Goal: Information Seeking & Learning: Check status

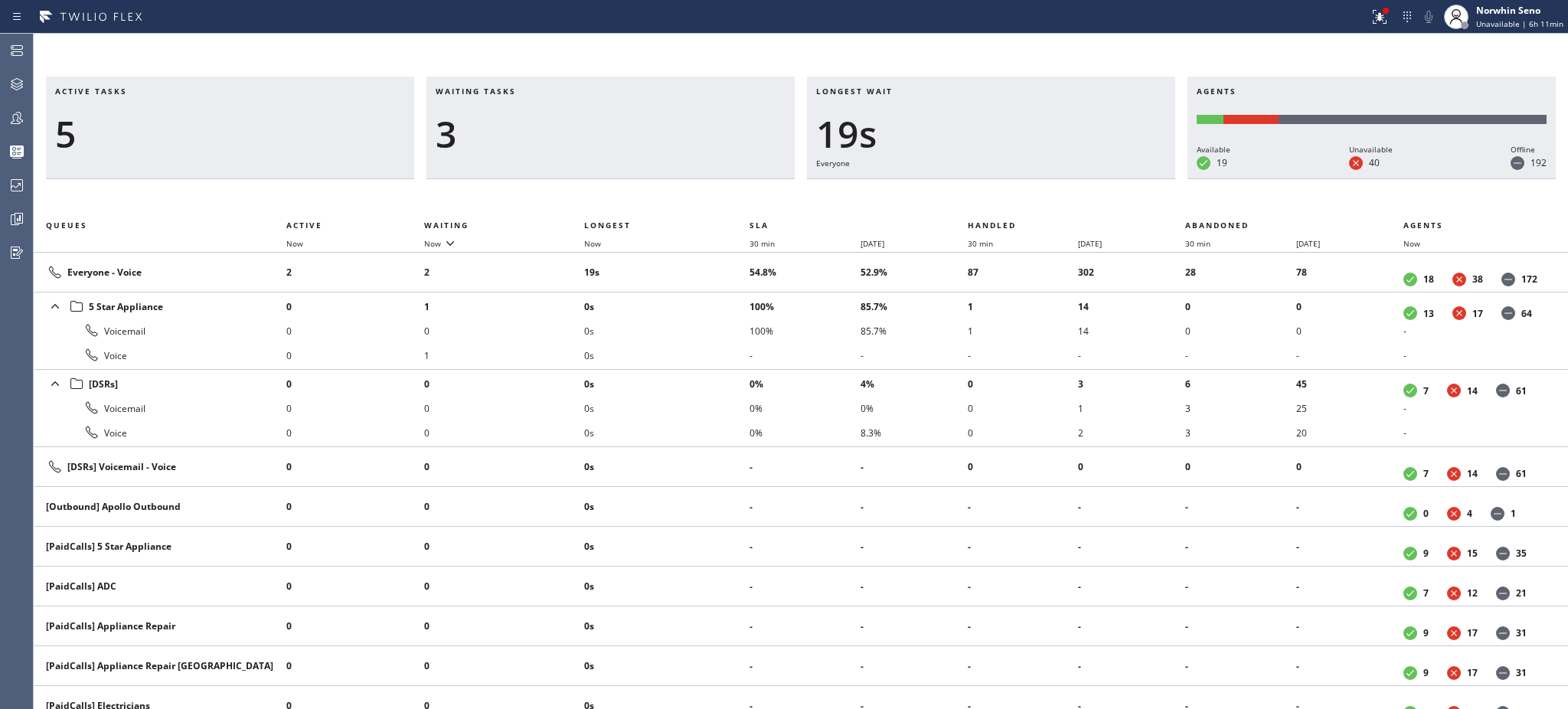
click at [532, 91] on h3 "Waiting tasks" at bounding box center [610, 97] width 350 height 23
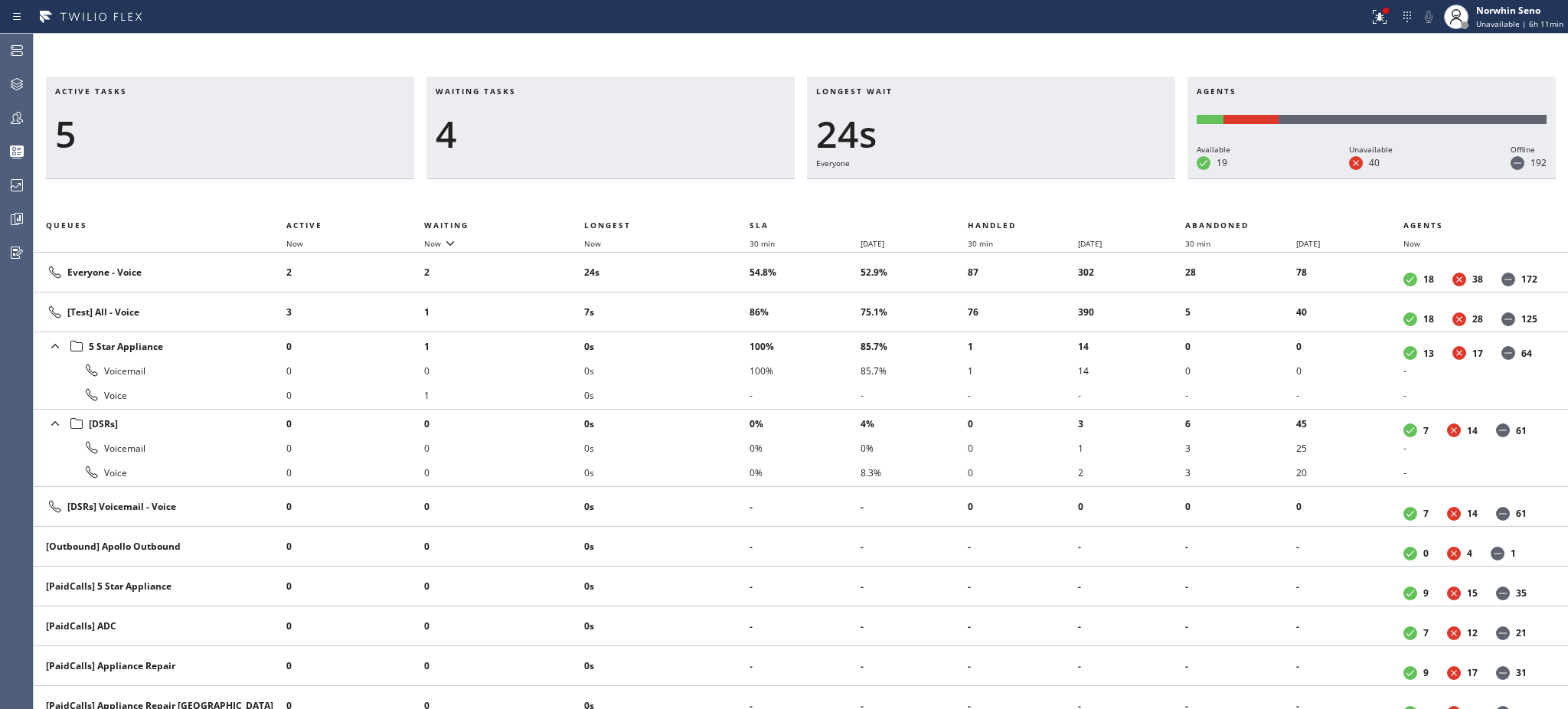
click at [532, 91] on h3 "Waiting tasks" at bounding box center [610, 97] width 350 height 23
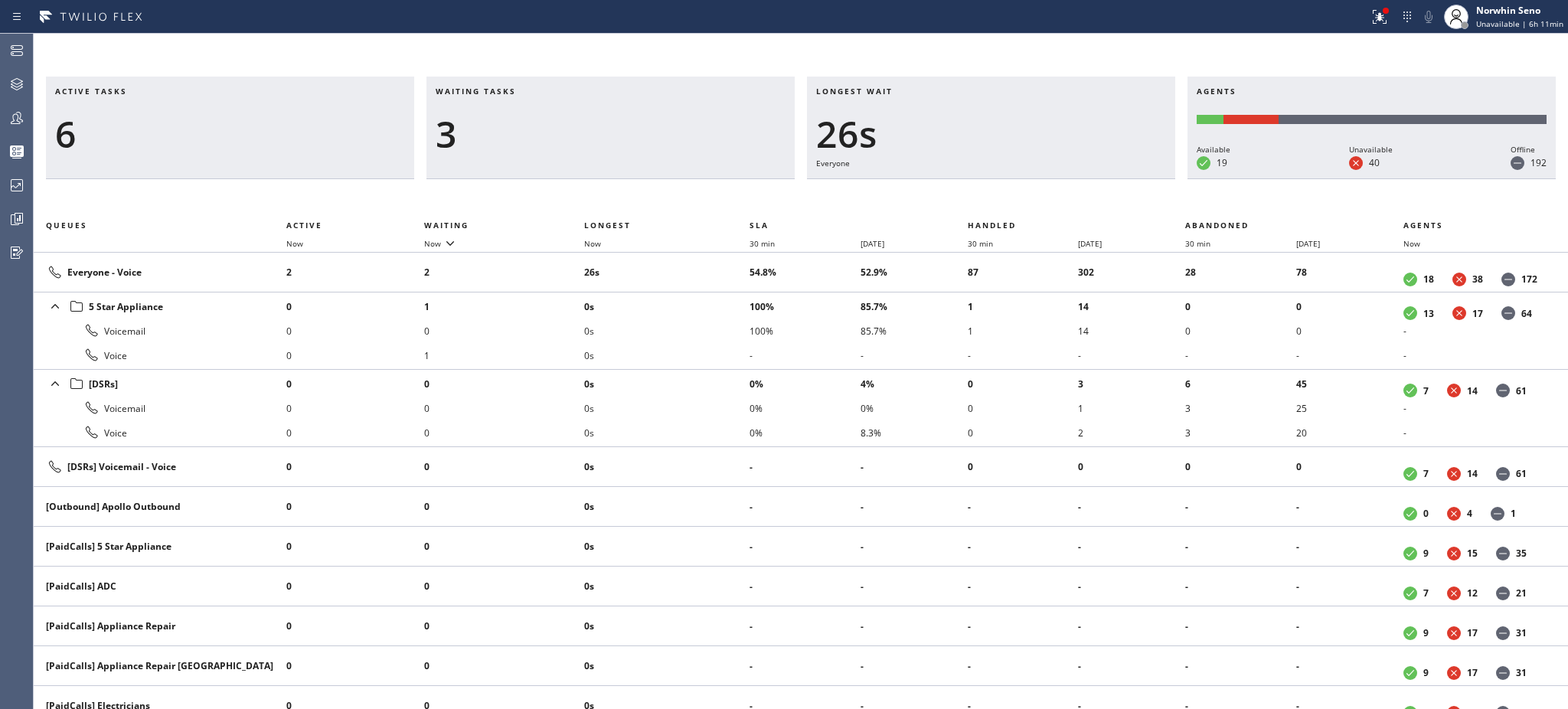
click at [532, 91] on h3 "Waiting tasks" at bounding box center [610, 97] width 350 height 23
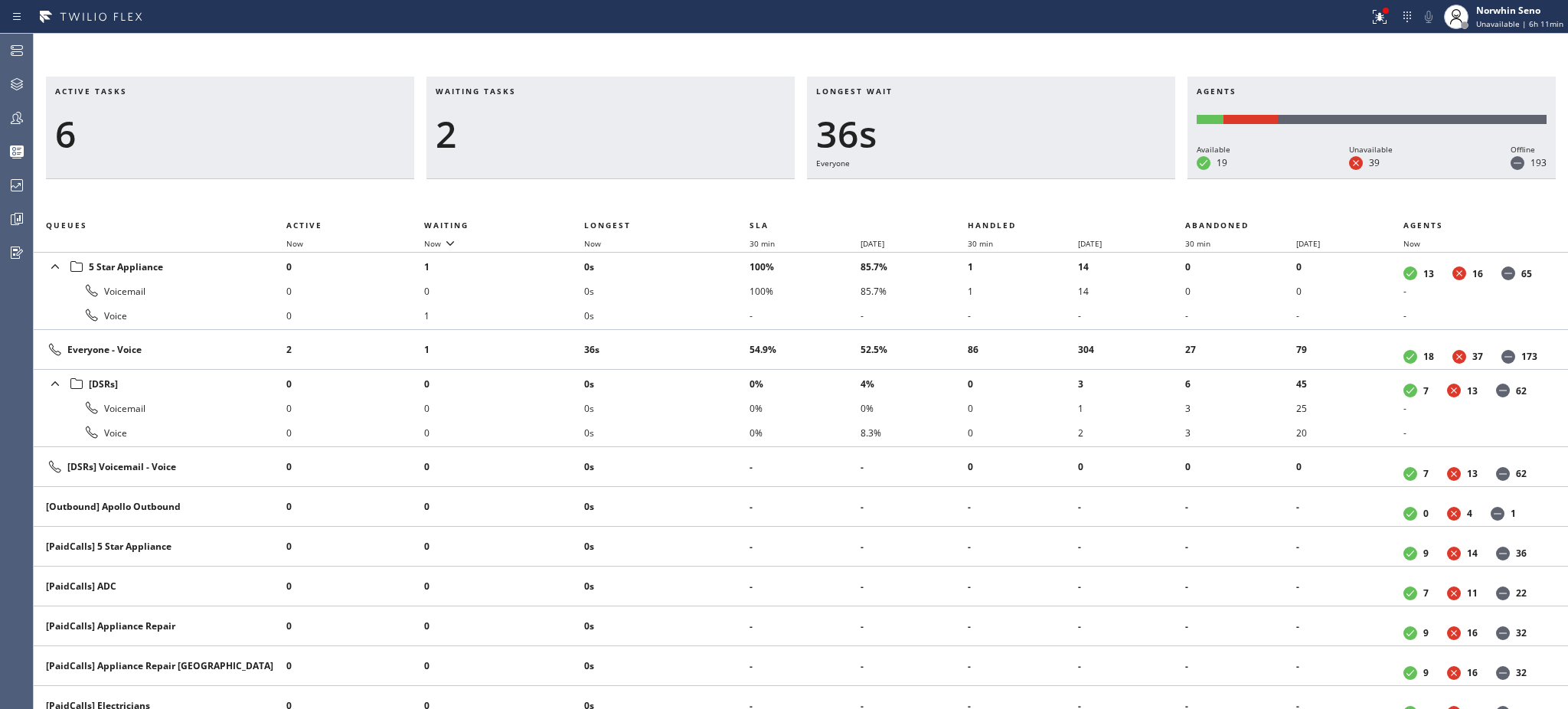
click at [532, 91] on h3 "Waiting tasks" at bounding box center [610, 97] width 350 height 23
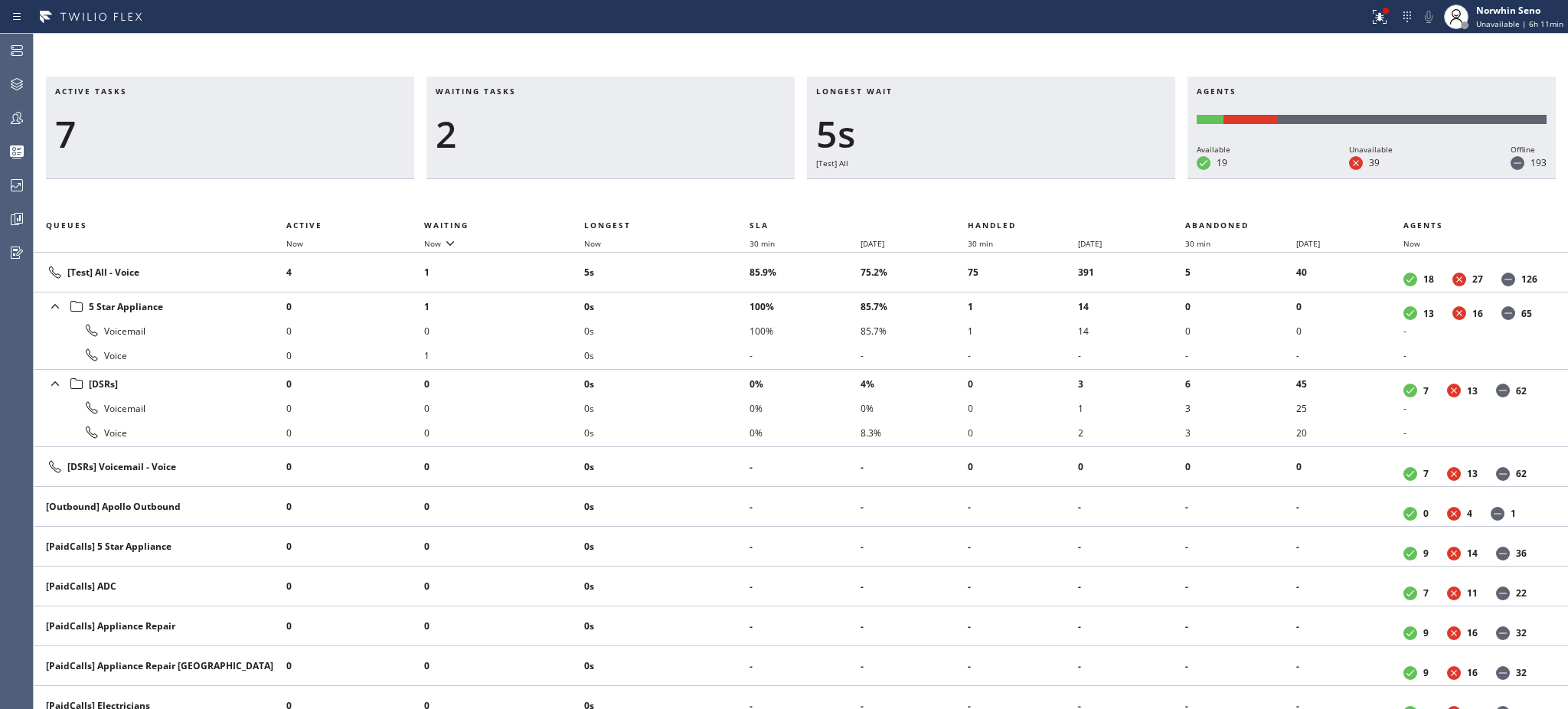
click at [532, 91] on h3 "Waiting tasks" at bounding box center [610, 97] width 350 height 23
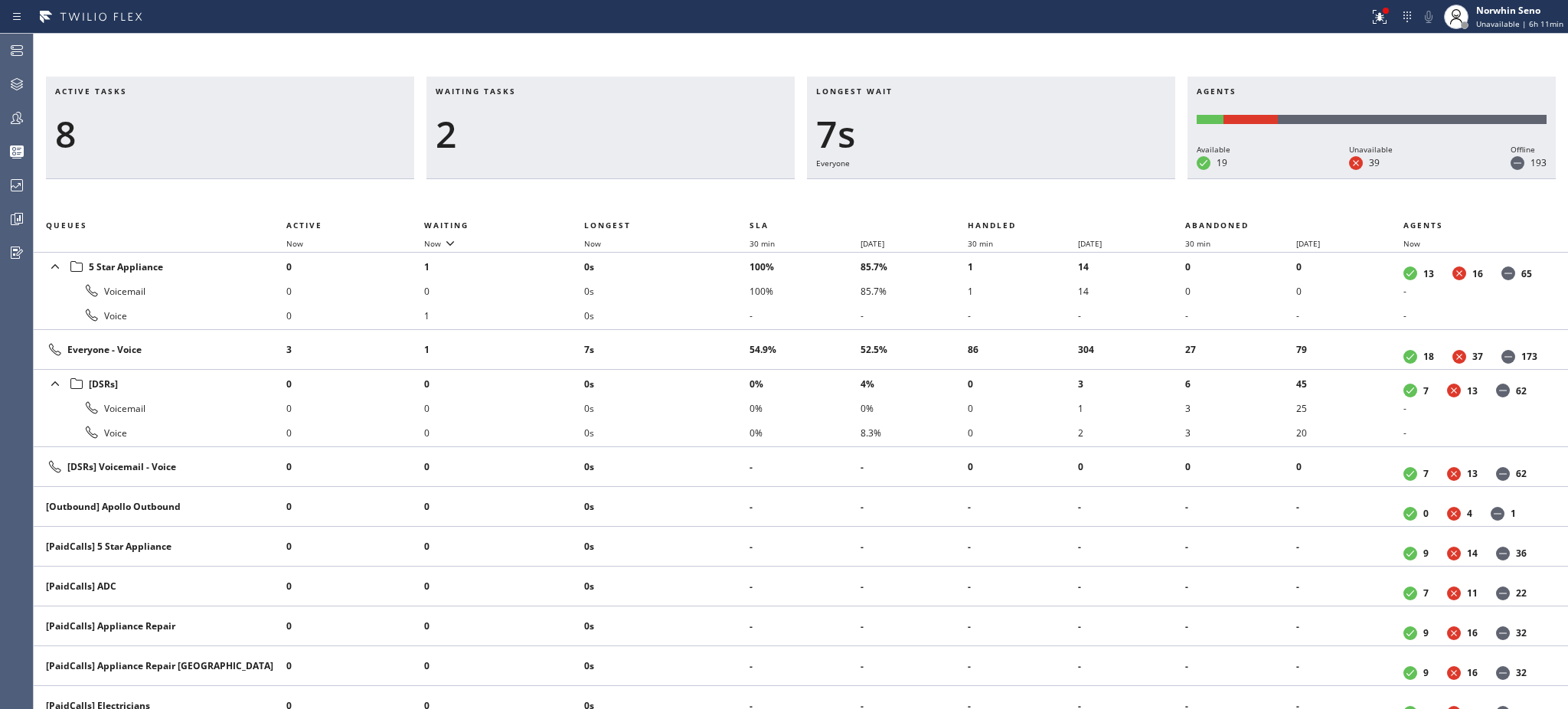
click at [532, 91] on h3 "Waiting tasks" at bounding box center [610, 97] width 350 height 23
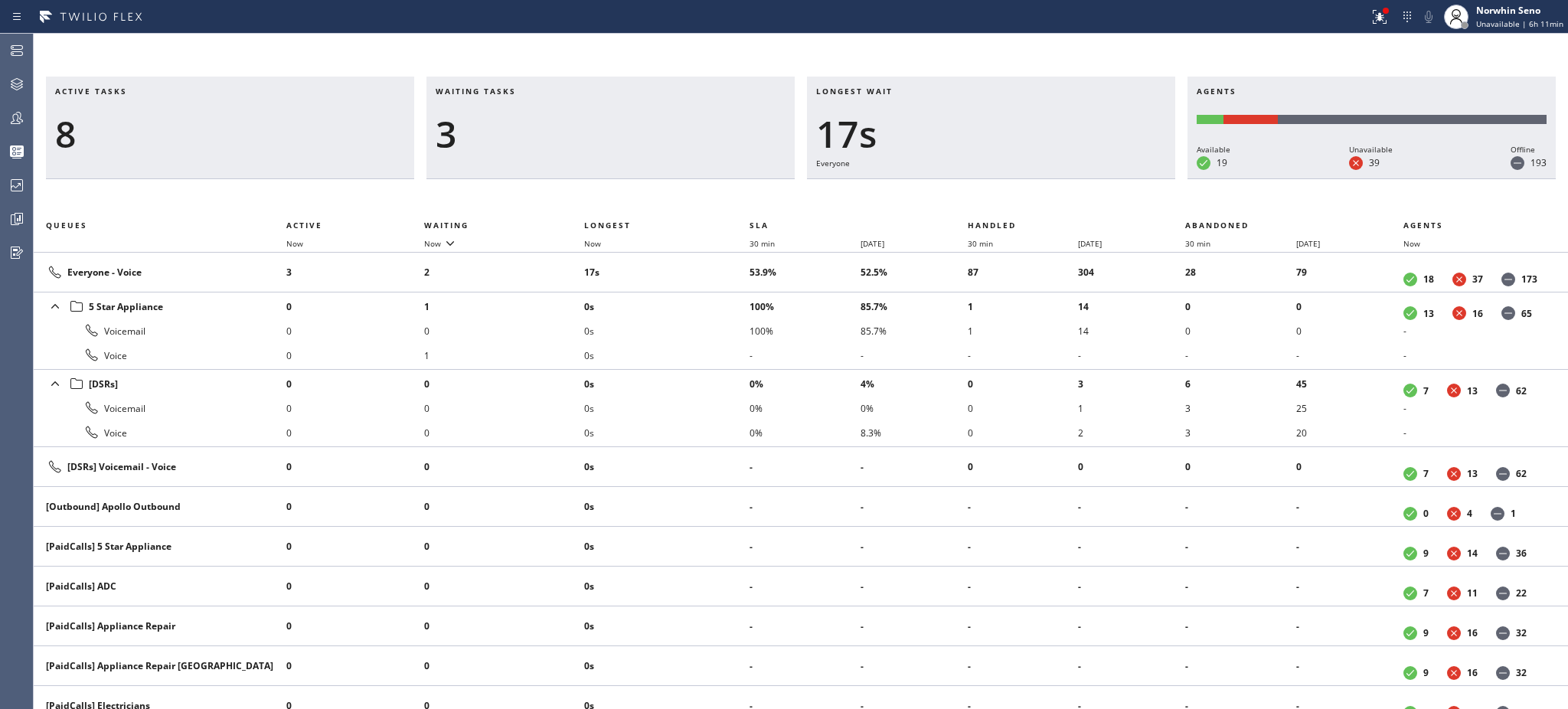
click at [532, 91] on h3 "Waiting tasks" at bounding box center [610, 97] width 350 height 23
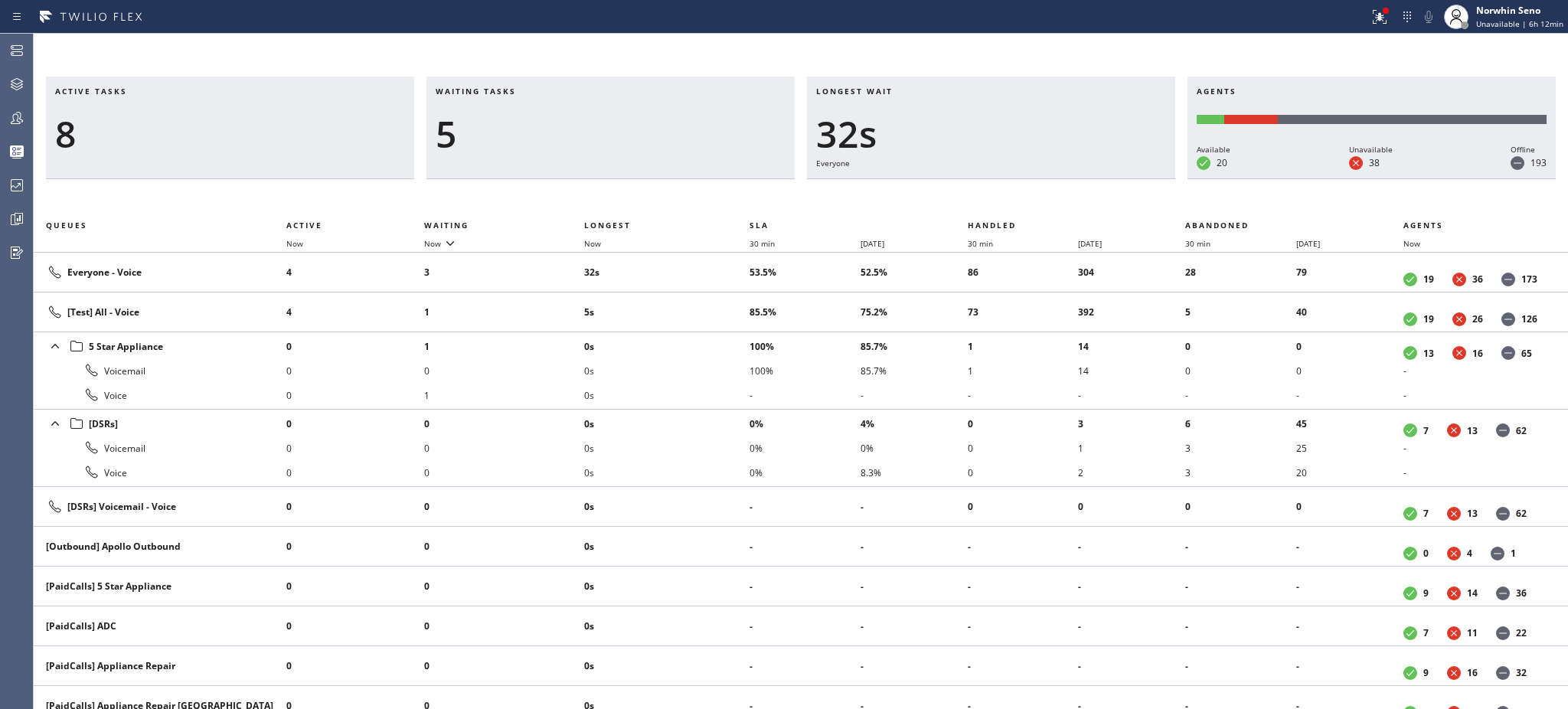
click at [532, 91] on h3 "Waiting tasks" at bounding box center [610, 97] width 350 height 23
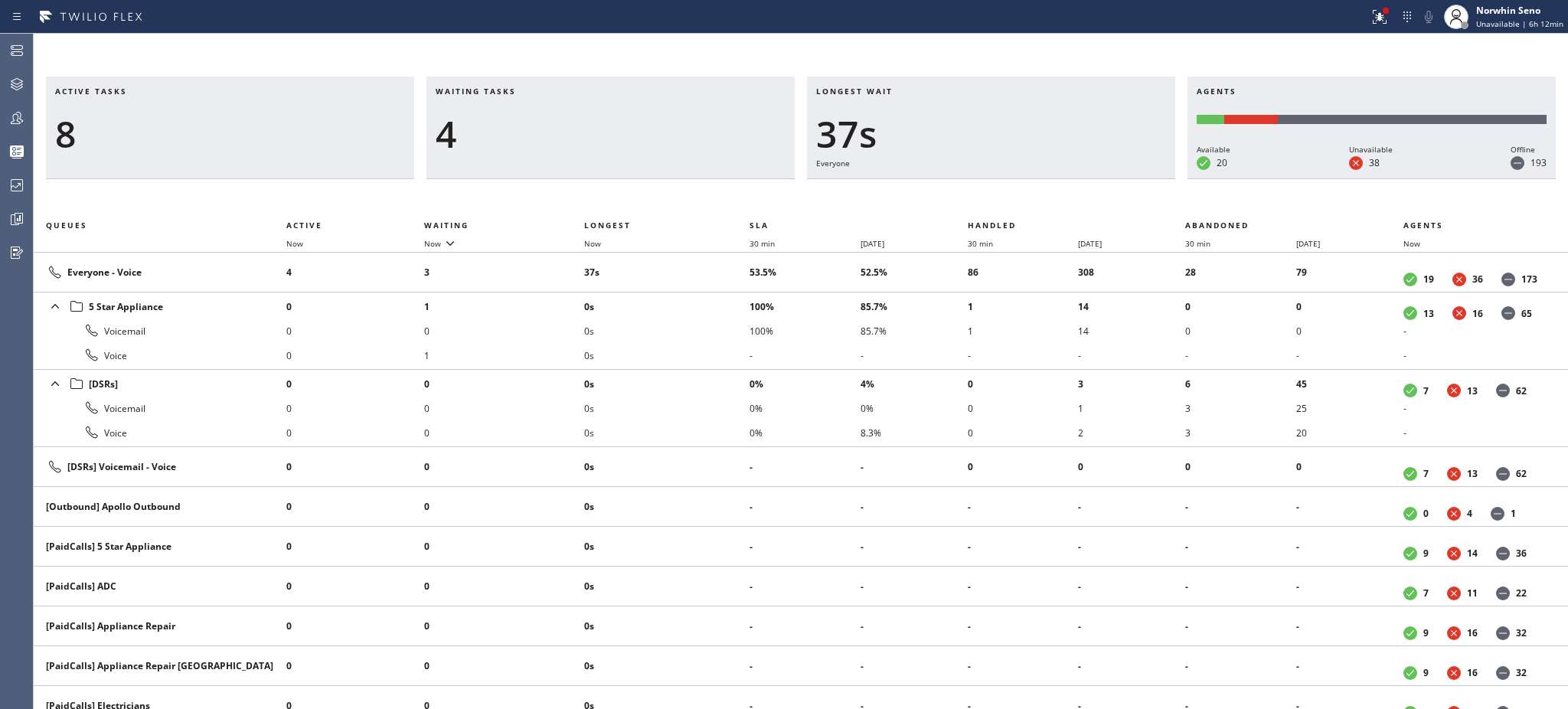
click at [532, 91] on h3 "Waiting tasks" at bounding box center [610, 97] width 350 height 23
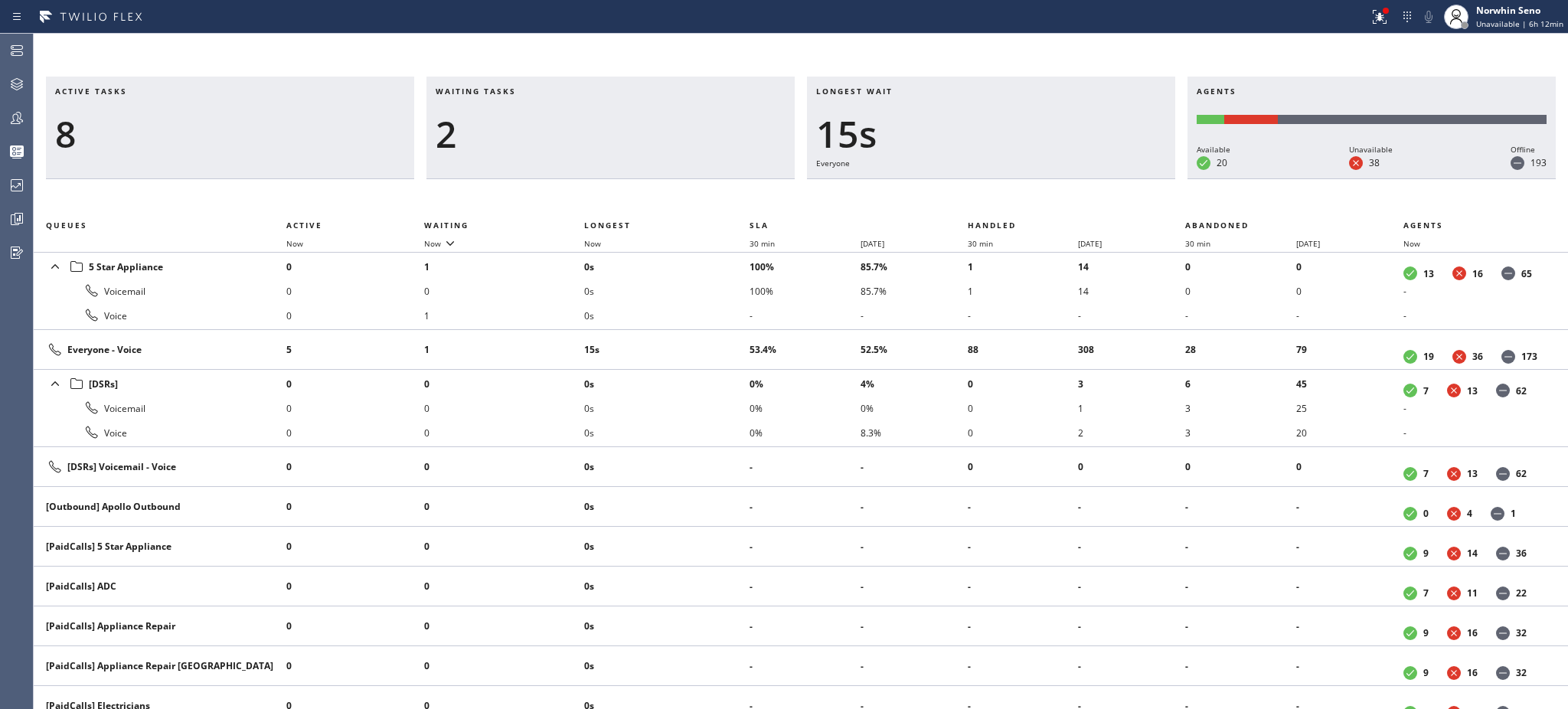
click at [532, 91] on h3 "Waiting tasks" at bounding box center [610, 97] width 350 height 23
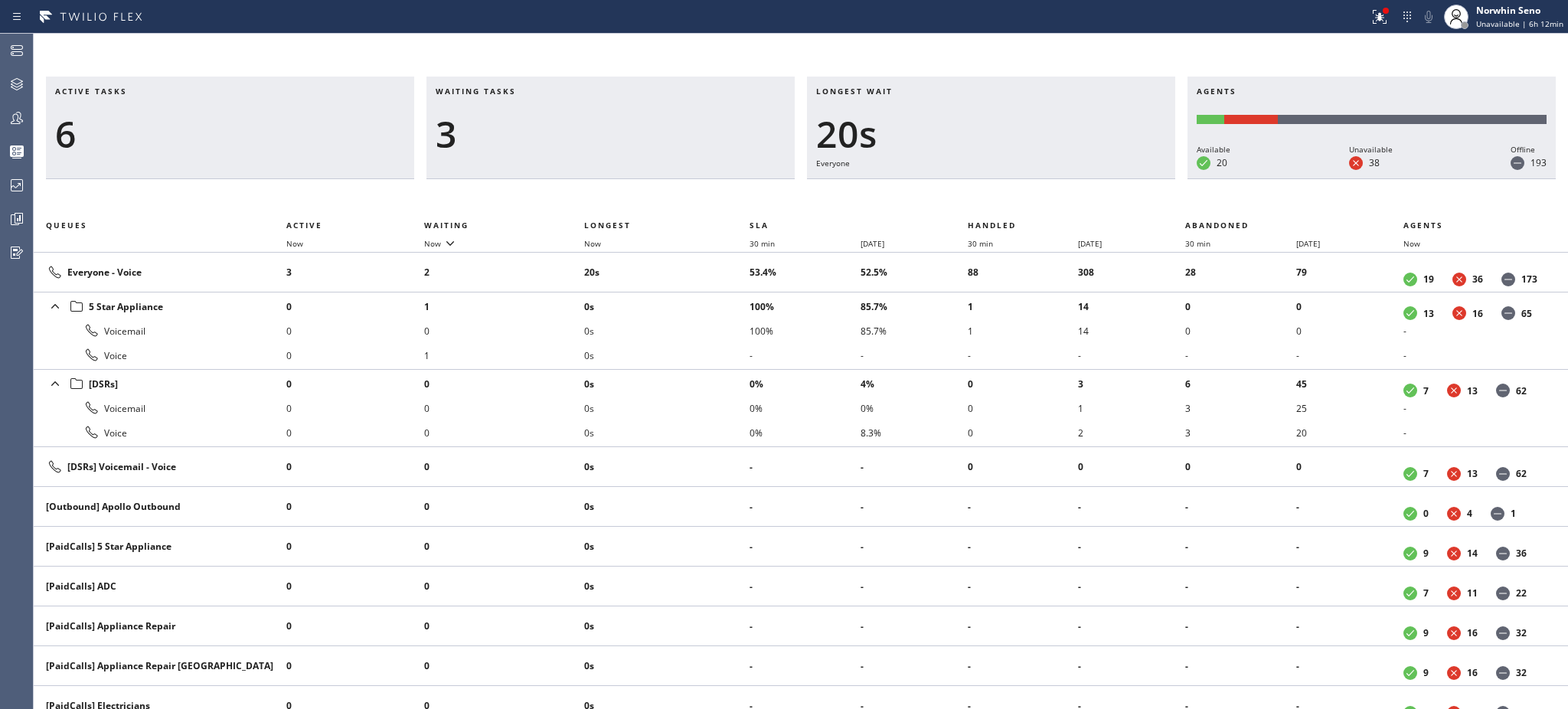
click at [532, 91] on h3 "Waiting tasks" at bounding box center [610, 97] width 350 height 23
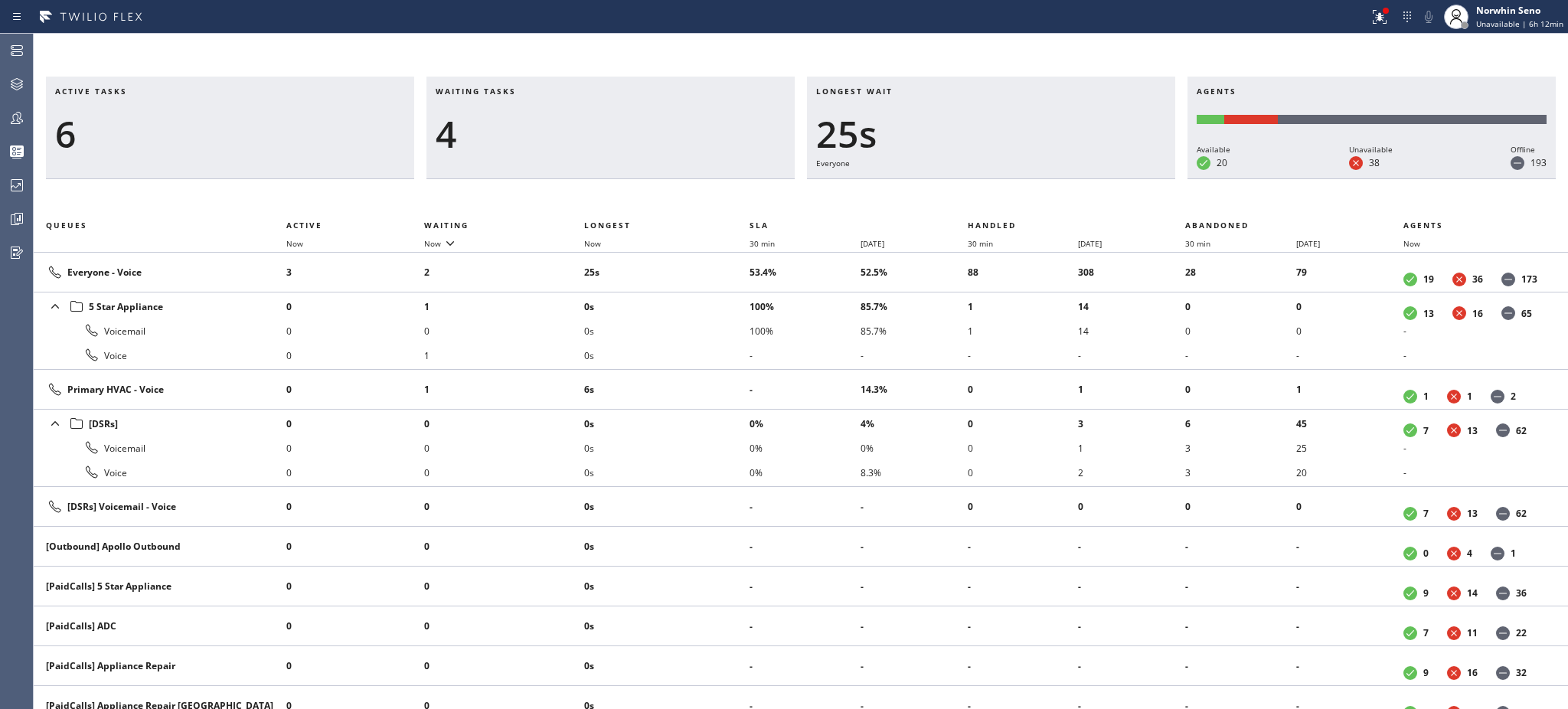
click at [532, 91] on h3 "Waiting tasks" at bounding box center [610, 97] width 350 height 23
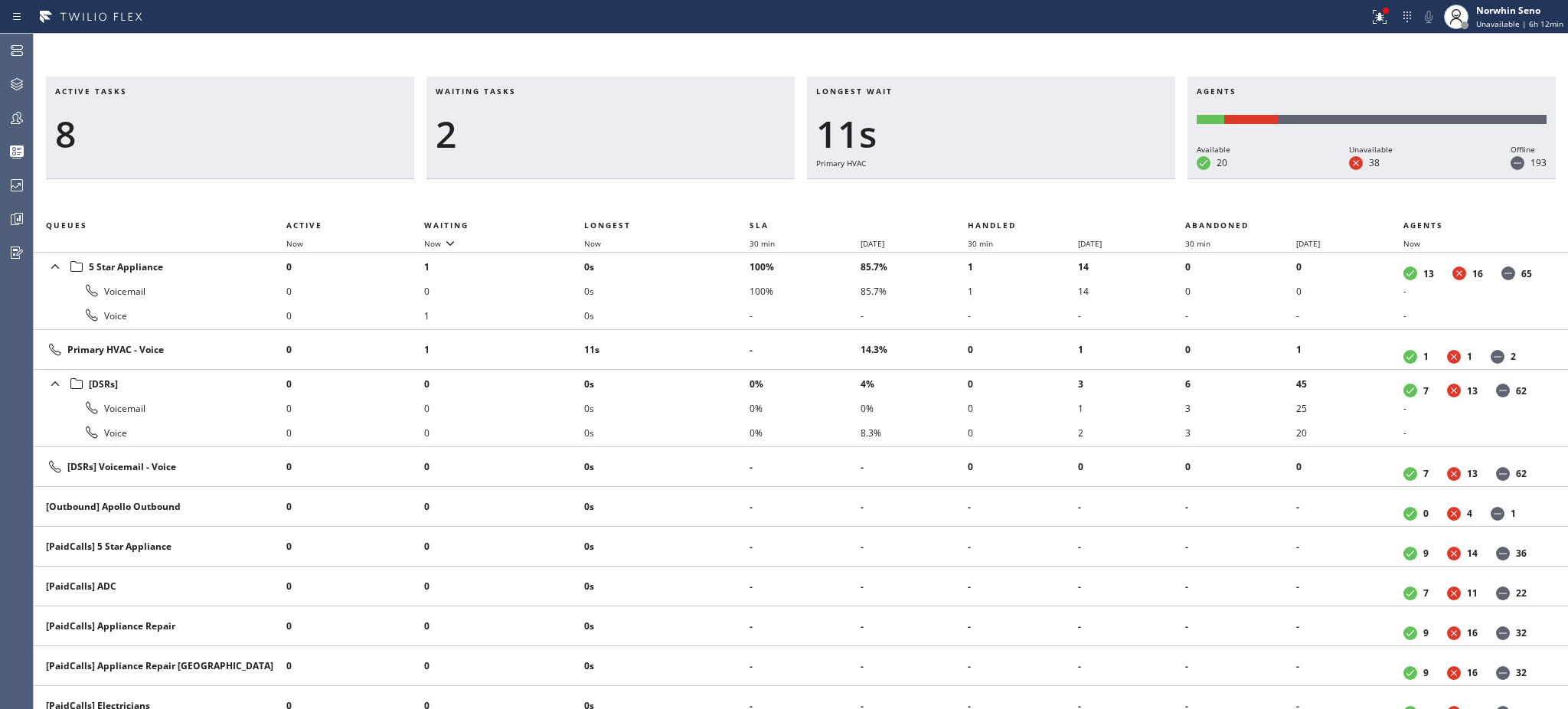
click at [532, 91] on h3 "Waiting tasks" at bounding box center [610, 97] width 350 height 23
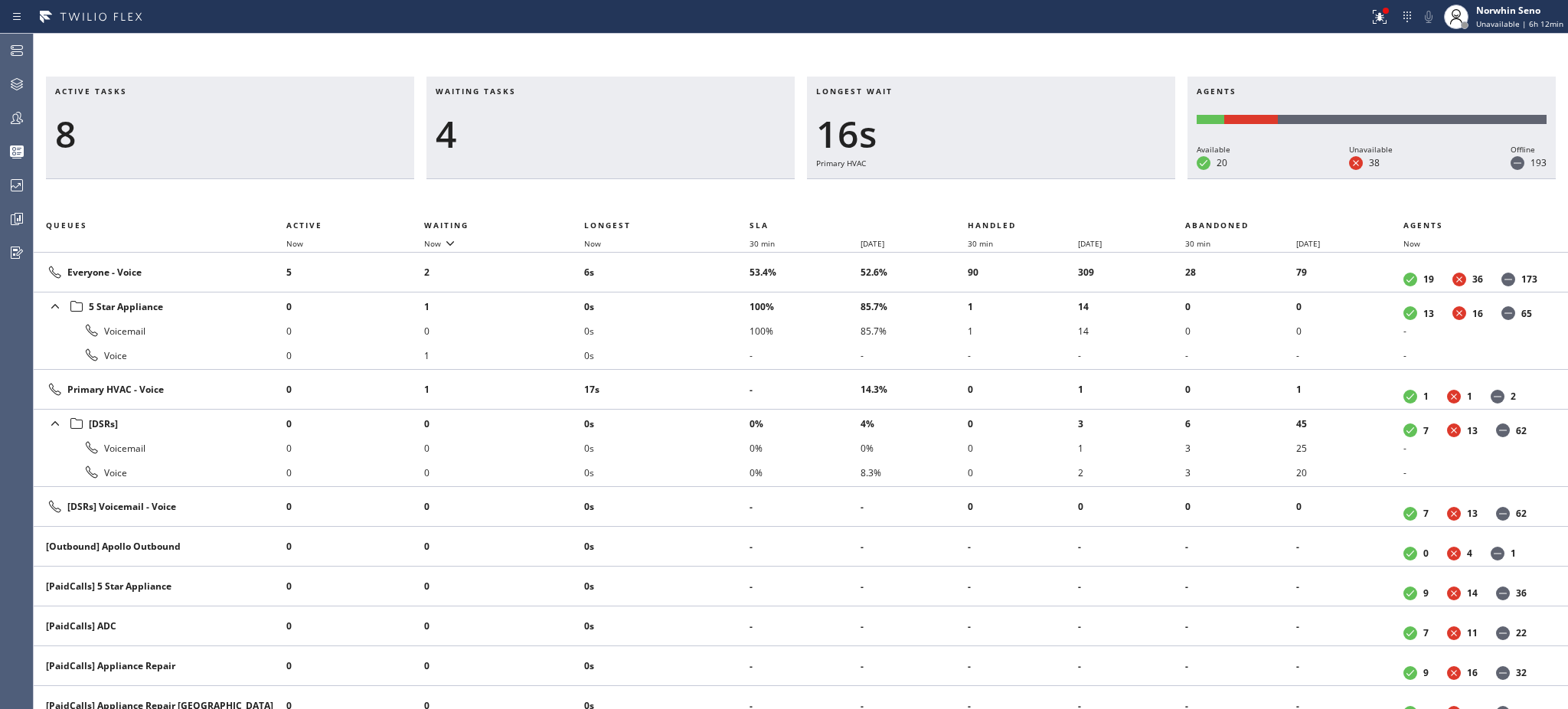
click at [532, 91] on h3 "Waiting tasks" at bounding box center [610, 97] width 350 height 23
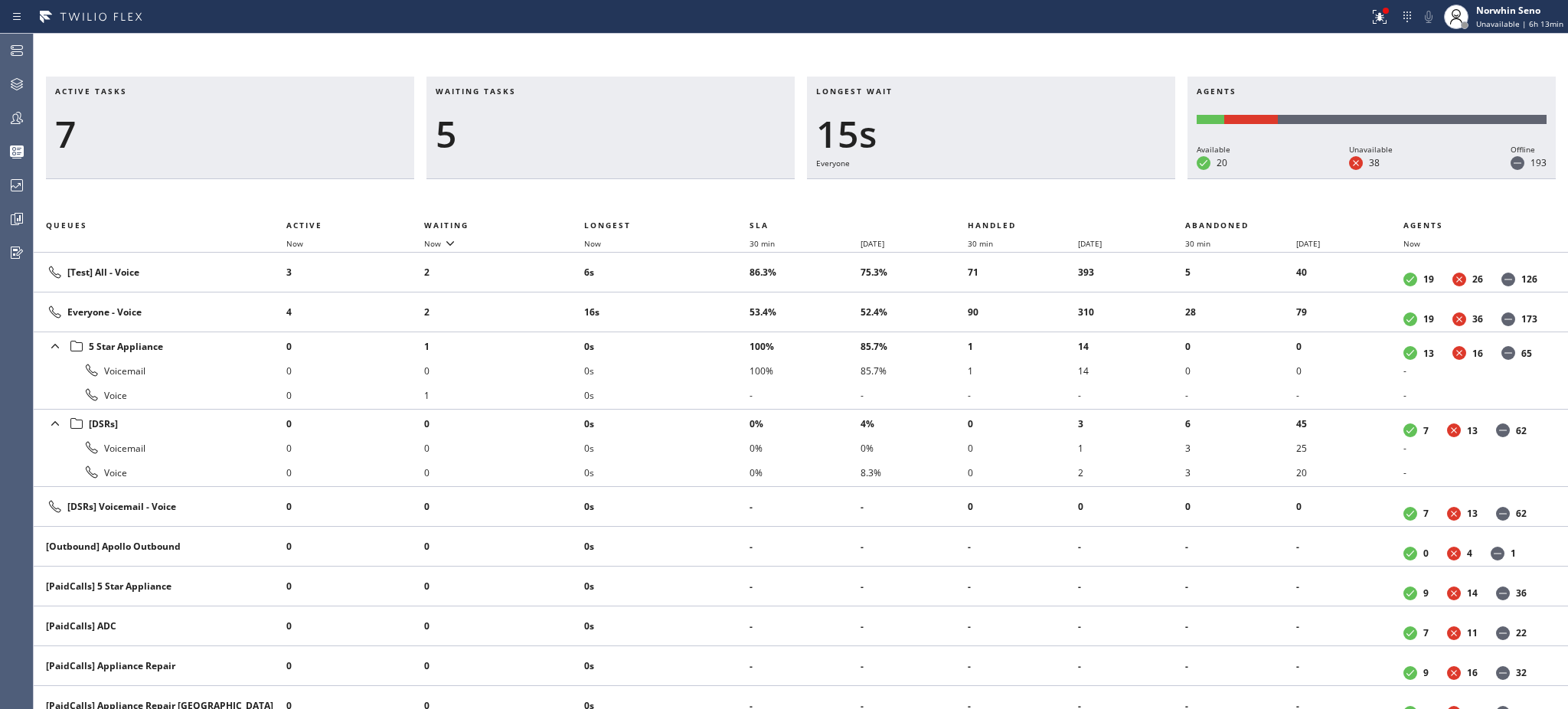
click at [532, 91] on h3 "Waiting tasks" at bounding box center [610, 97] width 350 height 23
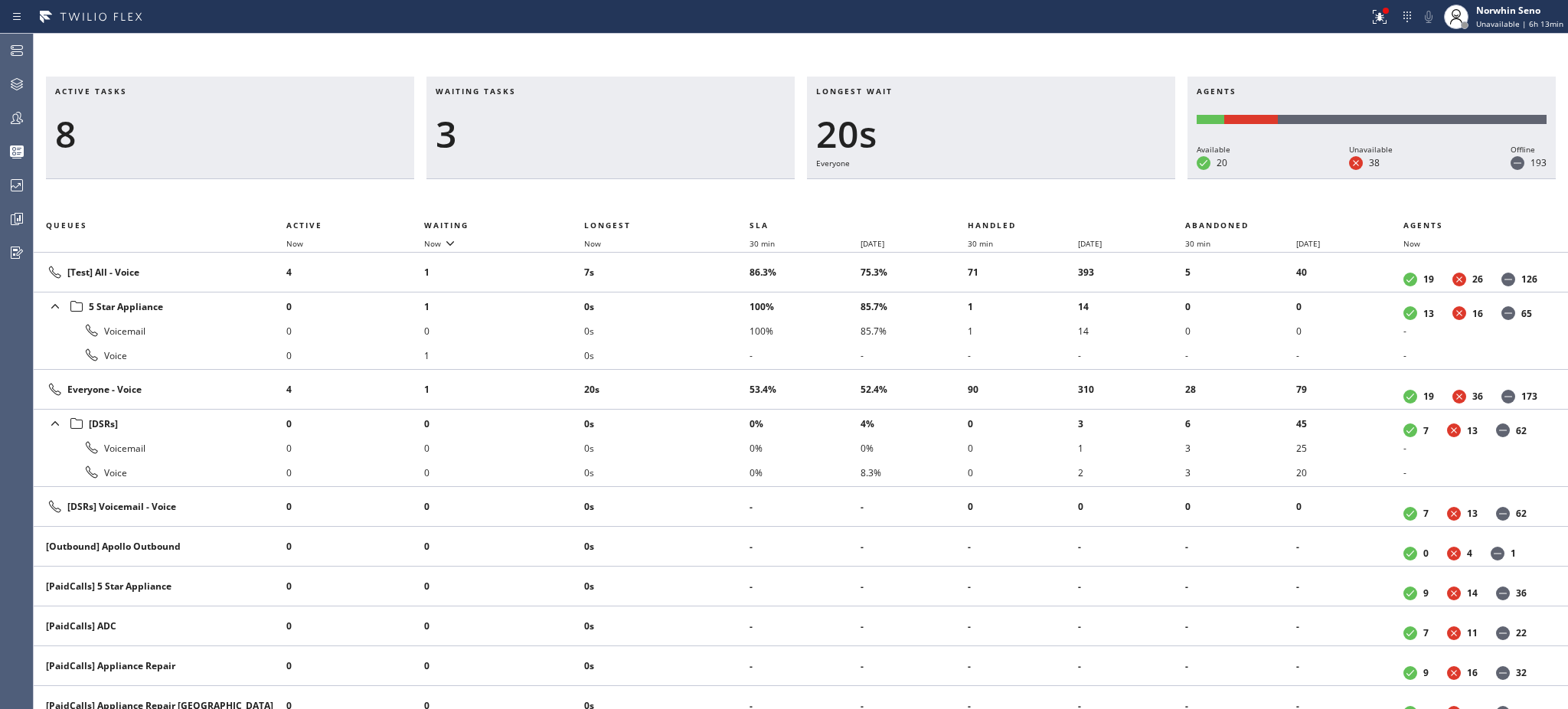
click at [532, 91] on h3 "Waiting tasks" at bounding box center [610, 97] width 350 height 23
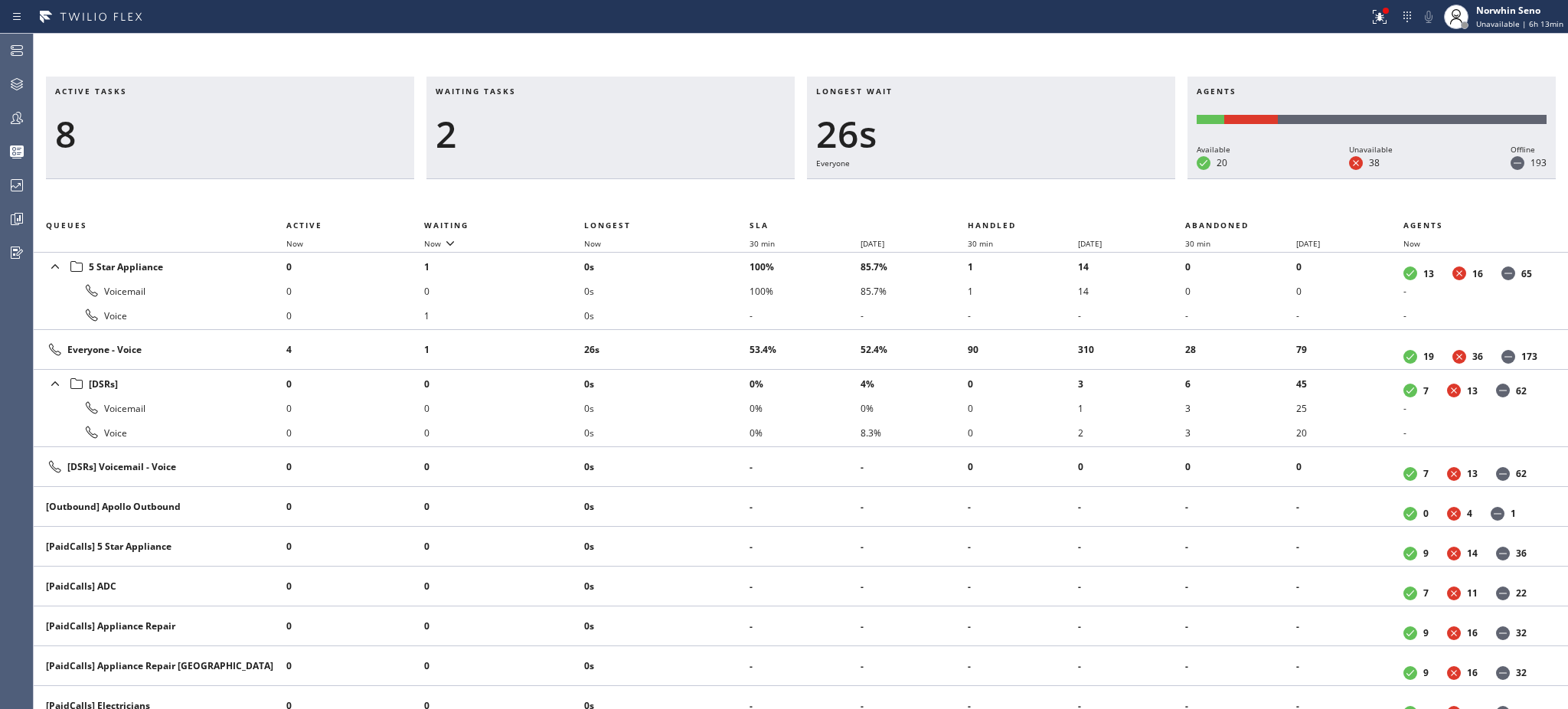
click at [532, 91] on h3 "Waiting tasks" at bounding box center [610, 97] width 350 height 23
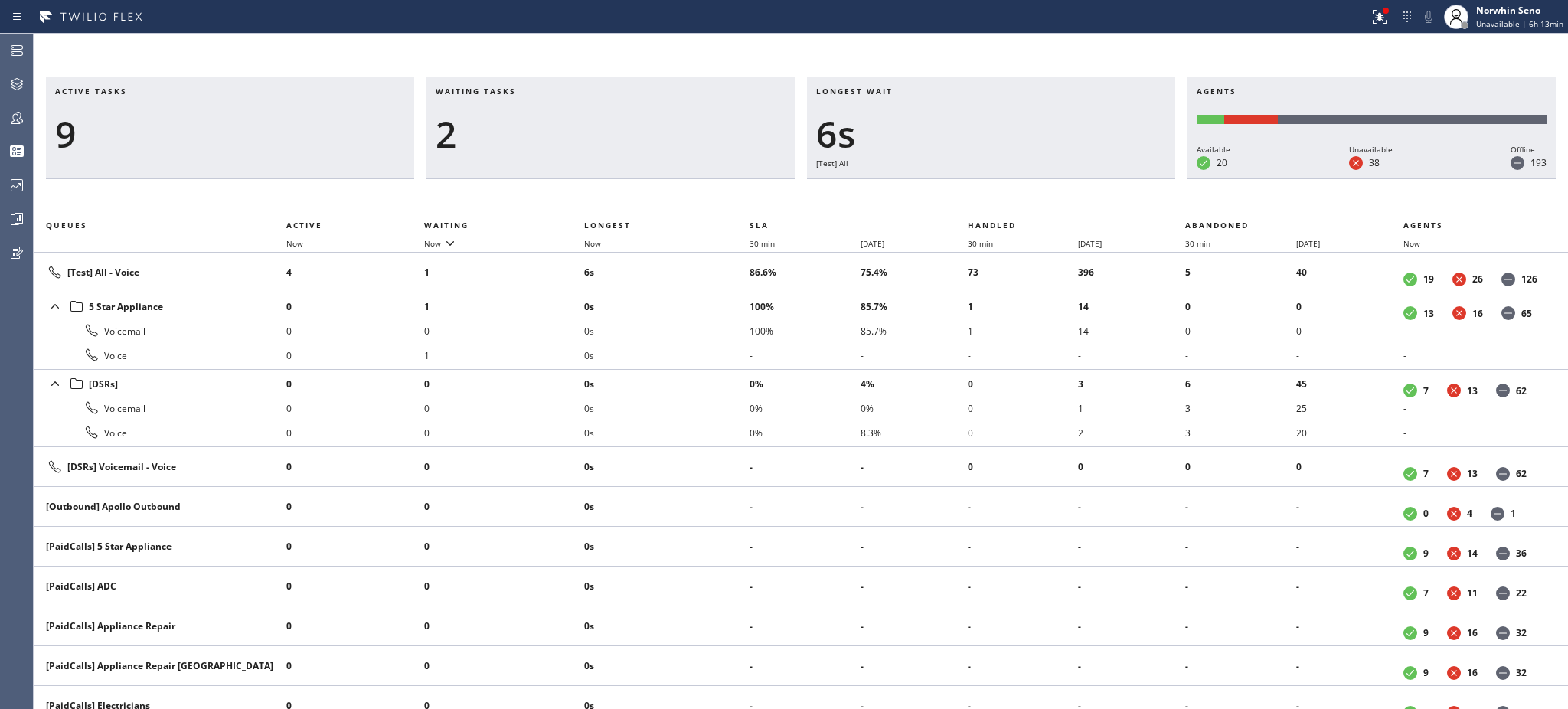
click at [532, 91] on h3 "Waiting tasks" at bounding box center [610, 97] width 350 height 23
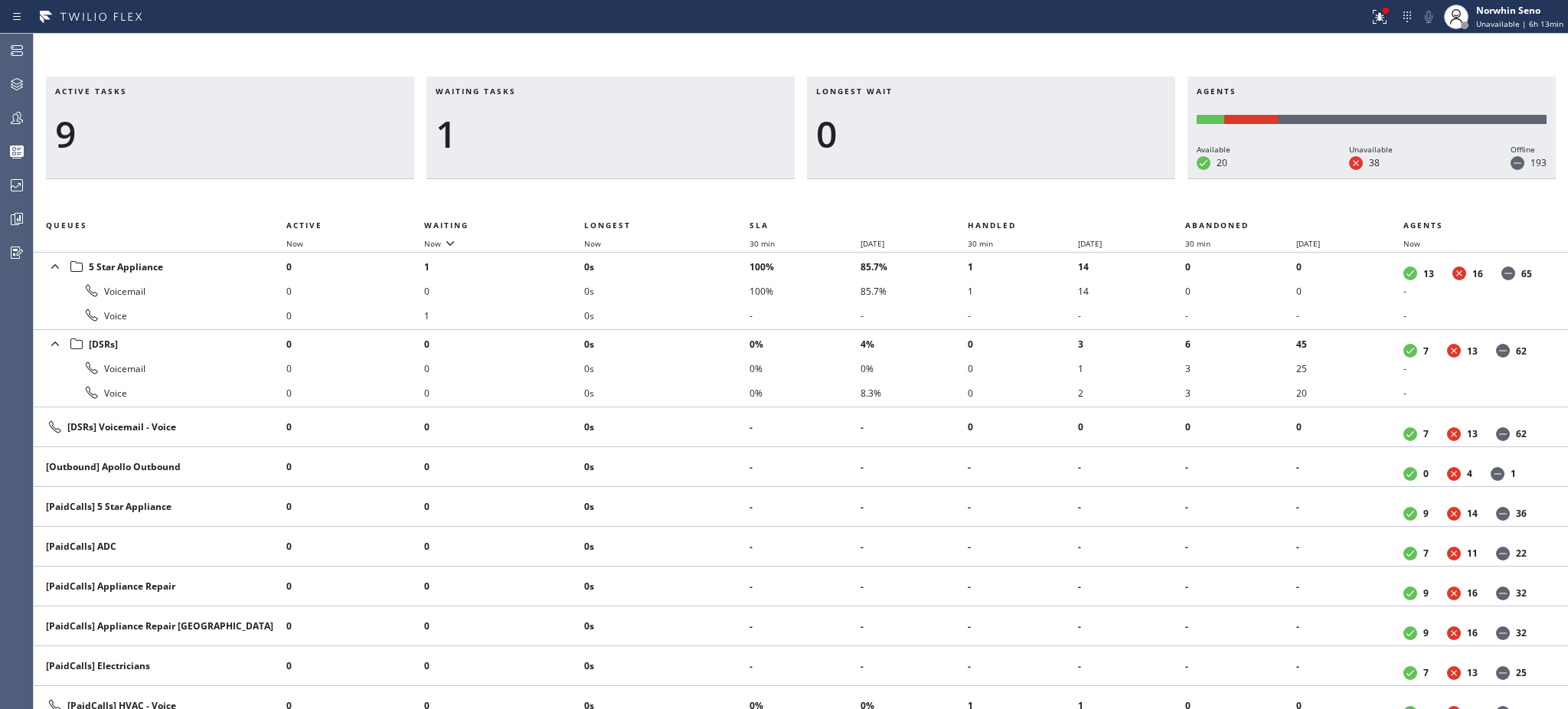
click at [532, 91] on h3 "Waiting tasks" at bounding box center [610, 97] width 350 height 23
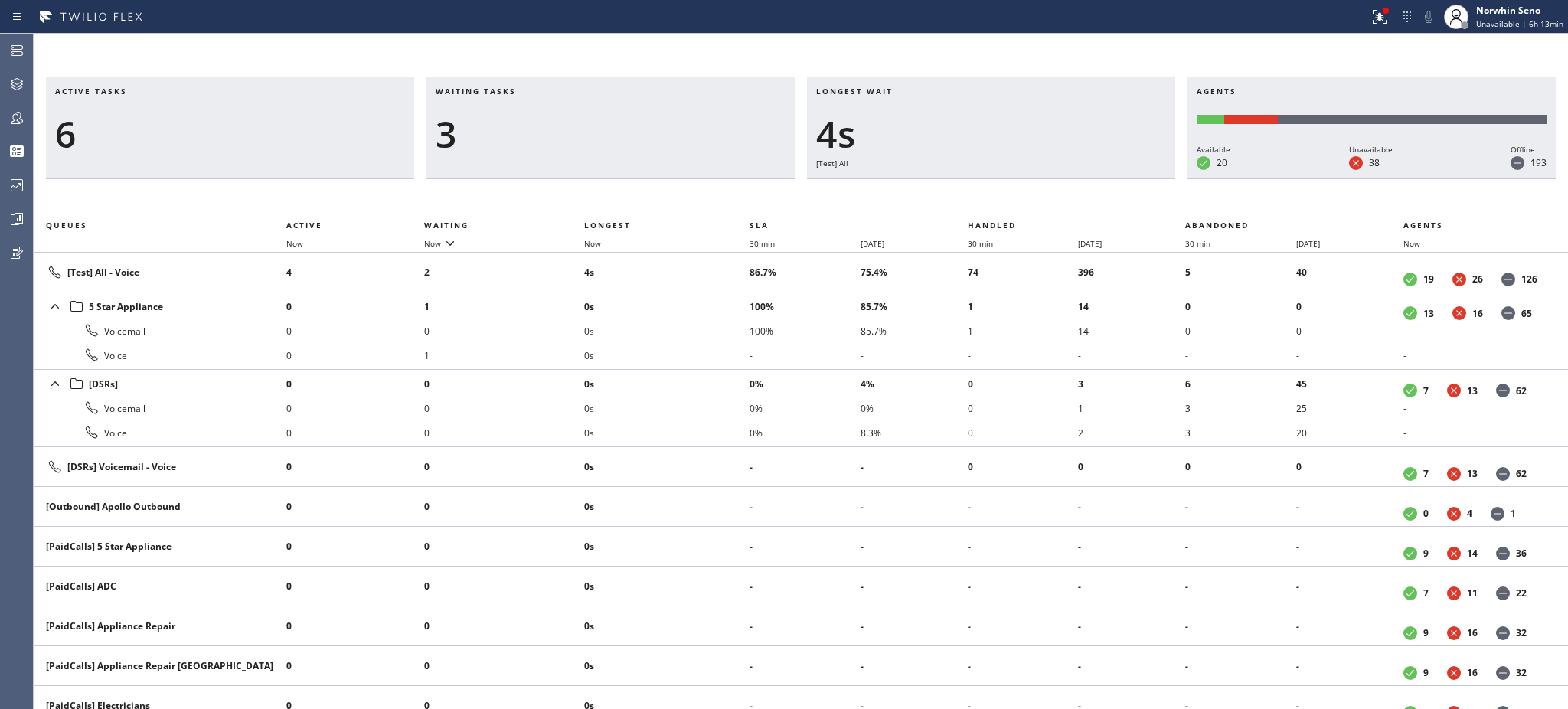
click at [532, 91] on h3 "Waiting tasks" at bounding box center [610, 97] width 350 height 23
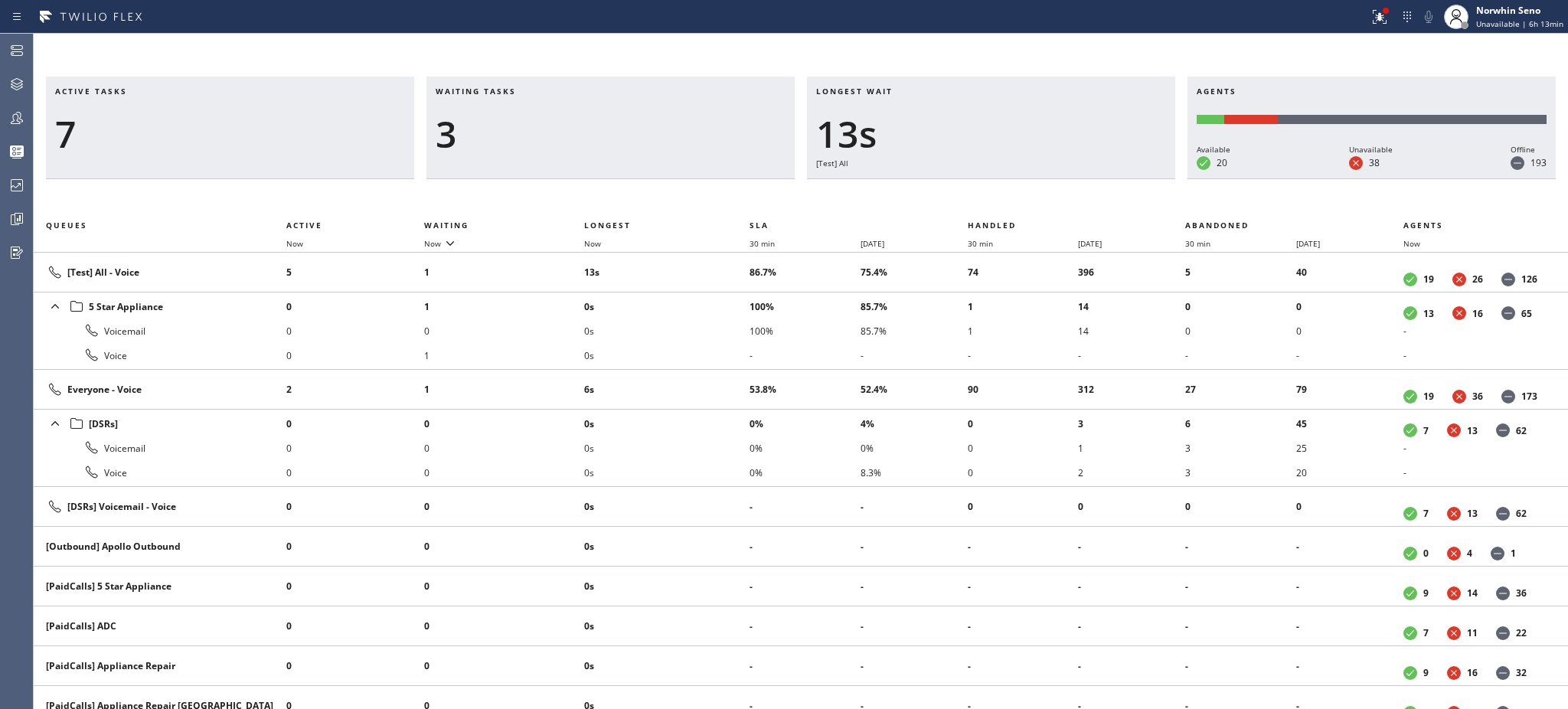
click at [532, 91] on h3 "Waiting tasks" at bounding box center [610, 97] width 350 height 23
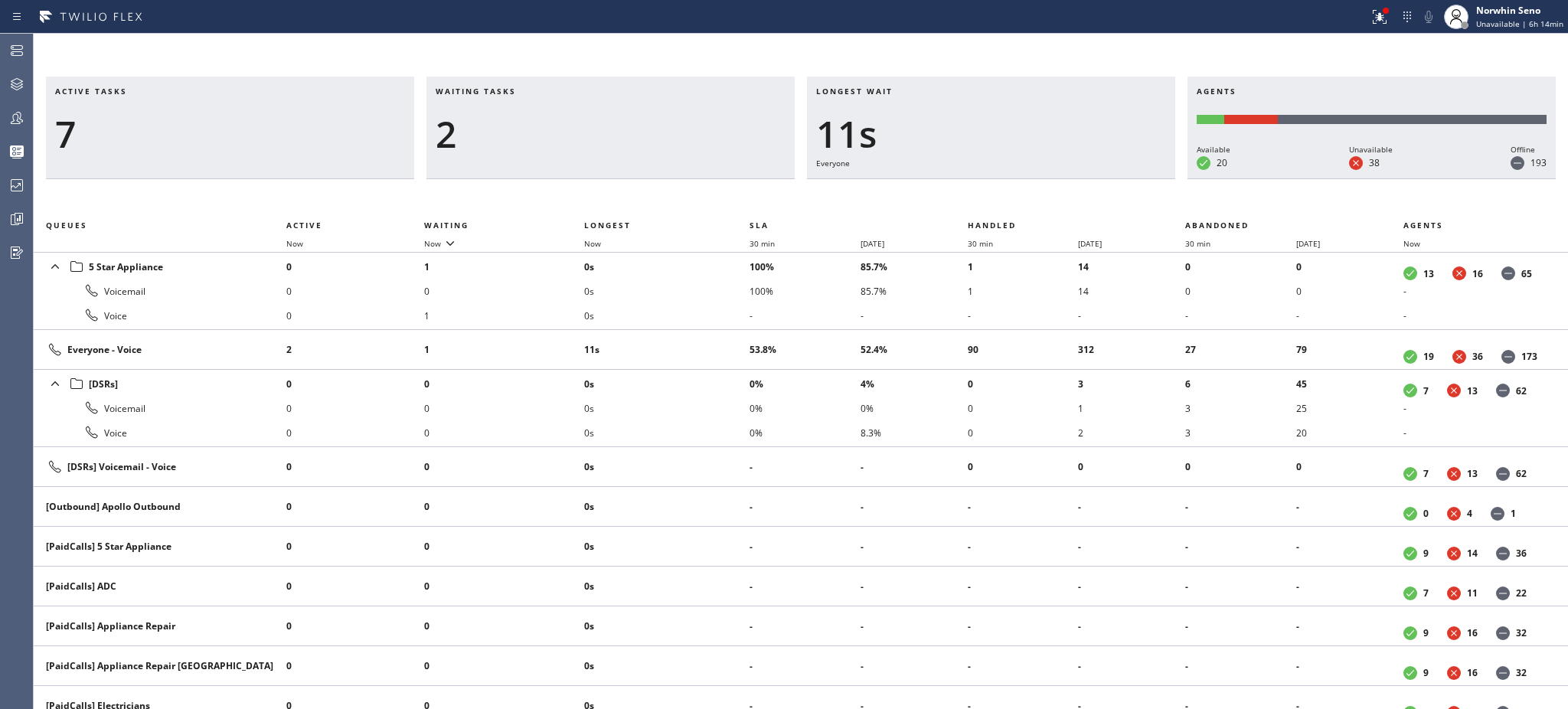
click at [532, 91] on h3 "Waiting tasks" at bounding box center [610, 97] width 350 height 23
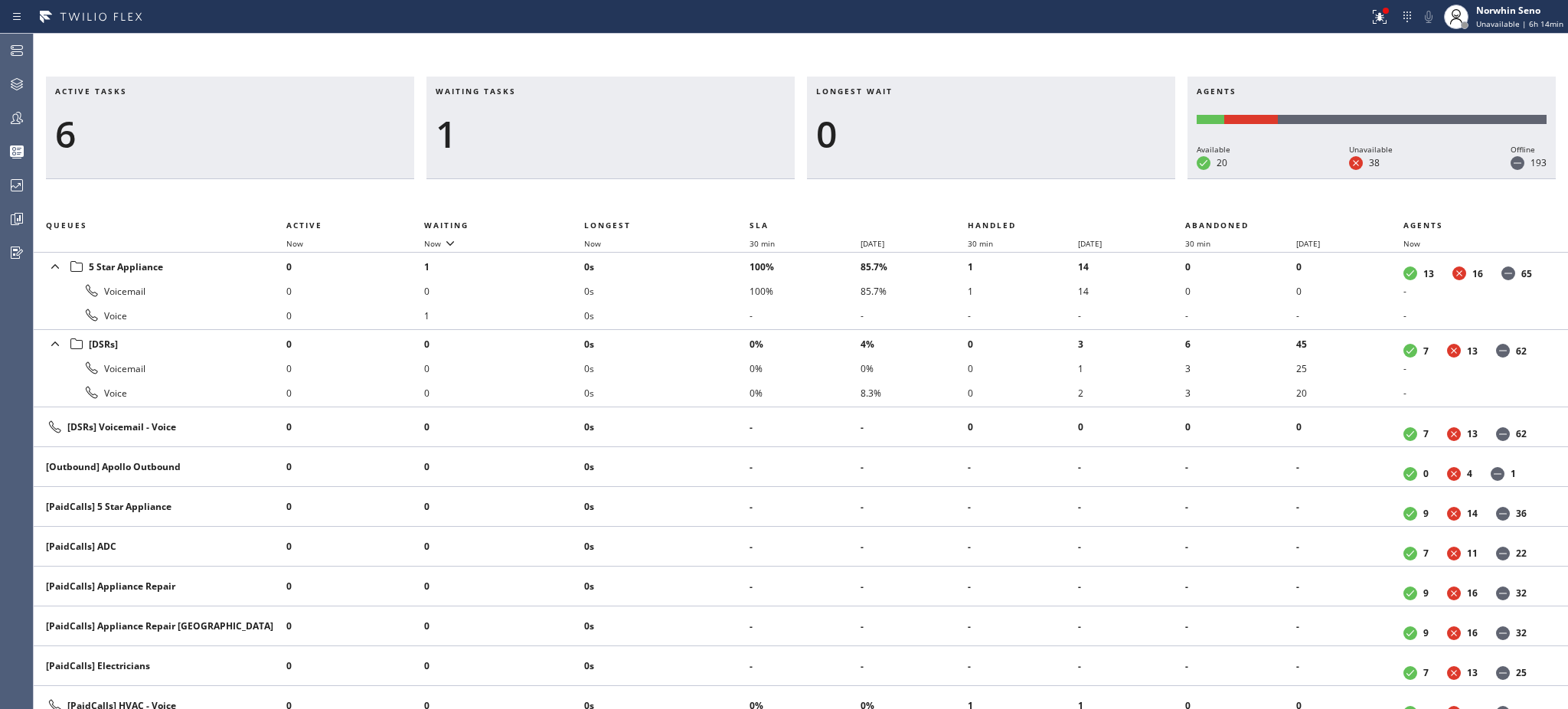
click at [532, 91] on h3 "Waiting tasks" at bounding box center [610, 97] width 350 height 23
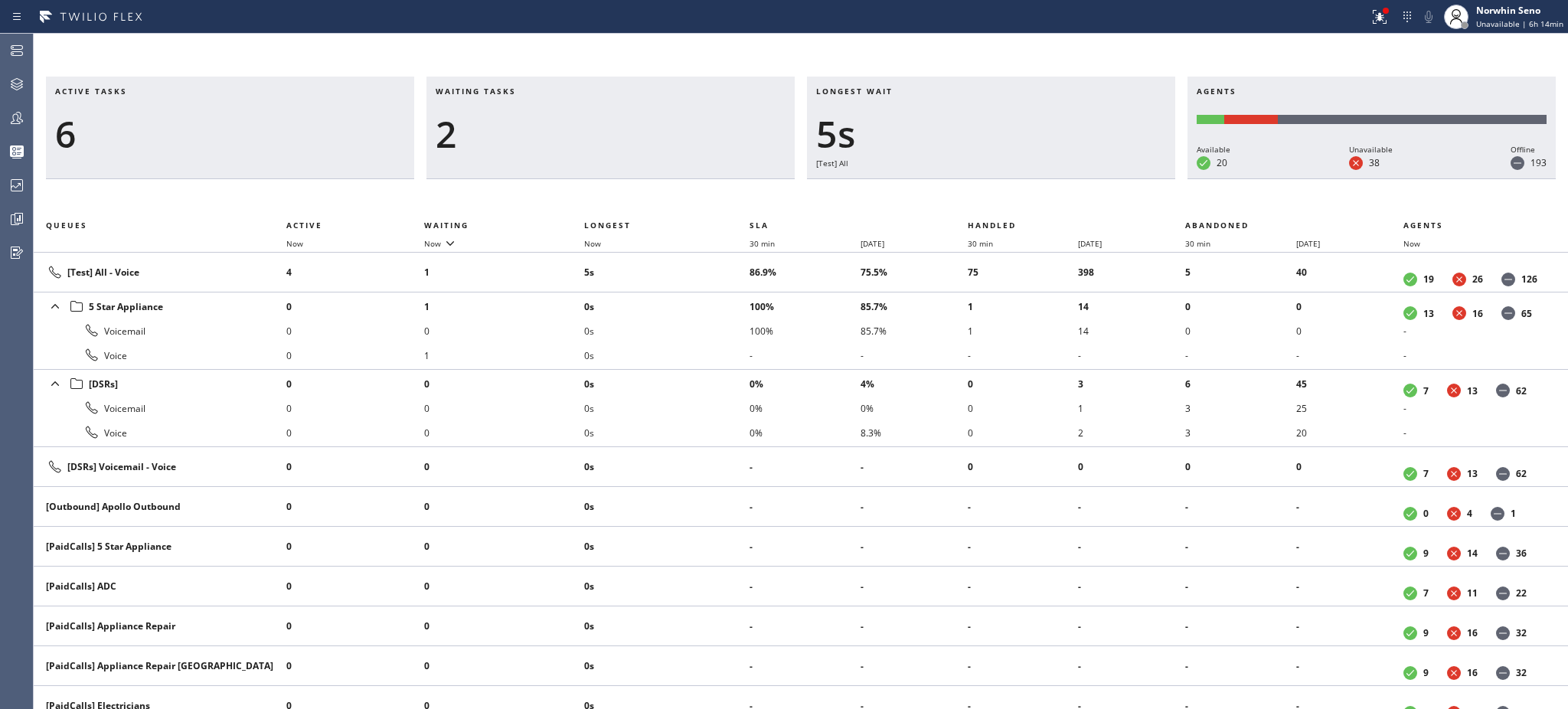
click at [532, 91] on h3 "Waiting tasks" at bounding box center [610, 97] width 350 height 23
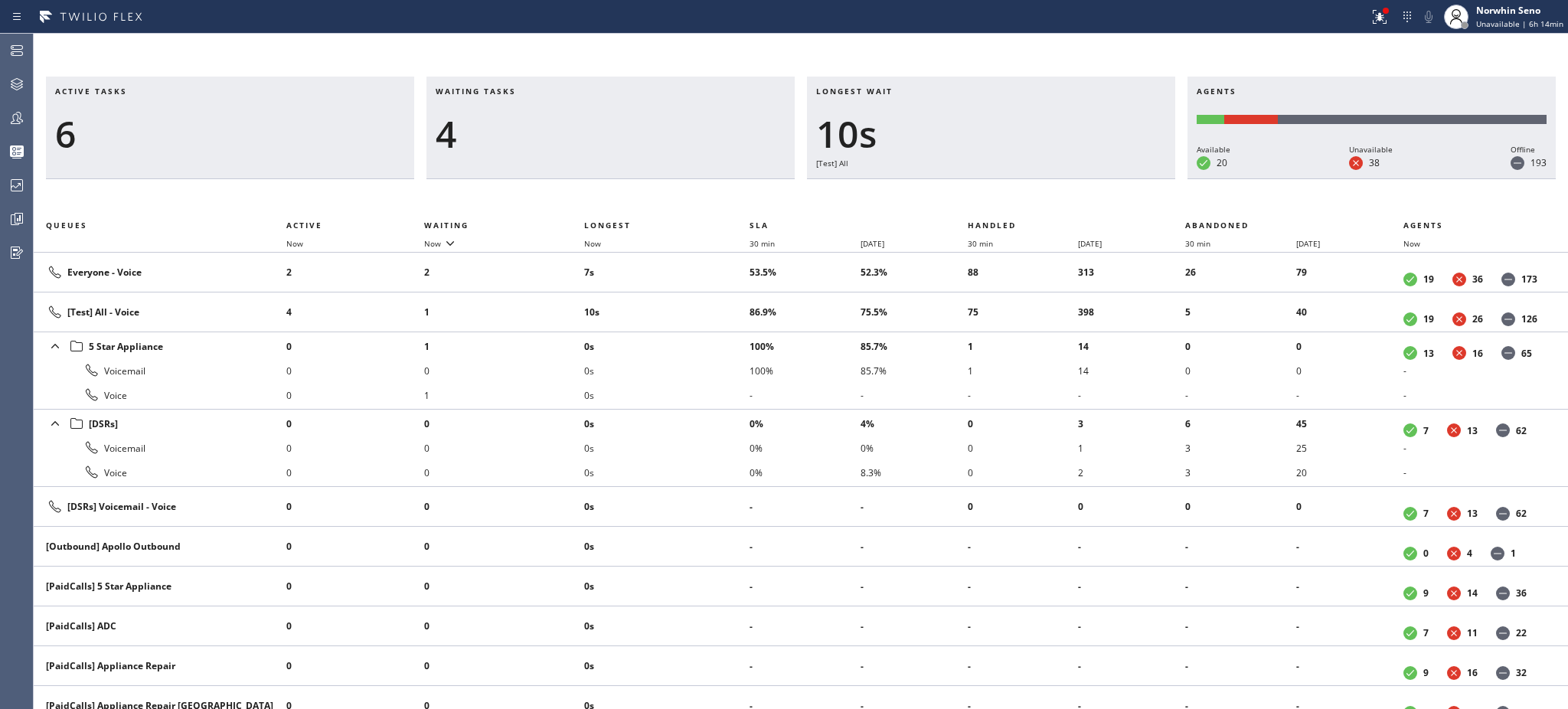
click at [532, 91] on h3 "Waiting tasks" at bounding box center [610, 97] width 350 height 23
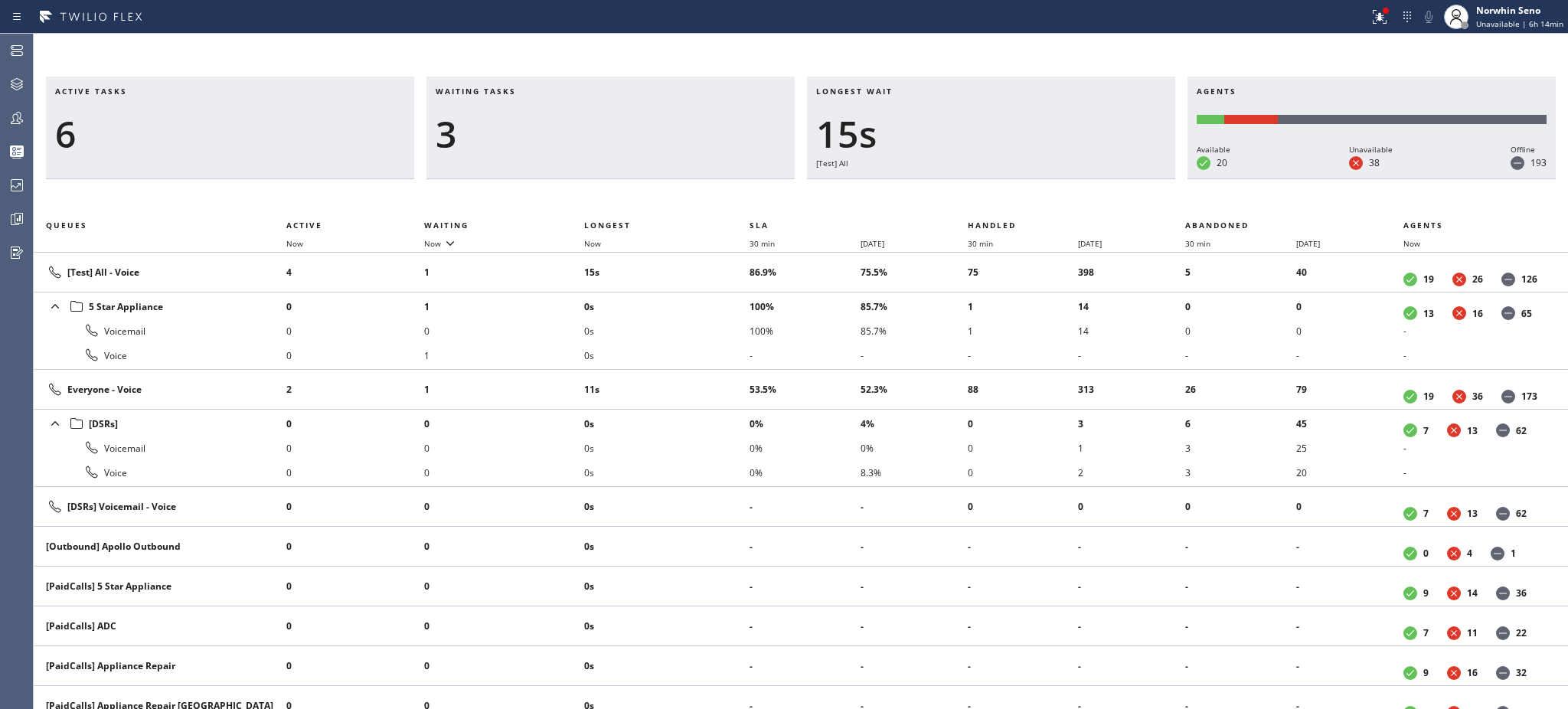
click at [532, 91] on h3 "Waiting tasks" at bounding box center [610, 97] width 350 height 23
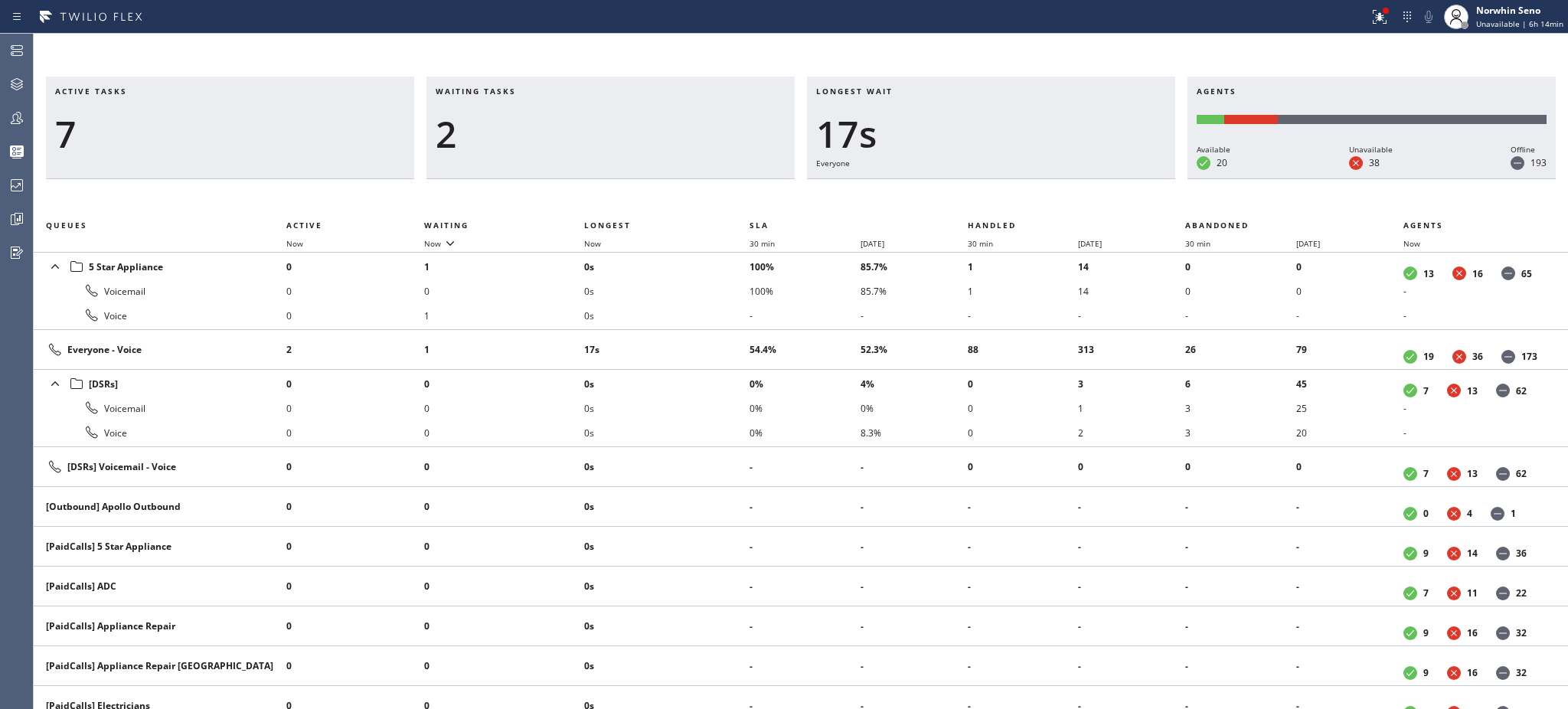
click at [532, 91] on h3 "Waiting tasks" at bounding box center [610, 97] width 350 height 23
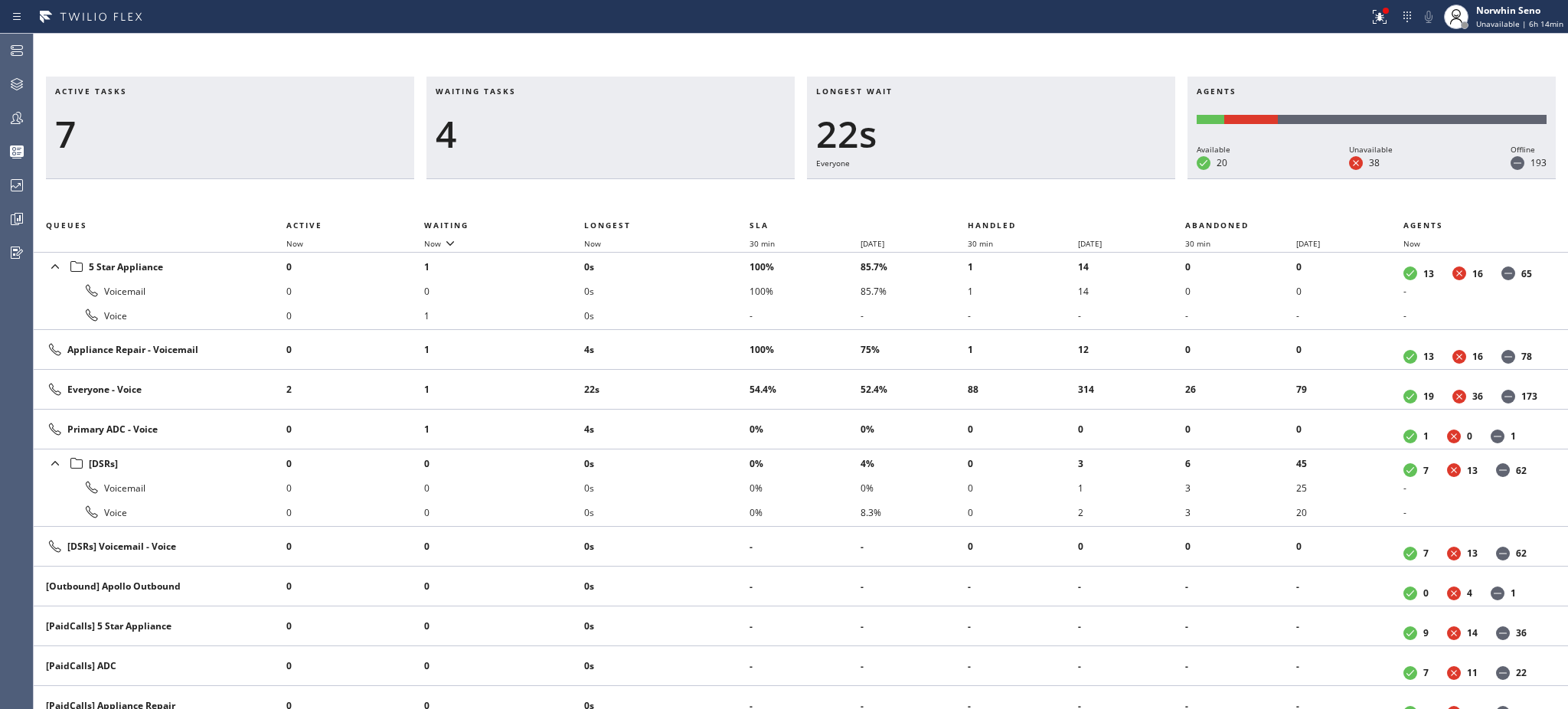
click at [532, 91] on h3 "Waiting tasks" at bounding box center [610, 97] width 350 height 23
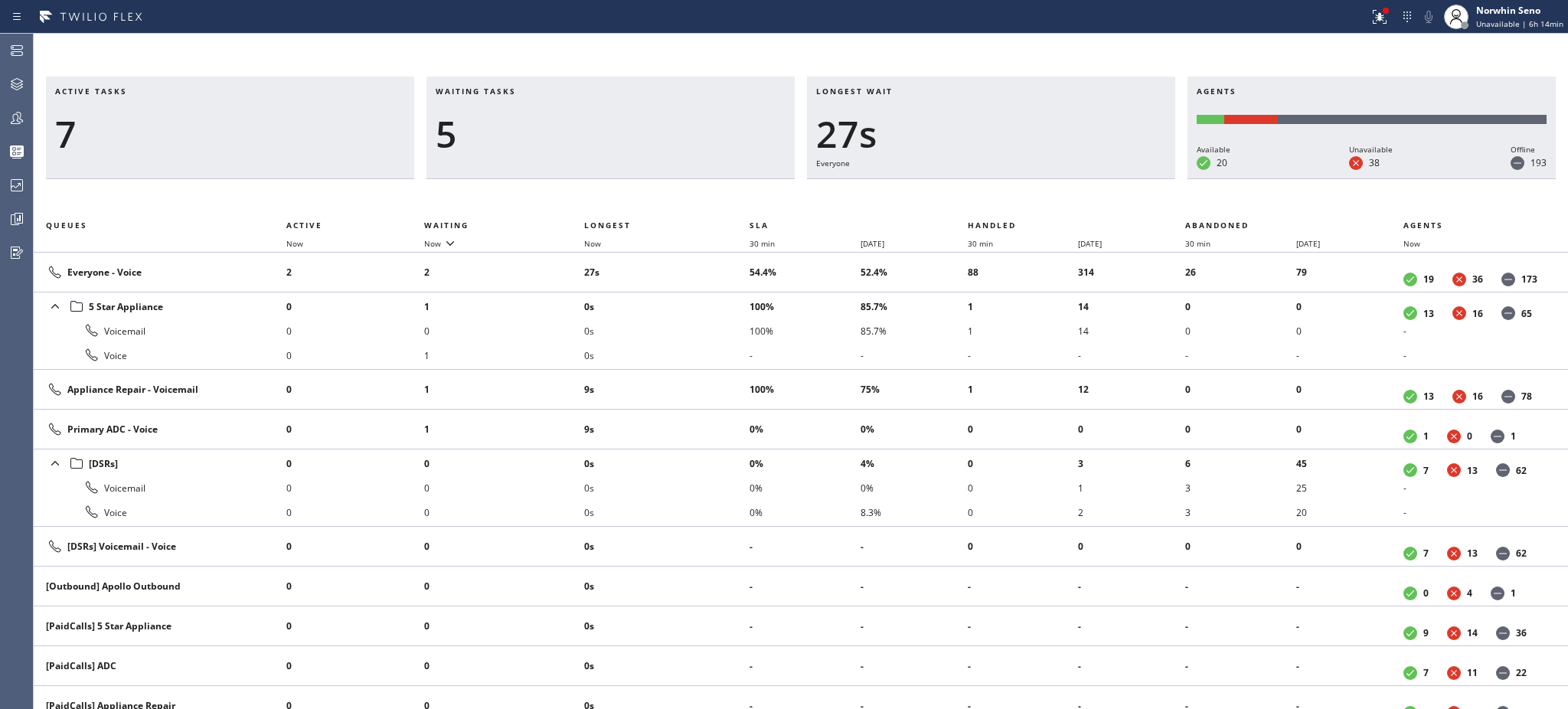
click at [532, 91] on h3 "Waiting tasks" at bounding box center [610, 97] width 350 height 23
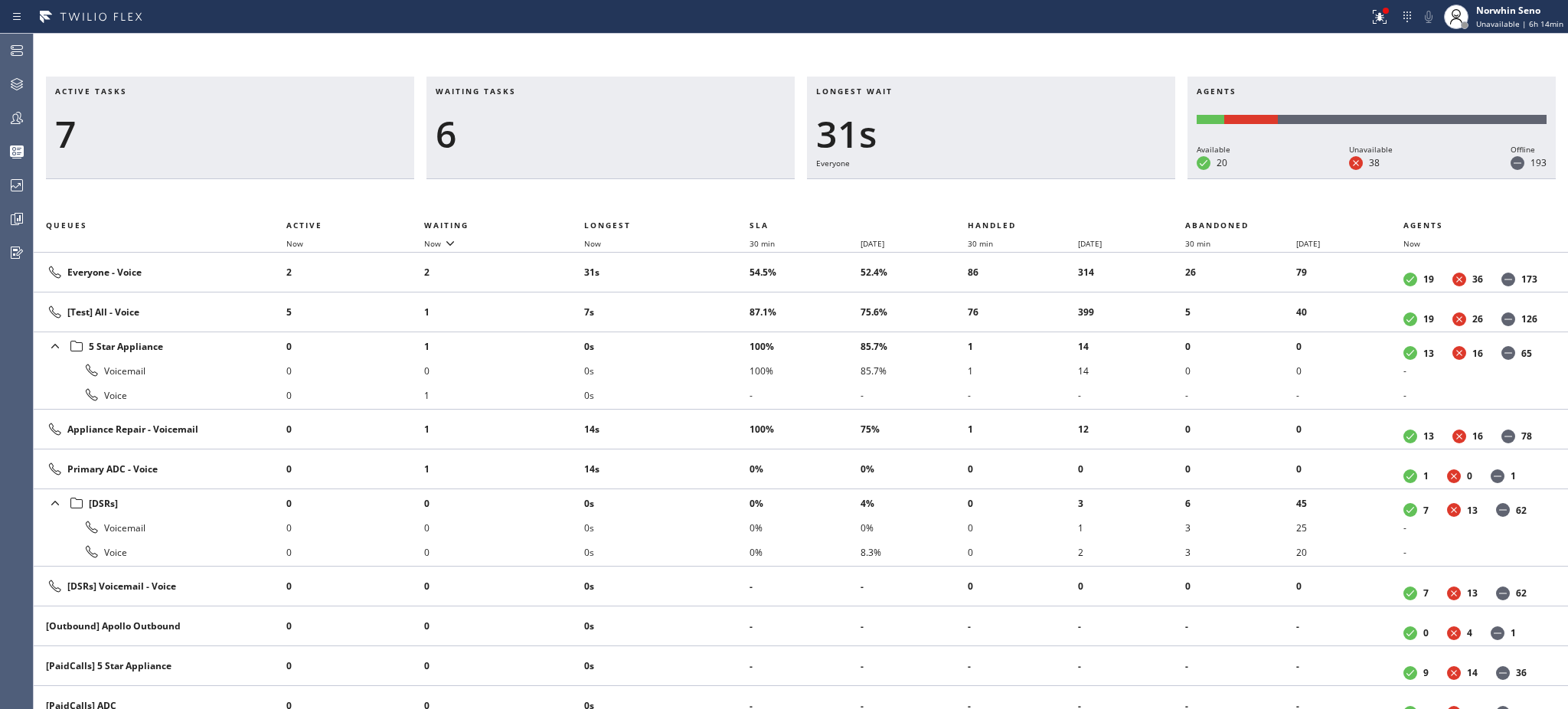
click at [532, 91] on h3 "Waiting tasks" at bounding box center [610, 97] width 350 height 23
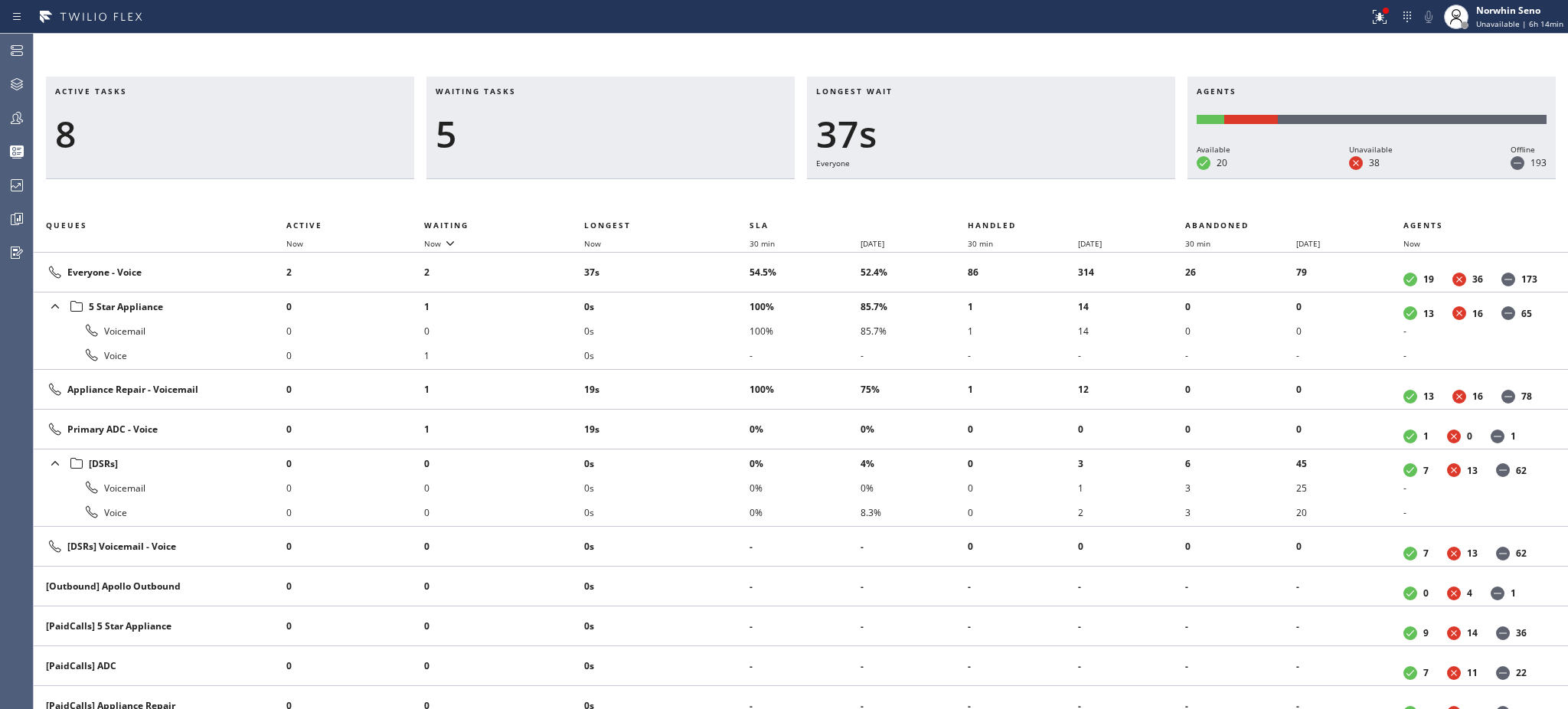
click at [532, 91] on h3 "Waiting tasks" at bounding box center [610, 97] width 350 height 23
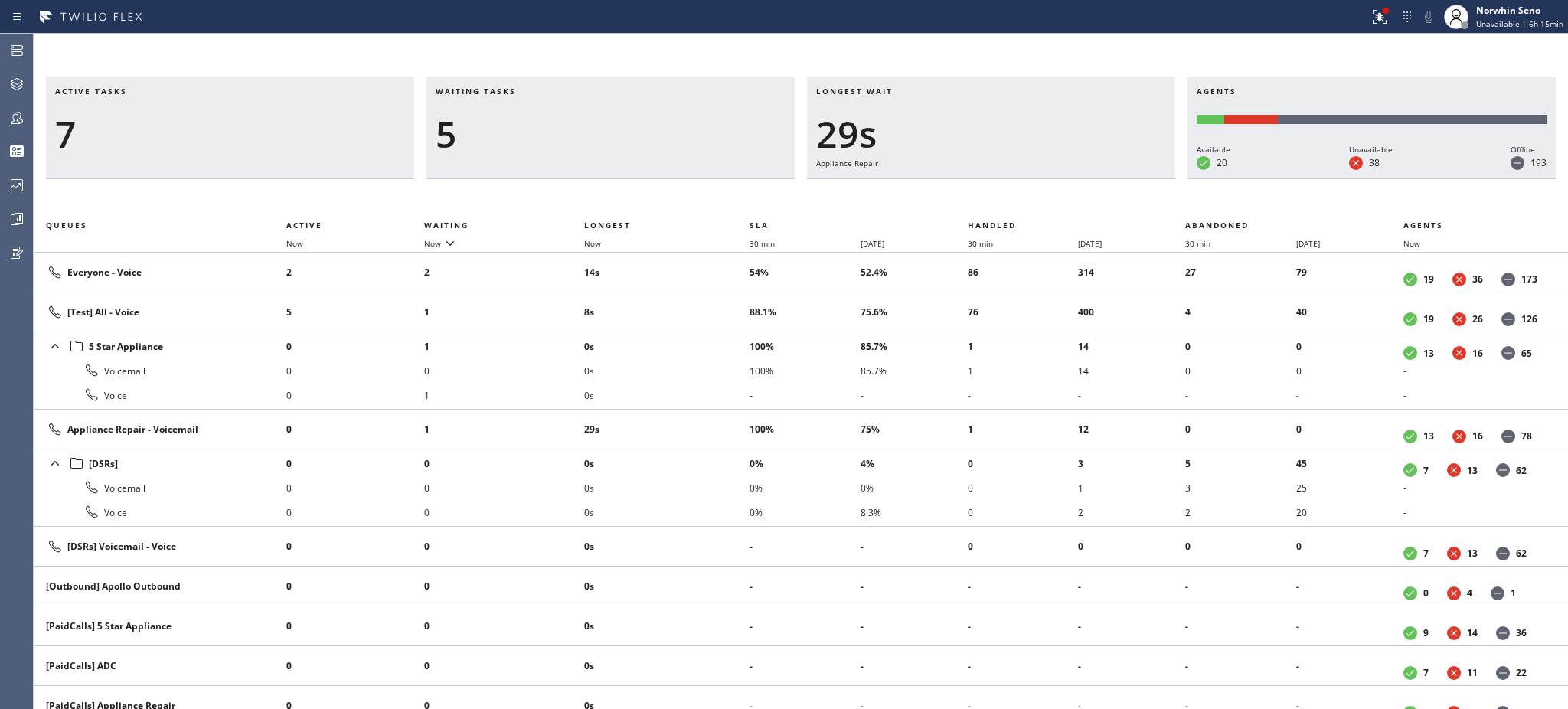
click at [532, 91] on h3 "Waiting tasks" at bounding box center [610, 97] width 350 height 23
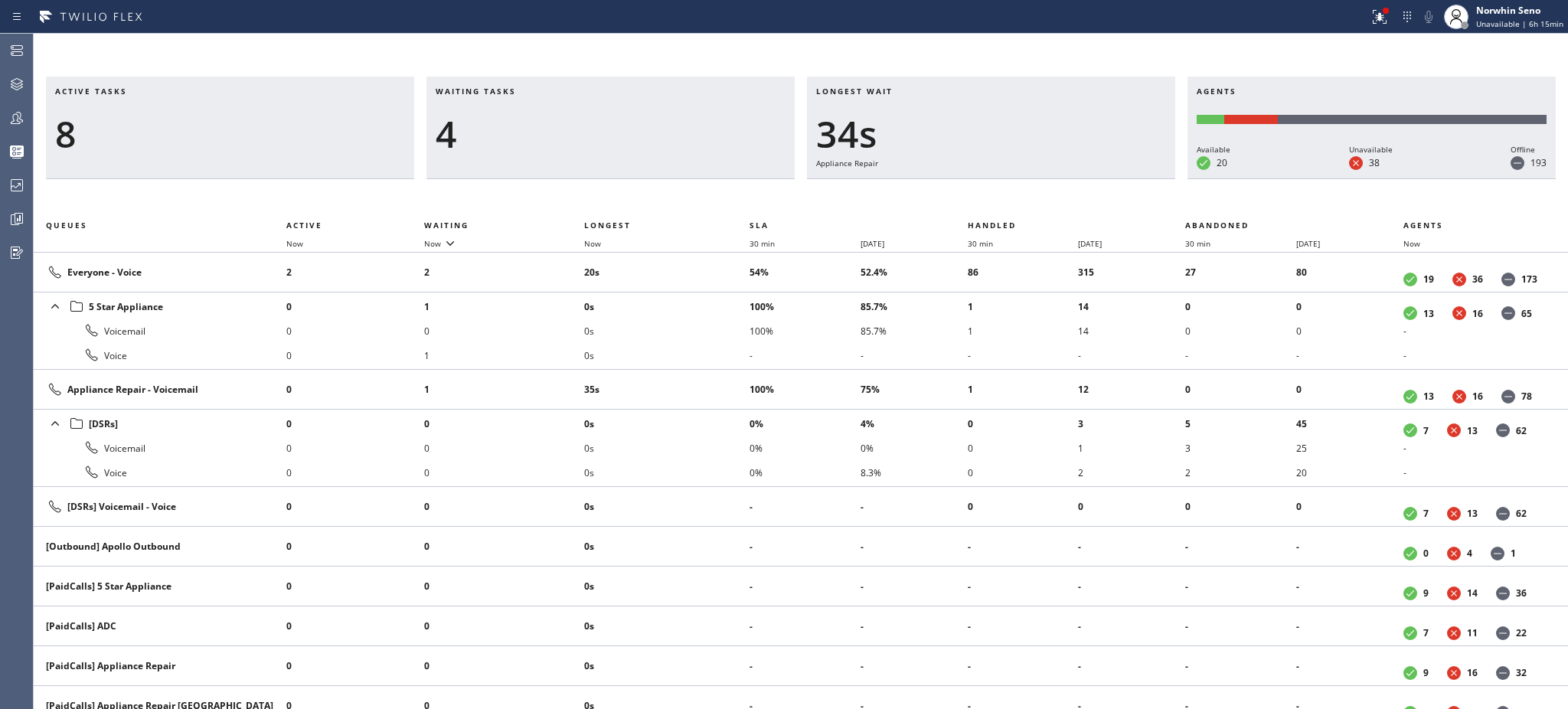
click at [532, 91] on h3 "Waiting tasks" at bounding box center [610, 97] width 350 height 23
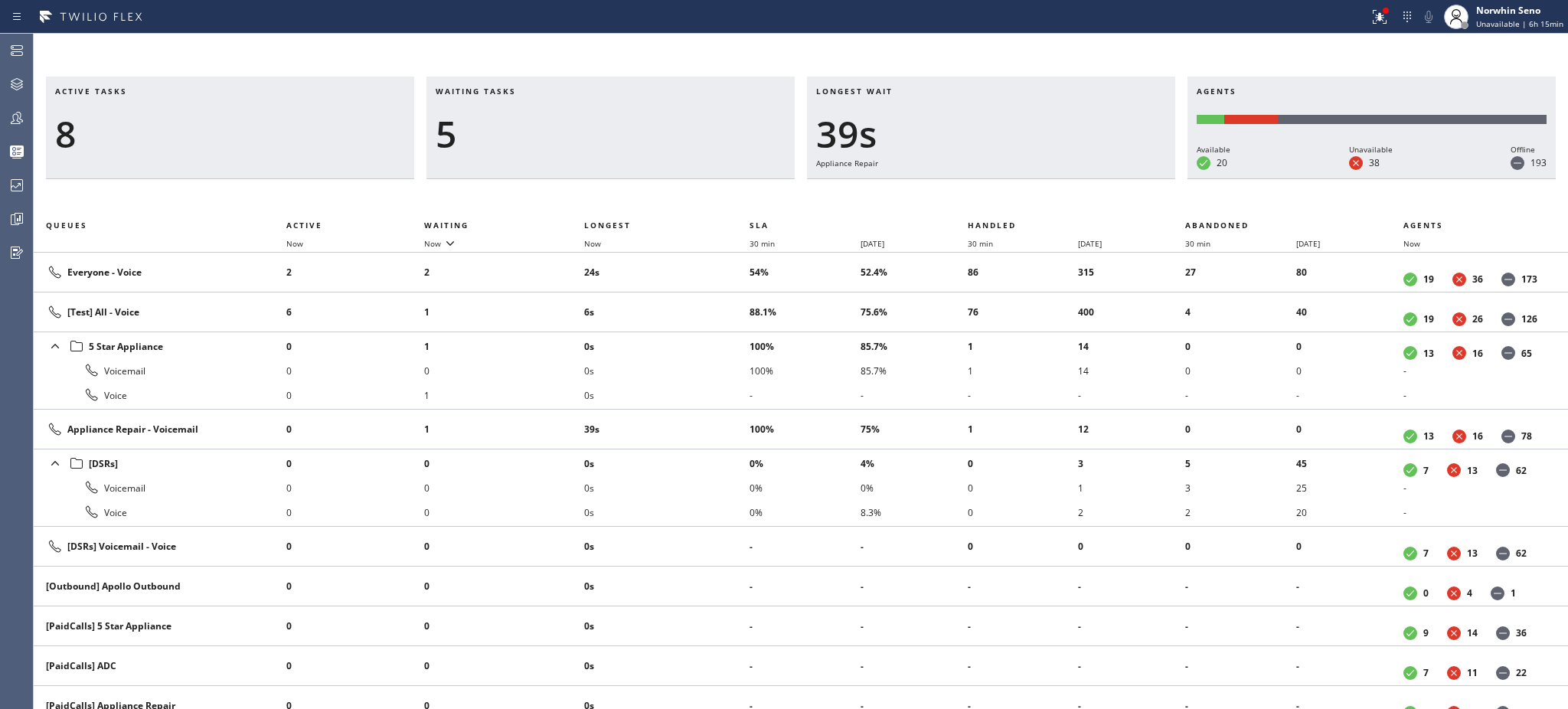
click at [532, 91] on h3 "Waiting tasks" at bounding box center [610, 97] width 350 height 23
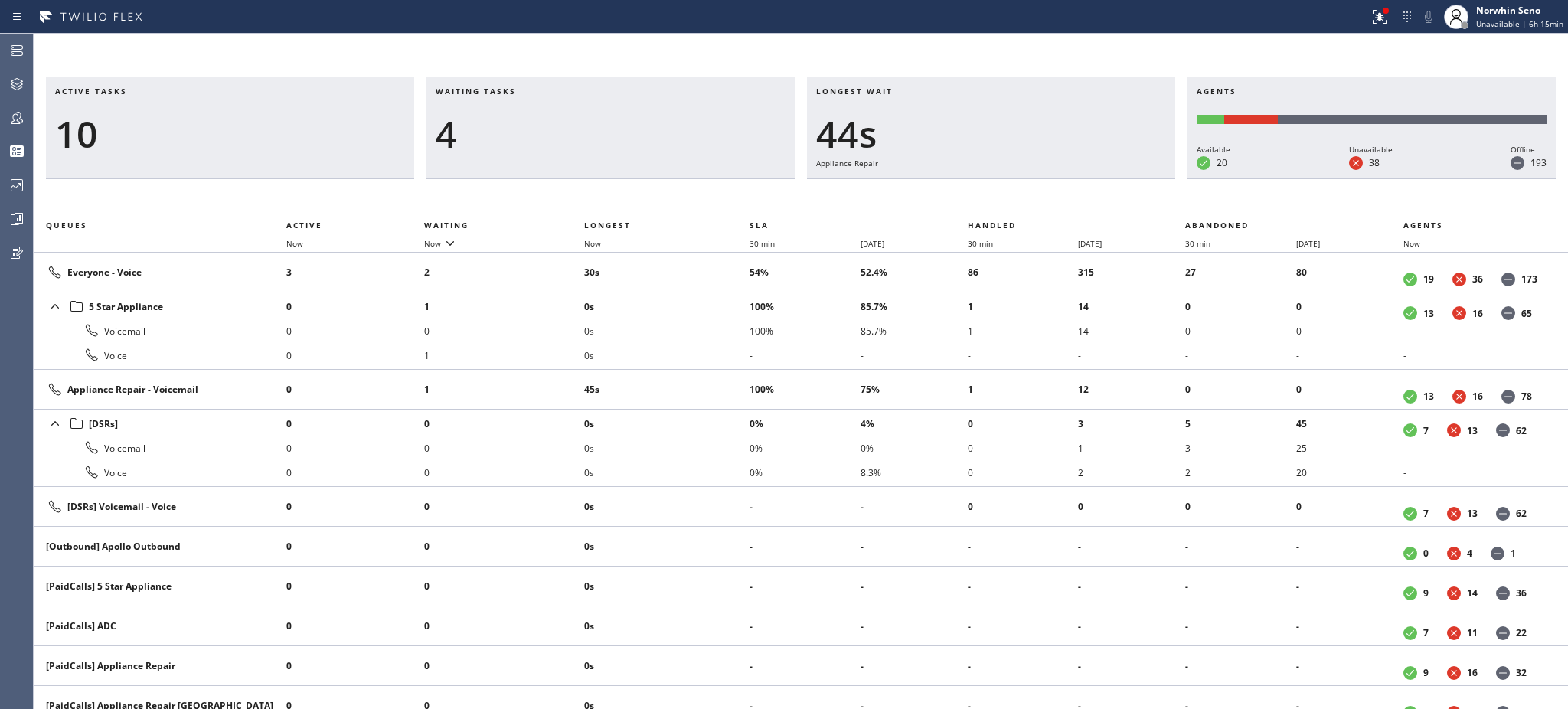
click at [532, 91] on h3 "Waiting tasks" at bounding box center [610, 97] width 350 height 23
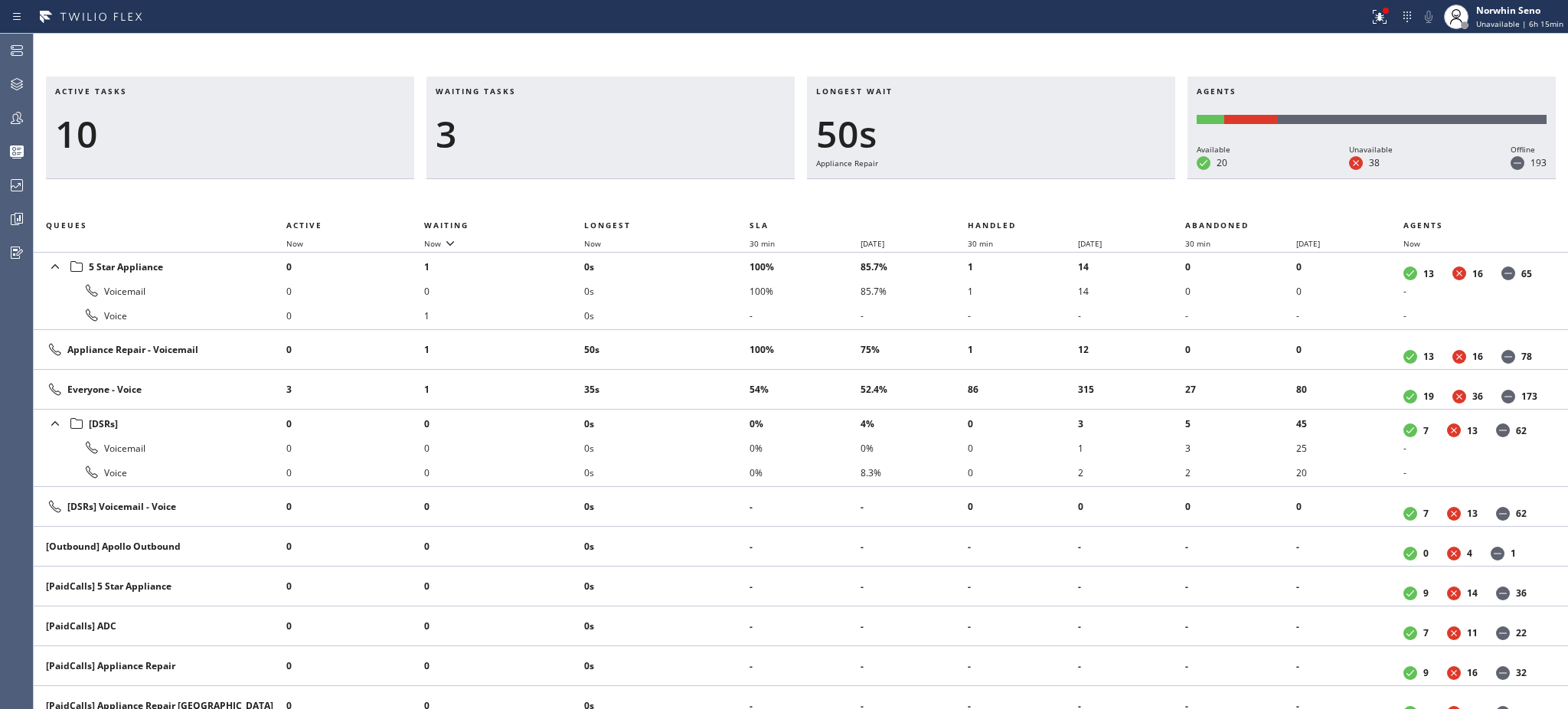
click at [532, 91] on h3 "Waiting tasks" at bounding box center [610, 97] width 350 height 23
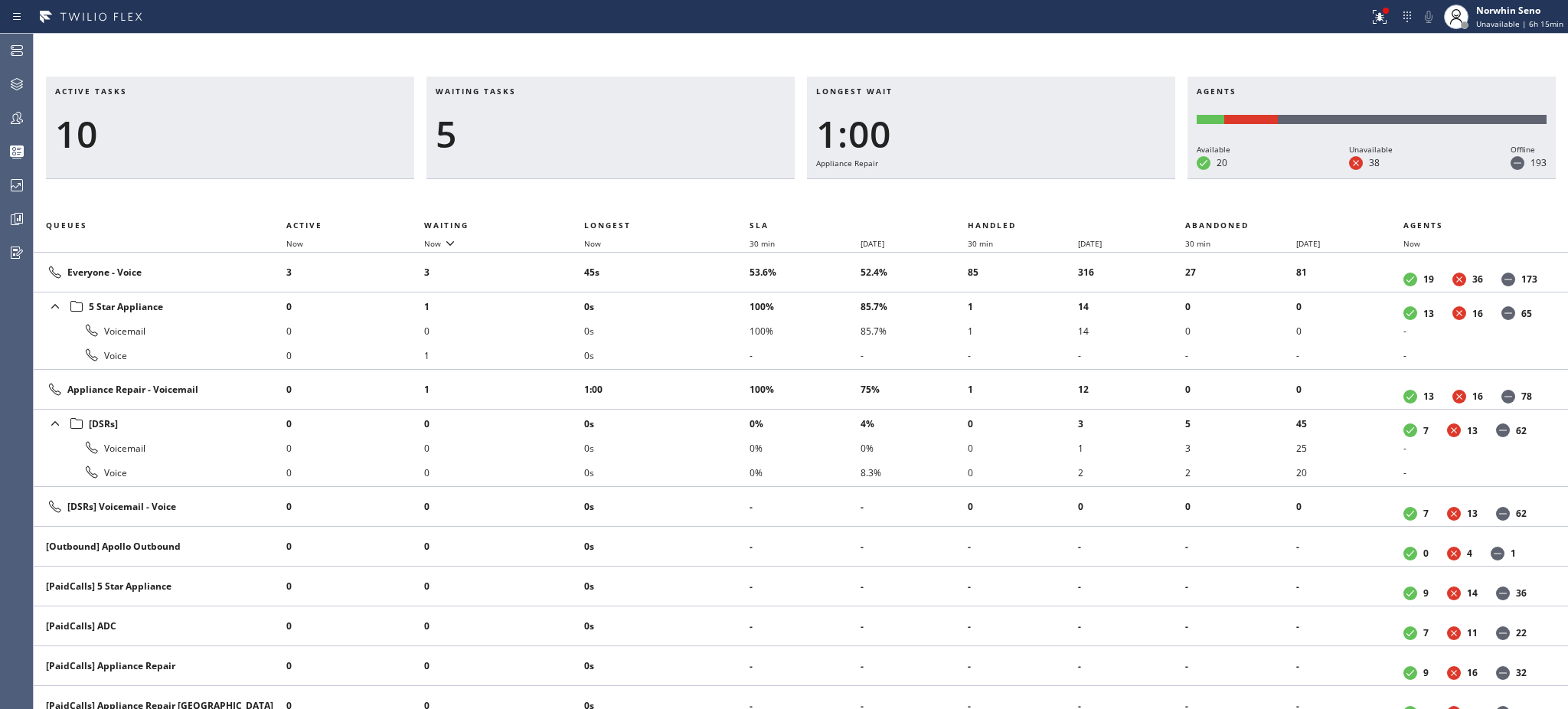
click at [532, 91] on h3 "Waiting tasks" at bounding box center [610, 97] width 350 height 23
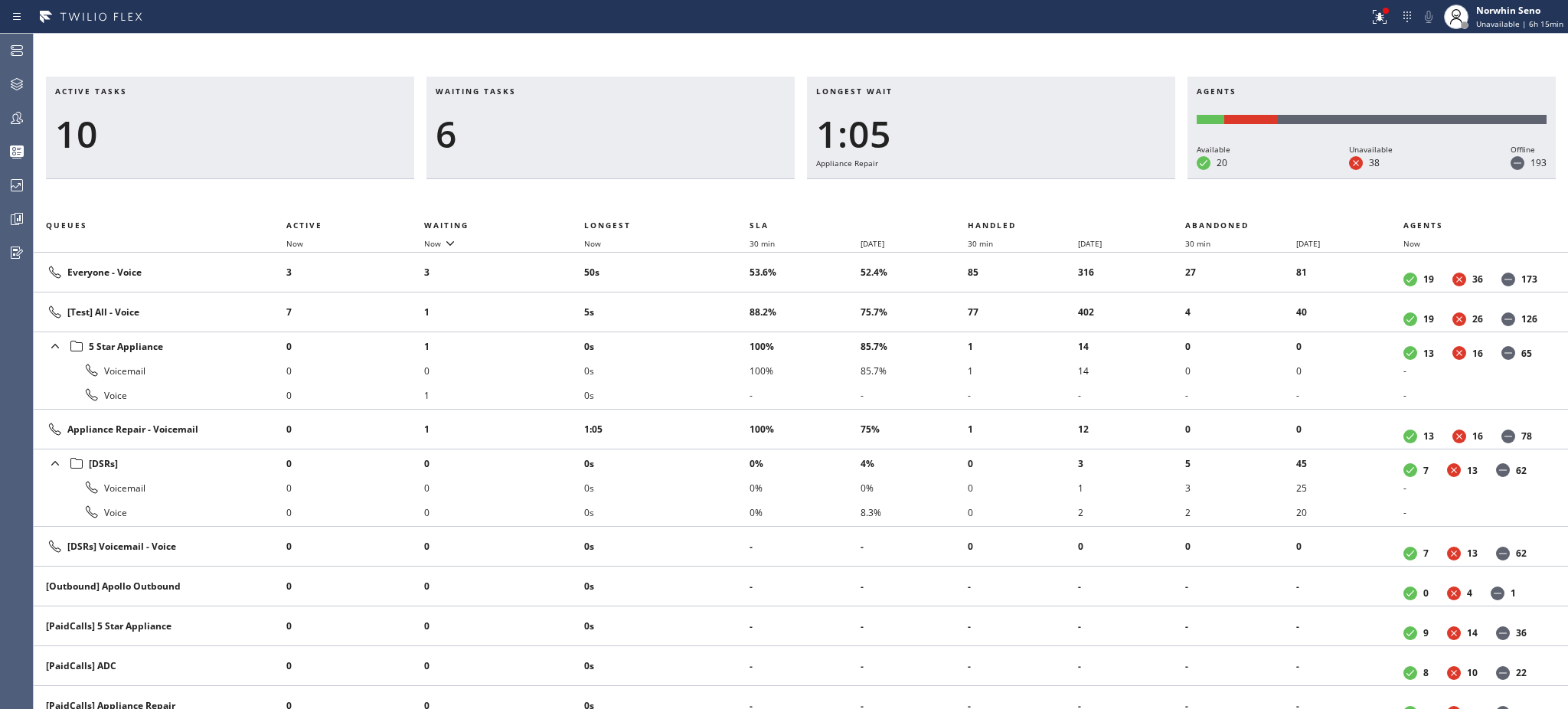
click at [532, 91] on h3 "Waiting tasks" at bounding box center [610, 97] width 350 height 23
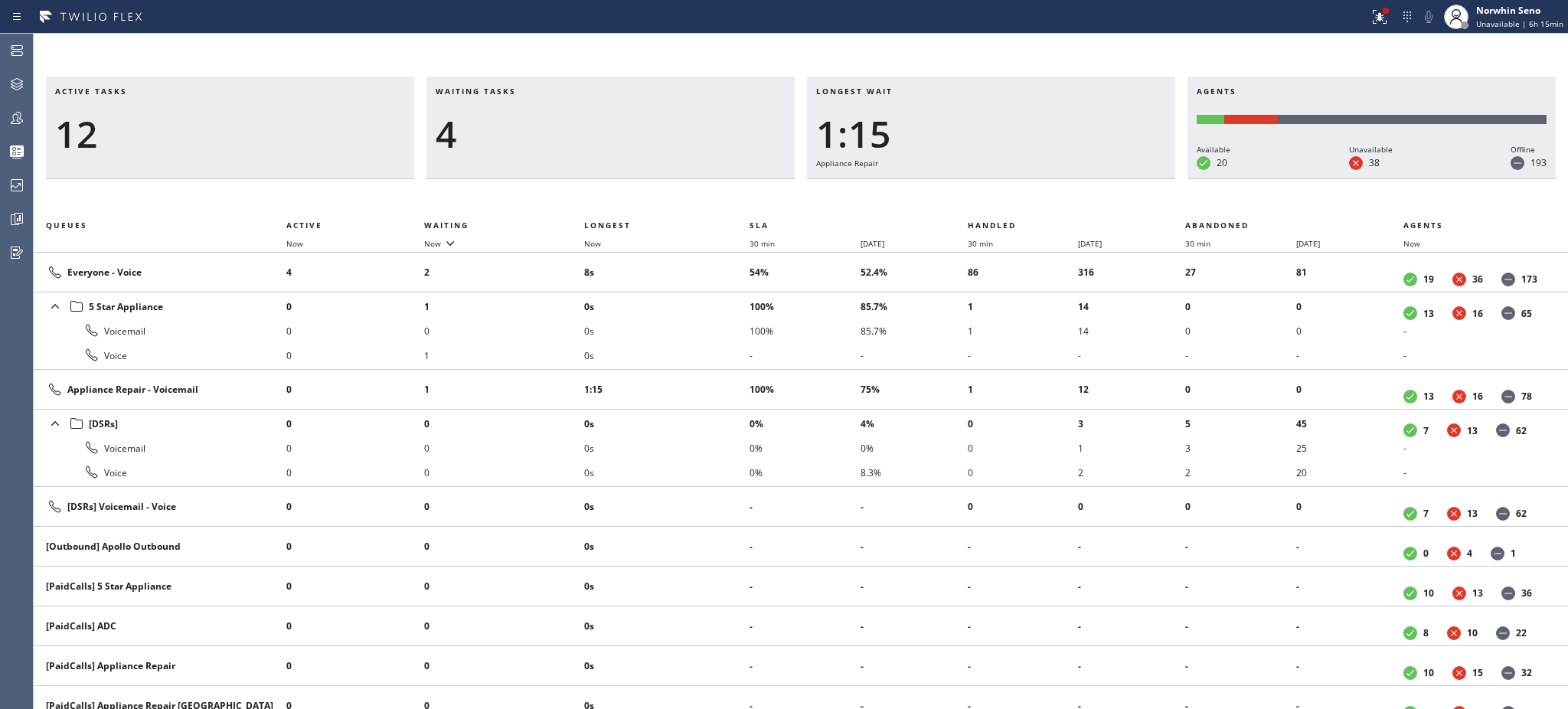
click at [532, 91] on h3 "Waiting tasks" at bounding box center [610, 97] width 350 height 23
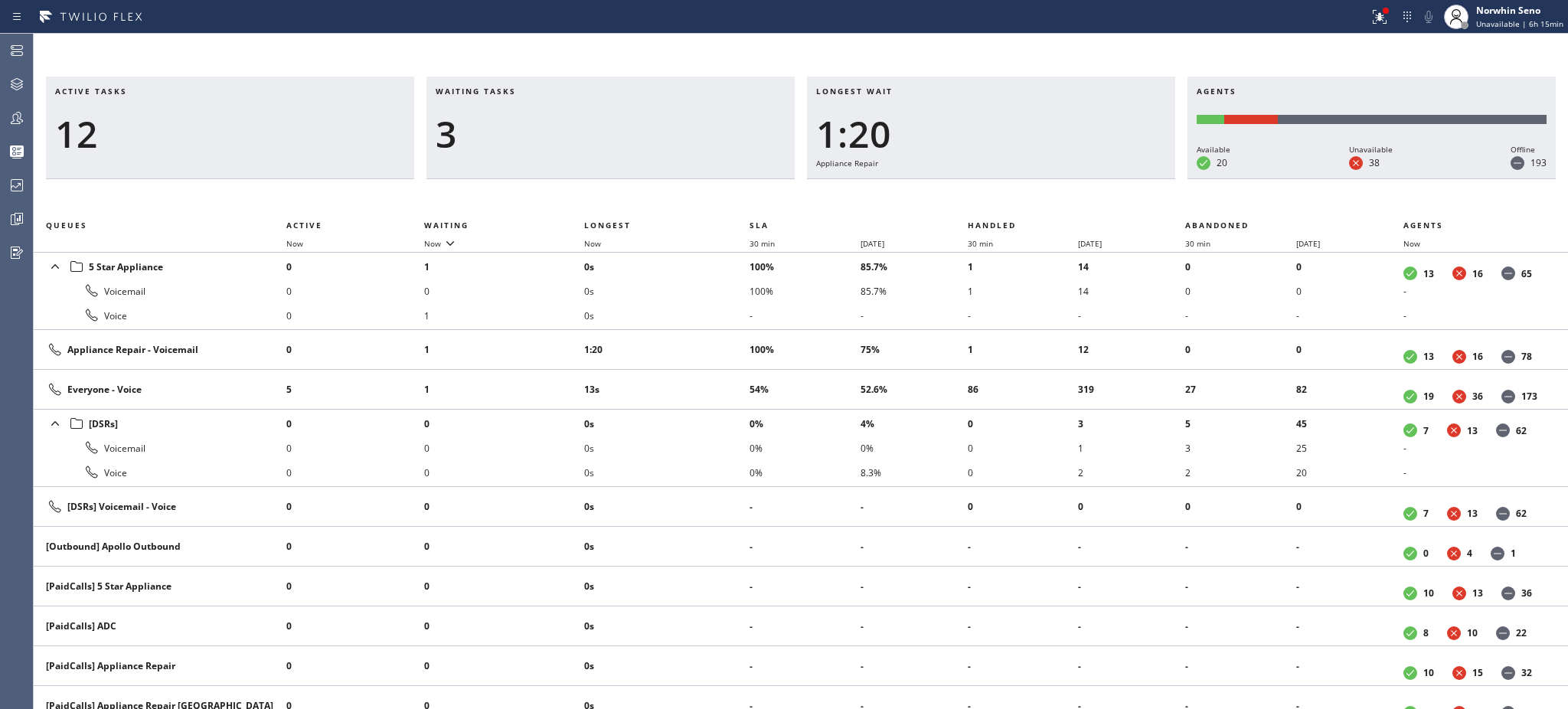
click at [532, 91] on h3 "Waiting tasks" at bounding box center [610, 97] width 350 height 23
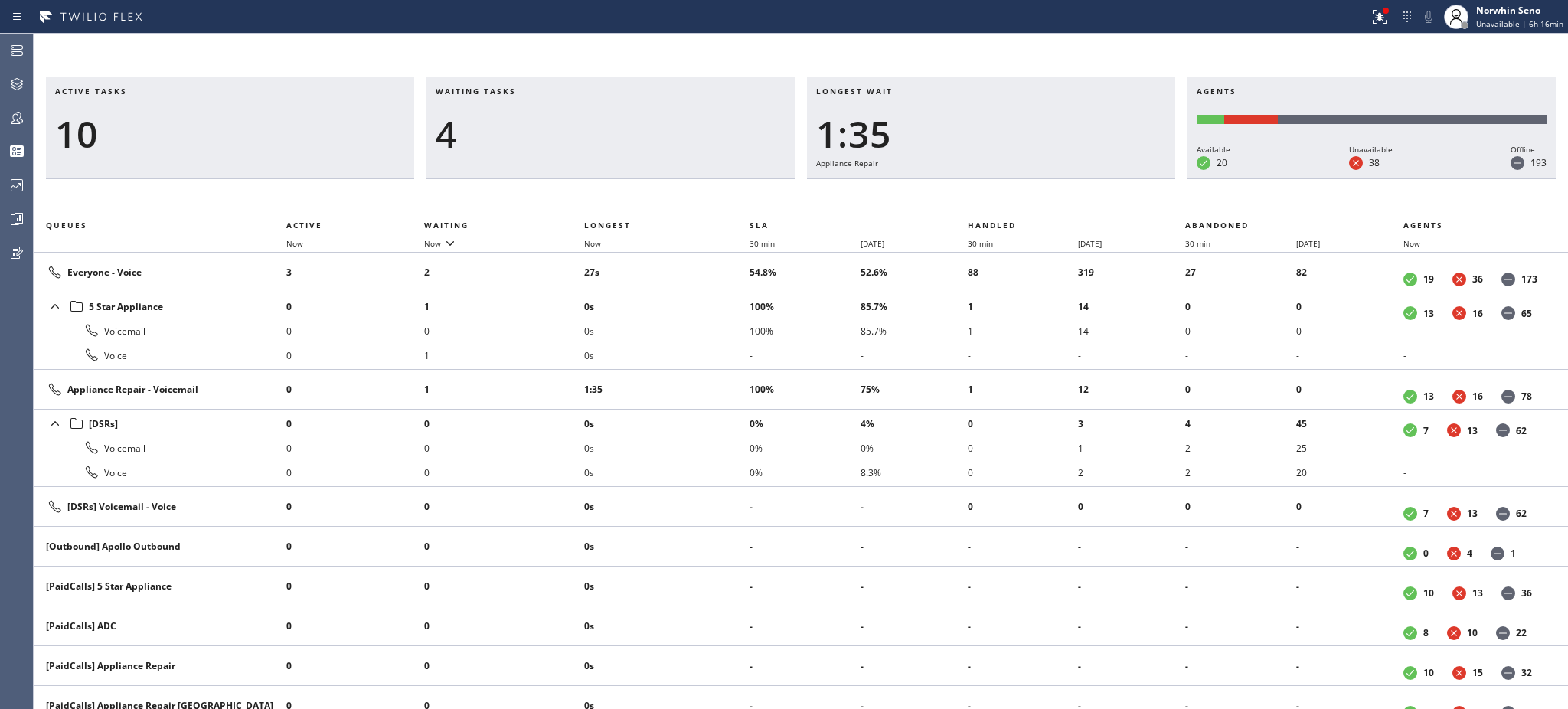
click at [532, 91] on h3 "Waiting tasks" at bounding box center [610, 97] width 350 height 23
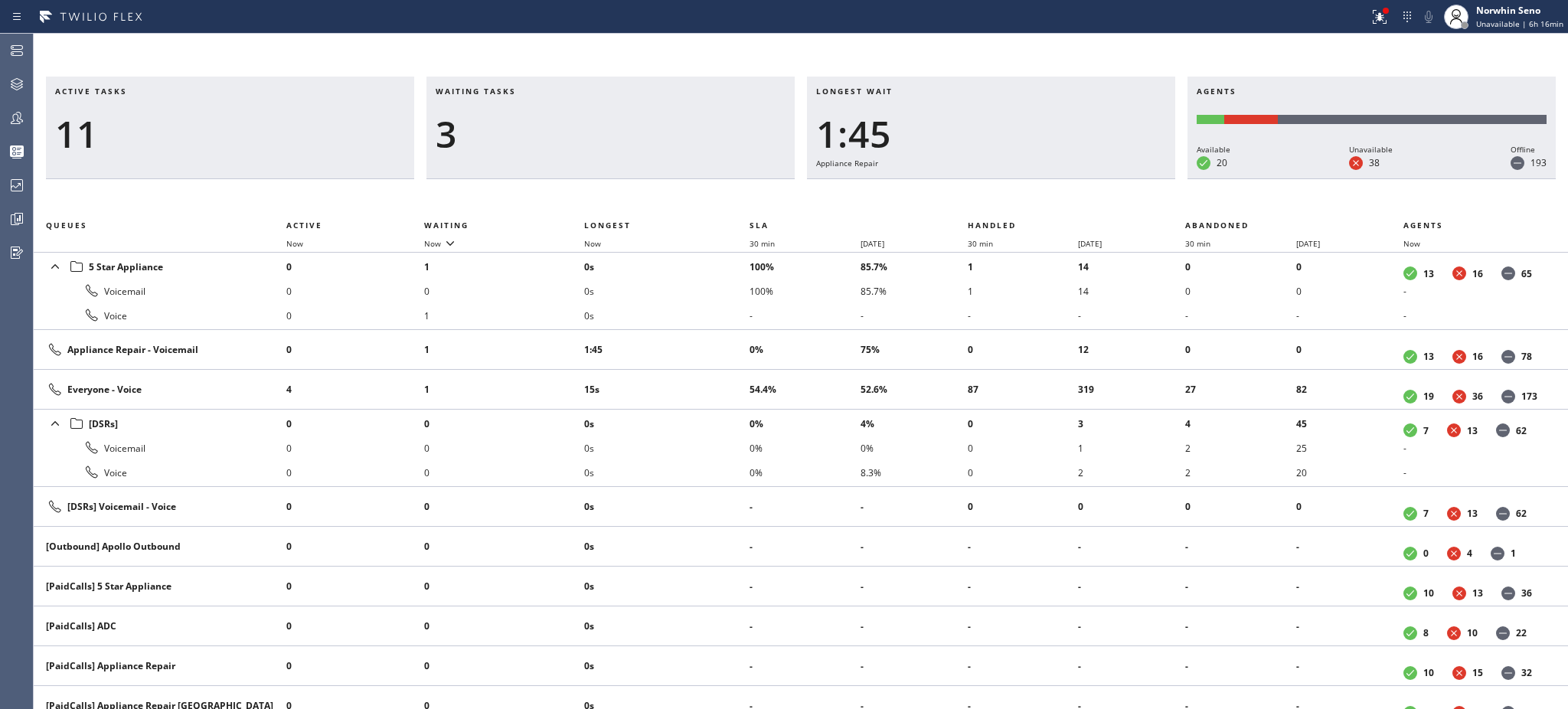
click at [532, 91] on h3 "Waiting tasks" at bounding box center [610, 97] width 350 height 23
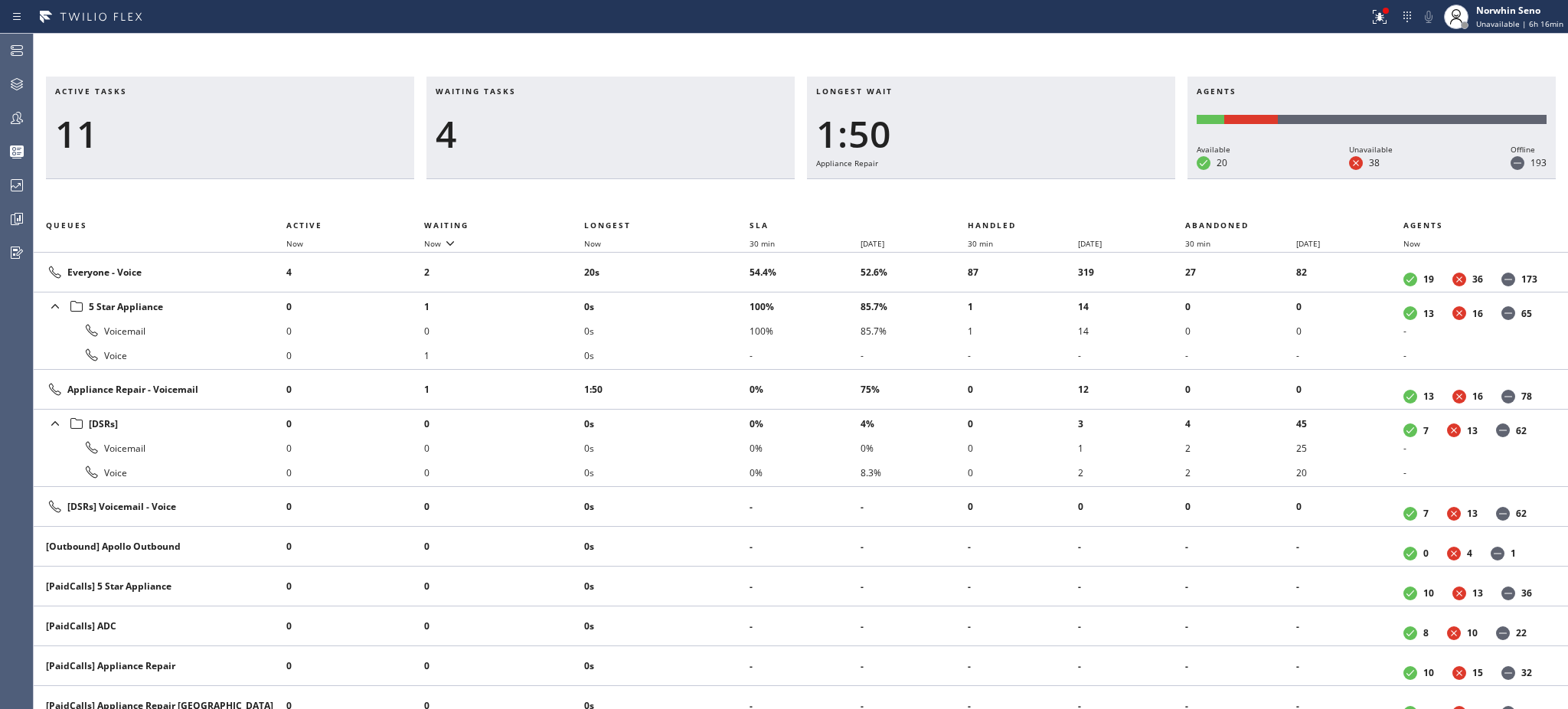
click at [532, 91] on h3 "Waiting tasks" at bounding box center [610, 97] width 350 height 23
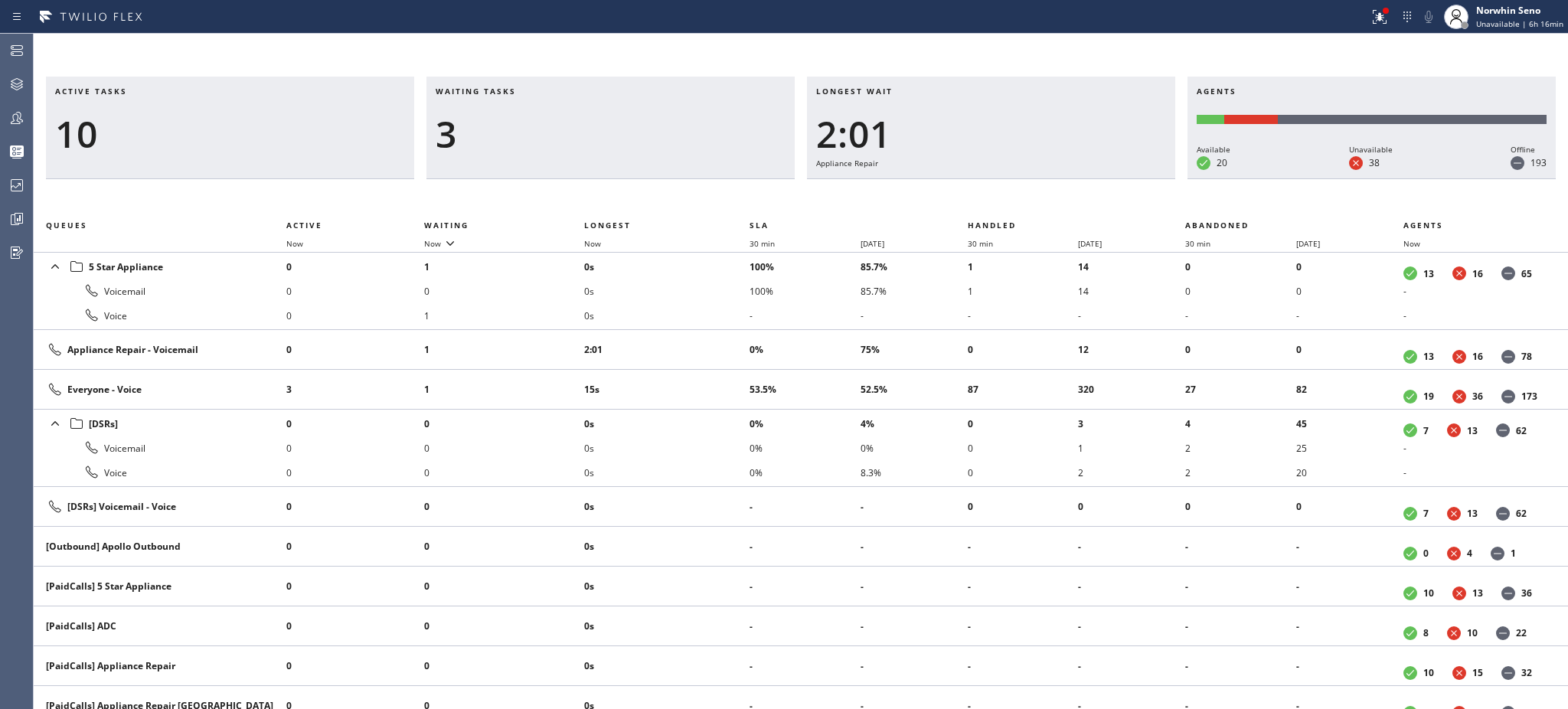
click at [532, 91] on h3 "Waiting tasks" at bounding box center [610, 97] width 350 height 23
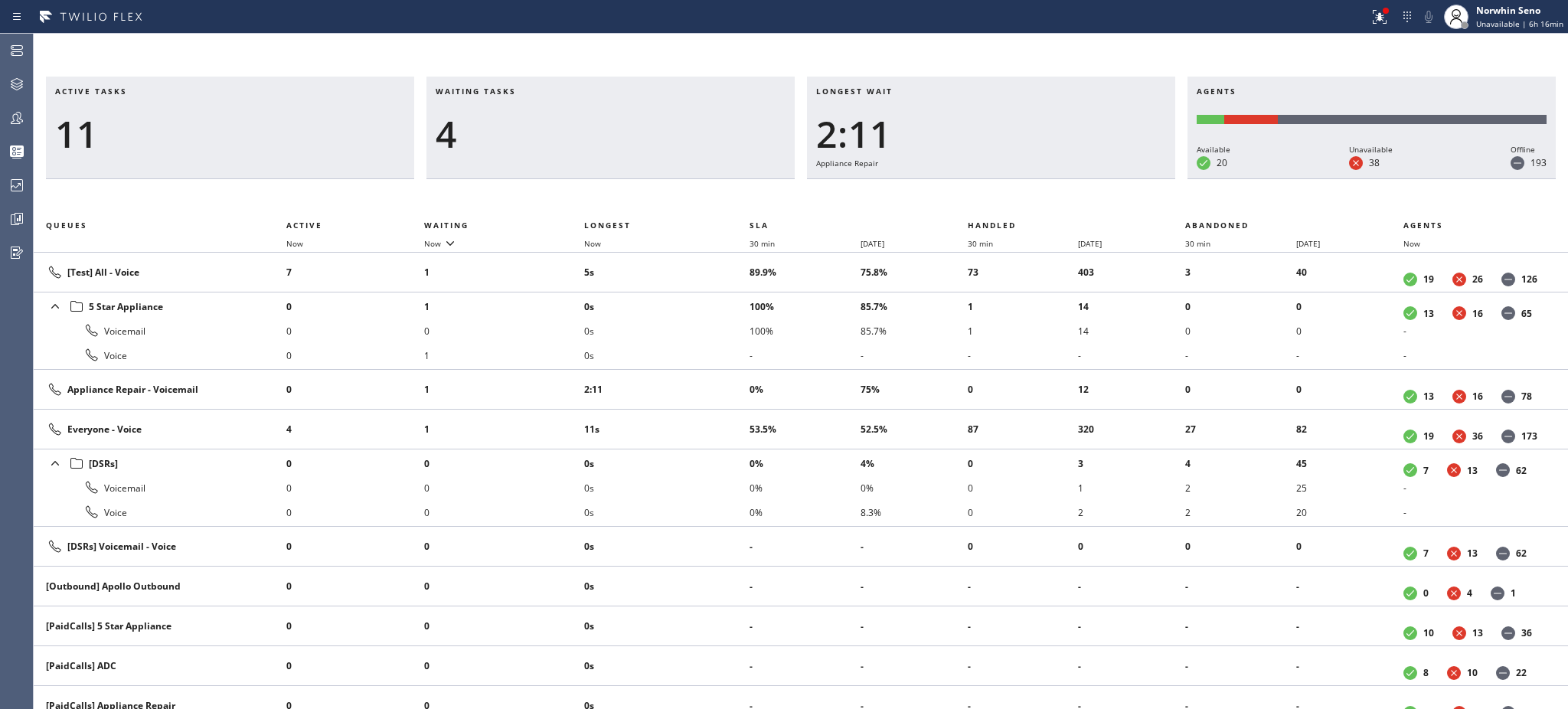
click at [532, 91] on h3 "Waiting tasks" at bounding box center [610, 97] width 350 height 23
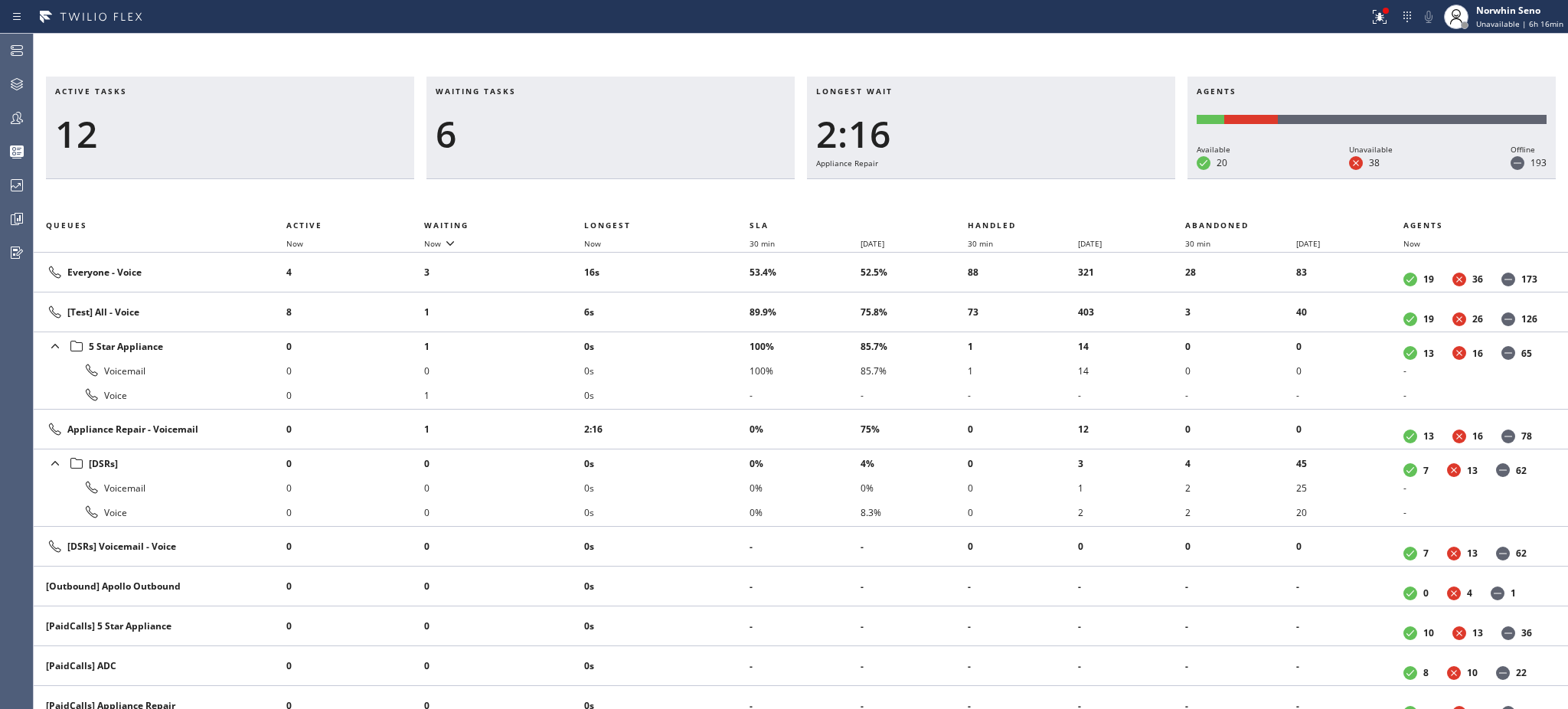
click at [532, 91] on h3 "Waiting tasks" at bounding box center [610, 97] width 350 height 23
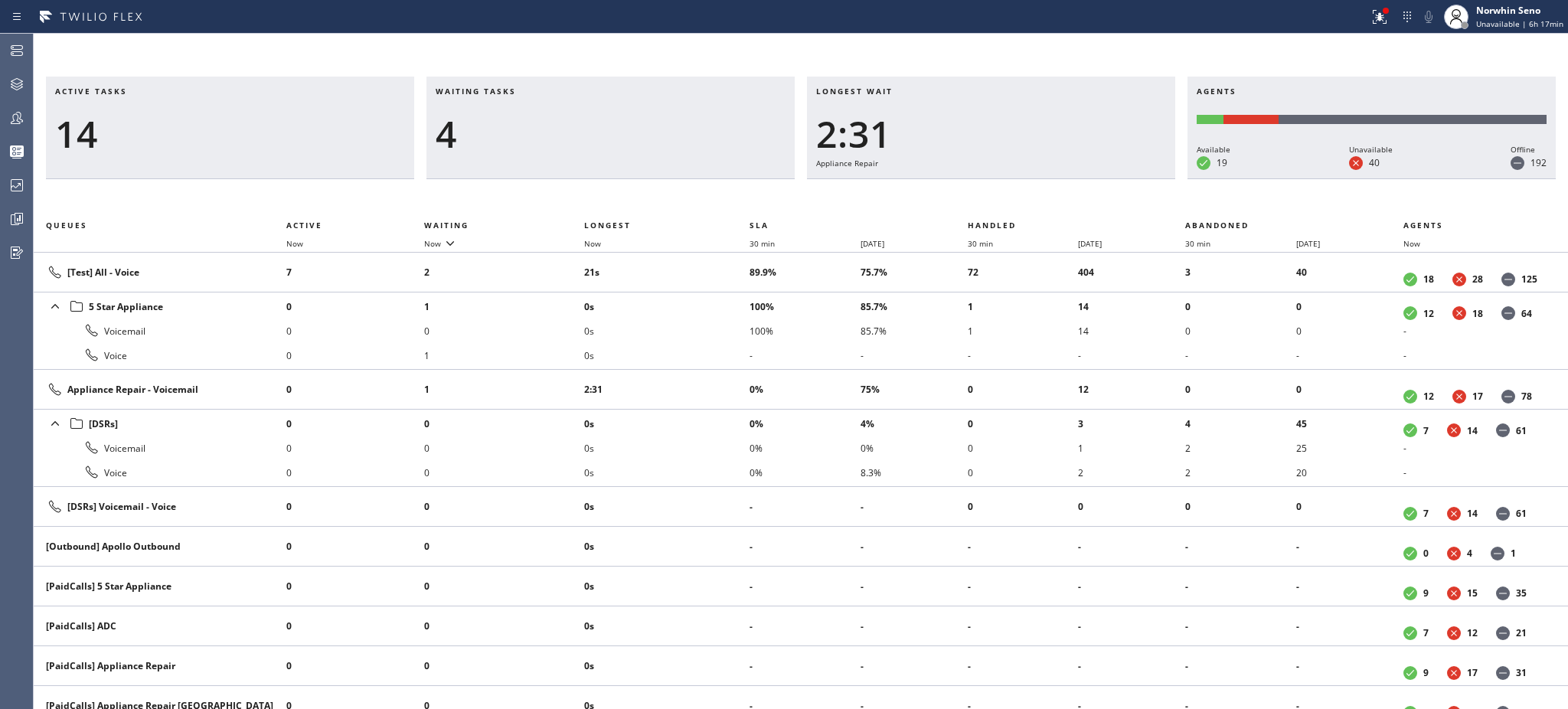
click at [532, 91] on h3 "Waiting tasks" at bounding box center [610, 97] width 350 height 23
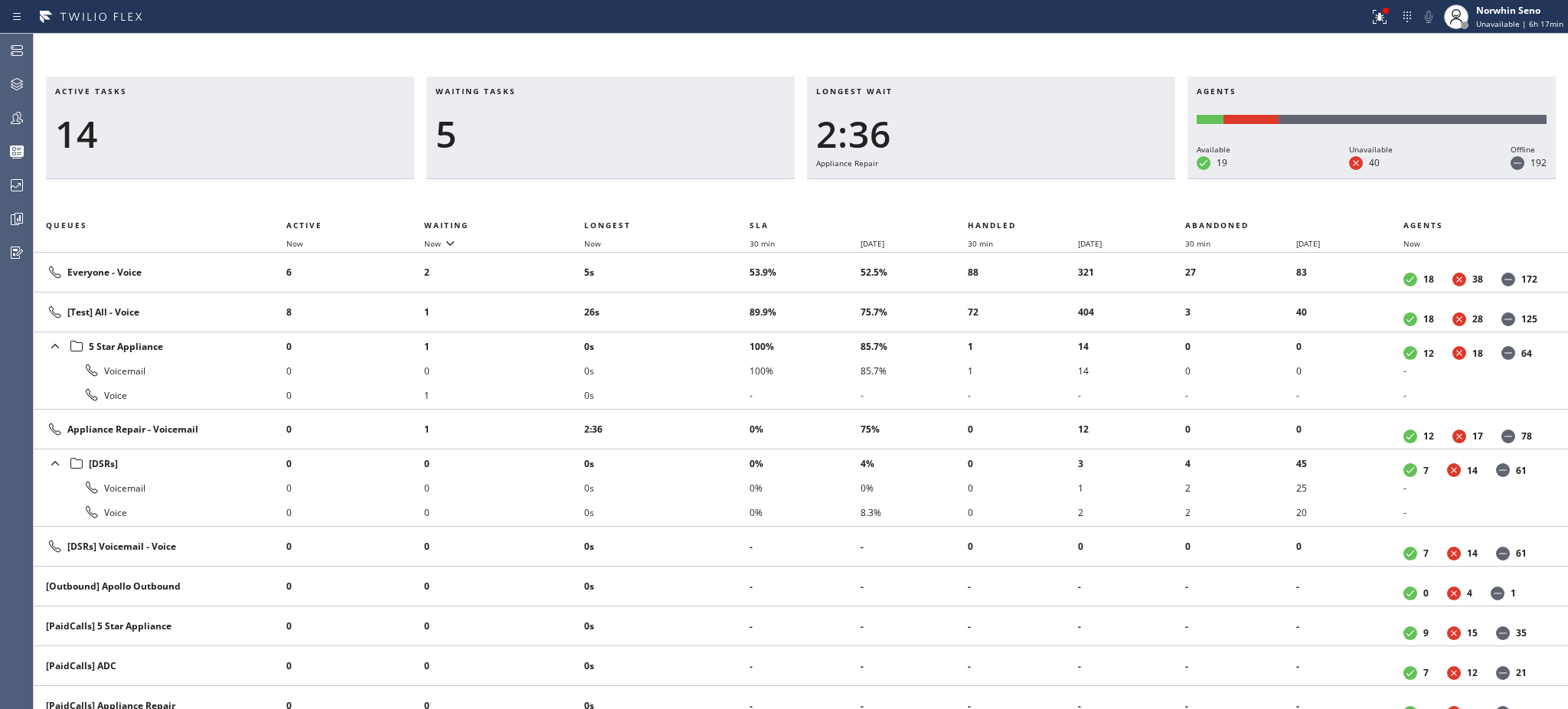
click at [532, 91] on h3 "Waiting tasks" at bounding box center [610, 97] width 350 height 23
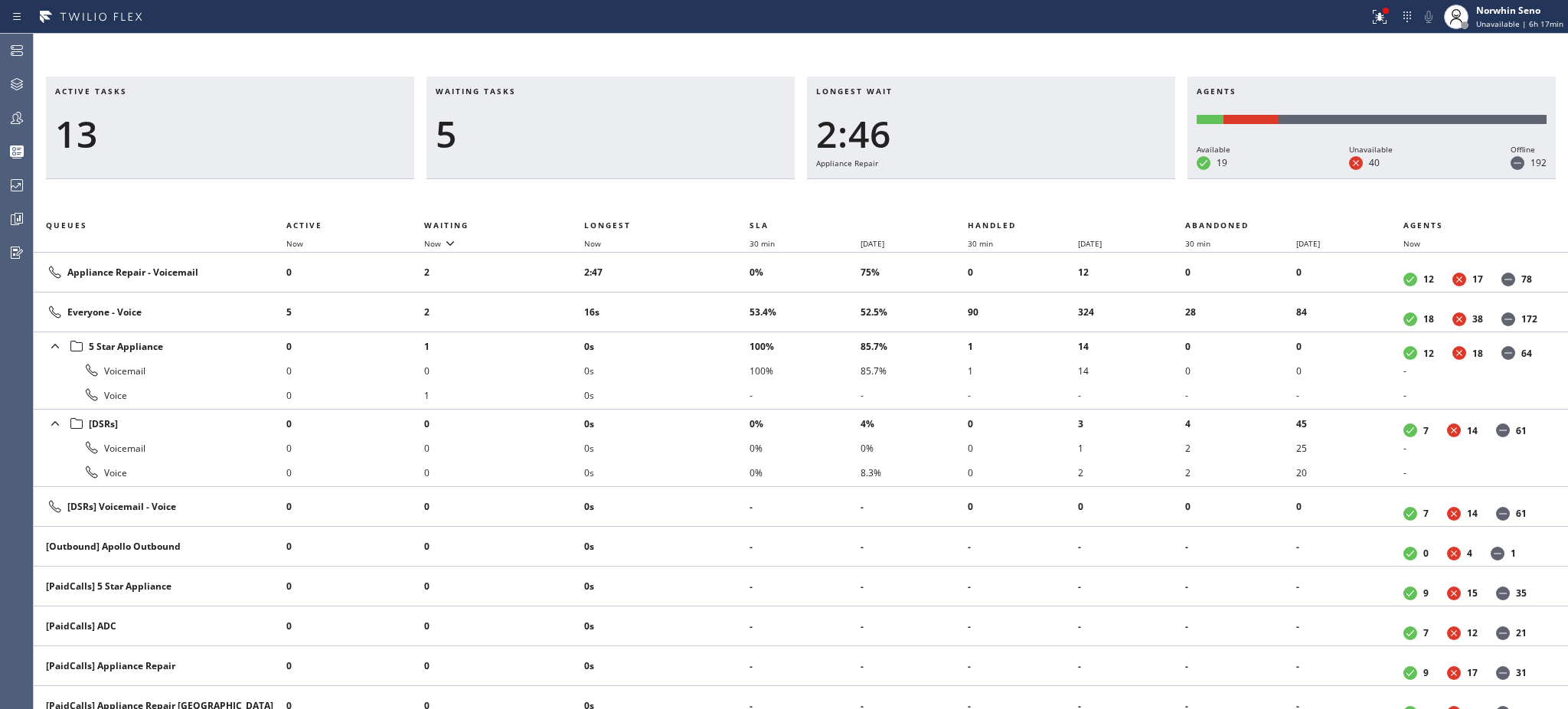
click at [532, 91] on h3 "Waiting tasks" at bounding box center [610, 97] width 350 height 23
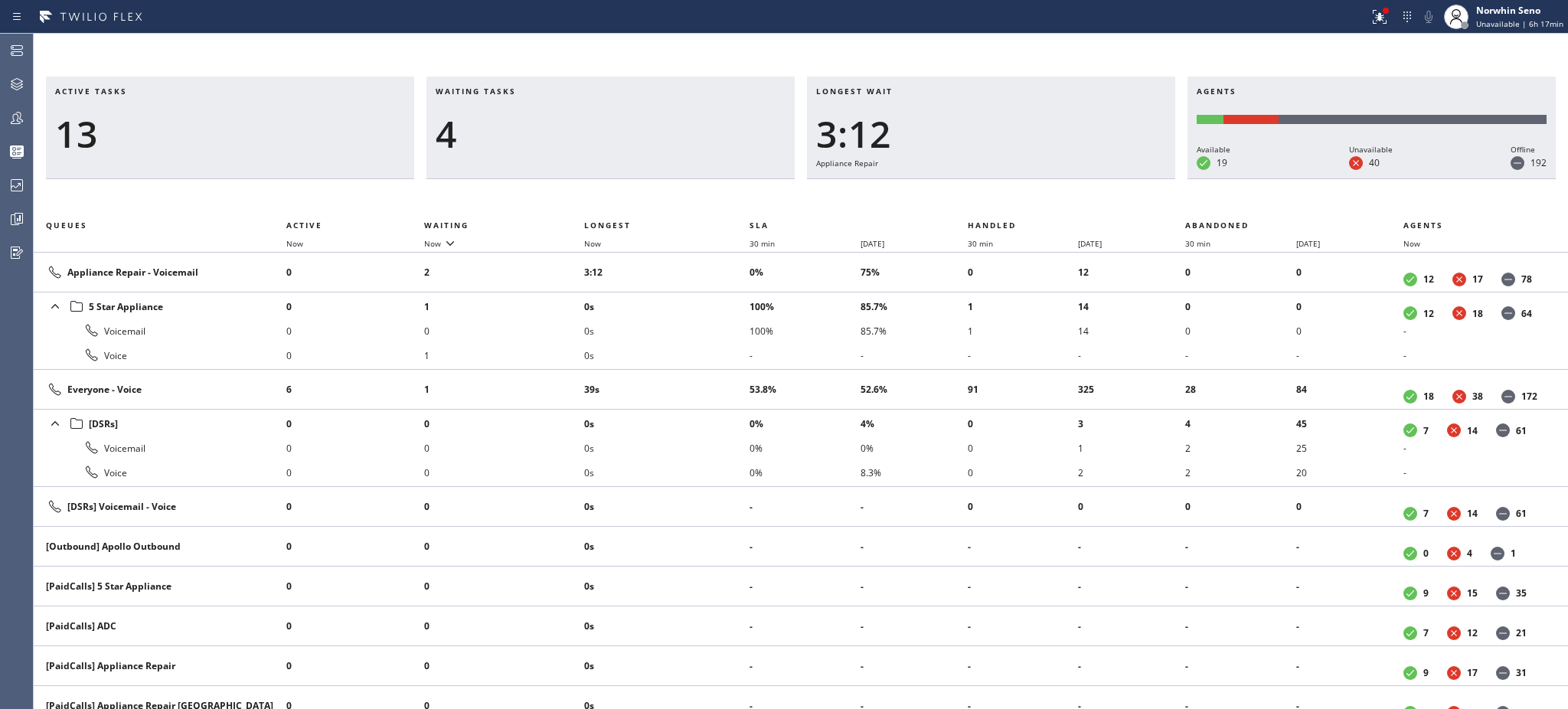
click at [532, 91] on h3 "Waiting tasks" at bounding box center [610, 97] width 350 height 23
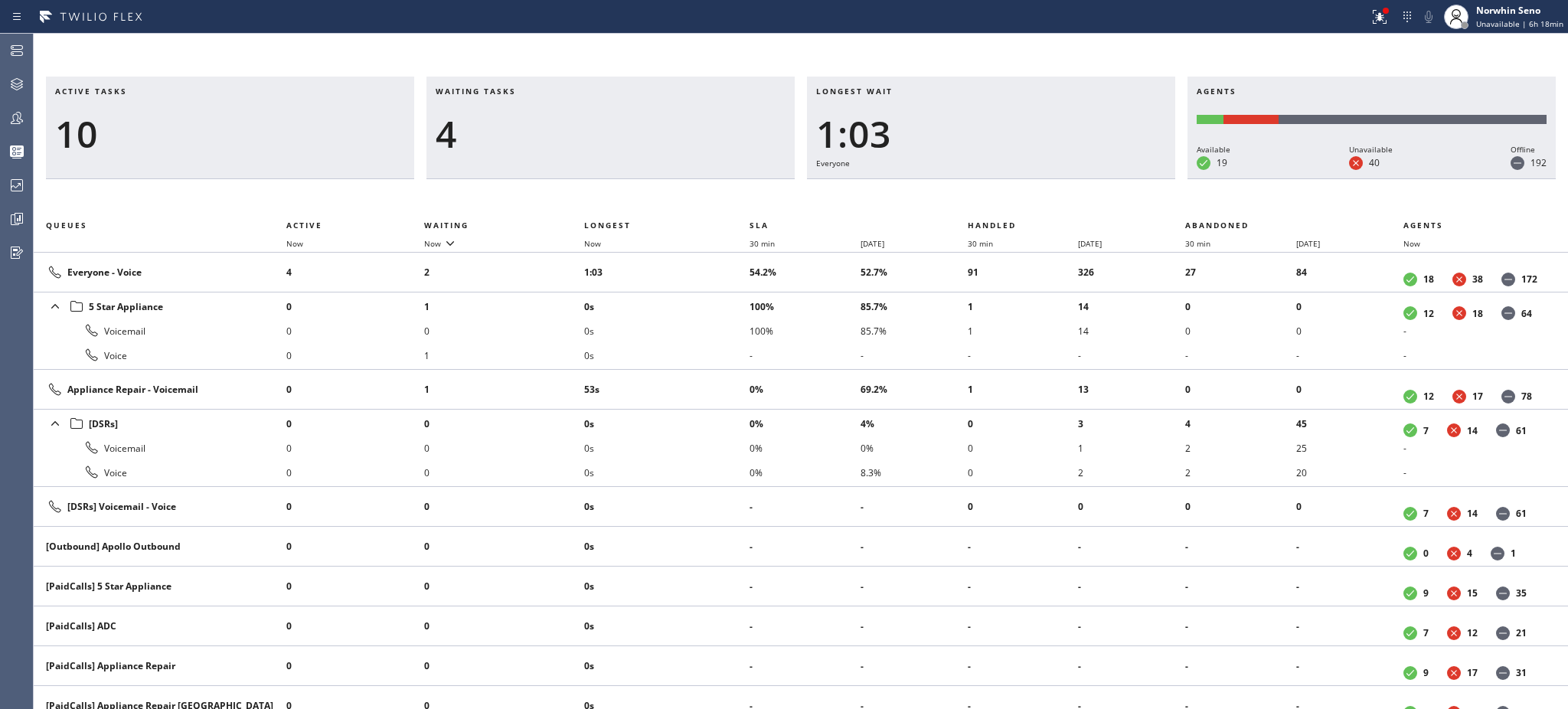
click at [532, 91] on h3 "Waiting tasks" at bounding box center [610, 97] width 350 height 23
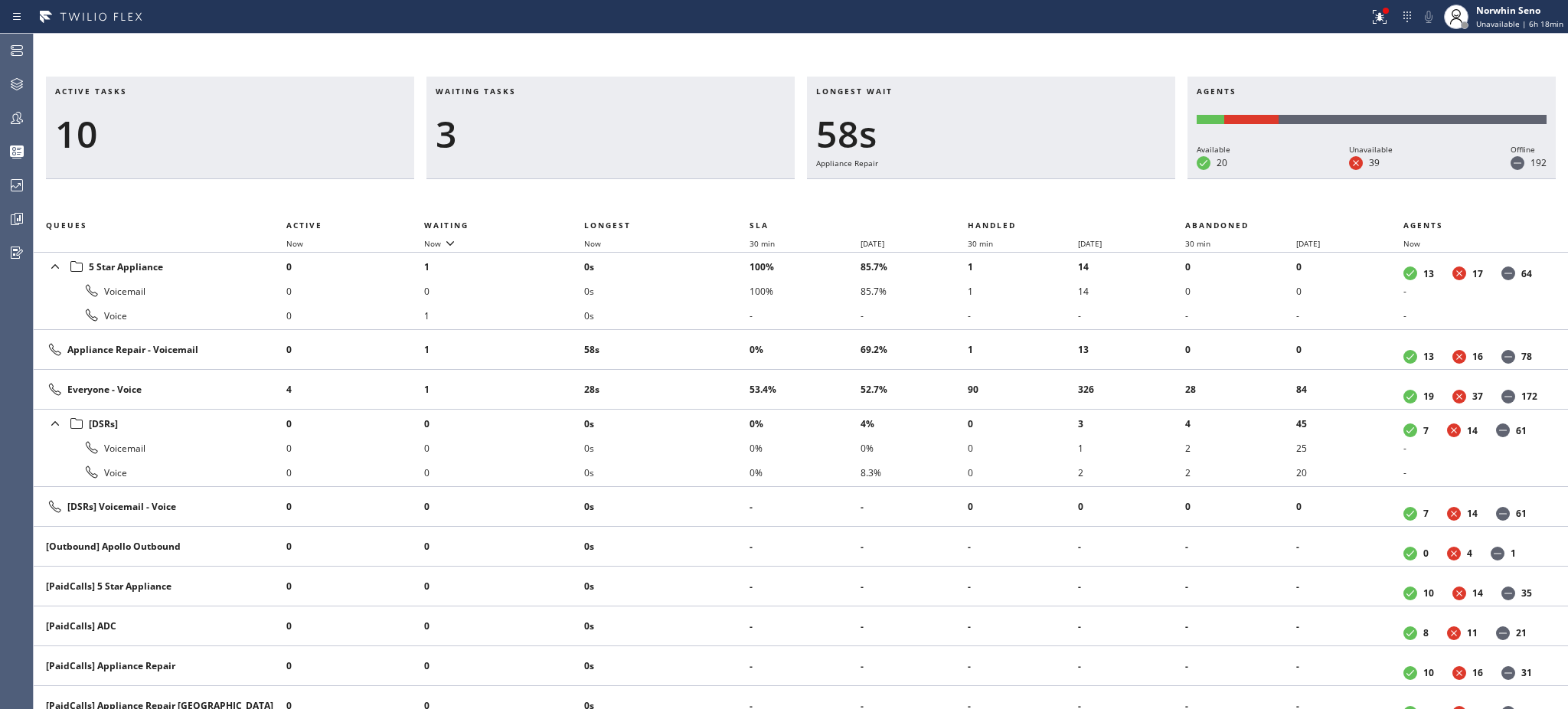
click at [532, 91] on h3 "Waiting tasks" at bounding box center [610, 97] width 350 height 23
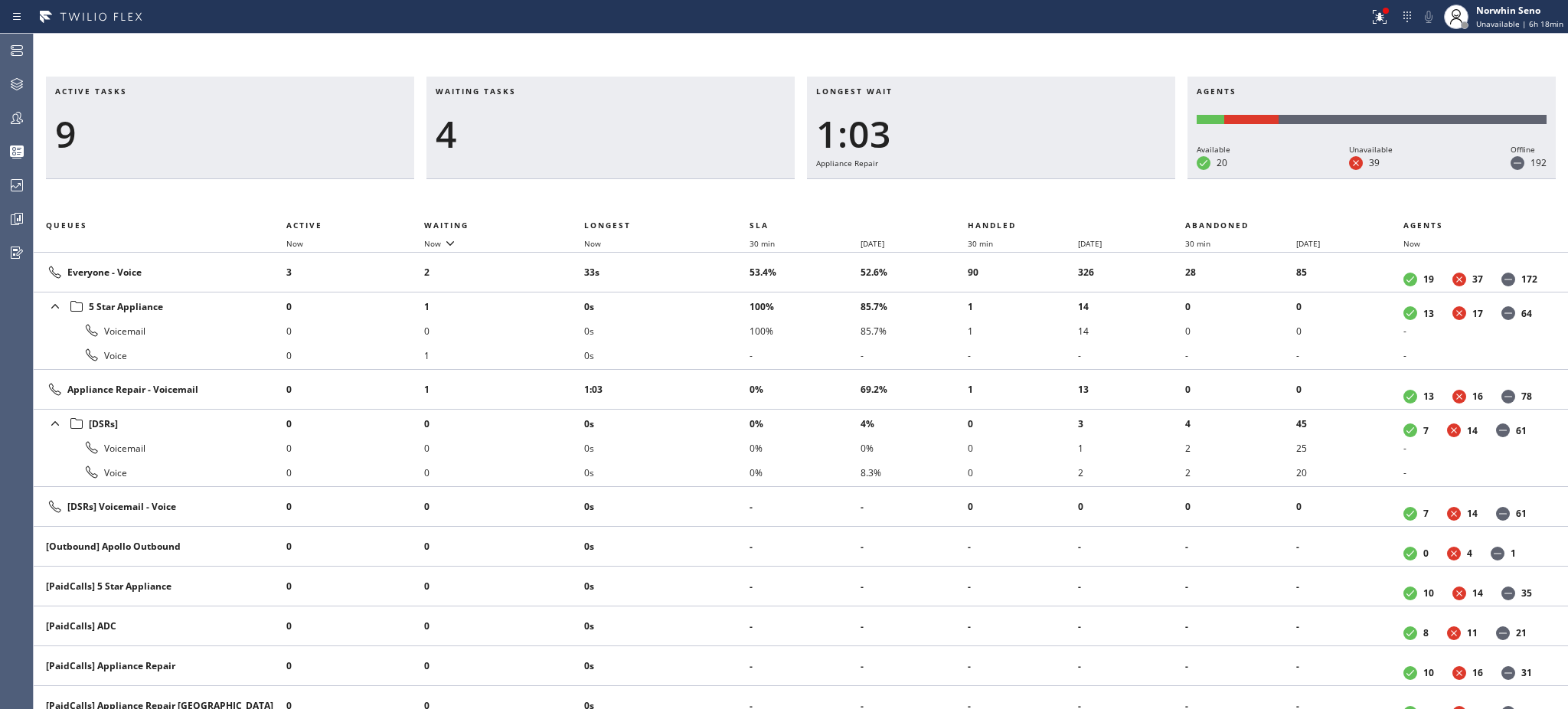
click at [532, 91] on h3 "Waiting tasks" at bounding box center [610, 97] width 350 height 23
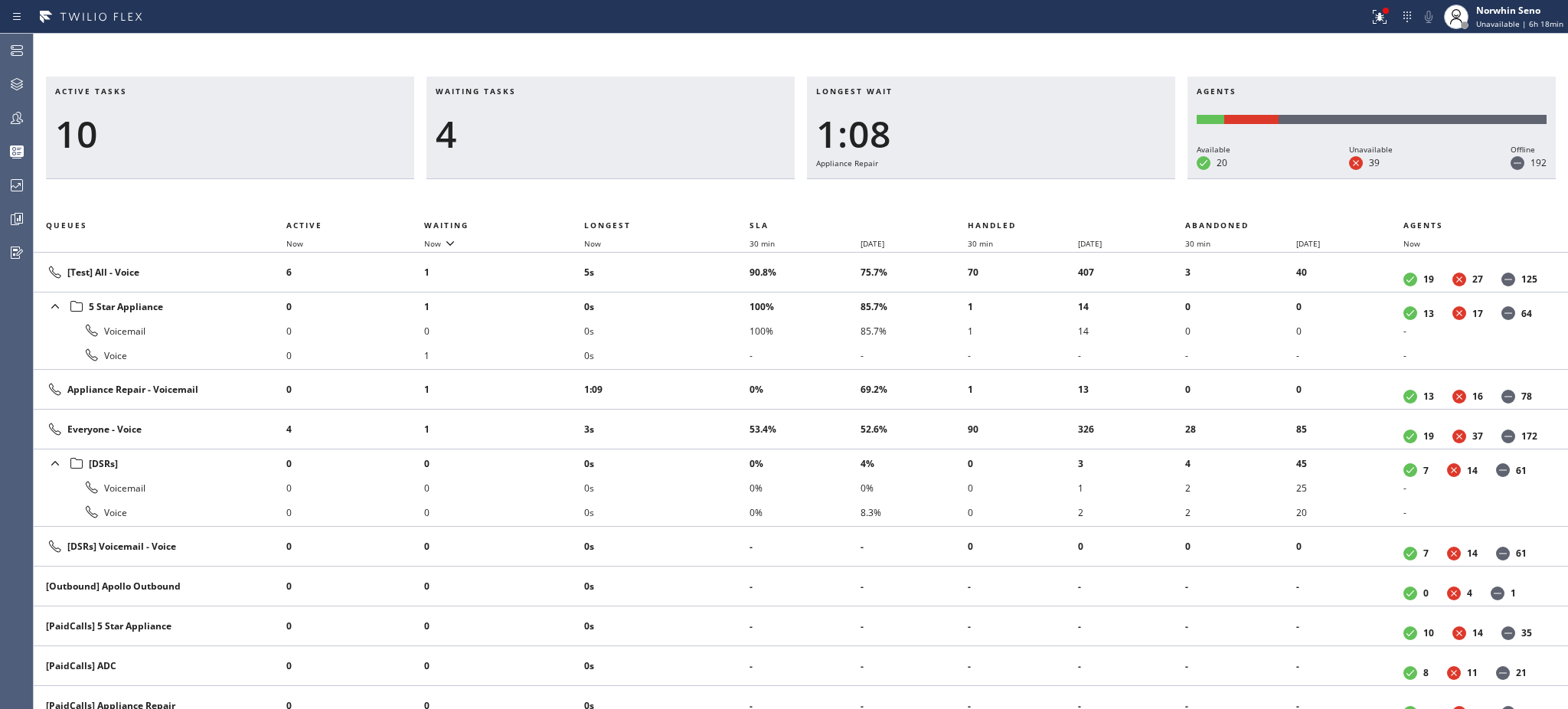
click at [532, 91] on h3 "Waiting tasks" at bounding box center [610, 97] width 350 height 23
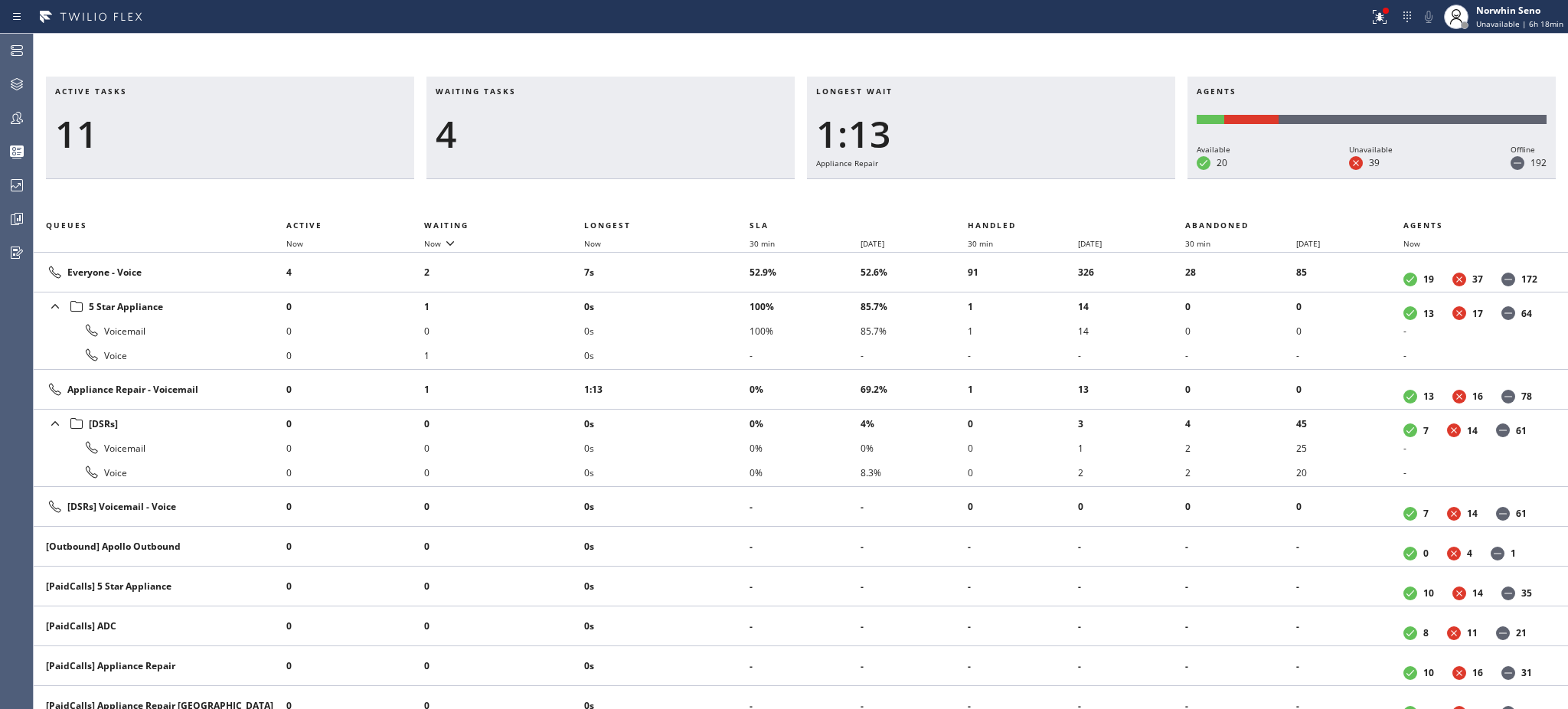
click at [532, 91] on h3 "Waiting tasks" at bounding box center [610, 97] width 350 height 23
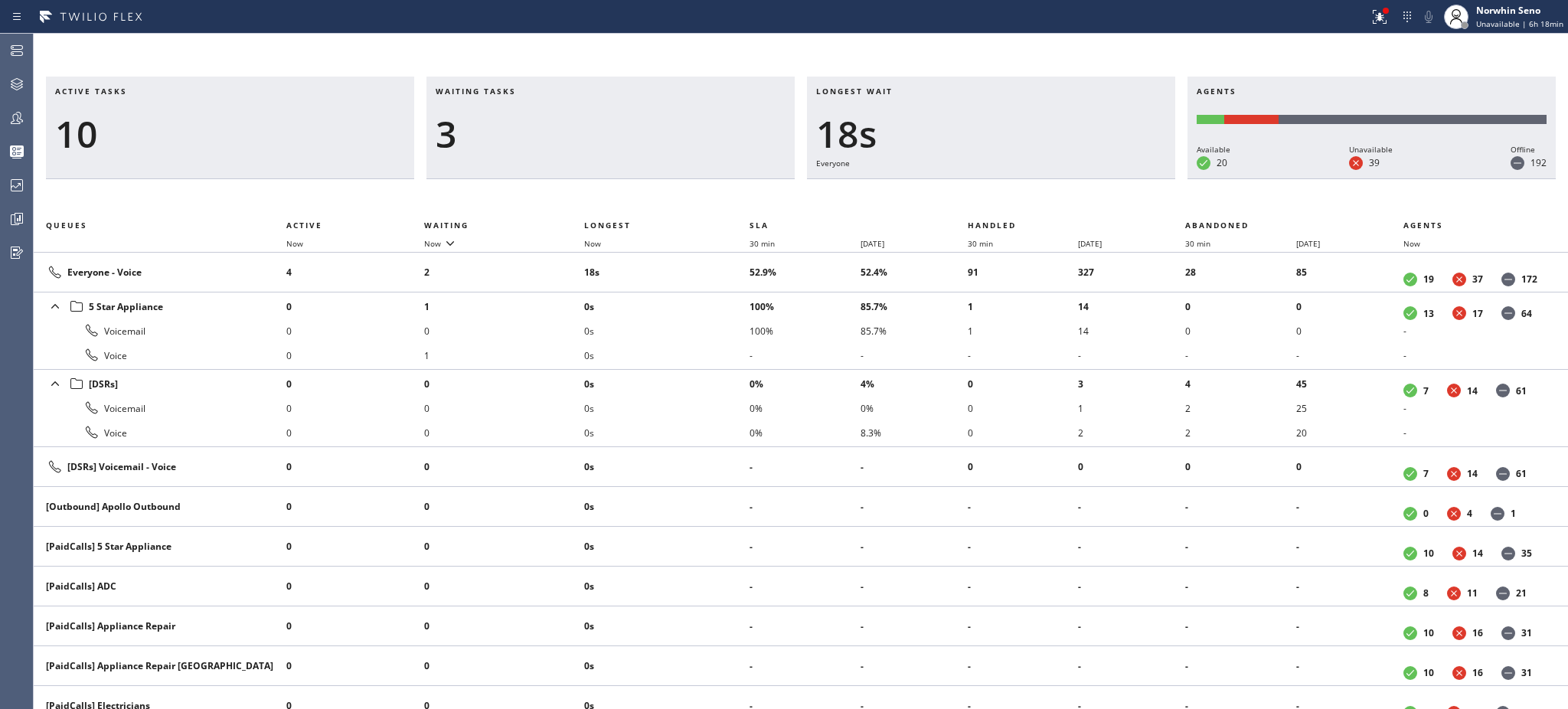
click at [532, 91] on h3 "Waiting tasks" at bounding box center [610, 97] width 350 height 23
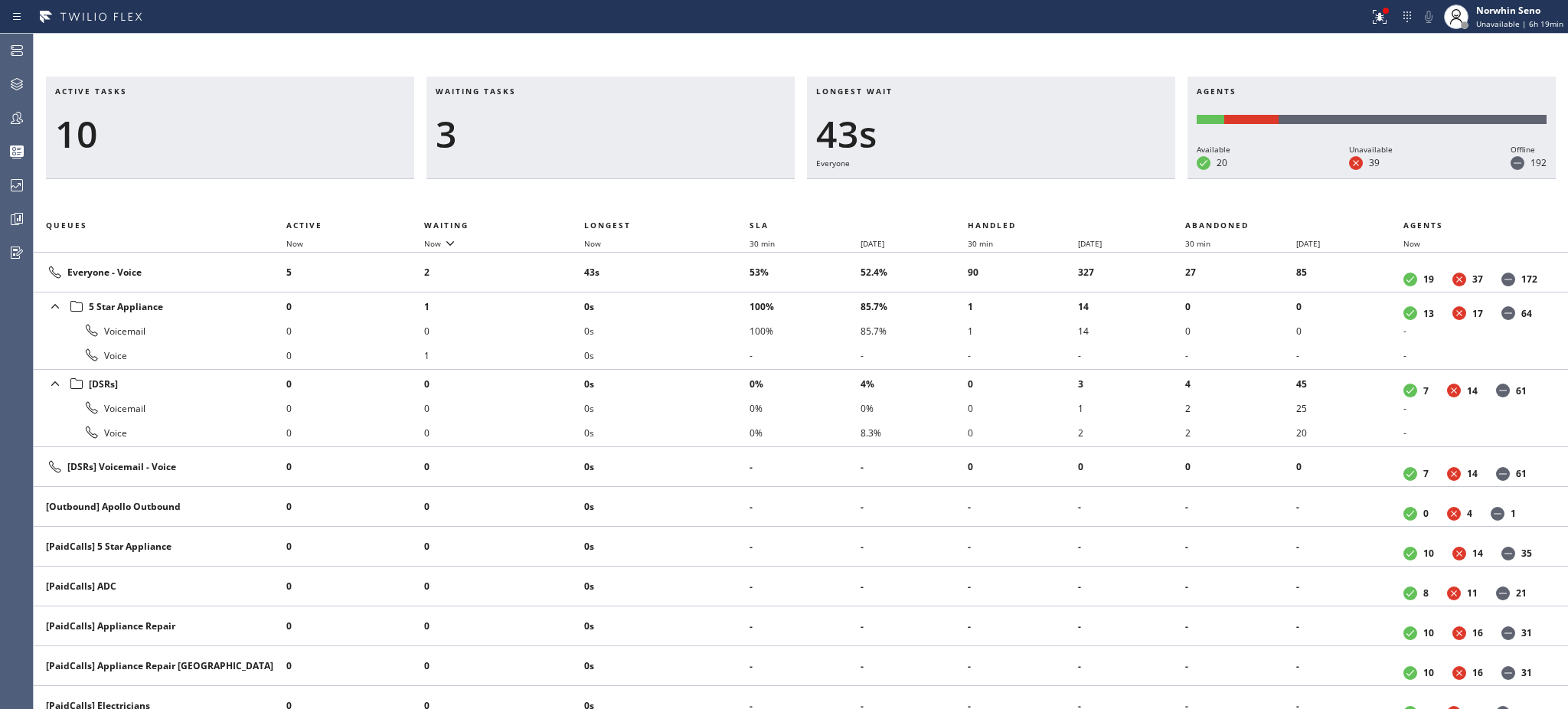
click at [532, 91] on h3 "Waiting tasks" at bounding box center [610, 97] width 350 height 23
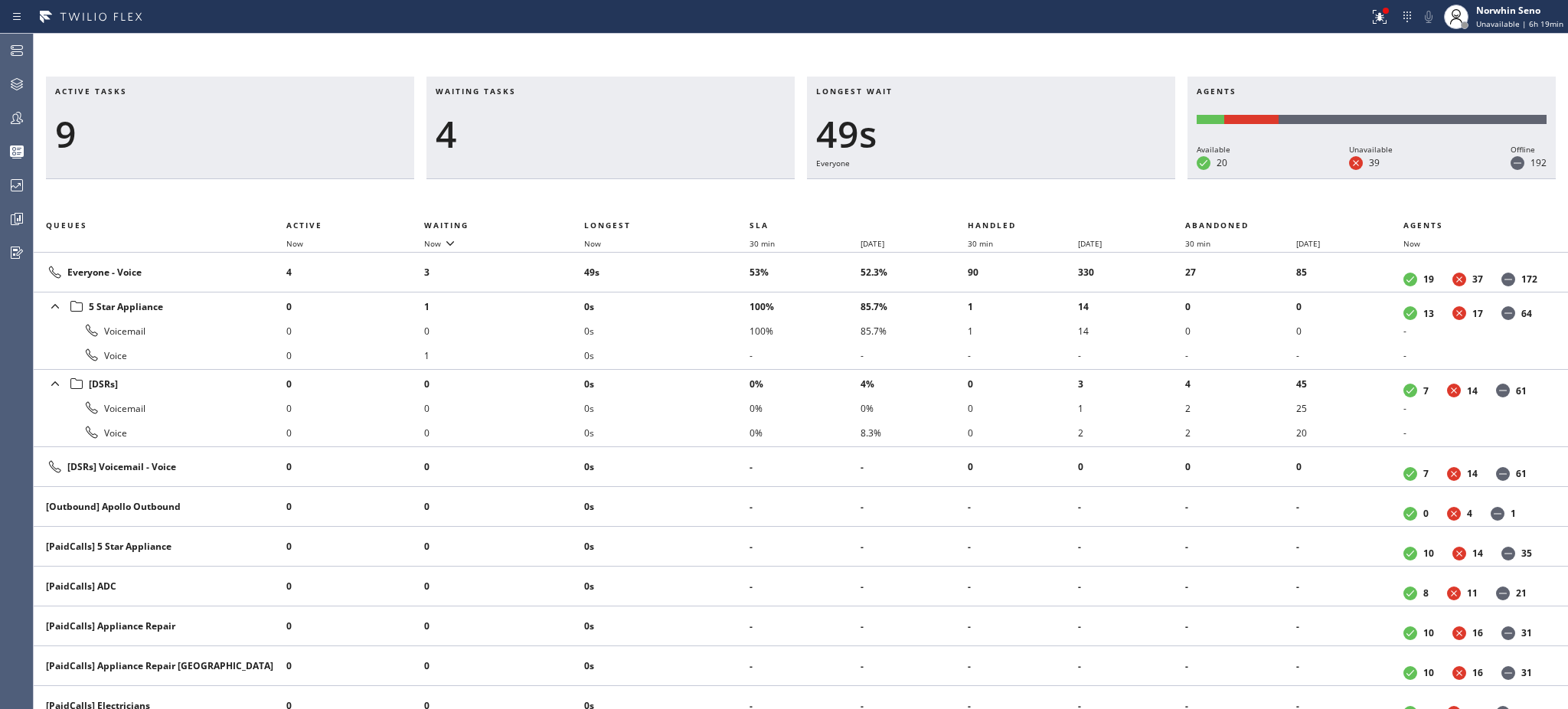
click at [532, 91] on h3 "Waiting tasks" at bounding box center [610, 97] width 350 height 23
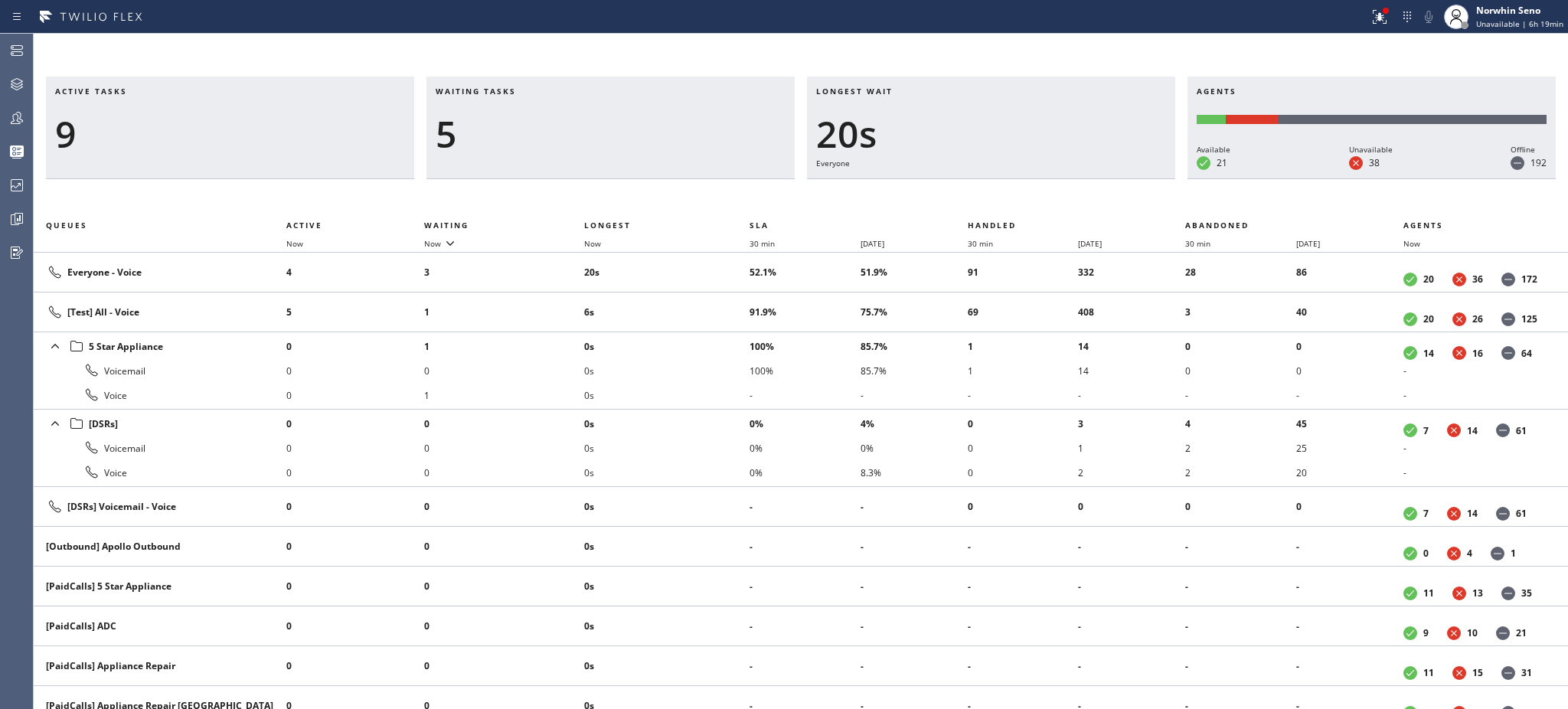
click at [532, 91] on h3 "Waiting tasks" at bounding box center [610, 97] width 350 height 23
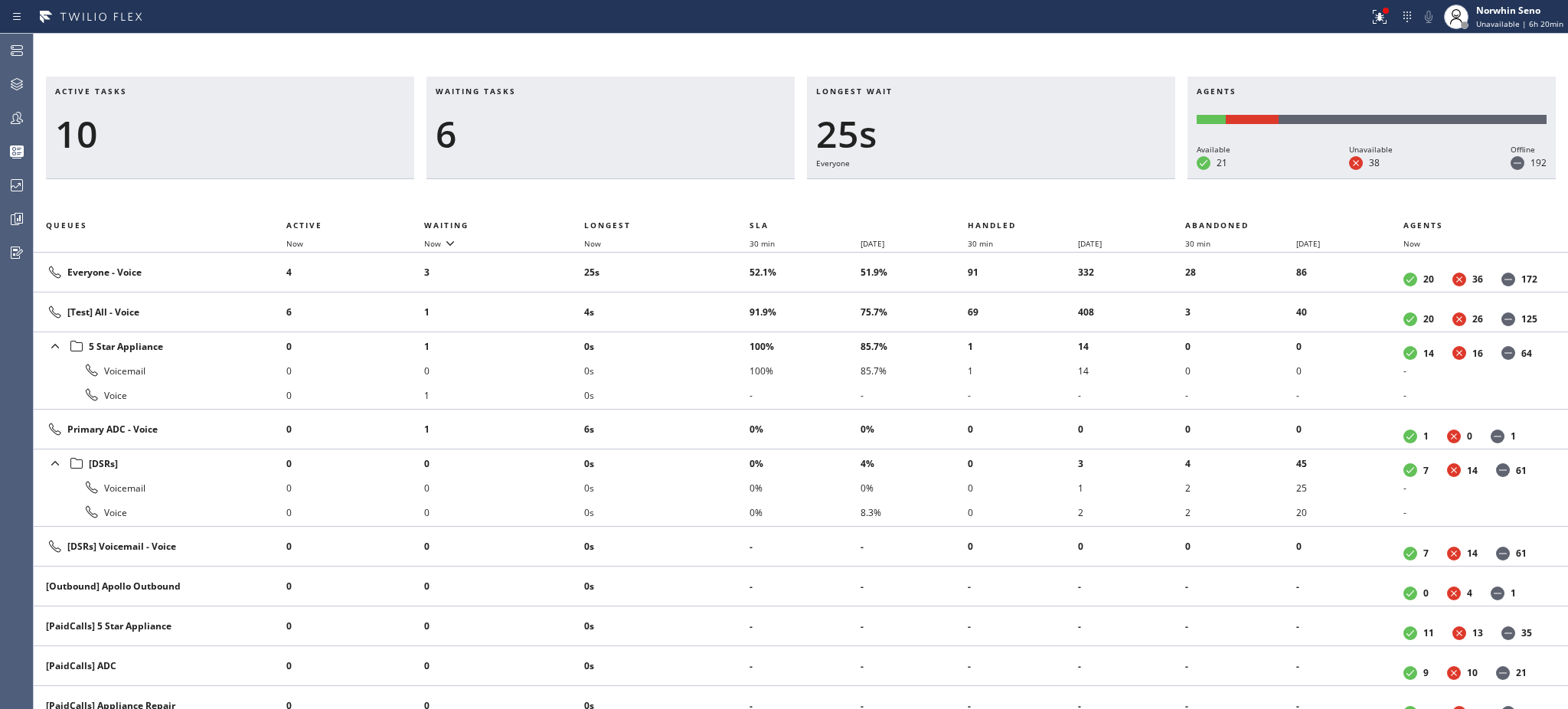
click at [532, 91] on h3 "Waiting tasks" at bounding box center [610, 97] width 350 height 23
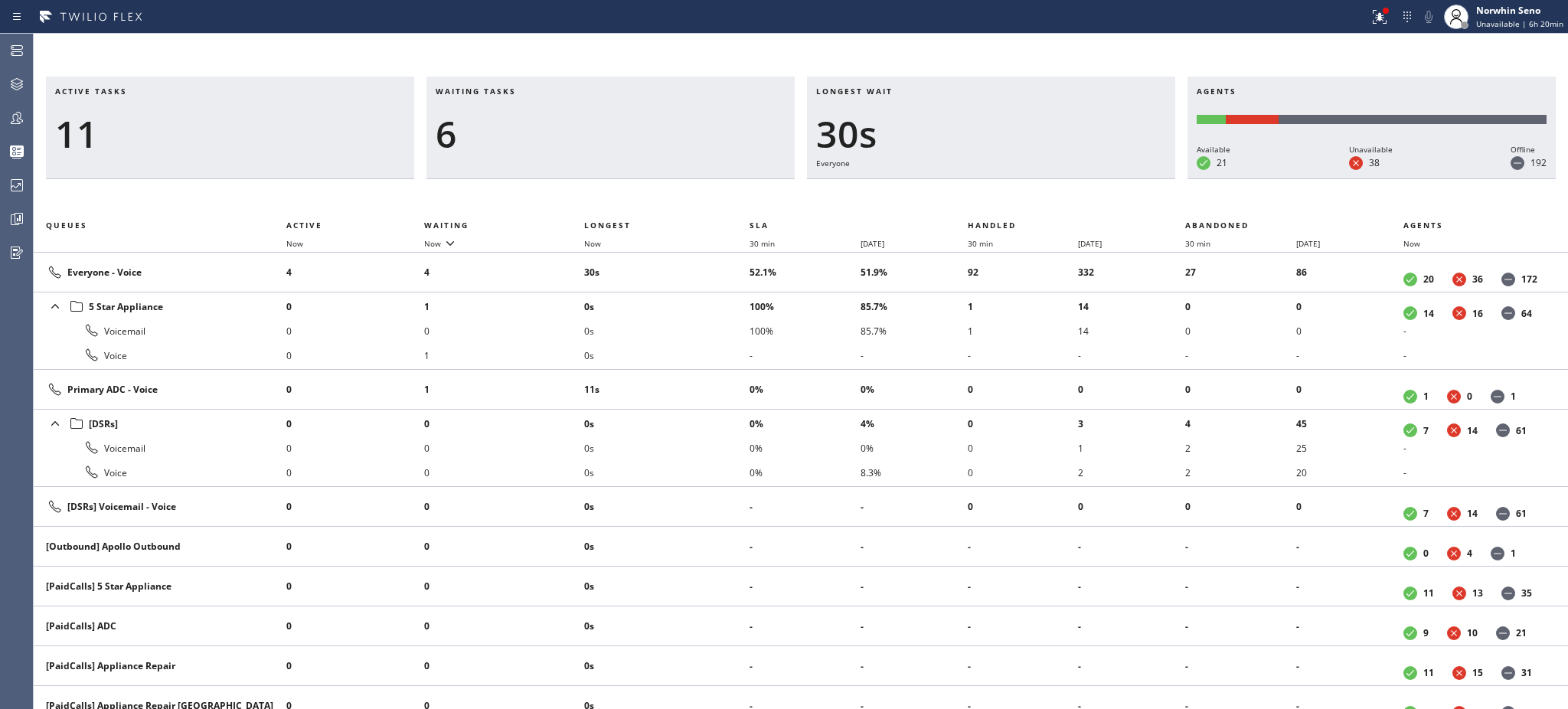
click at [532, 91] on h3 "Waiting tasks" at bounding box center [610, 97] width 350 height 23
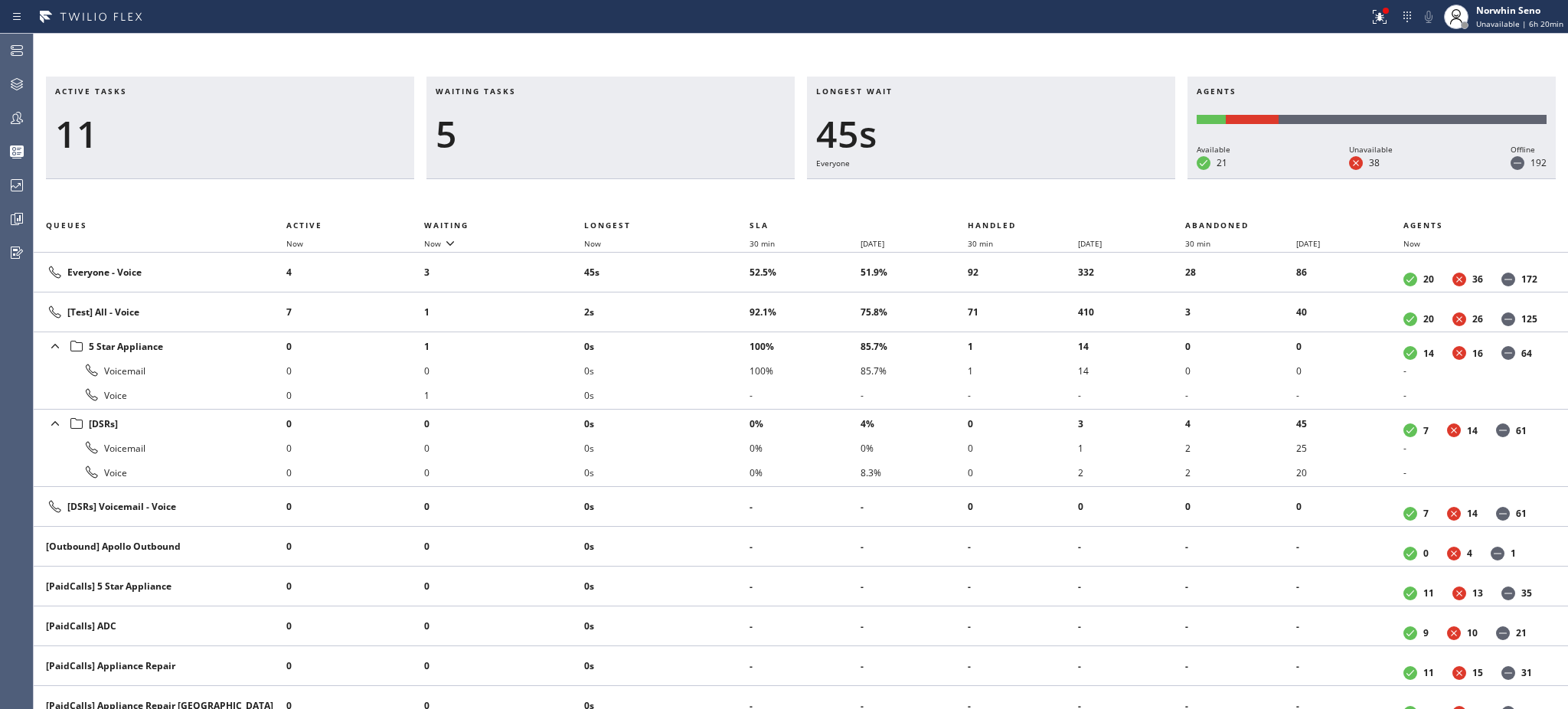
click at [532, 91] on h3 "Waiting tasks" at bounding box center [610, 97] width 350 height 23
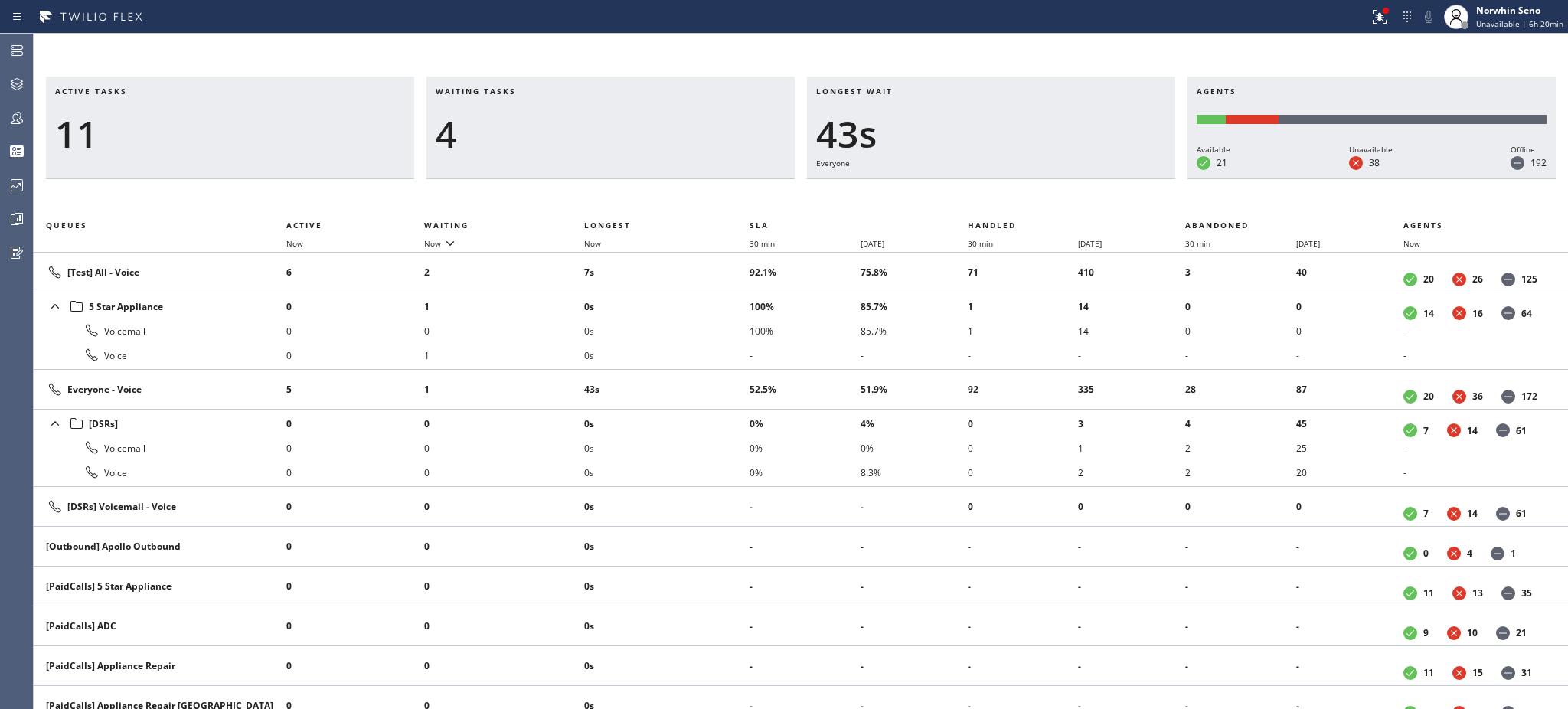
click at [532, 91] on h3 "Waiting tasks" at bounding box center [610, 97] width 350 height 23
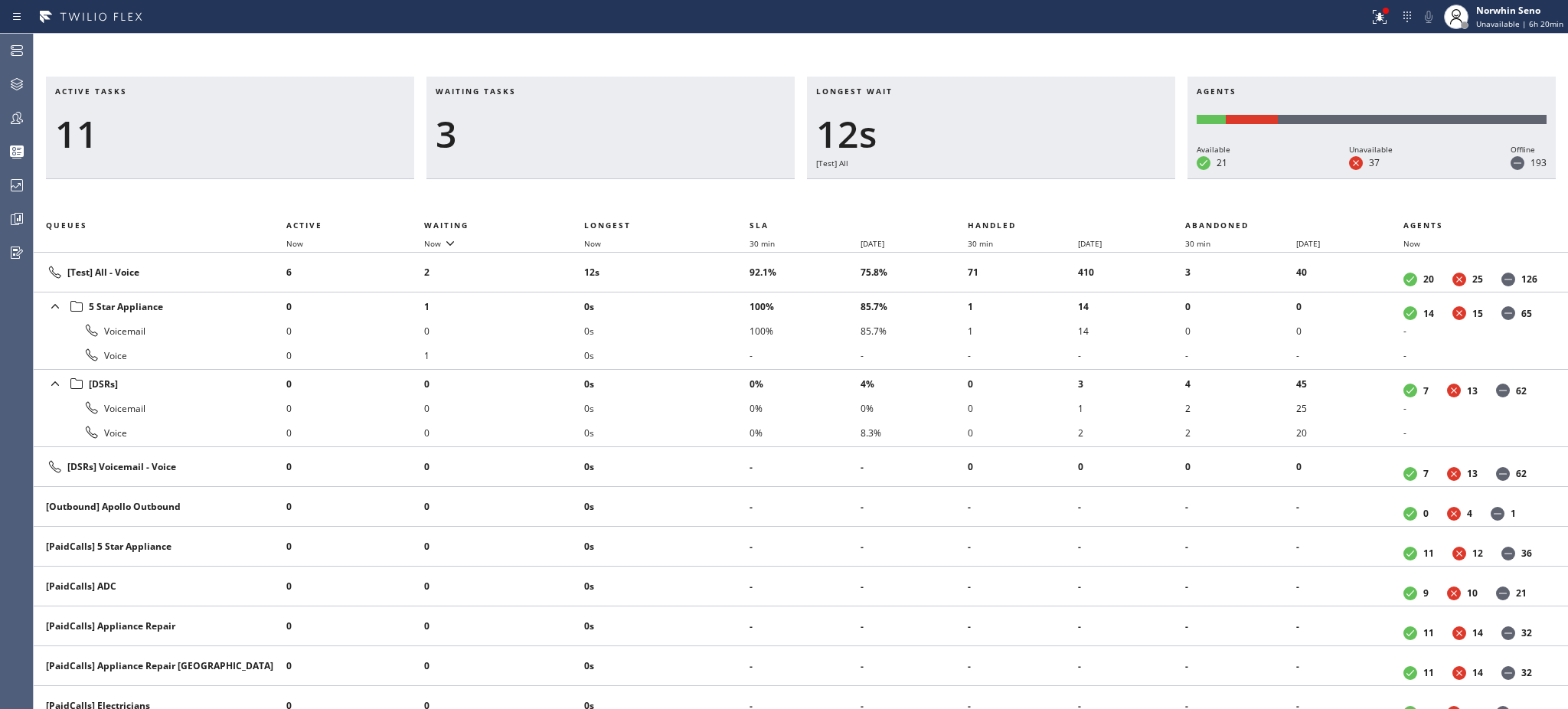
click at [532, 91] on h3 "Waiting tasks" at bounding box center [610, 97] width 350 height 23
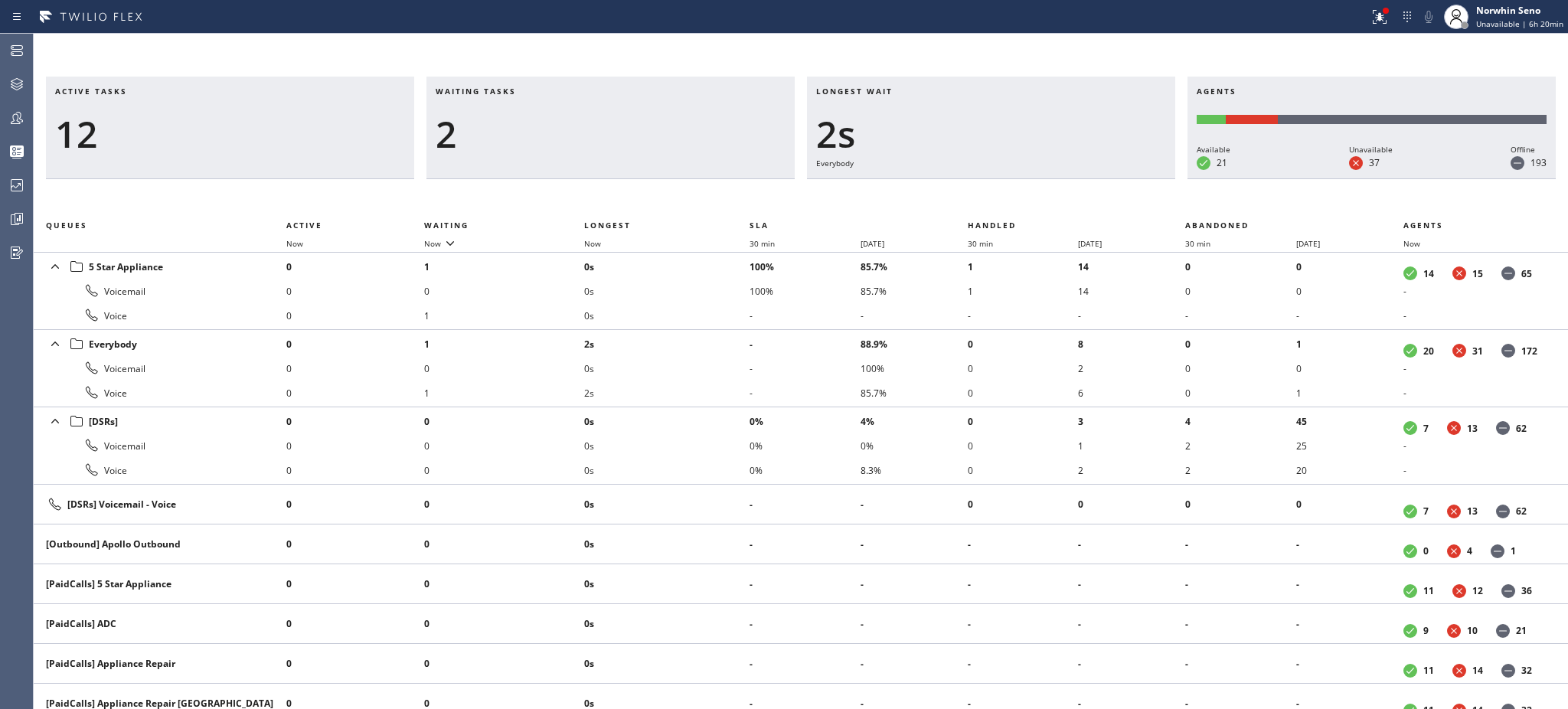
click at [532, 91] on h3 "Waiting tasks" at bounding box center [610, 97] width 350 height 23
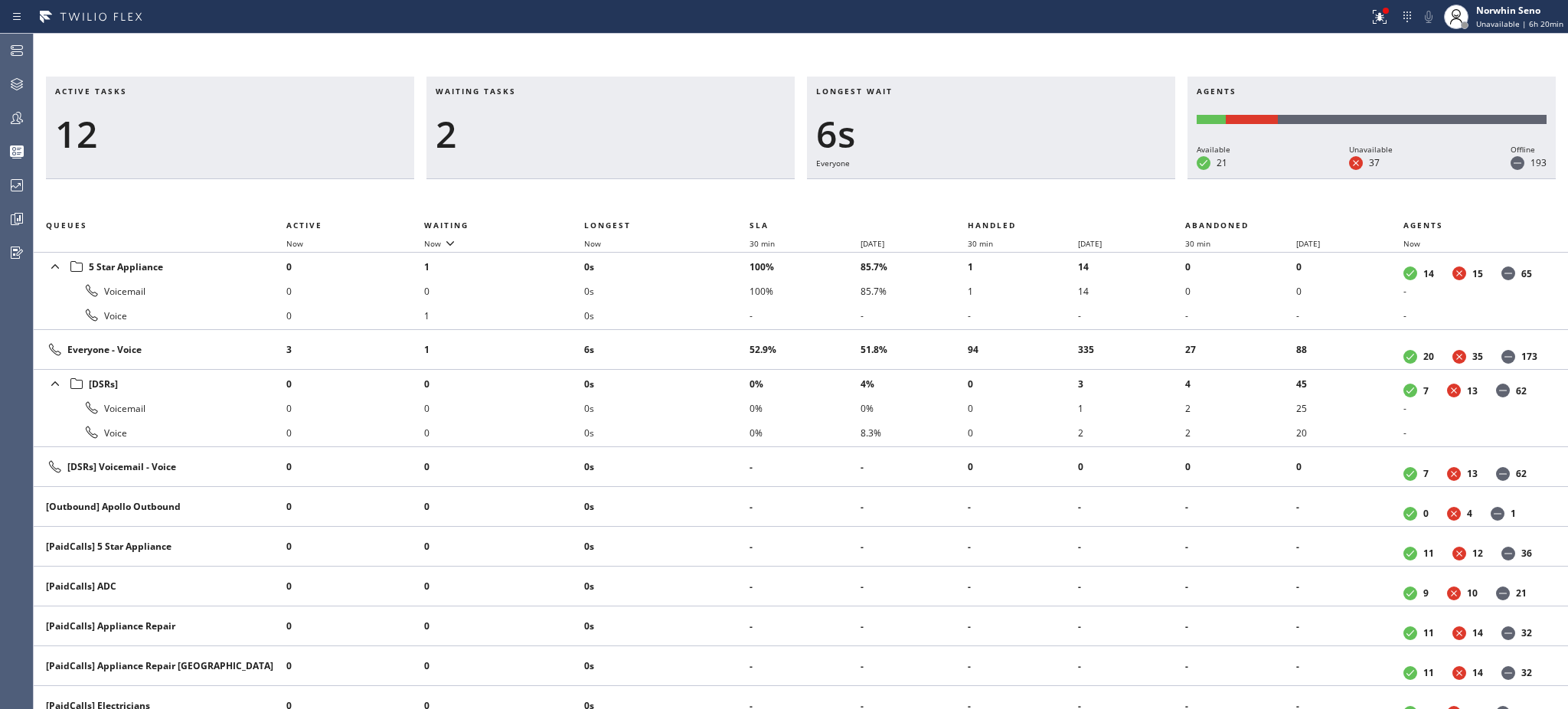
click at [532, 91] on h3 "Waiting tasks" at bounding box center [610, 97] width 350 height 23
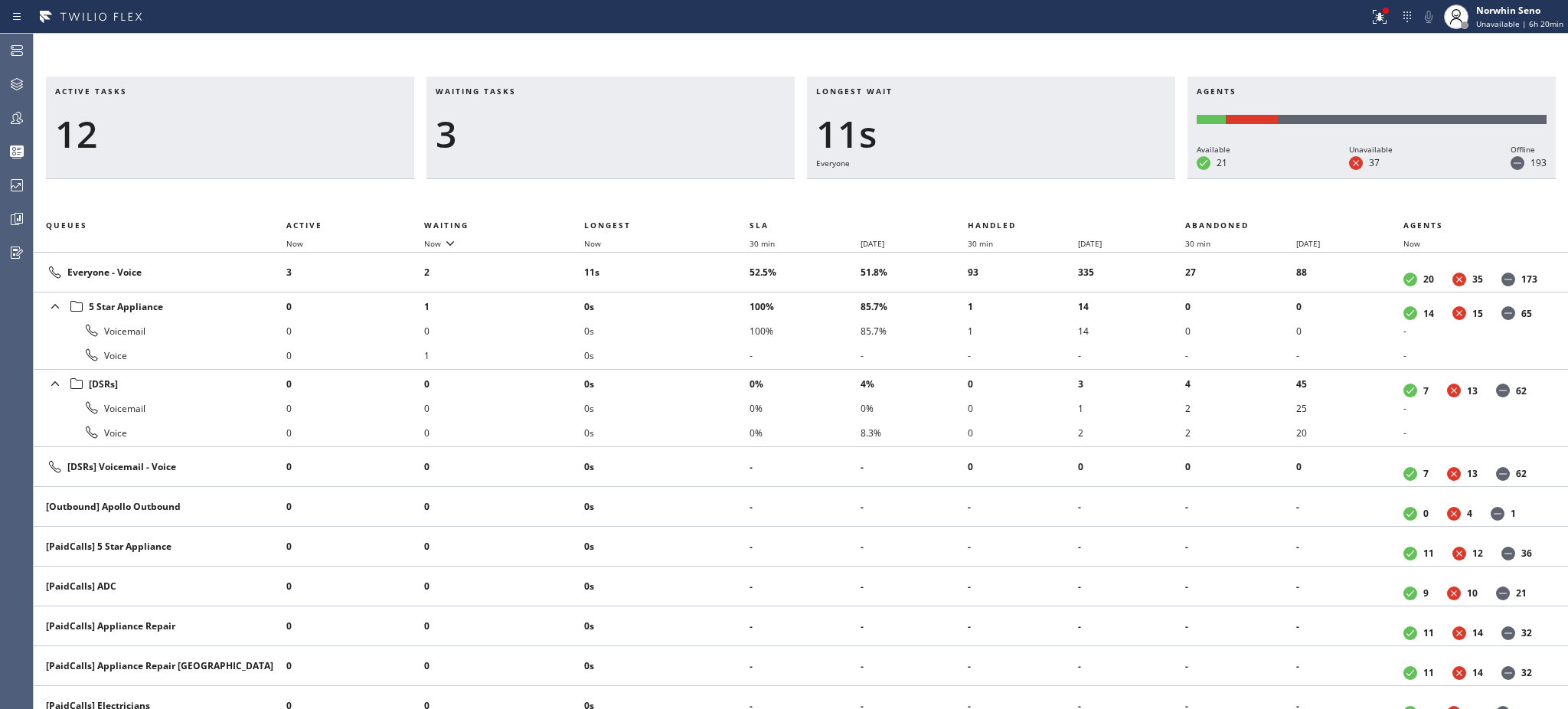
click at [532, 91] on h3 "Waiting tasks" at bounding box center [610, 97] width 350 height 23
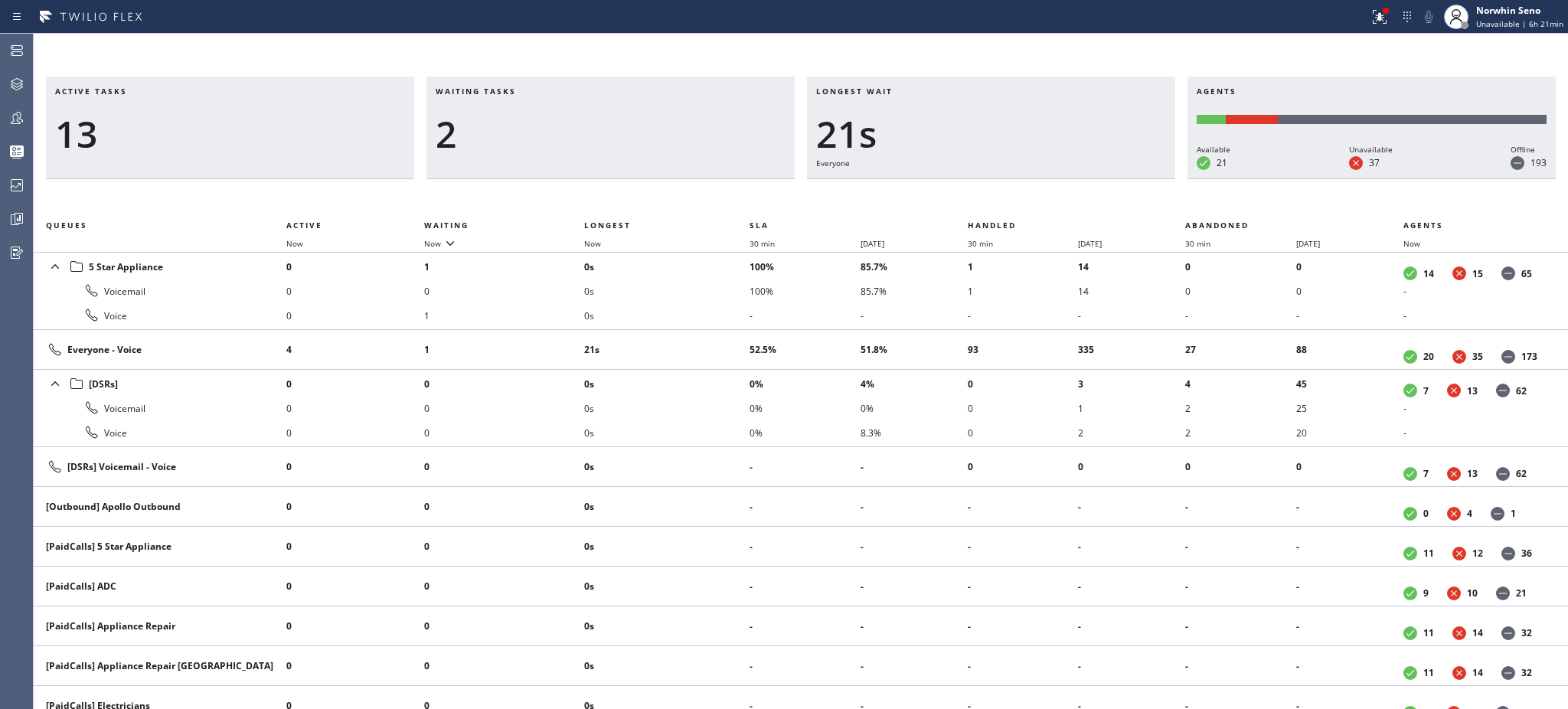
click at [532, 91] on h3 "Waiting tasks" at bounding box center [610, 97] width 350 height 23
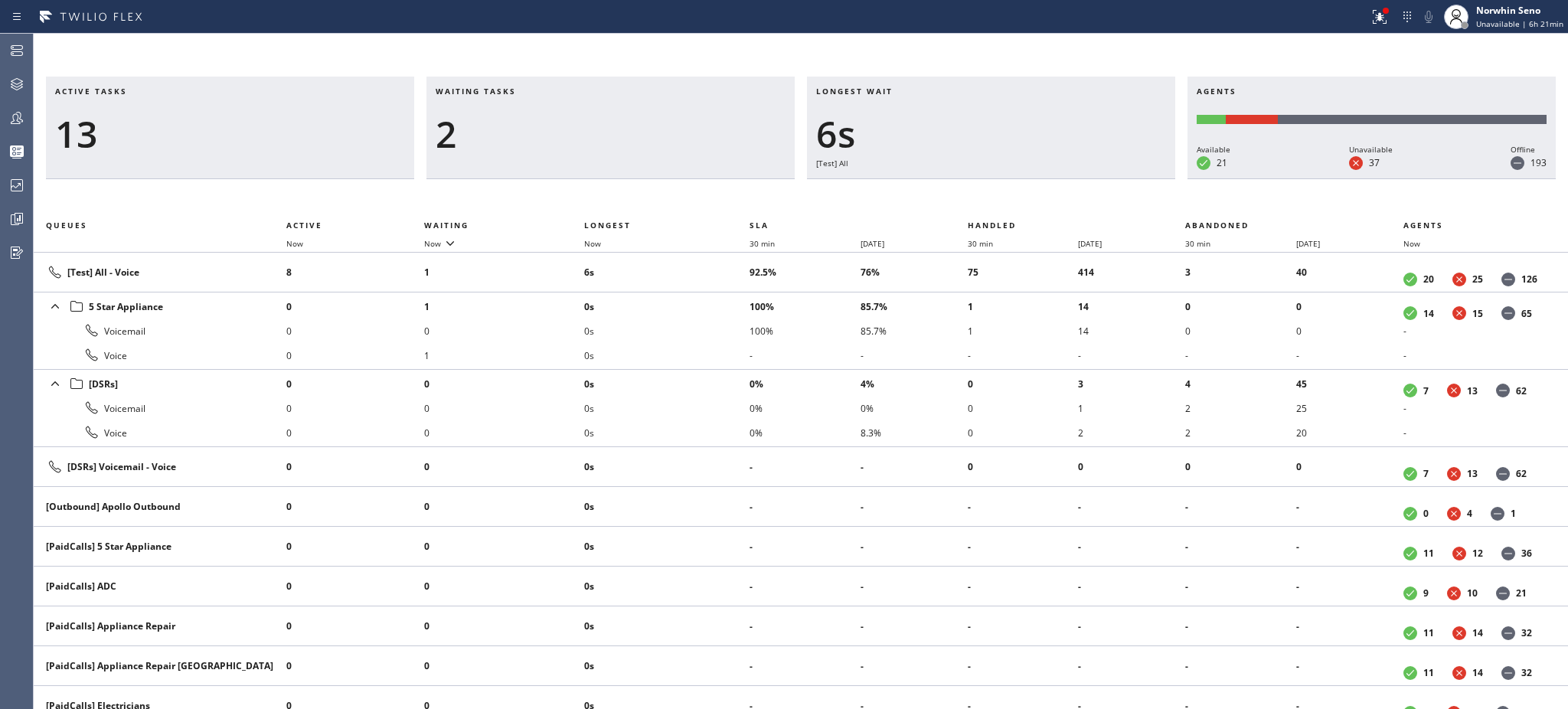
click at [532, 91] on h3 "Waiting tasks" at bounding box center [610, 97] width 350 height 23
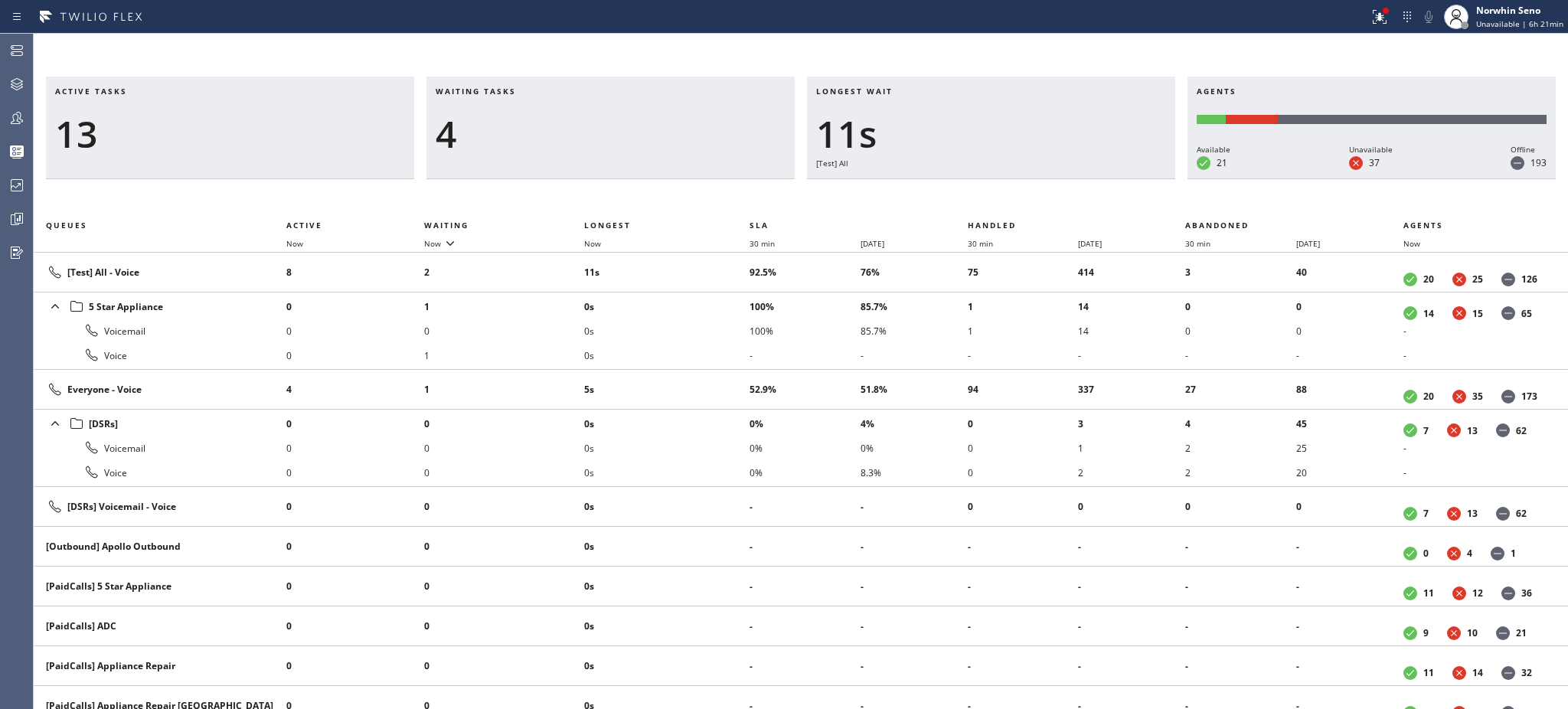
click at [532, 91] on h3 "Waiting tasks" at bounding box center [610, 97] width 350 height 23
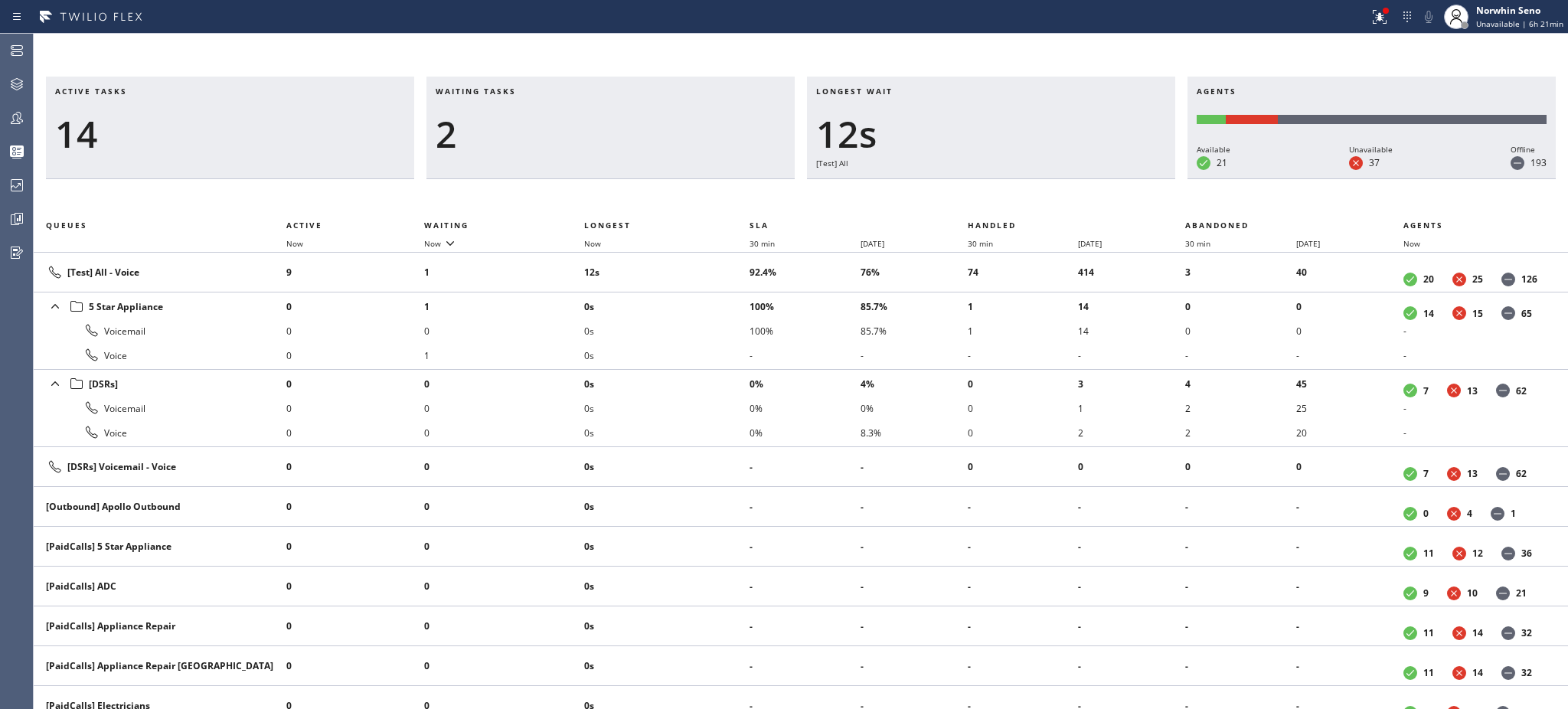
click at [532, 91] on h3 "Waiting tasks" at bounding box center [610, 97] width 350 height 23
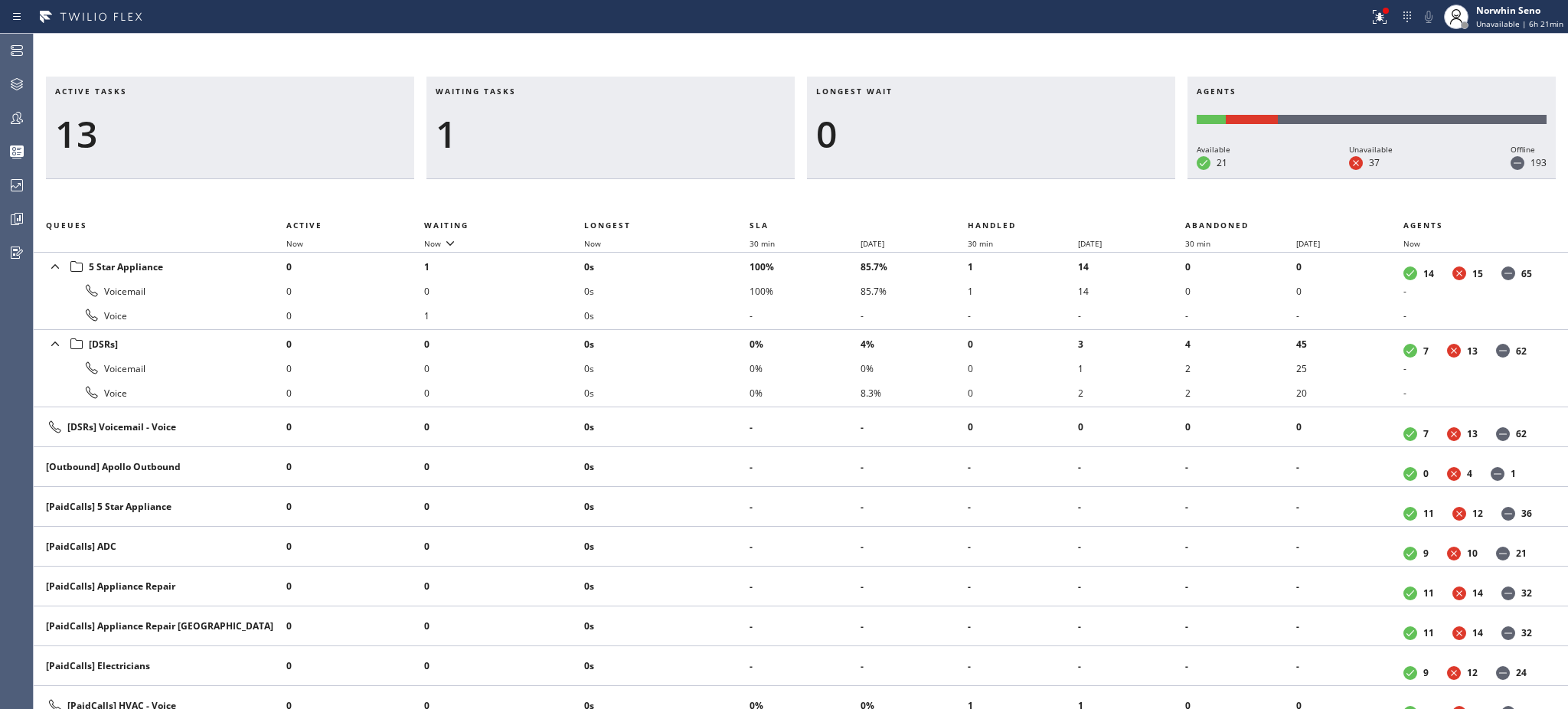
click at [532, 91] on h3 "Waiting tasks" at bounding box center [610, 97] width 350 height 23
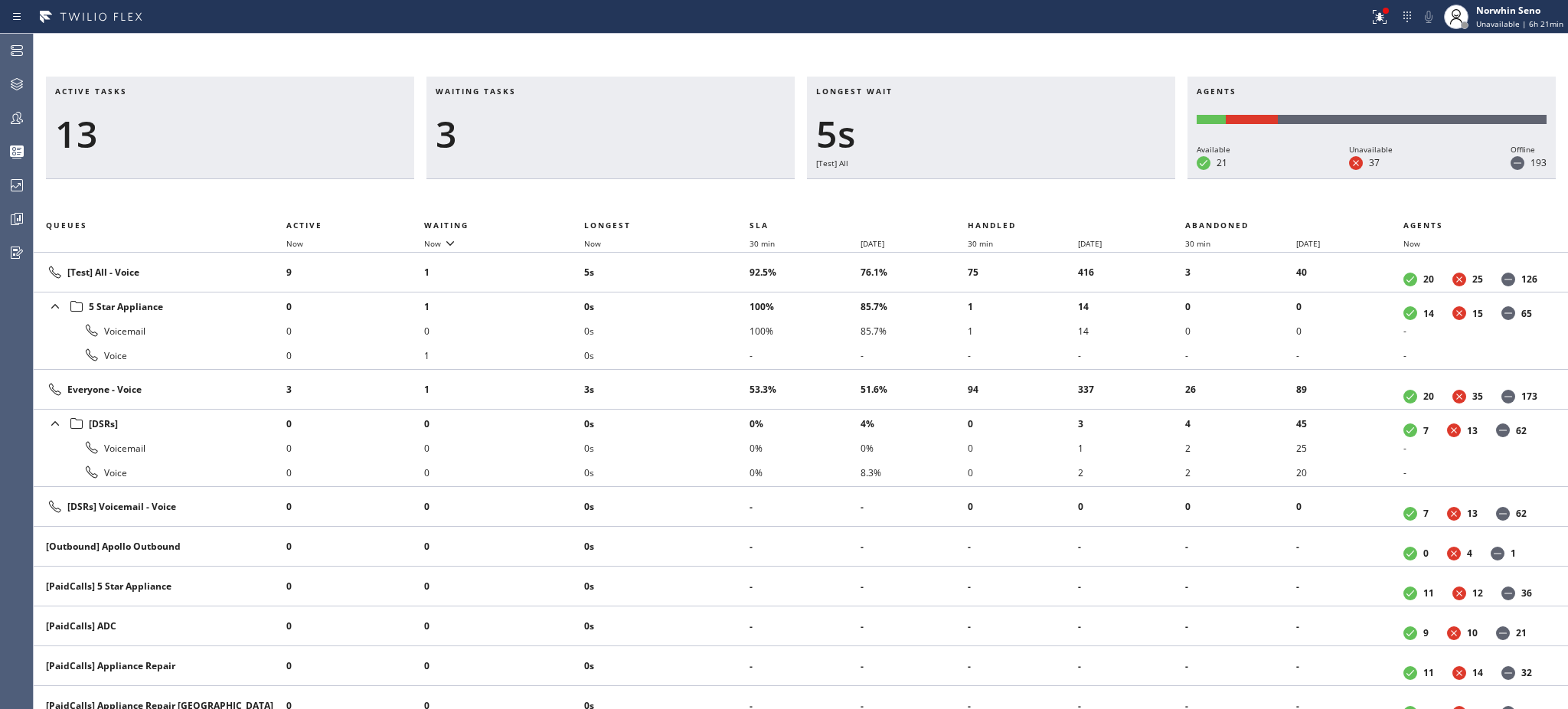
click at [532, 91] on h3 "Waiting tasks" at bounding box center [610, 97] width 350 height 23
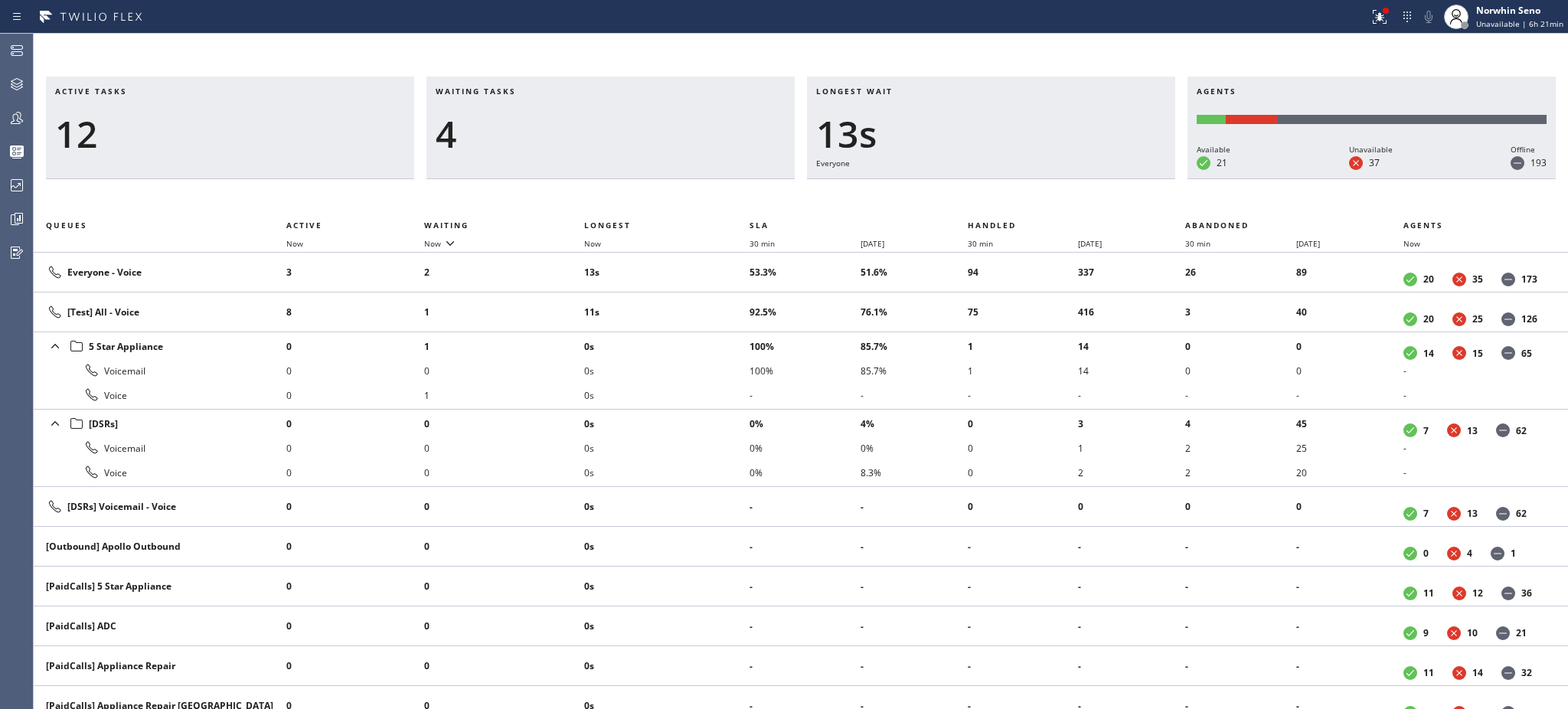
click at [532, 91] on h3 "Waiting tasks" at bounding box center [610, 97] width 350 height 23
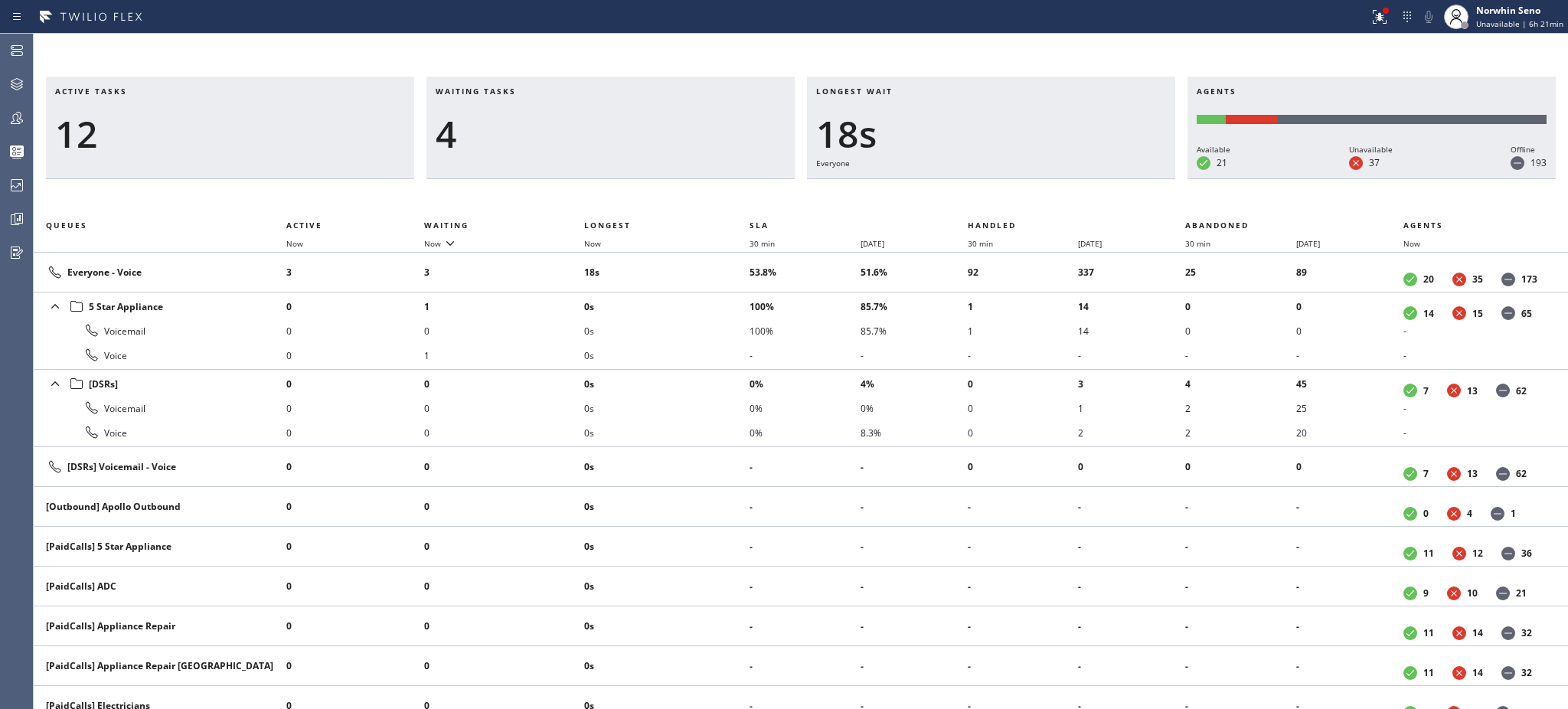
click at [532, 91] on h3 "Waiting tasks" at bounding box center [610, 97] width 350 height 23
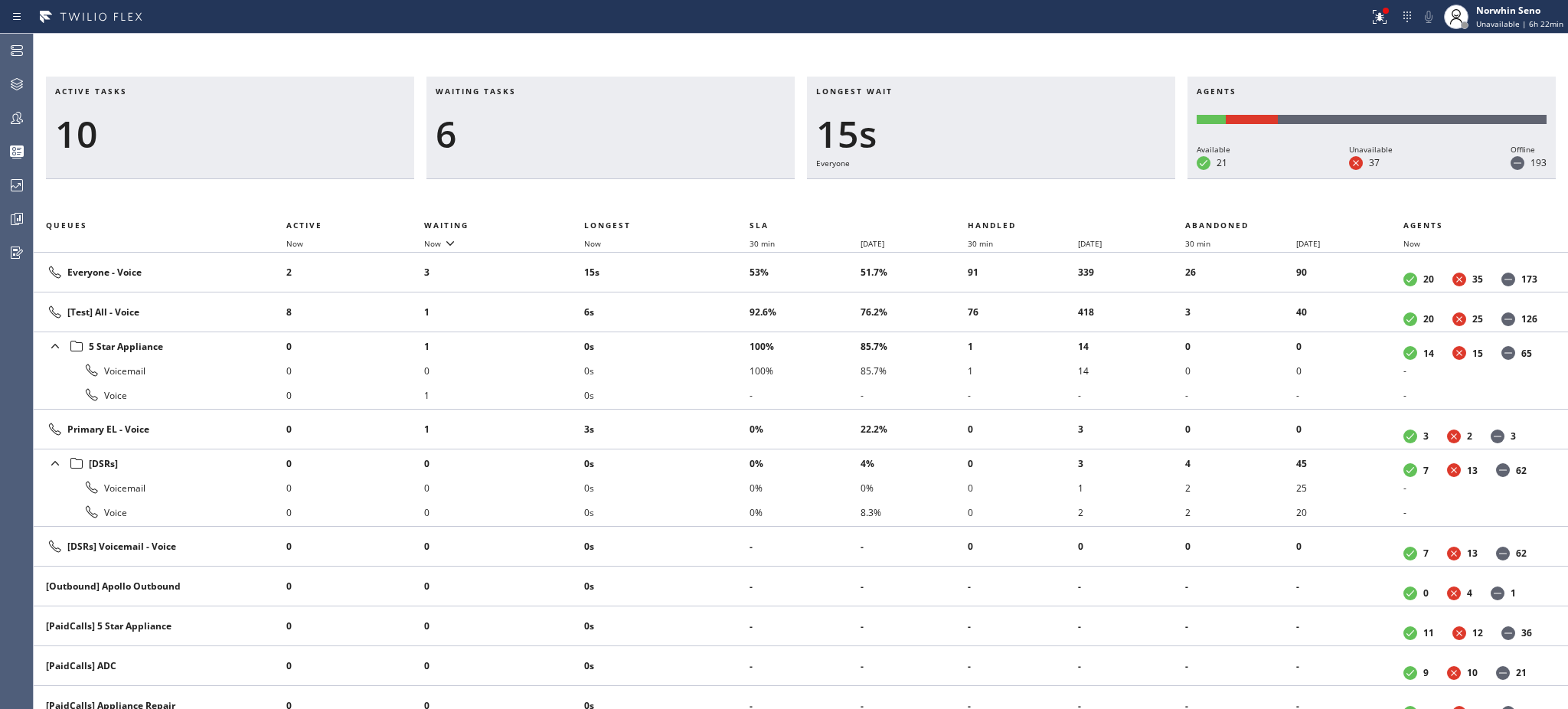
click at [532, 91] on h3 "Waiting tasks" at bounding box center [610, 97] width 350 height 23
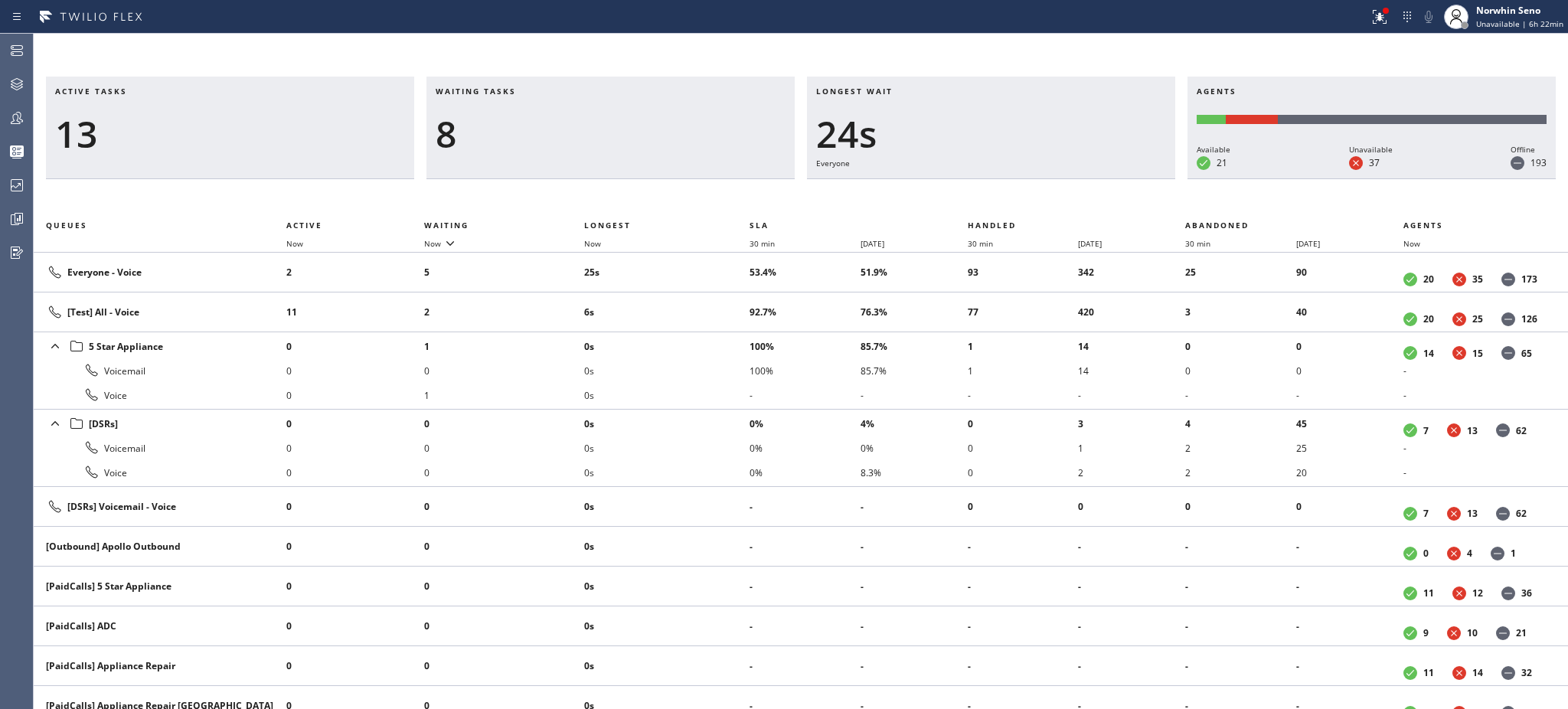
click at [532, 91] on h3 "Waiting tasks" at bounding box center [610, 97] width 350 height 23
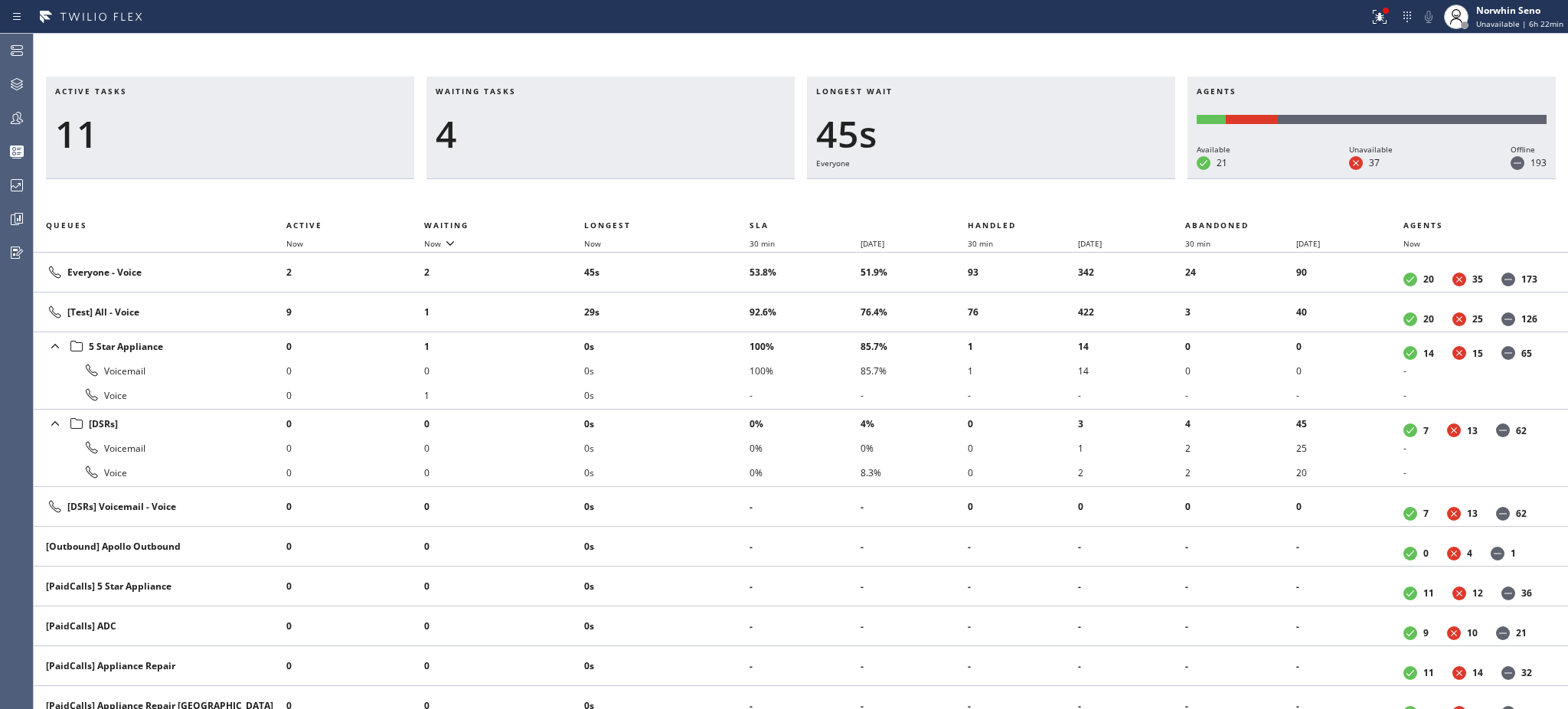
click at [532, 91] on h3 "Waiting tasks" at bounding box center [610, 97] width 350 height 23
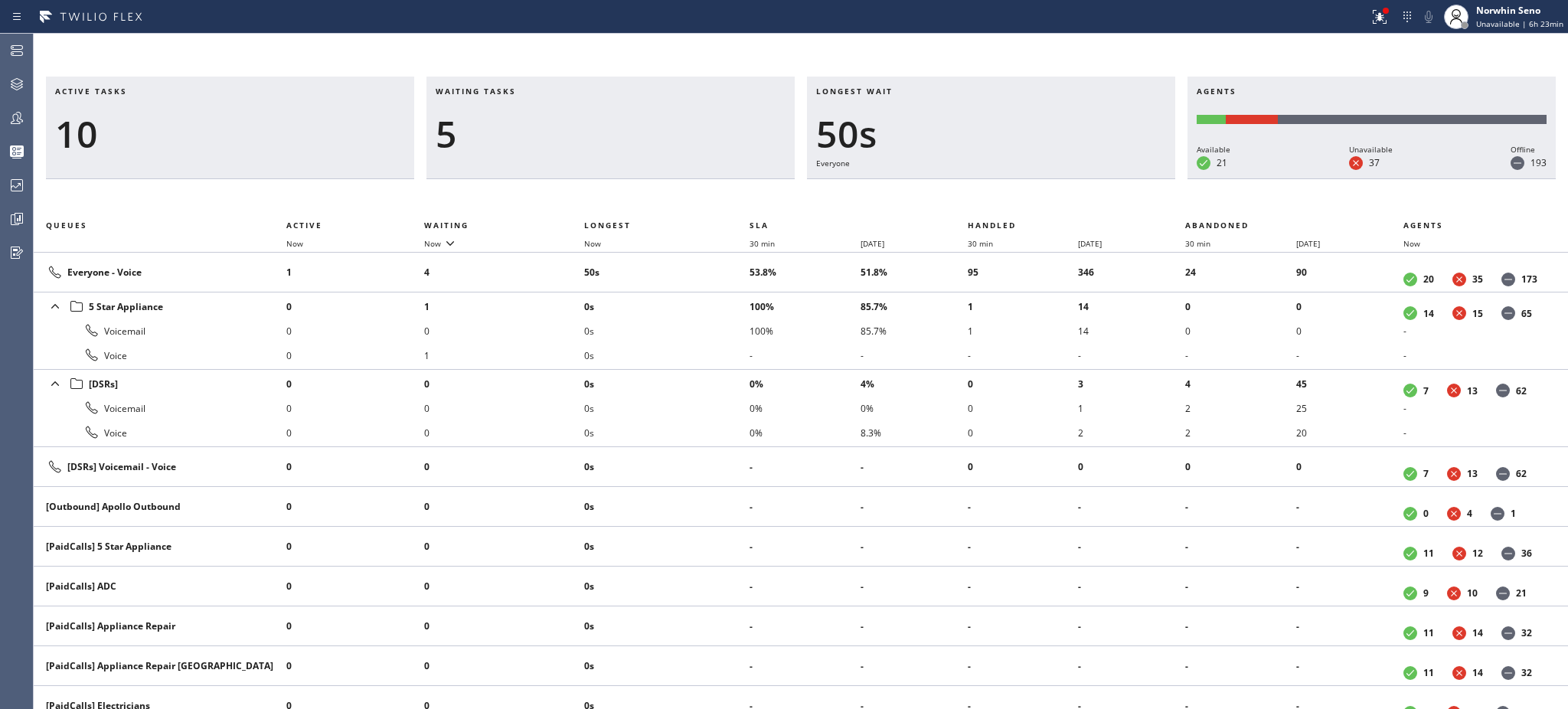
click at [532, 91] on h3 "Waiting tasks" at bounding box center [610, 97] width 350 height 23
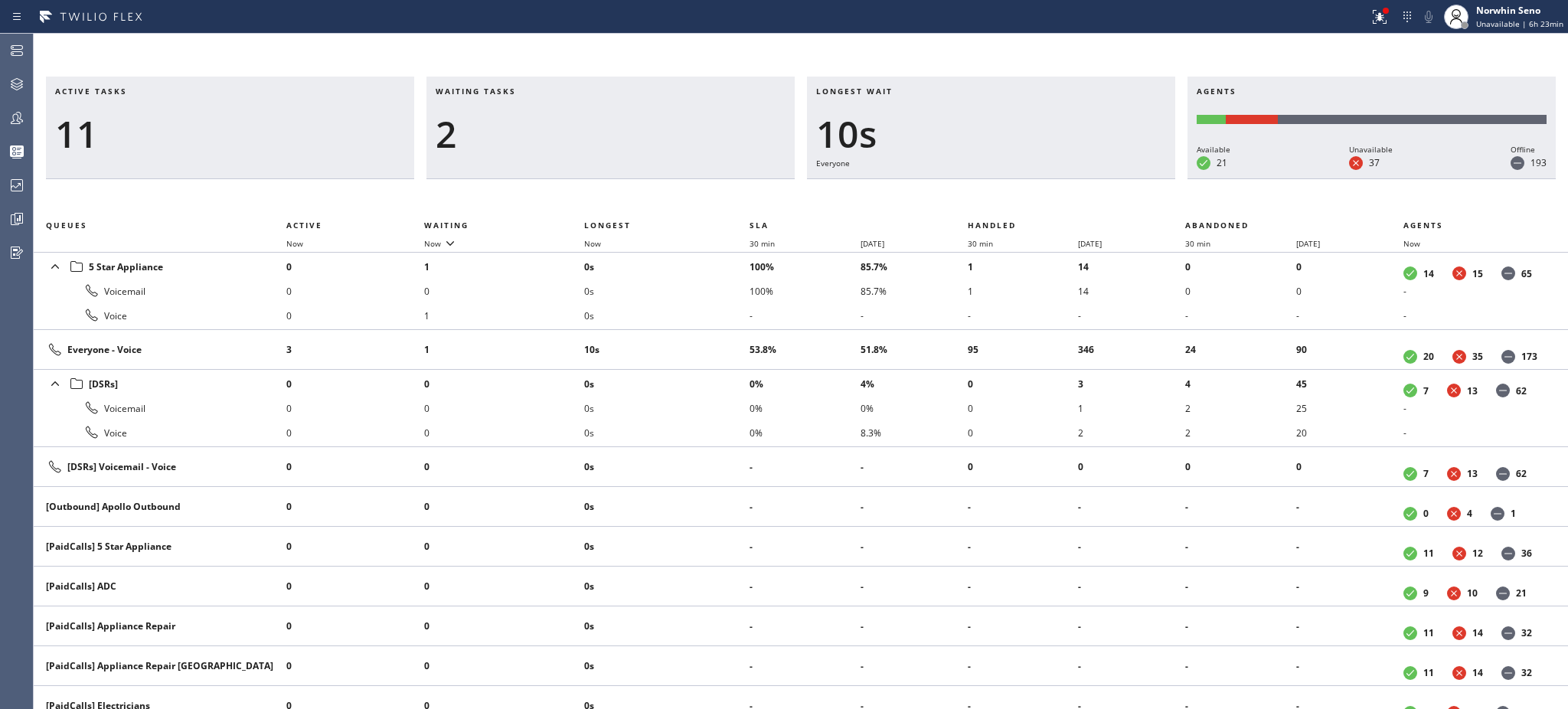
click at [532, 91] on h3 "Waiting tasks" at bounding box center [610, 97] width 350 height 23
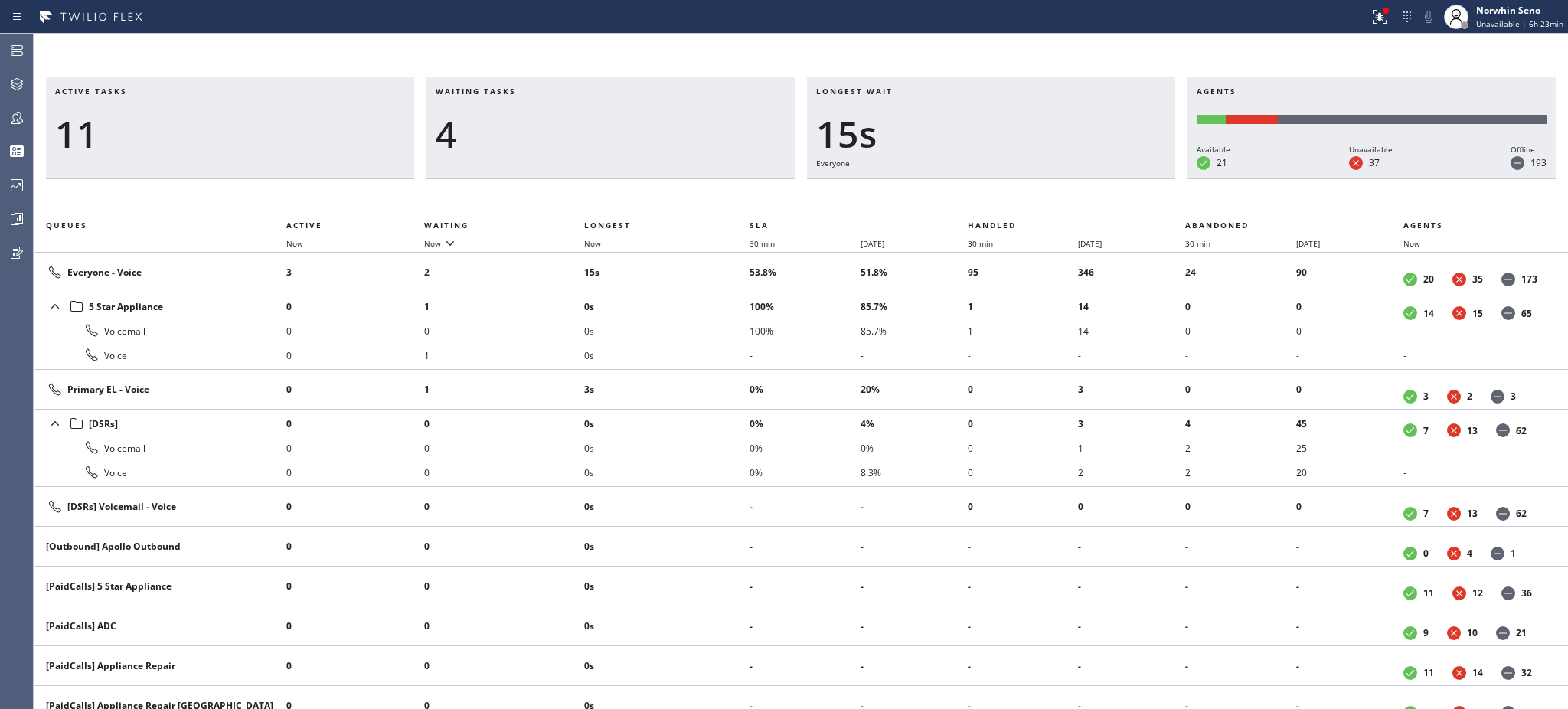
click at [532, 91] on h3 "Waiting tasks" at bounding box center [610, 97] width 350 height 23
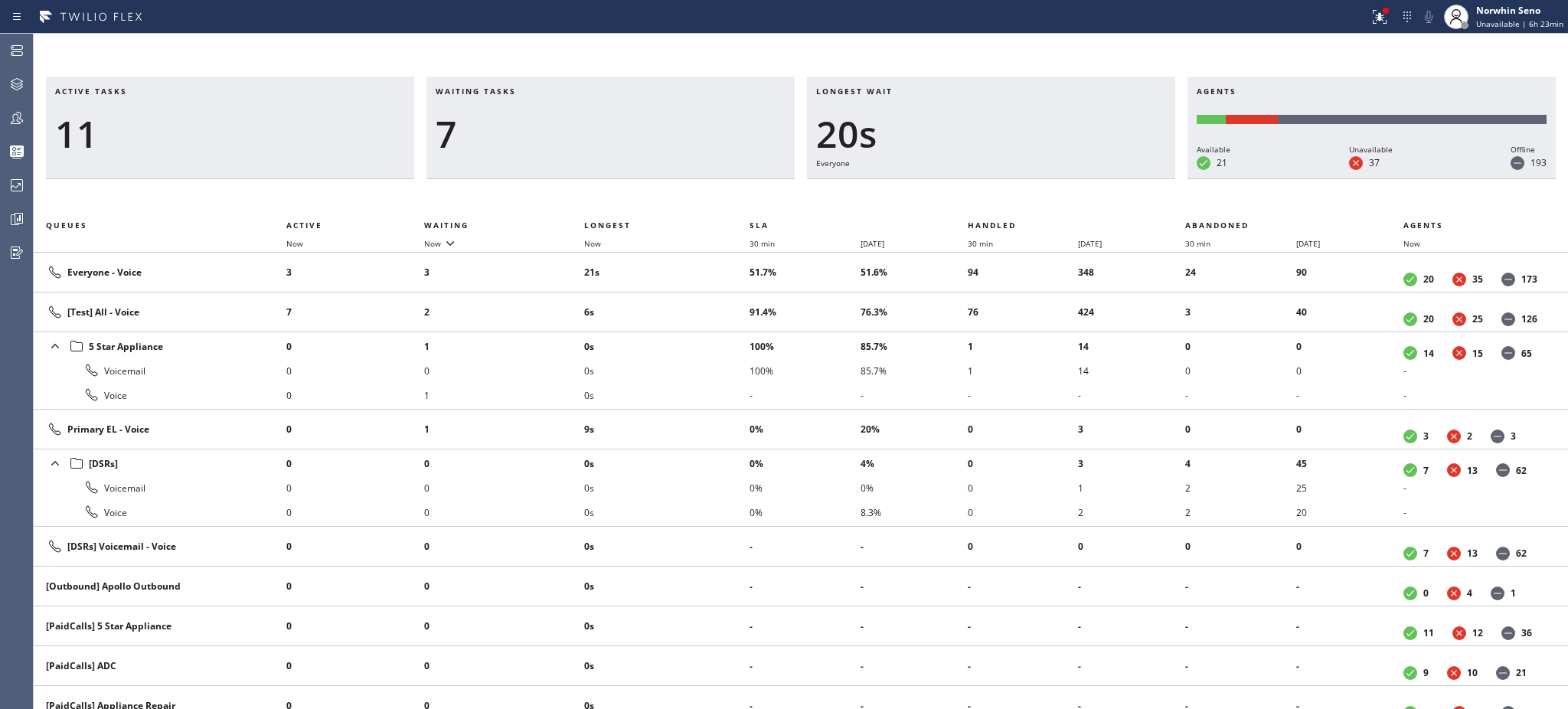
click at [532, 91] on h3 "Waiting tasks" at bounding box center [610, 97] width 350 height 23
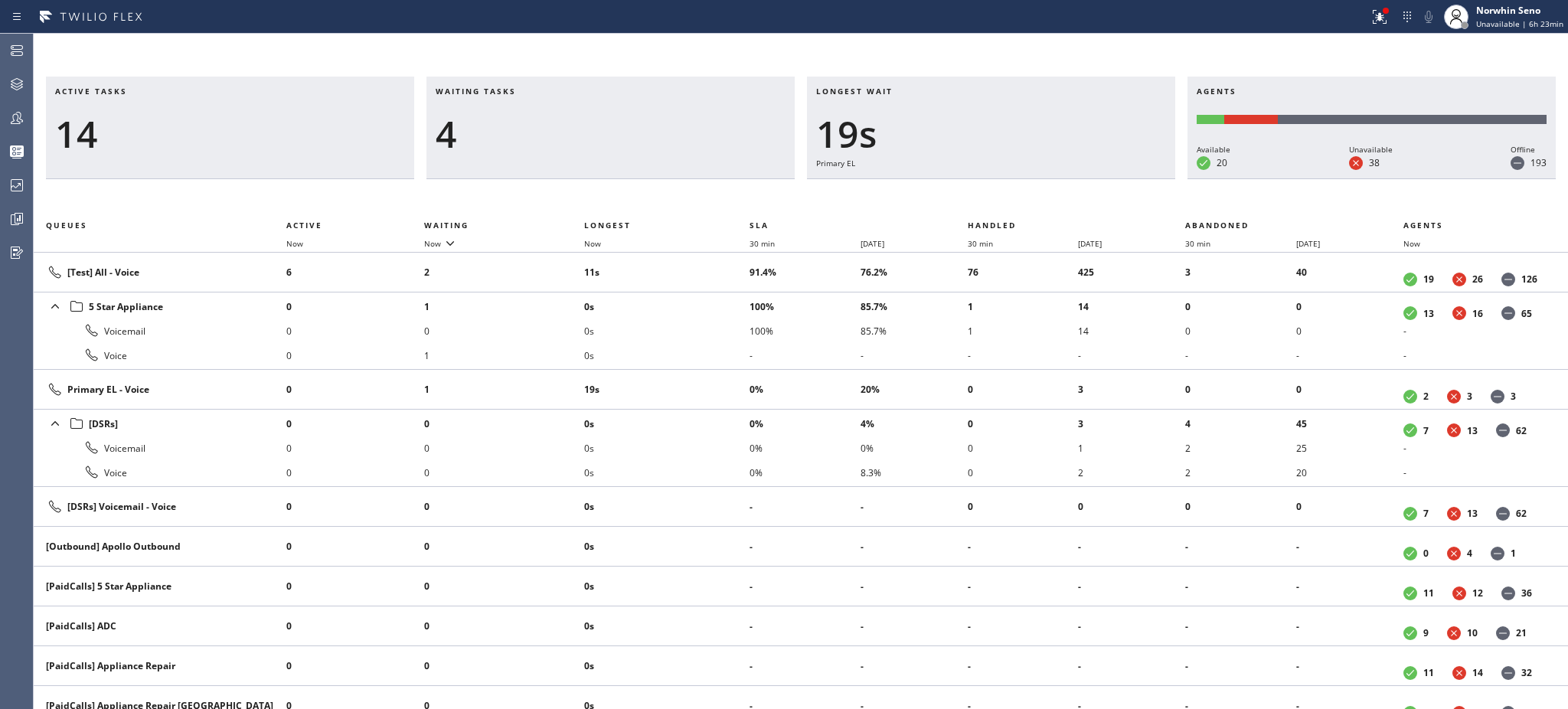
click at [532, 91] on h3 "Waiting tasks" at bounding box center [610, 97] width 350 height 23
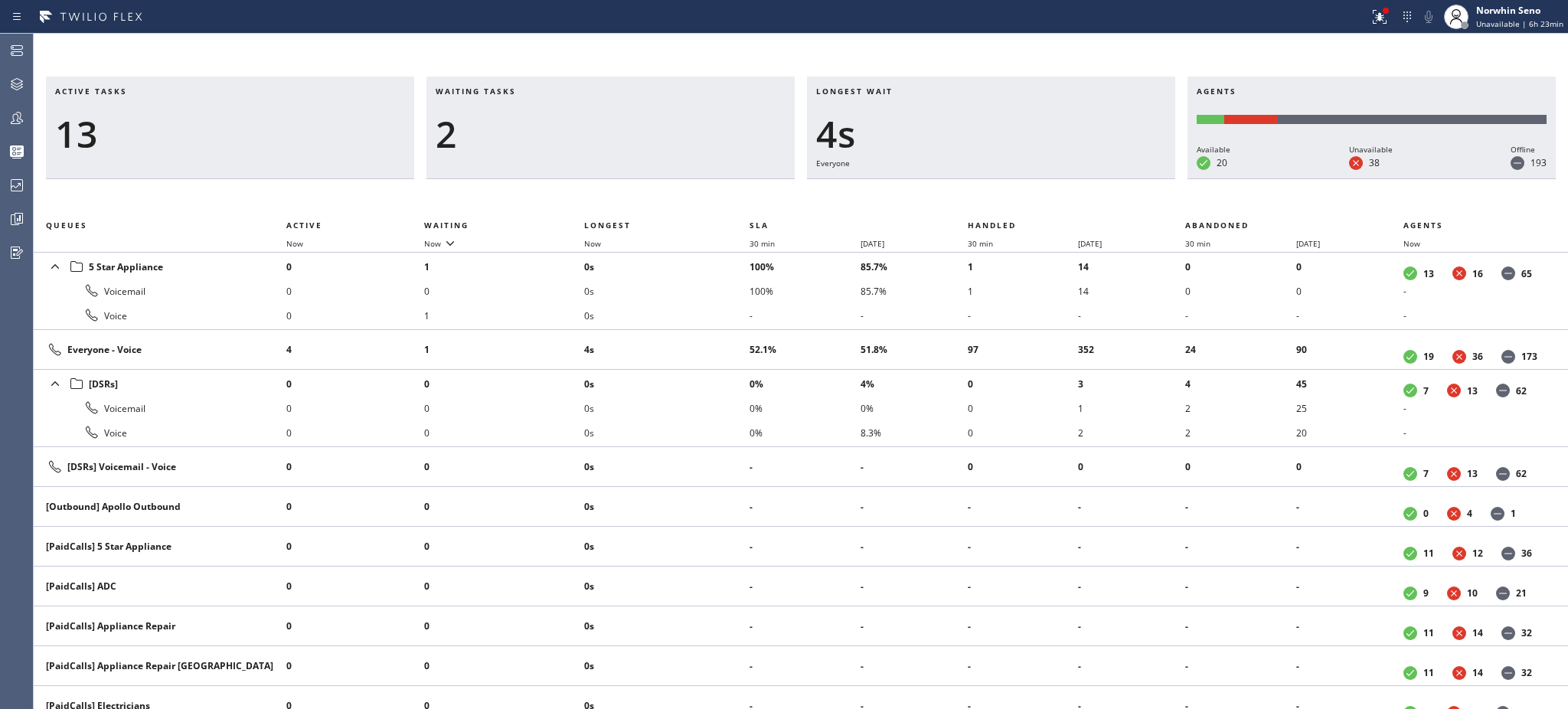
click at [532, 91] on h3 "Waiting tasks" at bounding box center [610, 97] width 350 height 23
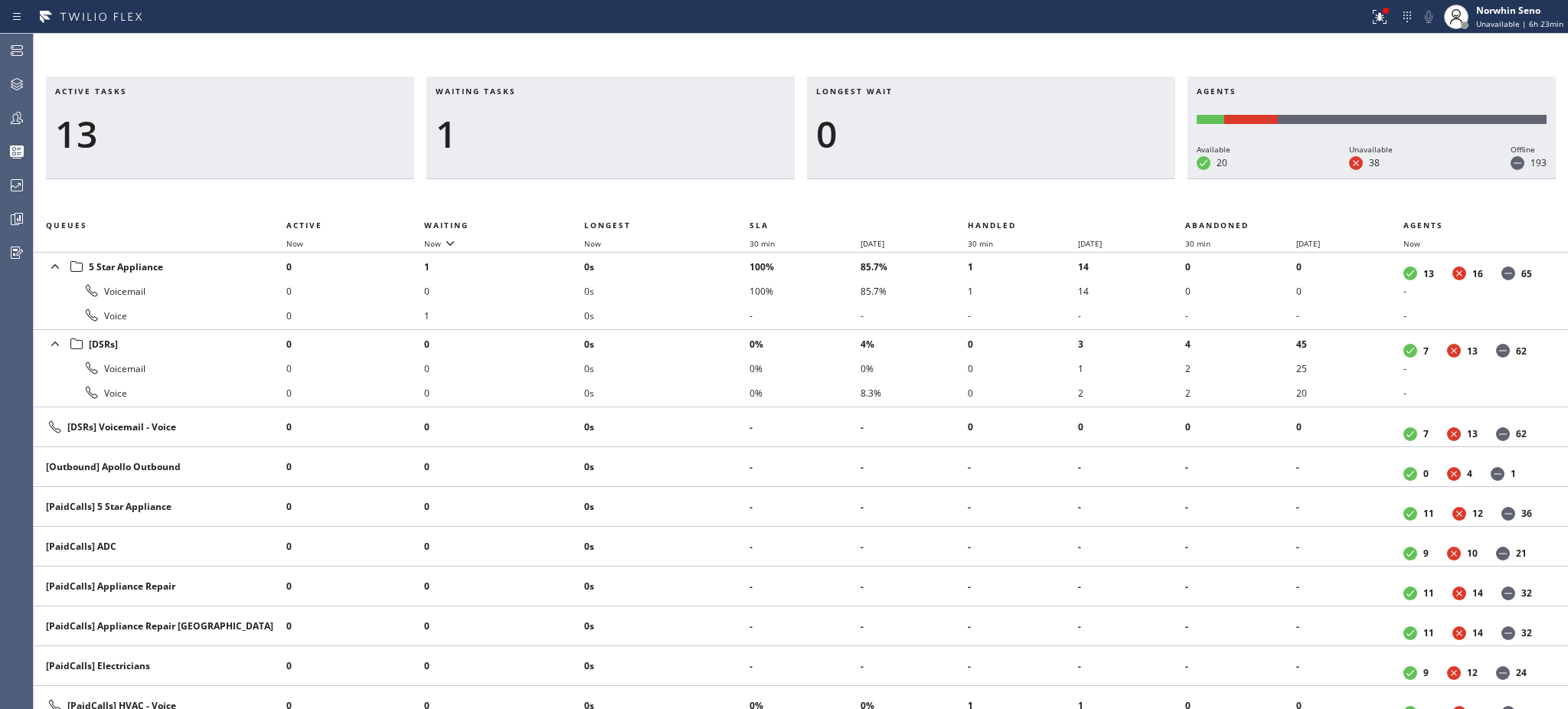
click at [532, 91] on h3 "Waiting tasks" at bounding box center [610, 97] width 350 height 23
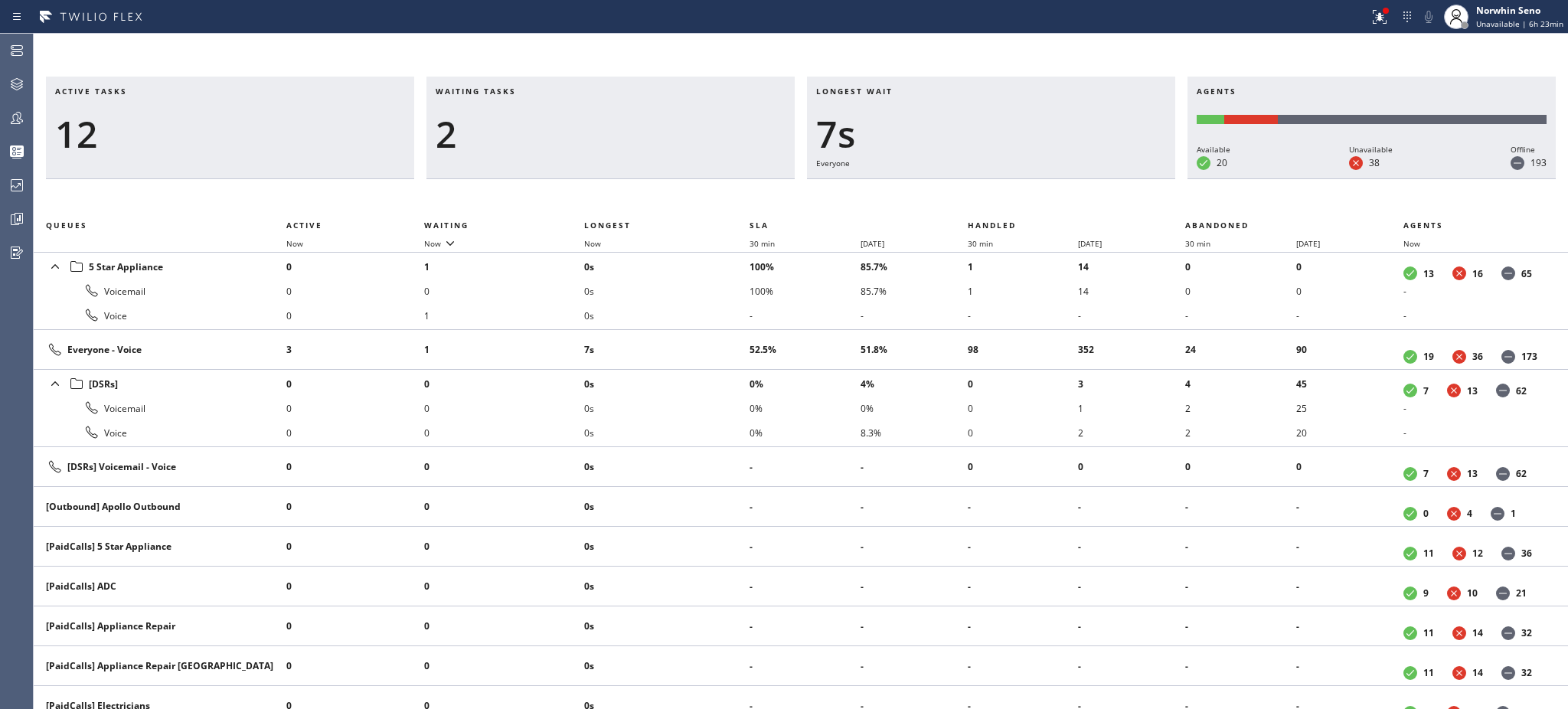
click at [532, 91] on h3 "Waiting tasks" at bounding box center [610, 97] width 350 height 23
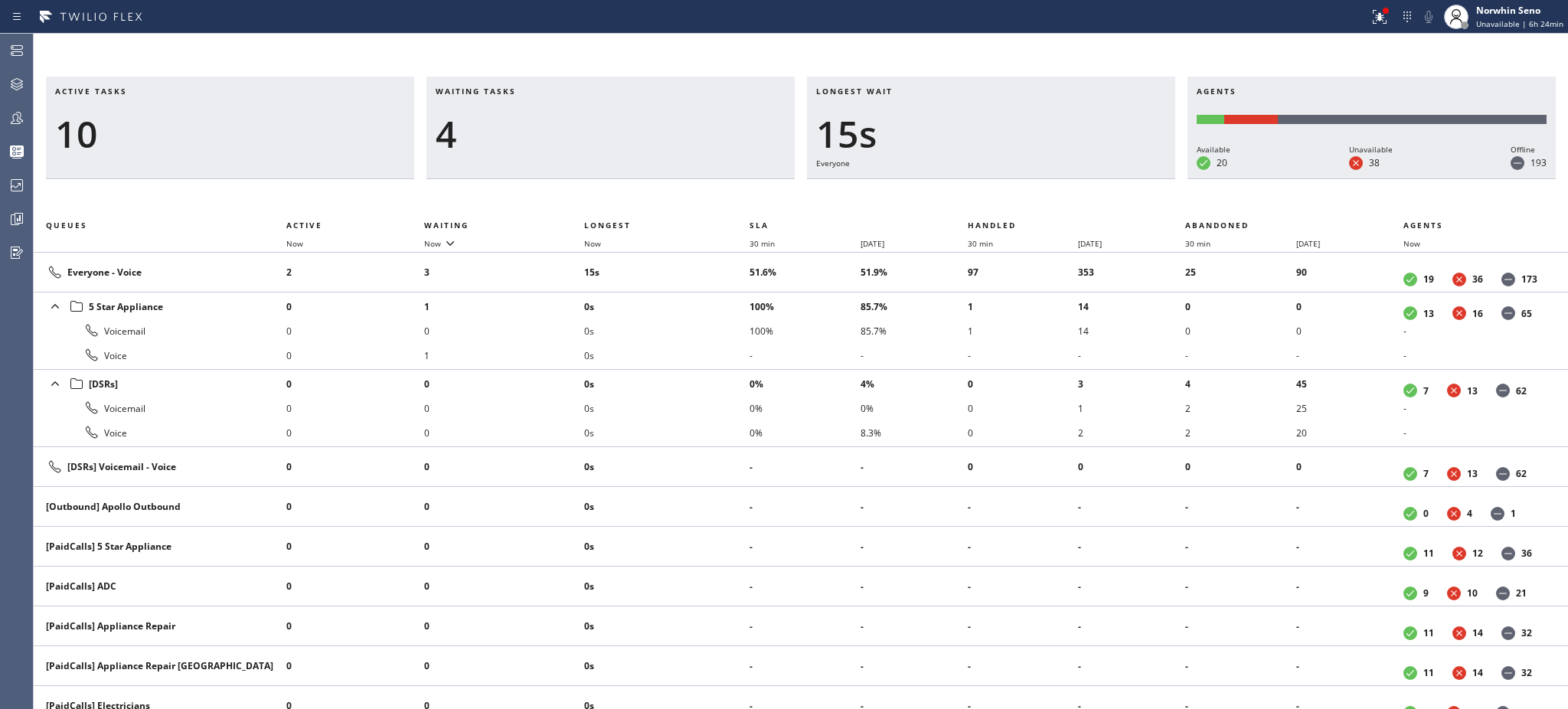
click at [532, 91] on h3 "Waiting tasks" at bounding box center [610, 97] width 350 height 23
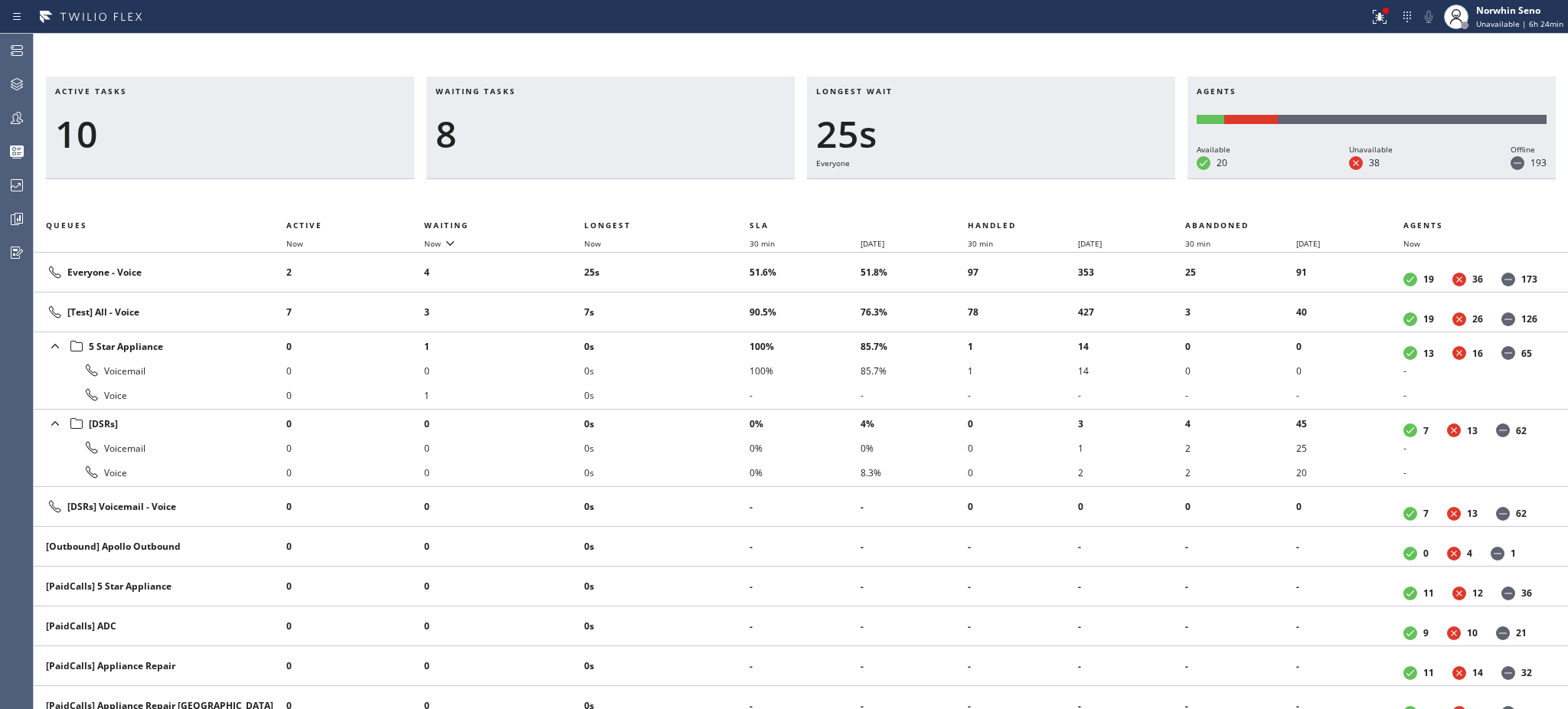
click at [532, 91] on h3 "Waiting tasks" at bounding box center [610, 97] width 350 height 23
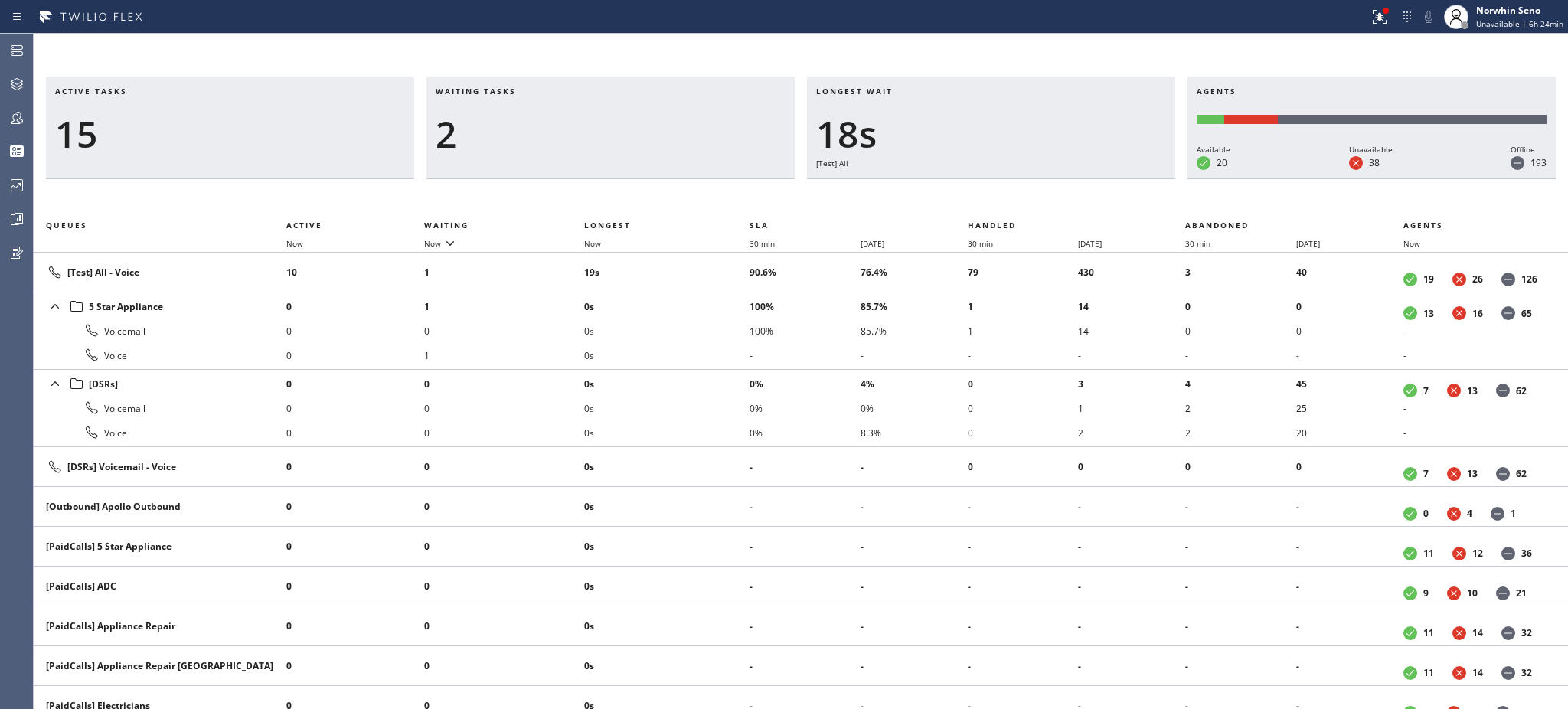
click at [532, 91] on h3 "Waiting tasks" at bounding box center [610, 97] width 350 height 23
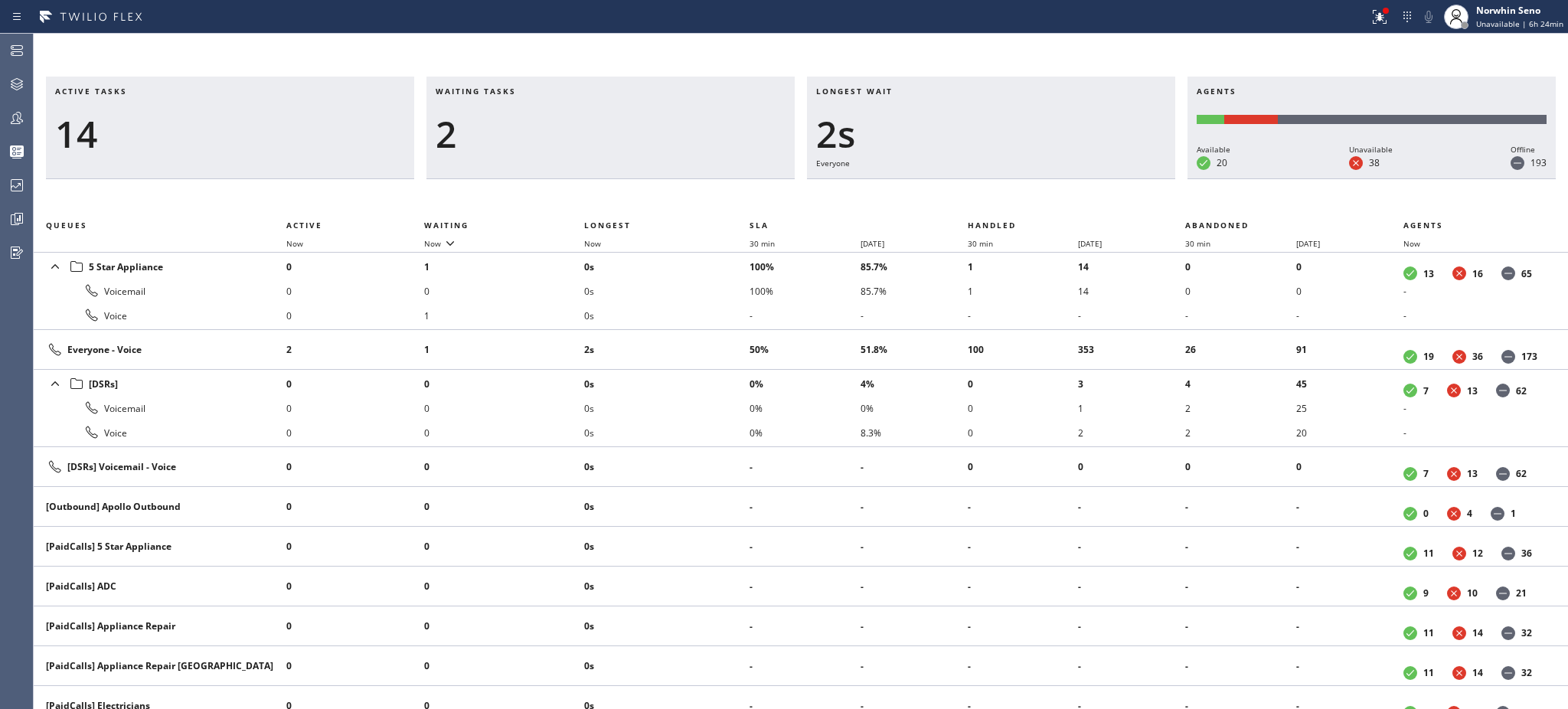
click at [532, 91] on h3 "Waiting tasks" at bounding box center [610, 97] width 350 height 23
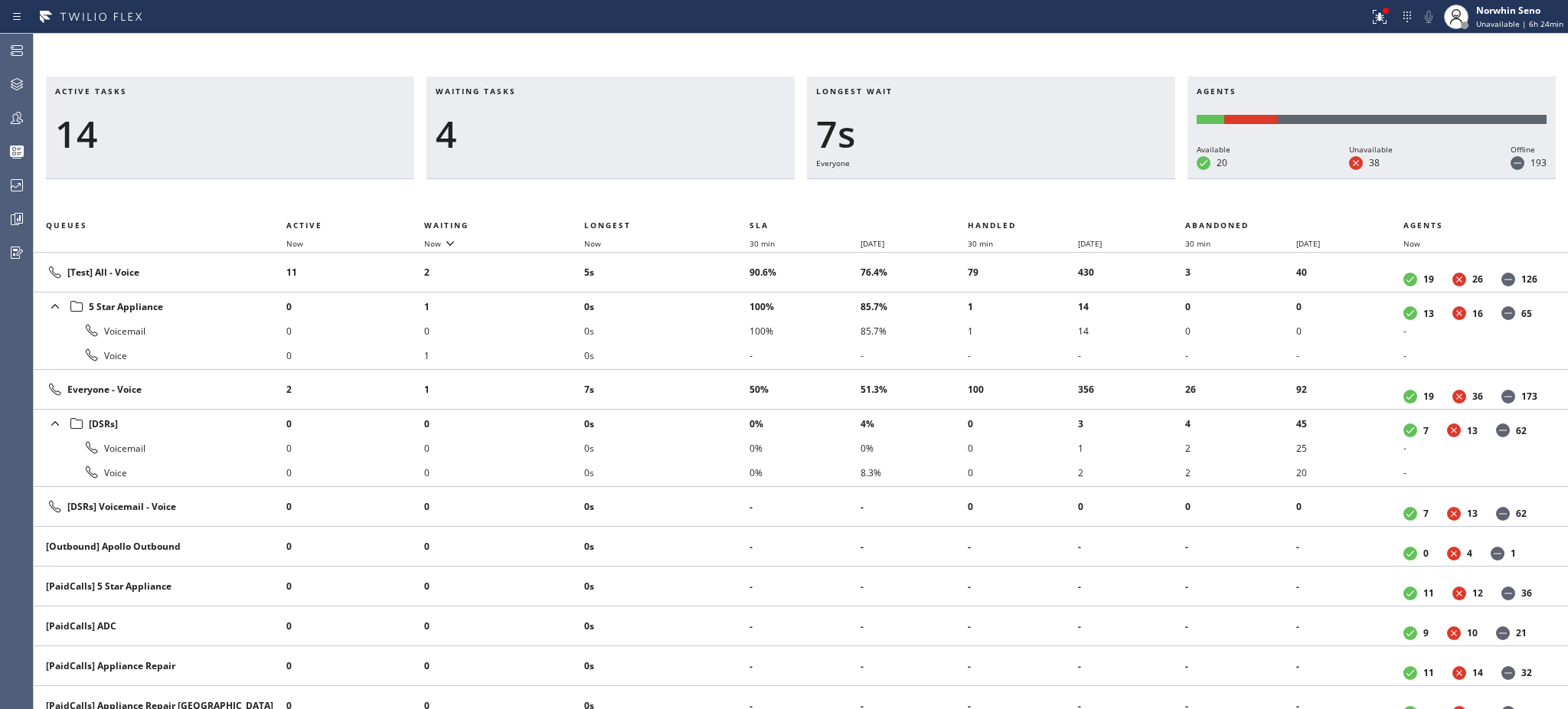
click at [532, 91] on h3 "Waiting tasks" at bounding box center [610, 97] width 350 height 23
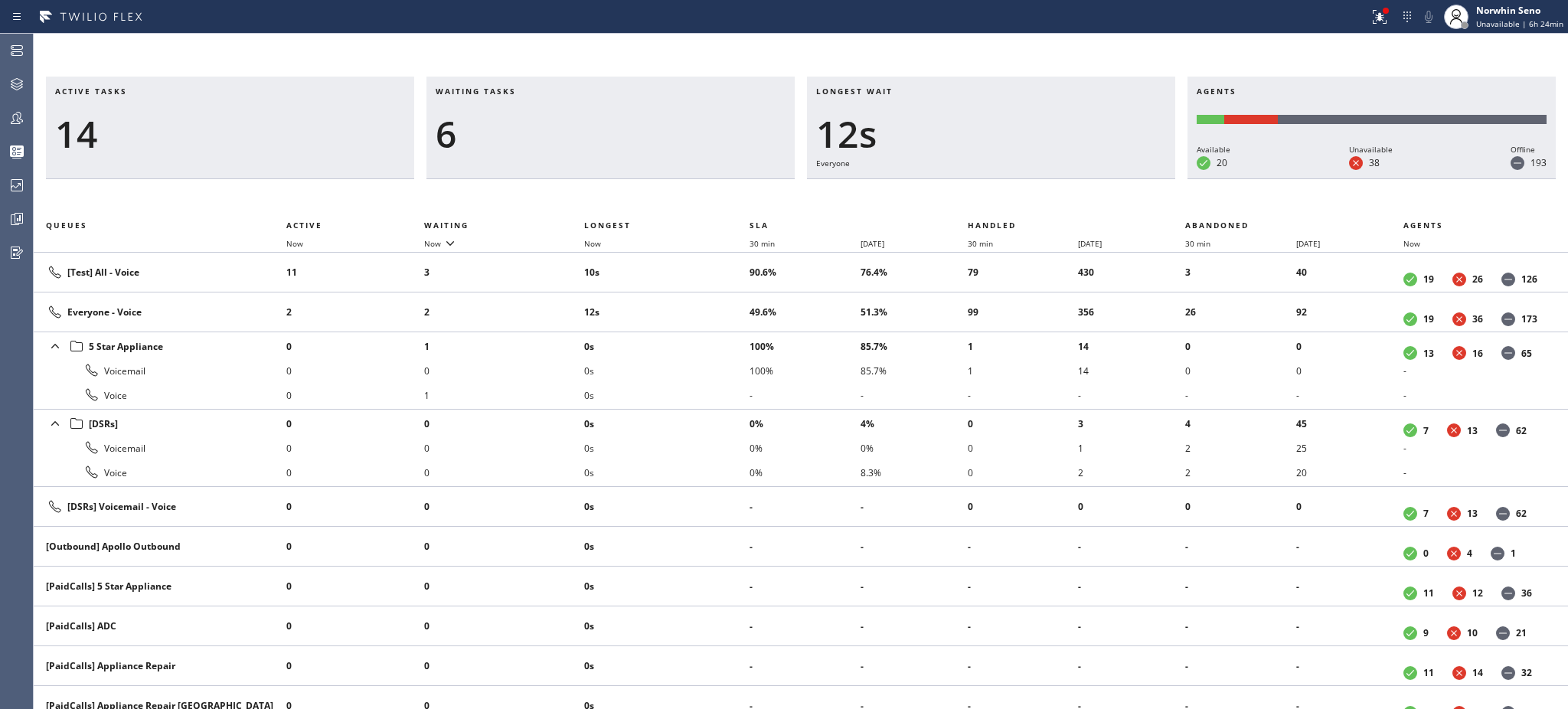
click at [532, 91] on h3 "Waiting tasks" at bounding box center [610, 97] width 350 height 23
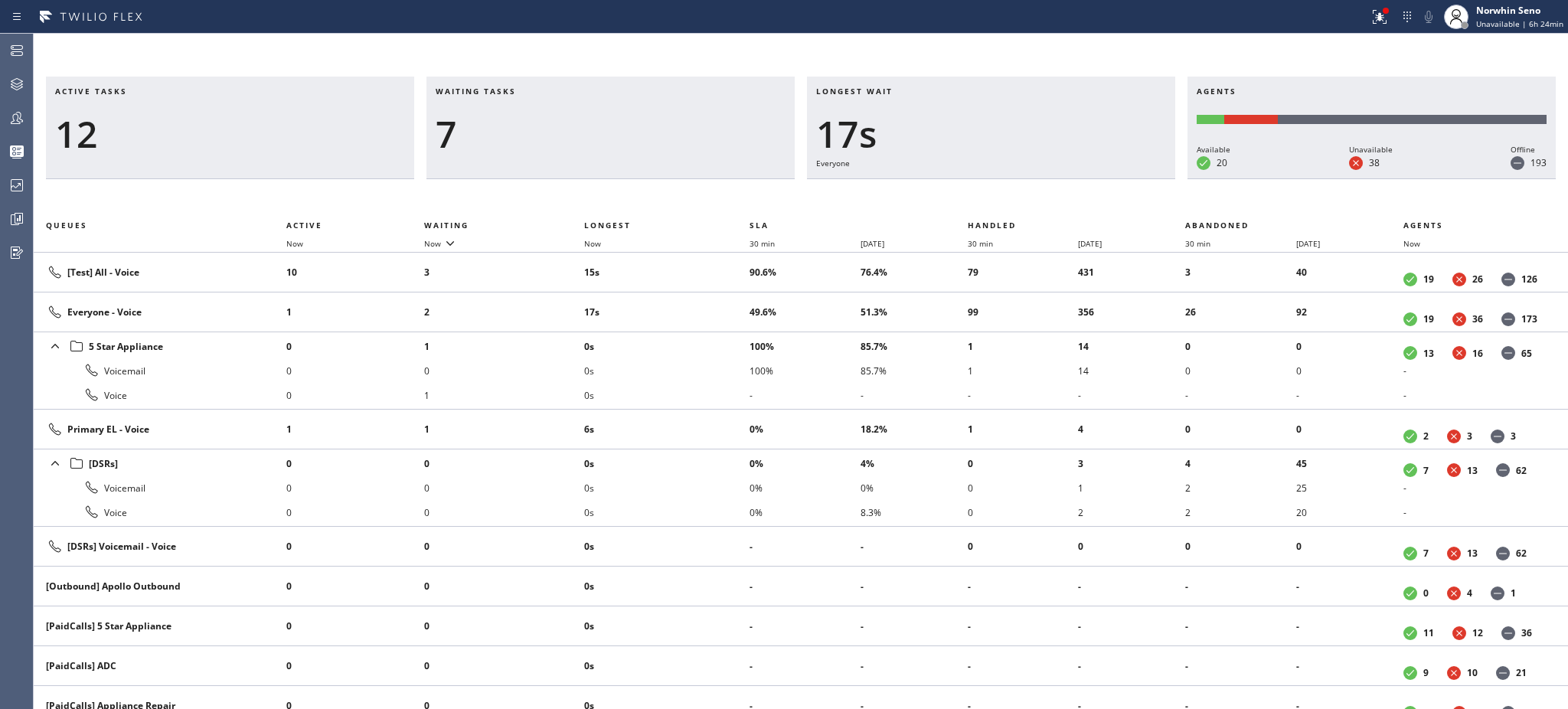
click at [532, 91] on h3 "Waiting tasks" at bounding box center [610, 97] width 350 height 23
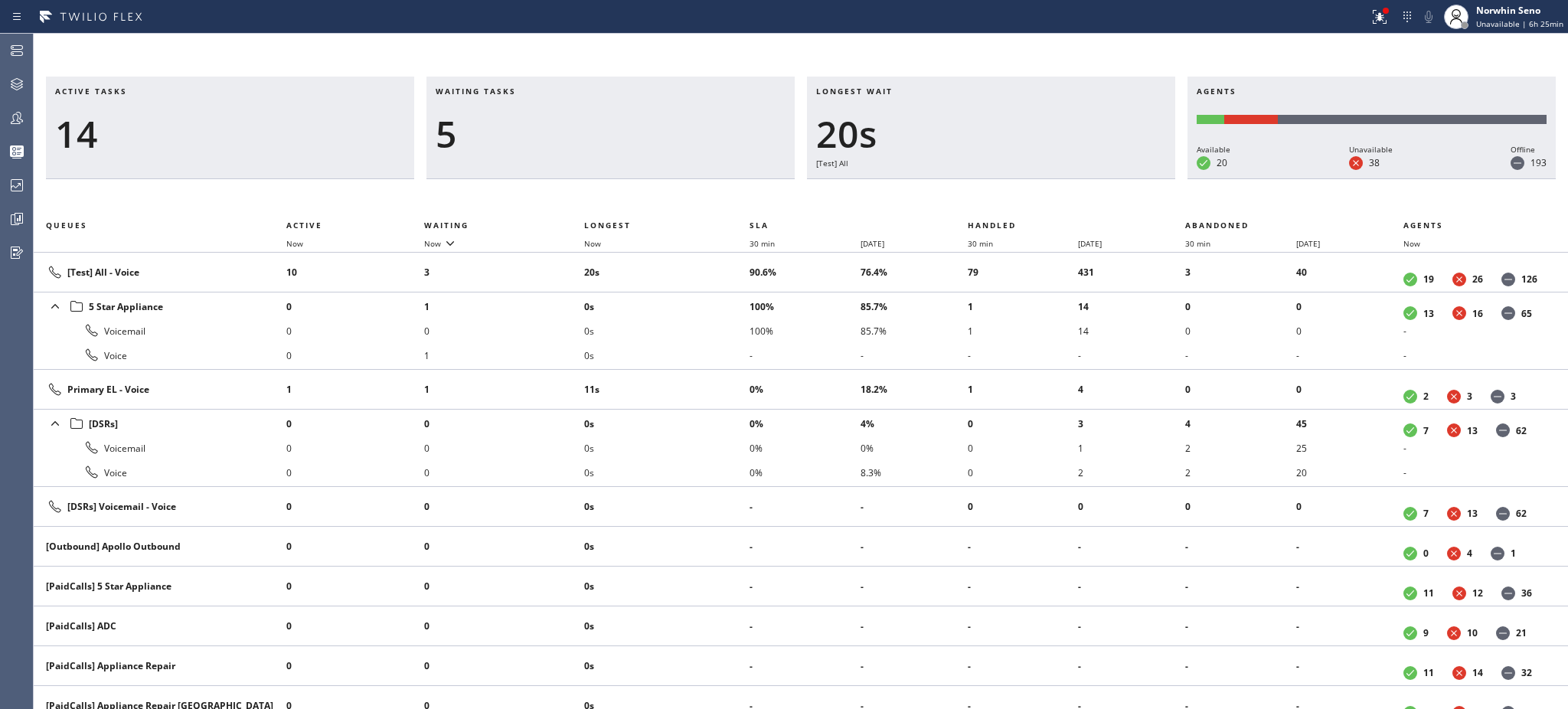
click at [532, 91] on h3 "Waiting tasks" at bounding box center [610, 97] width 350 height 23
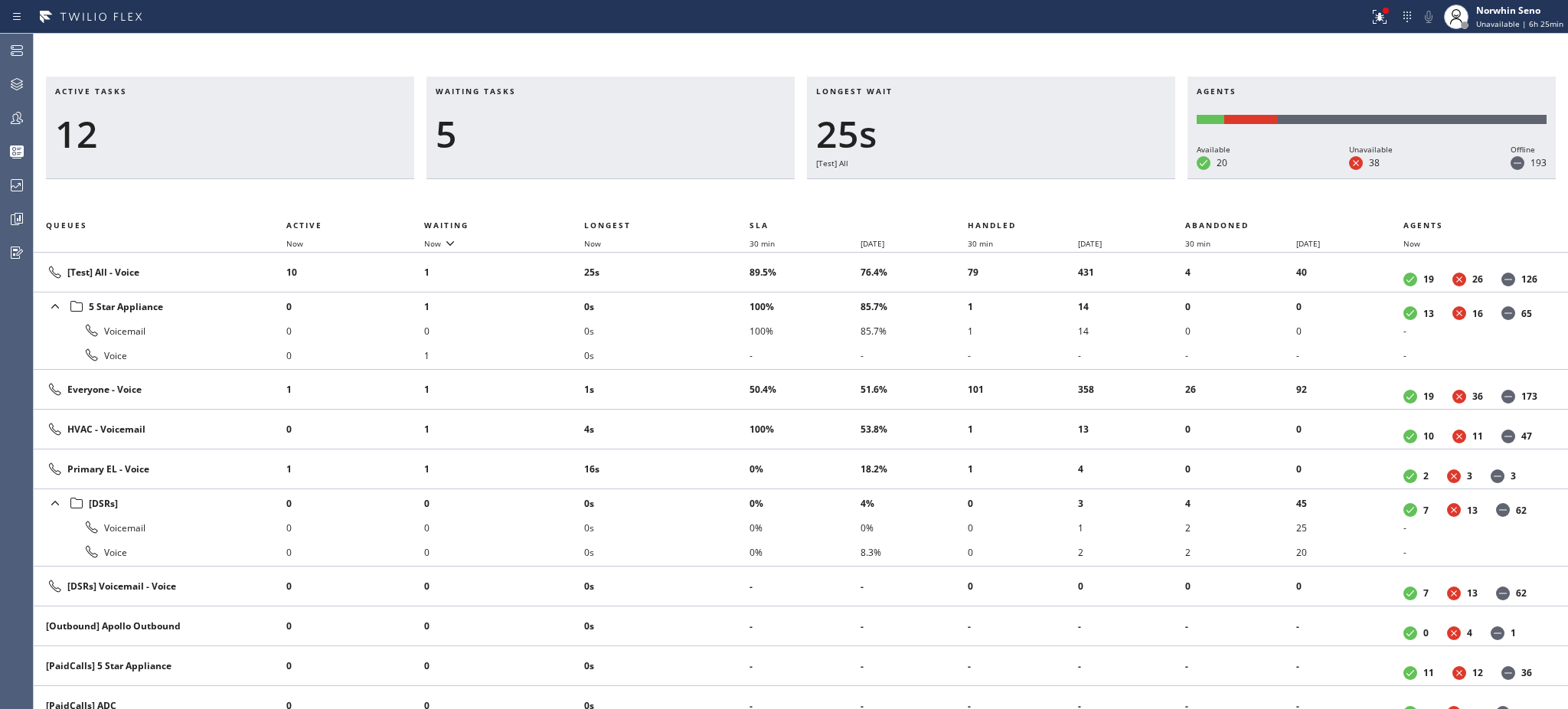
click at [532, 91] on h3 "Waiting tasks" at bounding box center [610, 97] width 350 height 23
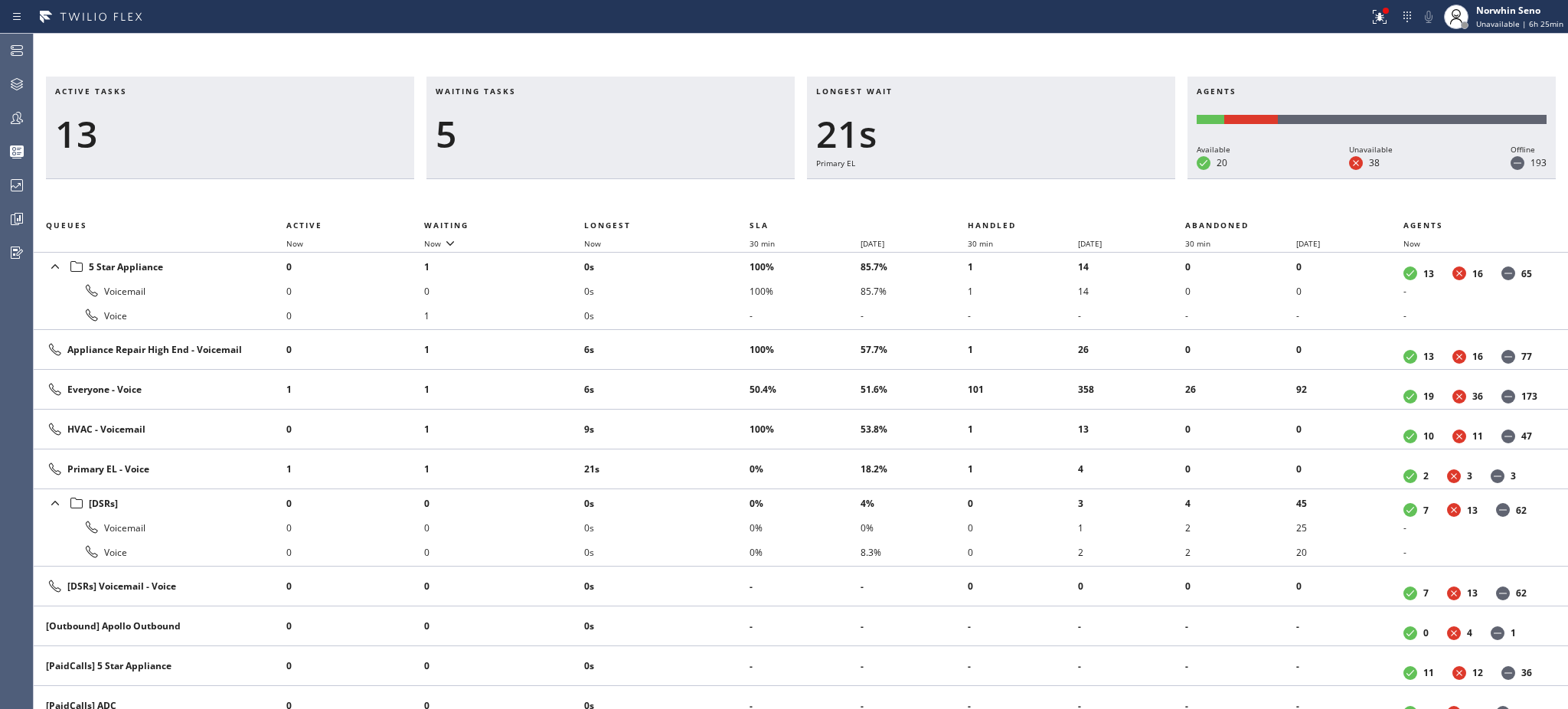
click at [532, 91] on h3 "Waiting tasks" at bounding box center [610, 97] width 350 height 23
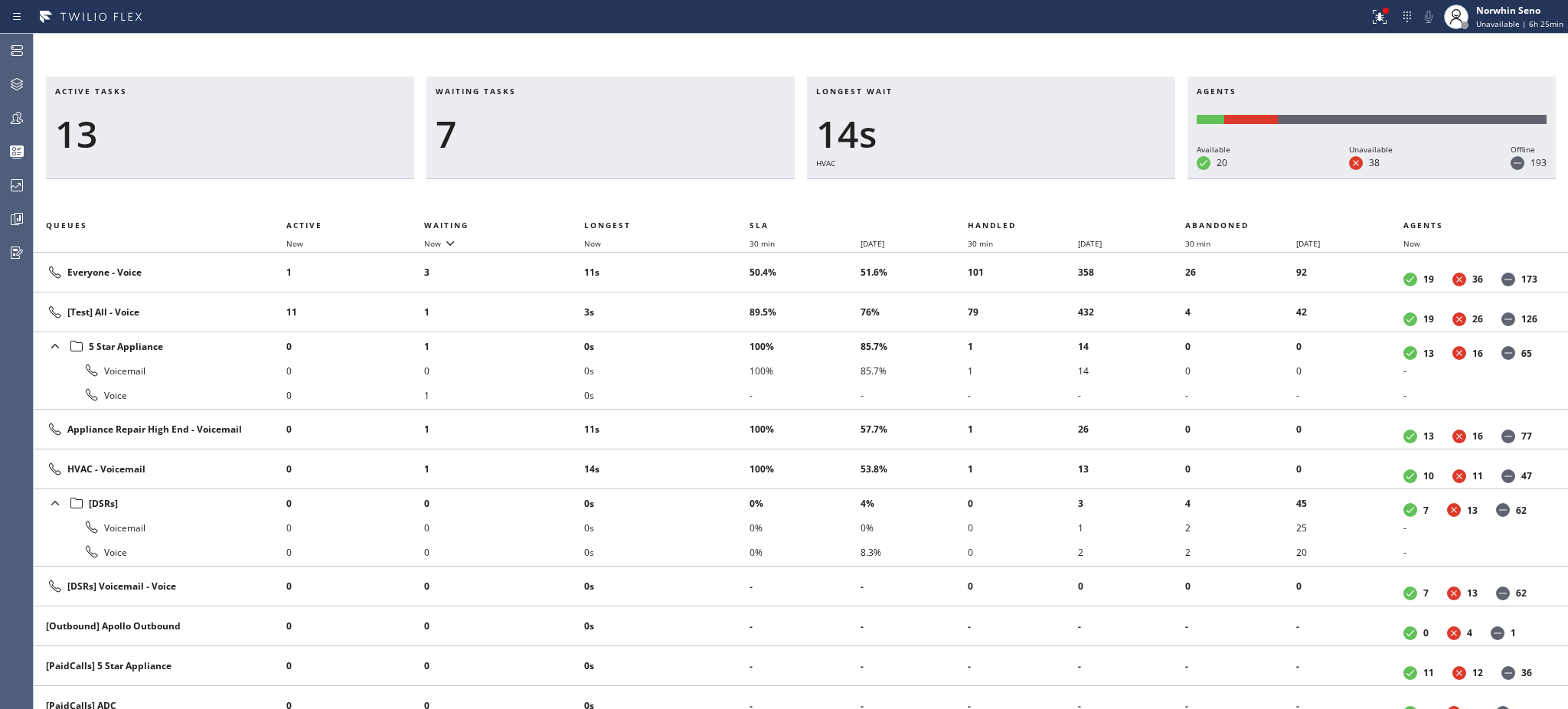
click at [532, 91] on h3 "Waiting tasks" at bounding box center [610, 97] width 350 height 23
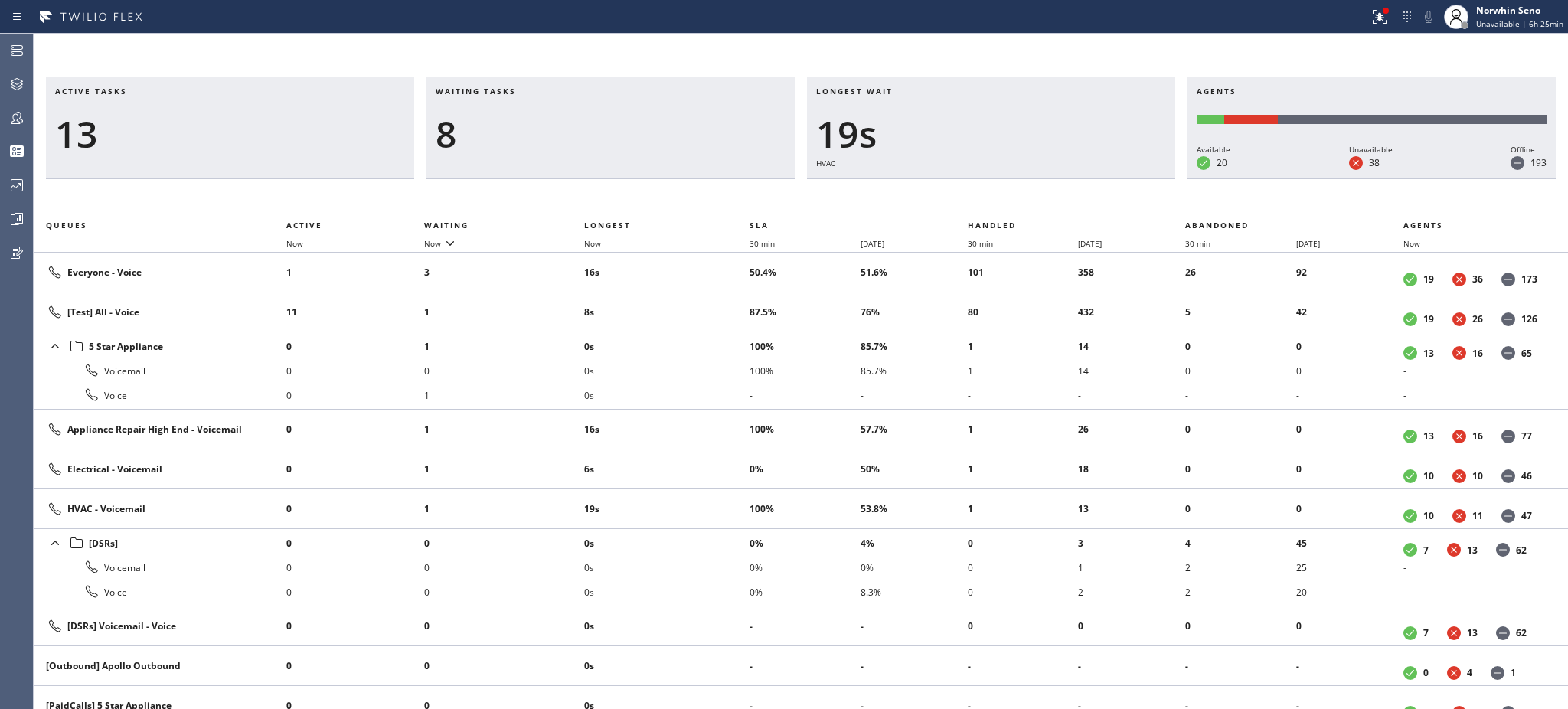
click at [532, 91] on h3 "Waiting tasks" at bounding box center [610, 97] width 350 height 23
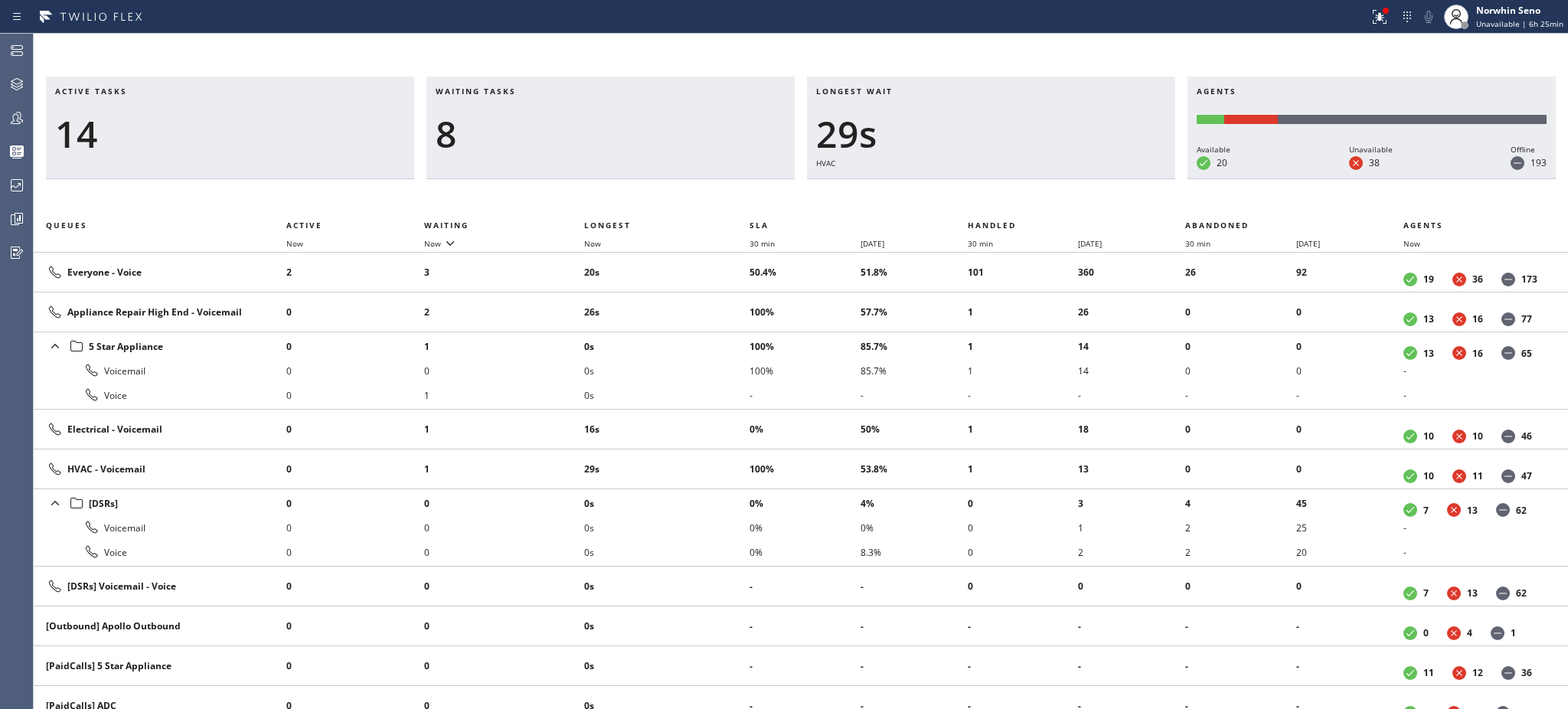
click at [532, 91] on h3 "Waiting tasks" at bounding box center [610, 97] width 350 height 23
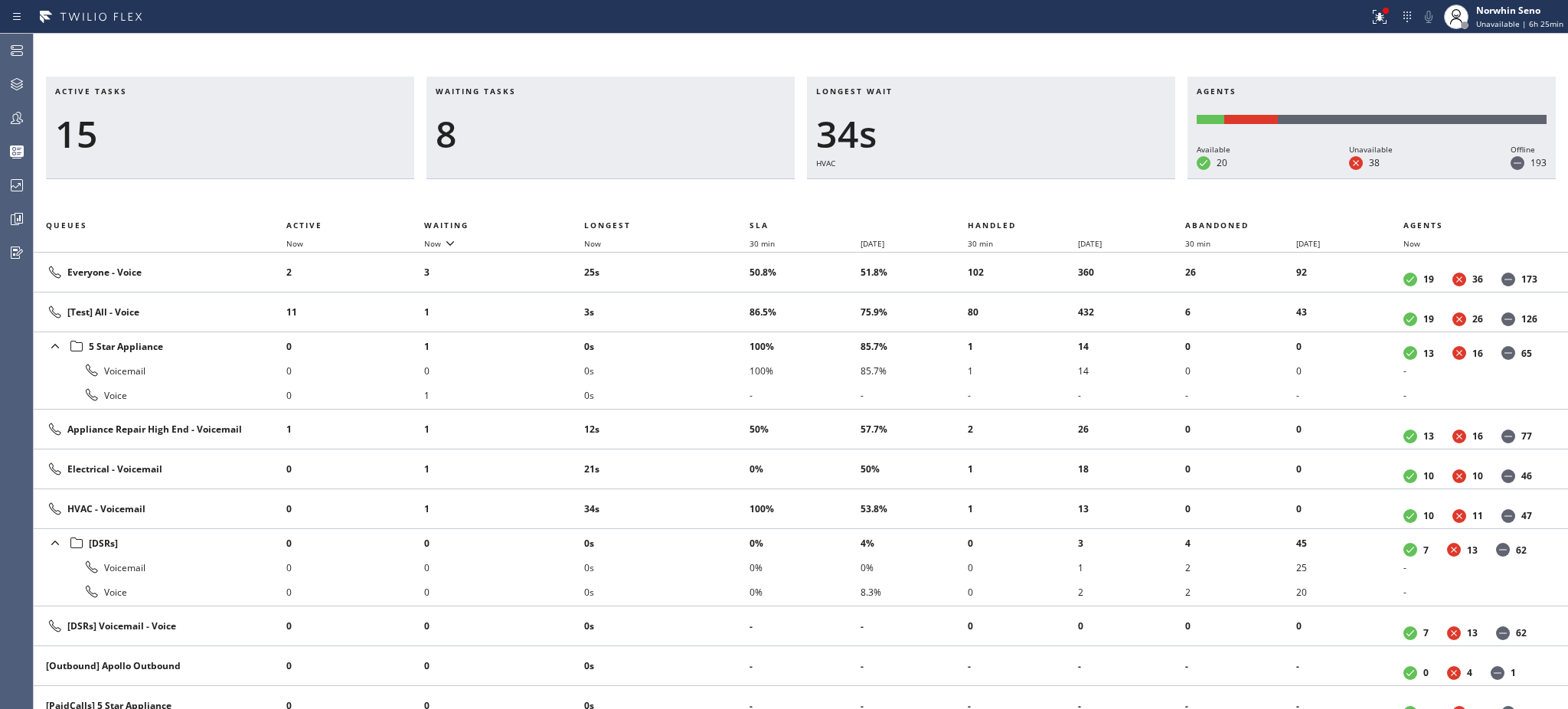
click at [532, 91] on h3 "Waiting tasks" at bounding box center [610, 97] width 350 height 23
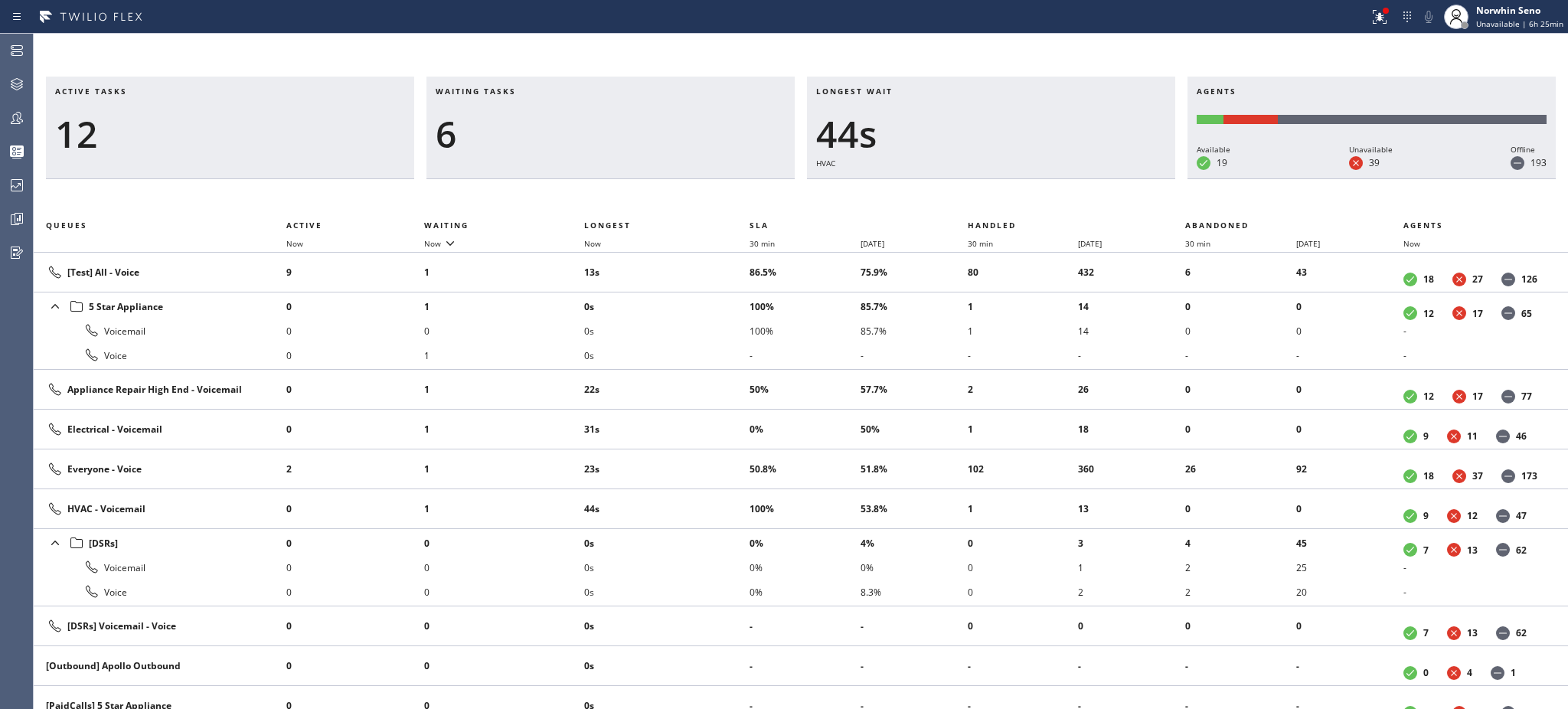
click at [532, 91] on h3 "Waiting tasks" at bounding box center [610, 97] width 350 height 23
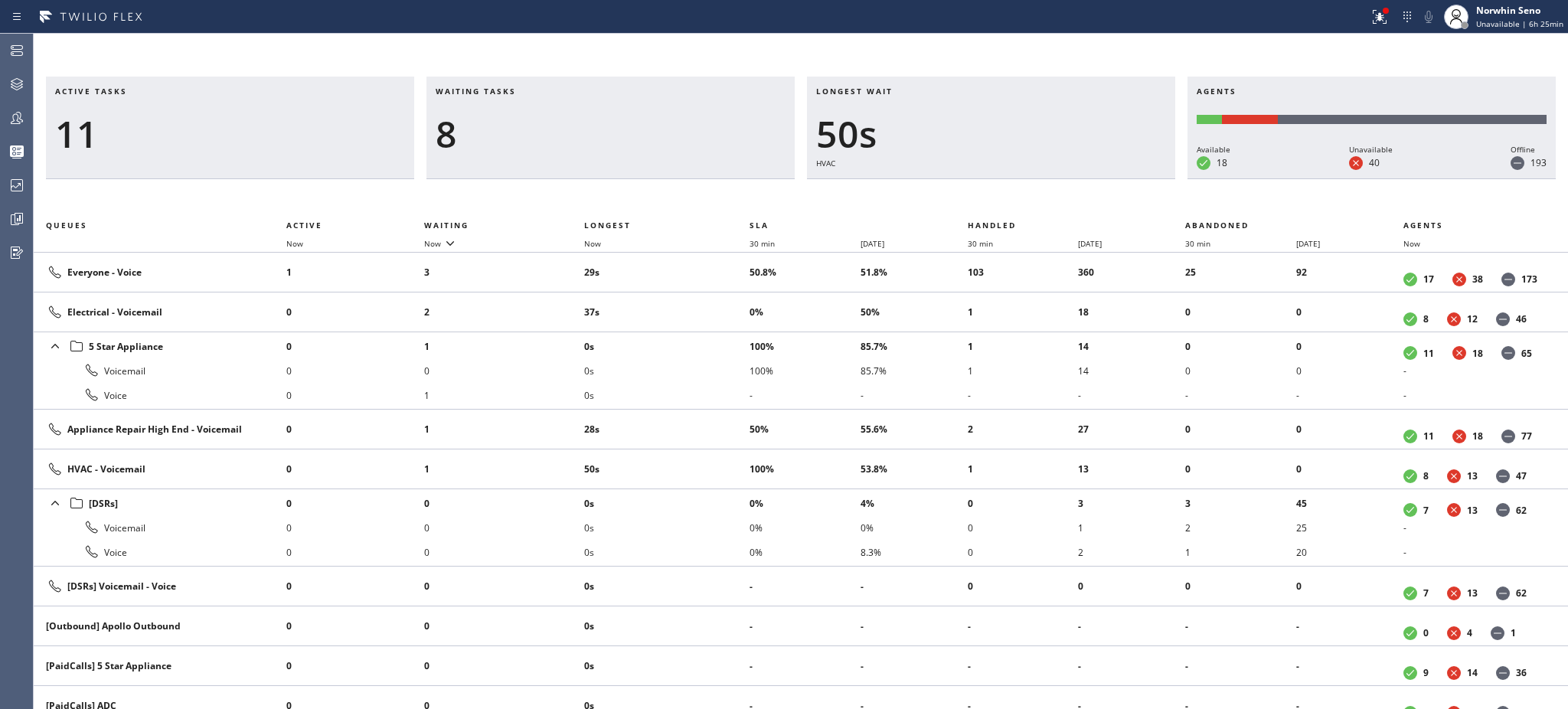
click at [532, 91] on h3 "Waiting tasks" at bounding box center [610, 97] width 350 height 23
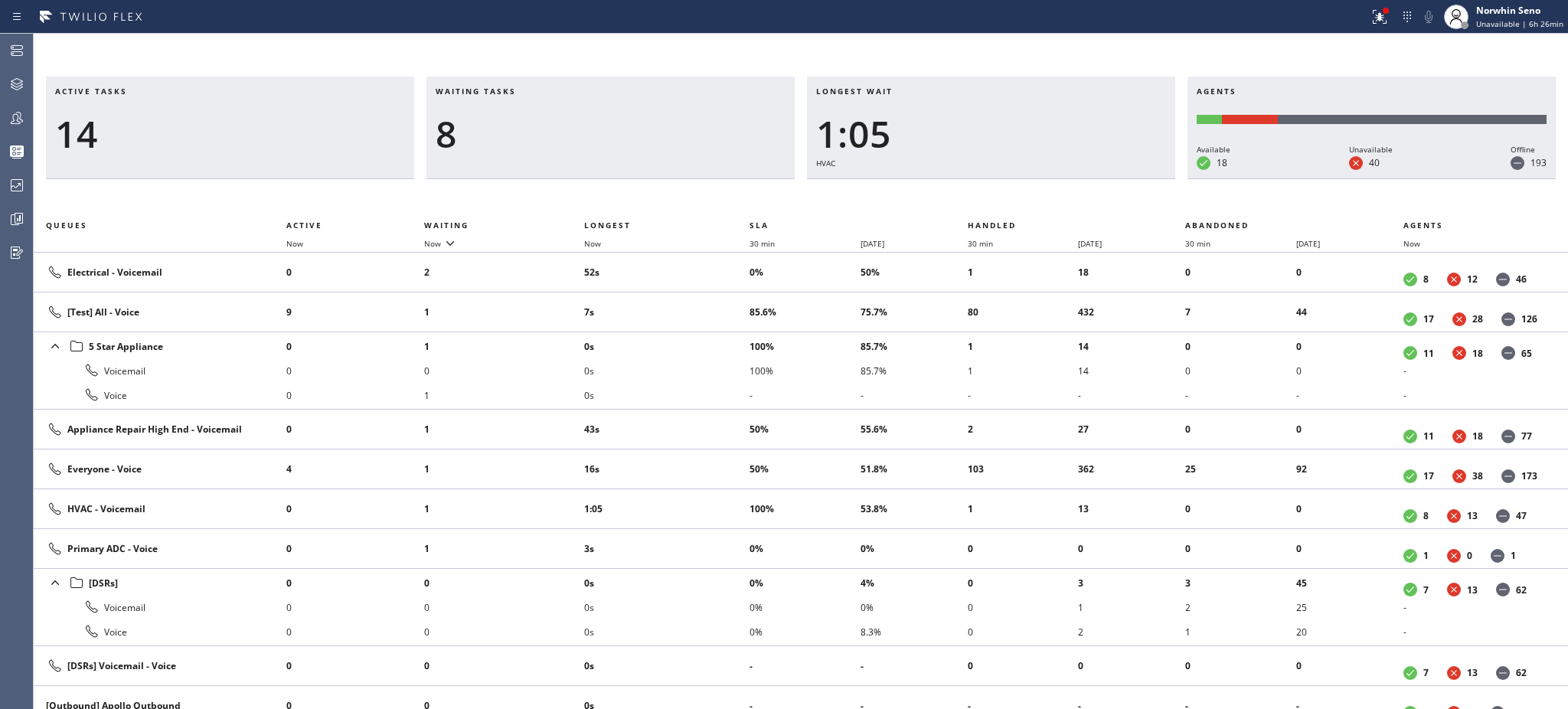
click at [532, 91] on h3 "Waiting tasks" at bounding box center [610, 97] width 350 height 23
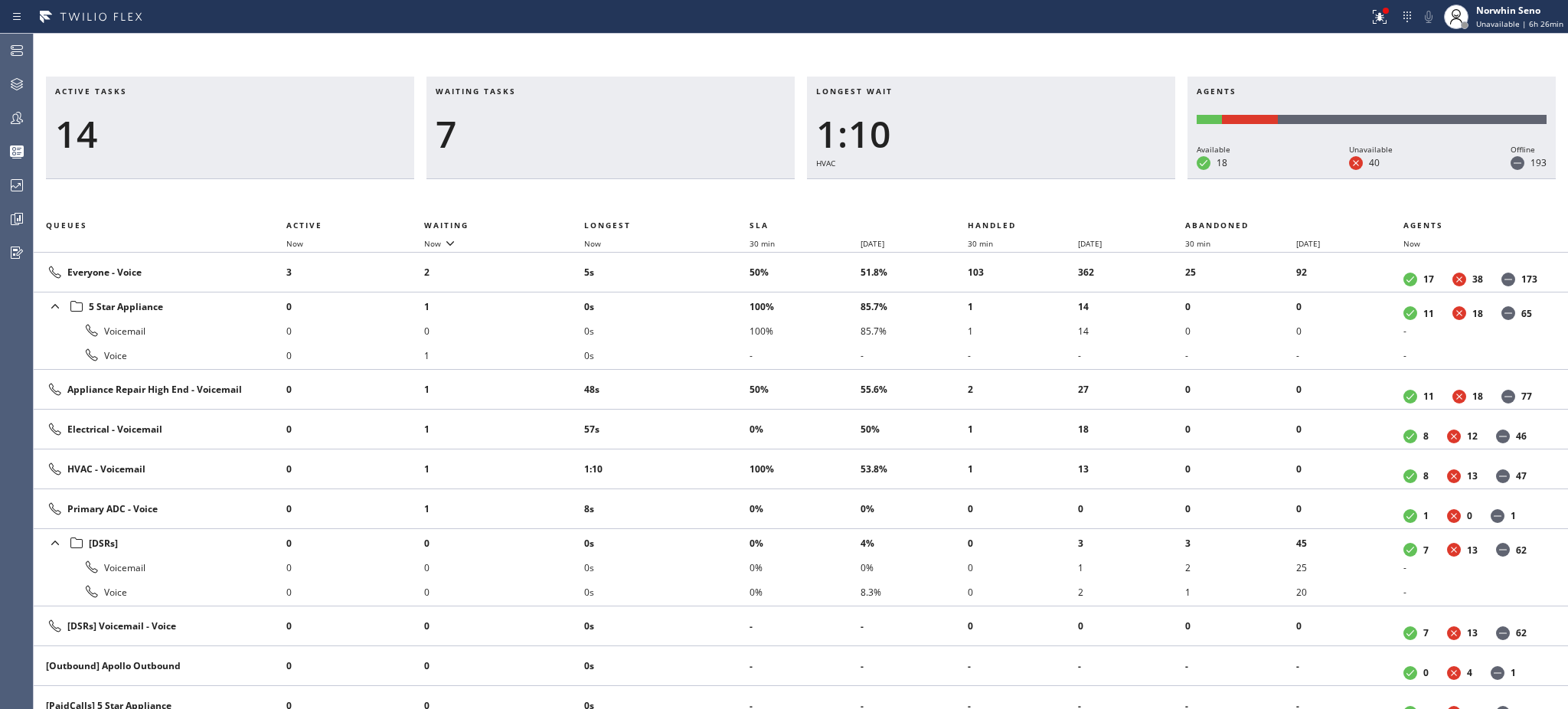
click at [532, 91] on h3 "Waiting tasks" at bounding box center [610, 97] width 350 height 23
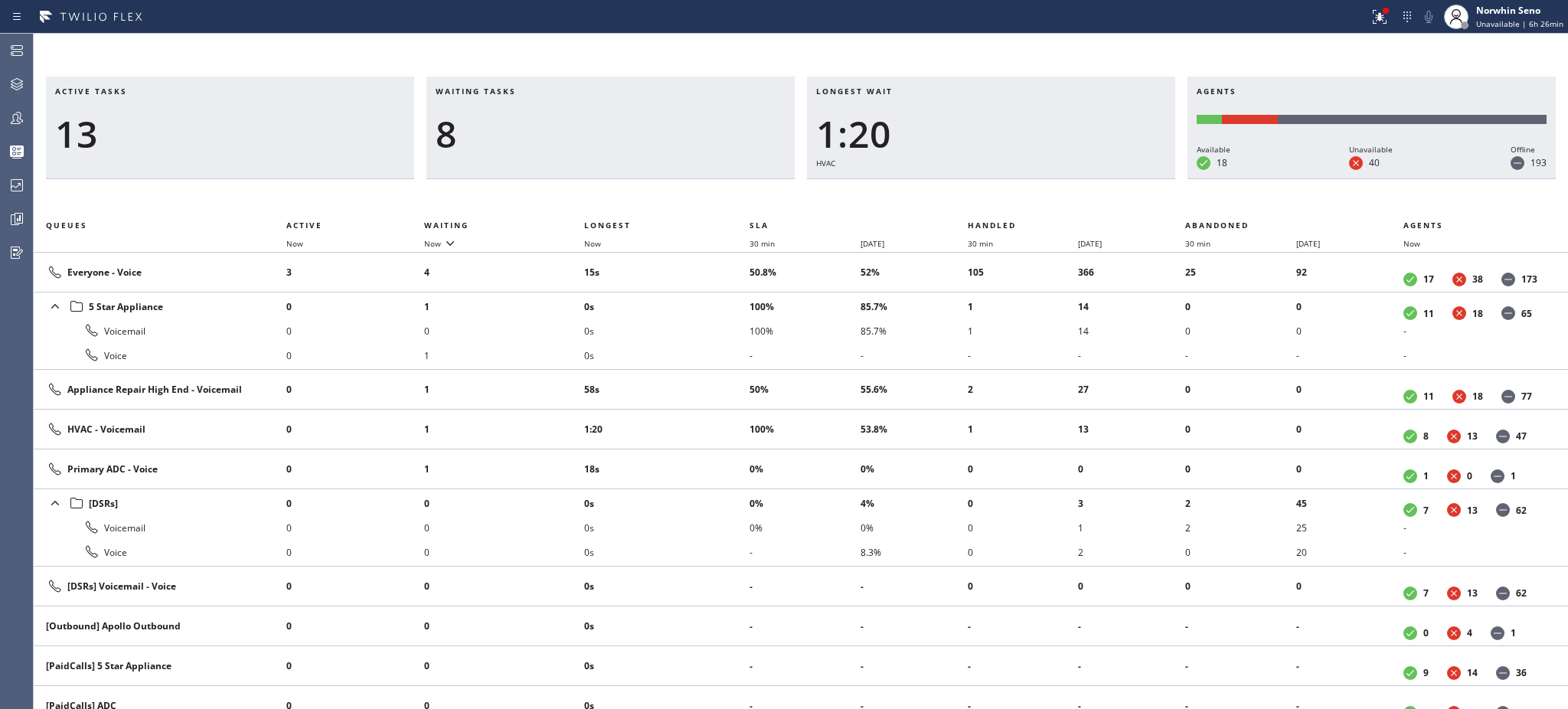
click at [532, 91] on h3 "Waiting tasks" at bounding box center [610, 97] width 350 height 23
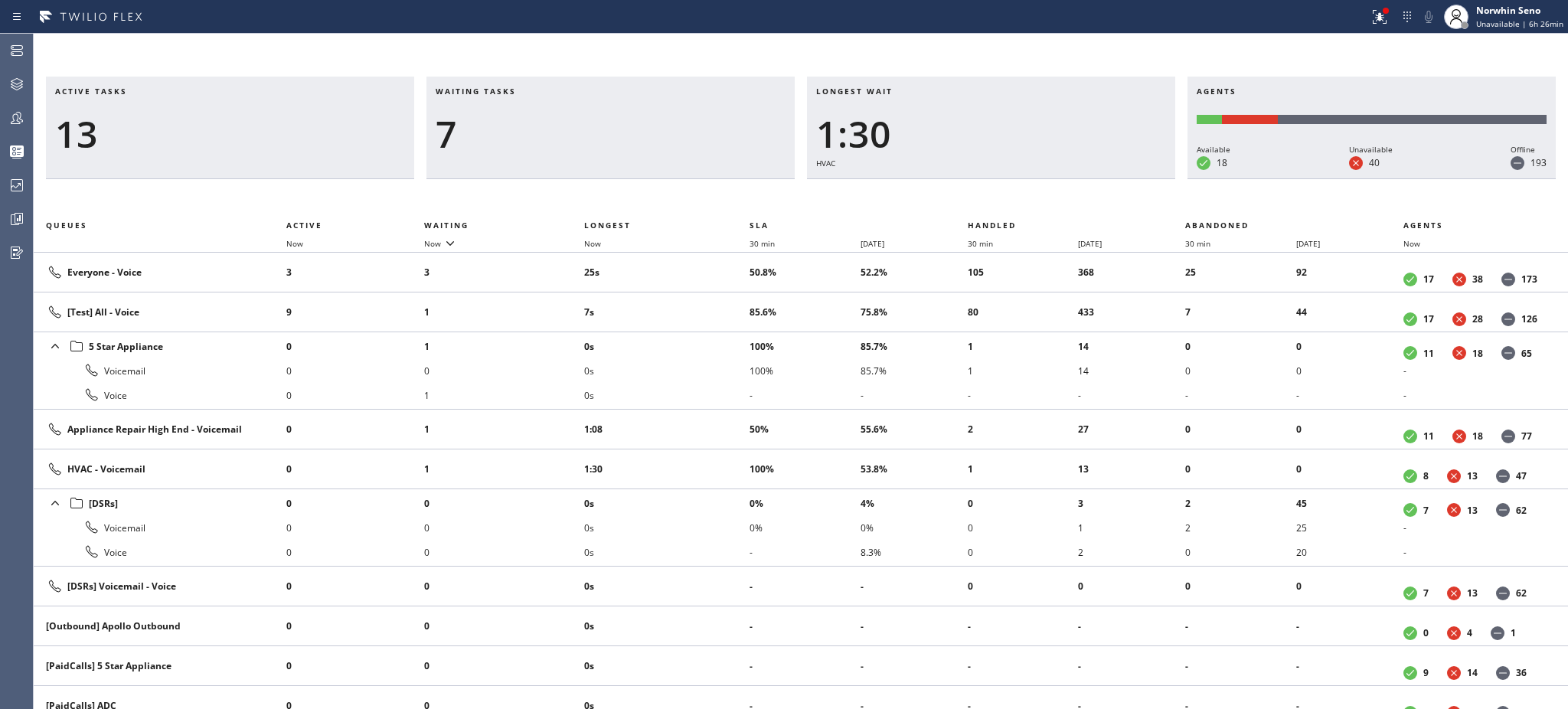
click at [532, 91] on h3 "Waiting tasks" at bounding box center [610, 97] width 350 height 23
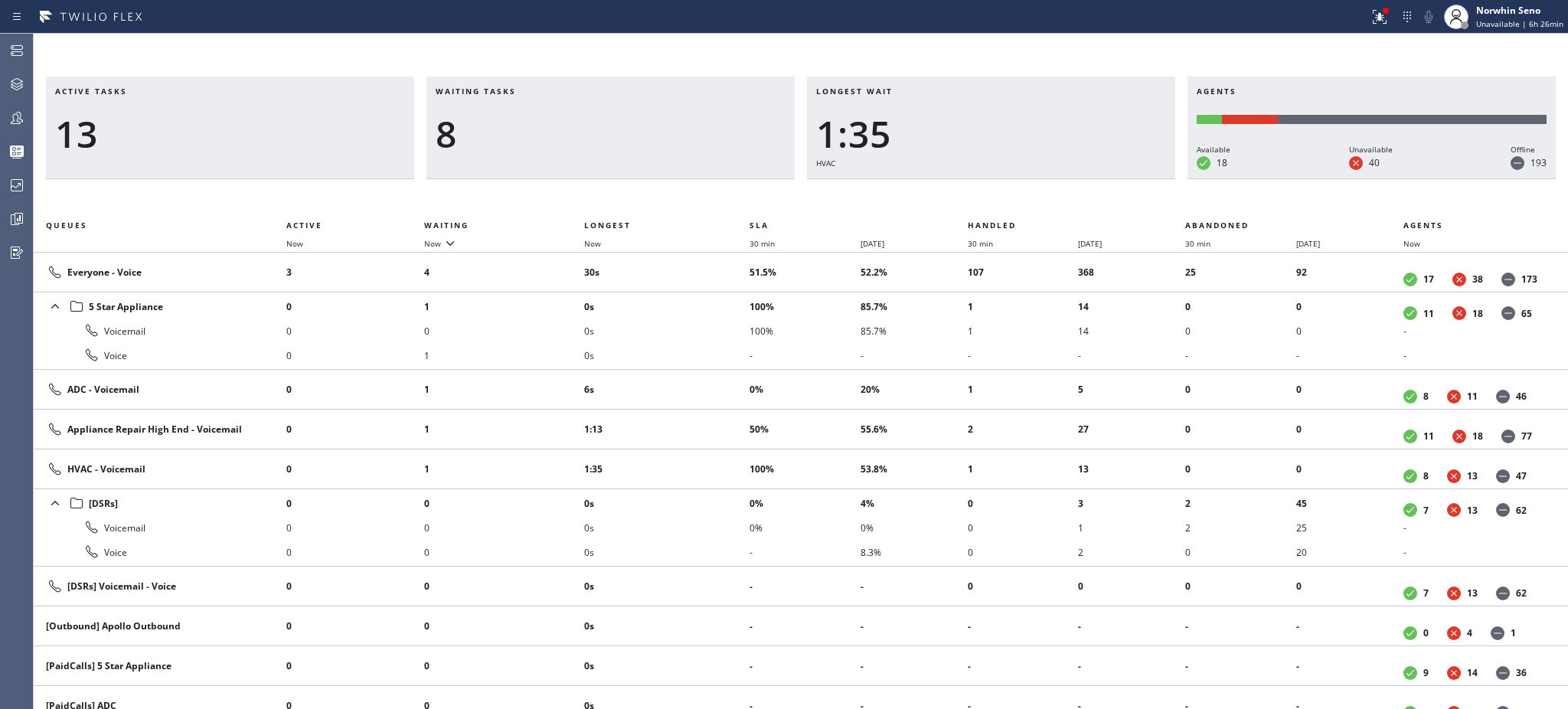
click at [532, 91] on h3 "Waiting tasks" at bounding box center [610, 97] width 350 height 23
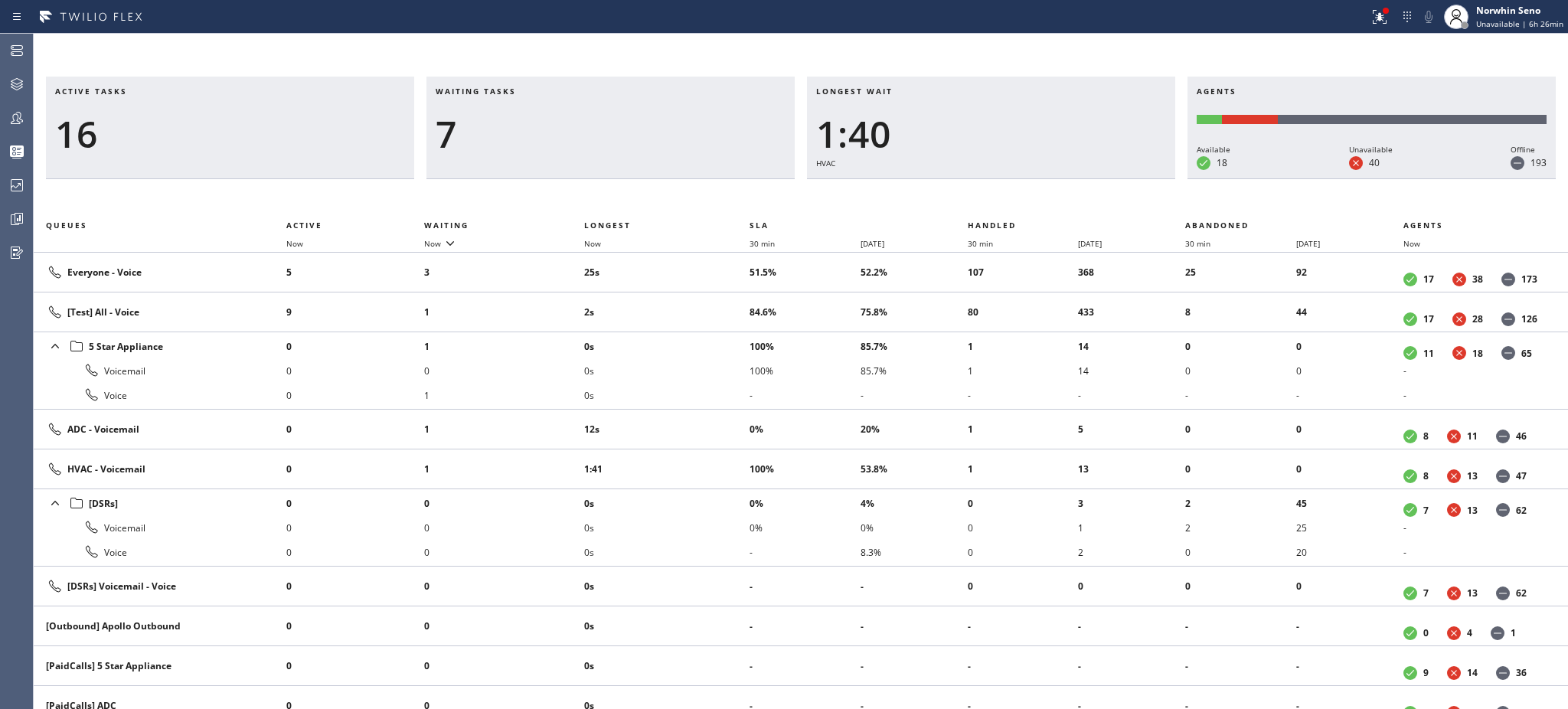
click at [532, 91] on h3 "Waiting tasks" at bounding box center [610, 97] width 350 height 23
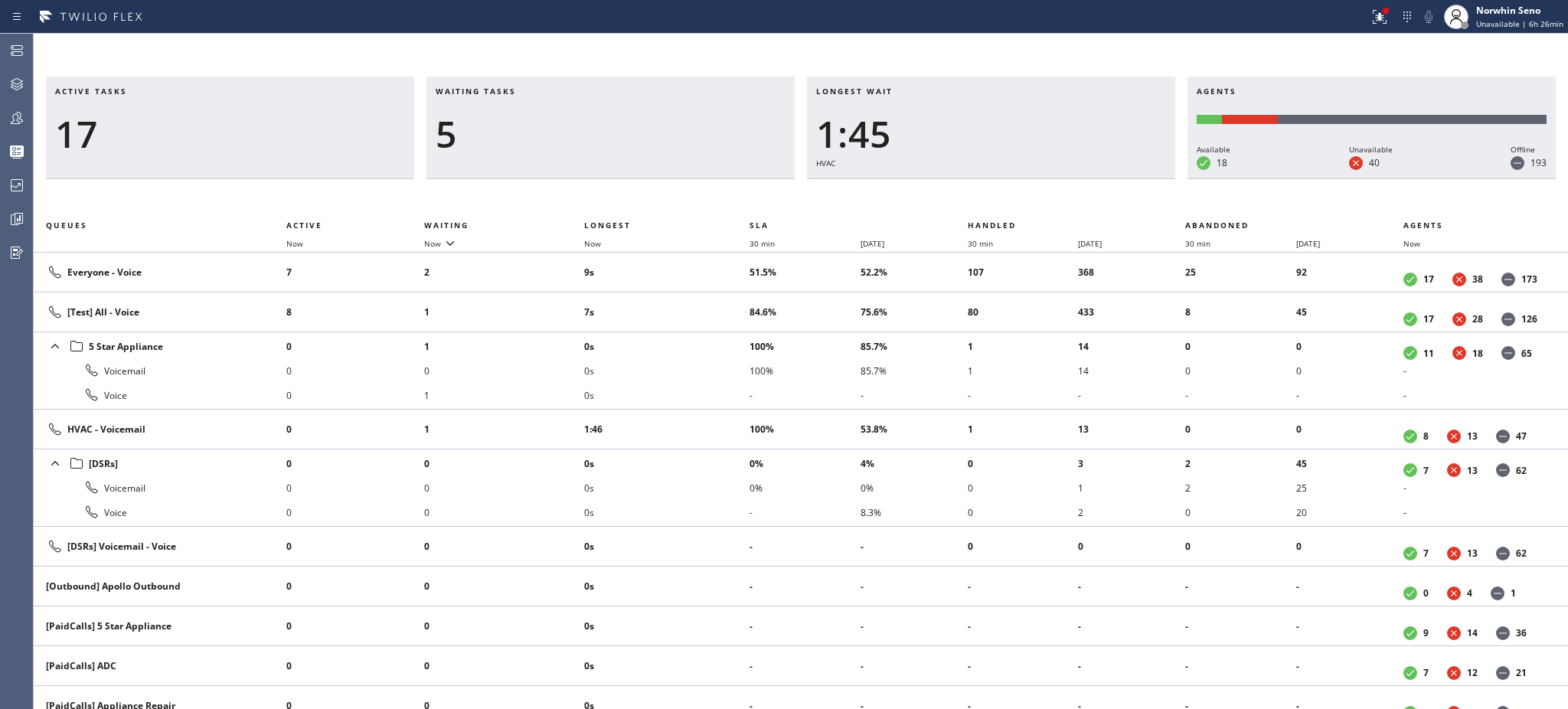
click at [532, 91] on h3 "Waiting tasks" at bounding box center [610, 97] width 350 height 23
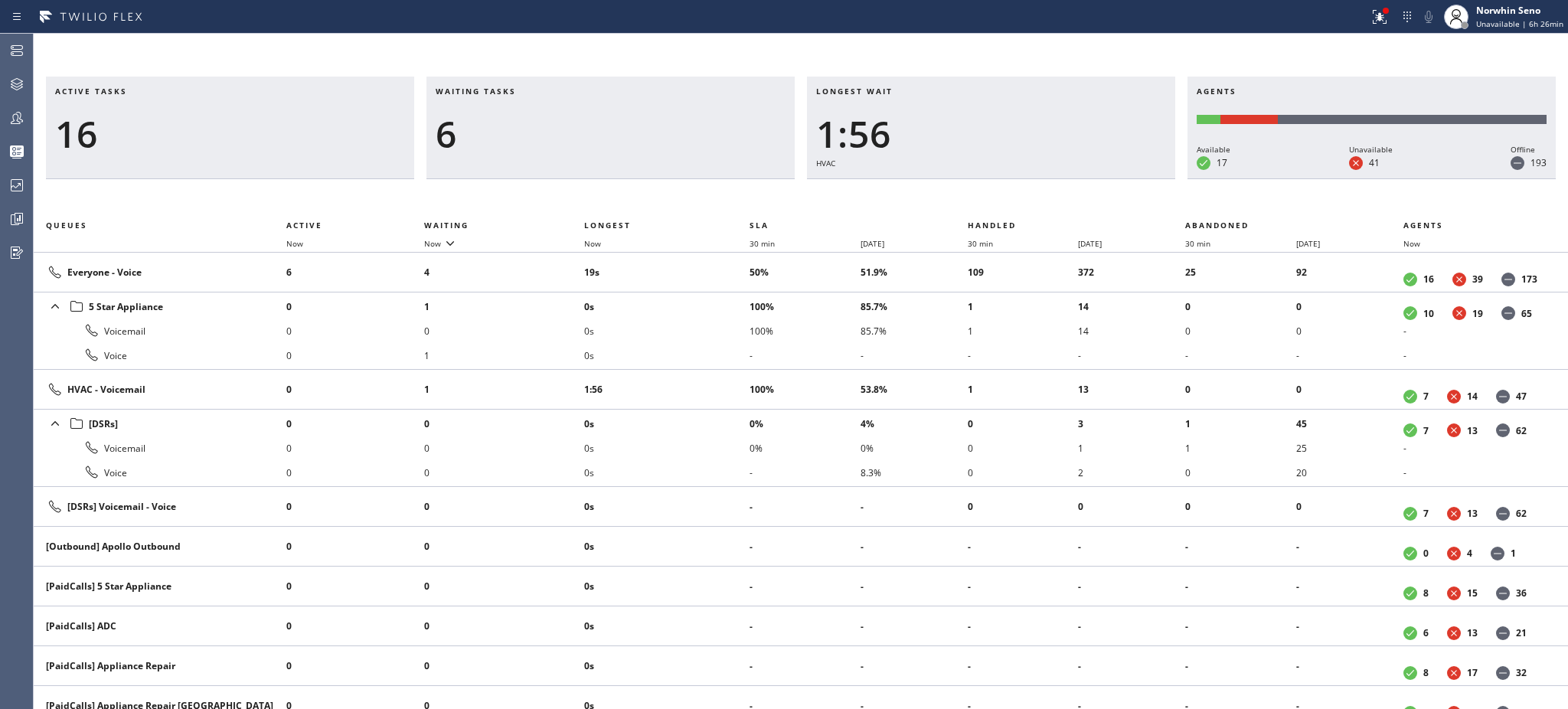
click at [532, 91] on h3 "Waiting tasks" at bounding box center [610, 97] width 350 height 23
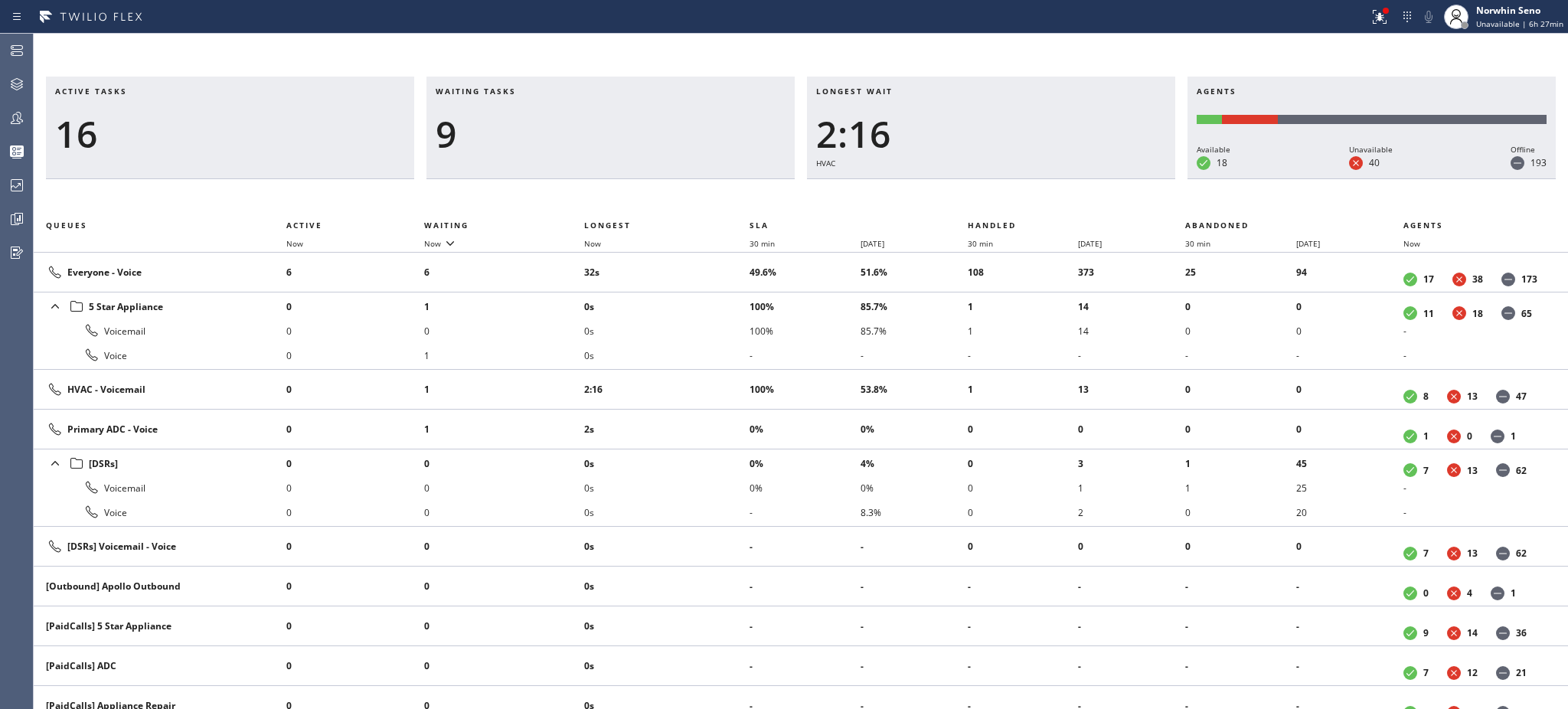
click at [532, 91] on h3 "Waiting tasks" at bounding box center [610, 97] width 350 height 23
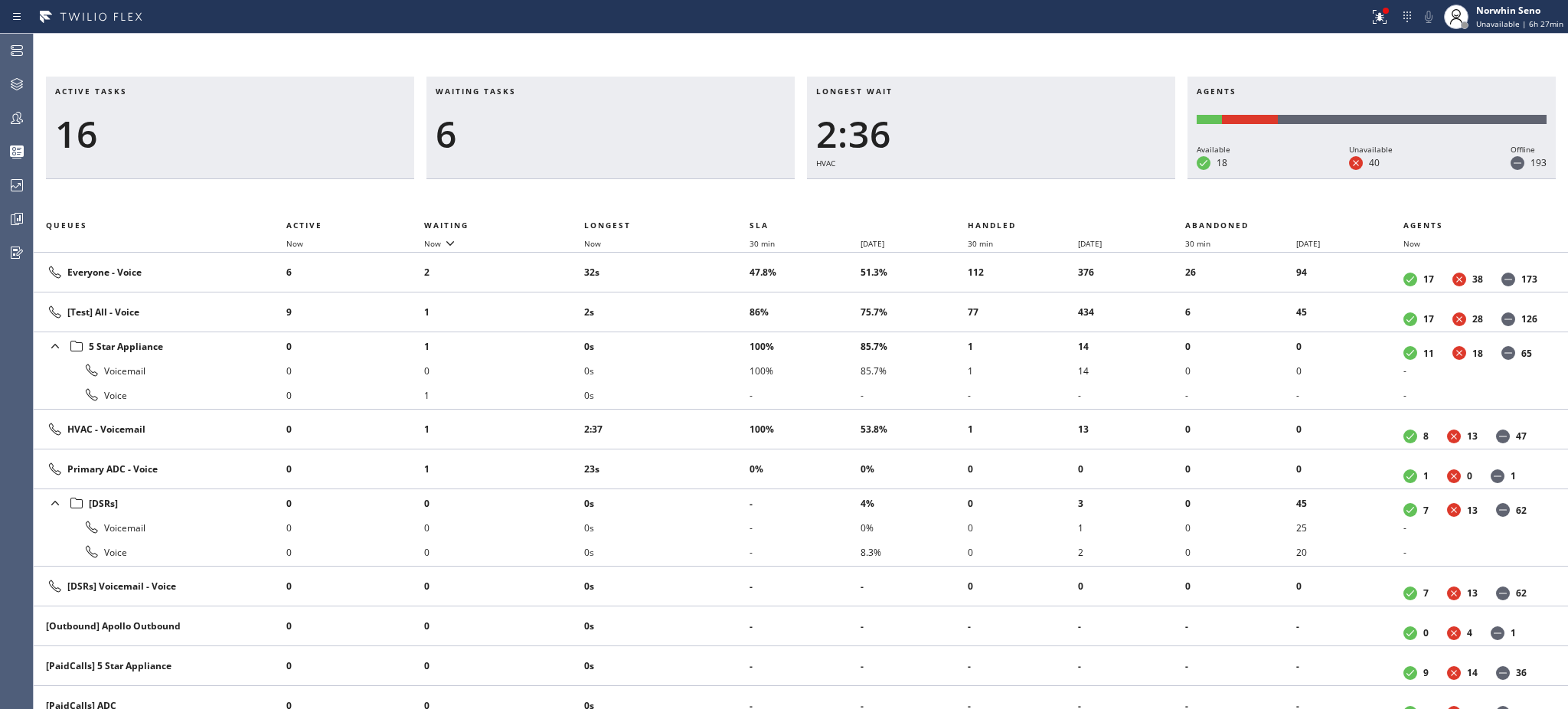
click at [532, 91] on h3 "Waiting tasks" at bounding box center [610, 97] width 350 height 23
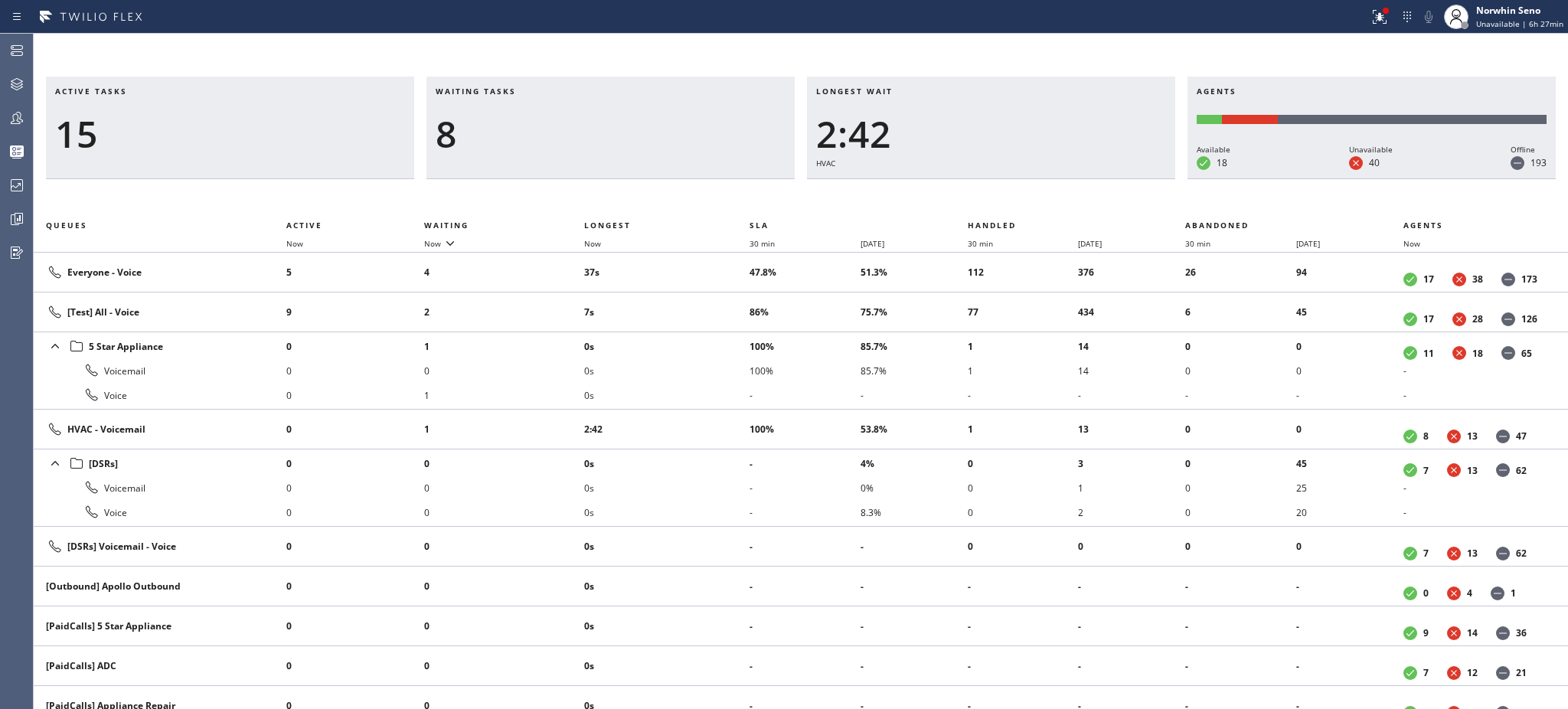
click at [532, 91] on h3 "Waiting tasks" at bounding box center [610, 97] width 350 height 23
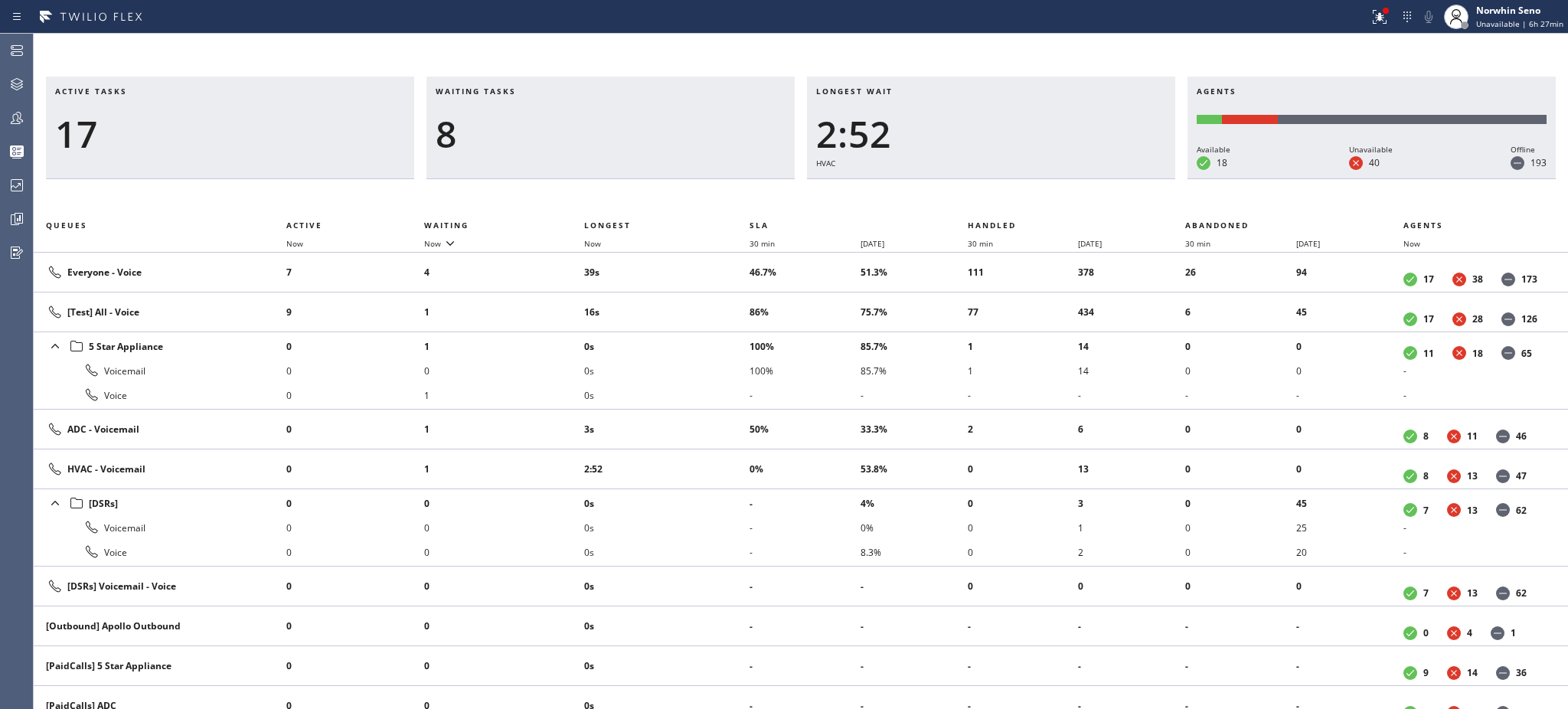
click at [532, 91] on h3 "Waiting tasks" at bounding box center [610, 97] width 350 height 23
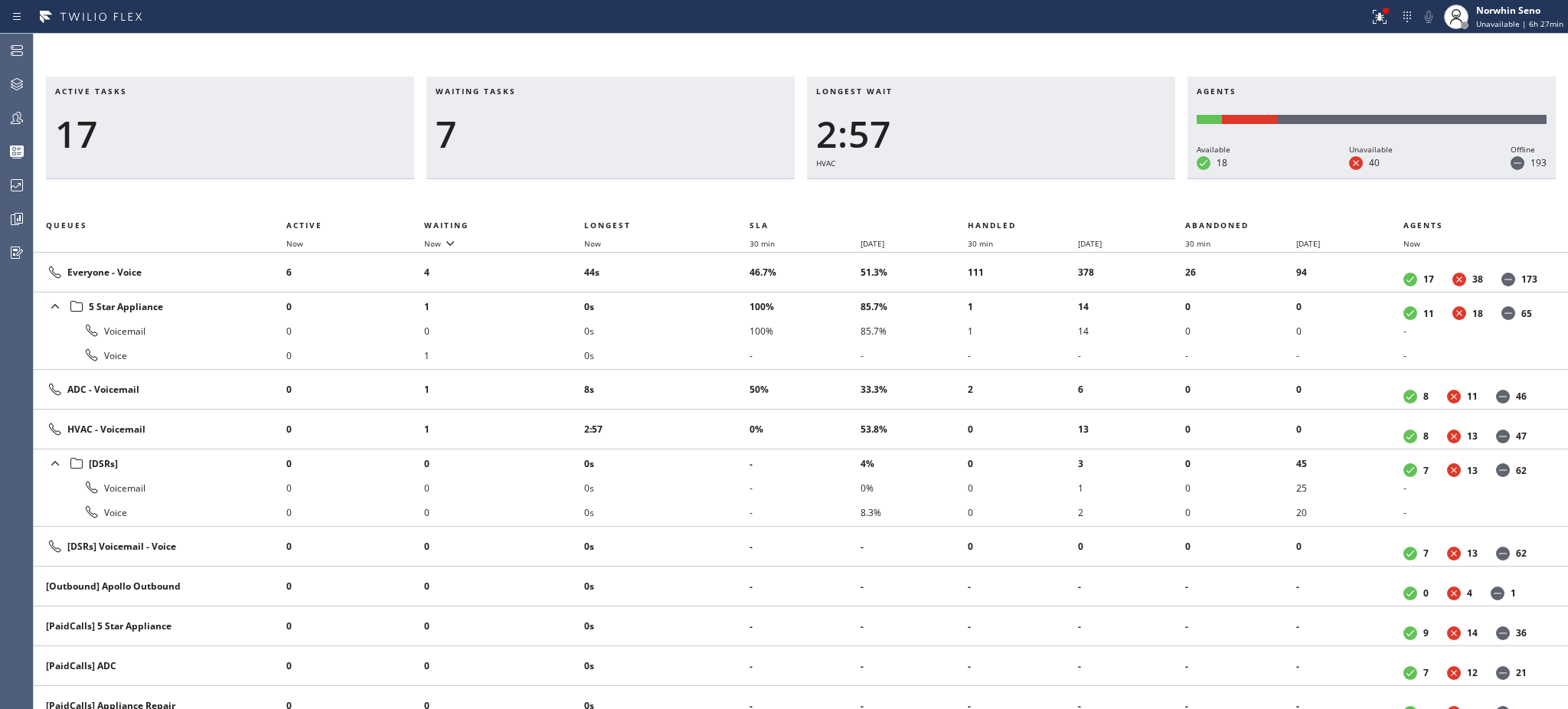
click at [532, 91] on h3 "Waiting tasks" at bounding box center [610, 97] width 350 height 23
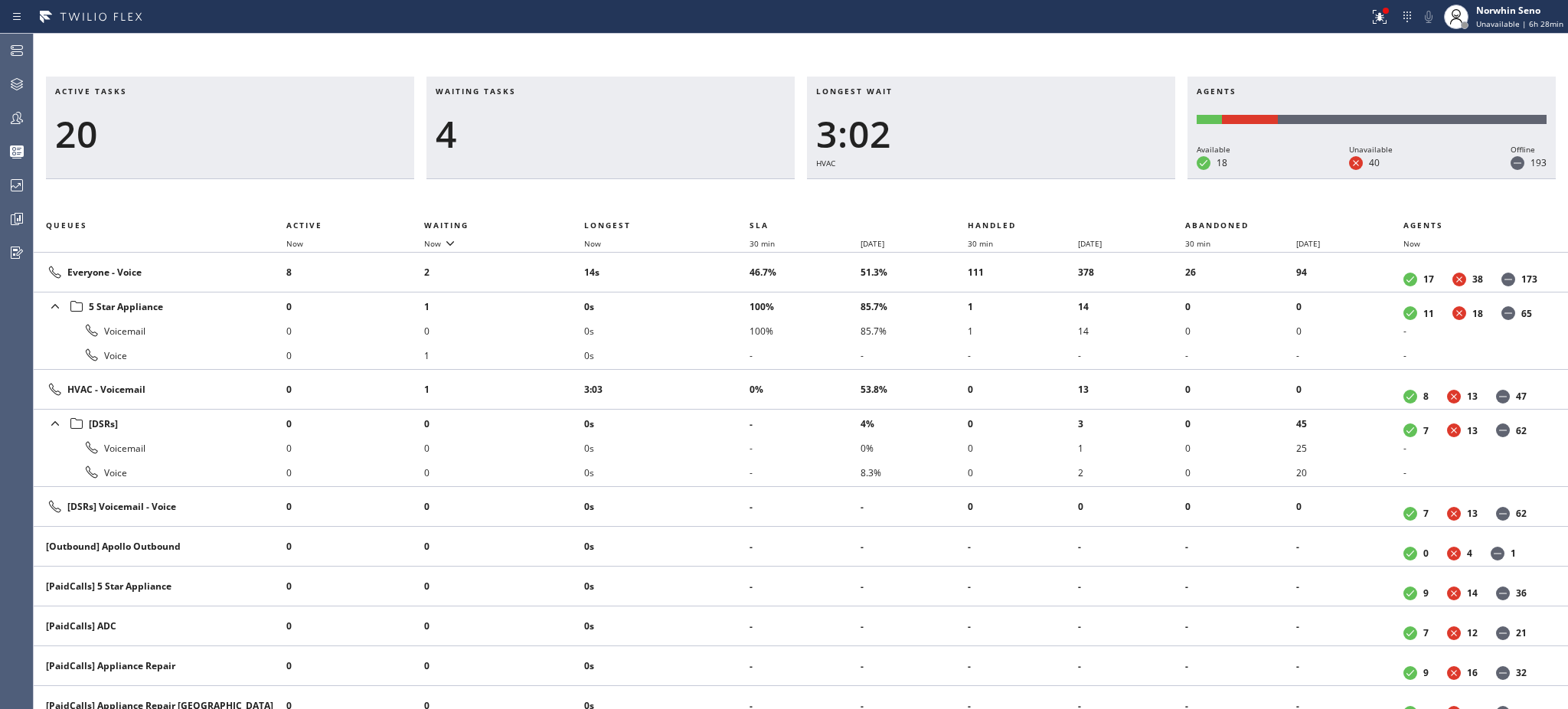
click at [532, 91] on h3 "Waiting tasks" at bounding box center [610, 97] width 350 height 23
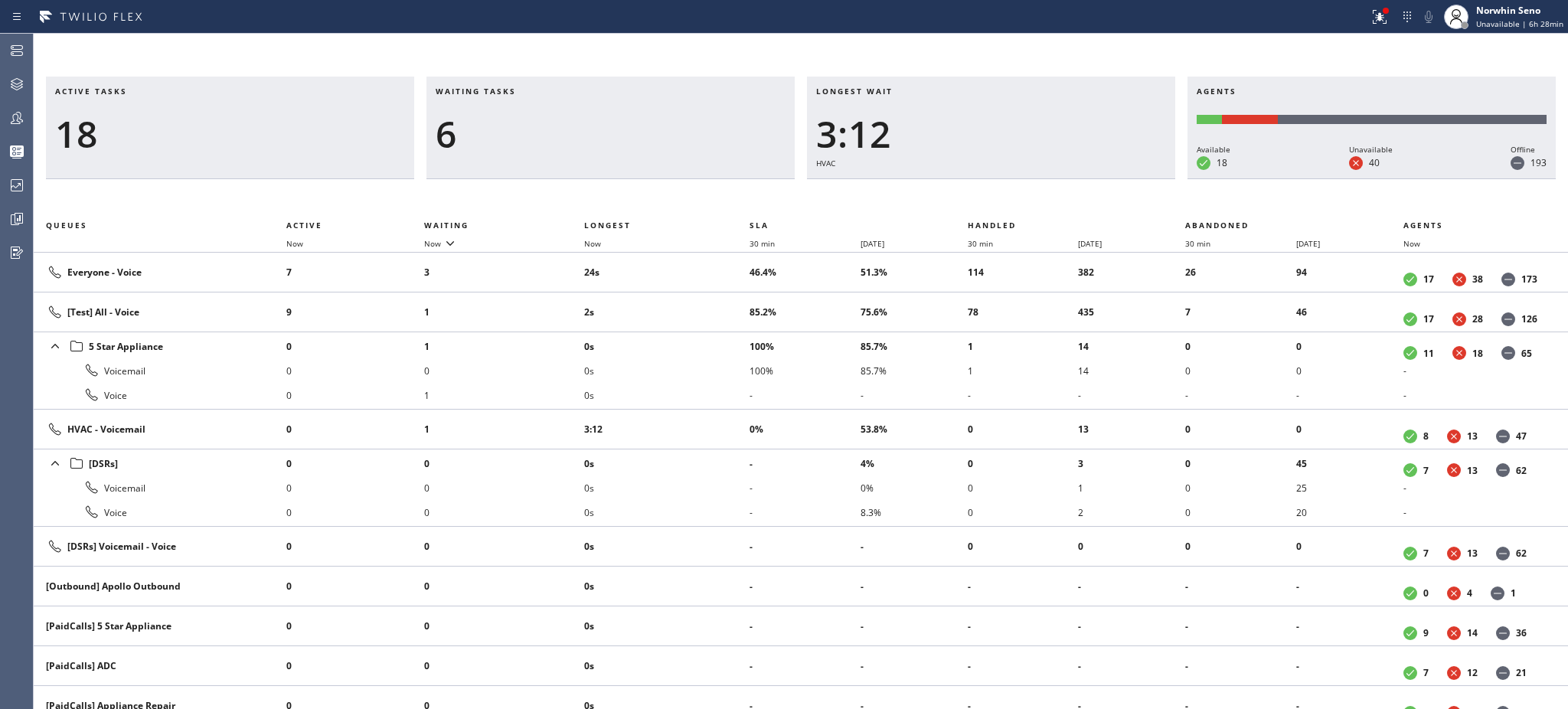
click at [532, 91] on h3 "Waiting tasks" at bounding box center [610, 97] width 350 height 23
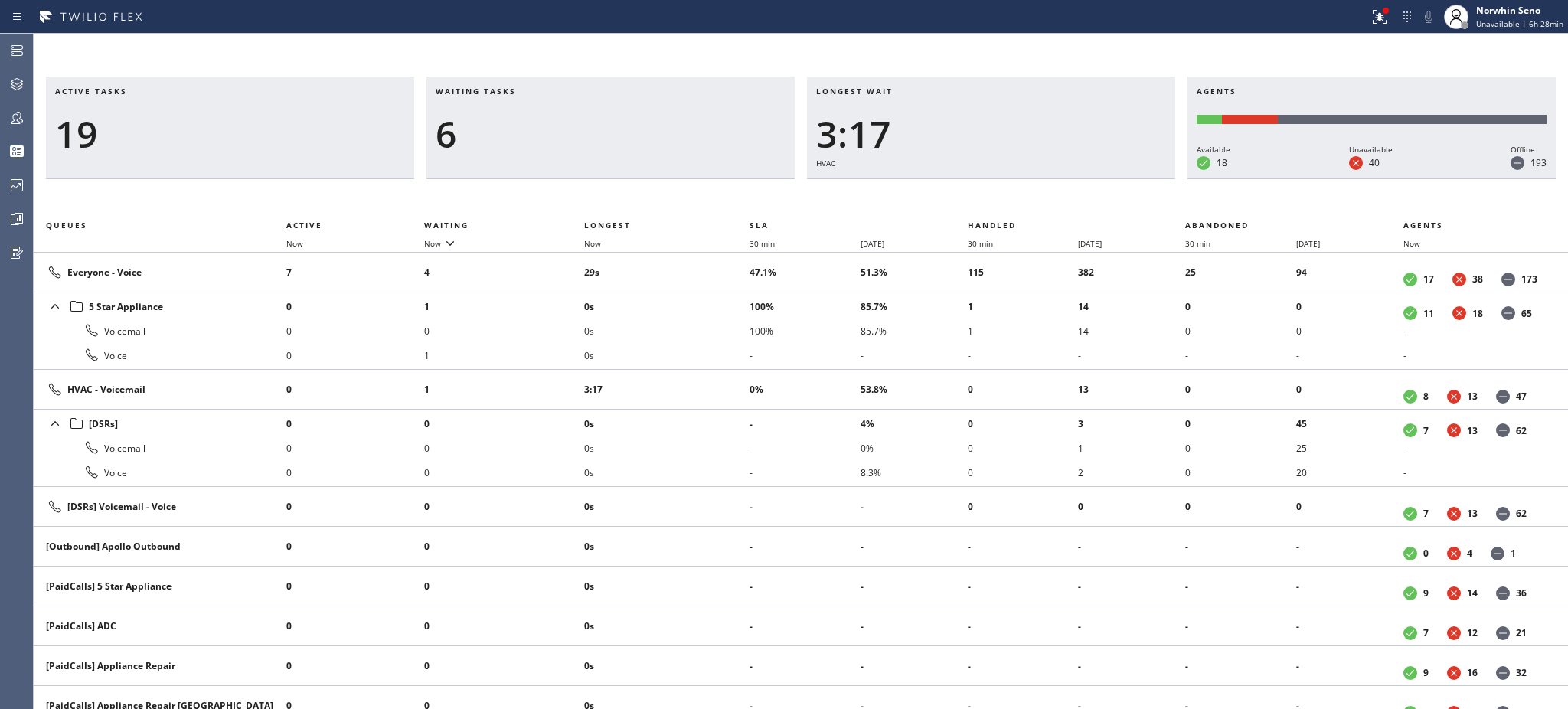
click at [532, 91] on h3 "Waiting tasks" at bounding box center [610, 97] width 350 height 23
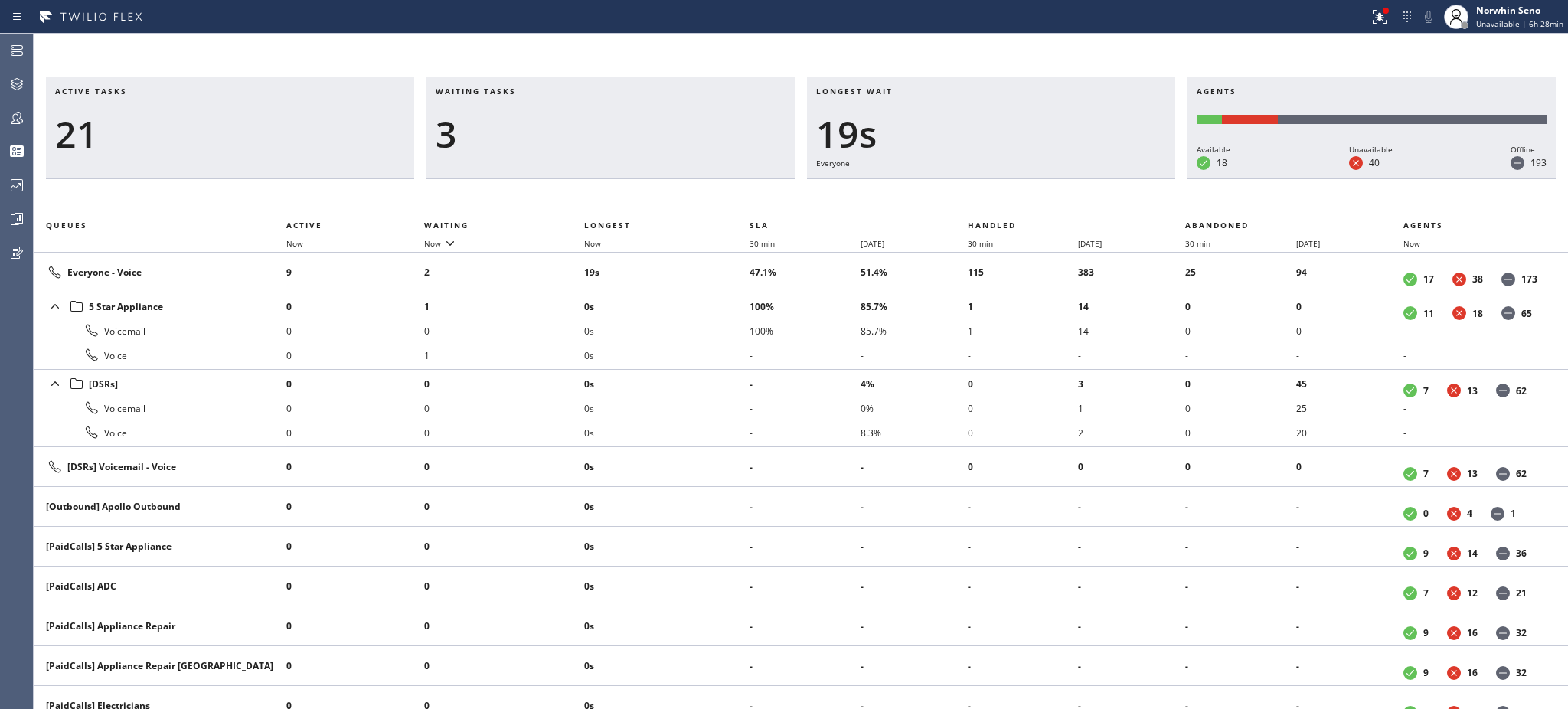
click at [532, 91] on h3 "Waiting tasks" at bounding box center [610, 97] width 350 height 23
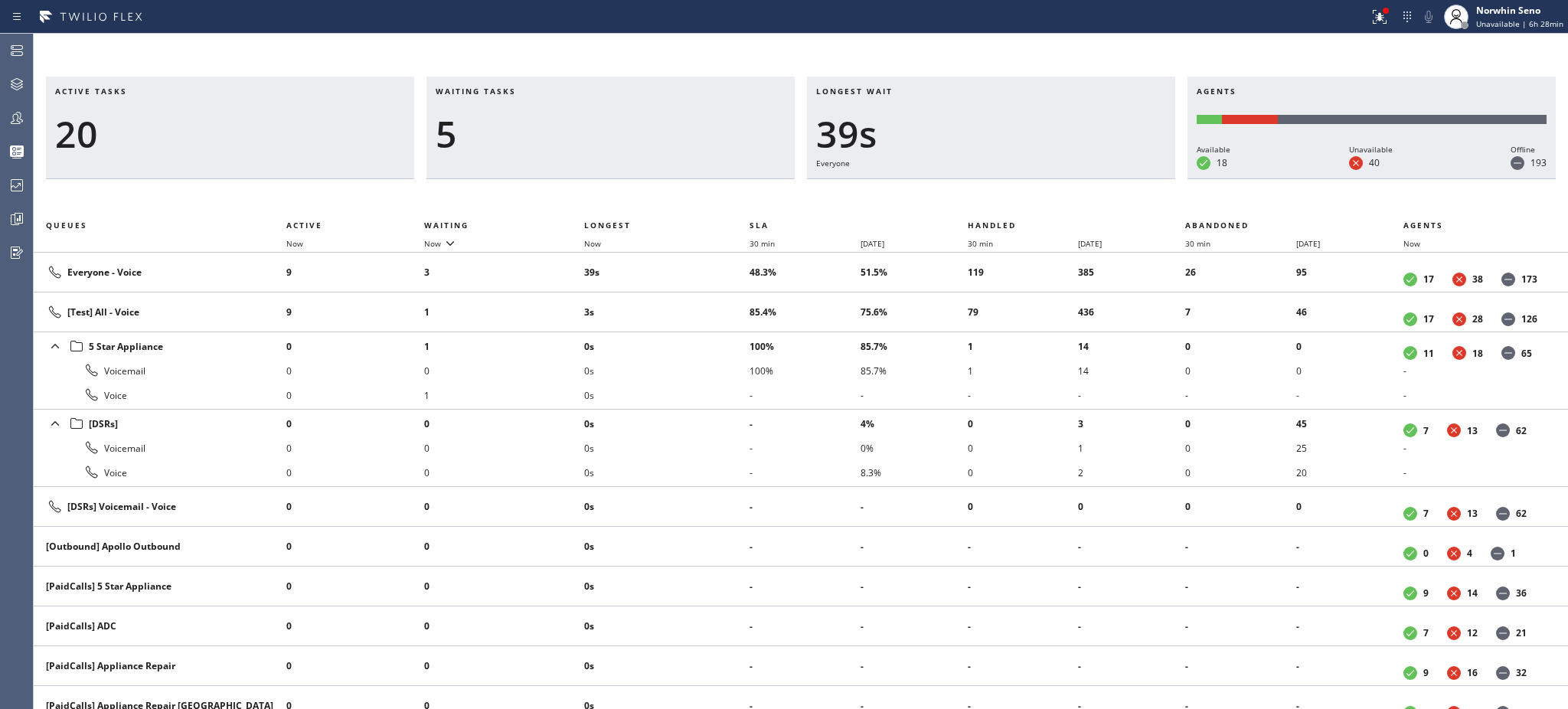
click at [532, 91] on h3 "Waiting tasks" at bounding box center [610, 97] width 350 height 23
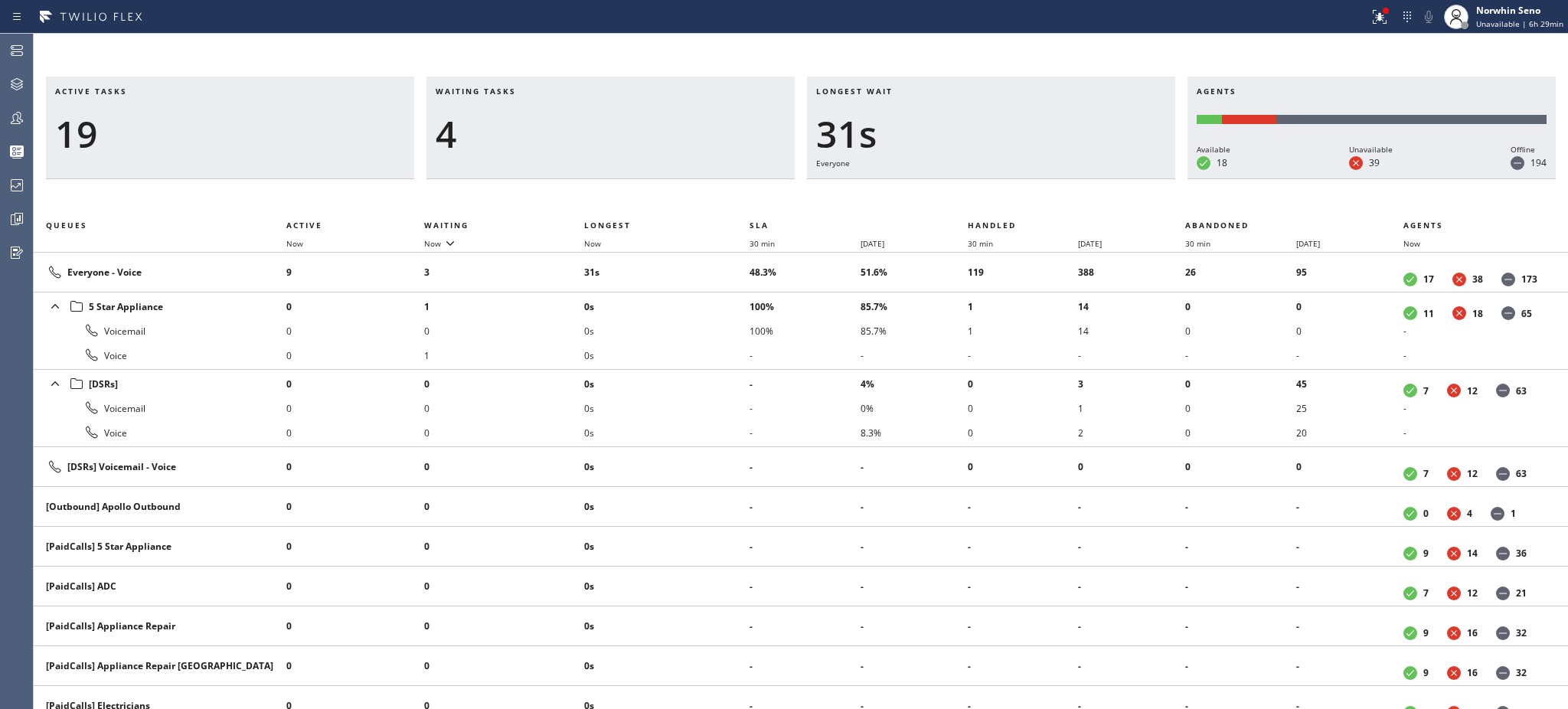
click at [532, 91] on h3 "Waiting tasks" at bounding box center [610, 97] width 350 height 23
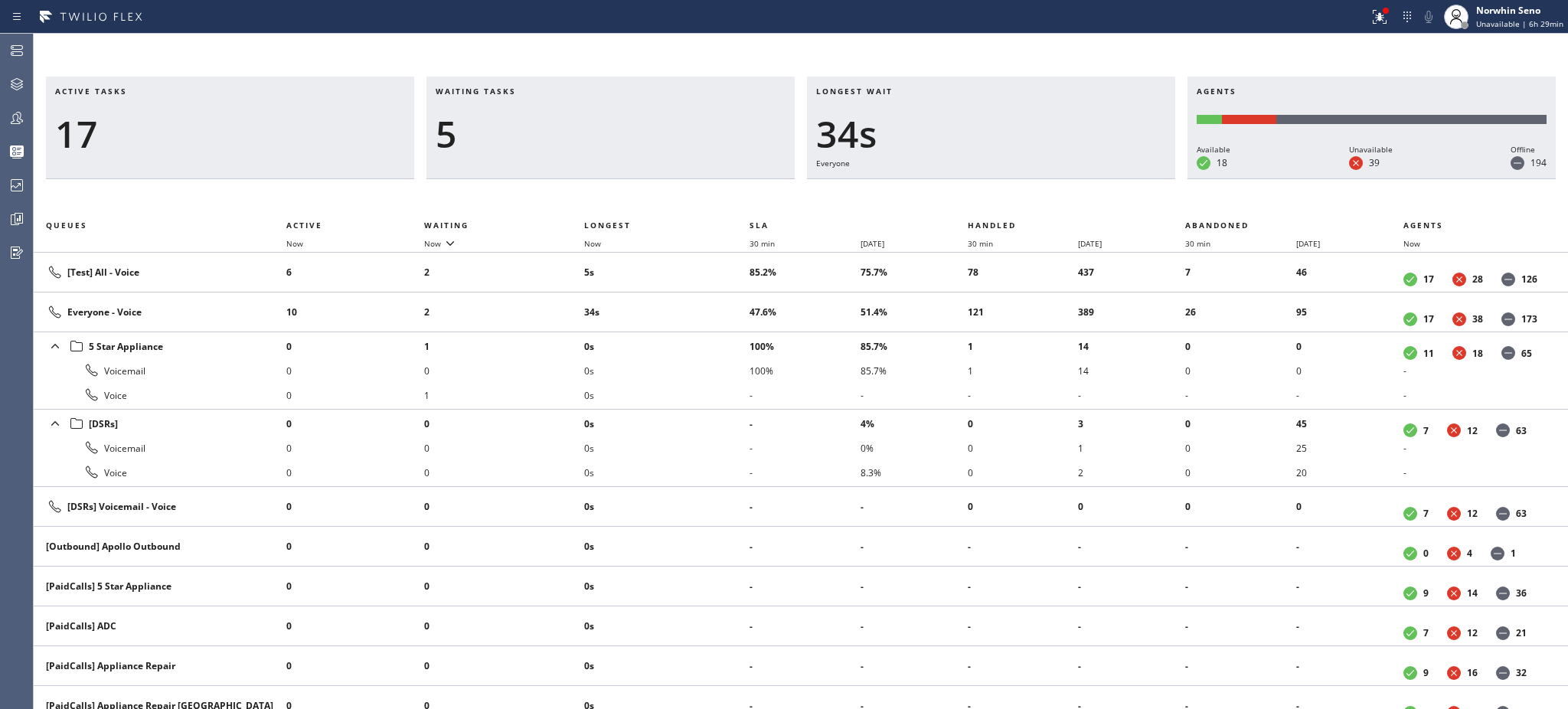
click at [532, 91] on h3 "Waiting tasks" at bounding box center [610, 97] width 350 height 23
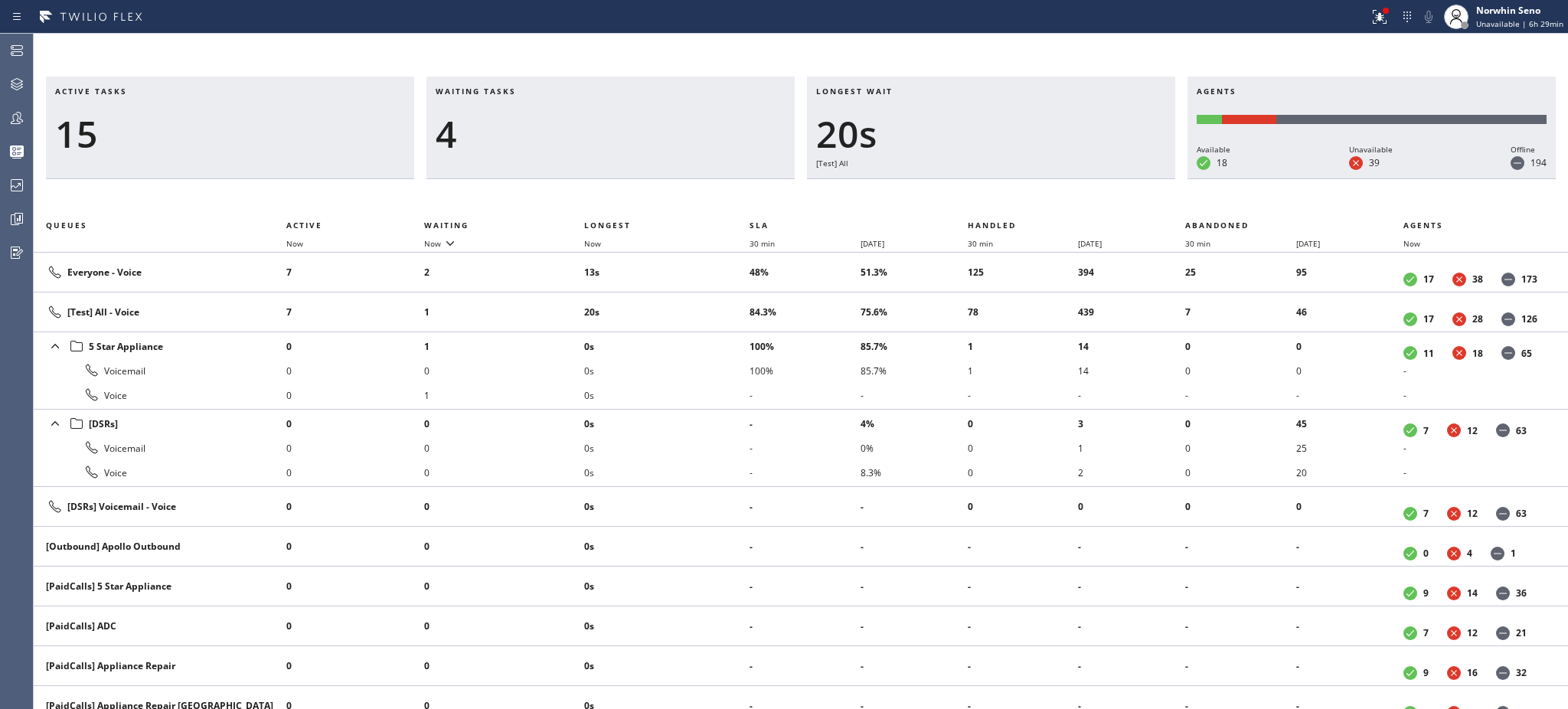
click at [532, 91] on h3 "Waiting tasks" at bounding box center [610, 97] width 350 height 23
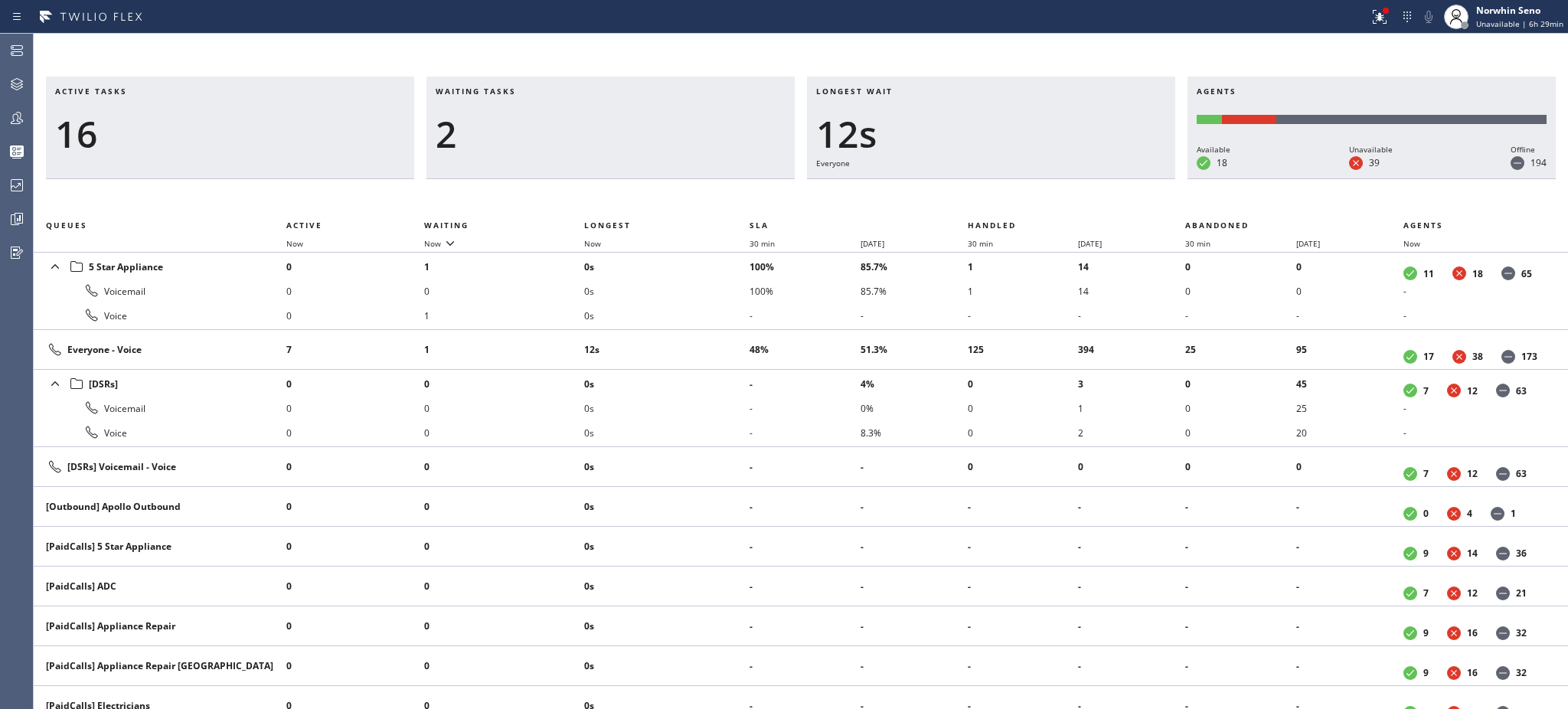
click at [532, 91] on h3 "Waiting tasks" at bounding box center [610, 97] width 350 height 23
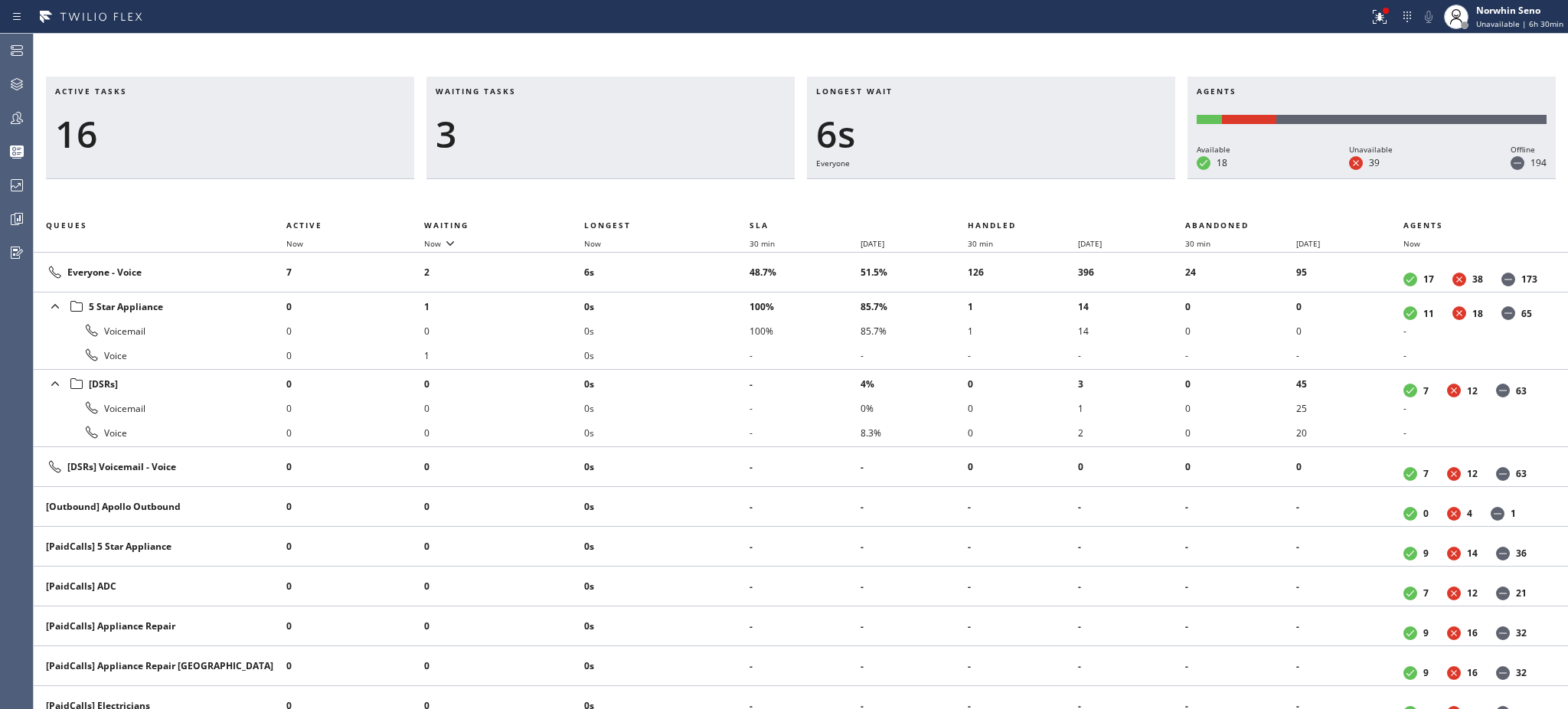
click at [532, 91] on h3 "Waiting tasks" at bounding box center [610, 97] width 350 height 23
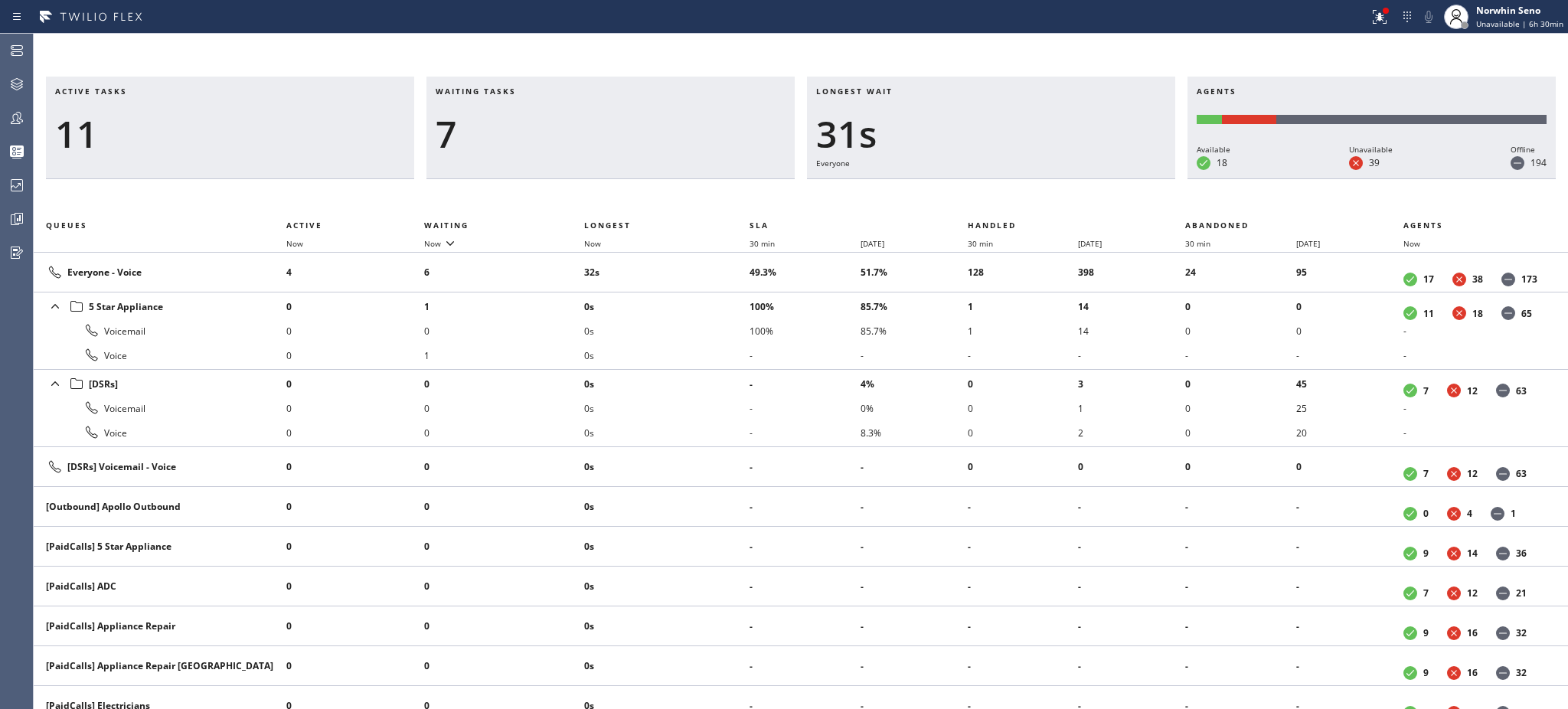
click at [532, 91] on h3 "Waiting tasks" at bounding box center [610, 97] width 350 height 23
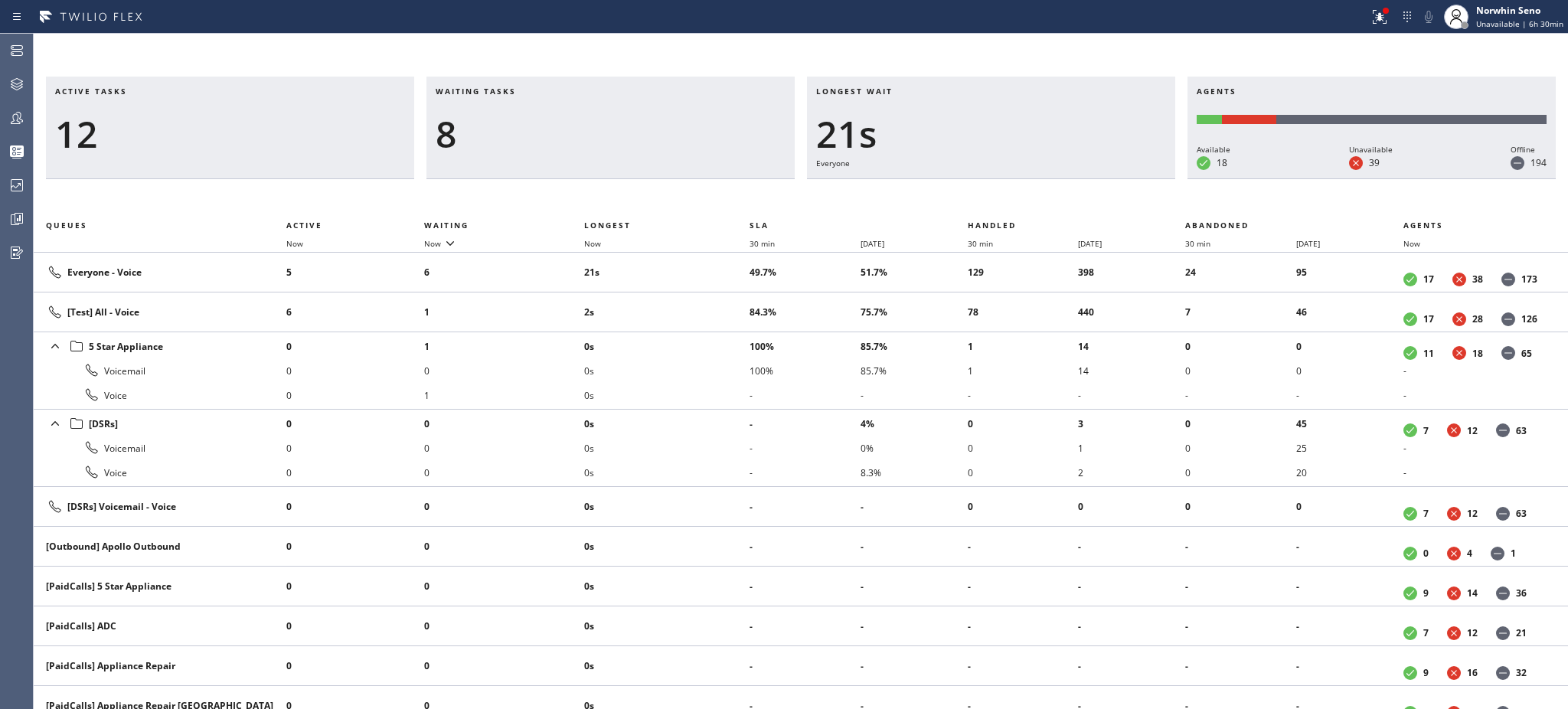
click at [532, 91] on h3 "Waiting tasks" at bounding box center [610, 97] width 350 height 23
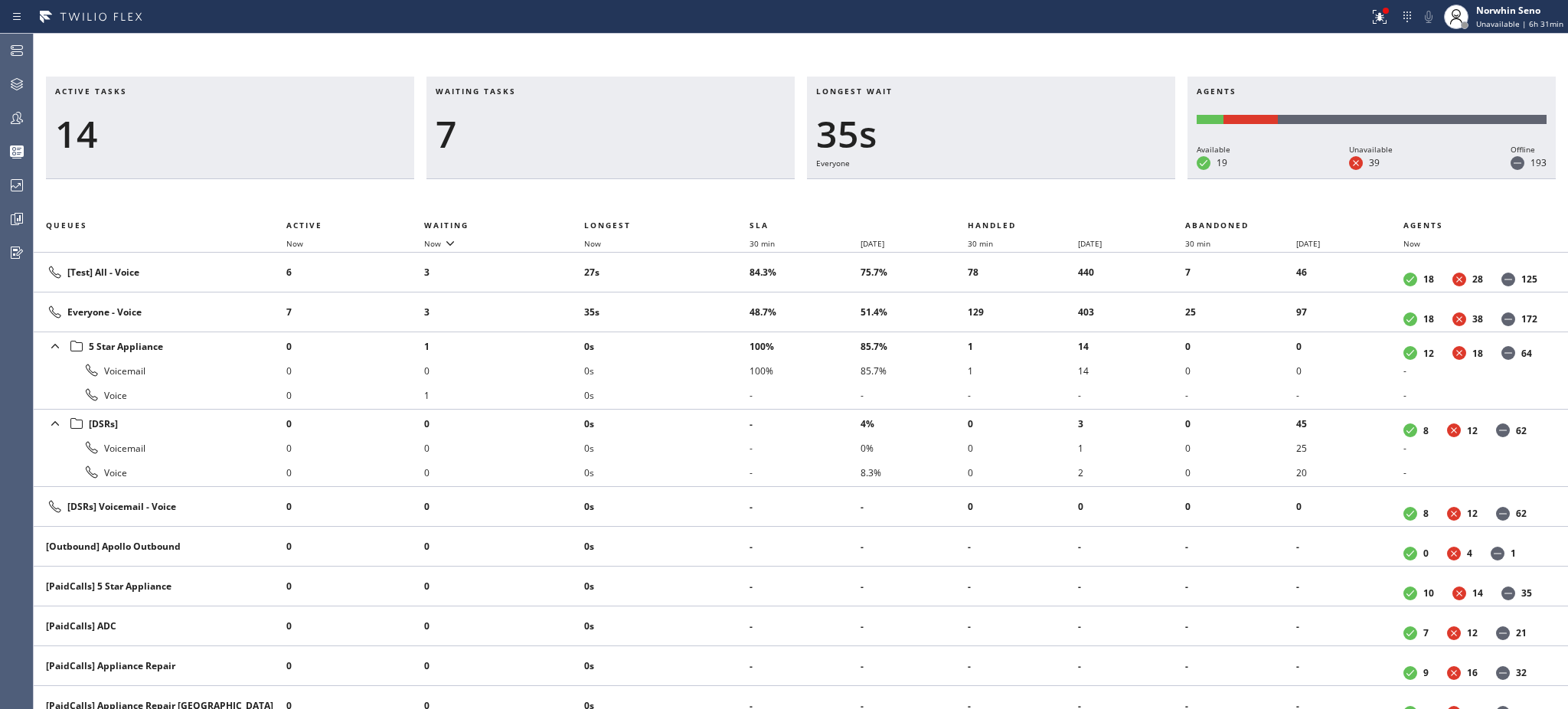
click at [532, 91] on h3 "Waiting tasks" at bounding box center [610, 97] width 350 height 23
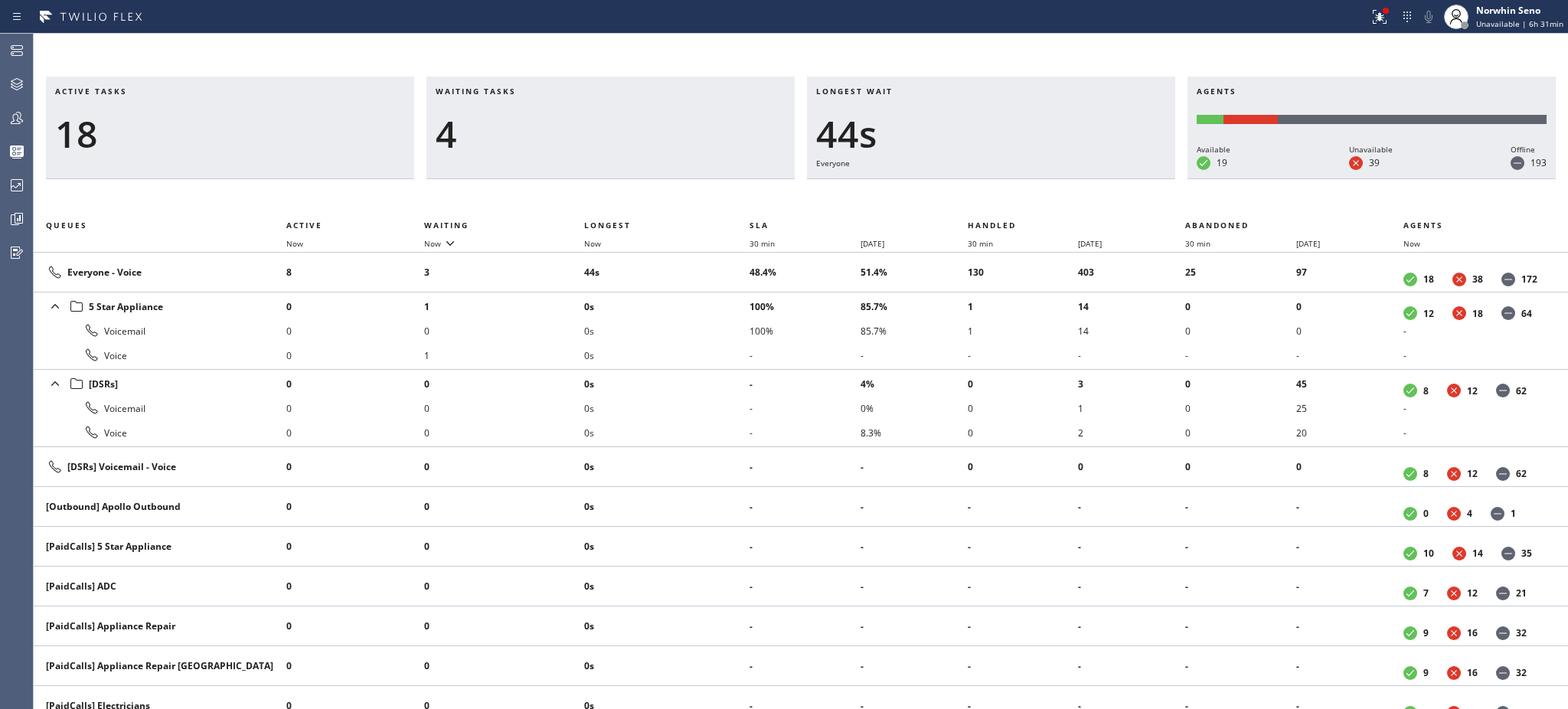
click at [532, 91] on h3 "Waiting tasks" at bounding box center [610, 97] width 350 height 23
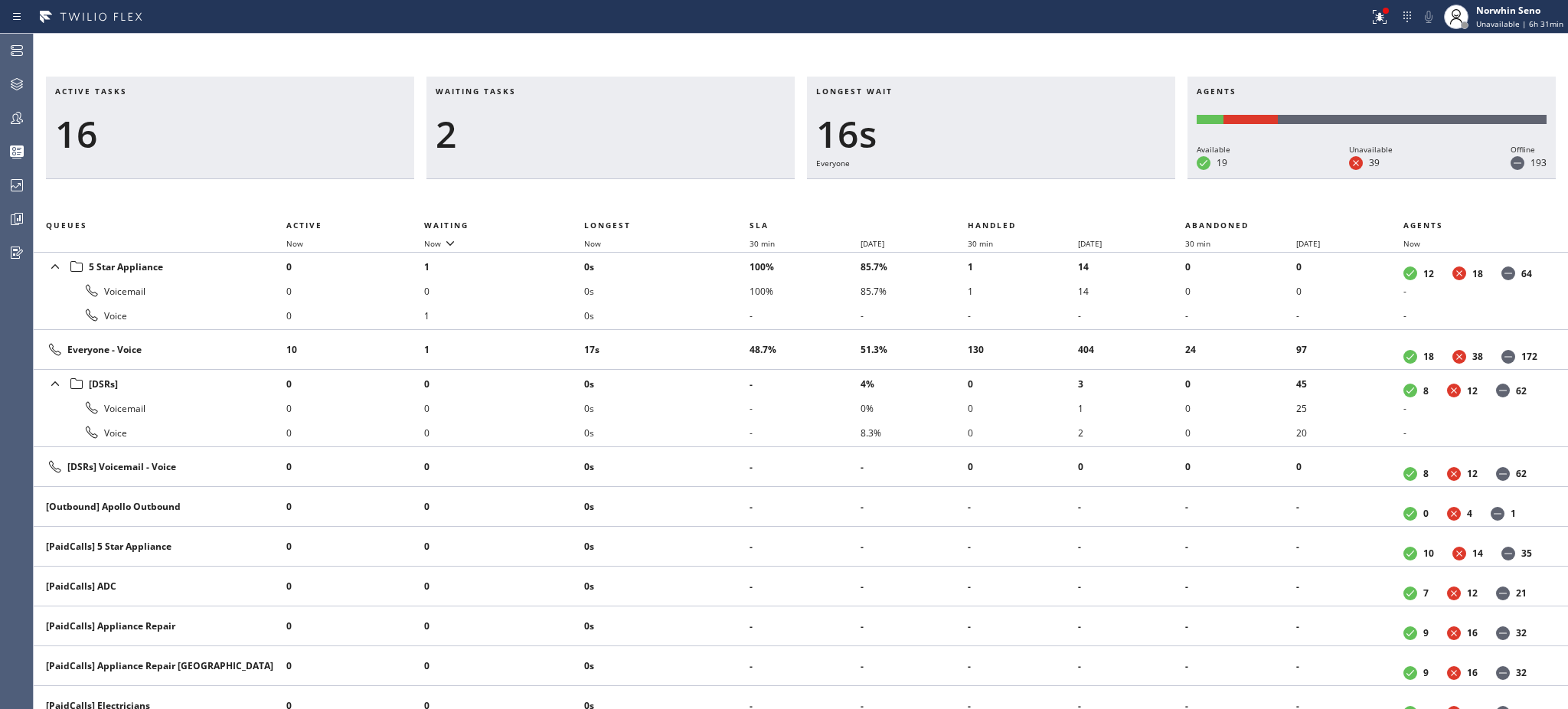
click at [532, 91] on h3 "Waiting tasks" at bounding box center [610, 97] width 350 height 23
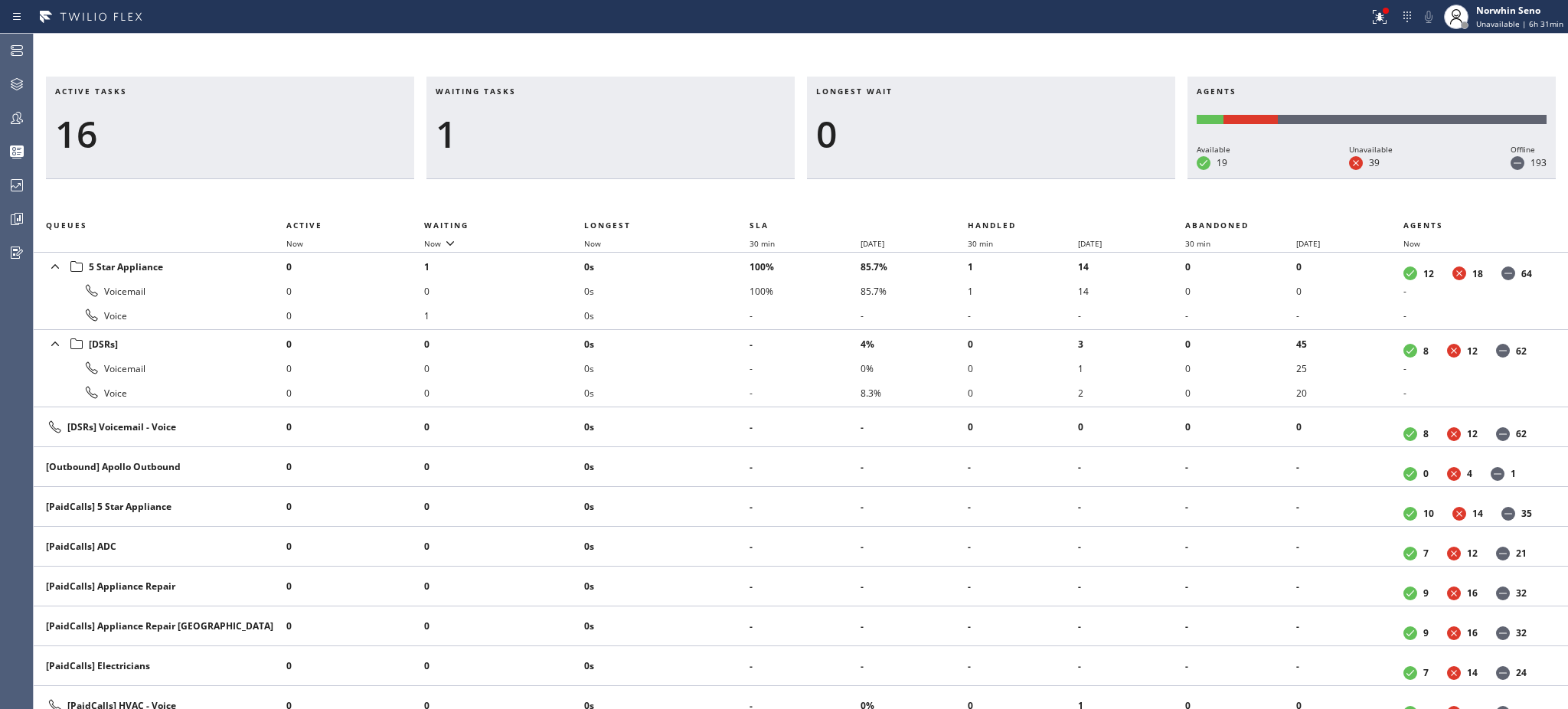
click at [532, 91] on h3 "Waiting tasks" at bounding box center [610, 97] width 350 height 23
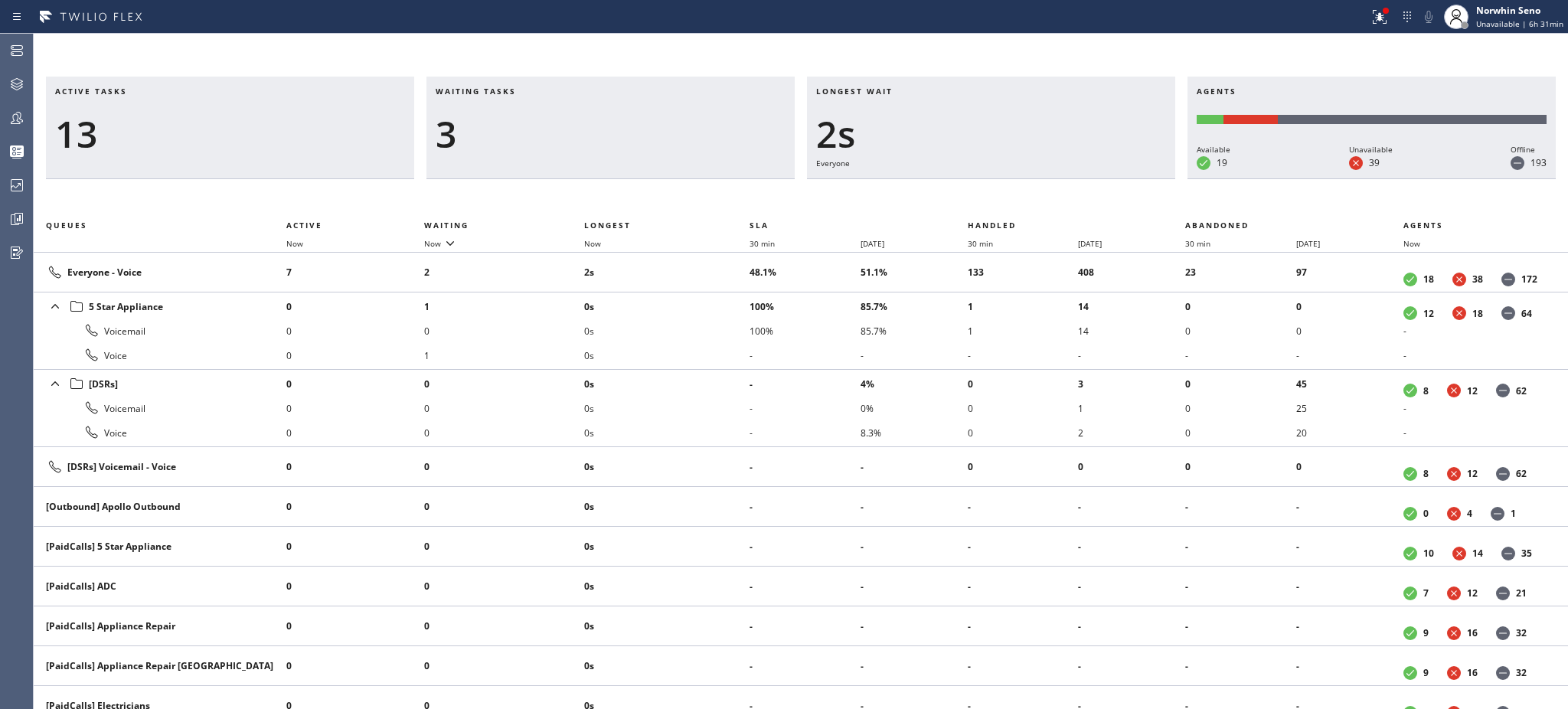
click at [532, 91] on h3 "Waiting tasks" at bounding box center [610, 97] width 350 height 23
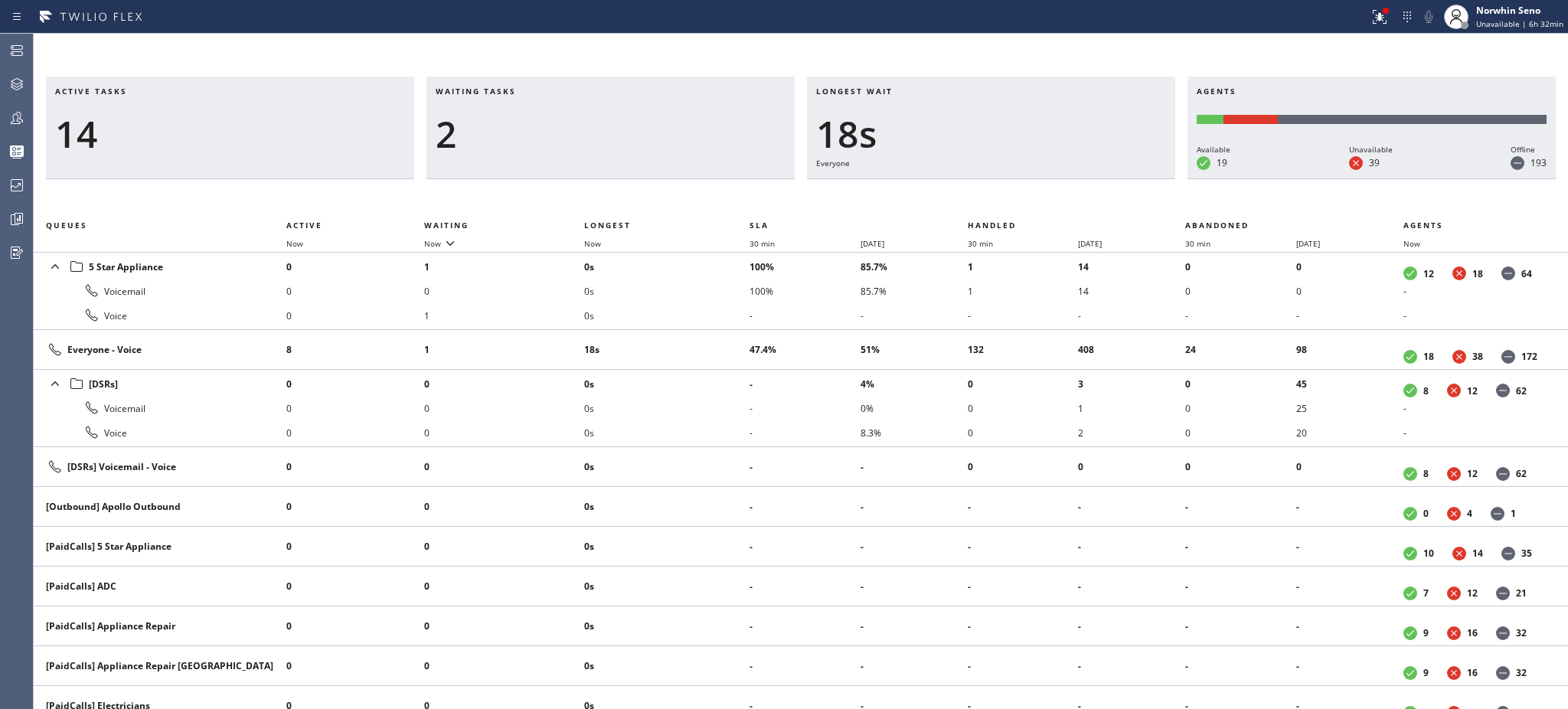
click at [532, 91] on h3 "Waiting tasks" at bounding box center [610, 97] width 350 height 23
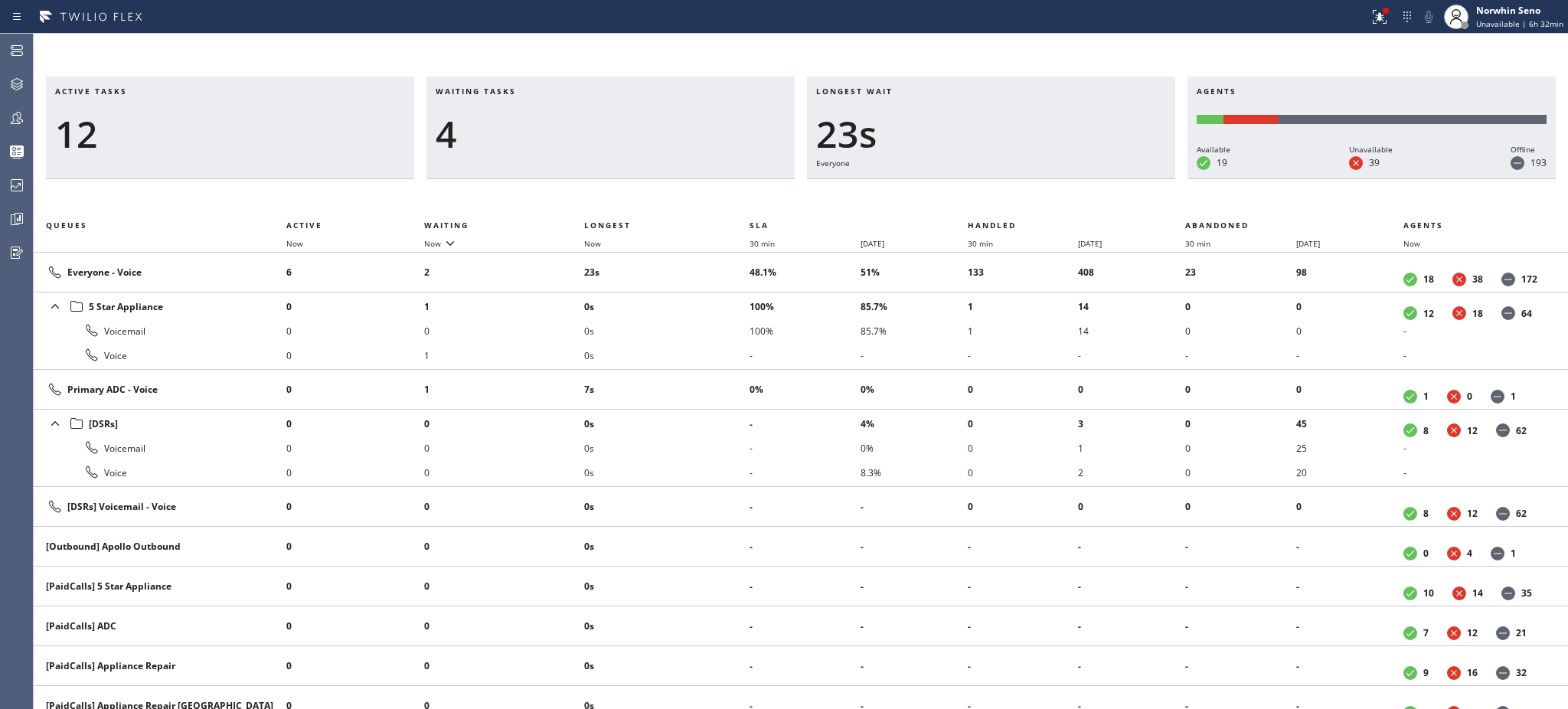
click at [532, 91] on h3 "Waiting tasks" at bounding box center [610, 97] width 350 height 23
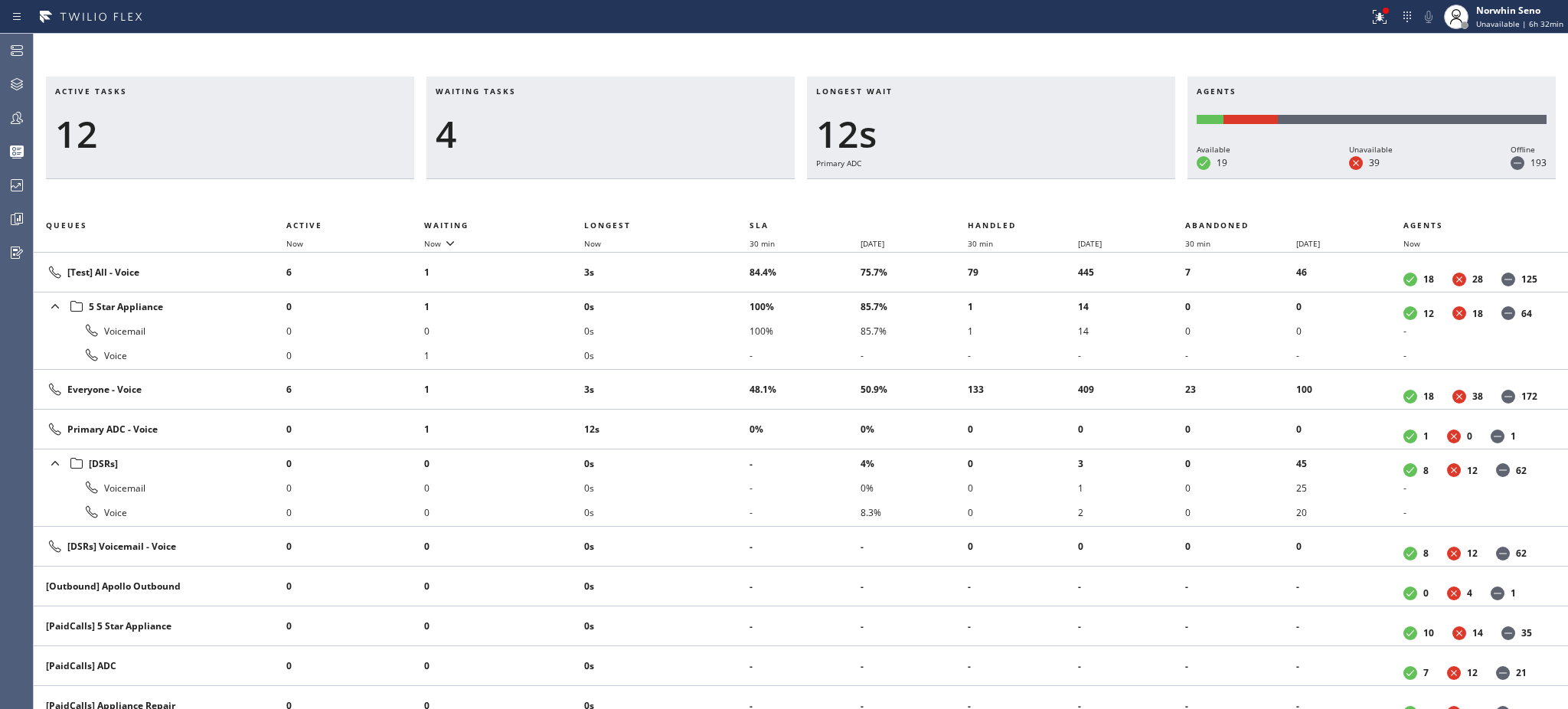
click at [532, 91] on h3 "Waiting tasks" at bounding box center [610, 97] width 350 height 23
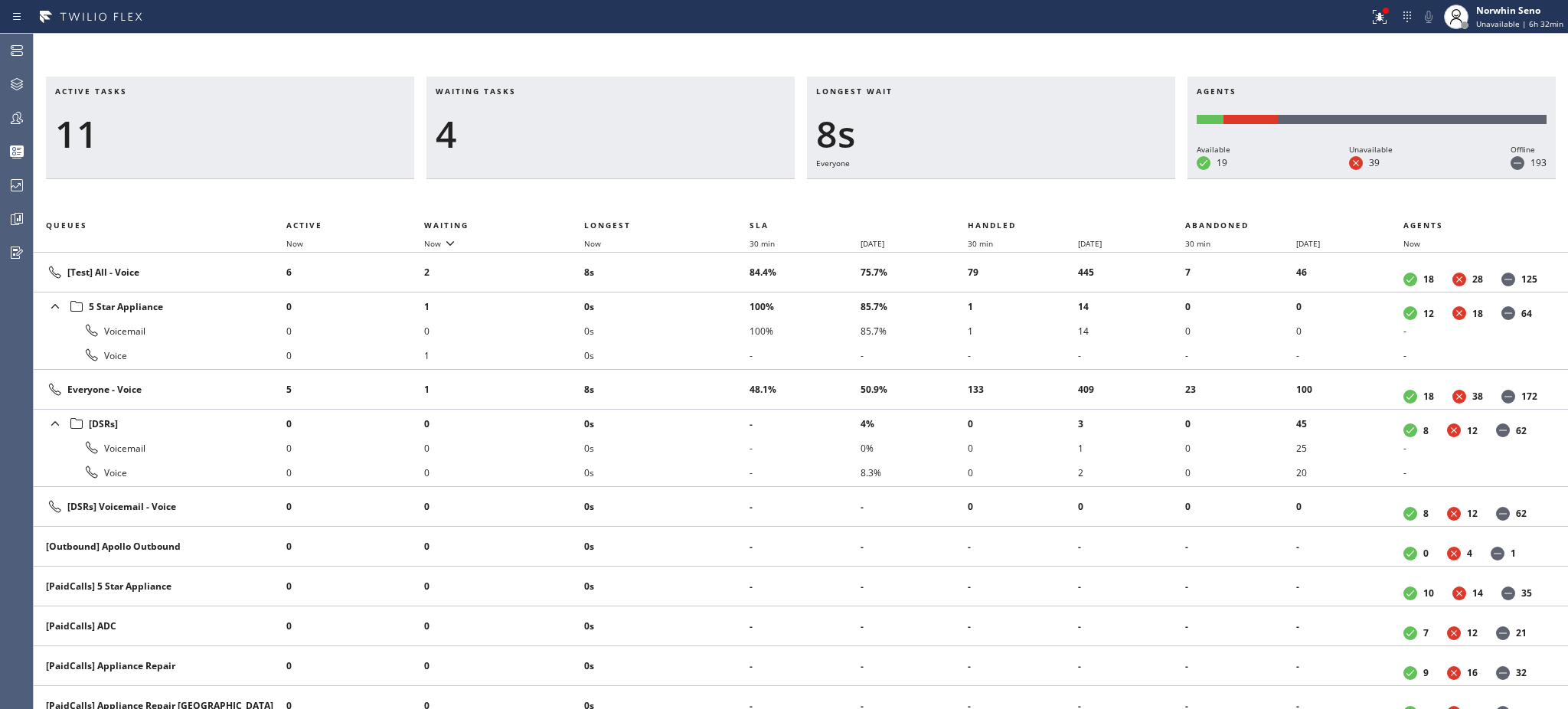
click at [532, 91] on h3 "Waiting tasks" at bounding box center [610, 97] width 350 height 23
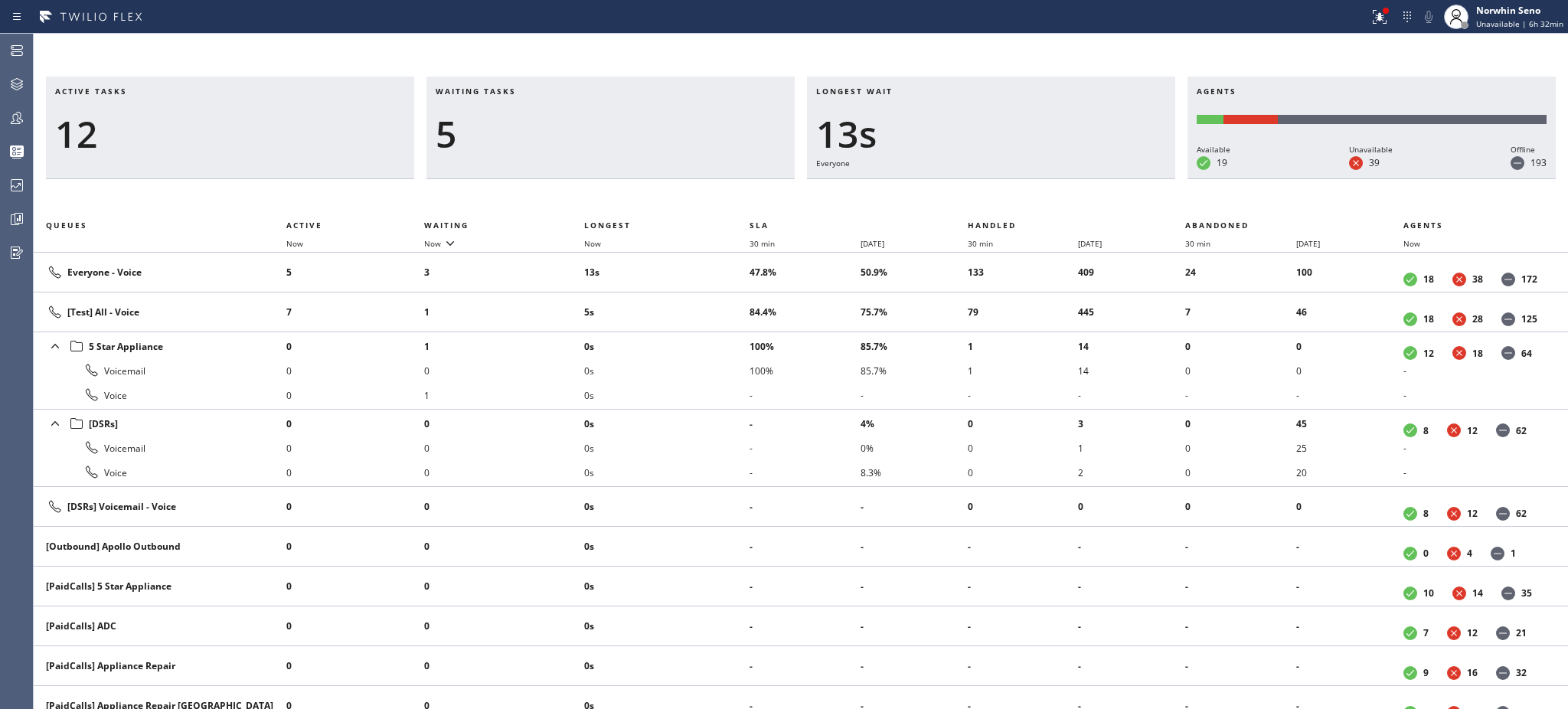
click at [532, 91] on h3 "Waiting tasks" at bounding box center [610, 97] width 350 height 23
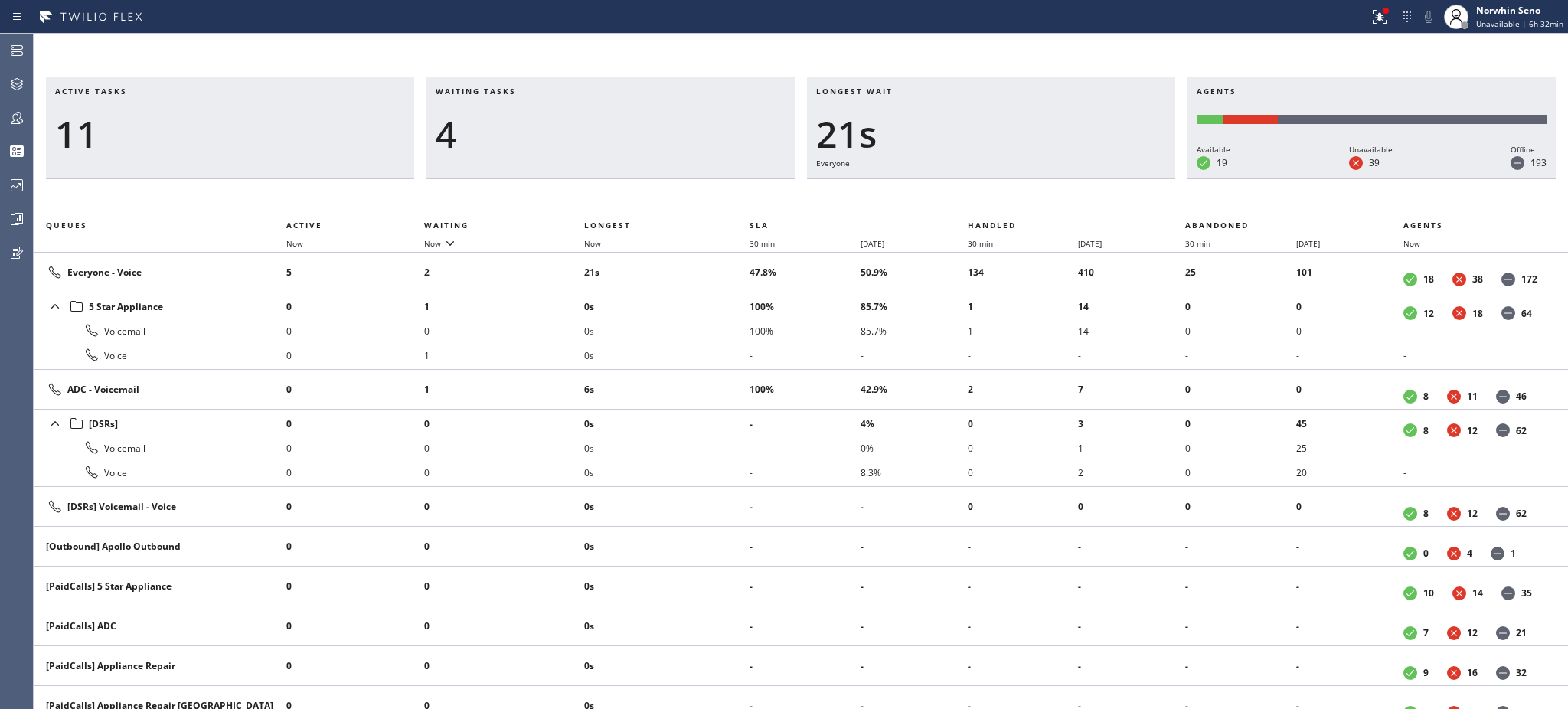
click at [532, 91] on h3 "Waiting tasks" at bounding box center [610, 97] width 350 height 23
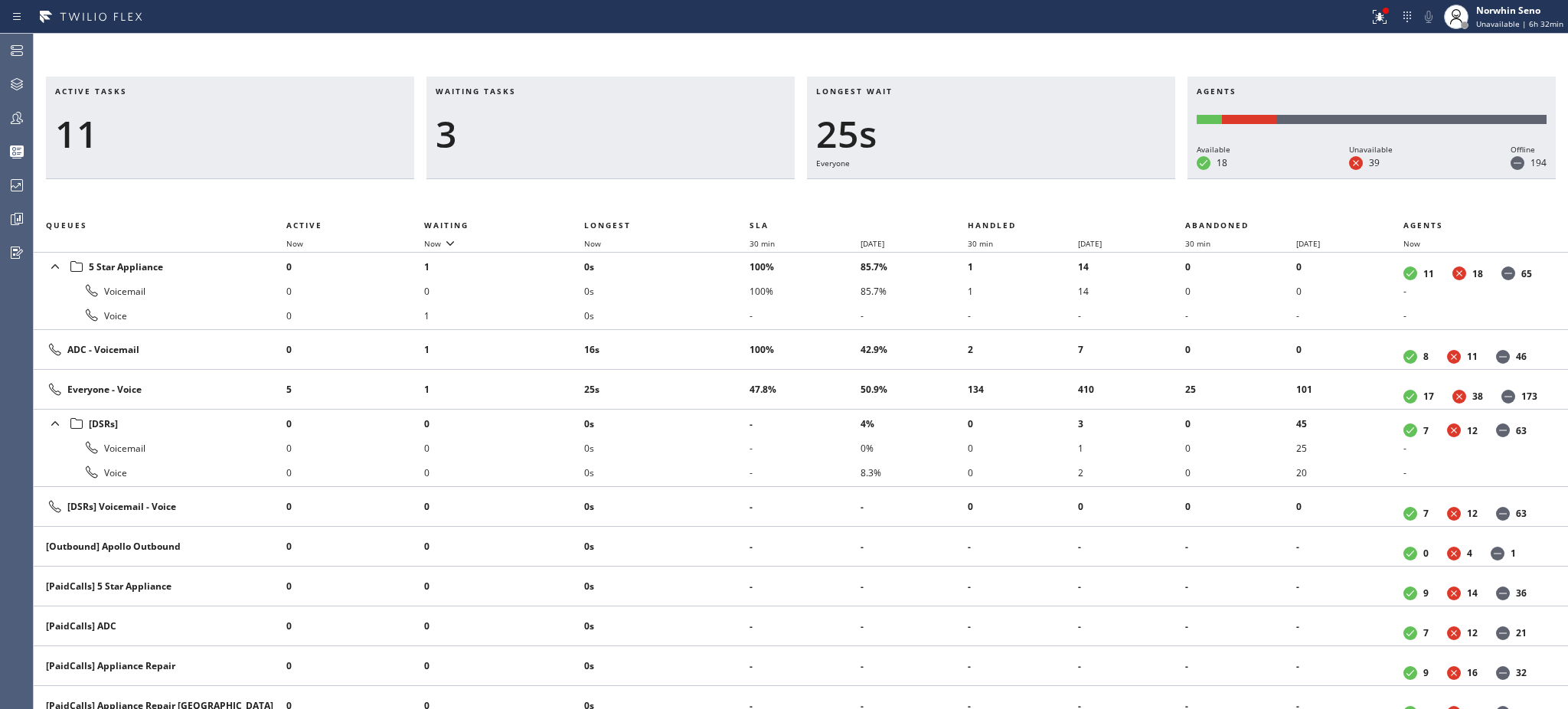
click at [532, 91] on h3 "Waiting tasks" at bounding box center [610, 97] width 350 height 23
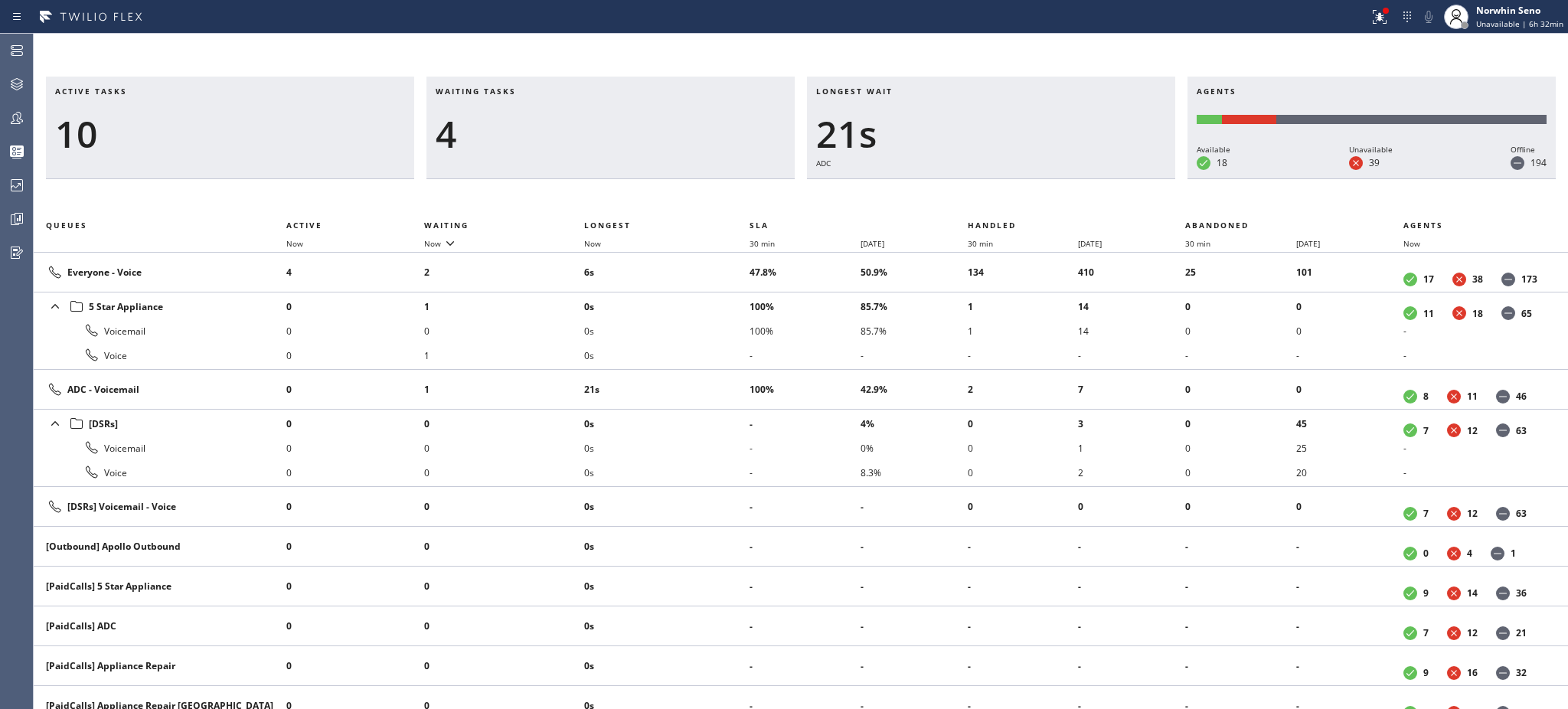
click at [532, 91] on h3 "Waiting tasks" at bounding box center [610, 97] width 350 height 23
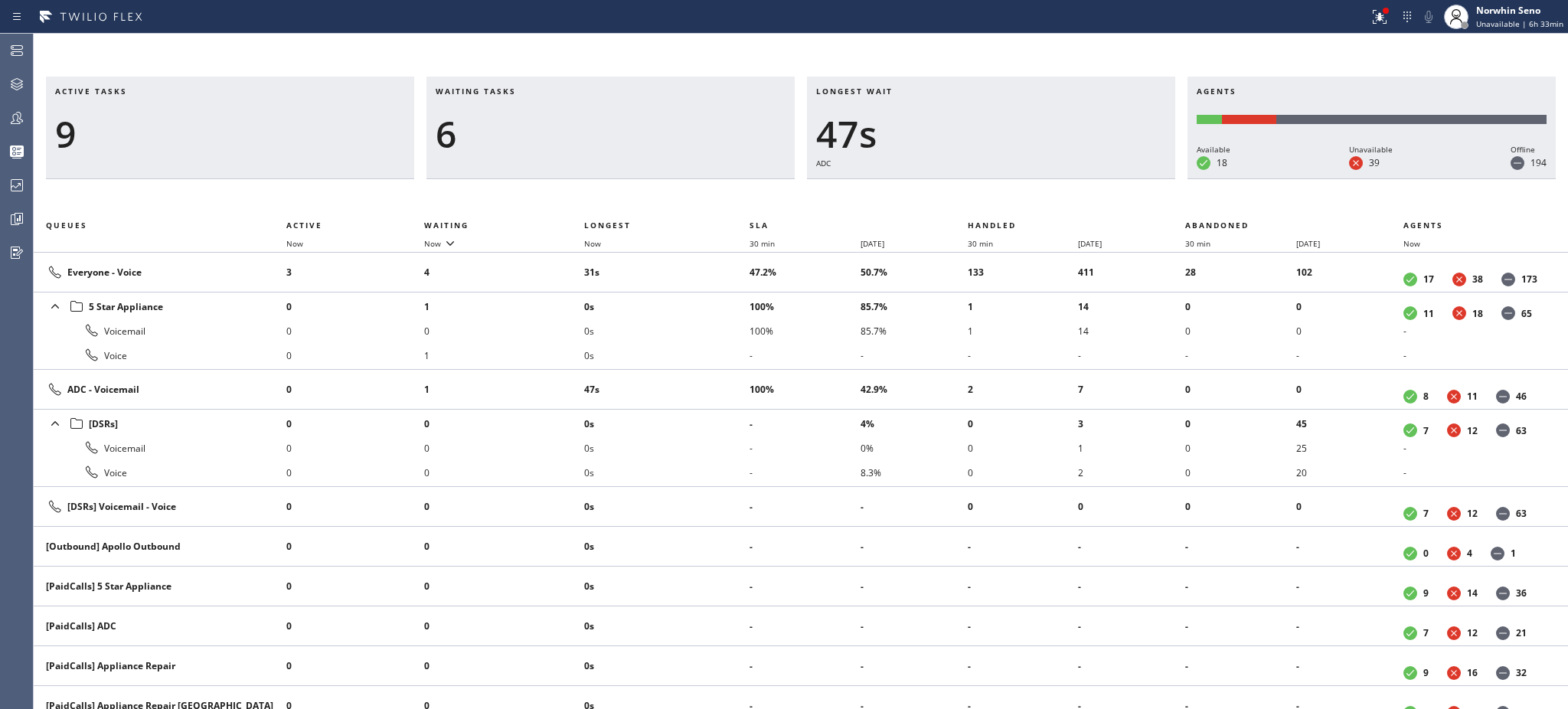
click at [532, 91] on h3 "Waiting tasks" at bounding box center [610, 97] width 350 height 23
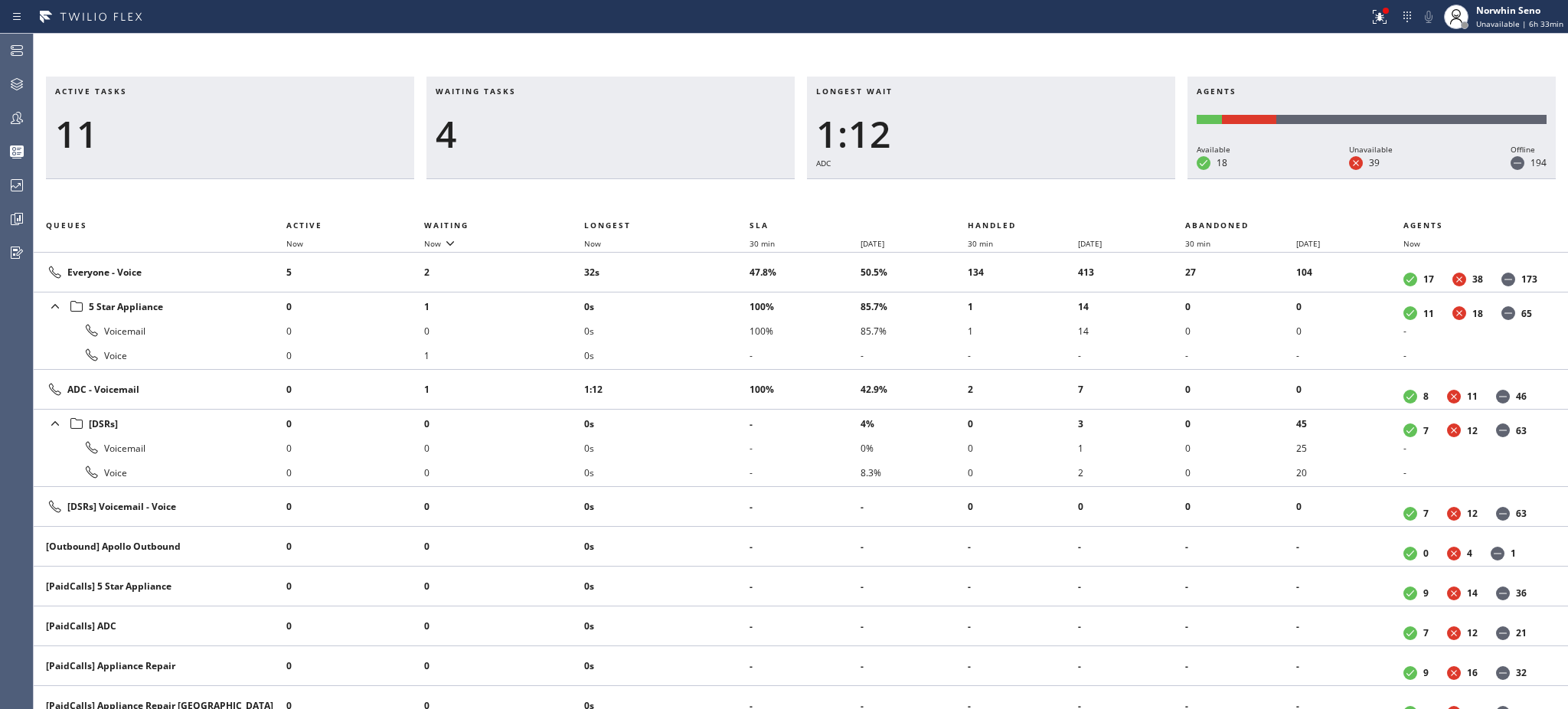
click at [532, 91] on h3 "Waiting tasks" at bounding box center [610, 97] width 350 height 23
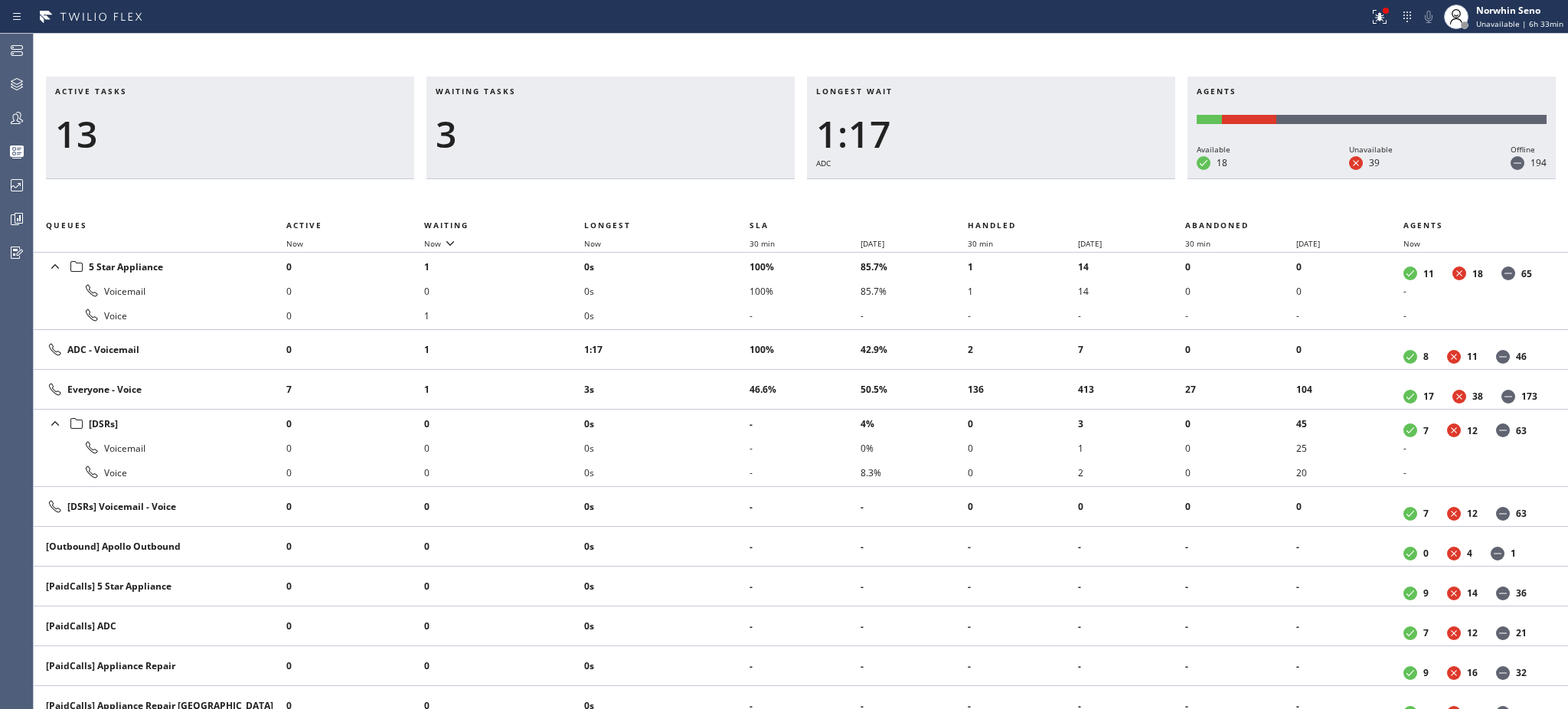
click at [532, 91] on h3 "Waiting tasks" at bounding box center [610, 97] width 350 height 23
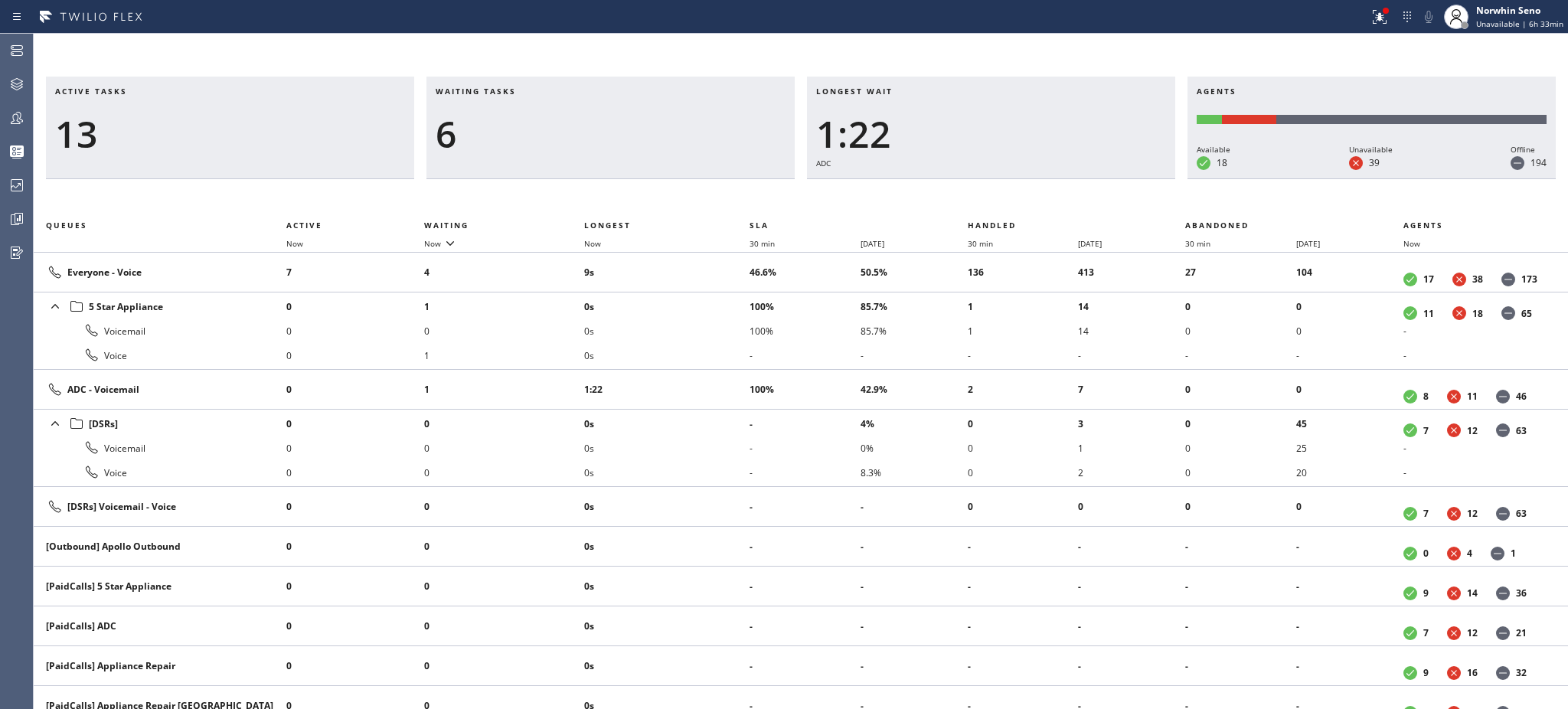
click at [532, 91] on h3 "Waiting tasks" at bounding box center [610, 97] width 350 height 23
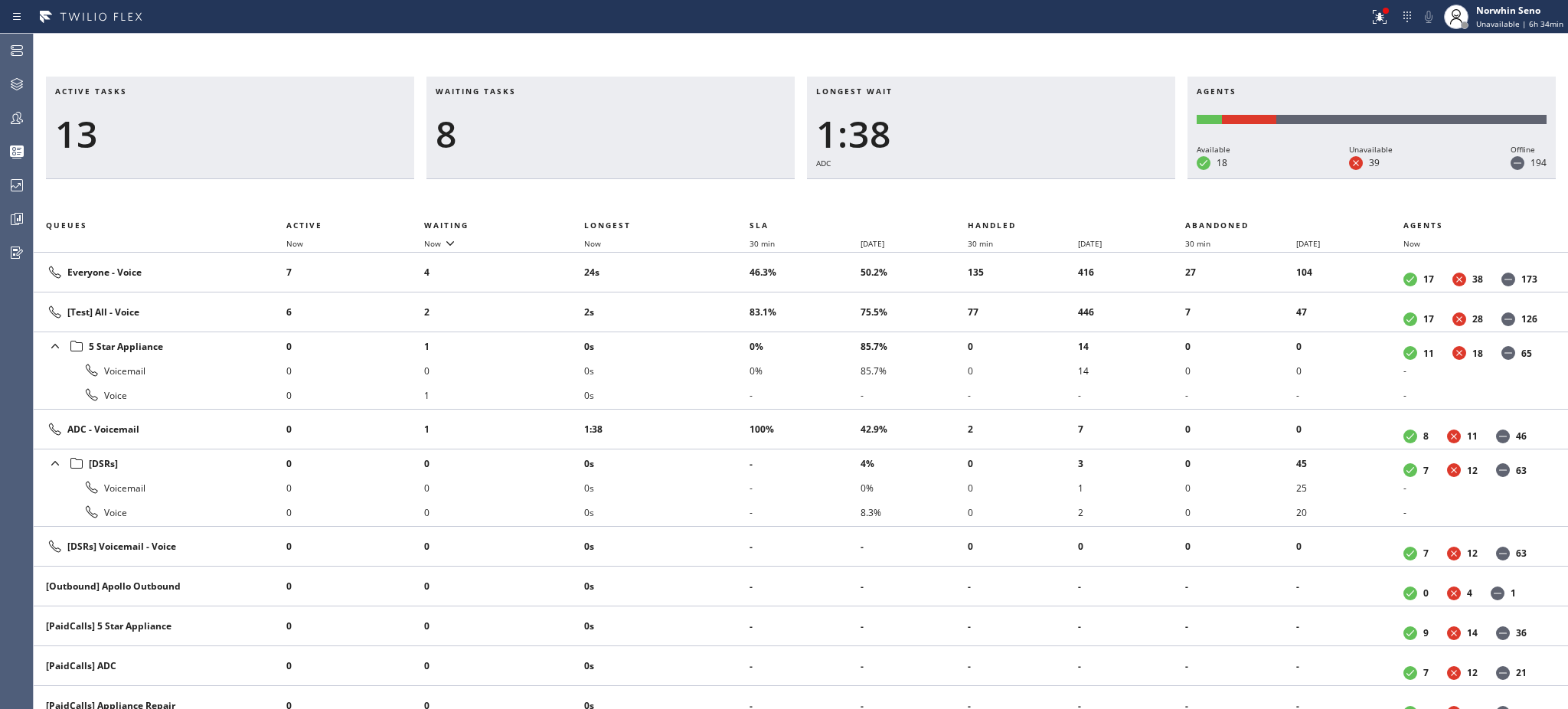
click at [532, 91] on h3 "Waiting tasks" at bounding box center [610, 97] width 350 height 23
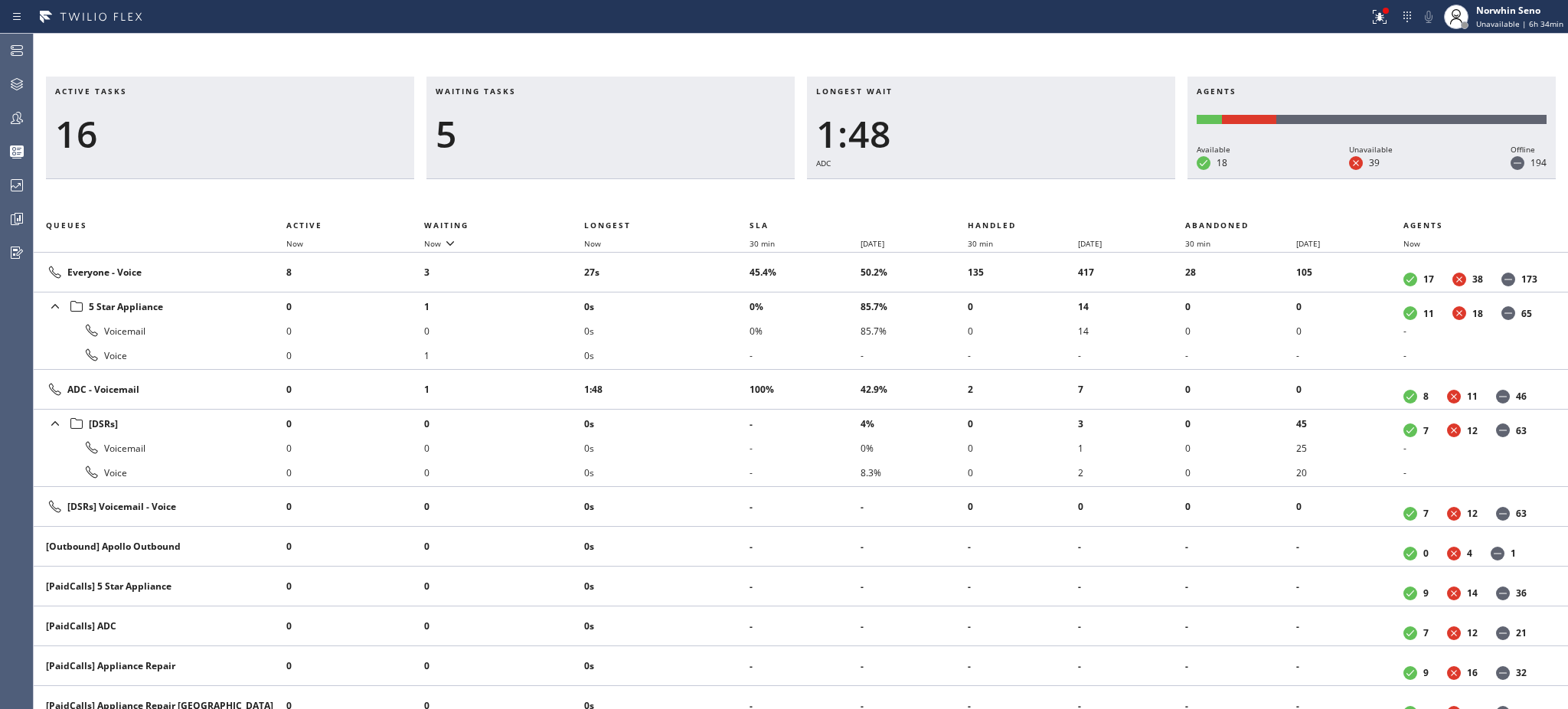
click at [532, 91] on h3 "Waiting tasks" at bounding box center [610, 97] width 350 height 23
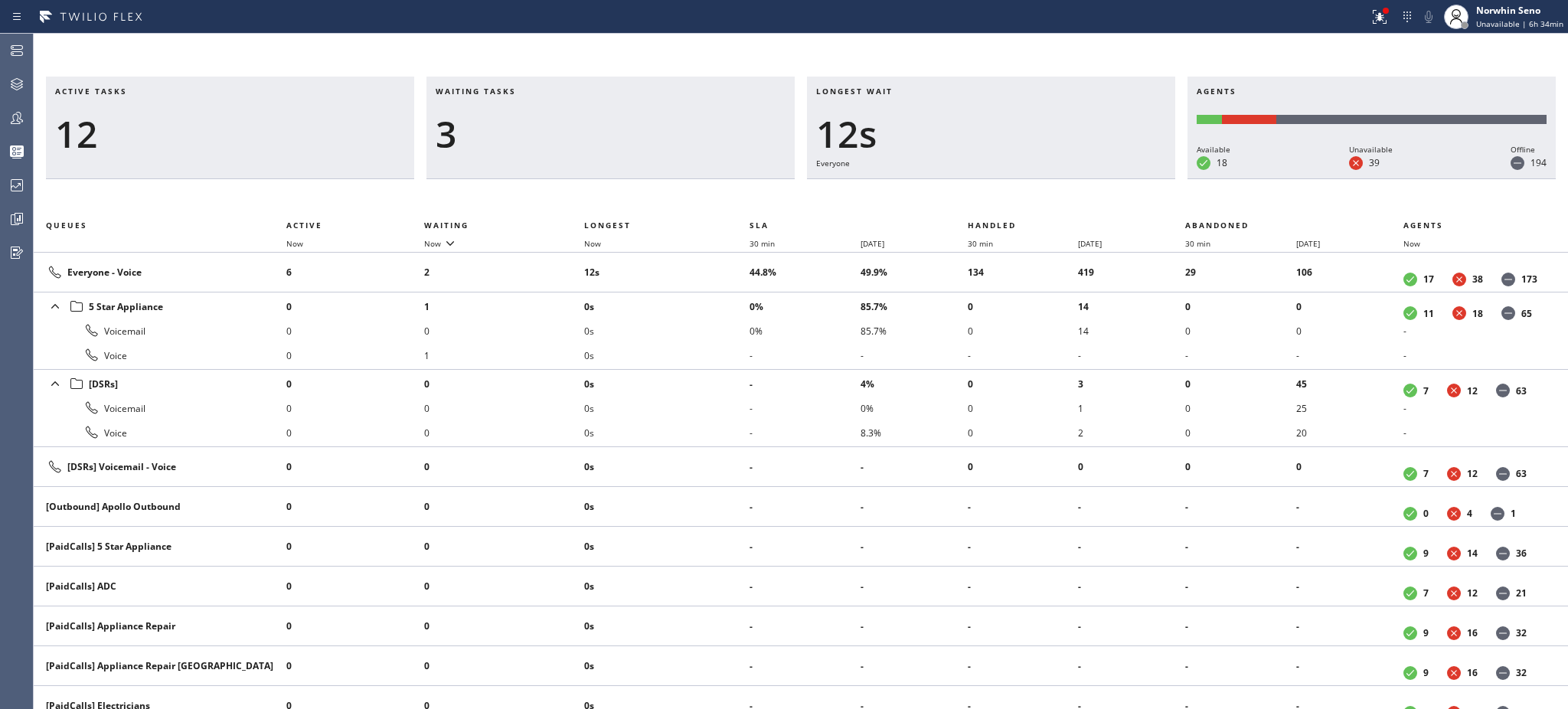
click at [532, 91] on h3 "Waiting tasks" at bounding box center [610, 97] width 350 height 23
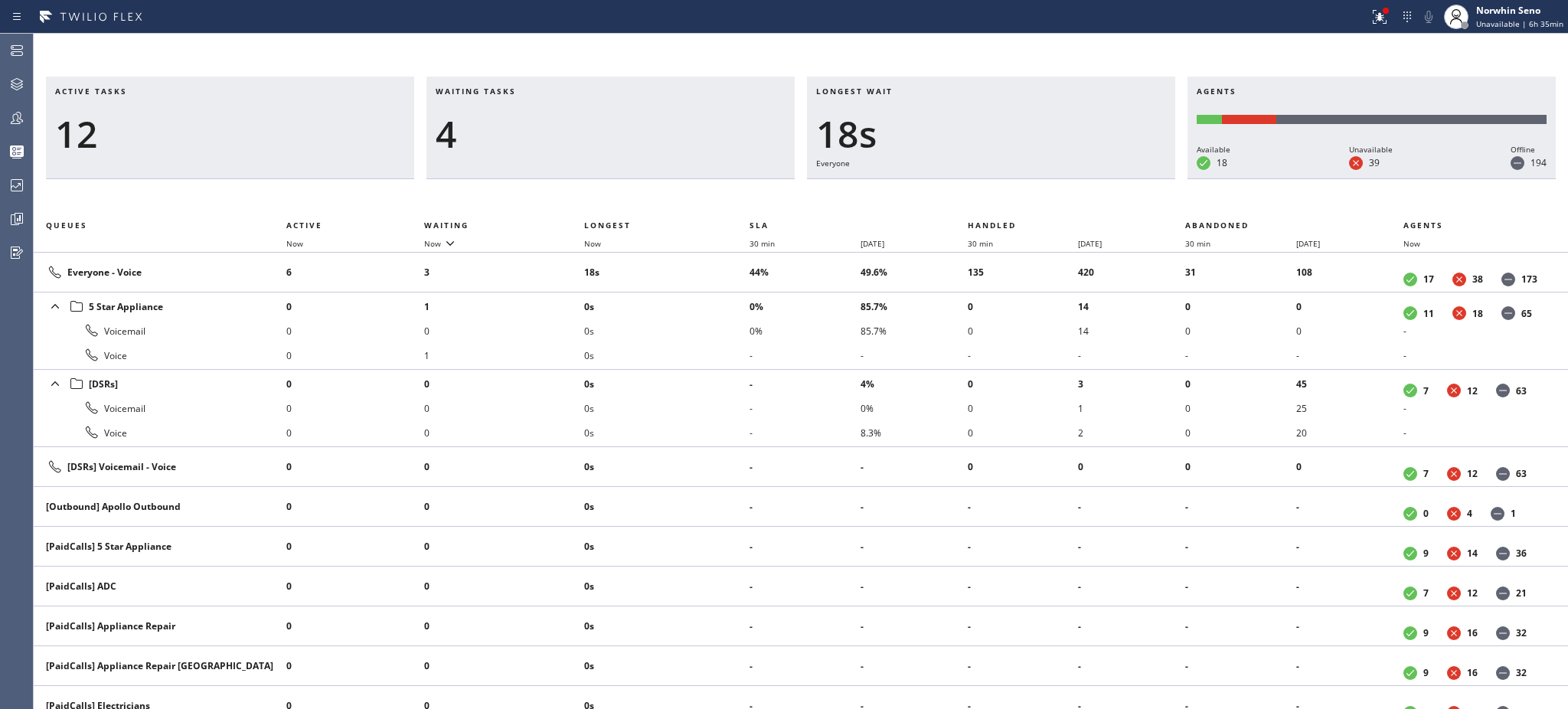
click at [532, 91] on h3 "Waiting tasks" at bounding box center [610, 97] width 350 height 23
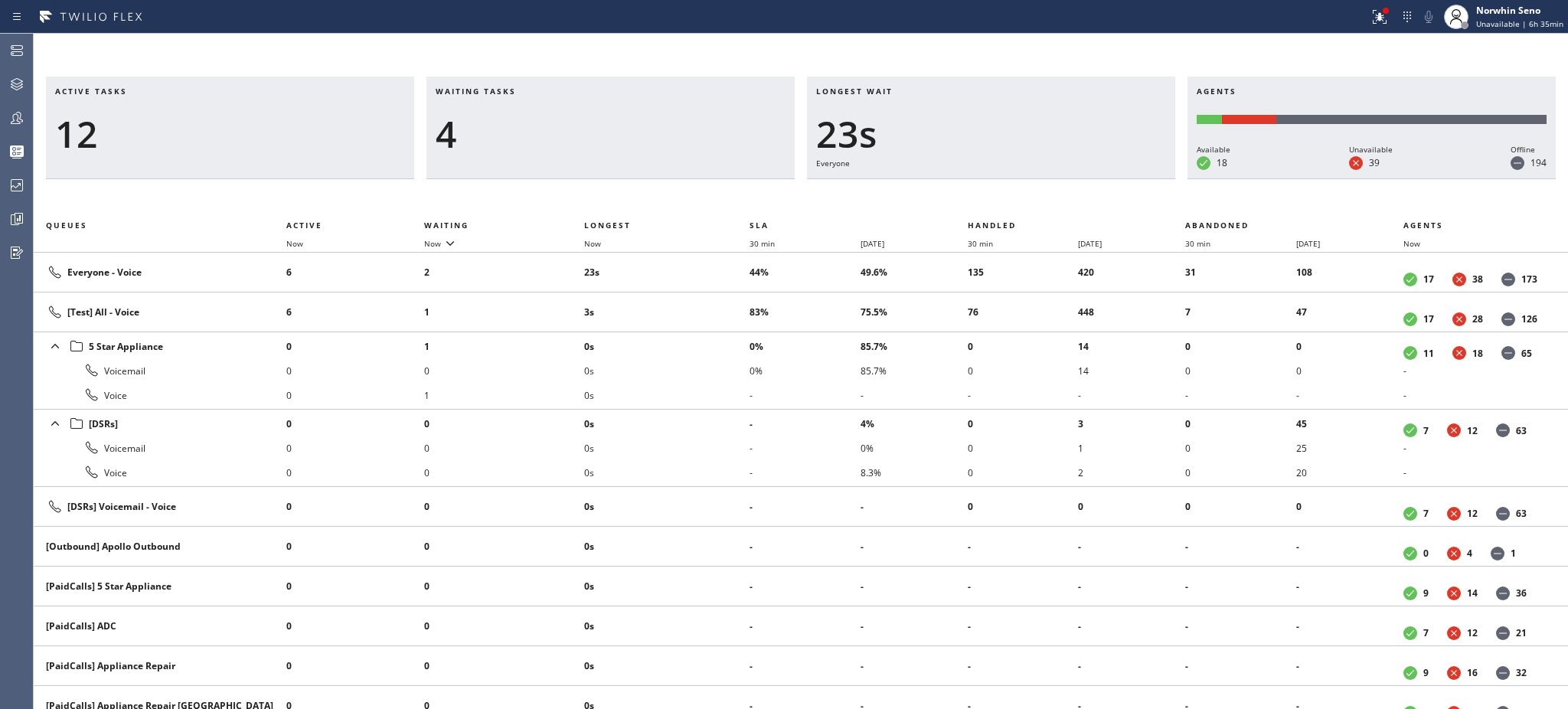
click at [532, 91] on h3 "Waiting tasks" at bounding box center [610, 97] width 350 height 23
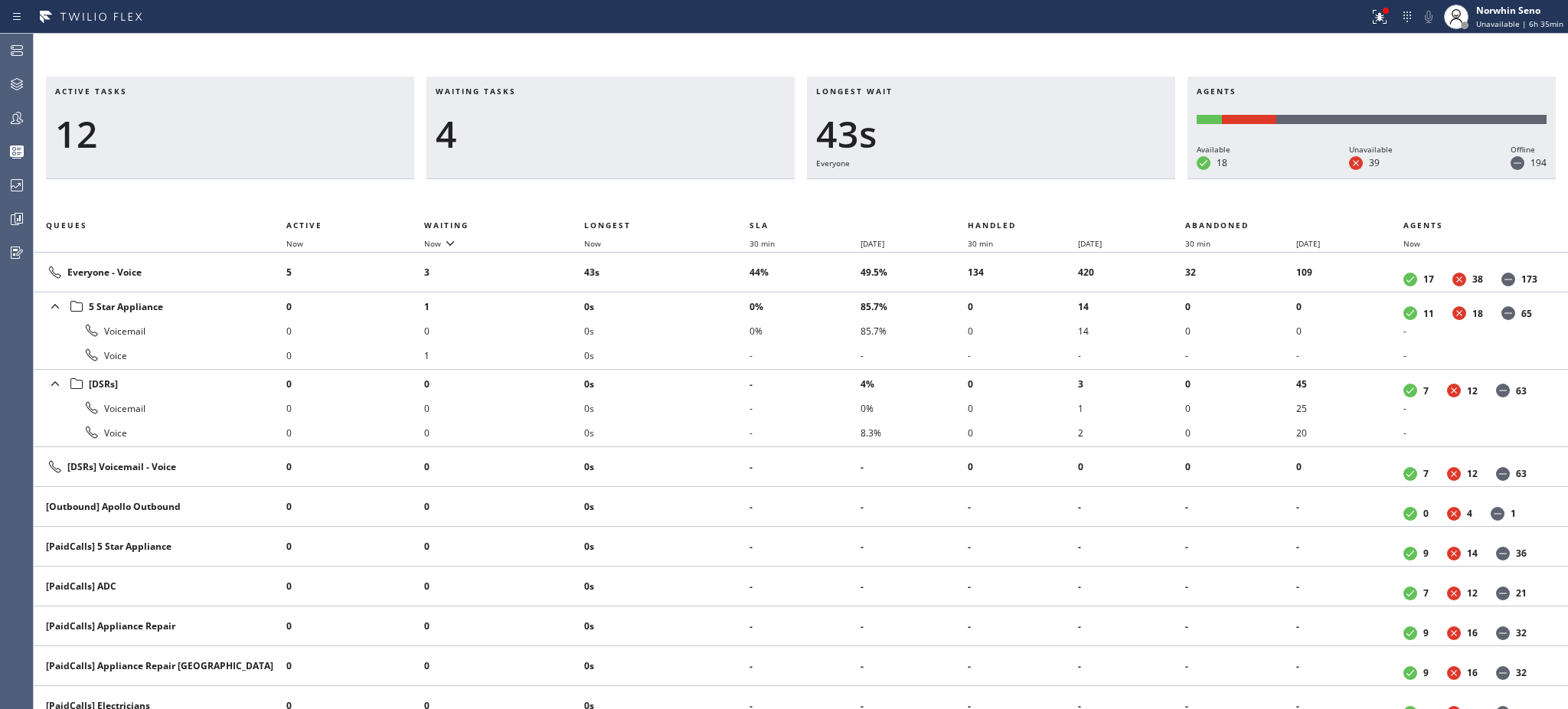
click at [532, 91] on h3 "Waiting tasks" at bounding box center [610, 97] width 350 height 23
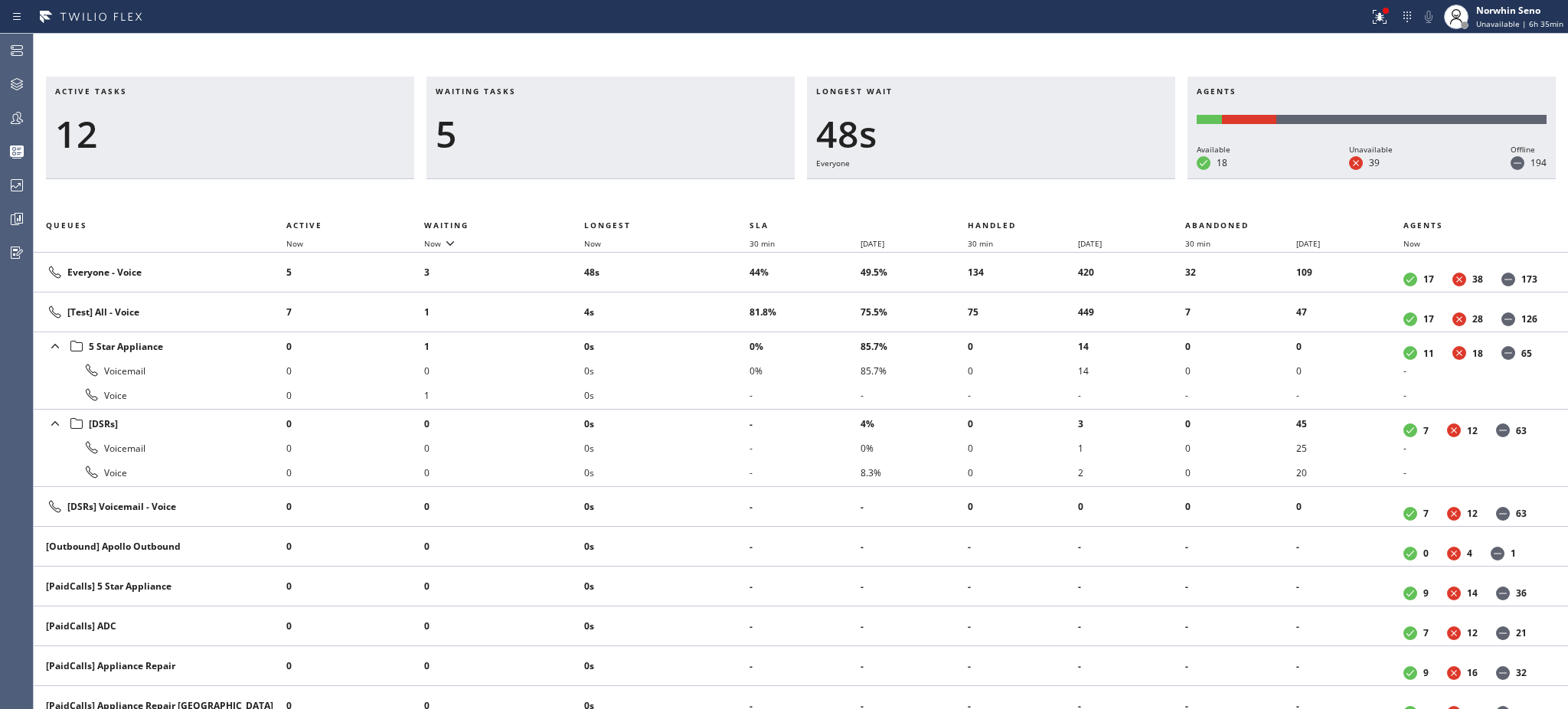
click at [532, 91] on h3 "Waiting tasks" at bounding box center [610, 97] width 350 height 23
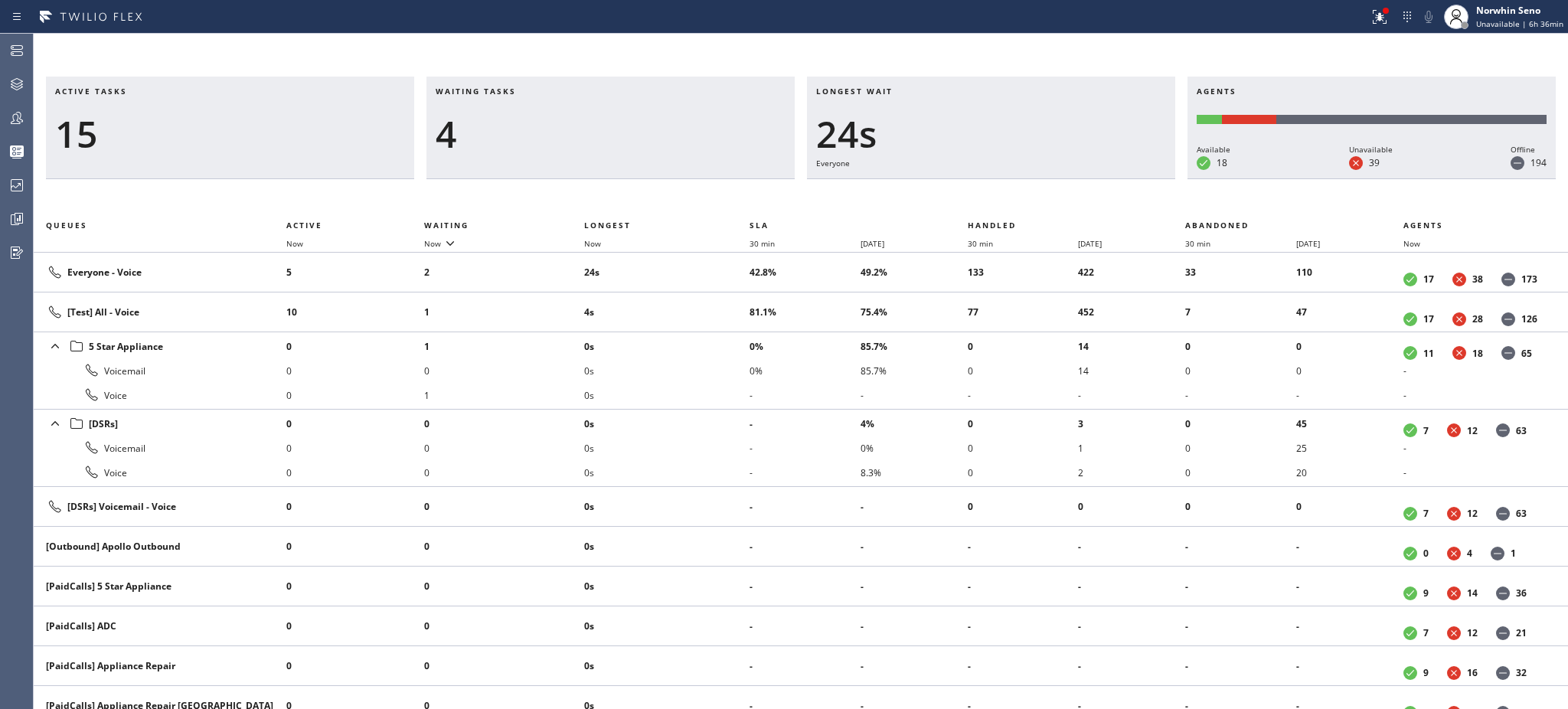
click at [532, 91] on h3 "Waiting tasks" at bounding box center [610, 97] width 350 height 23
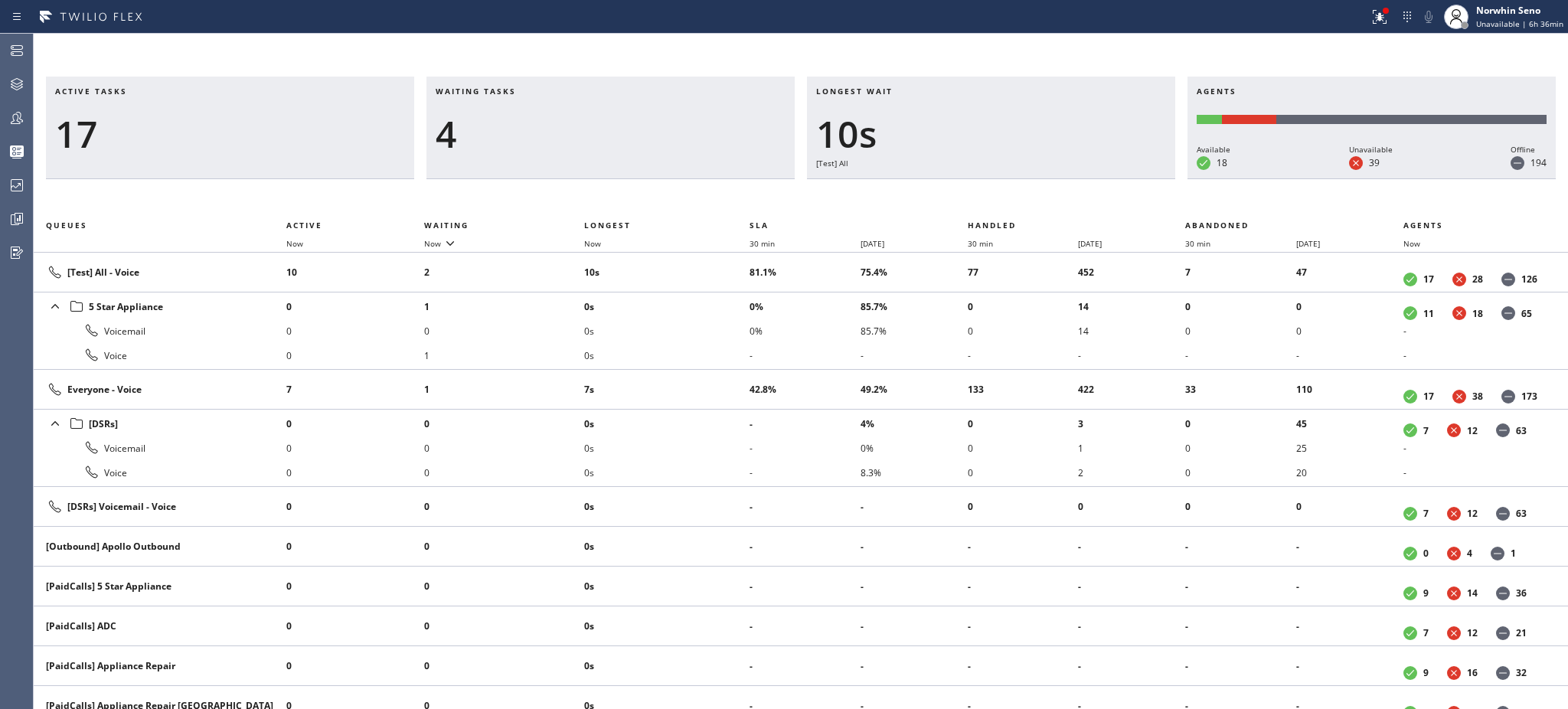
click at [532, 91] on h3 "Waiting tasks" at bounding box center [610, 97] width 350 height 23
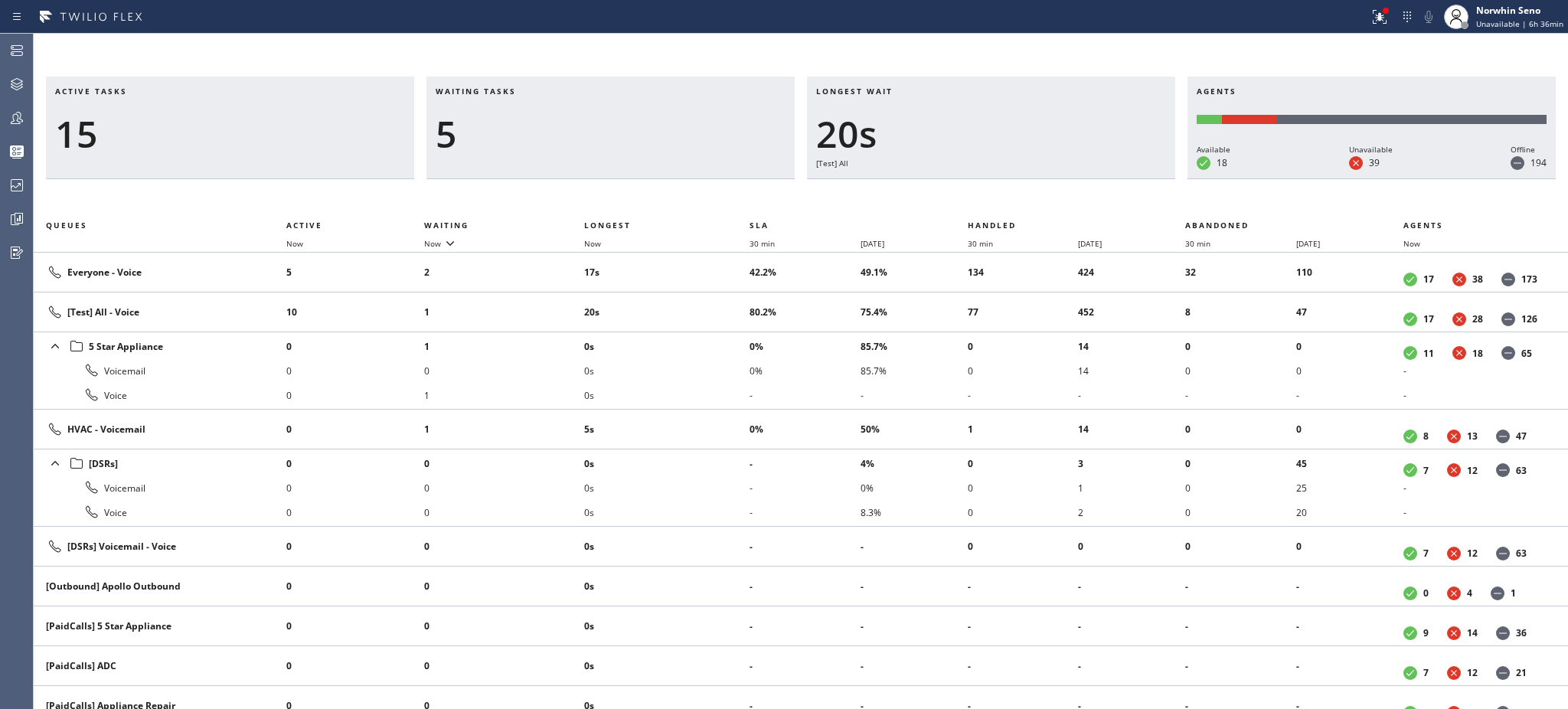
click at [532, 91] on h3 "Waiting tasks" at bounding box center [610, 97] width 350 height 23
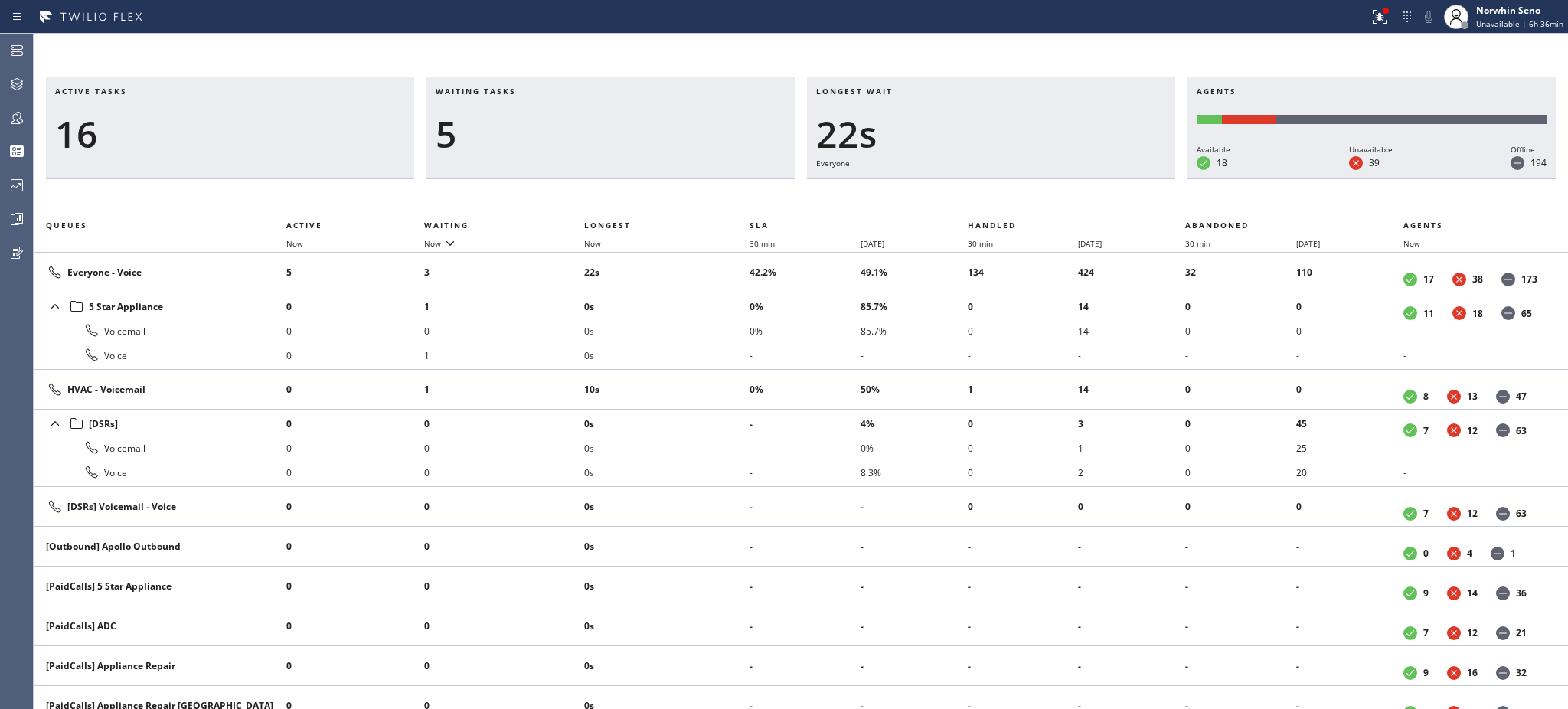
click at [532, 91] on h3 "Waiting tasks" at bounding box center [610, 97] width 350 height 23
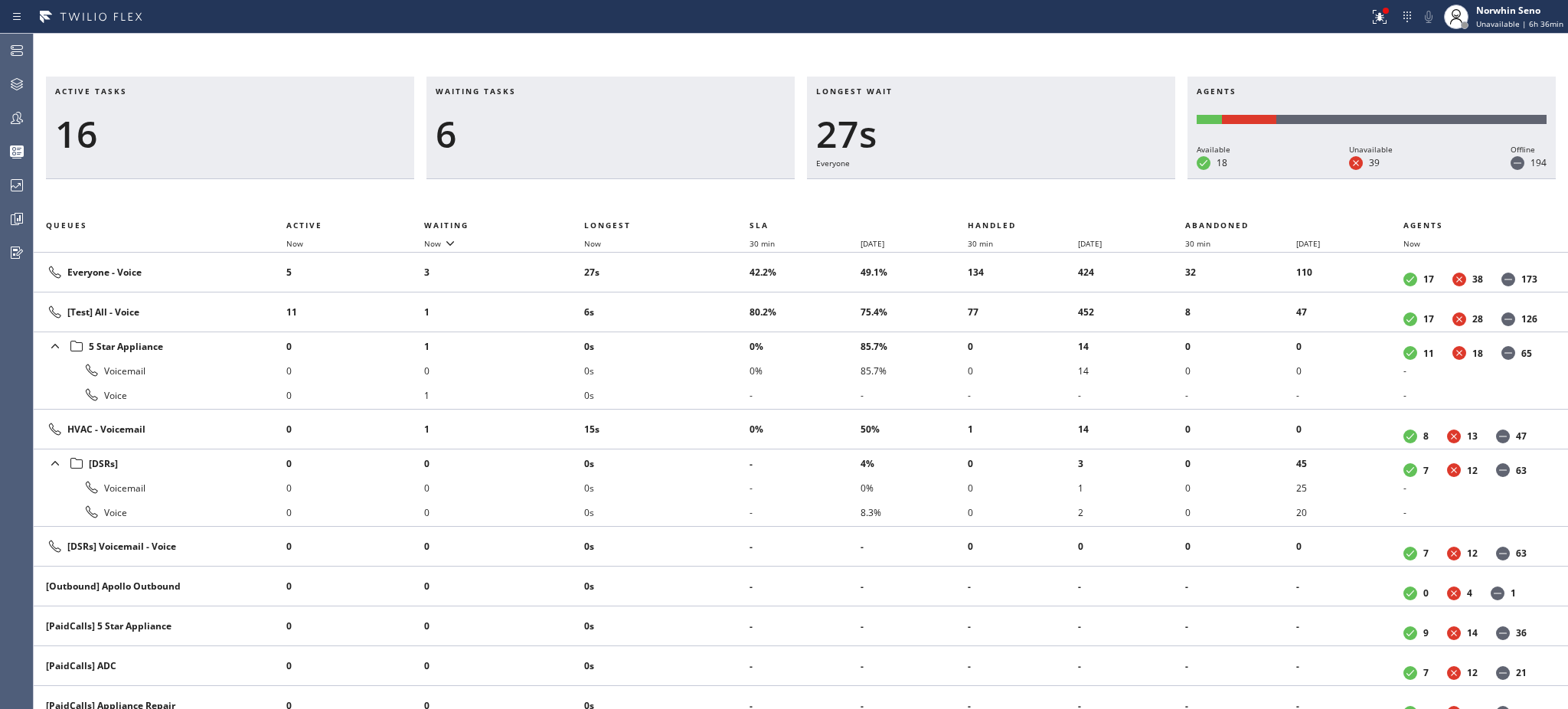
click at [532, 91] on h3 "Waiting tasks" at bounding box center [610, 97] width 350 height 23
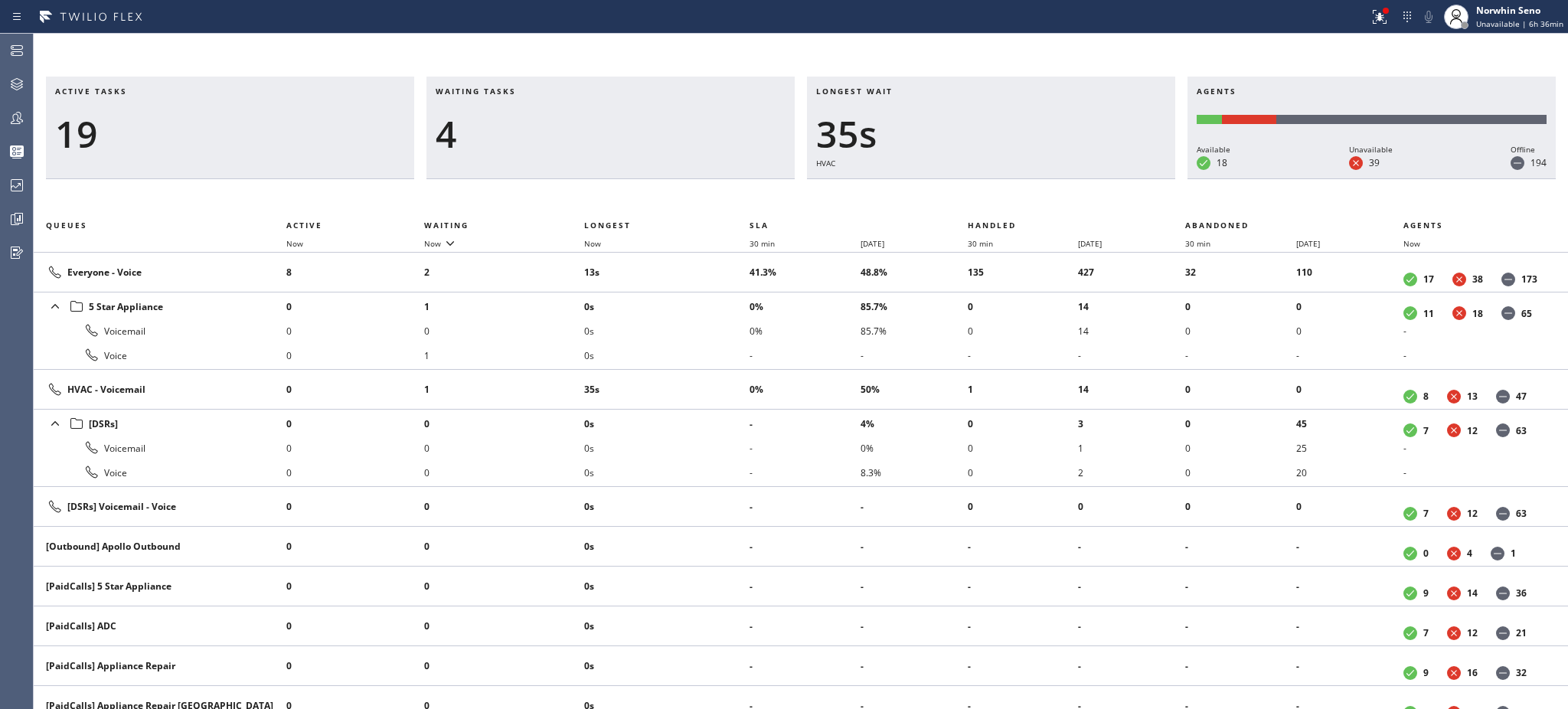
click at [532, 91] on h3 "Waiting tasks" at bounding box center [610, 97] width 350 height 23
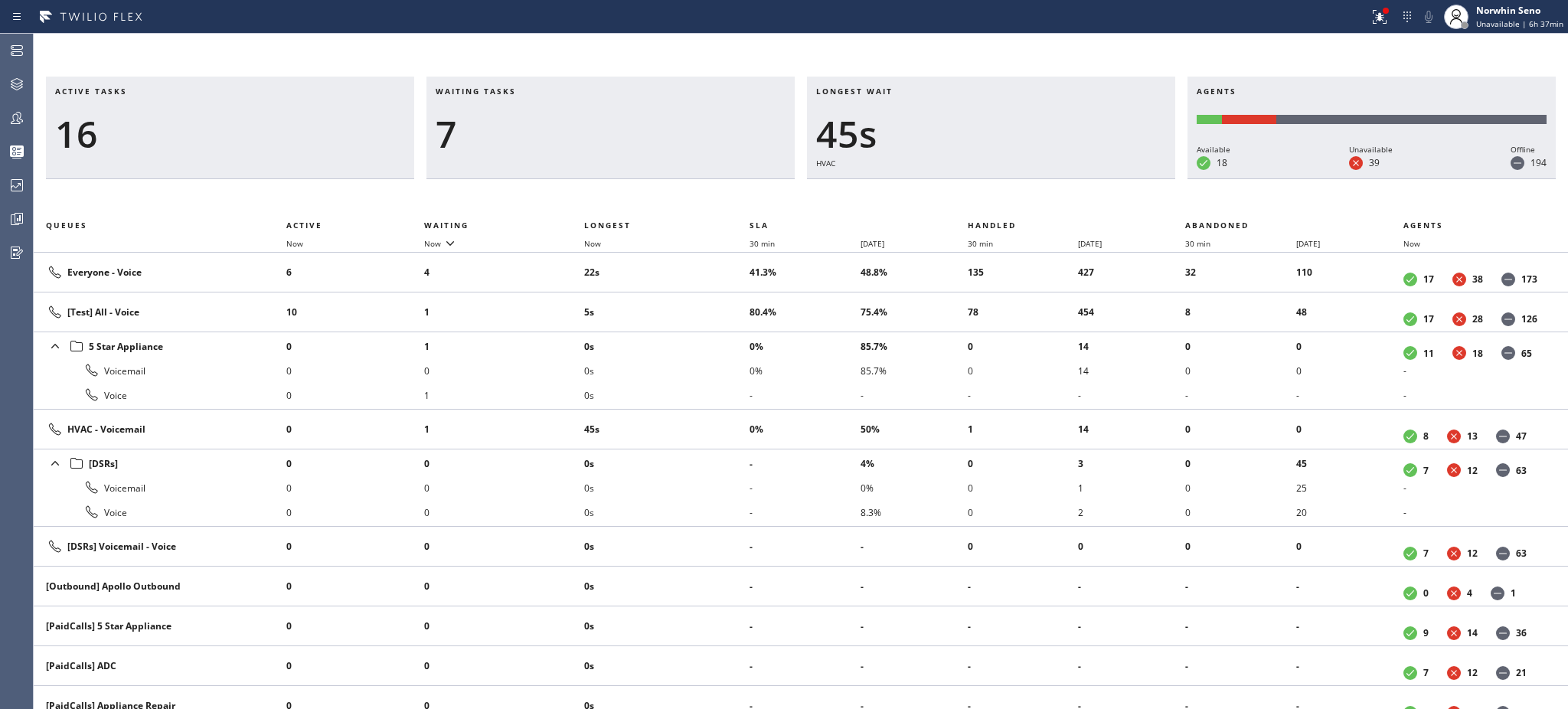
click at [532, 91] on h3 "Waiting tasks" at bounding box center [610, 97] width 350 height 23
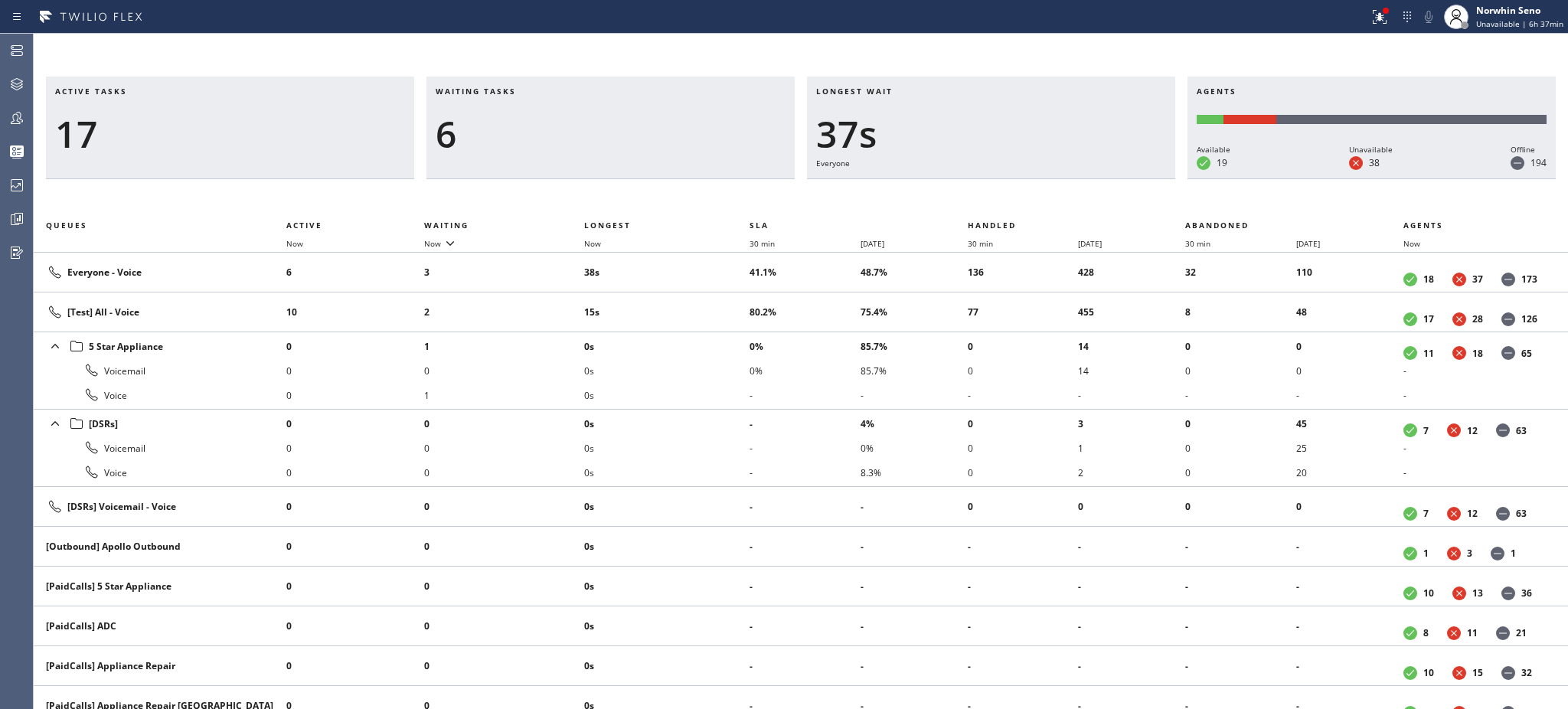
click at [532, 91] on h3 "Waiting tasks" at bounding box center [610, 97] width 350 height 23
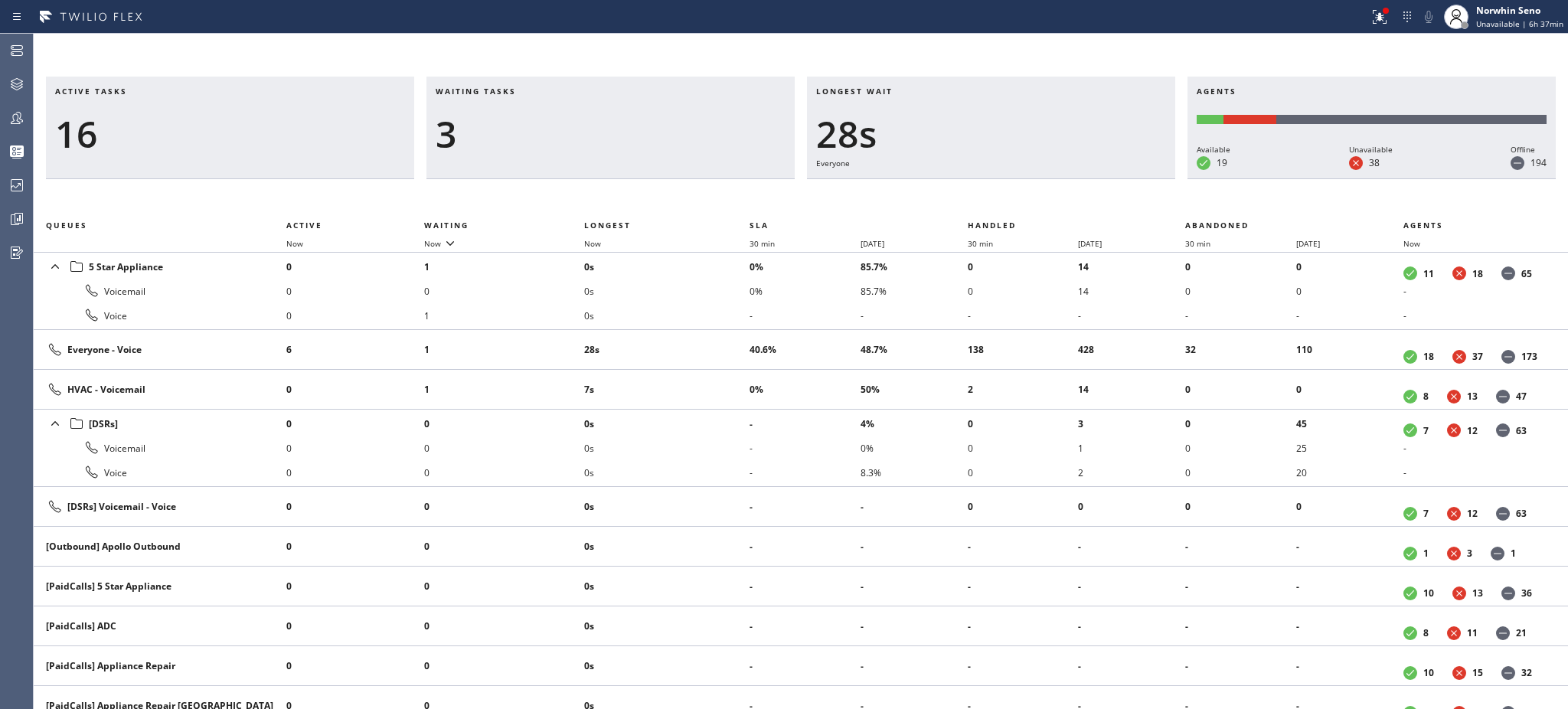
click at [532, 91] on h3 "Waiting tasks" at bounding box center [610, 97] width 350 height 23
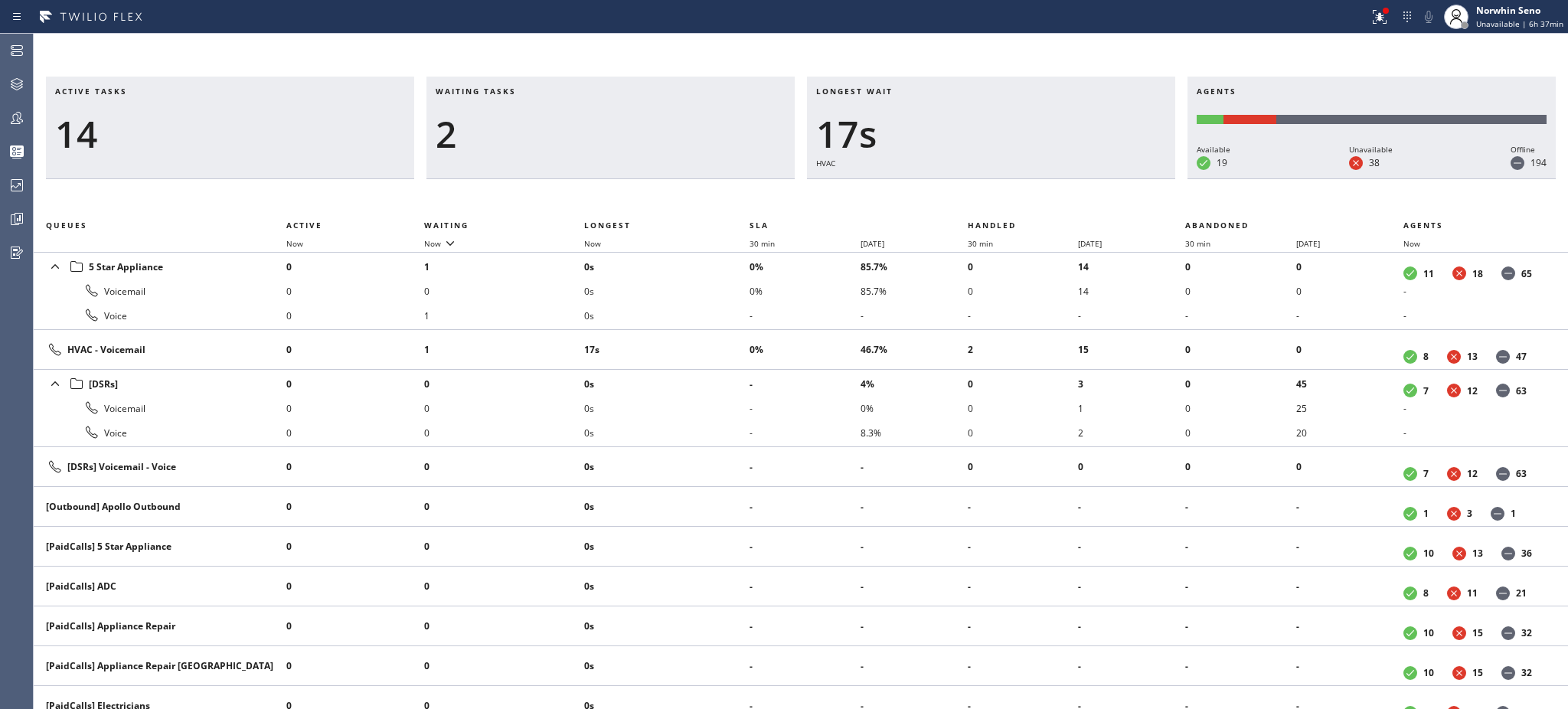
click at [532, 91] on h3 "Waiting tasks" at bounding box center [610, 97] width 350 height 23
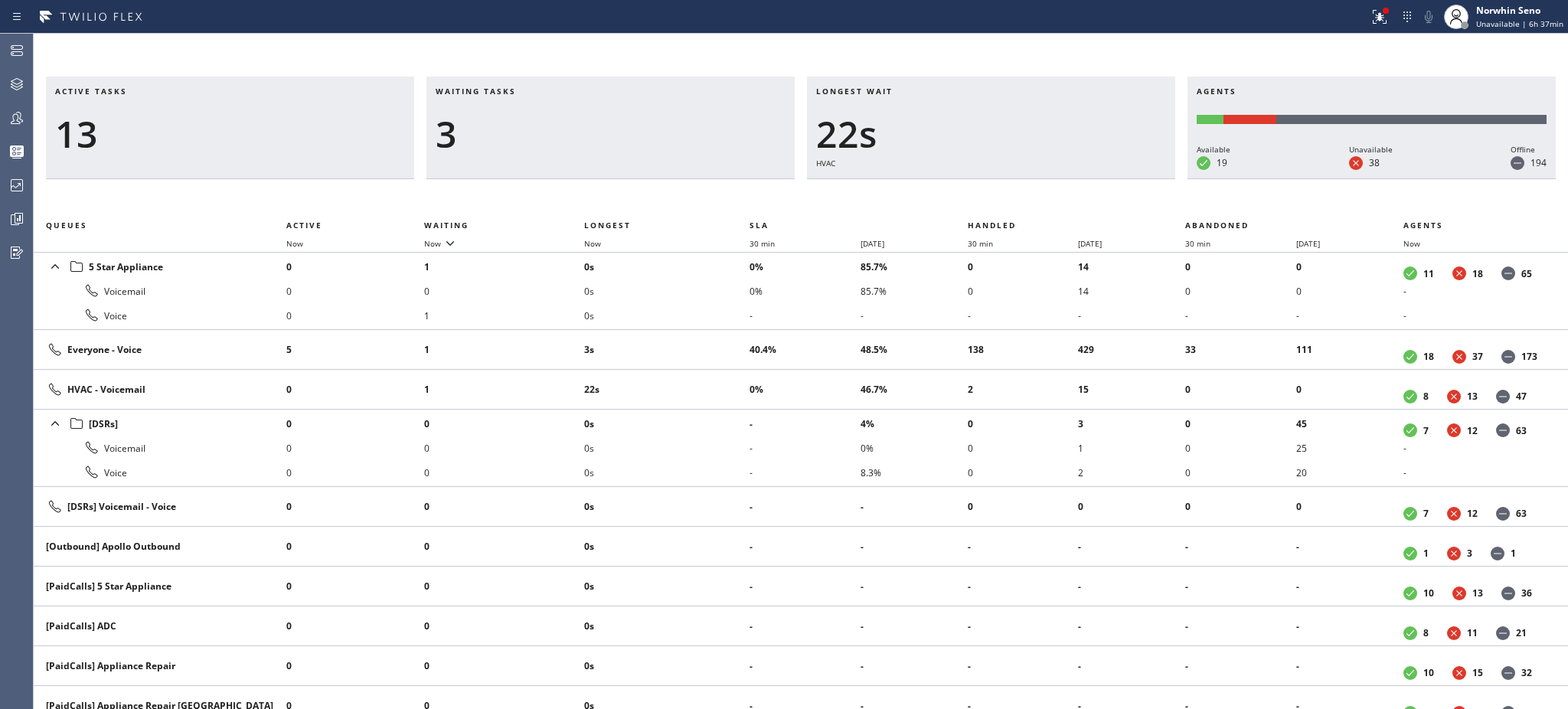
click at [532, 91] on h3 "Waiting tasks" at bounding box center [610, 97] width 350 height 23
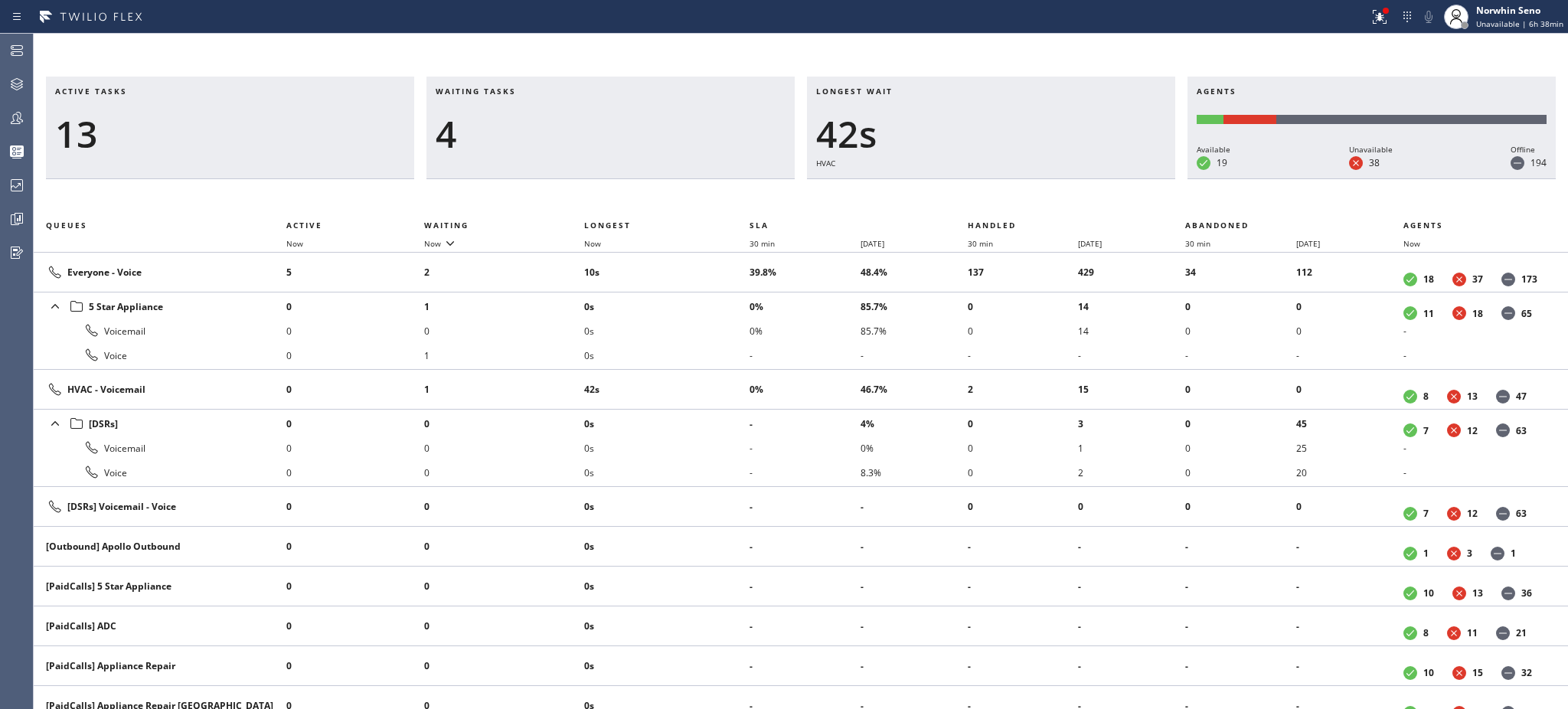
click at [532, 91] on h3 "Waiting tasks" at bounding box center [610, 97] width 350 height 23
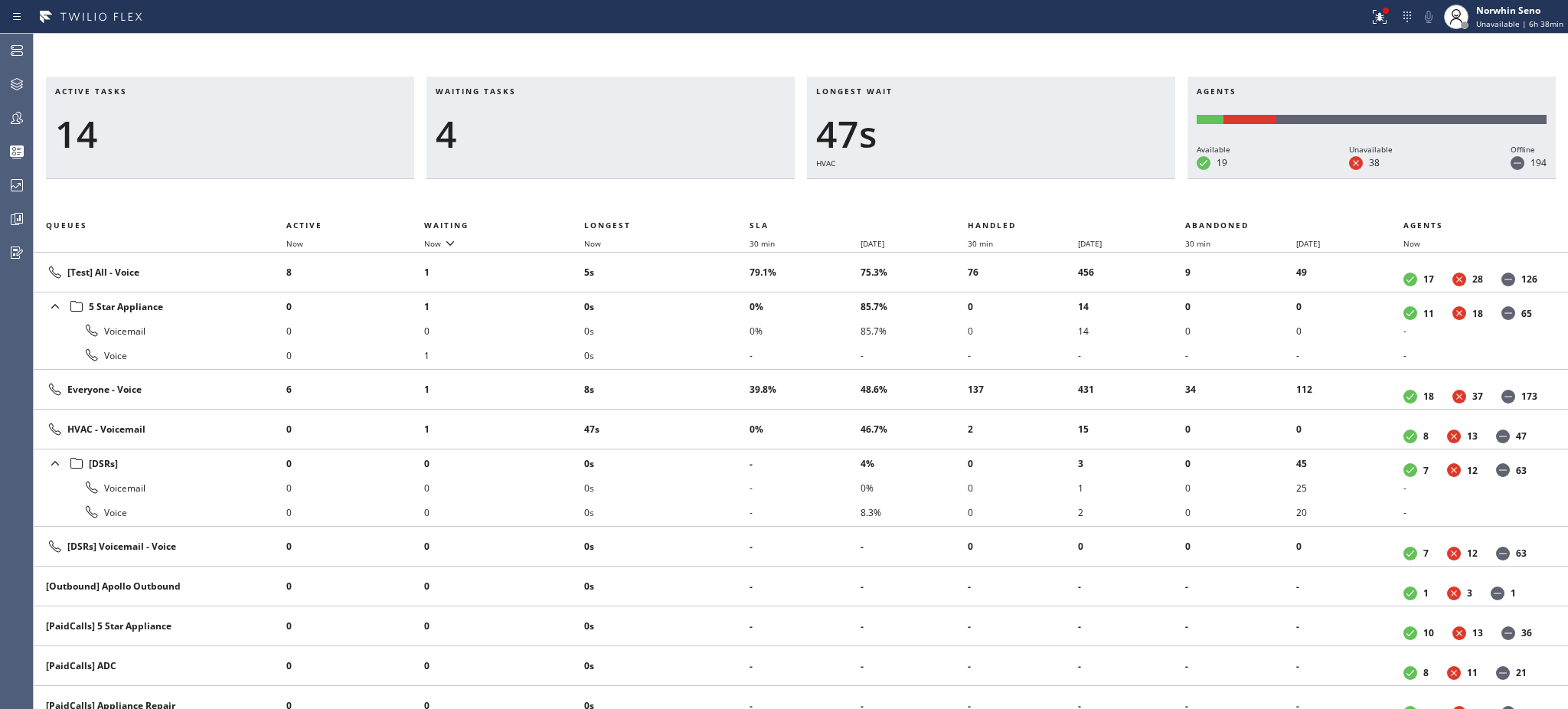
click at [532, 91] on h3 "Waiting tasks" at bounding box center [610, 97] width 350 height 23
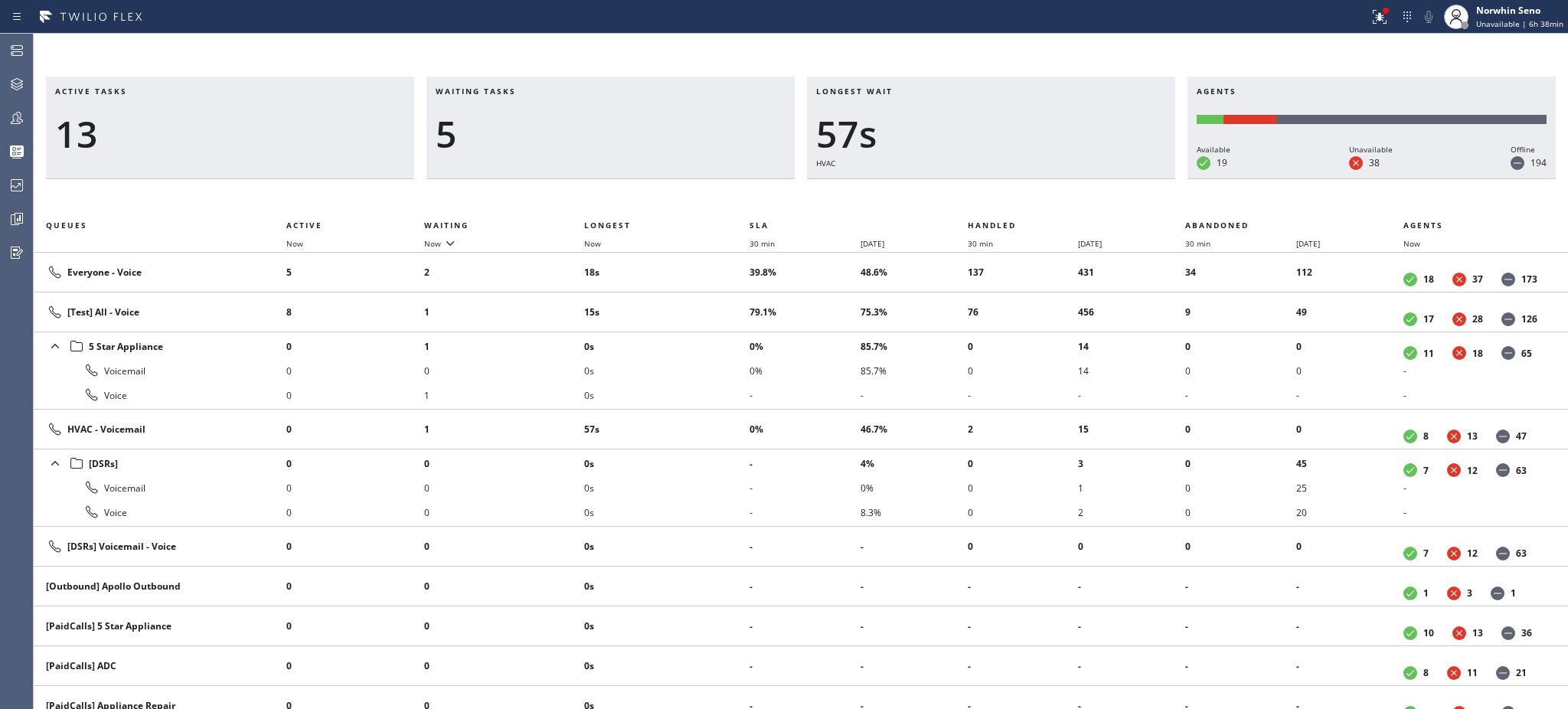
click at [532, 91] on h3 "Waiting tasks" at bounding box center [610, 97] width 350 height 23
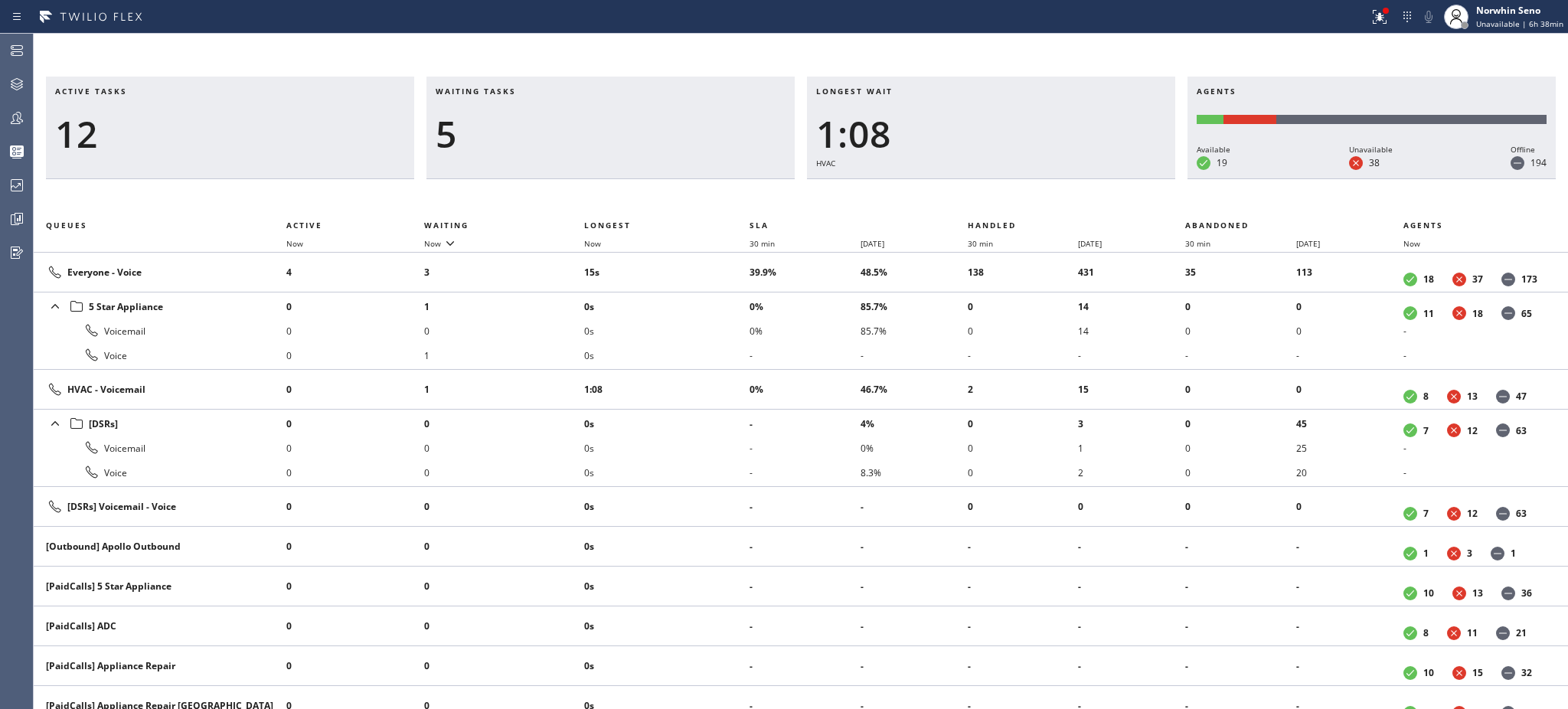
click at [532, 91] on h3 "Waiting tasks" at bounding box center [610, 97] width 350 height 23
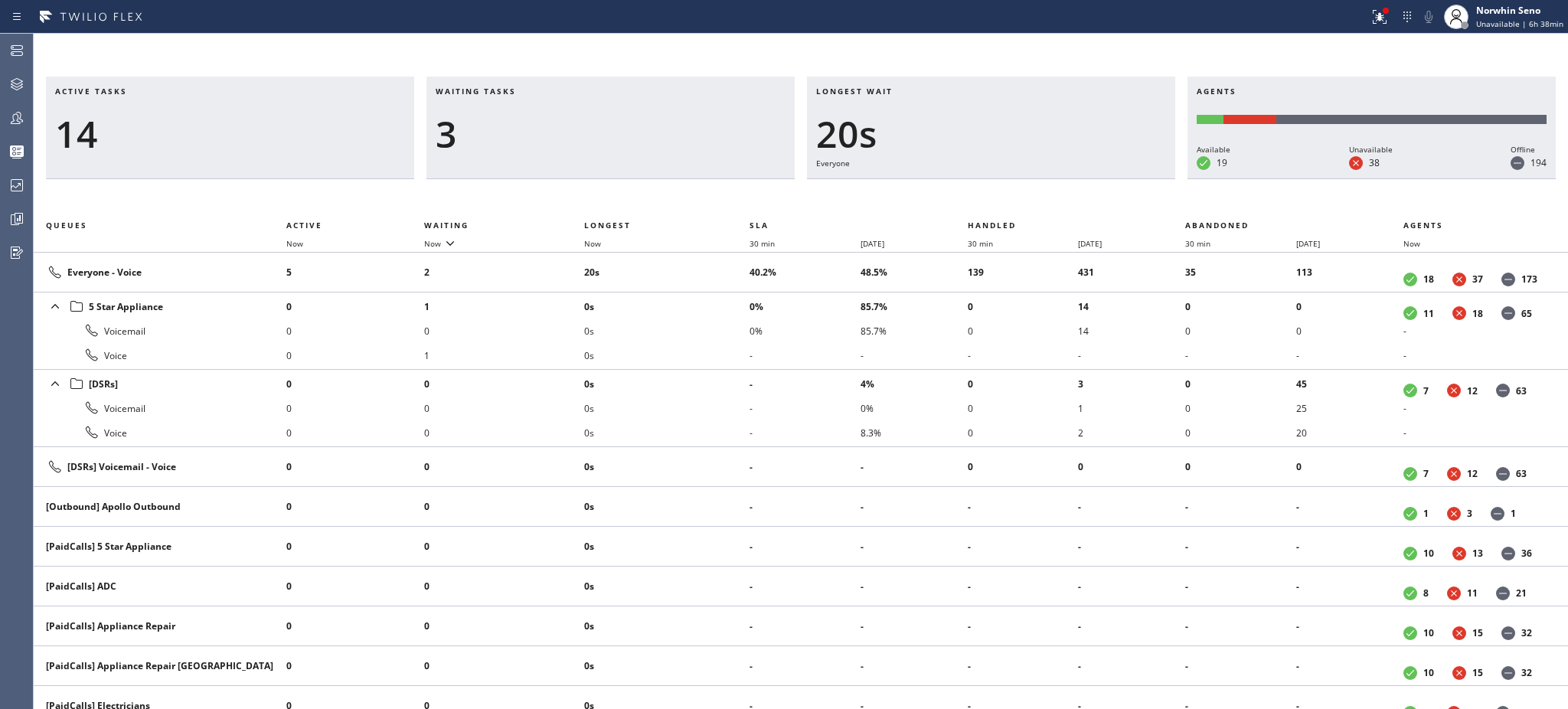
click at [532, 91] on h3 "Waiting tasks" at bounding box center [610, 97] width 350 height 23
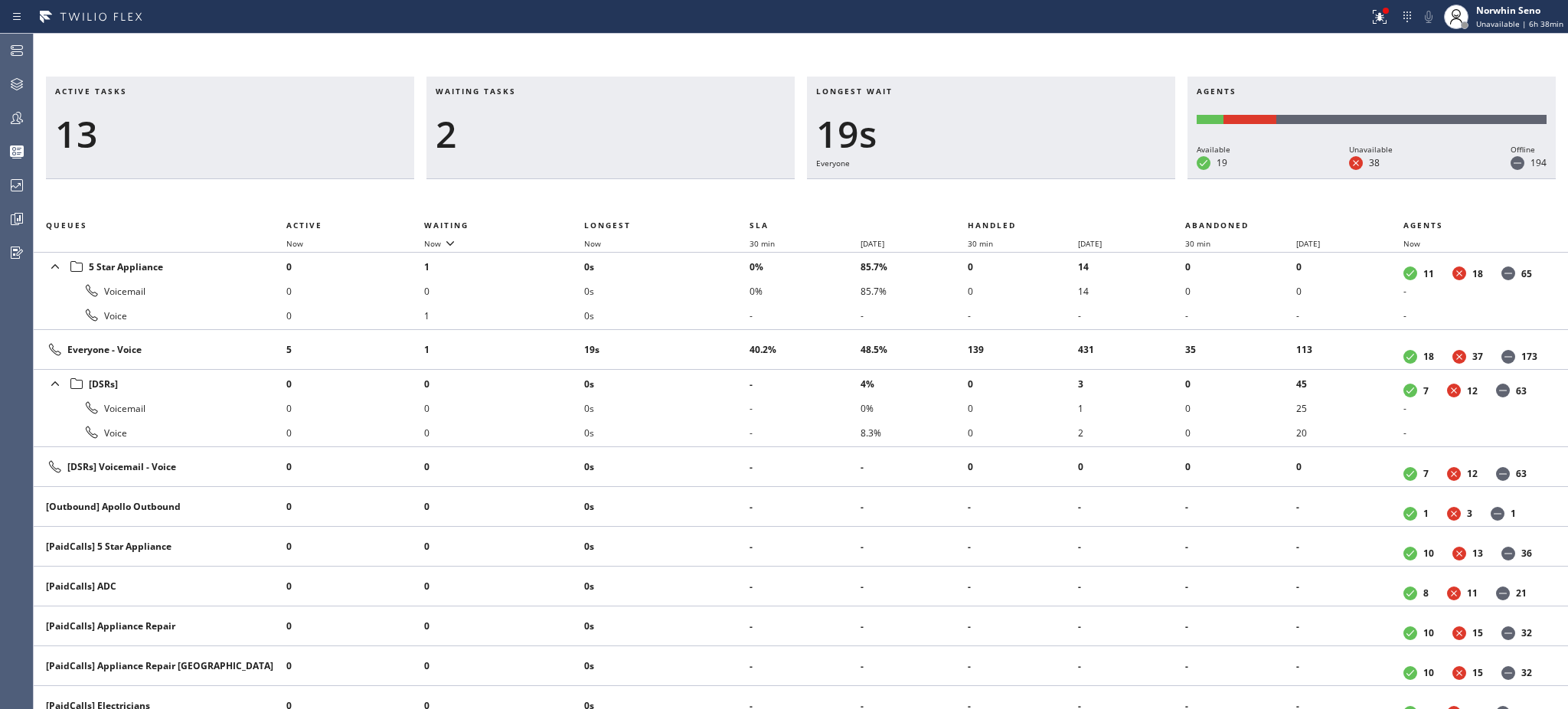
click at [532, 91] on h3 "Waiting tasks" at bounding box center [610, 97] width 350 height 23
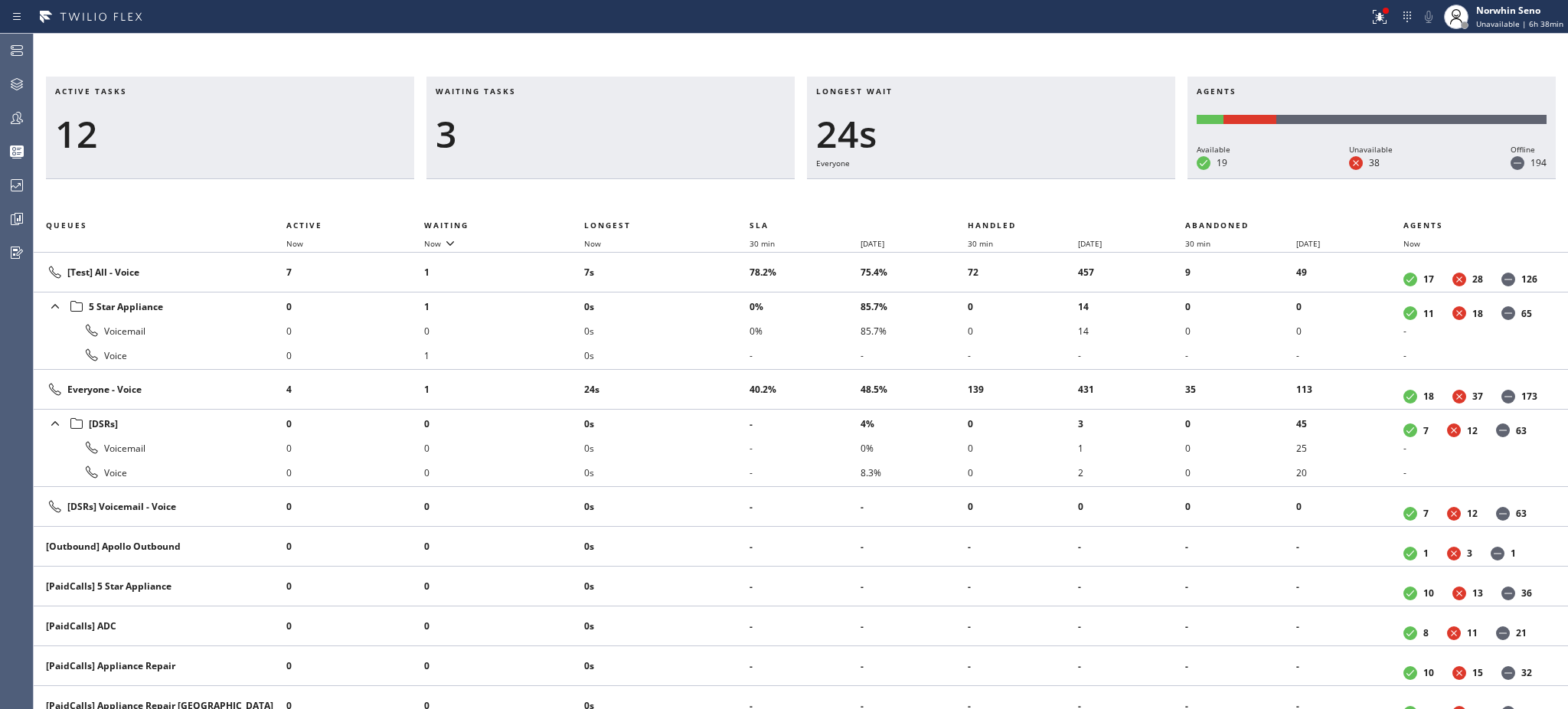
click at [532, 91] on h3 "Waiting tasks" at bounding box center [610, 97] width 350 height 23
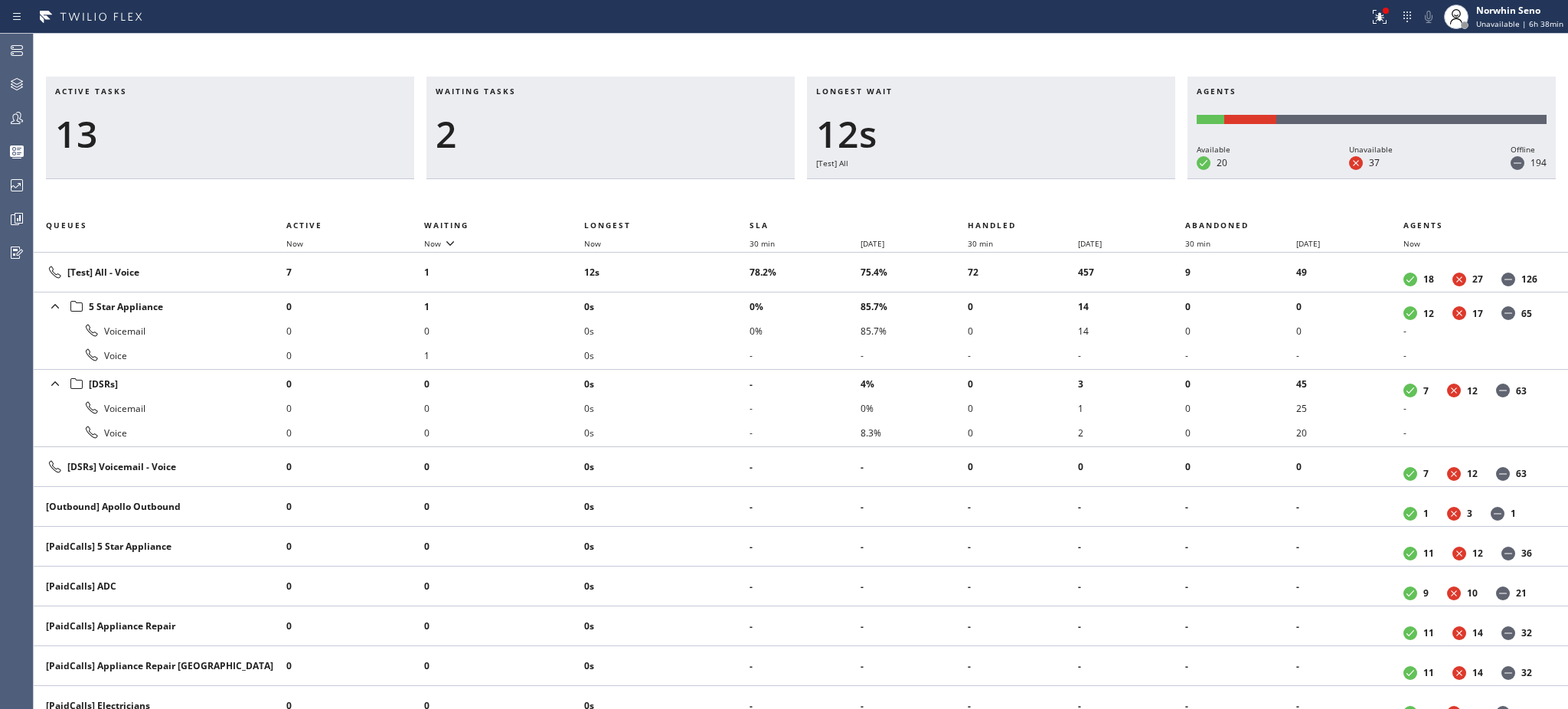
click at [532, 91] on h3 "Waiting tasks" at bounding box center [610, 97] width 350 height 23
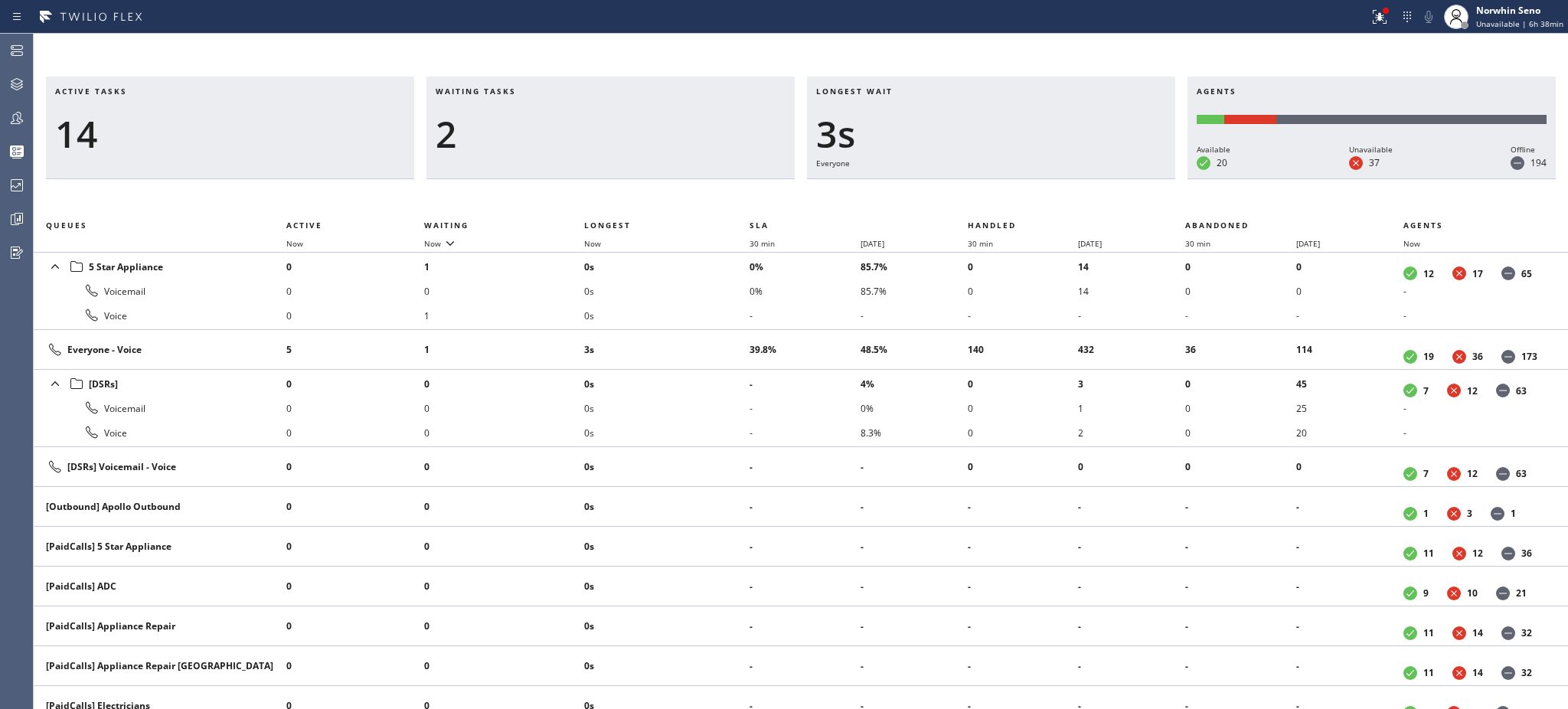
click at [532, 91] on h3 "Waiting tasks" at bounding box center [610, 97] width 350 height 23
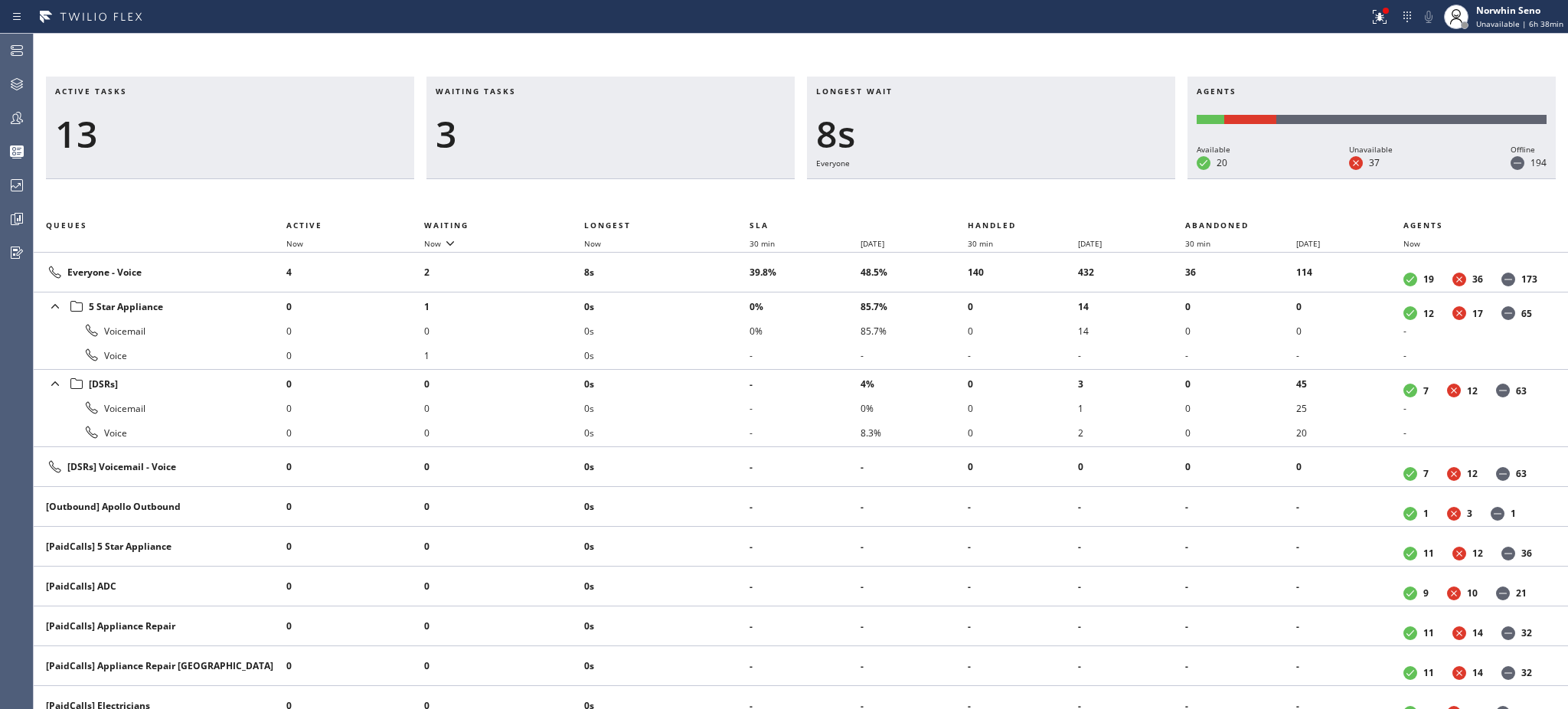
click at [532, 91] on h3 "Waiting tasks" at bounding box center [610, 97] width 350 height 23
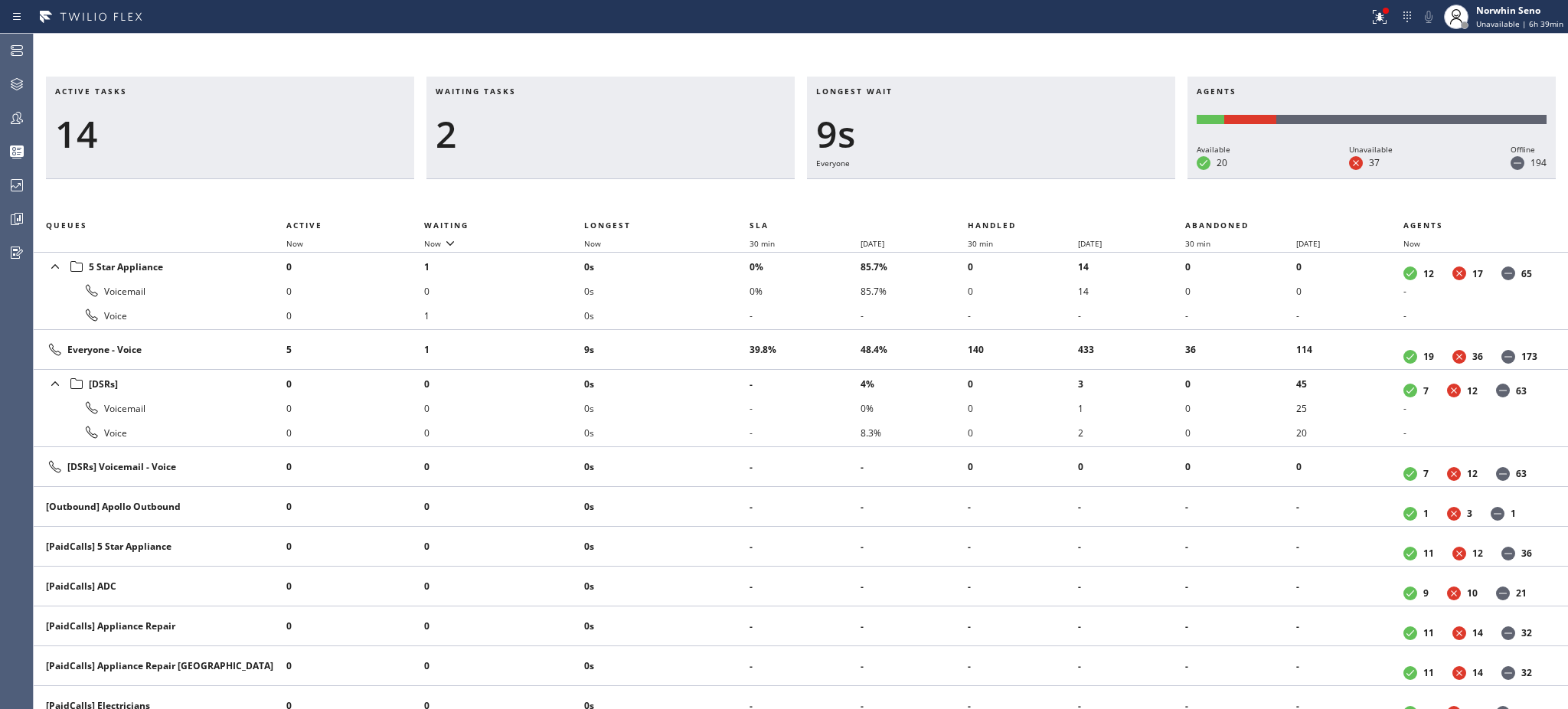
click at [532, 91] on h3 "Waiting tasks" at bounding box center [610, 97] width 350 height 23
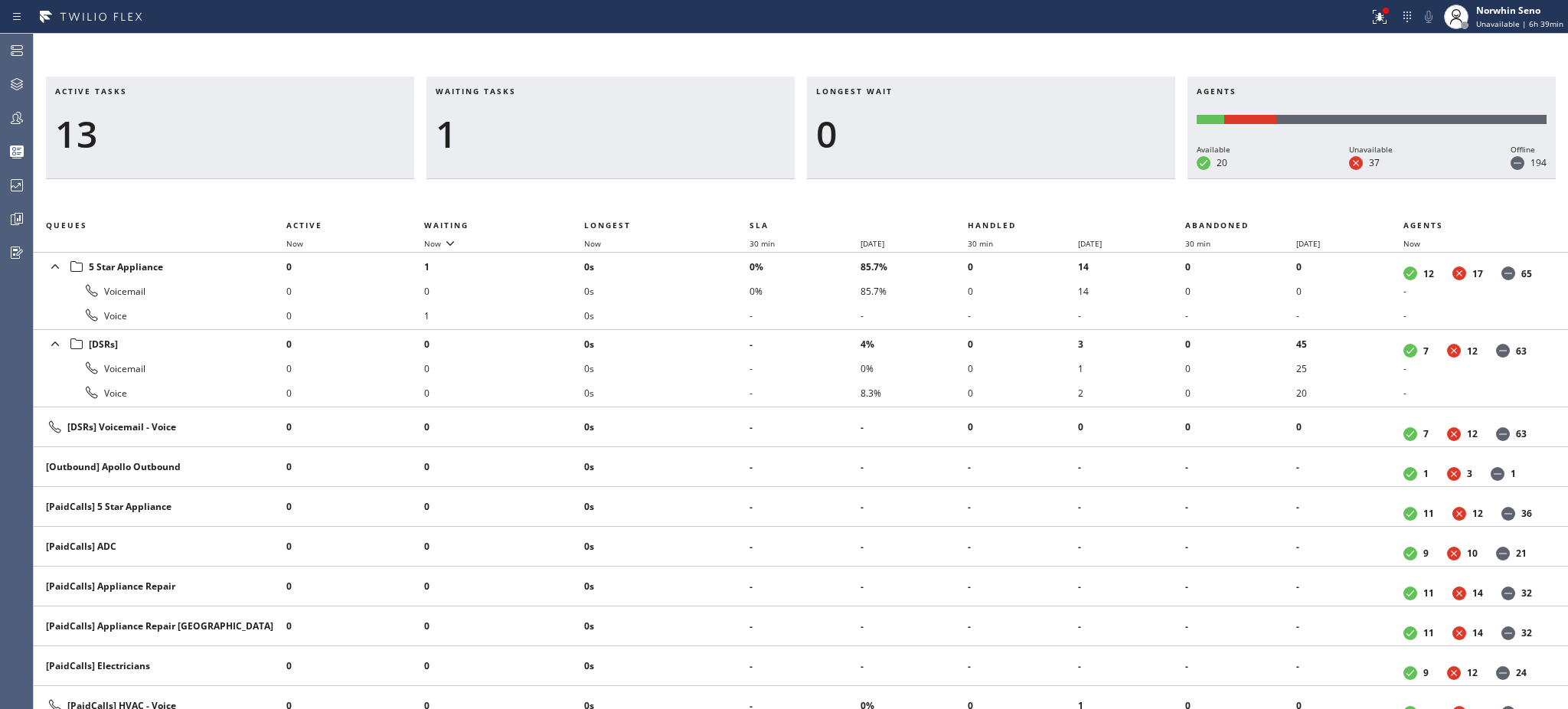
click at [532, 91] on h3 "Waiting tasks" at bounding box center [610, 97] width 350 height 23
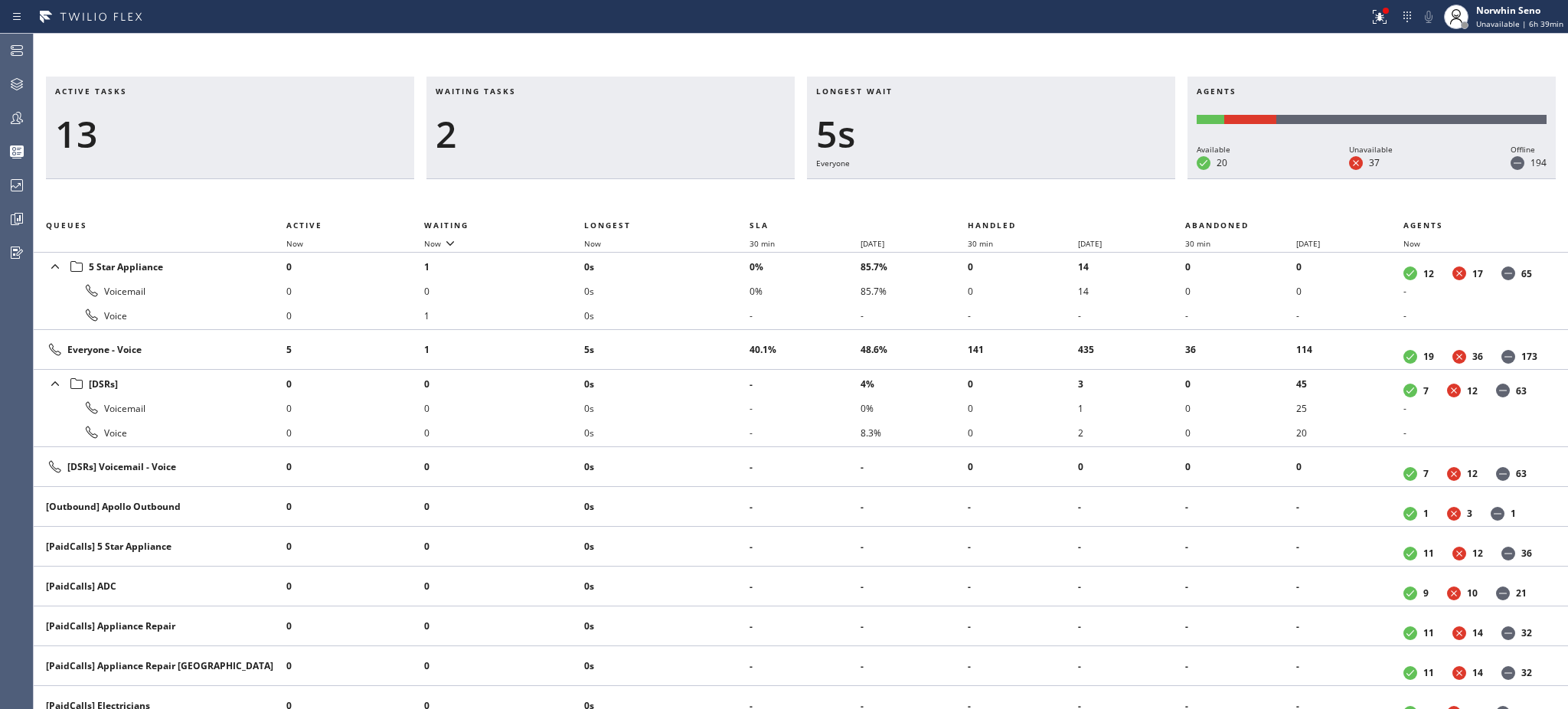
click at [532, 91] on h3 "Waiting tasks" at bounding box center [610, 97] width 350 height 23
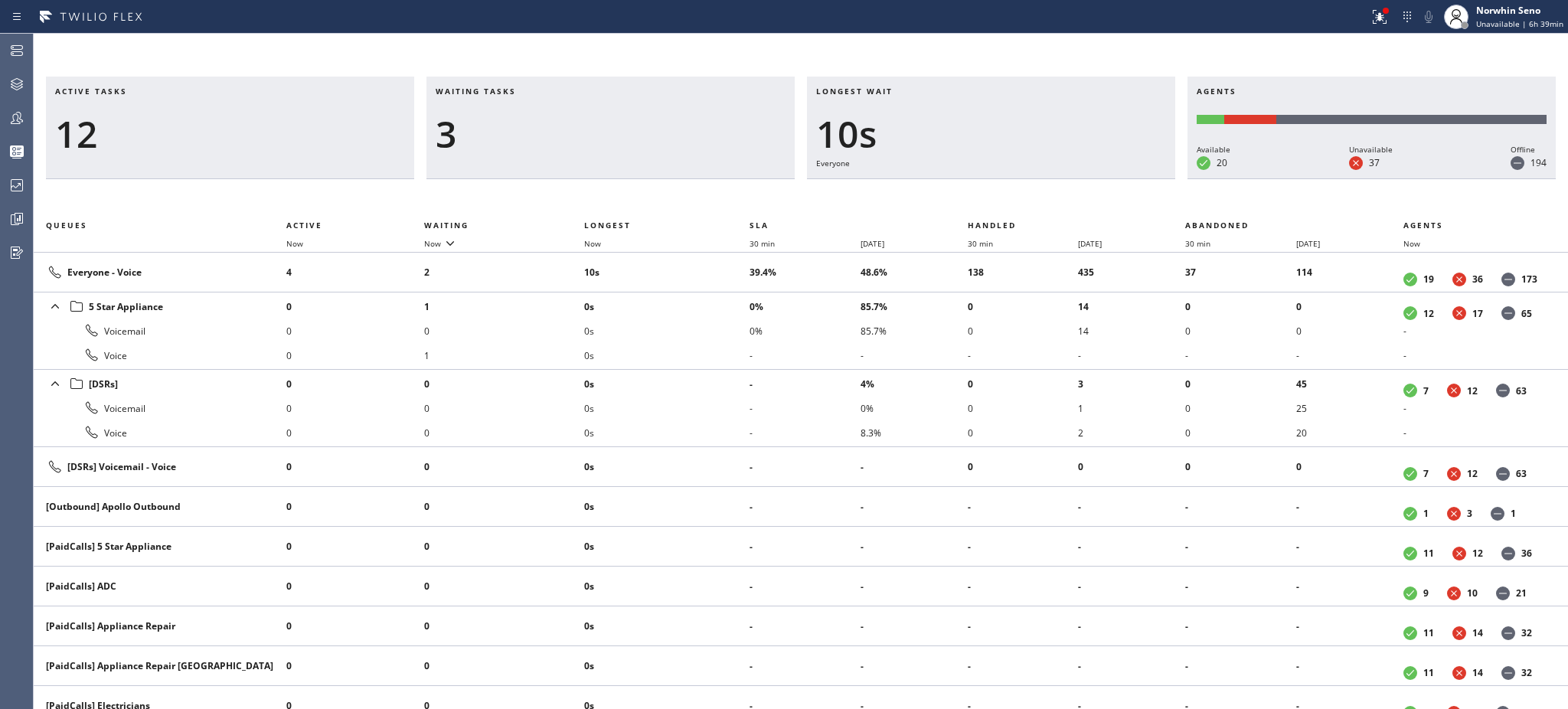
click at [532, 91] on h3 "Waiting tasks" at bounding box center [610, 97] width 350 height 23
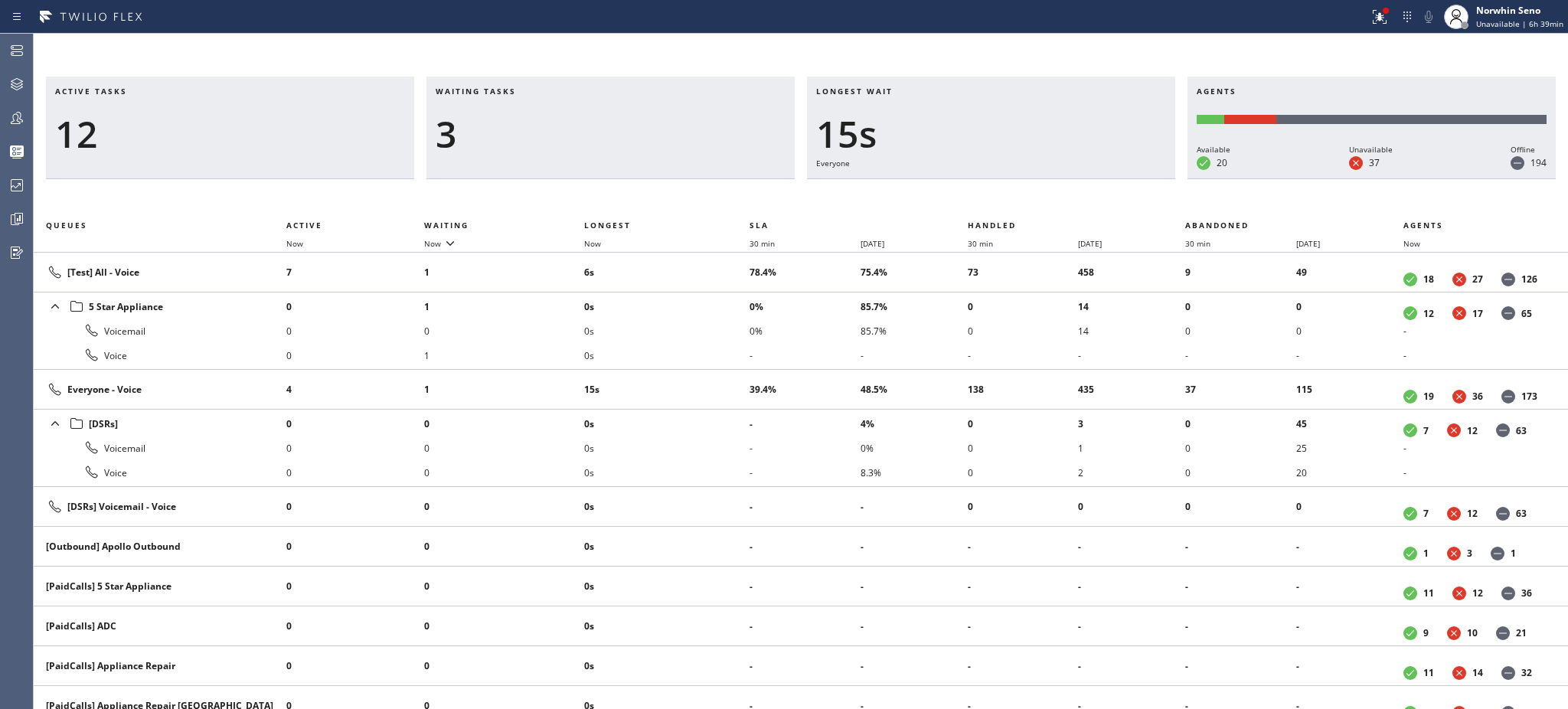
click at [532, 91] on h3 "Waiting tasks" at bounding box center [610, 97] width 350 height 23
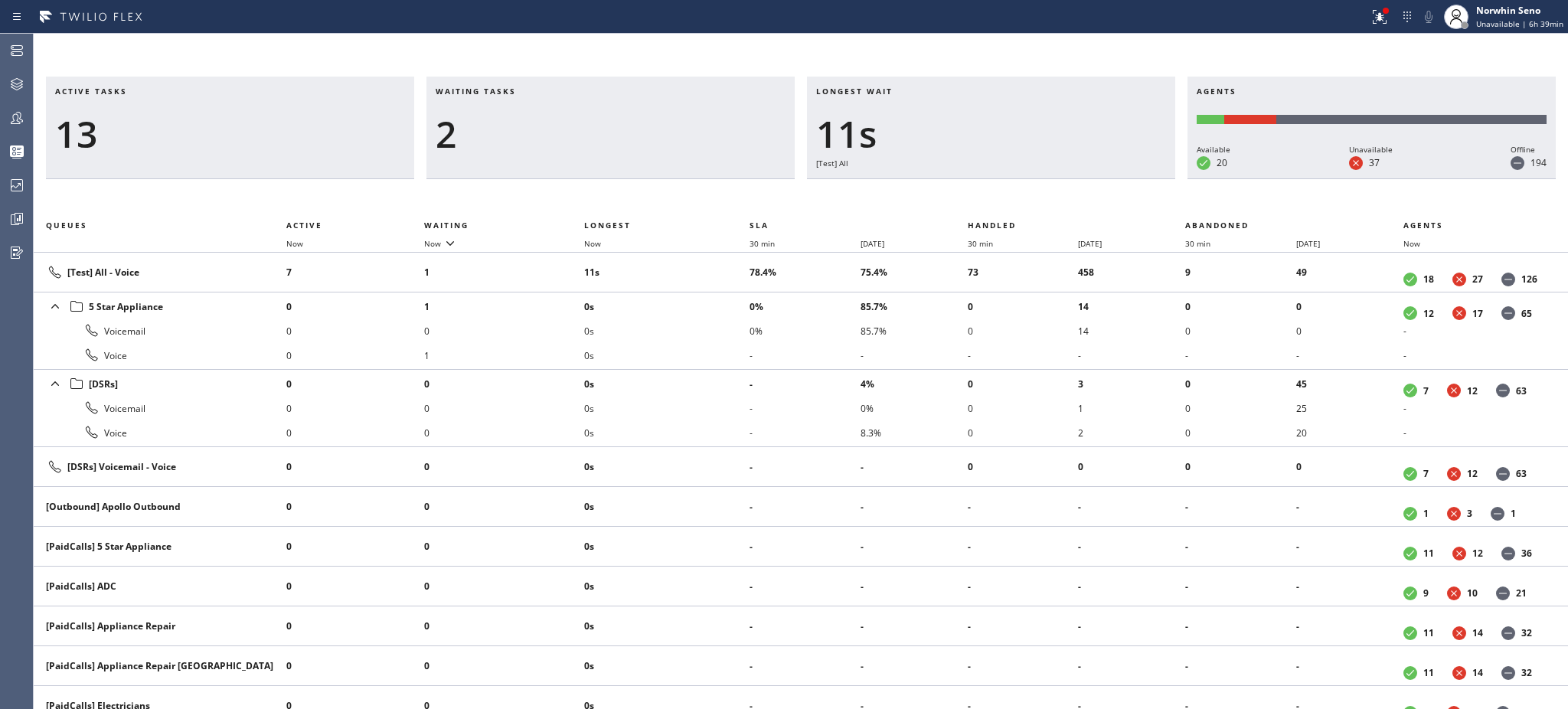
click at [532, 91] on h3 "Waiting tasks" at bounding box center [610, 97] width 350 height 23
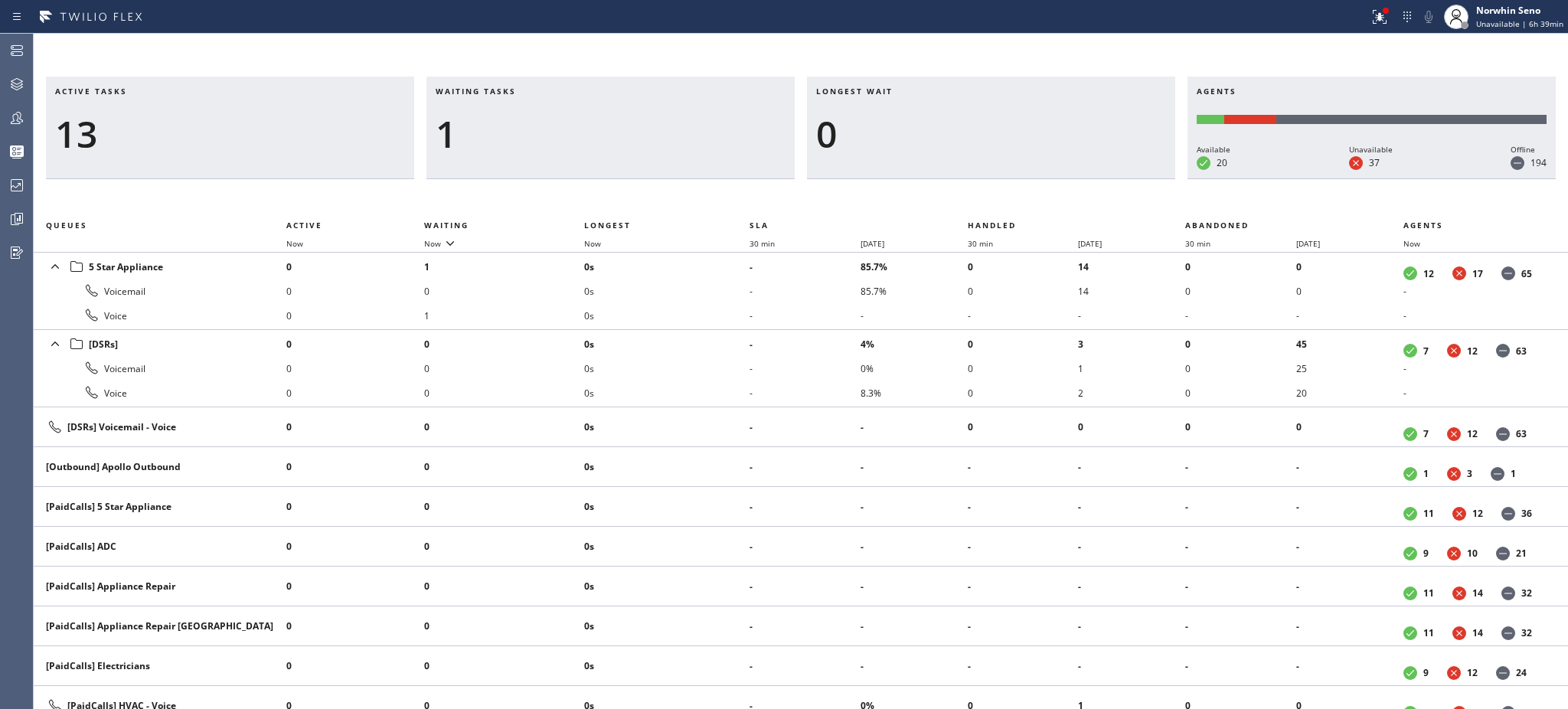
click at [532, 91] on h3 "Waiting tasks" at bounding box center [610, 97] width 350 height 23
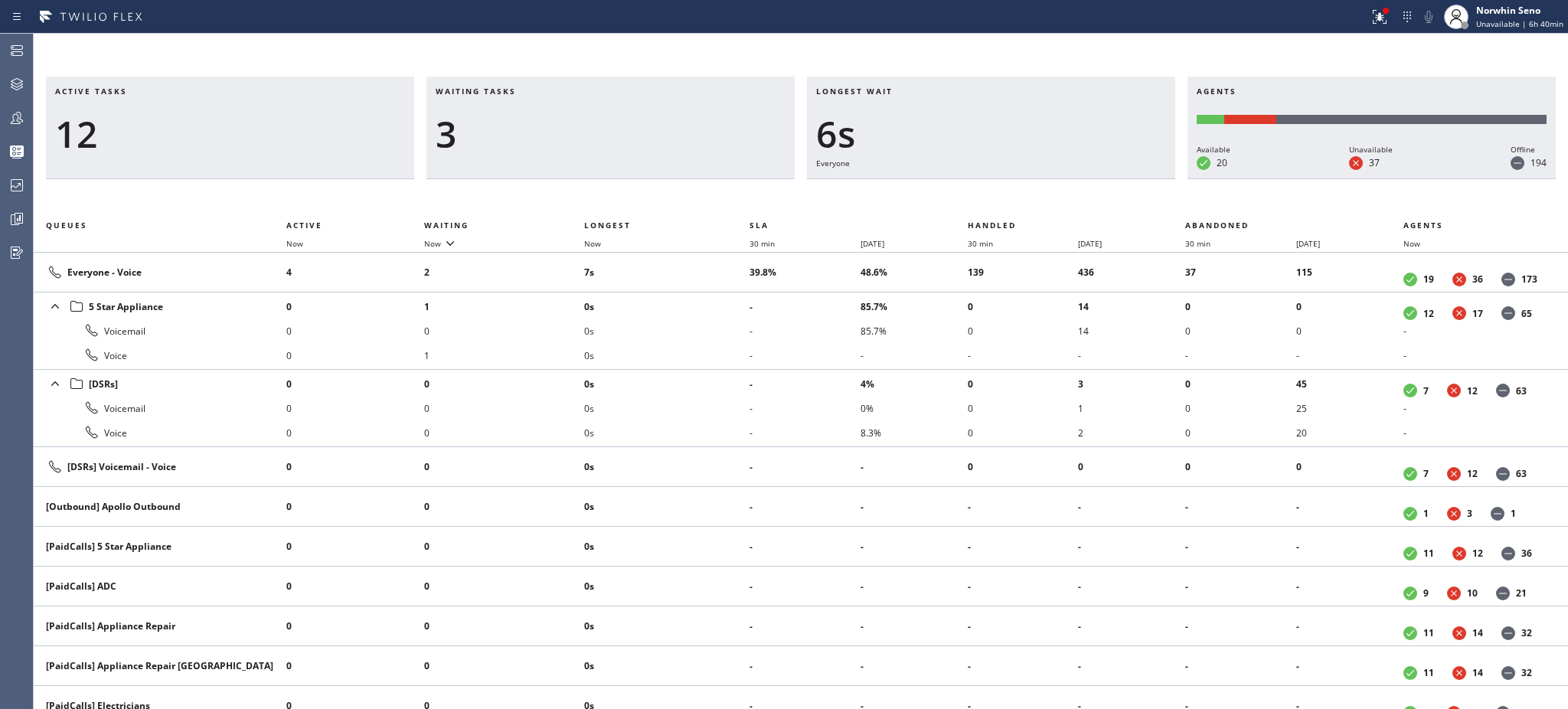
click at [532, 91] on h3 "Waiting tasks" at bounding box center [610, 97] width 350 height 23
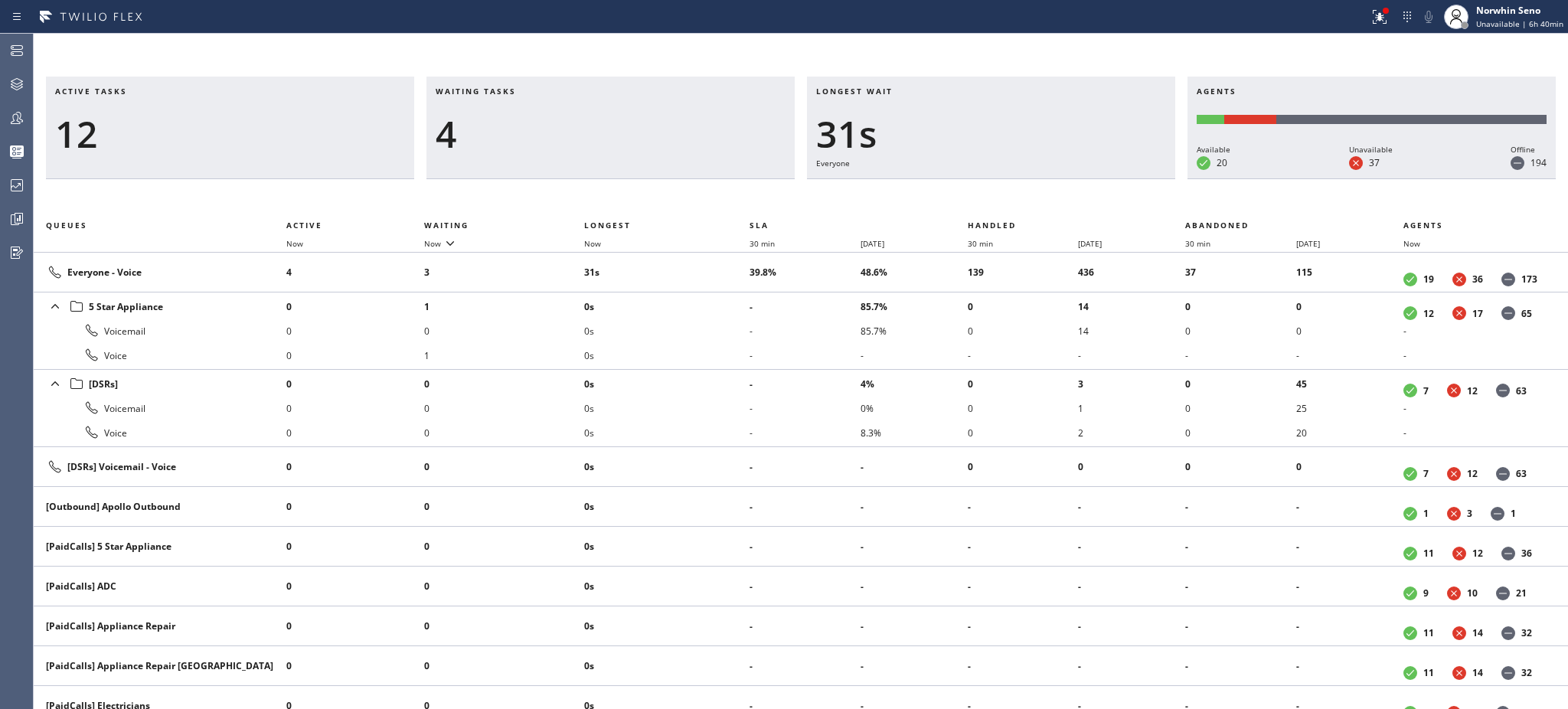
click at [532, 91] on h3 "Waiting tasks" at bounding box center [610, 97] width 350 height 23
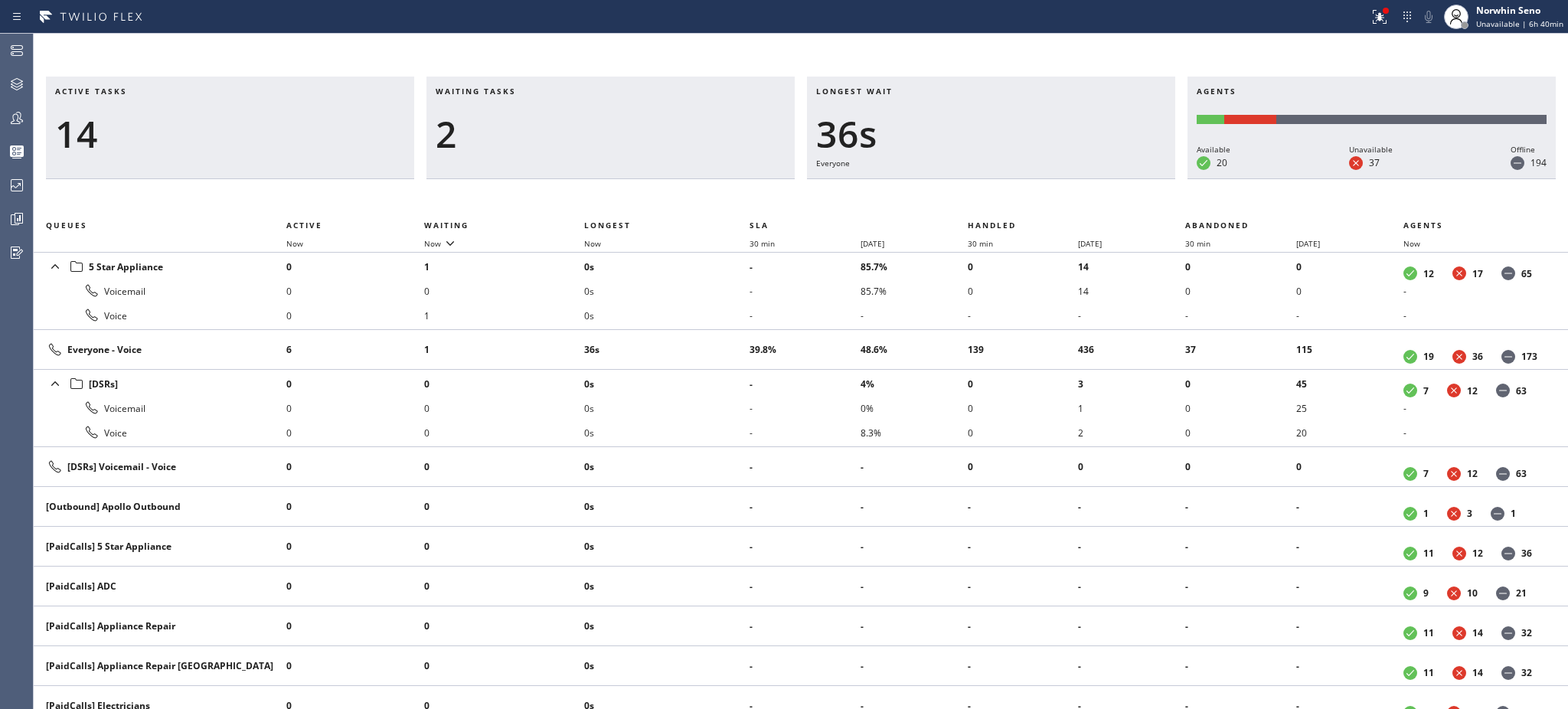
click at [532, 91] on h3 "Waiting tasks" at bounding box center [610, 97] width 350 height 23
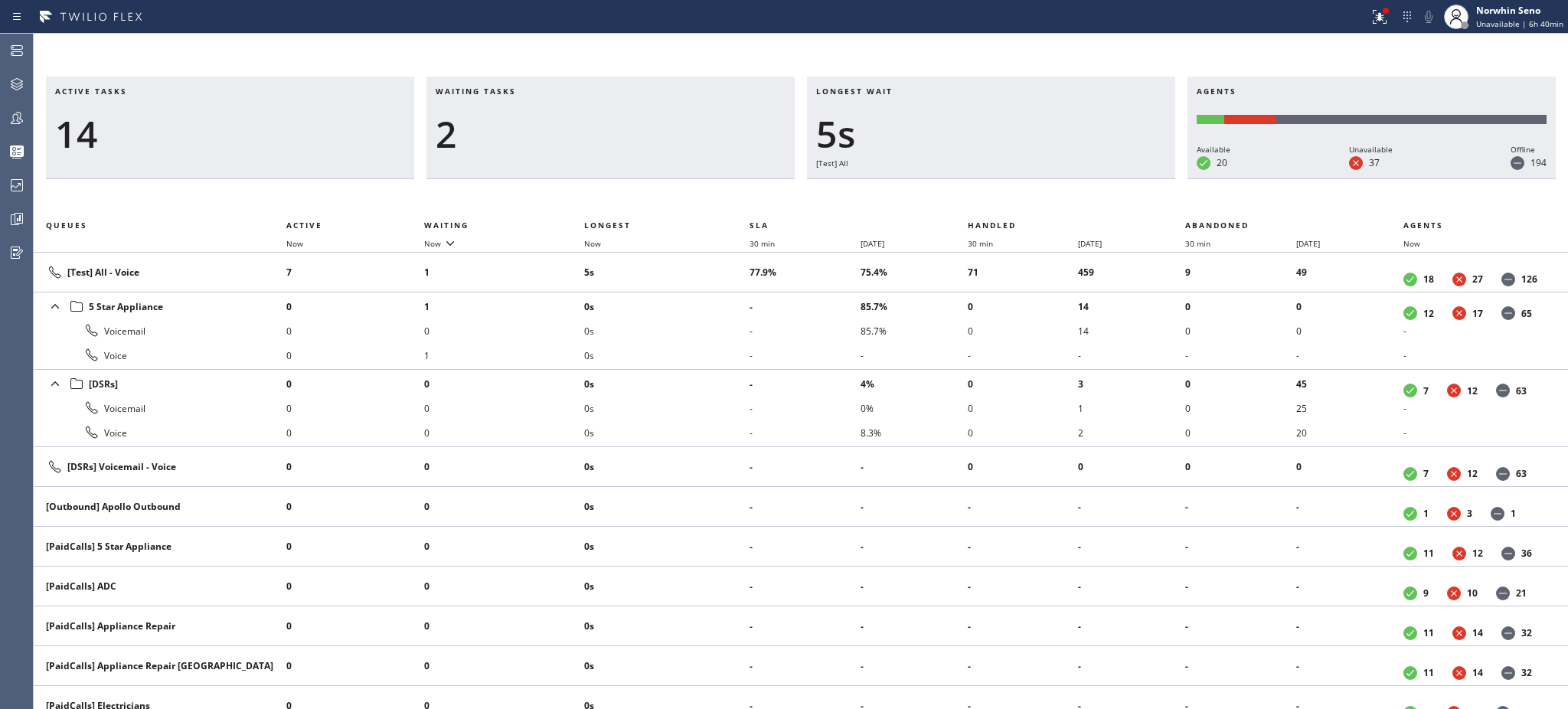
click at [532, 91] on h3 "Waiting tasks" at bounding box center [610, 97] width 350 height 23
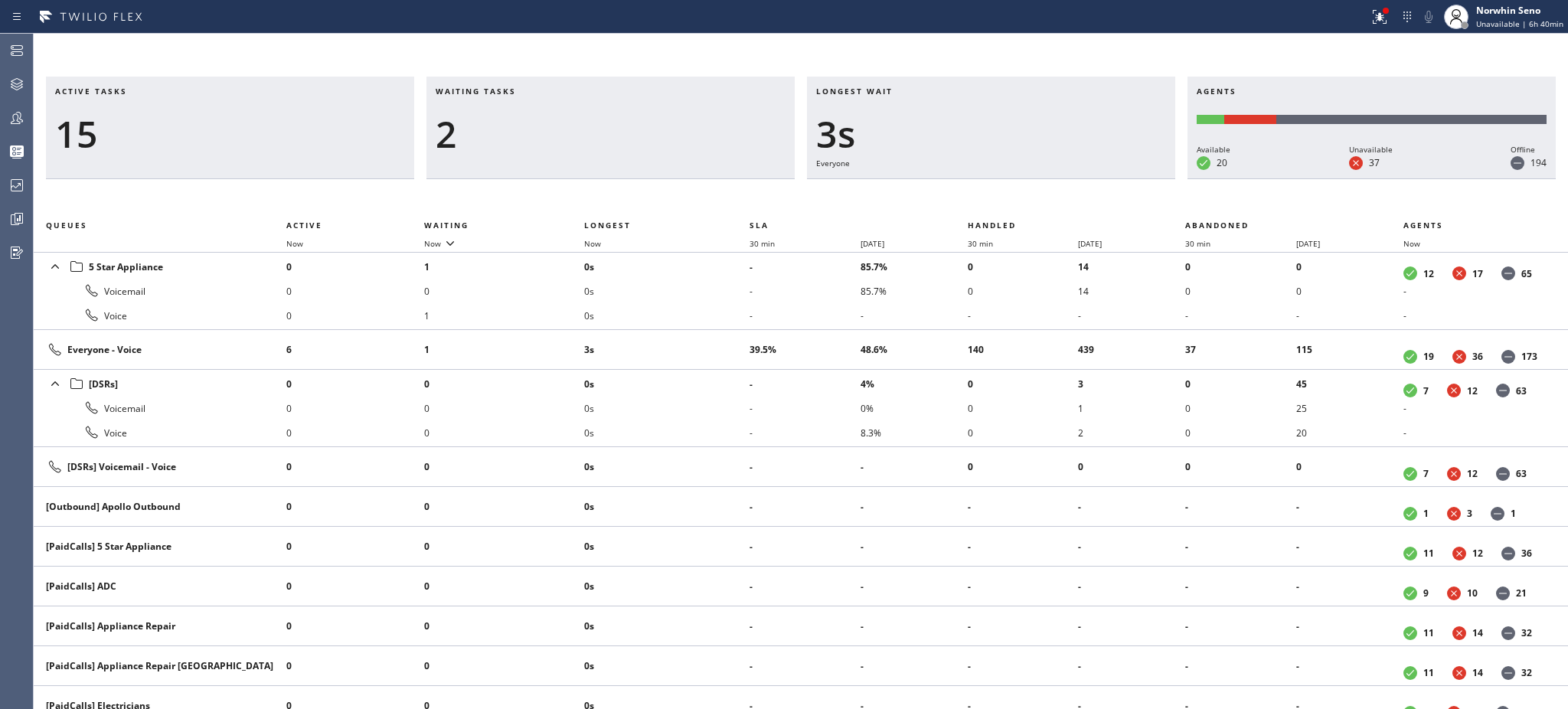
click at [532, 91] on h3 "Waiting tasks" at bounding box center [610, 97] width 350 height 23
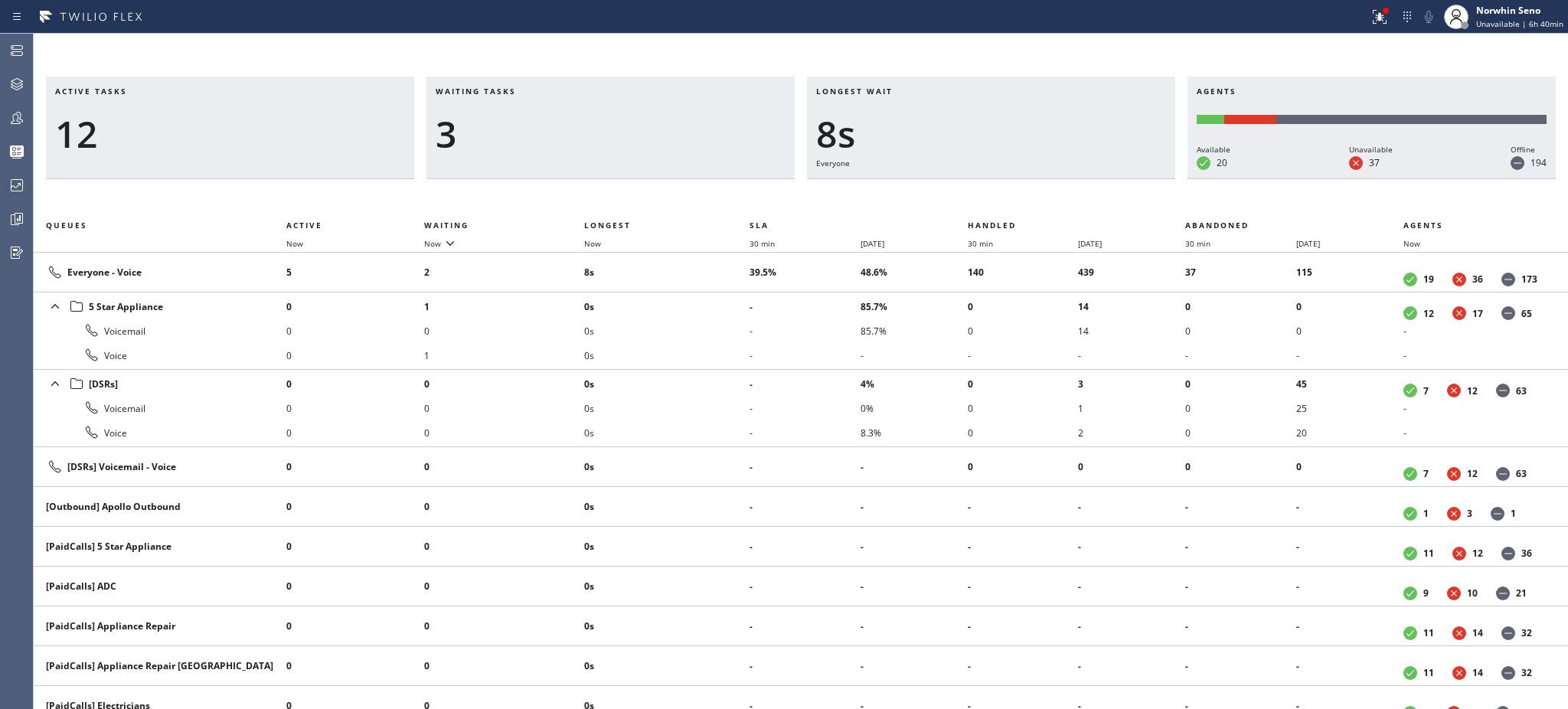
click at [532, 91] on h3 "Waiting tasks" at bounding box center [610, 97] width 350 height 23
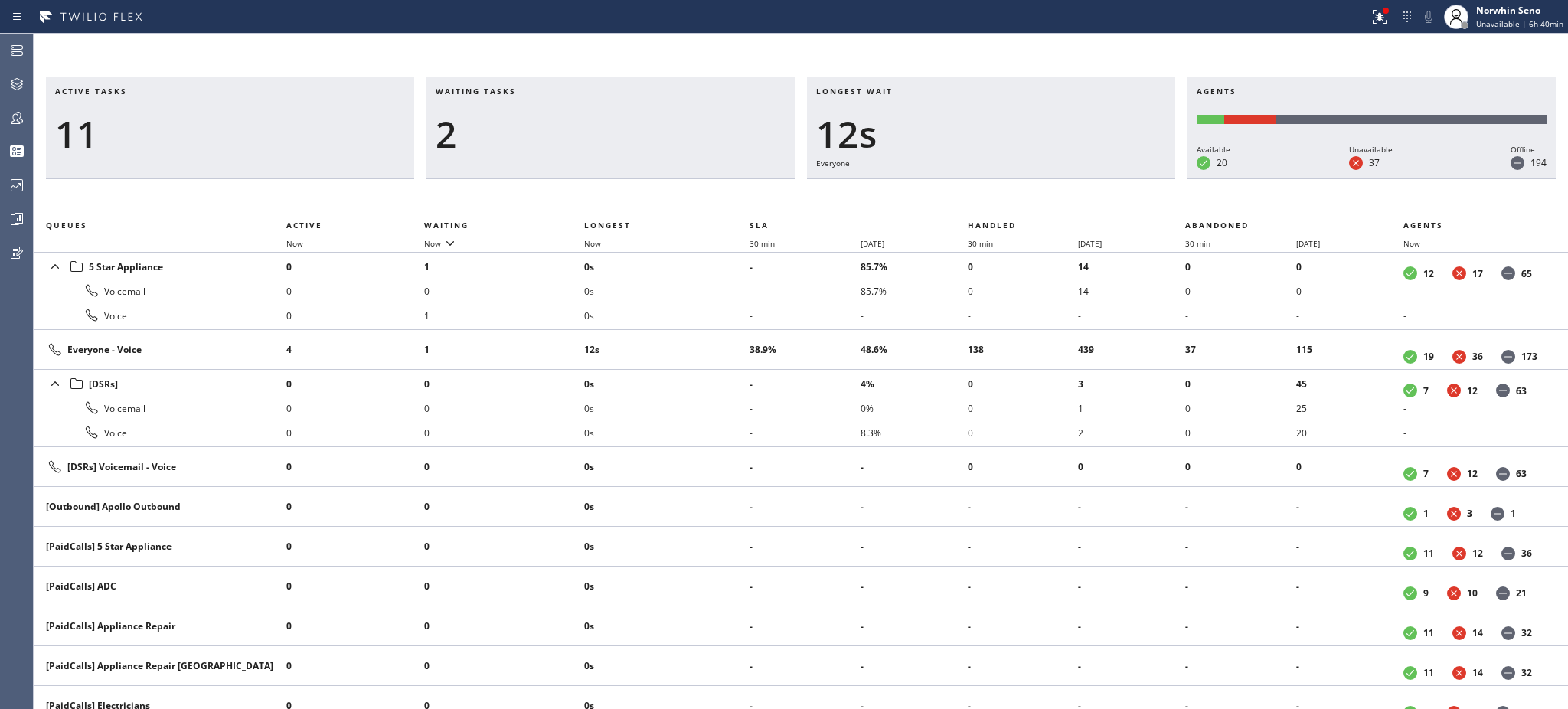
click at [532, 91] on h3 "Waiting tasks" at bounding box center [610, 97] width 350 height 23
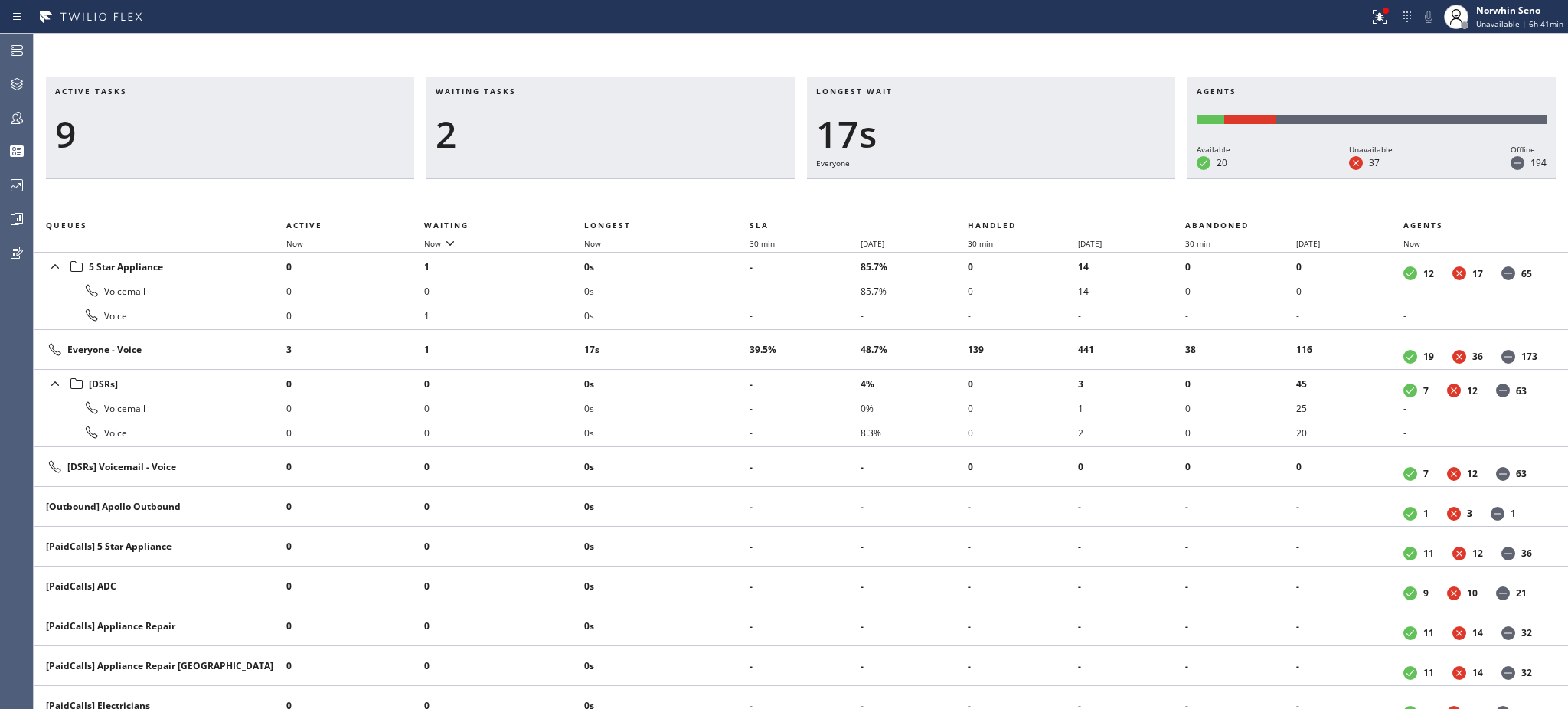
click at [532, 91] on h3 "Waiting tasks" at bounding box center [610, 97] width 350 height 23
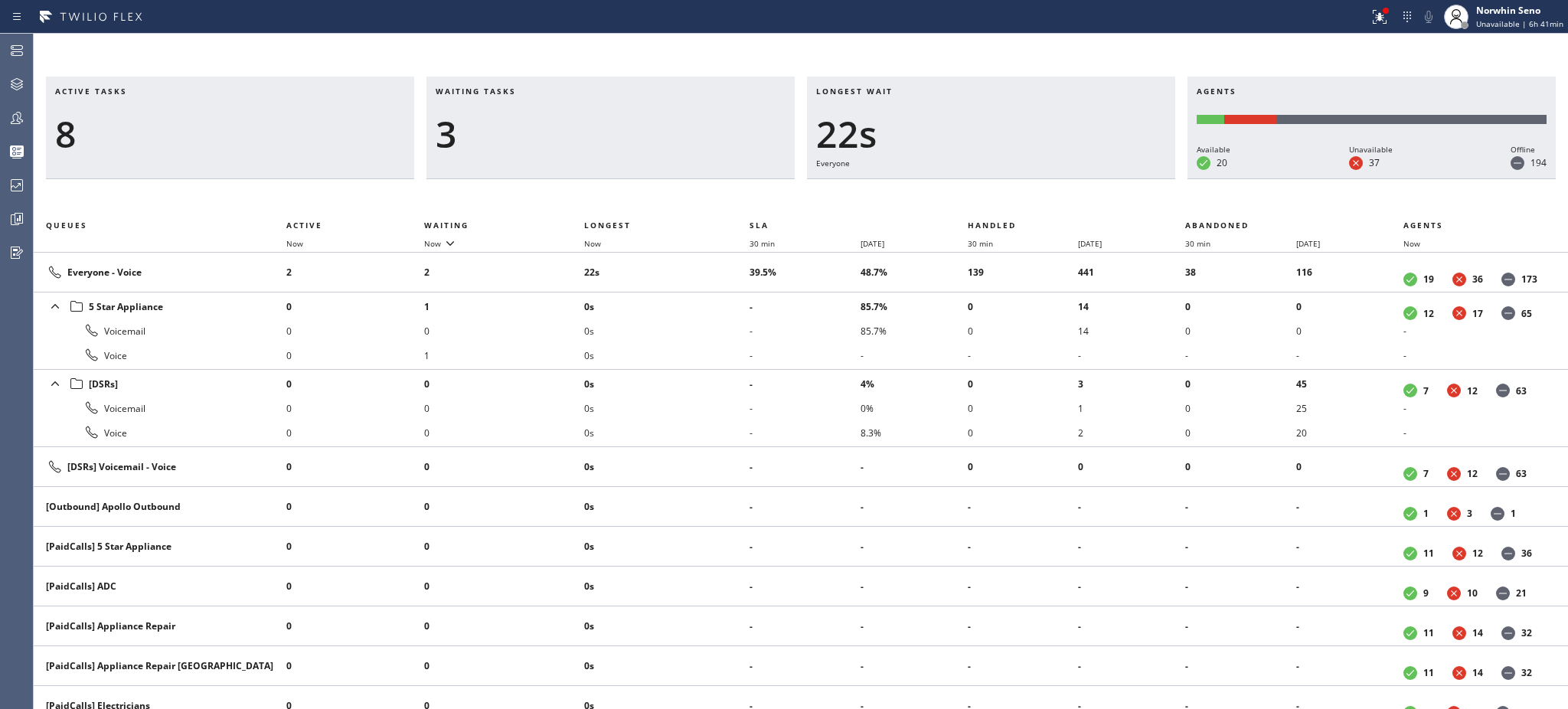
click at [532, 91] on h3 "Waiting tasks" at bounding box center [610, 97] width 350 height 23
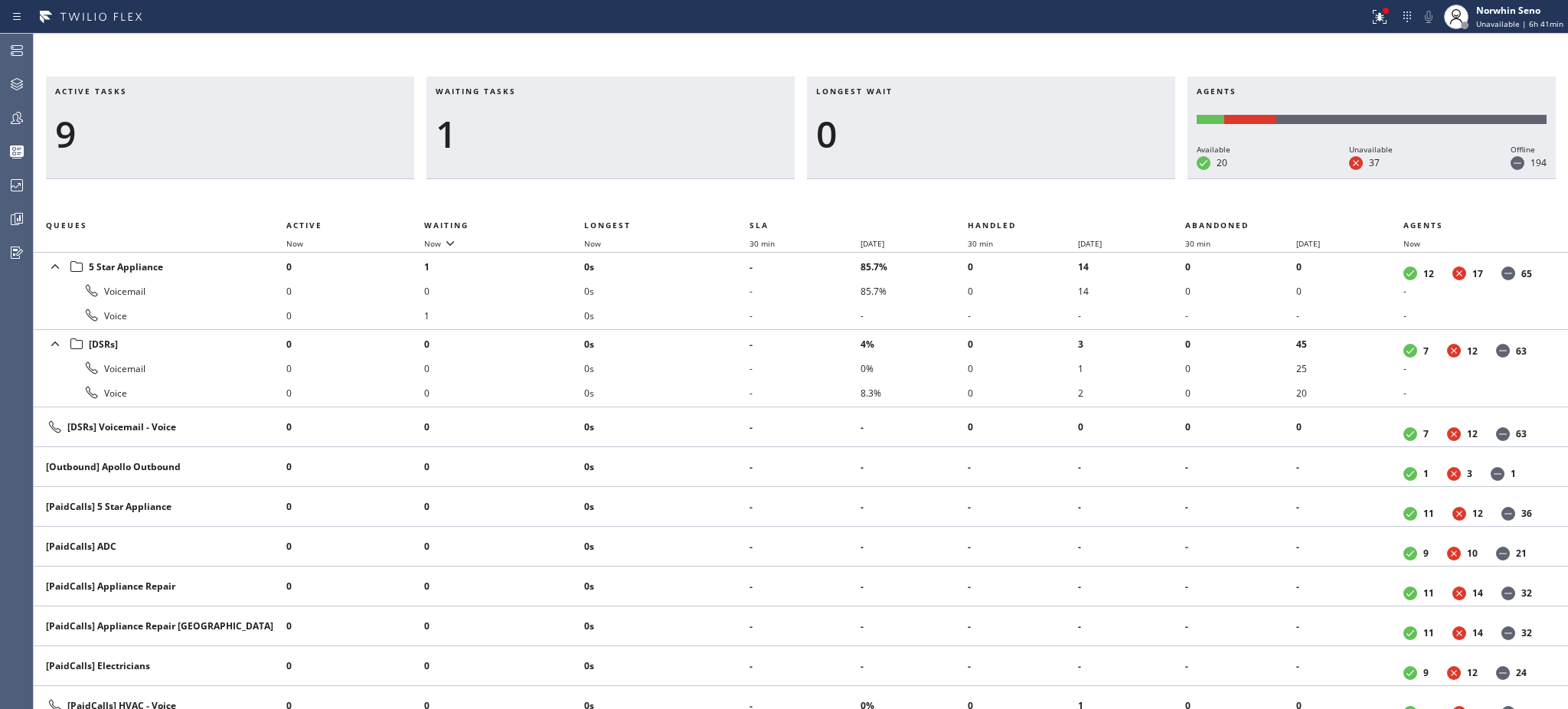
click at [532, 91] on h3 "Waiting tasks" at bounding box center [610, 97] width 350 height 23
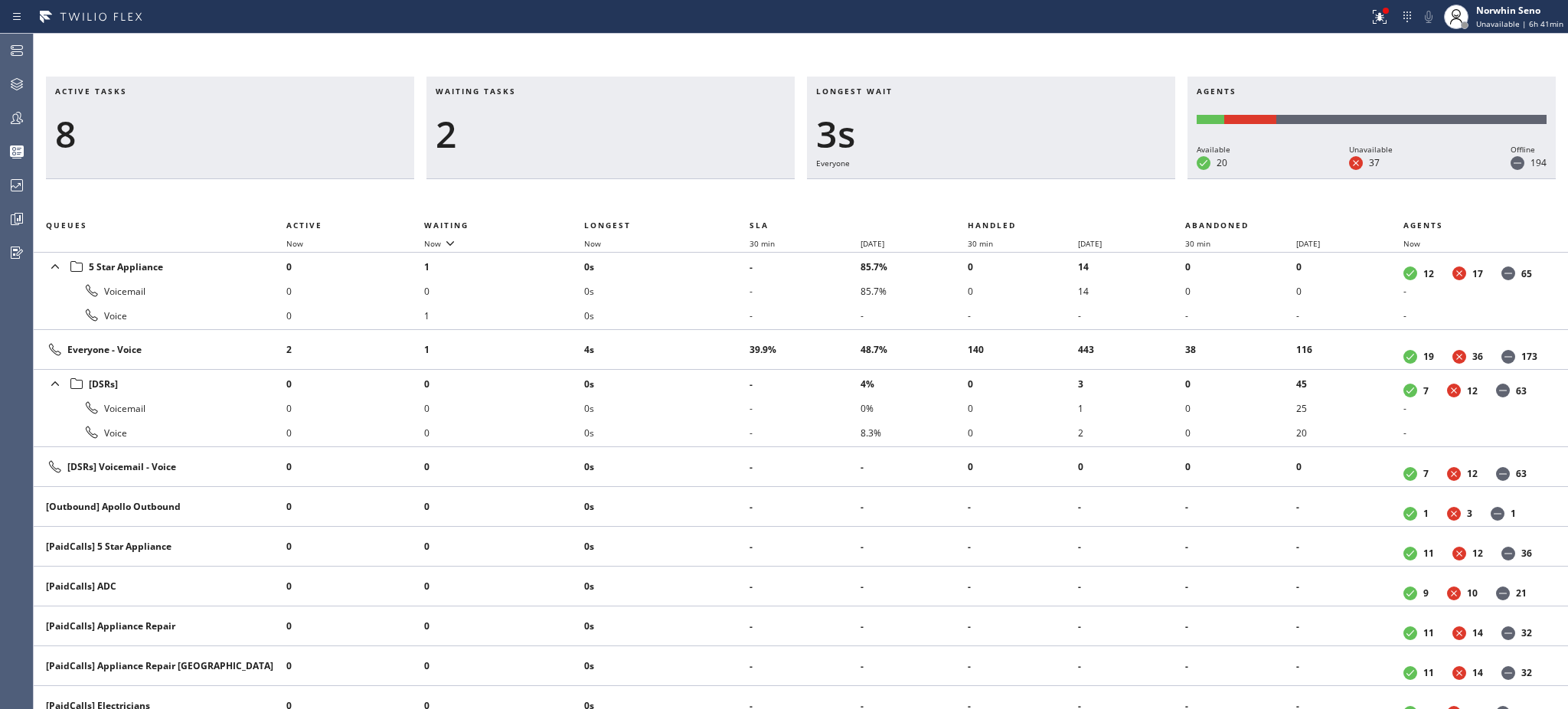
click at [532, 91] on h3 "Waiting tasks" at bounding box center [610, 97] width 350 height 23
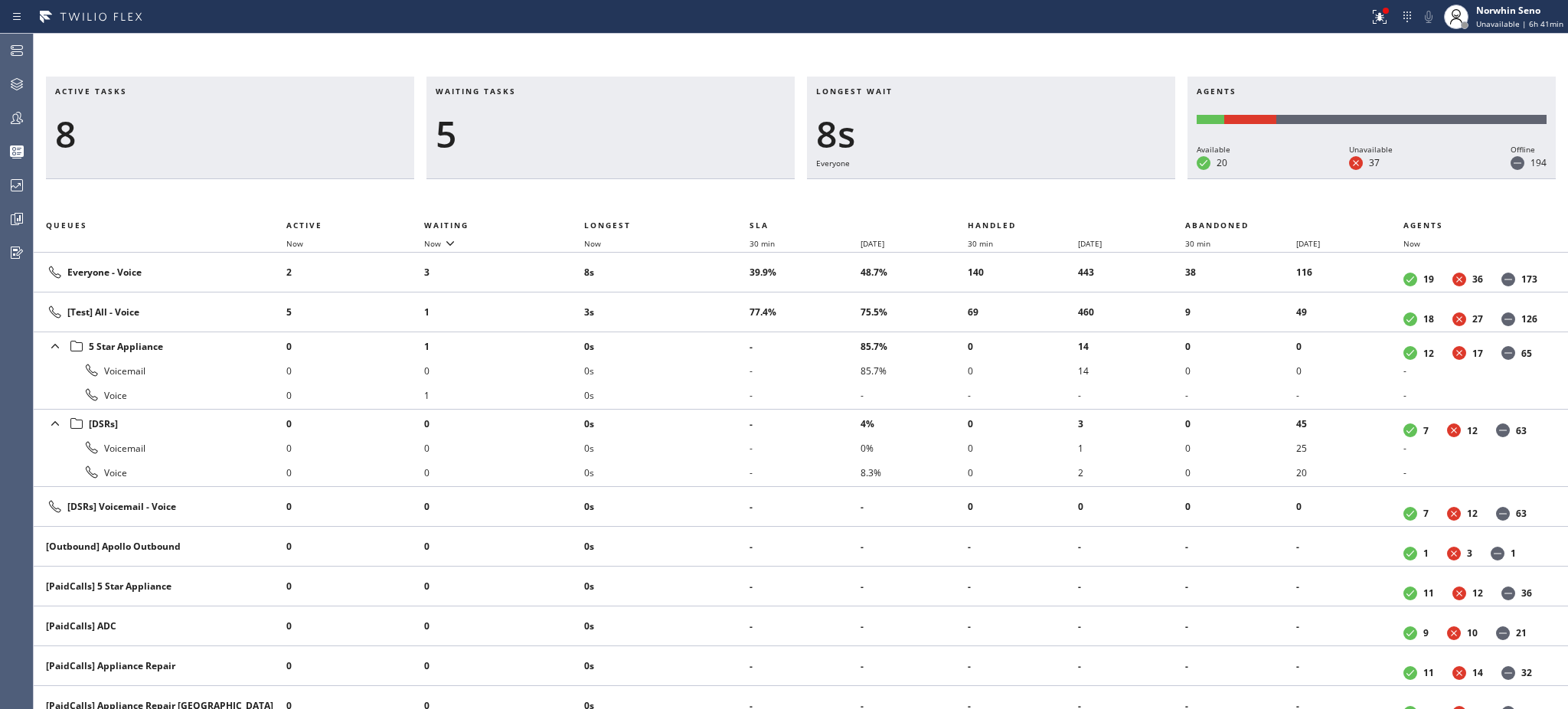
click at [532, 91] on h3 "Waiting tasks" at bounding box center [610, 97] width 350 height 23
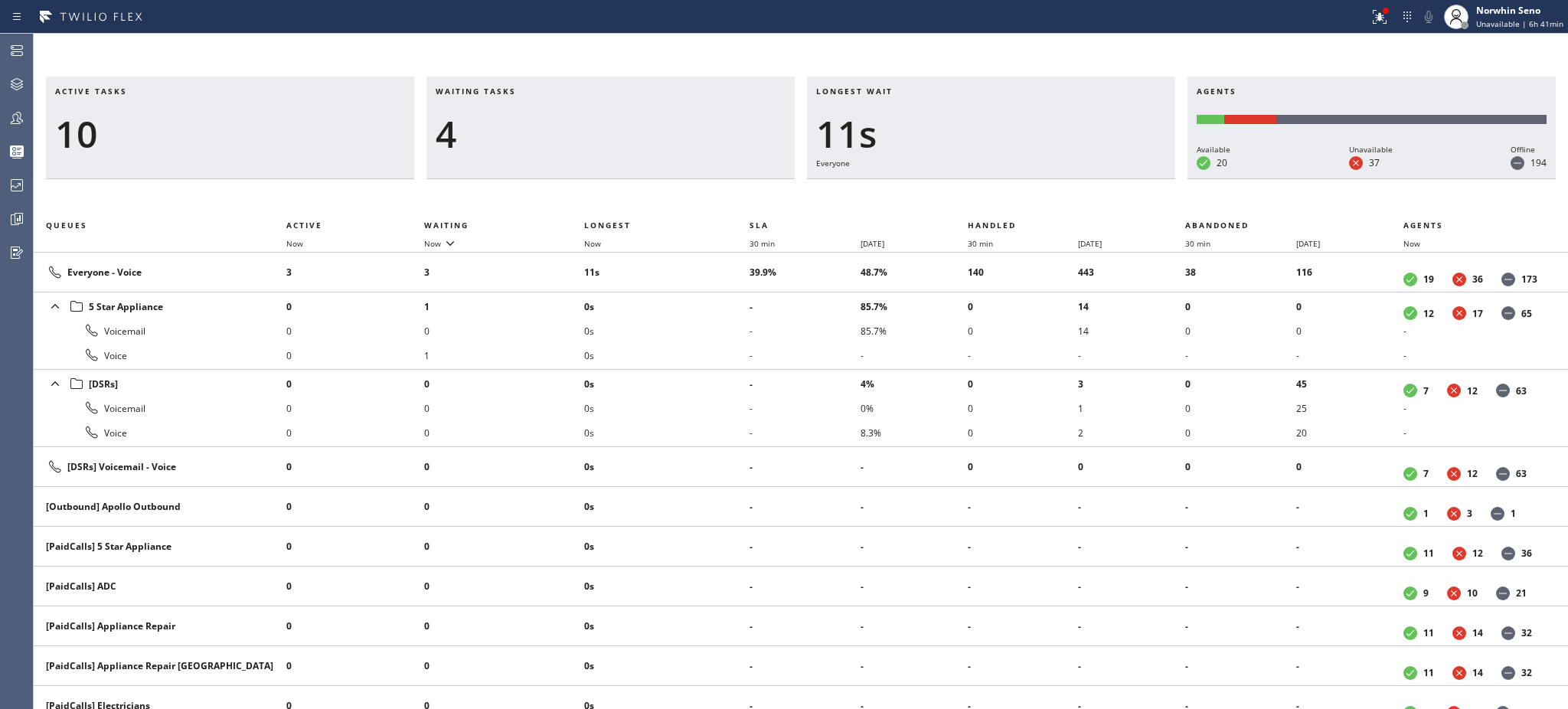
click at [532, 91] on h3 "Waiting tasks" at bounding box center [610, 97] width 350 height 23
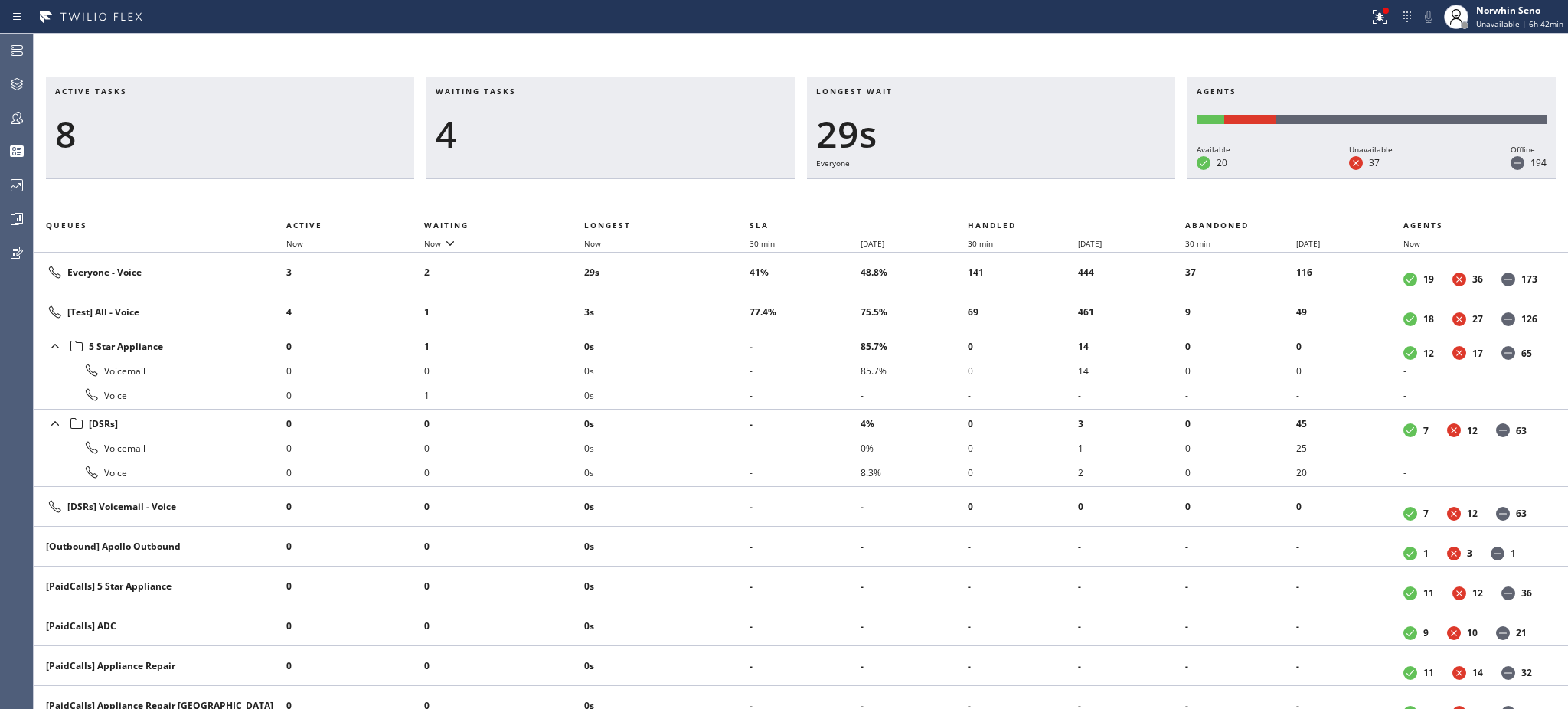
click at [532, 91] on h3 "Waiting tasks" at bounding box center [610, 97] width 350 height 23
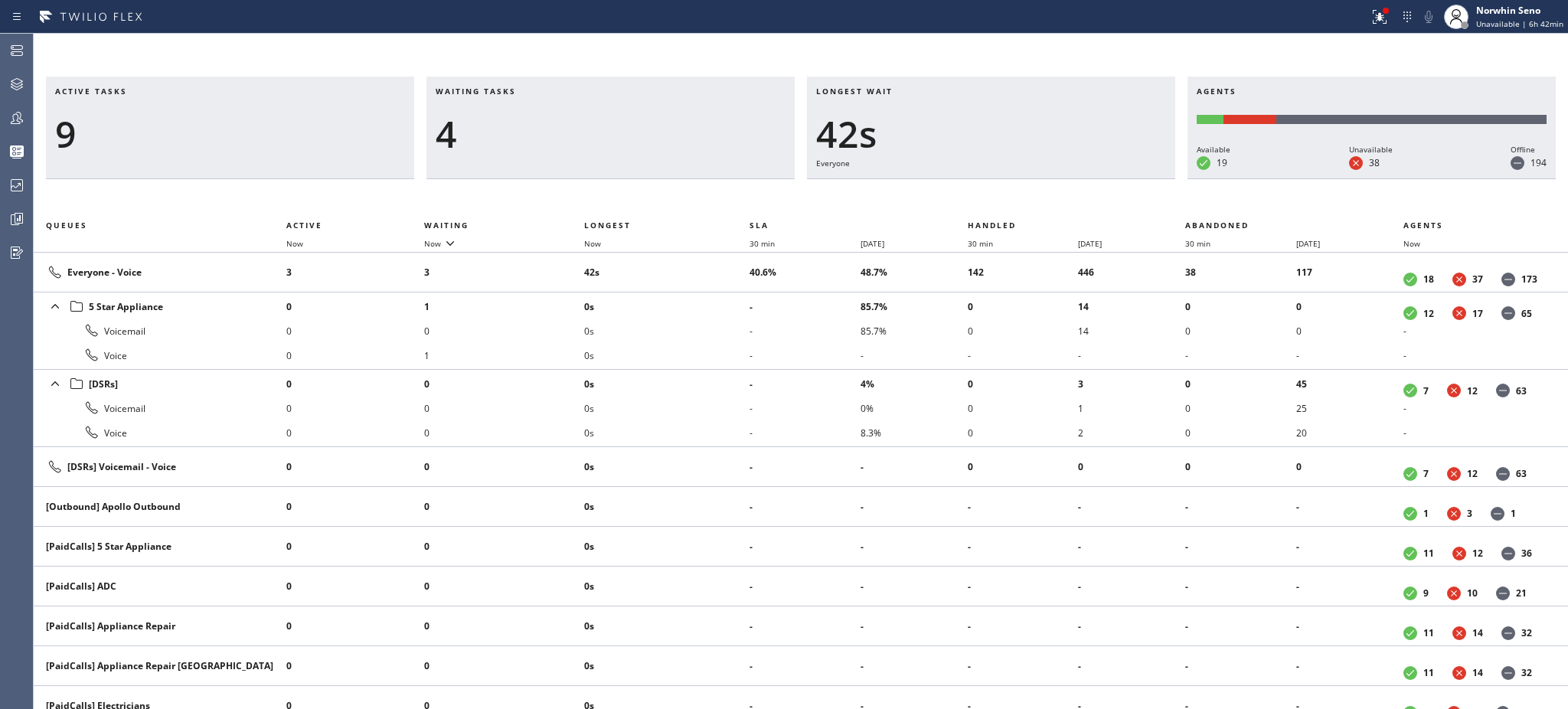
click at [532, 91] on h3 "Waiting tasks" at bounding box center [610, 97] width 350 height 23
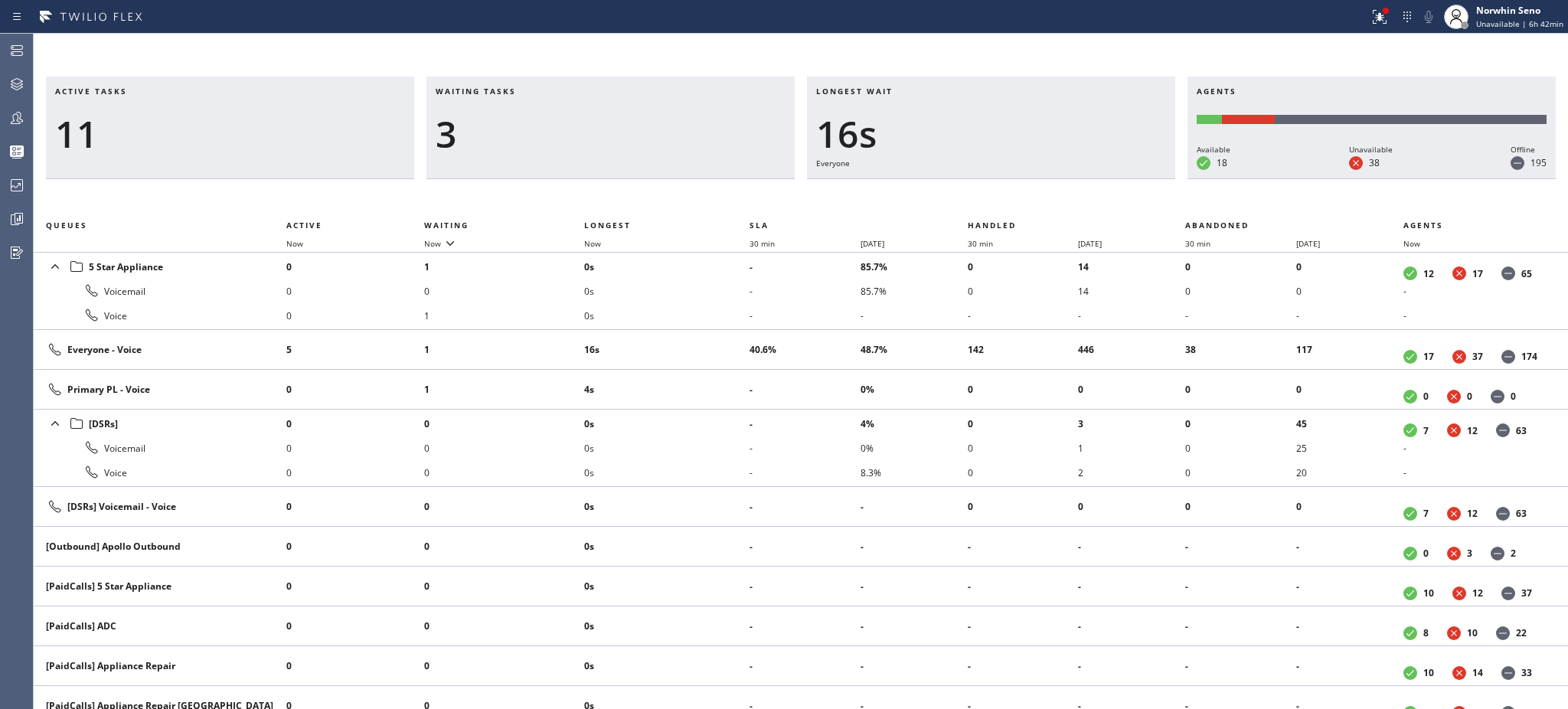
click at [532, 91] on h3 "Waiting tasks" at bounding box center [610, 97] width 350 height 23
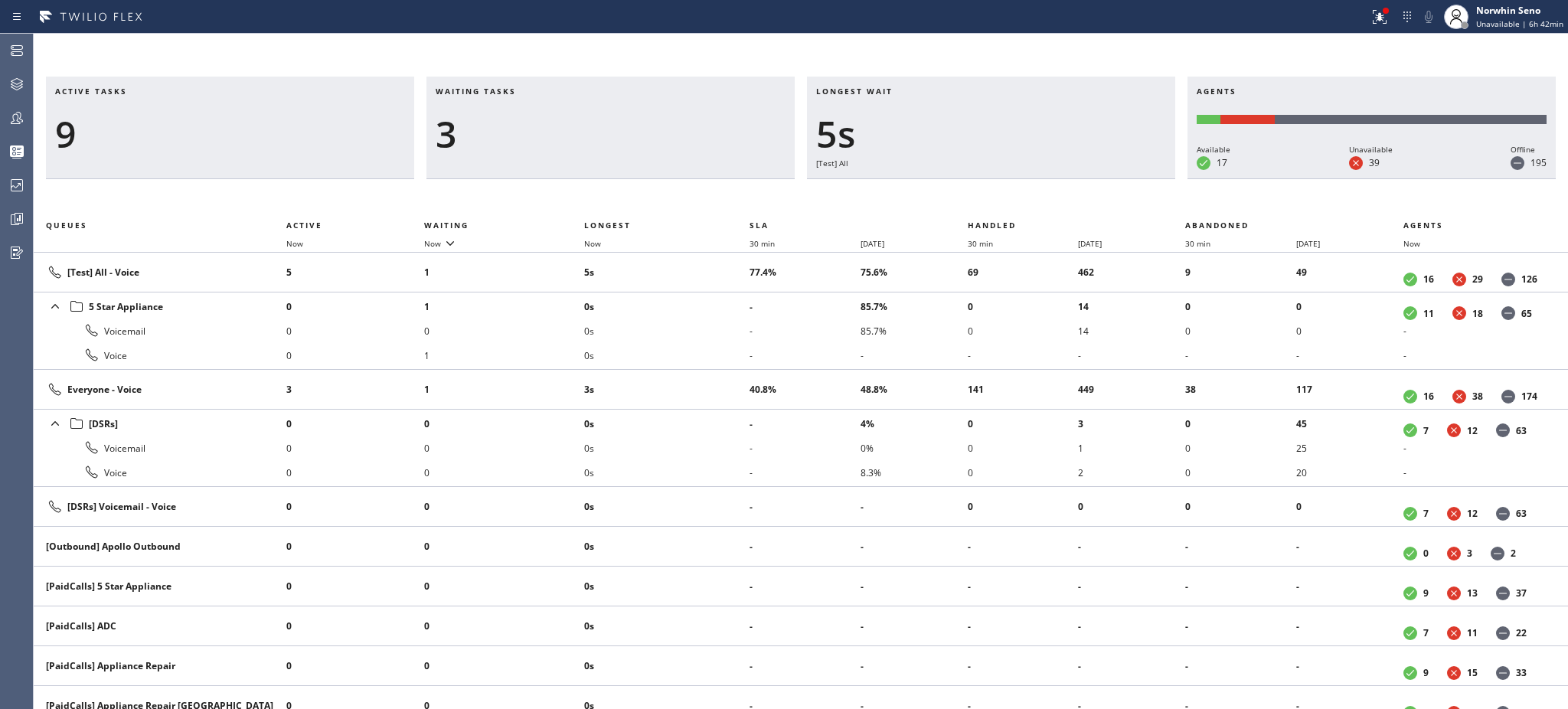
click at [532, 91] on h3 "Waiting tasks" at bounding box center [610, 97] width 350 height 23
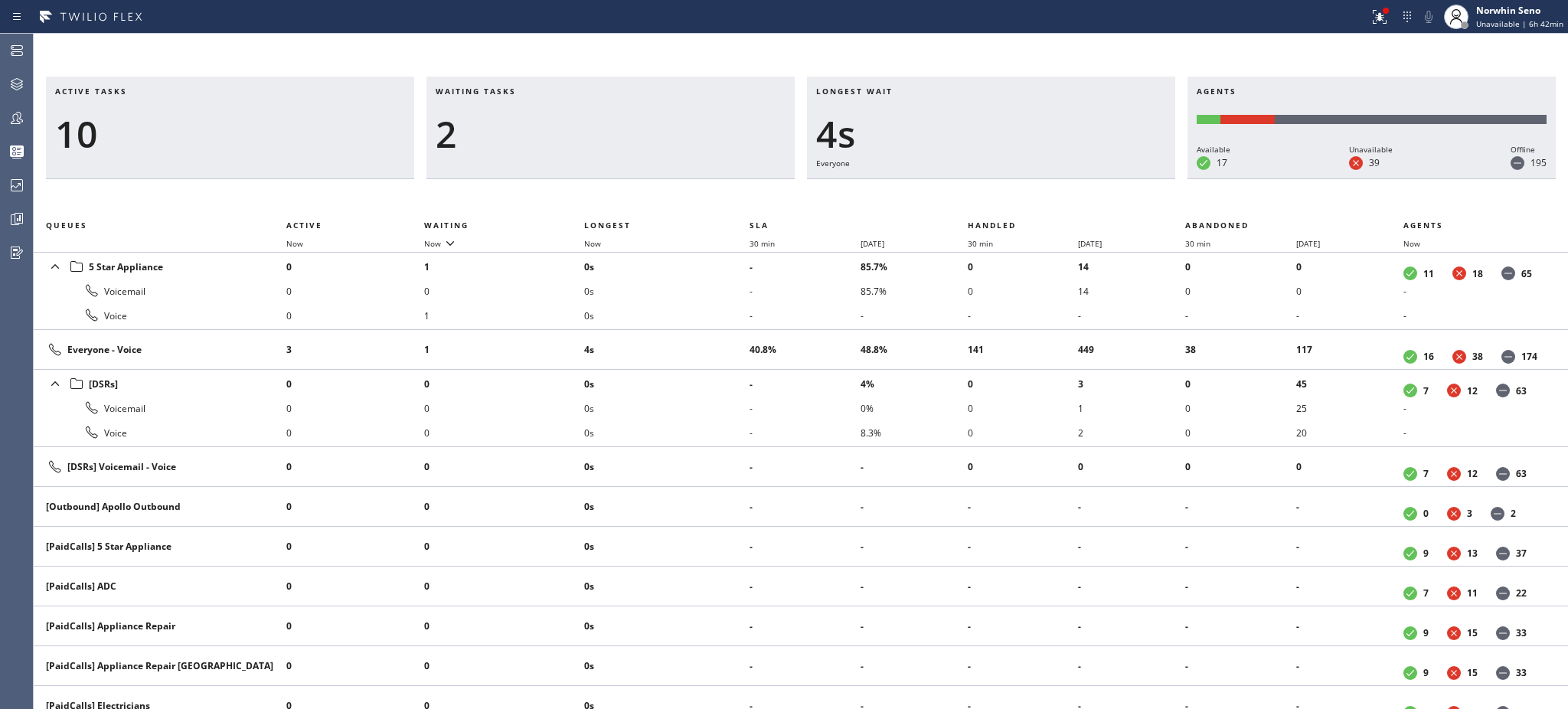
click at [532, 91] on h3 "Waiting tasks" at bounding box center [610, 97] width 350 height 23
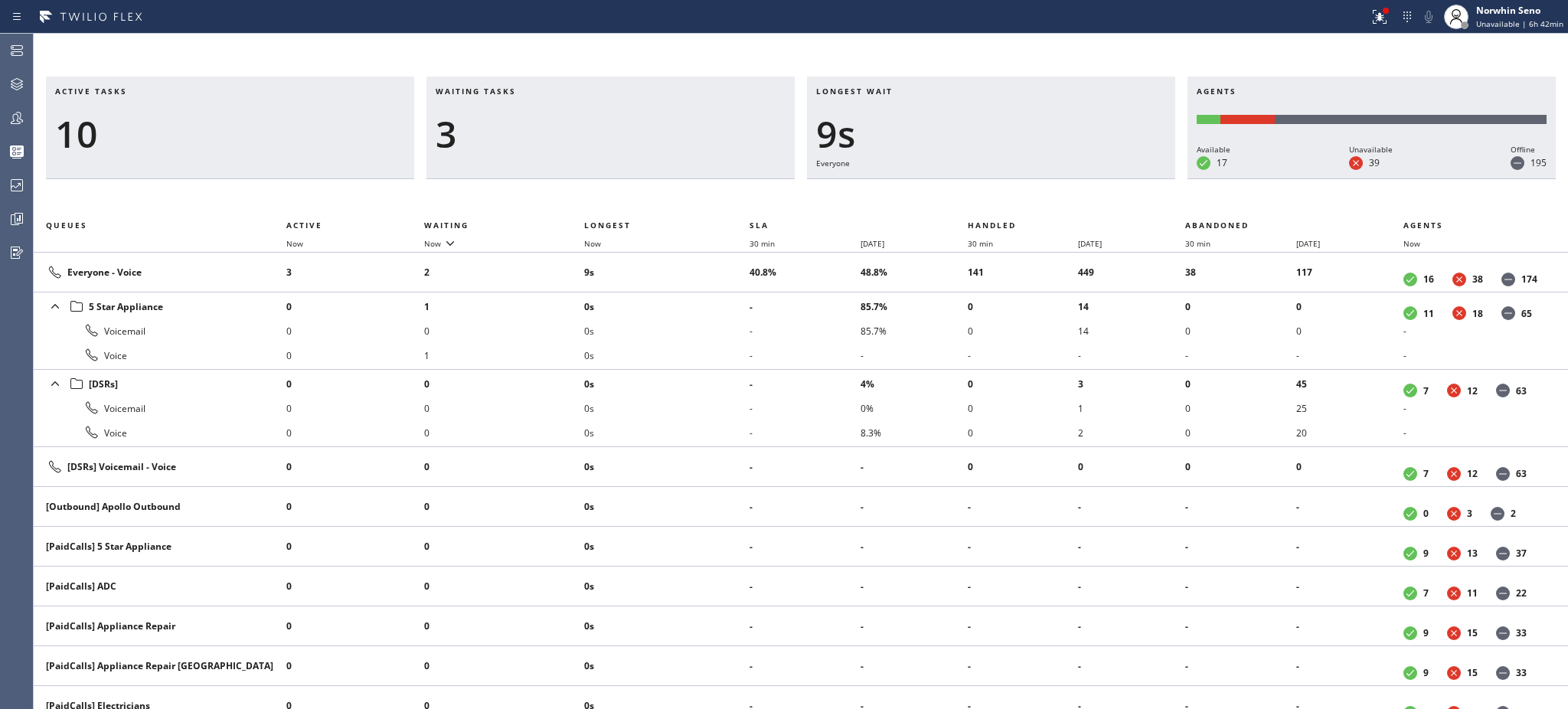
click at [532, 91] on h3 "Waiting tasks" at bounding box center [610, 97] width 350 height 23
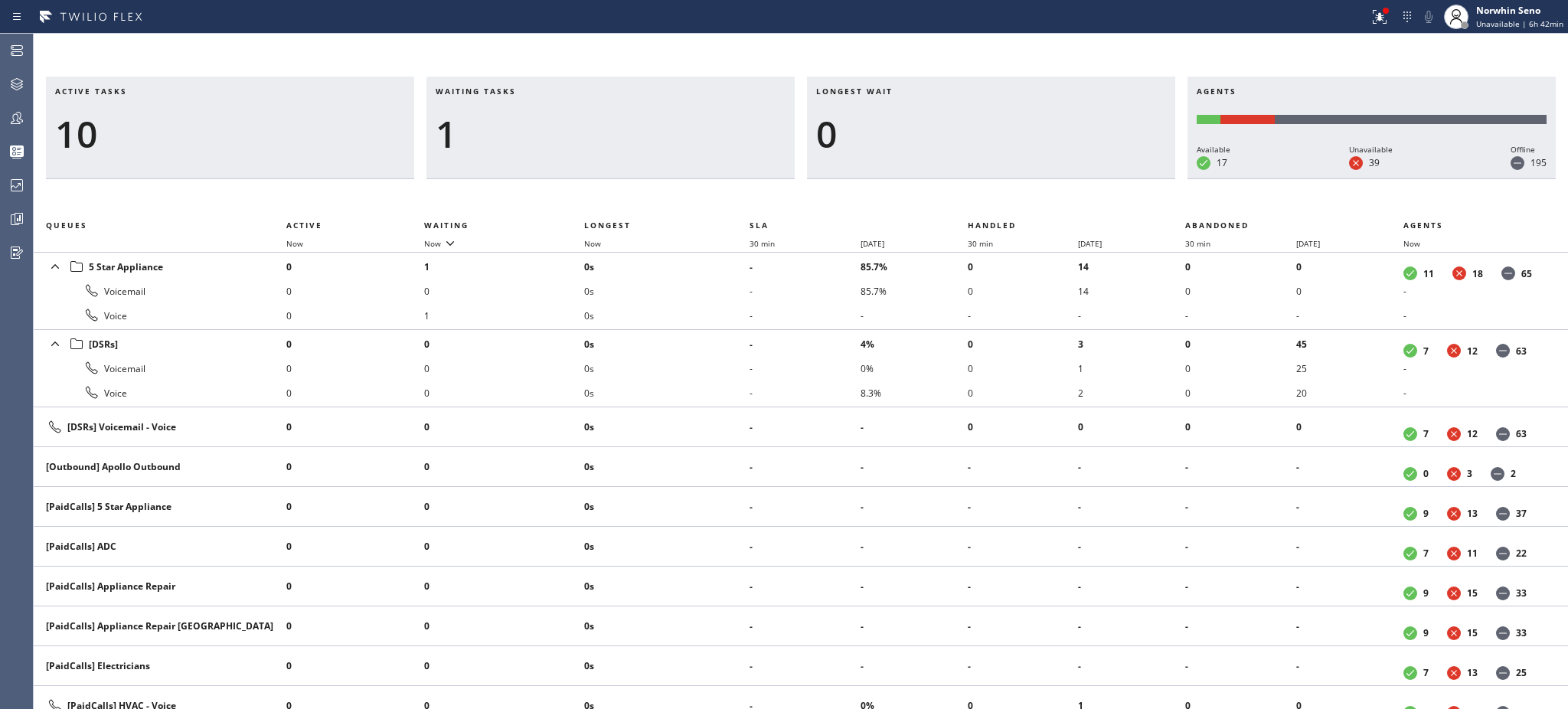
click at [532, 91] on h3 "Waiting tasks" at bounding box center [610, 97] width 350 height 23
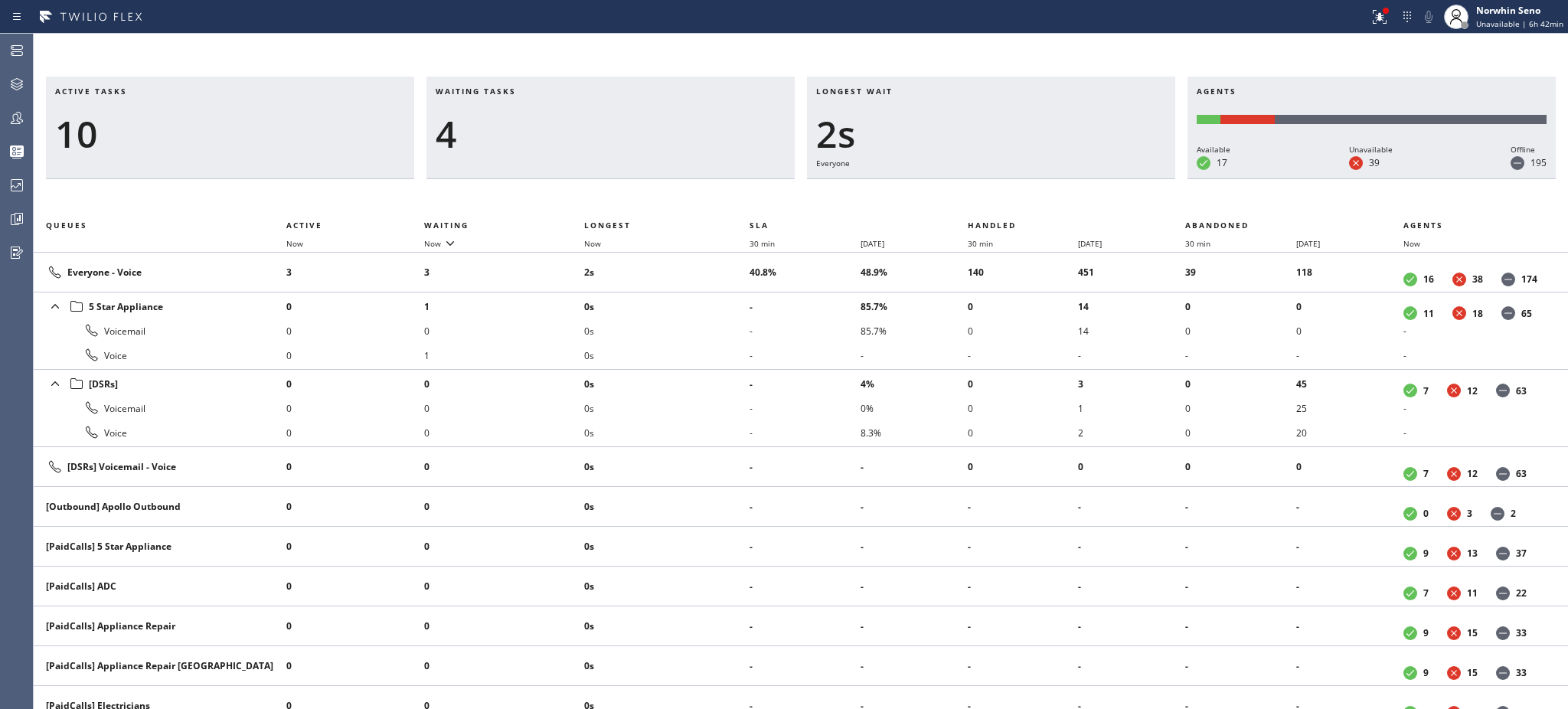
click at [532, 91] on h3 "Waiting tasks" at bounding box center [610, 97] width 350 height 23
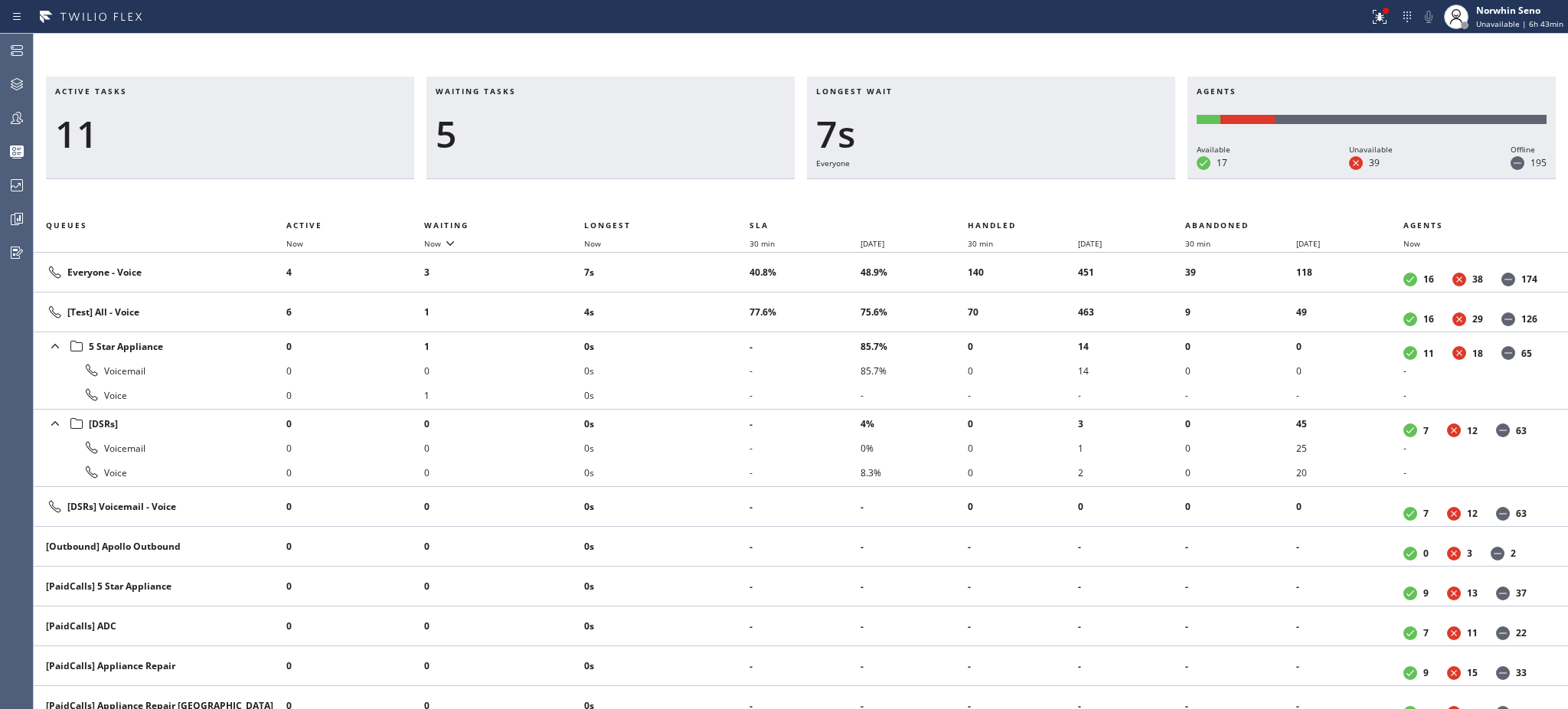
click at [532, 91] on h3 "Waiting tasks" at bounding box center [610, 97] width 350 height 23
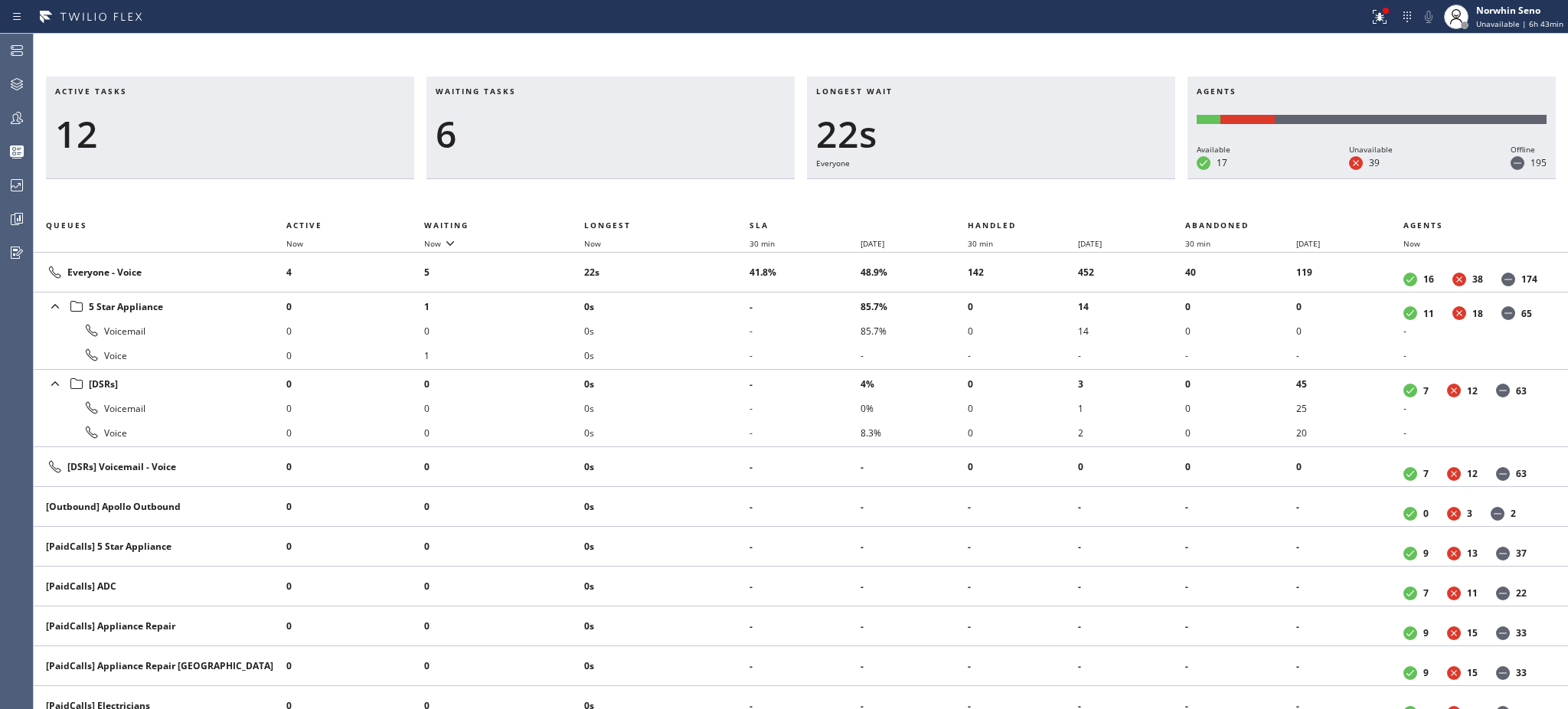
click at [532, 91] on h3 "Waiting tasks" at bounding box center [610, 97] width 350 height 23
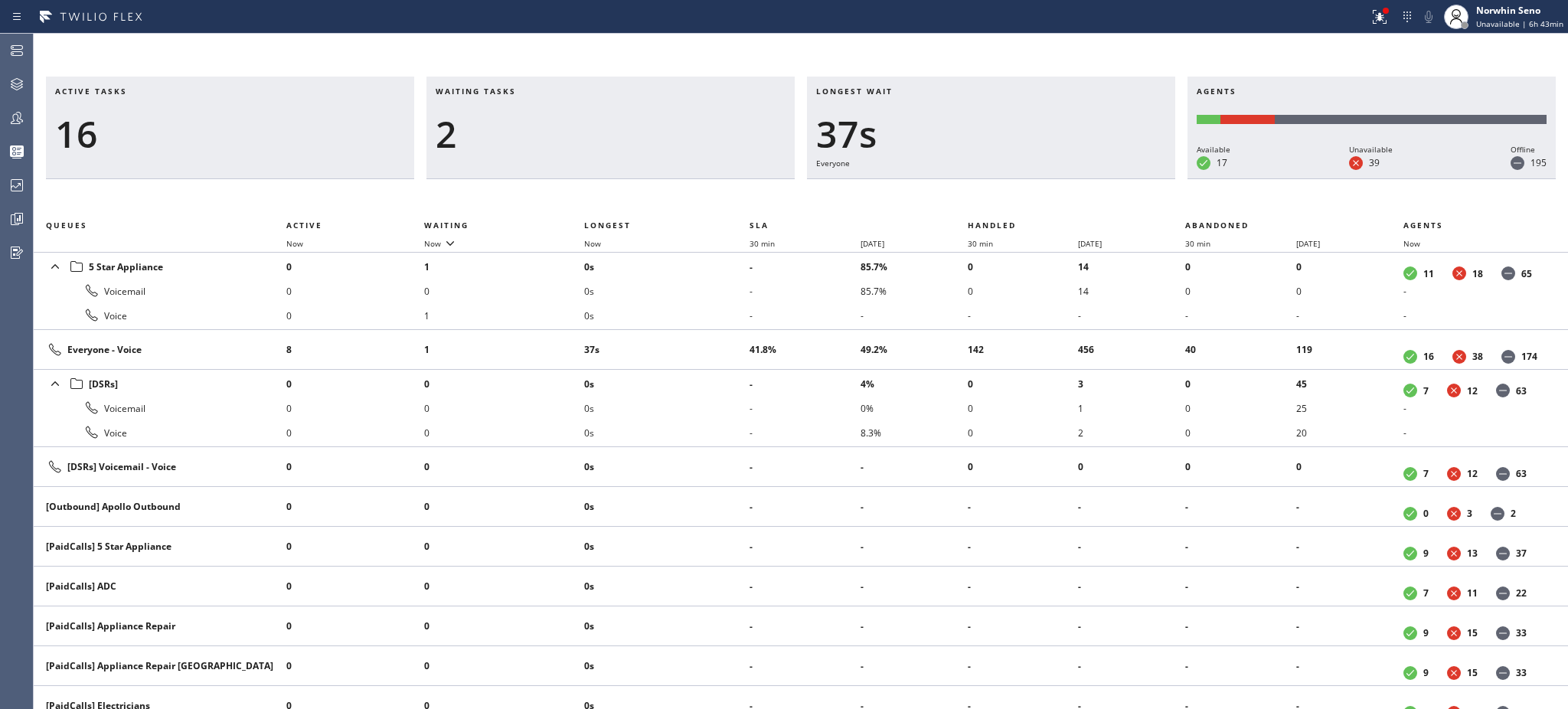
click at [532, 91] on h3 "Waiting tasks" at bounding box center [610, 97] width 350 height 23
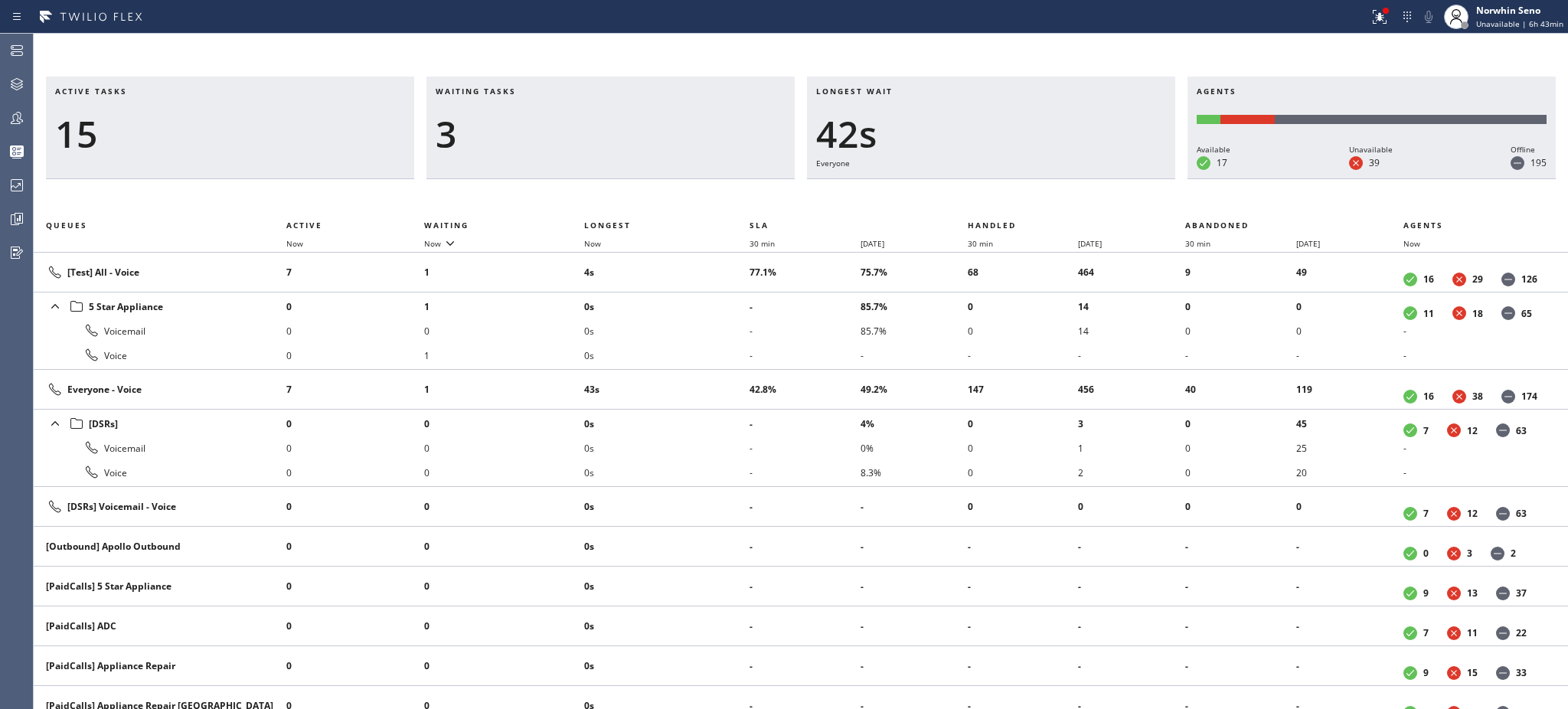
click at [532, 91] on h3 "Waiting tasks" at bounding box center [610, 97] width 350 height 23
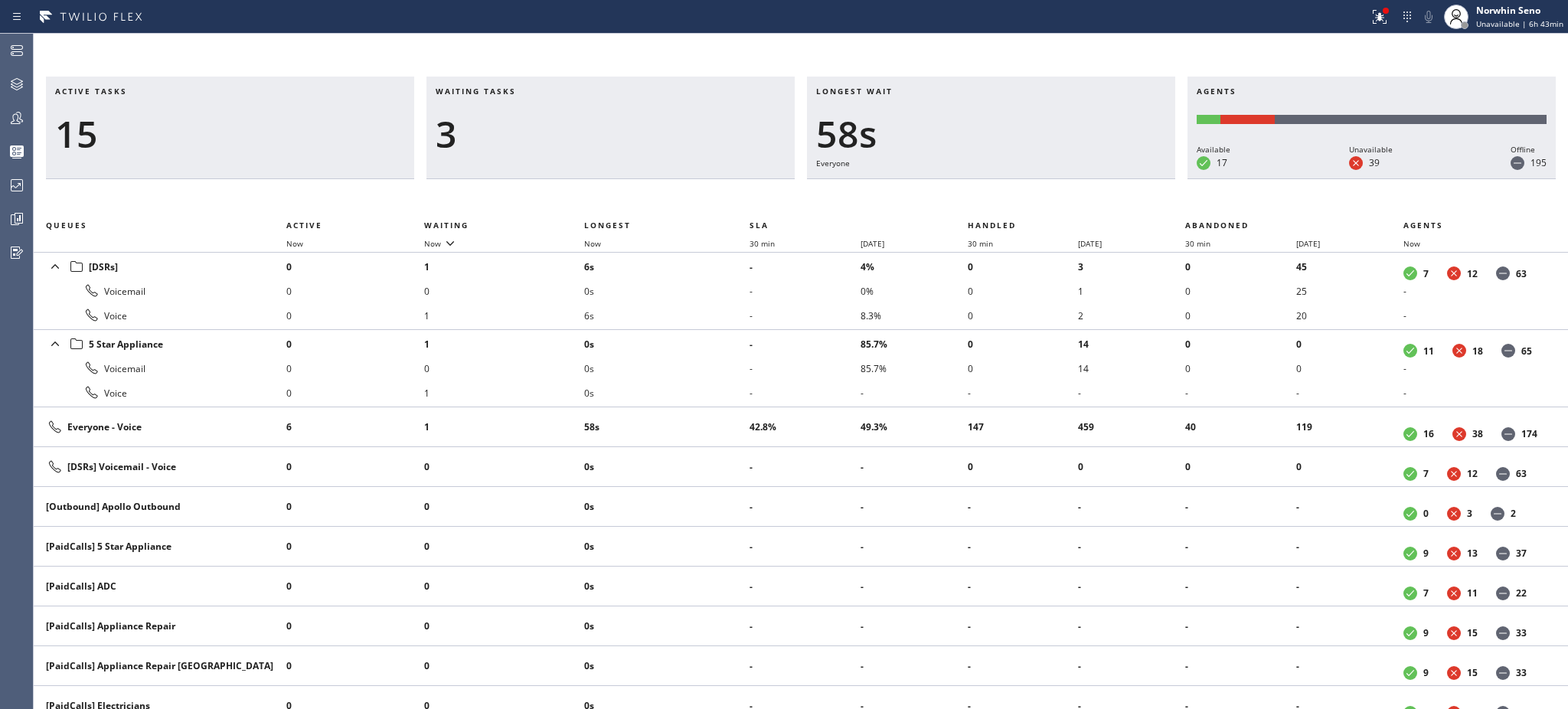
click at [532, 91] on h3 "Waiting tasks" at bounding box center [610, 97] width 350 height 23
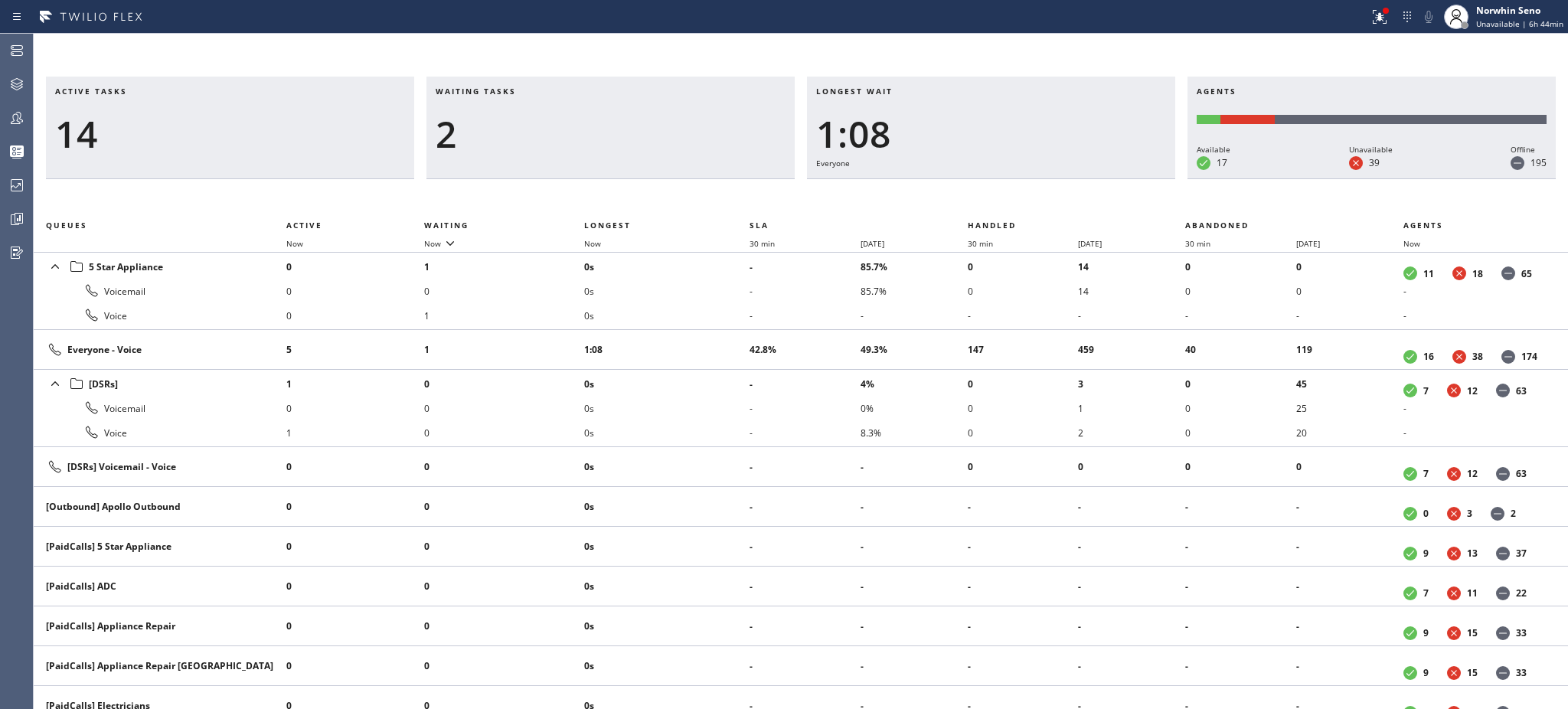
click at [532, 91] on h3 "Waiting tasks" at bounding box center [610, 97] width 350 height 23
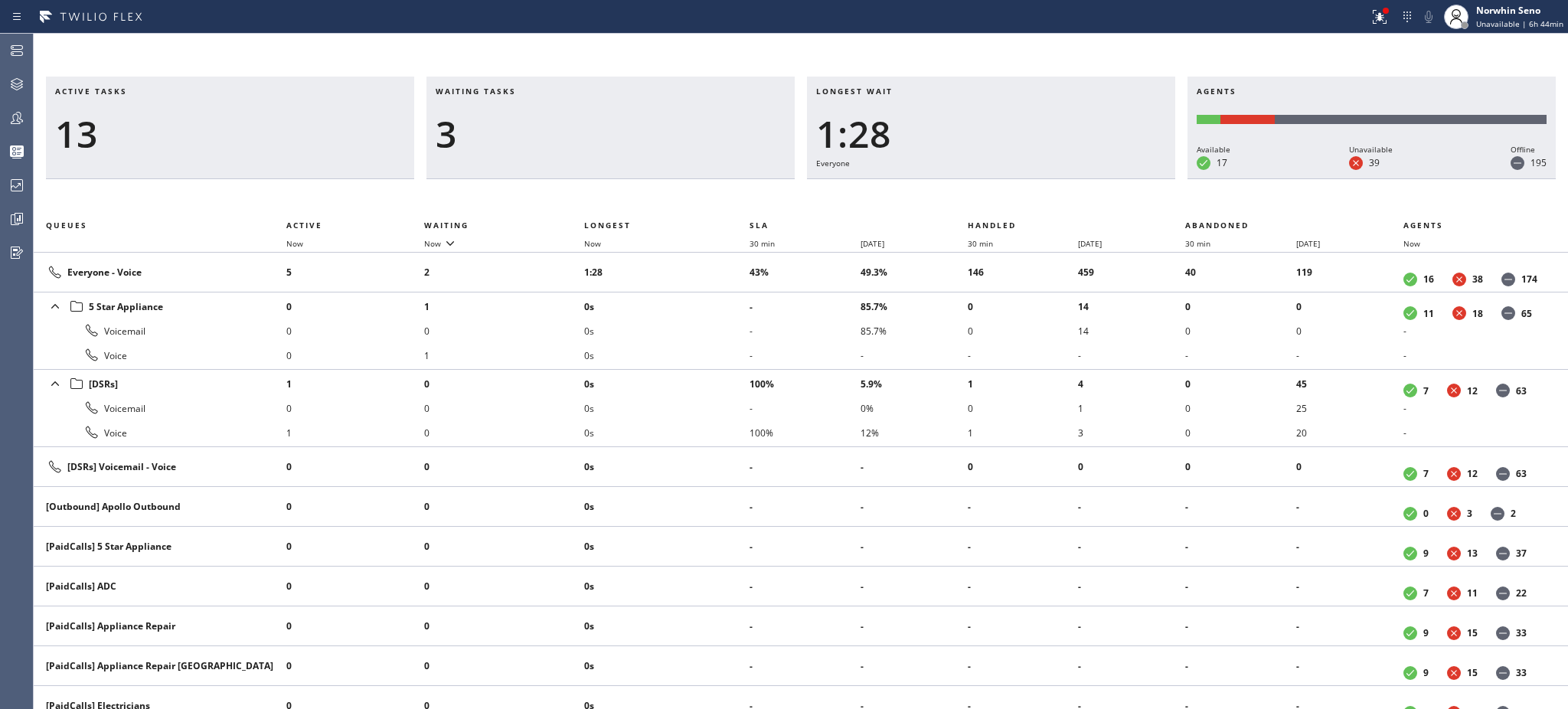
click at [532, 91] on h3 "Waiting tasks" at bounding box center [610, 97] width 350 height 23
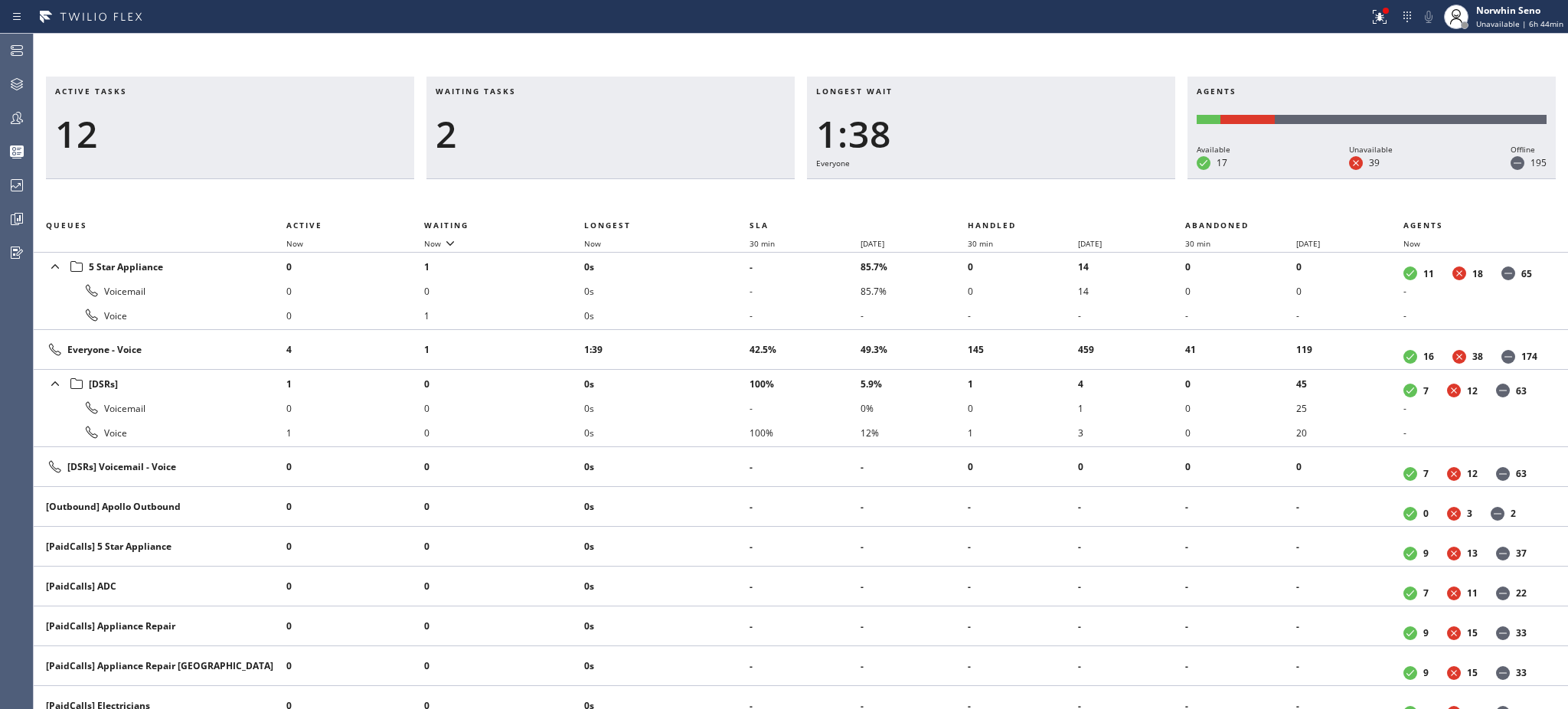
click at [532, 91] on h3 "Waiting tasks" at bounding box center [610, 97] width 350 height 23
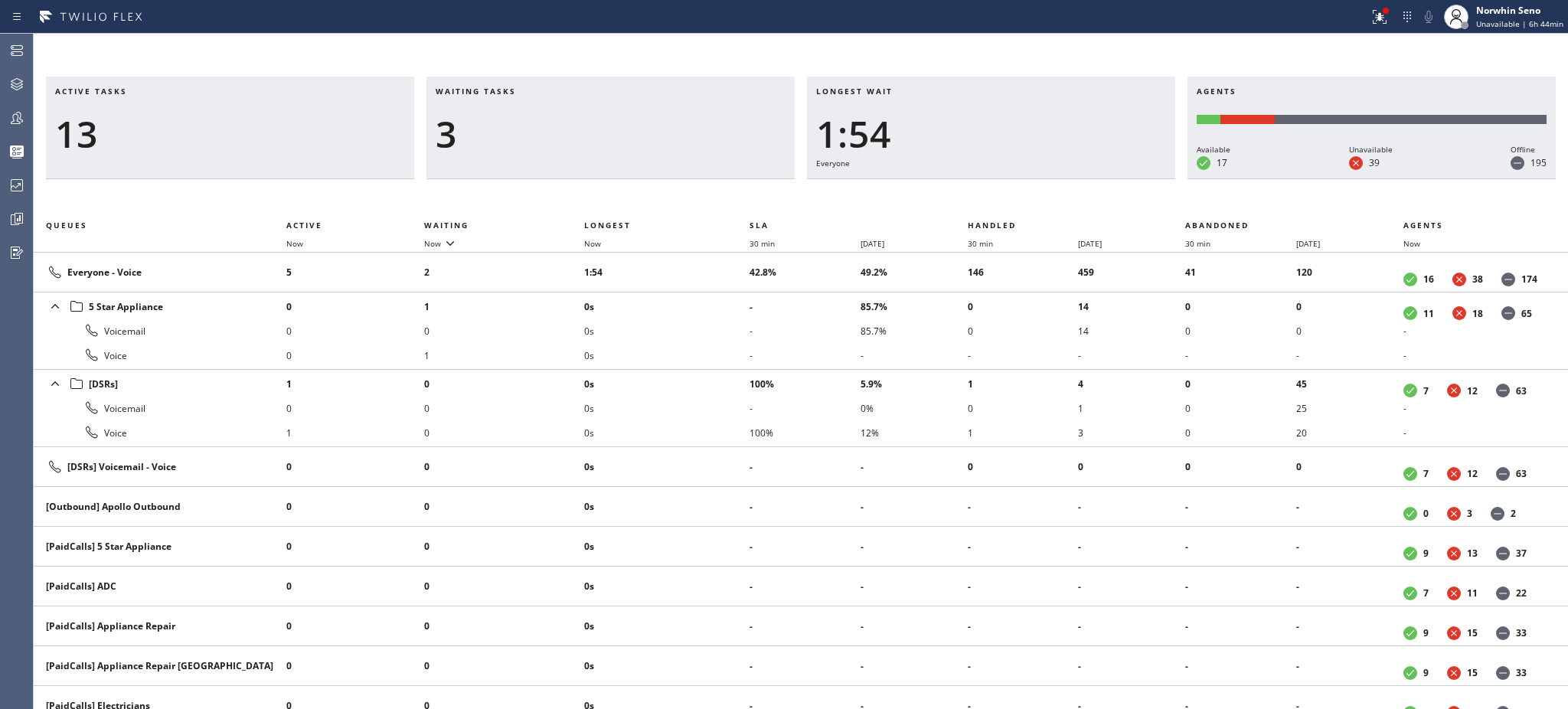
click at [532, 91] on h3 "Waiting tasks" at bounding box center [610, 97] width 350 height 23
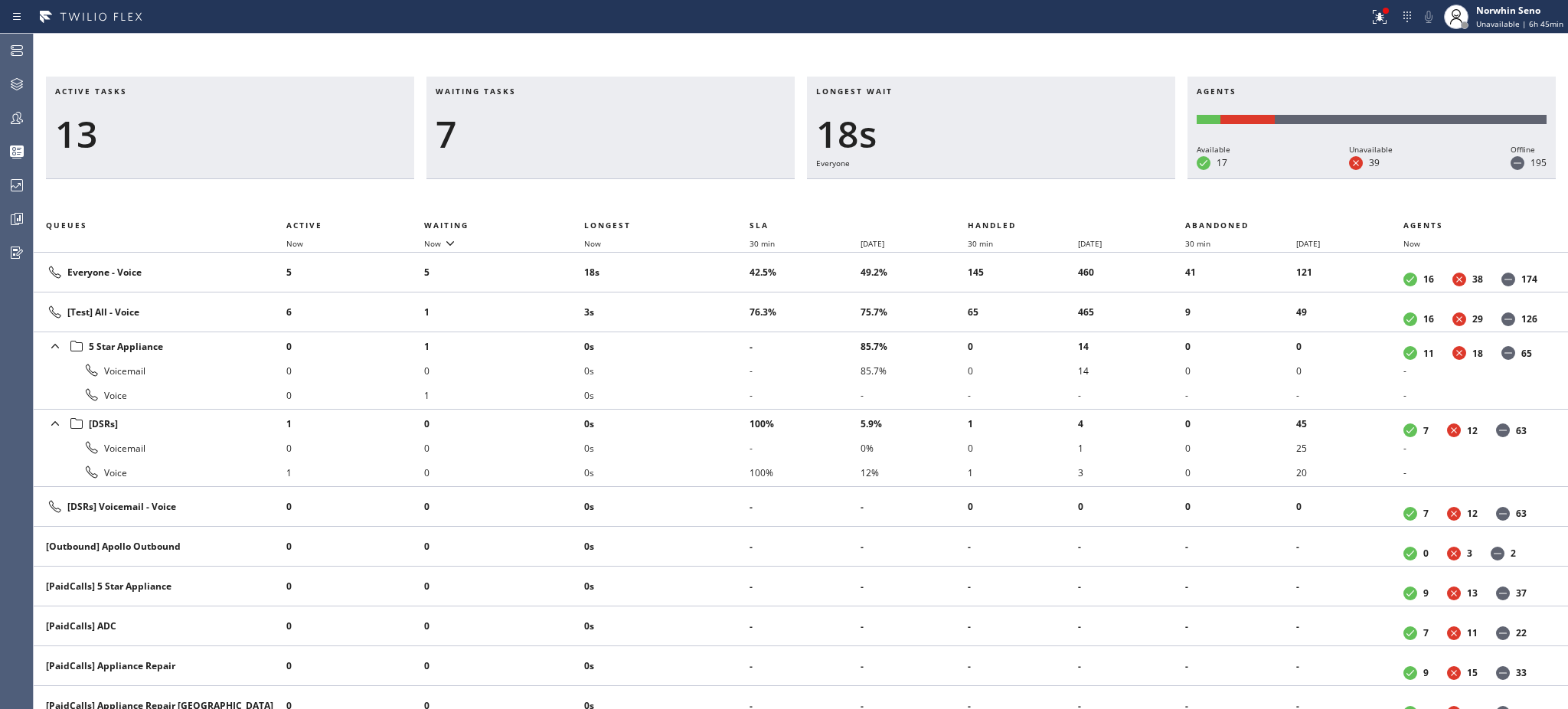
click at [532, 91] on h3 "Waiting tasks" at bounding box center [610, 97] width 350 height 23
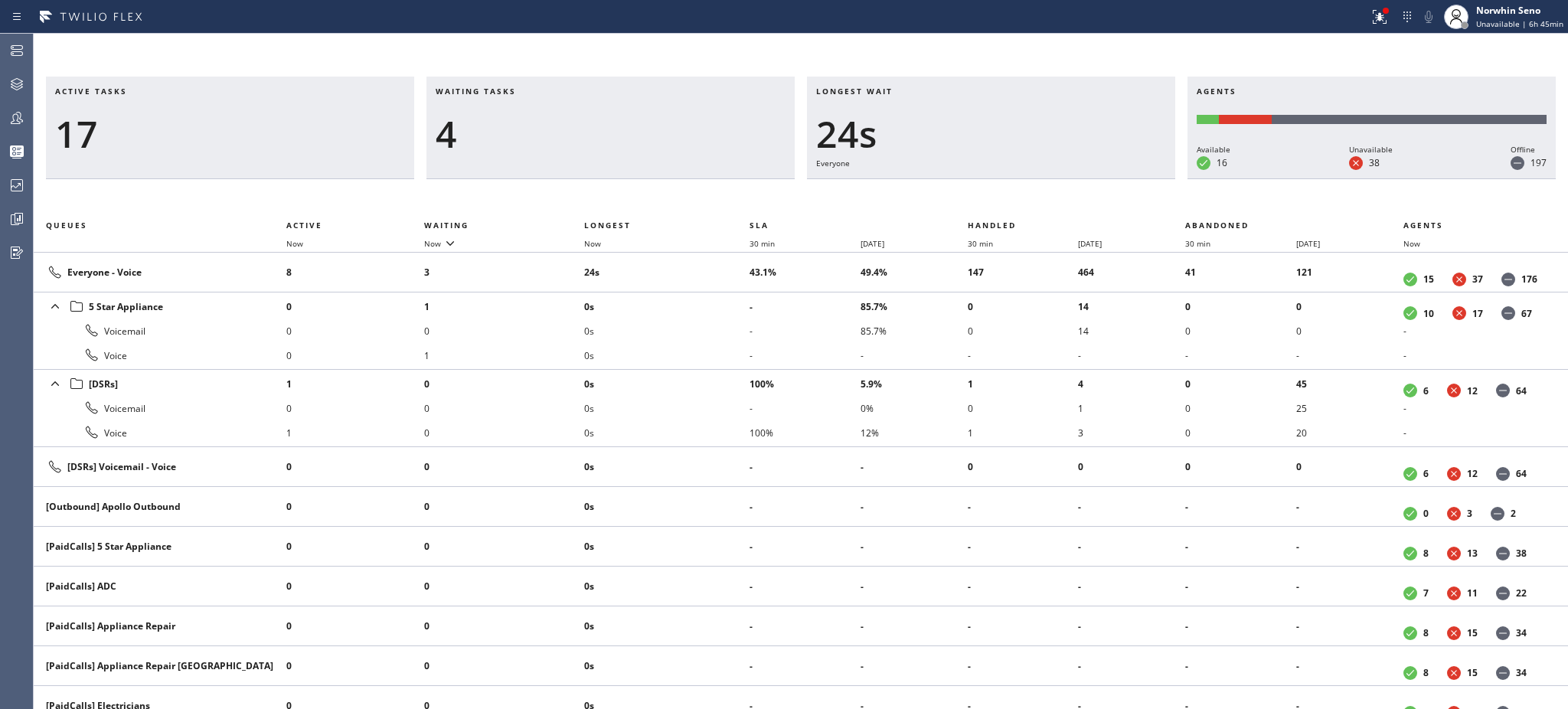
click at [532, 91] on h3 "Waiting tasks" at bounding box center [610, 97] width 350 height 23
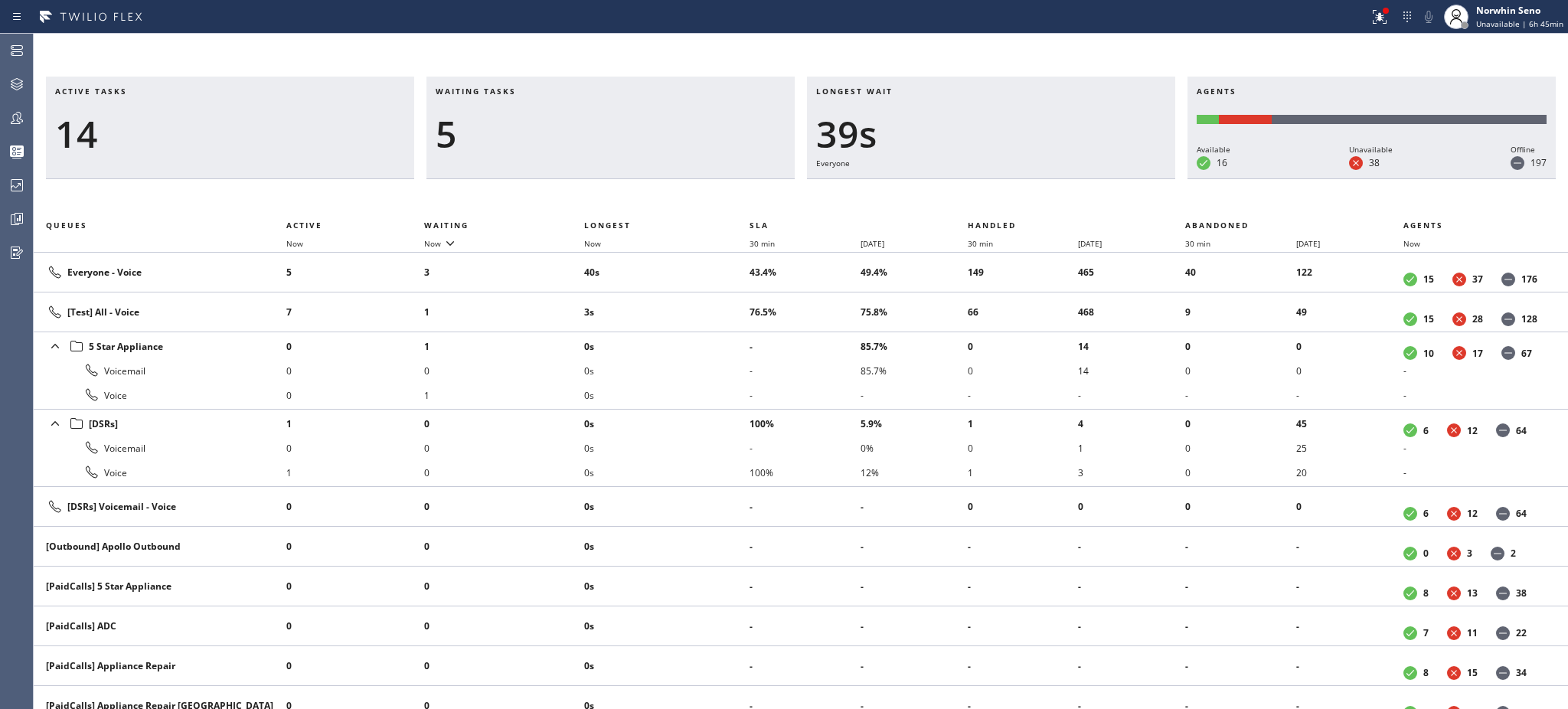
click at [532, 91] on h3 "Waiting tasks" at bounding box center [610, 97] width 350 height 23
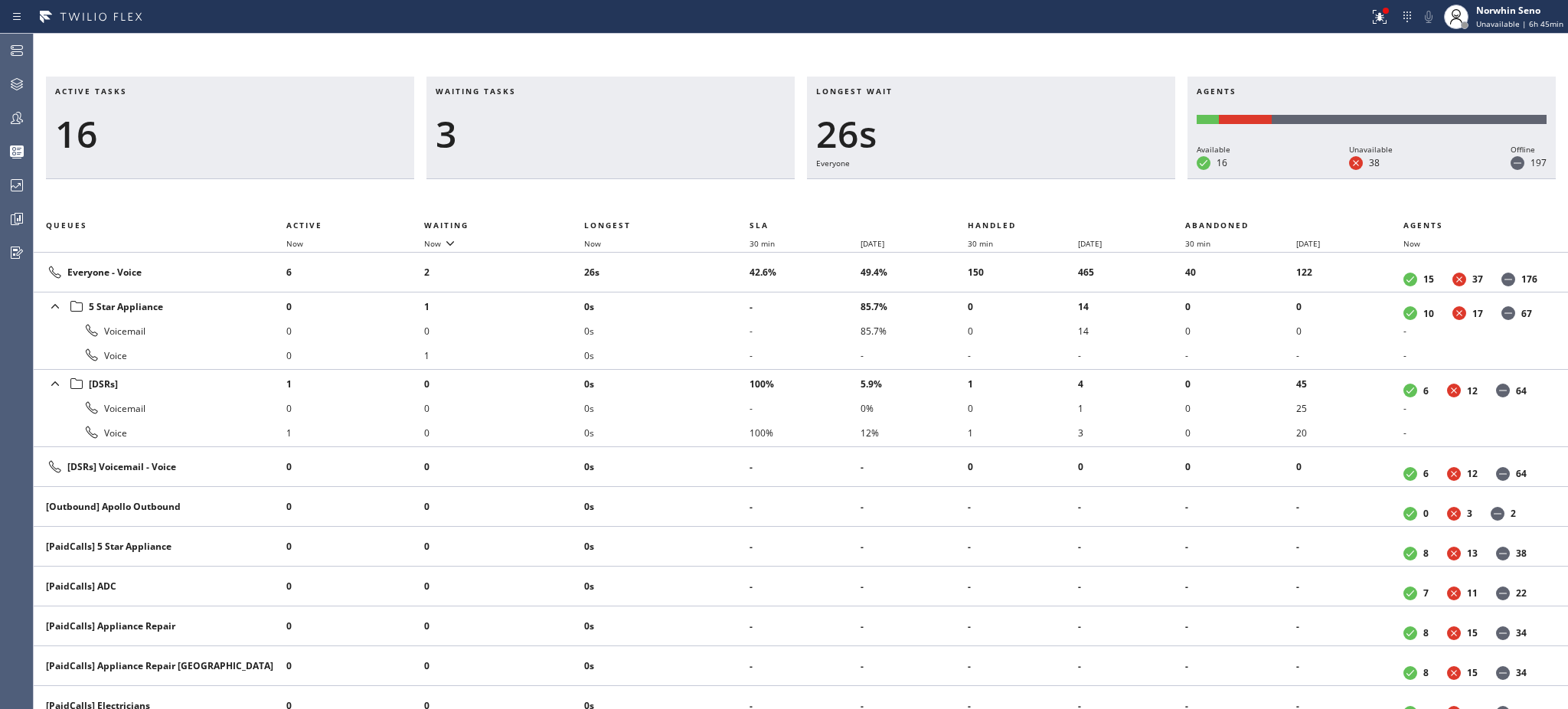
click at [532, 91] on h3 "Waiting tasks" at bounding box center [610, 97] width 350 height 23
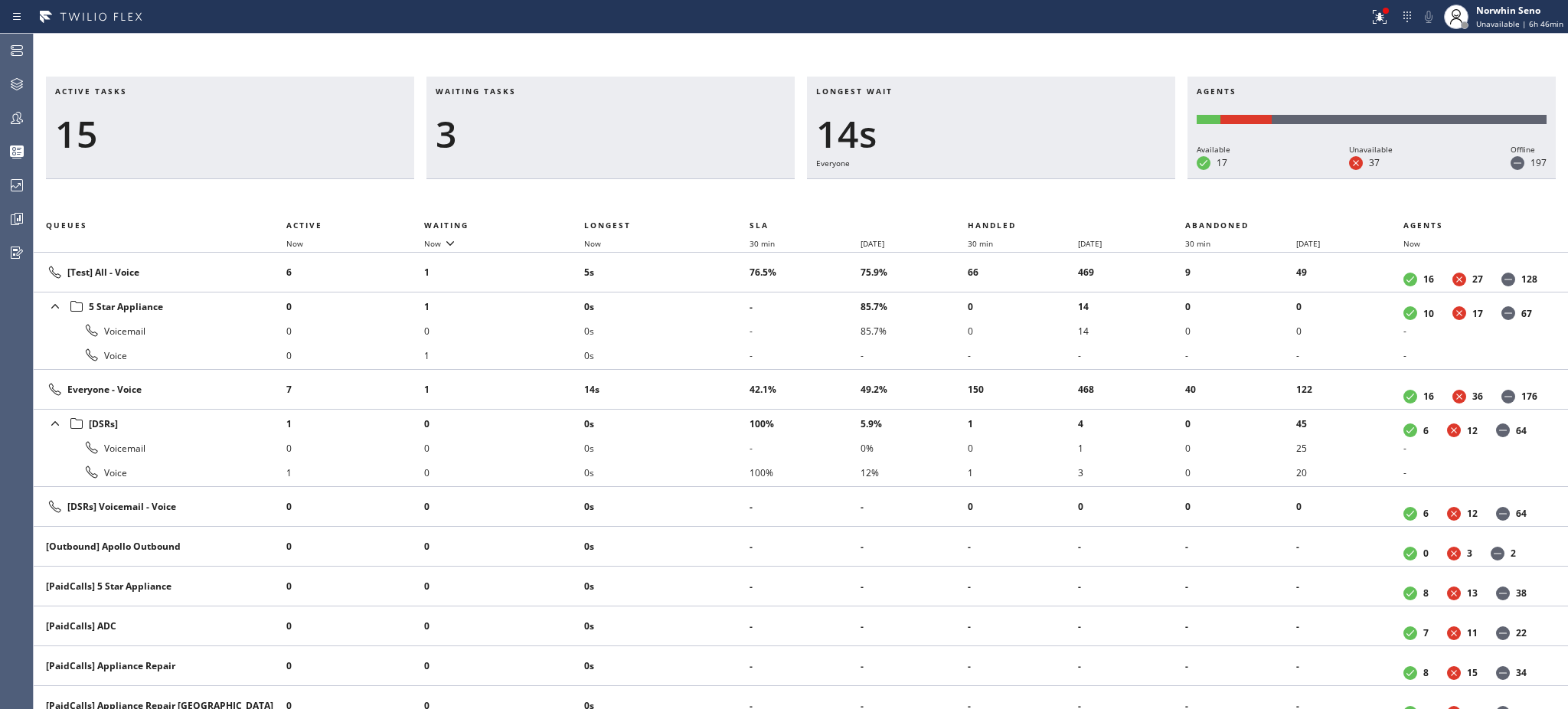
click at [532, 91] on h3 "Waiting tasks" at bounding box center [610, 97] width 350 height 23
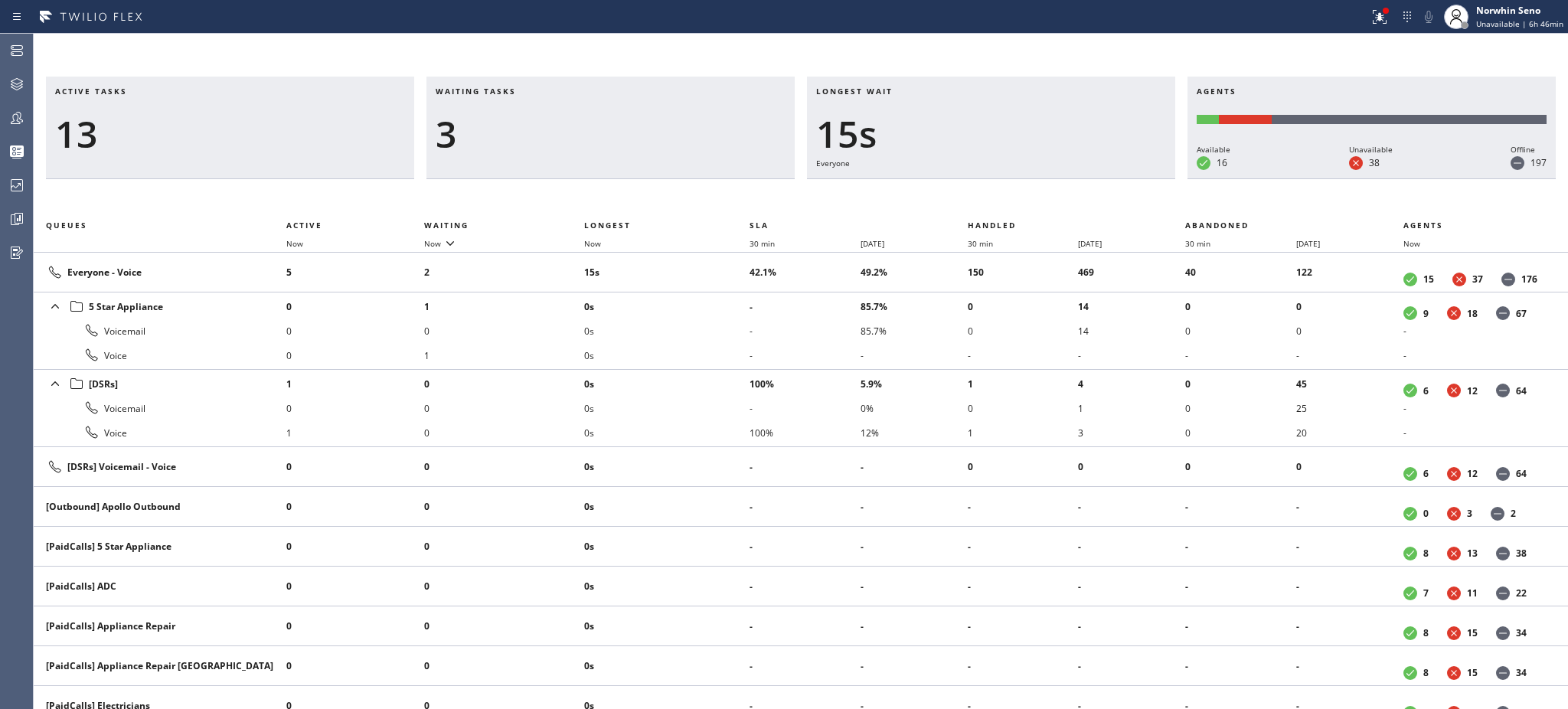
click at [532, 91] on h3 "Waiting tasks" at bounding box center [610, 97] width 350 height 23
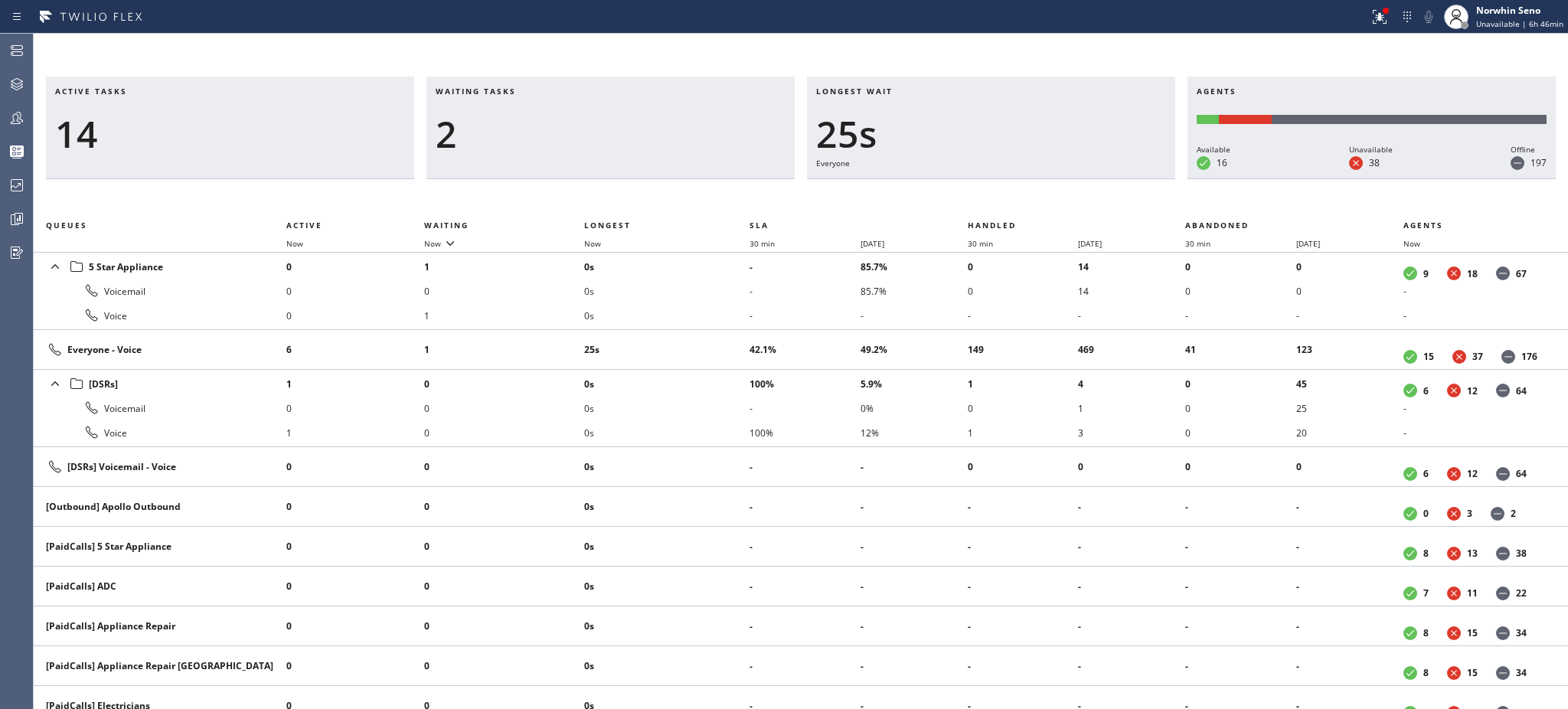
click at [532, 91] on h3 "Waiting tasks" at bounding box center [610, 97] width 350 height 23
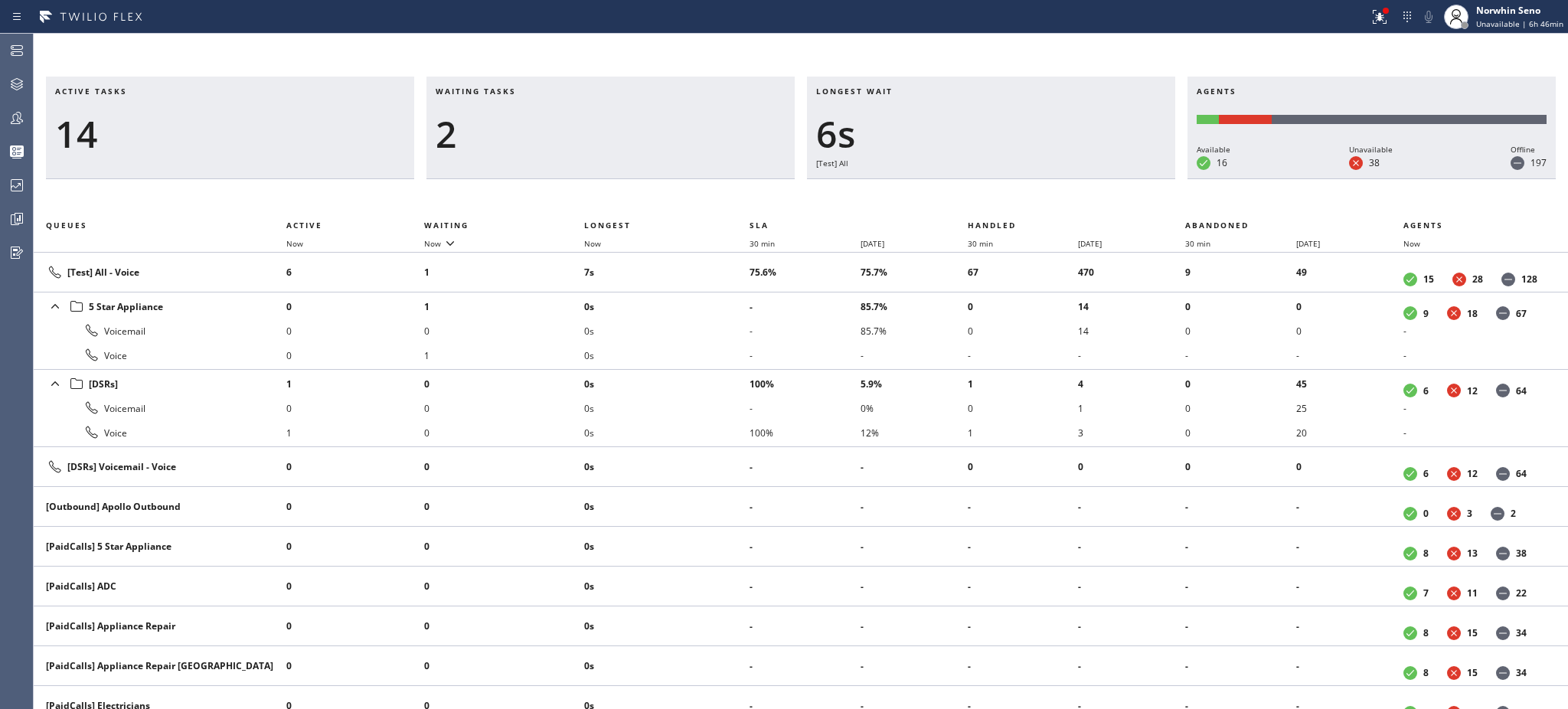
click at [532, 91] on h3 "Waiting tasks" at bounding box center [610, 97] width 350 height 23
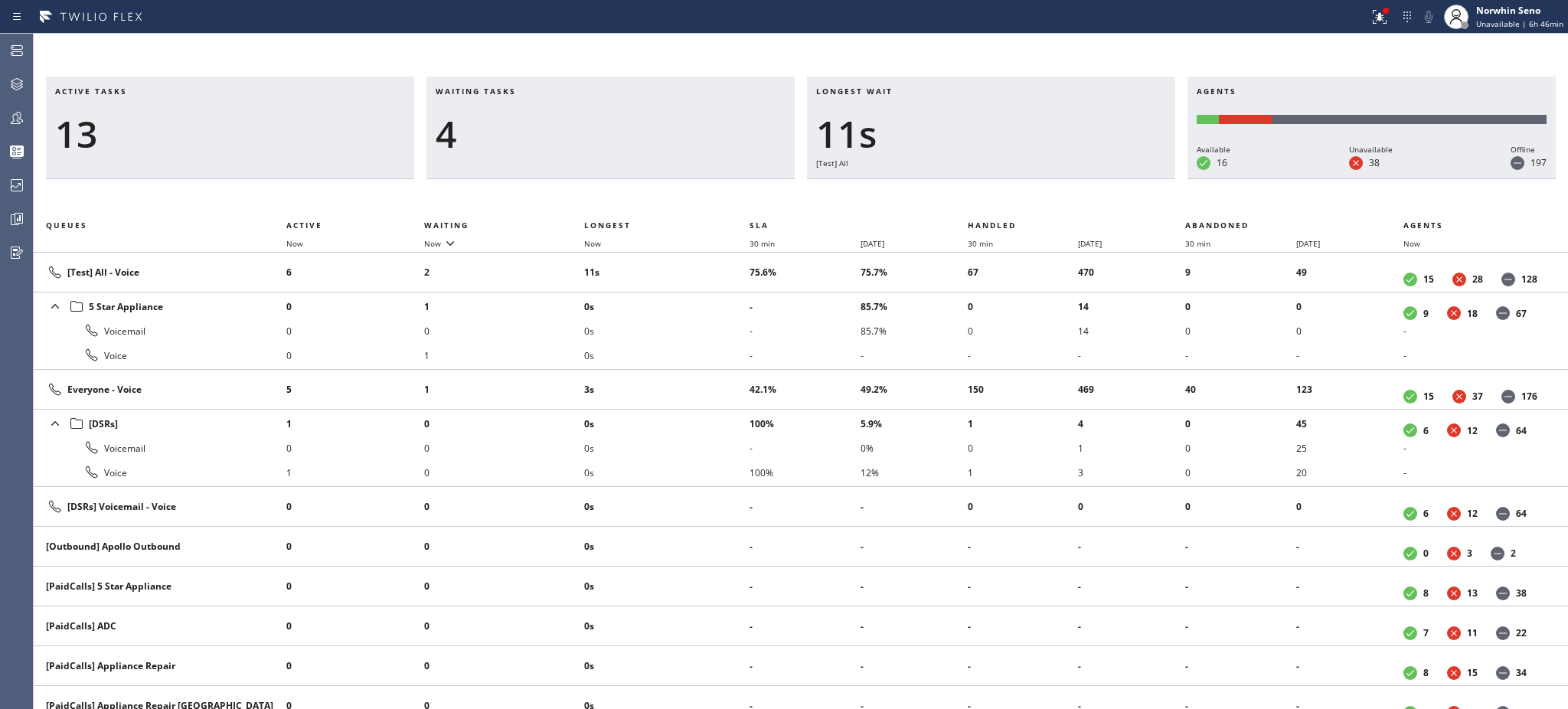
click at [532, 91] on h3 "Waiting tasks" at bounding box center [610, 97] width 350 height 23
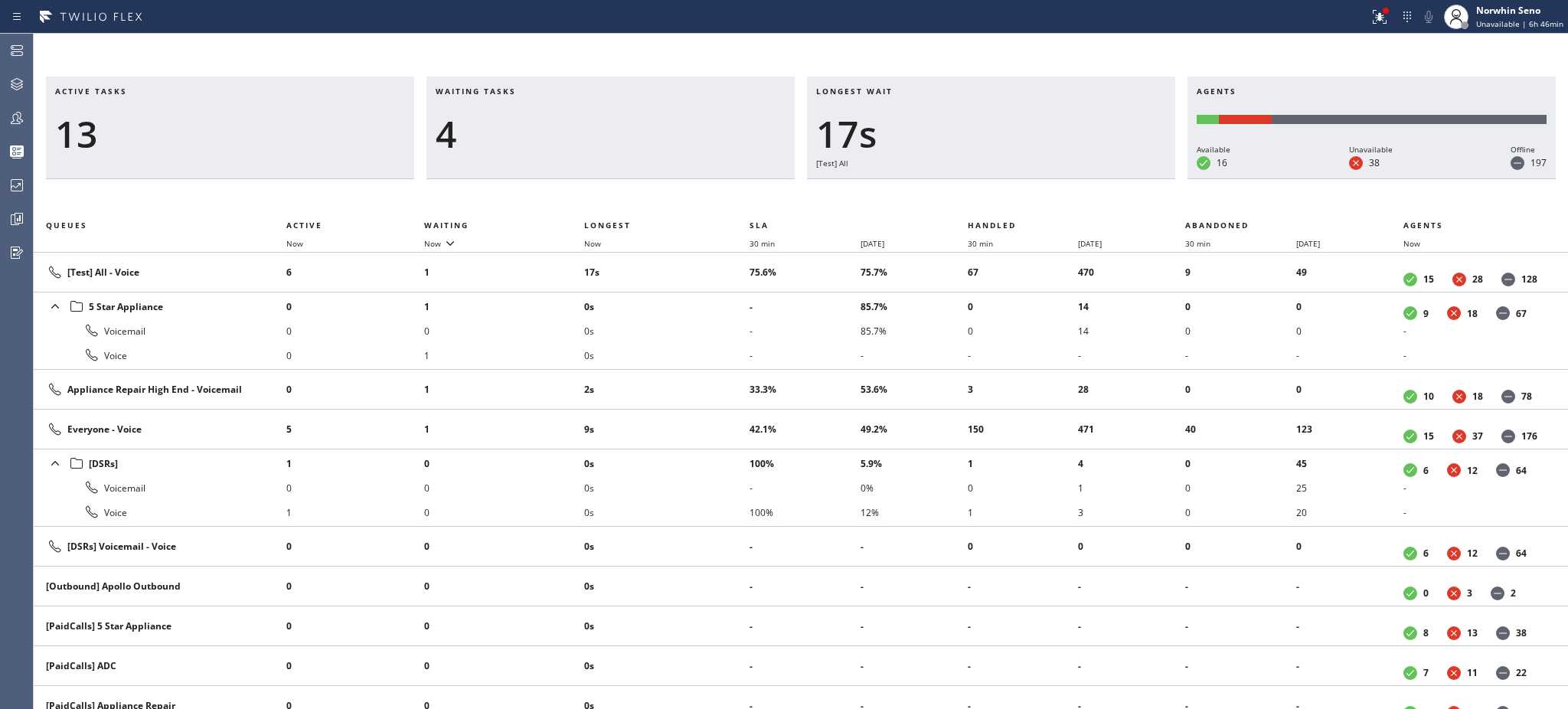
click at [532, 91] on h3 "Waiting tasks" at bounding box center [610, 97] width 350 height 23
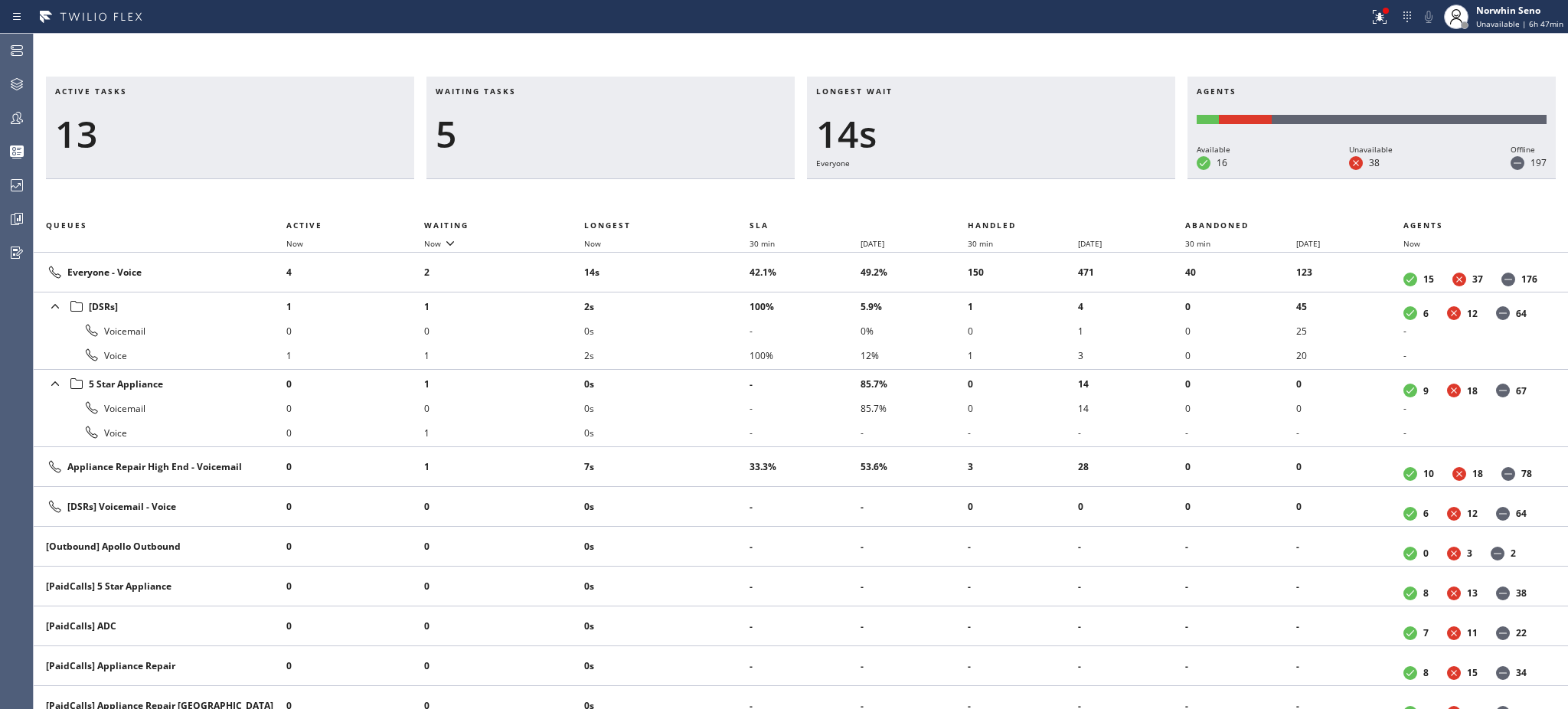
click at [532, 91] on h3 "Waiting tasks" at bounding box center [610, 97] width 350 height 23
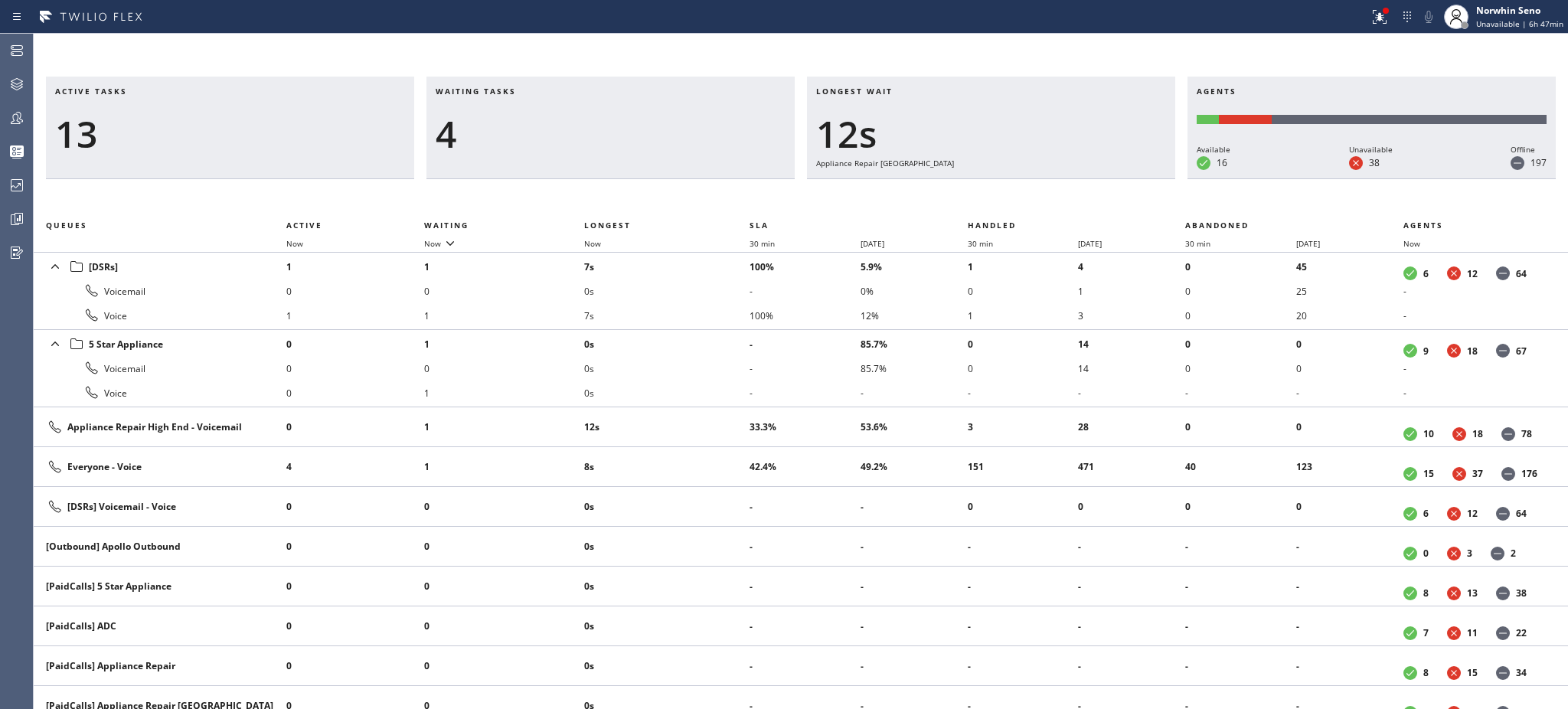
click at [532, 91] on h3 "Waiting tasks" at bounding box center [610, 97] width 350 height 23
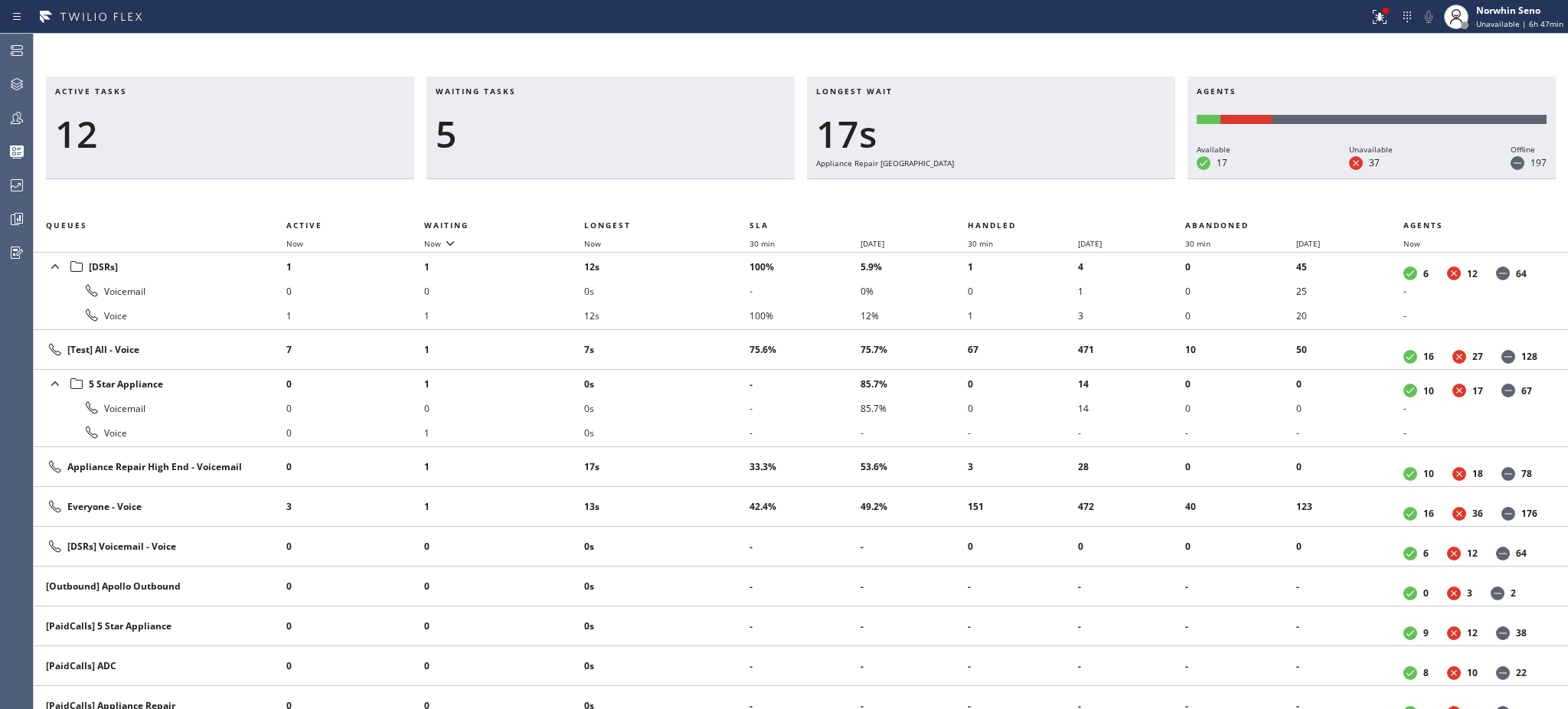
click at [532, 91] on h3 "Waiting tasks" at bounding box center [610, 97] width 350 height 23
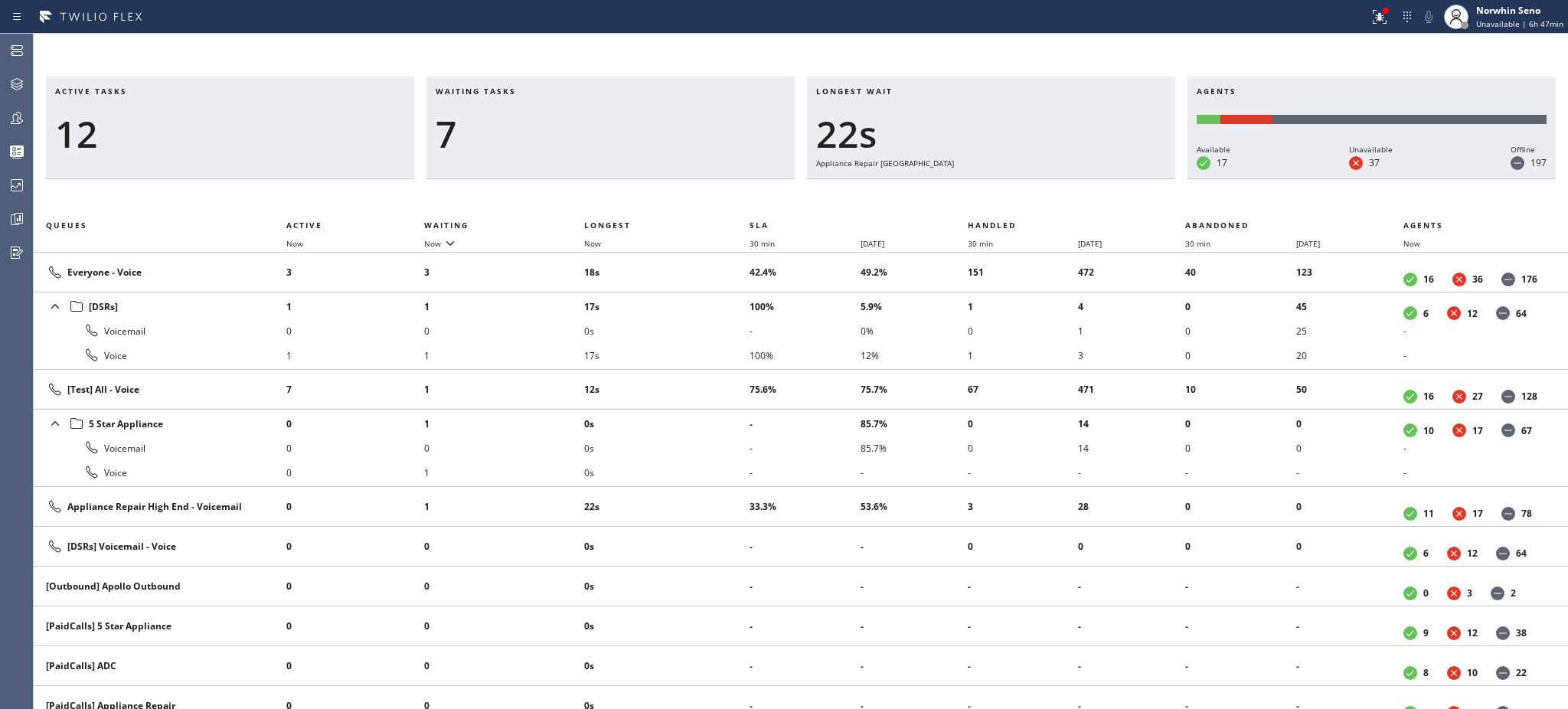
click at [532, 91] on h3 "Waiting tasks" at bounding box center [610, 97] width 350 height 23
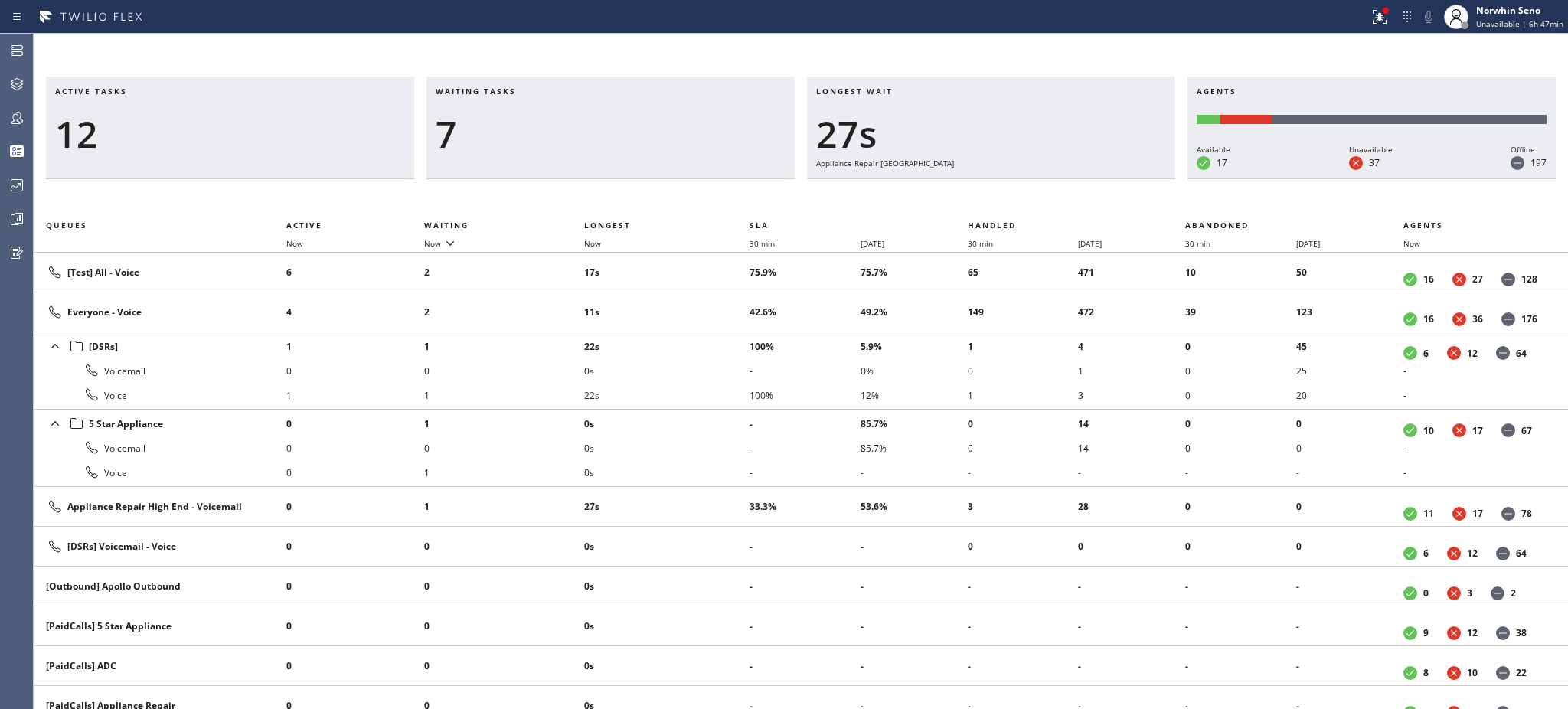
click at [532, 91] on h3 "Waiting tasks" at bounding box center [610, 97] width 350 height 23
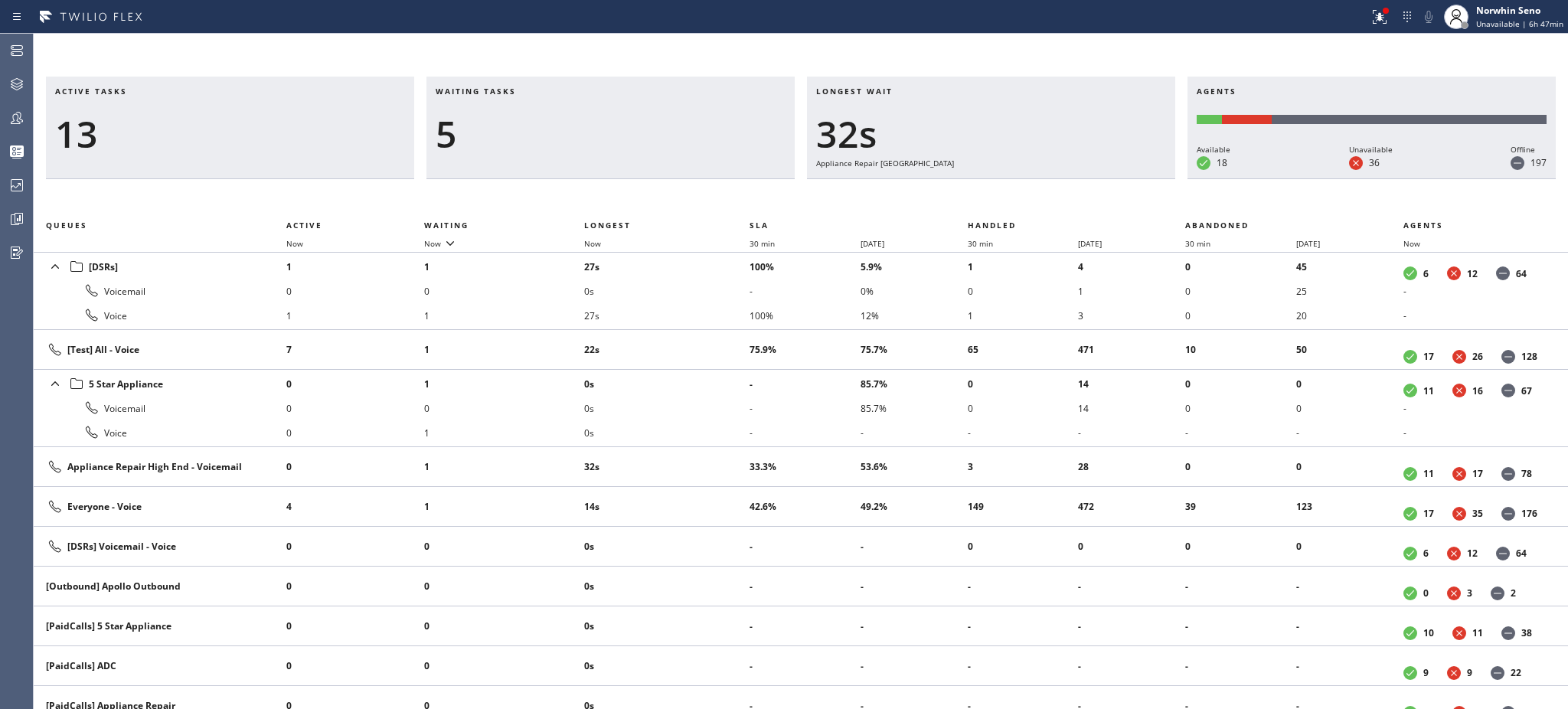
click at [532, 91] on h3 "Waiting tasks" at bounding box center [610, 97] width 350 height 23
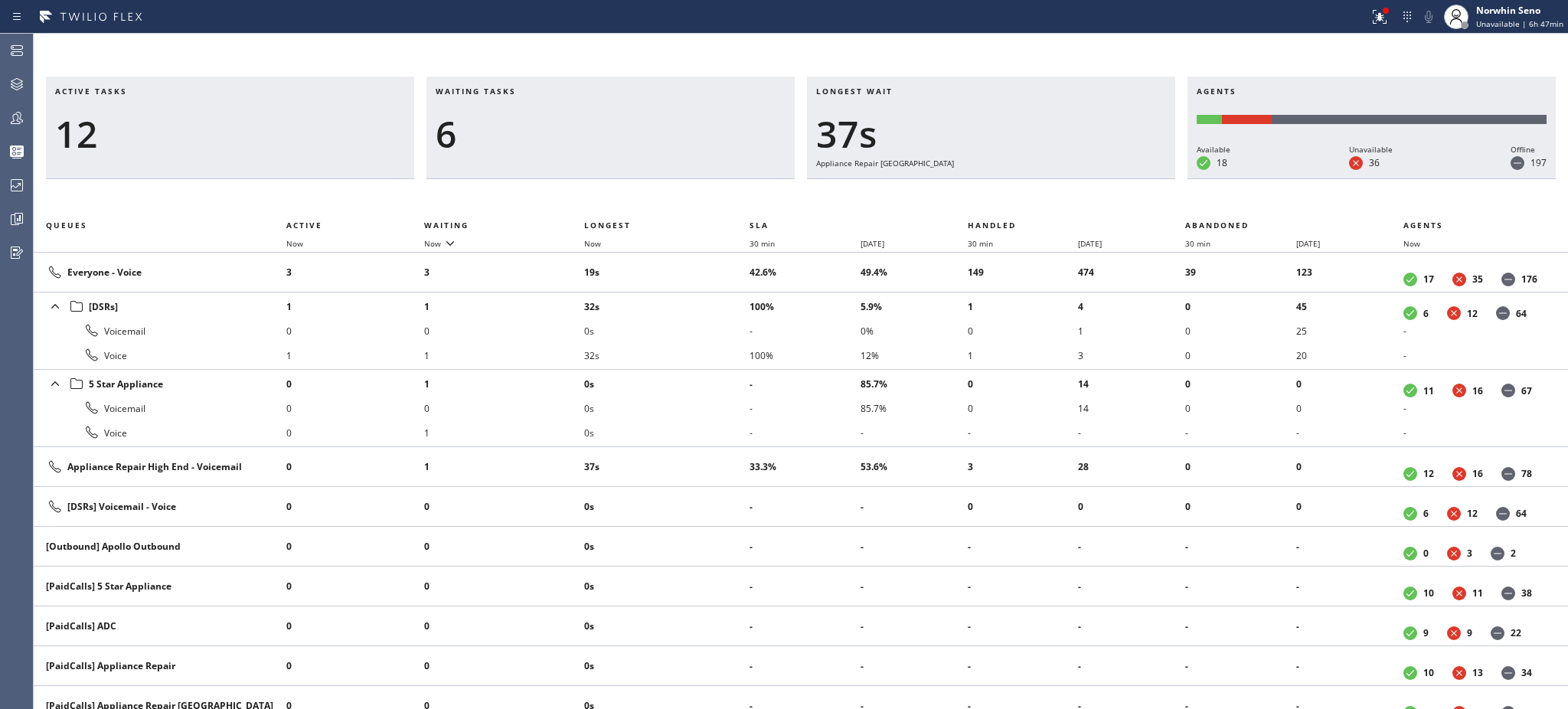
click at [532, 91] on h3 "Waiting tasks" at bounding box center [610, 97] width 350 height 23
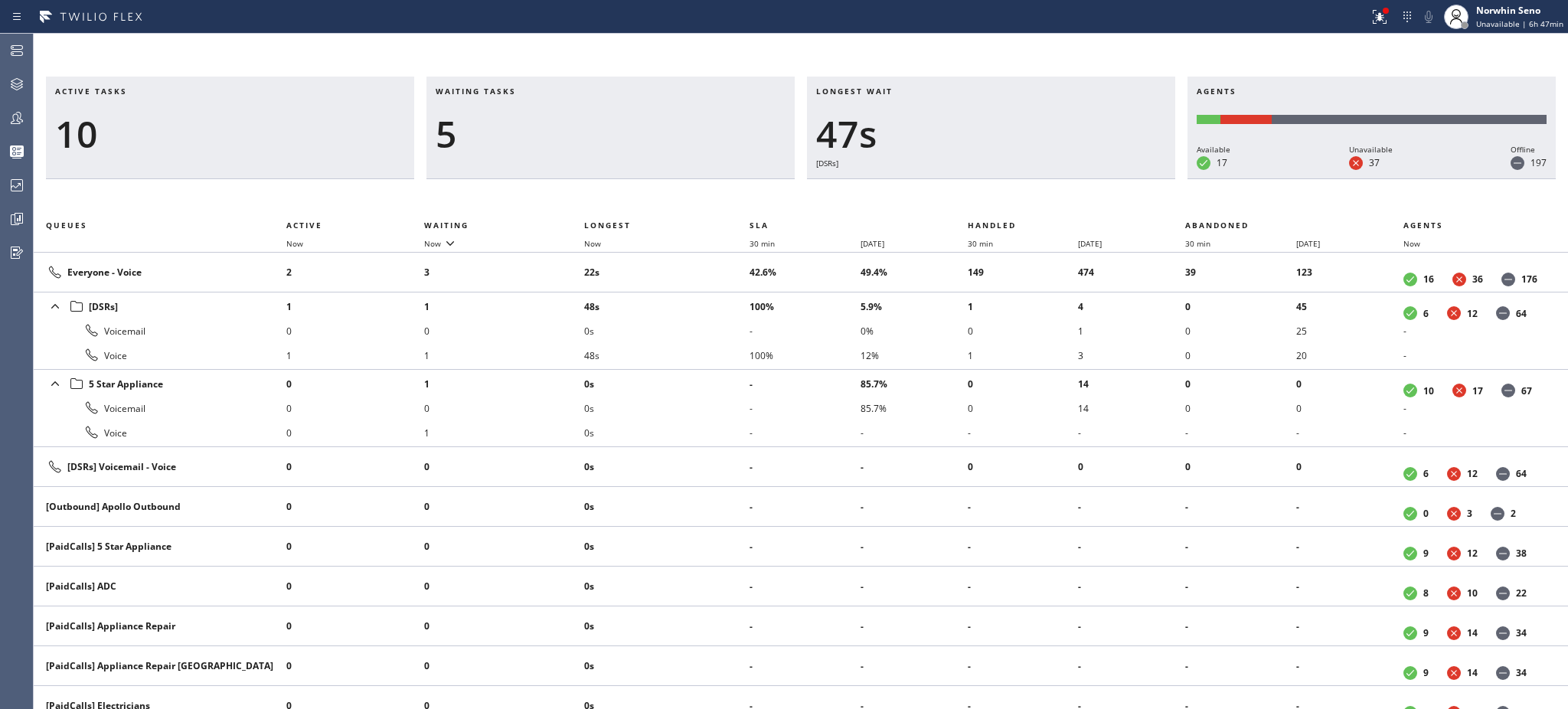
click at [532, 91] on h3 "Waiting tasks" at bounding box center [610, 97] width 350 height 23
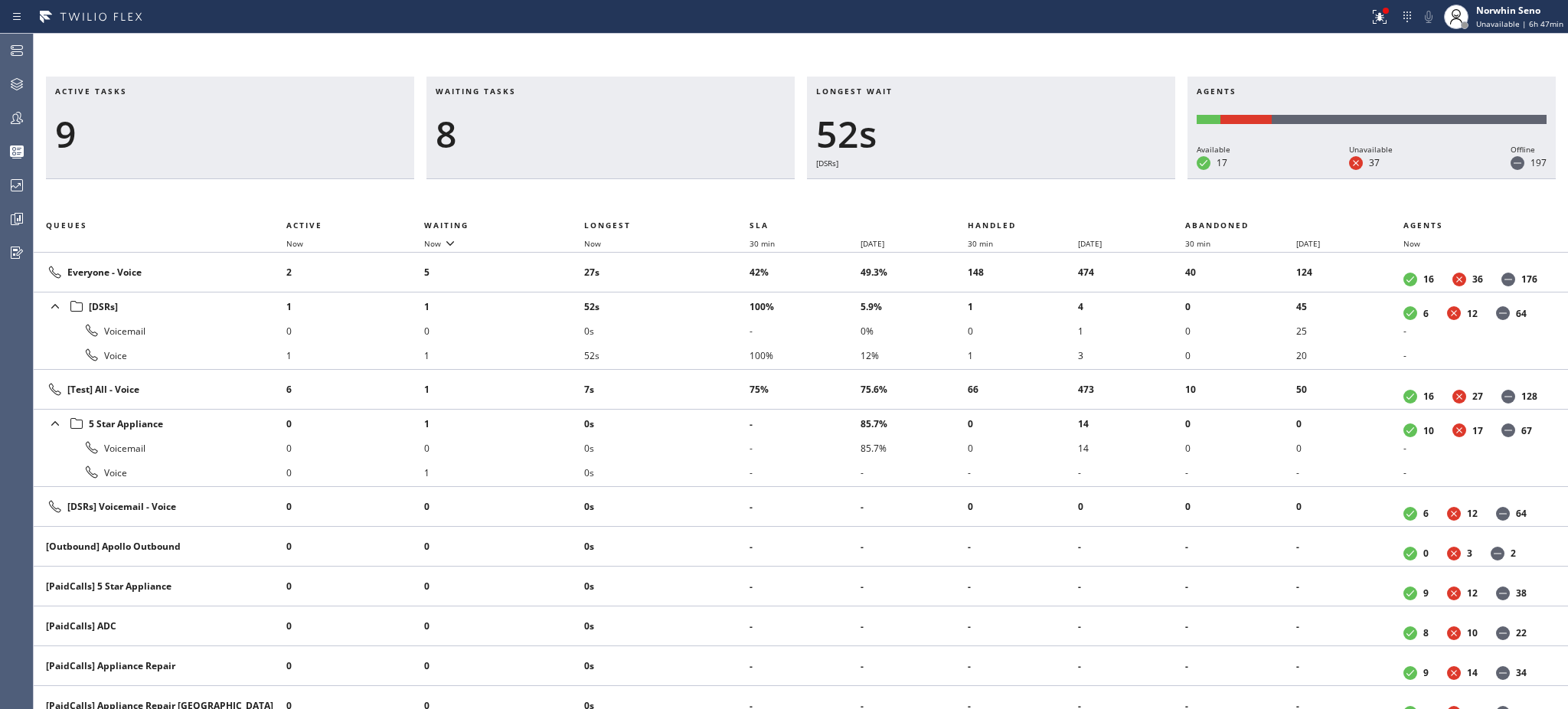
click at [532, 91] on h3 "Waiting tasks" at bounding box center [610, 97] width 350 height 23
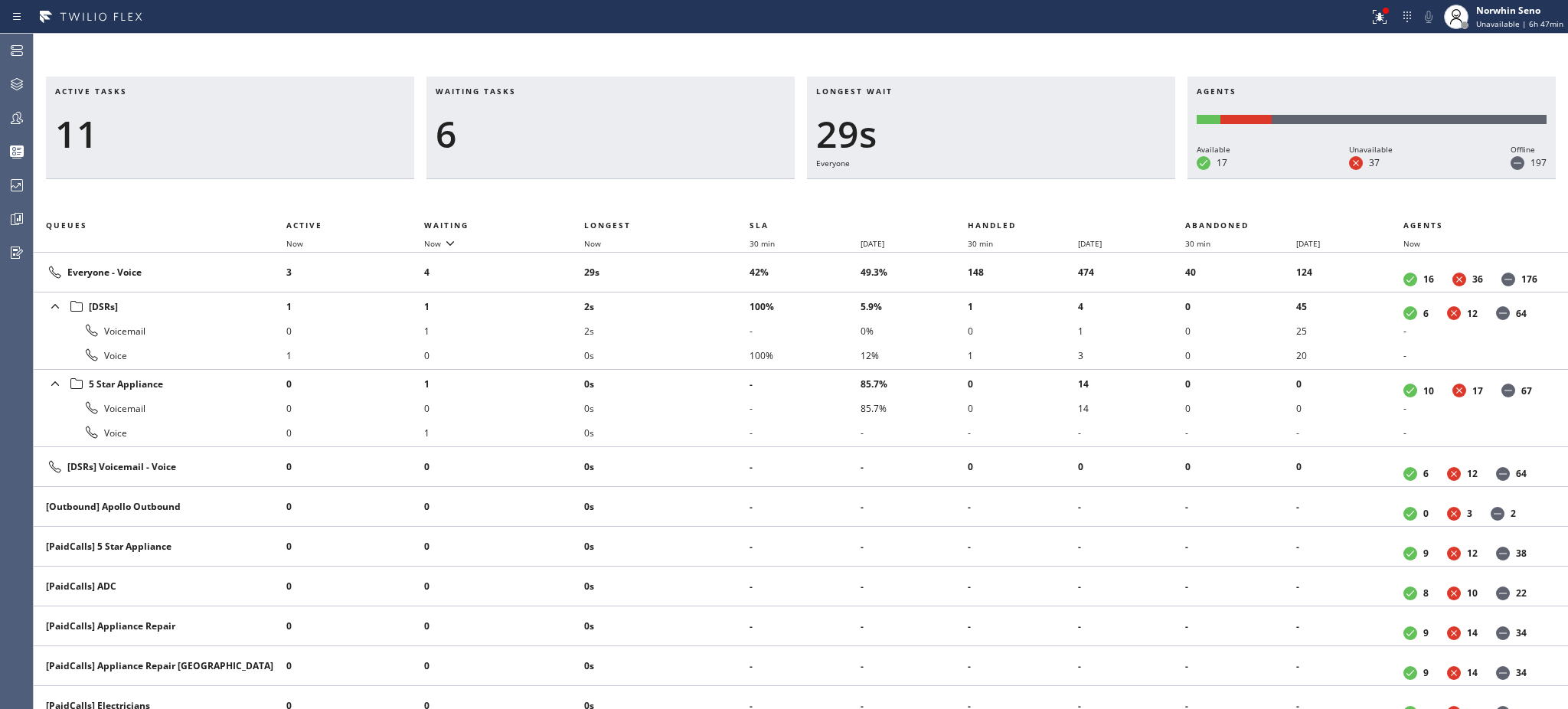
click at [532, 91] on h3 "Waiting tasks" at bounding box center [610, 97] width 350 height 23
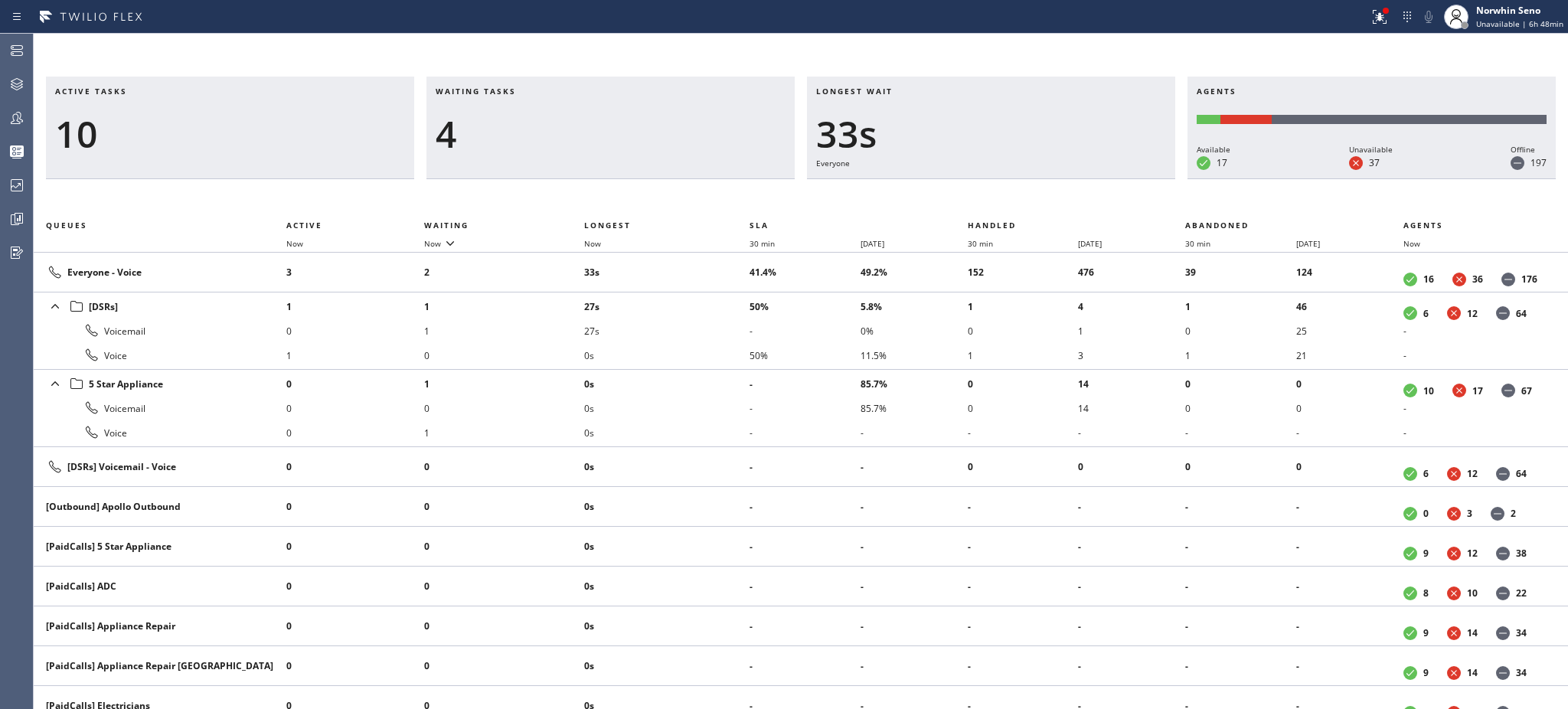
click at [532, 91] on h3 "Waiting tasks" at bounding box center [610, 97] width 350 height 23
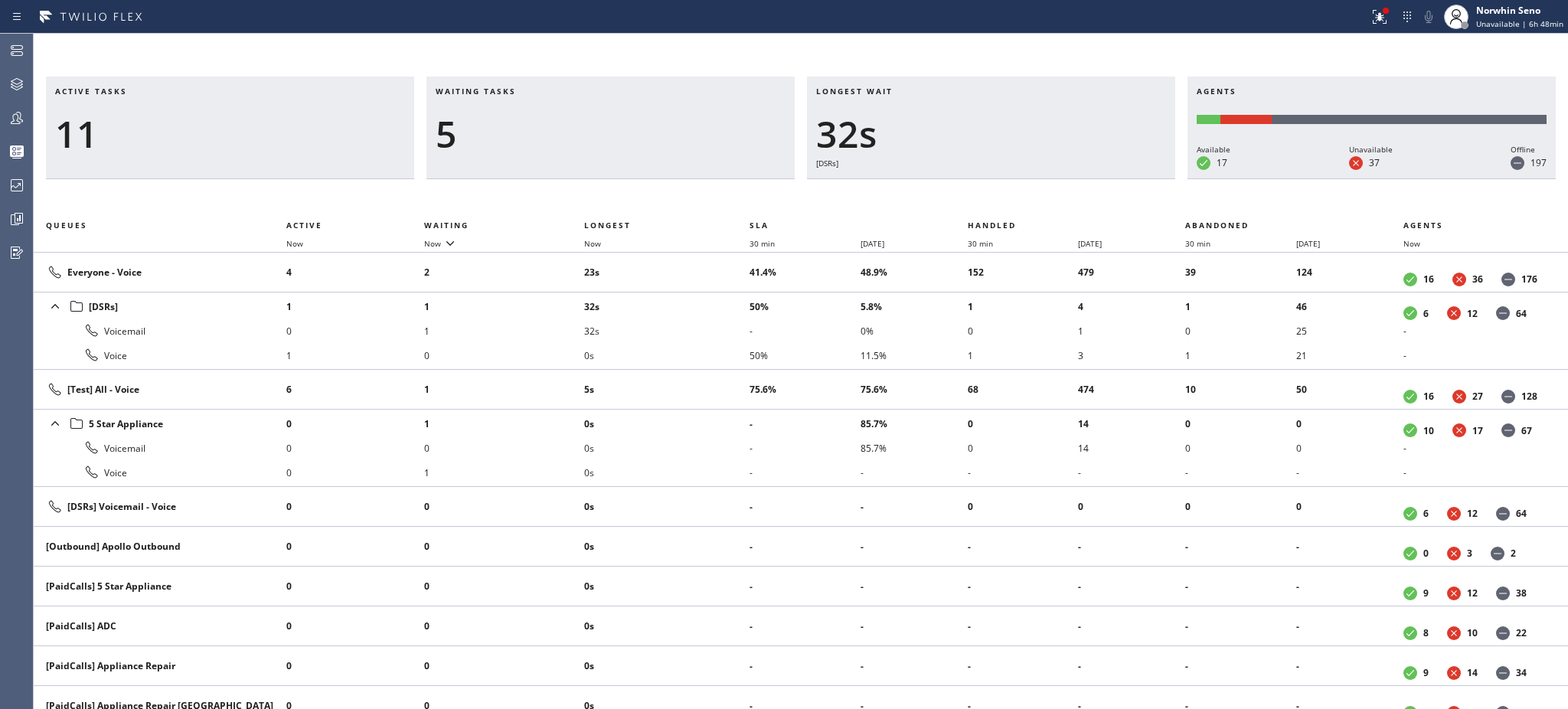
click at [532, 91] on h3 "Waiting tasks" at bounding box center [610, 97] width 350 height 23
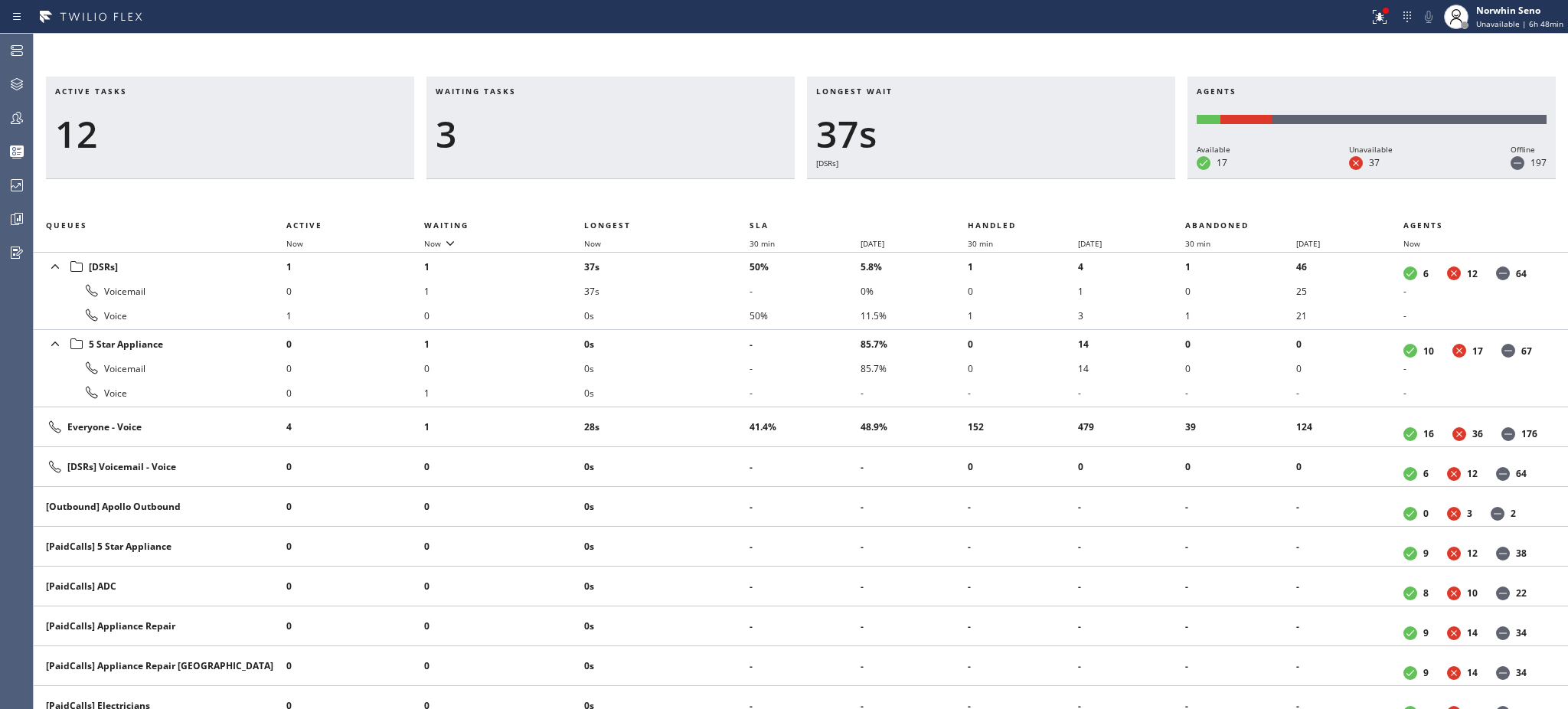
click at [532, 91] on h3 "Waiting tasks" at bounding box center [610, 97] width 350 height 23
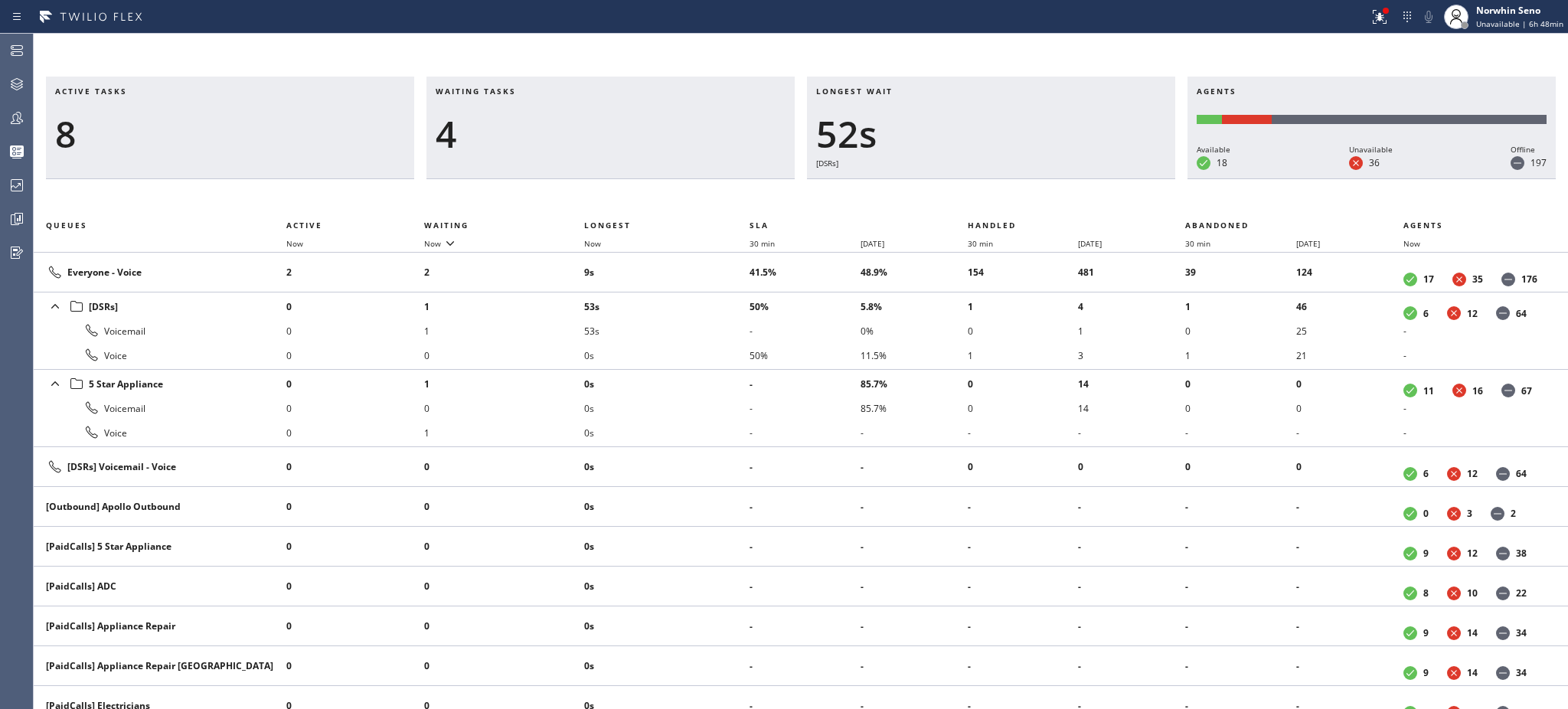
click at [532, 91] on h3 "Waiting tasks" at bounding box center [610, 97] width 350 height 23
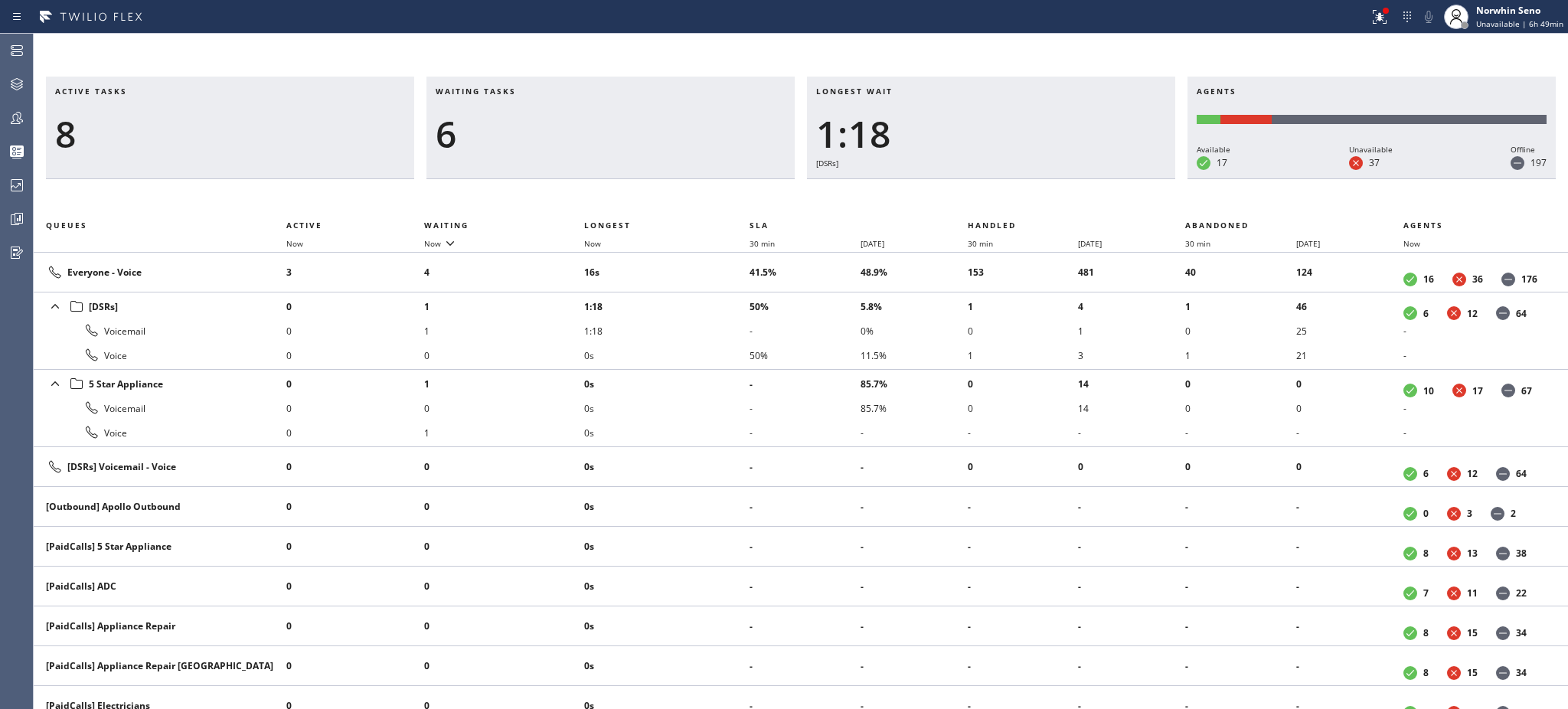
click at [532, 91] on h3 "Waiting tasks" at bounding box center [610, 97] width 350 height 23
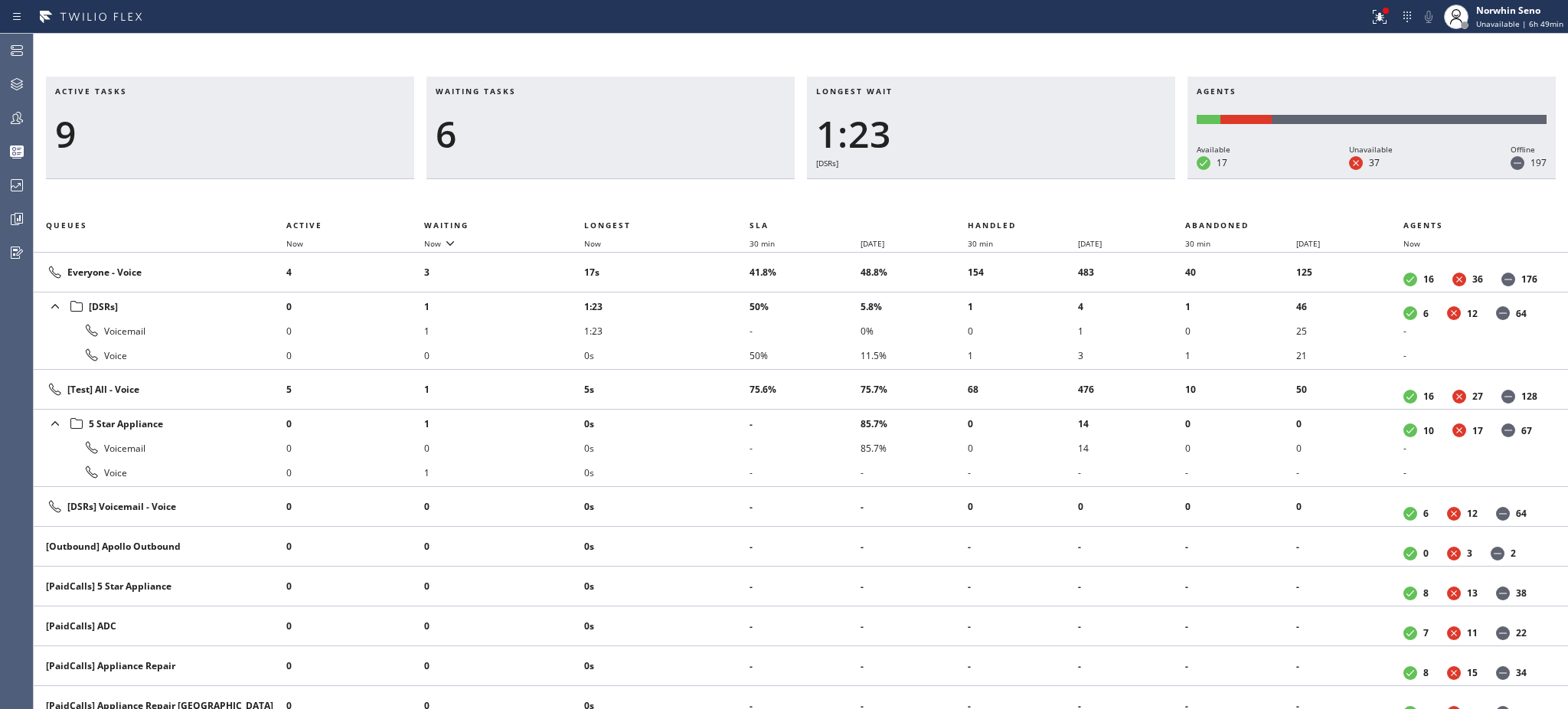
click at [532, 91] on h3 "Waiting tasks" at bounding box center [610, 97] width 350 height 23
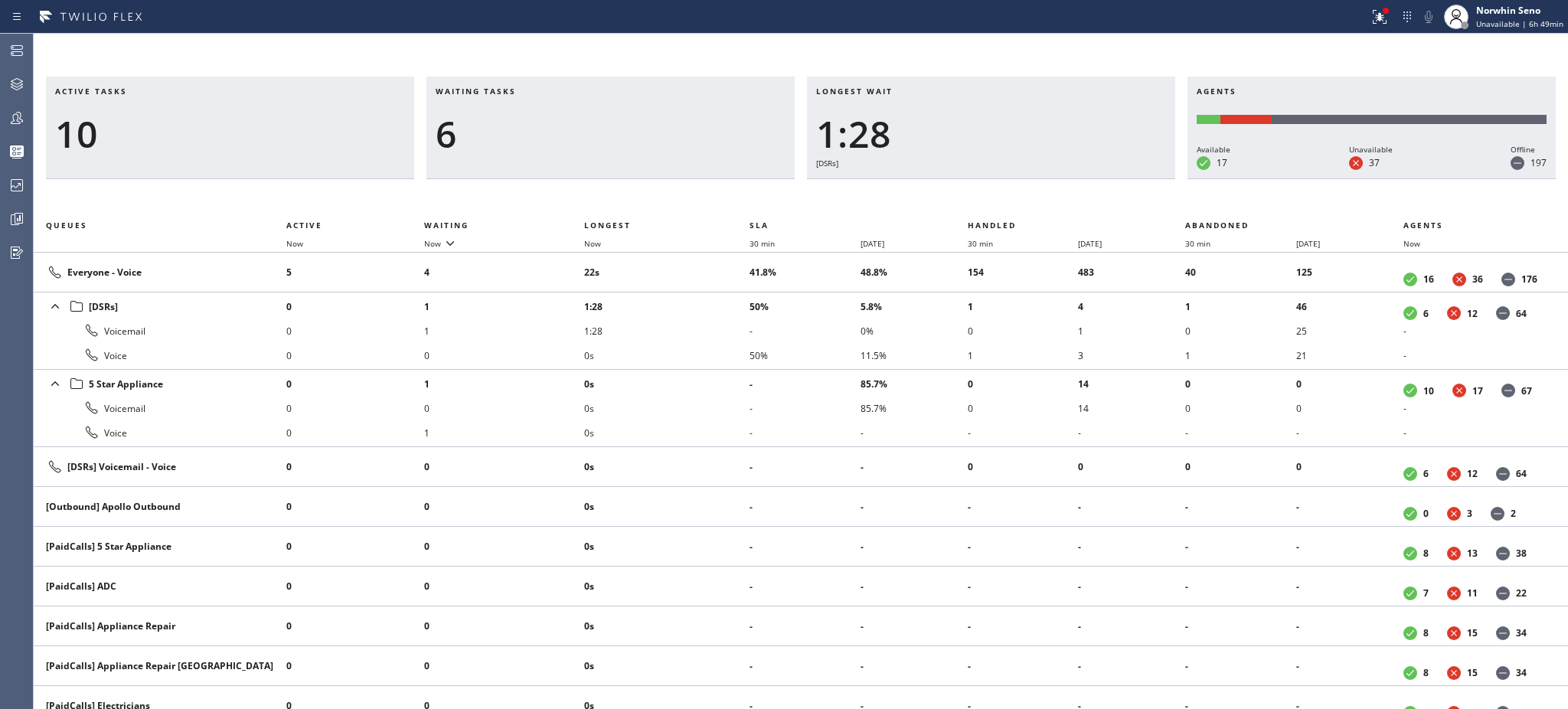
click at [532, 91] on h3 "Waiting tasks" at bounding box center [610, 97] width 350 height 23
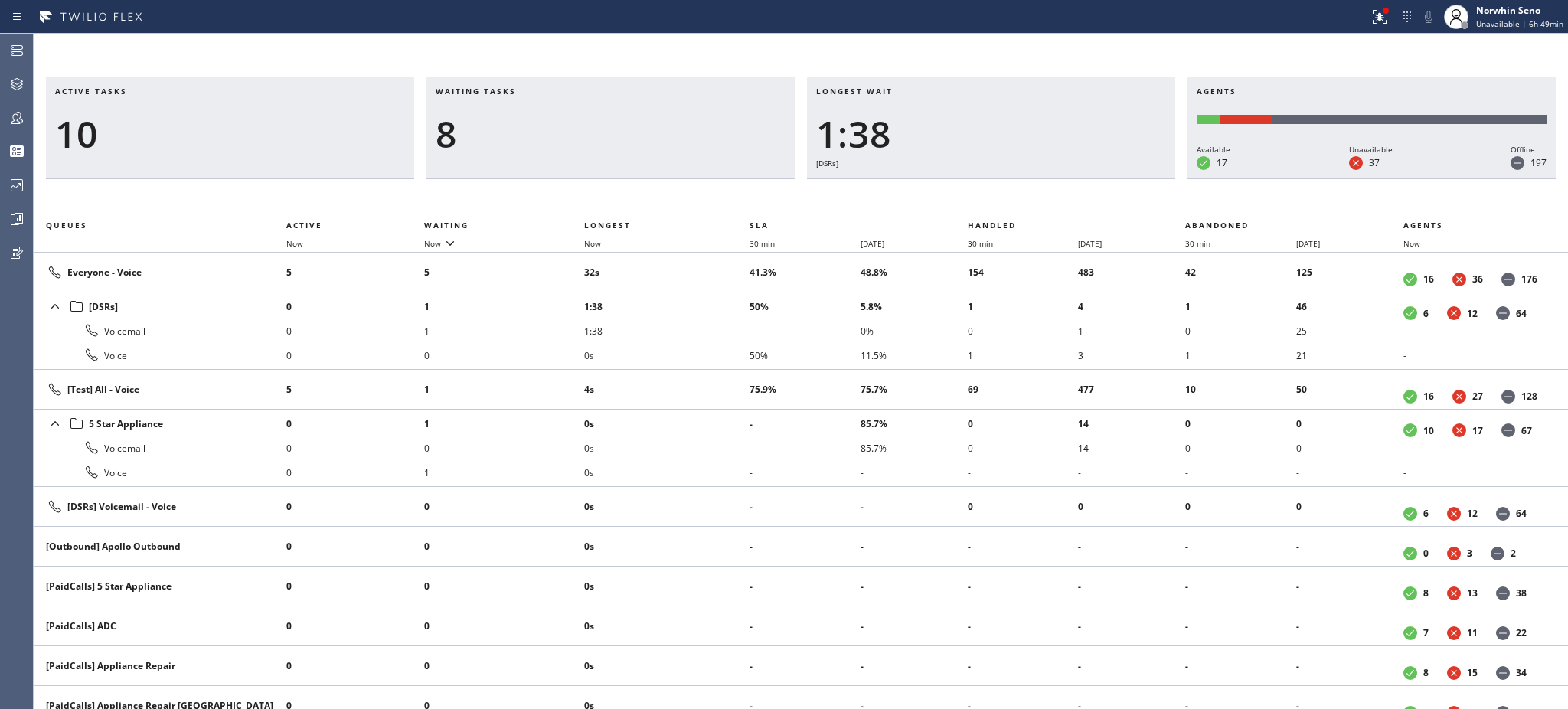
click at [532, 91] on h3 "Waiting tasks" at bounding box center [610, 97] width 350 height 23
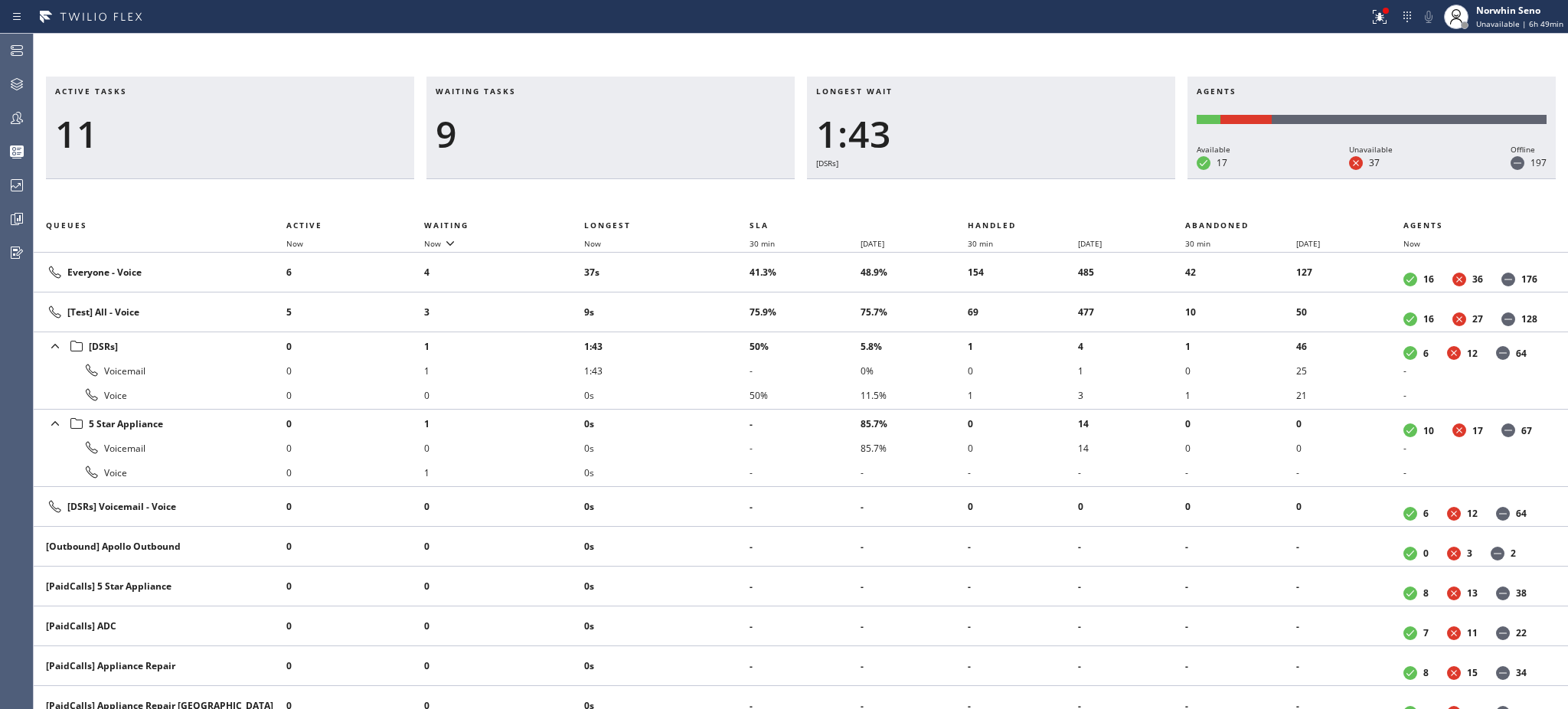
click at [532, 91] on h3 "Waiting tasks" at bounding box center [610, 97] width 350 height 23
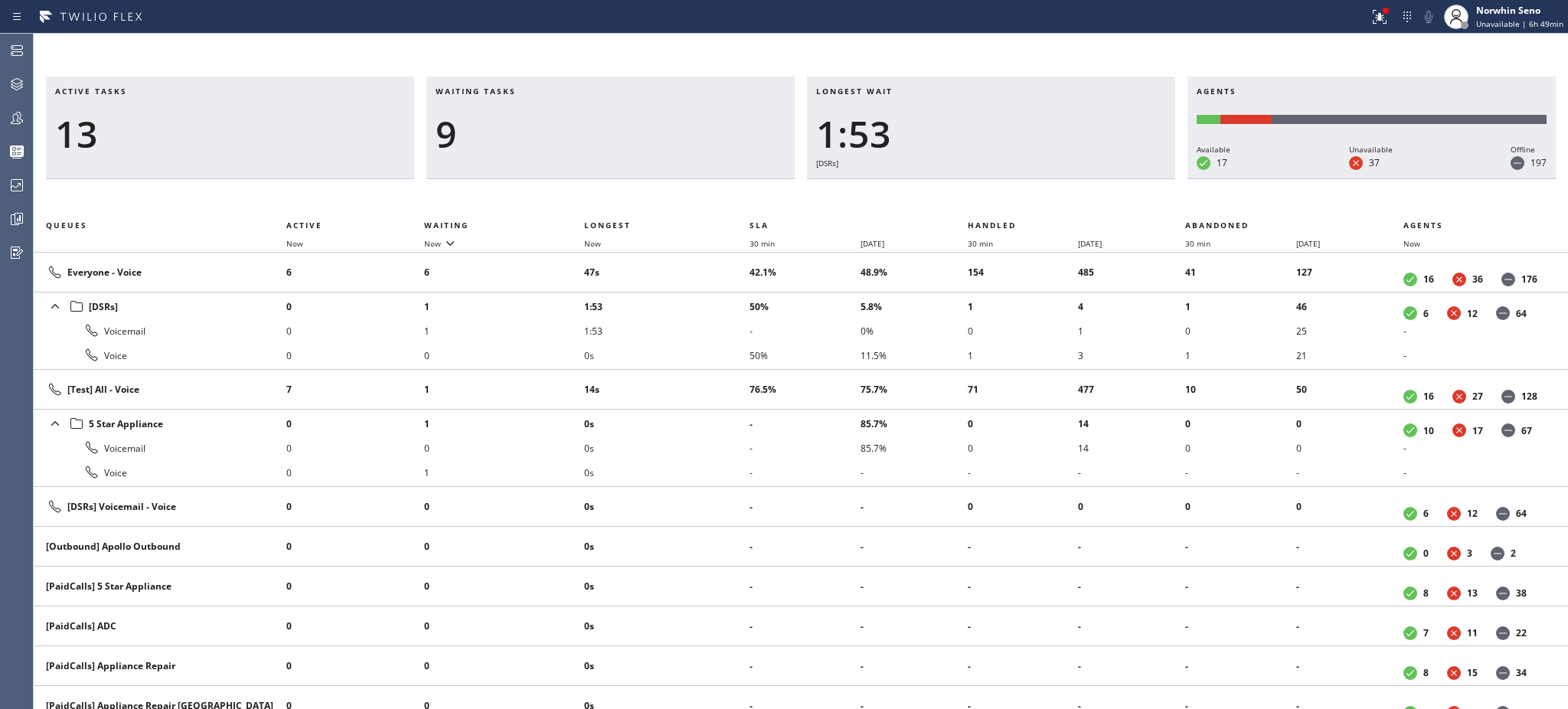
click at [532, 91] on h3 "Waiting tasks" at bounding box center [610, 97] width 350 height 23
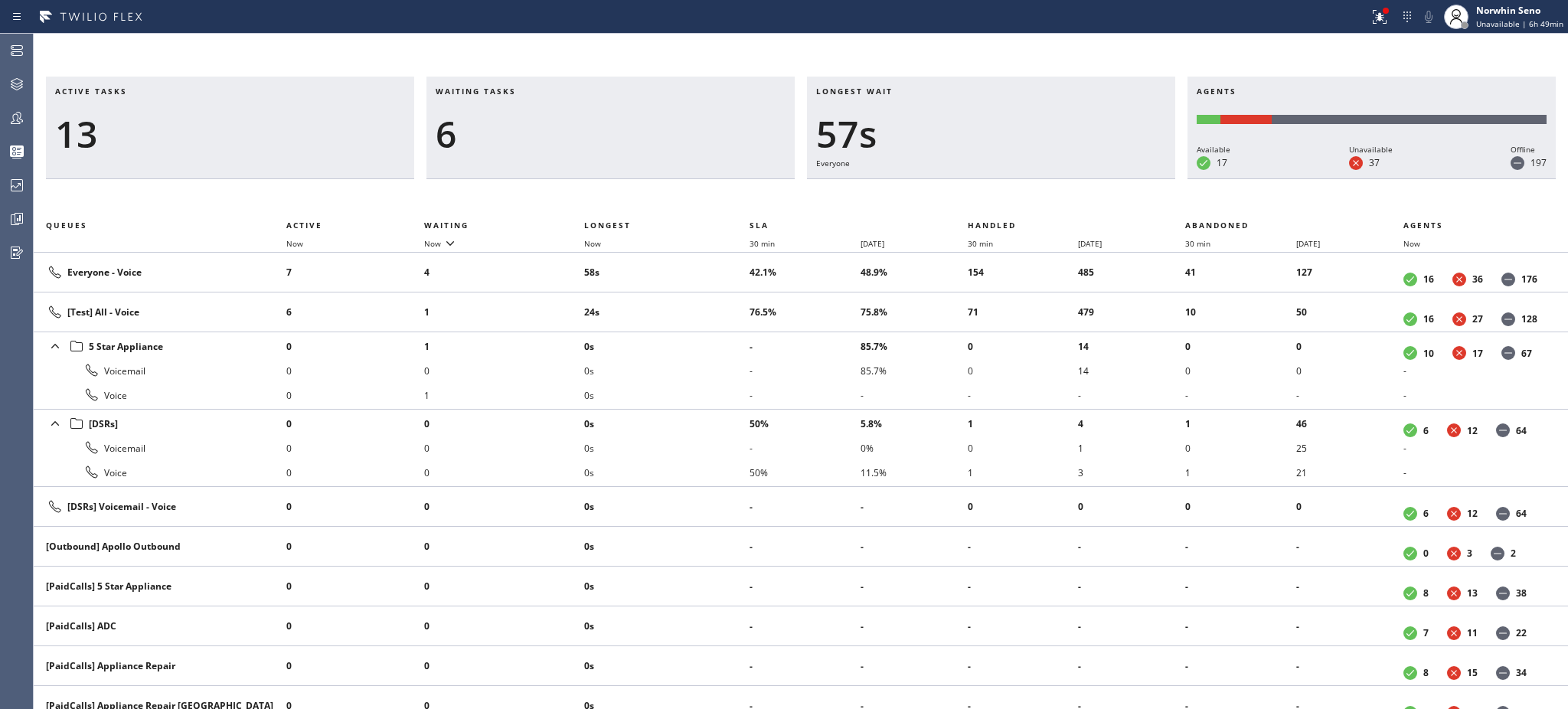
click at [532, 91] on h3 "Waiting tasks" at bounding box center [610, 97] width 350 height 23
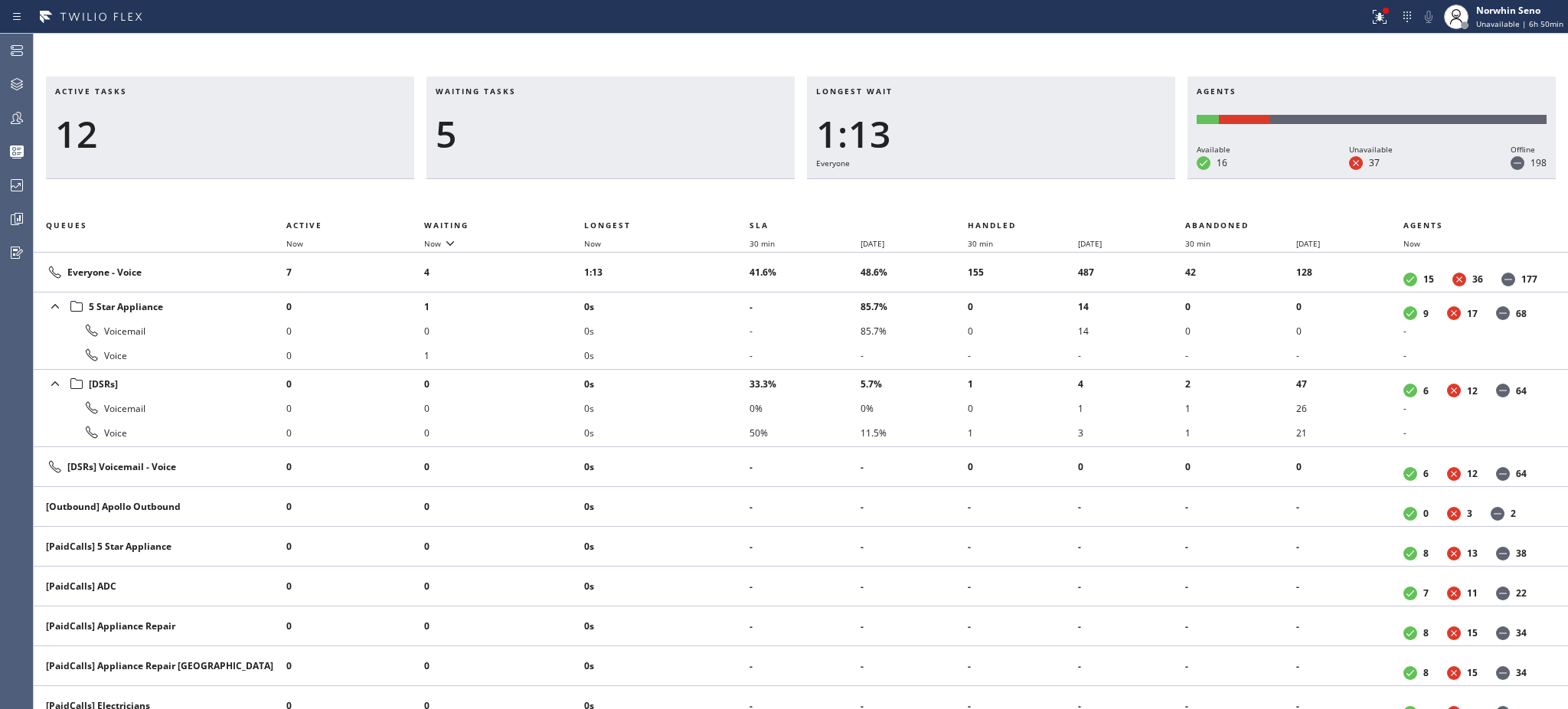
click at [532, 91] on h3 "Waiting tasks" at bounding box center [610, 97] width 350 height 23
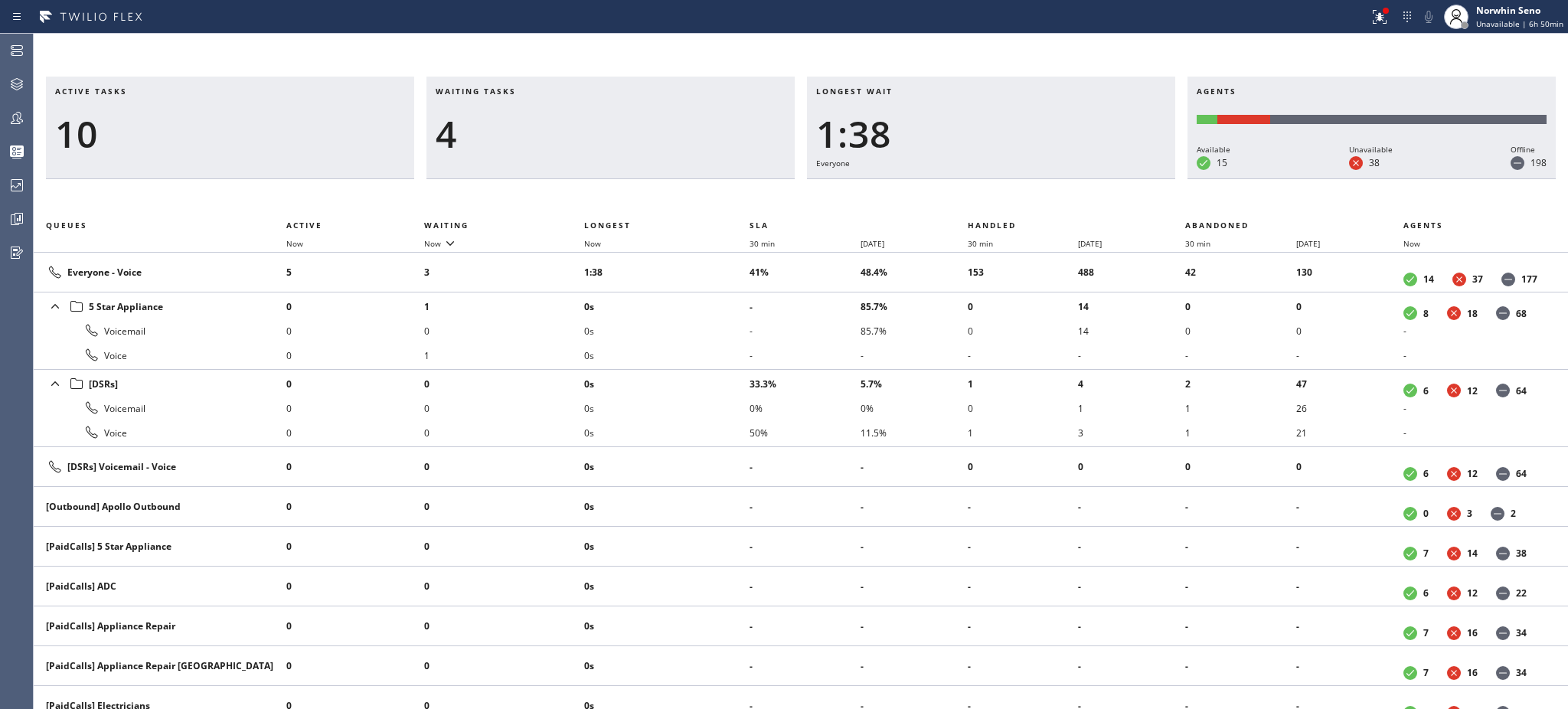
click at [532, 91] on h3 "Waiting tasks" at bounding box center [610, 97] width 350 height 23
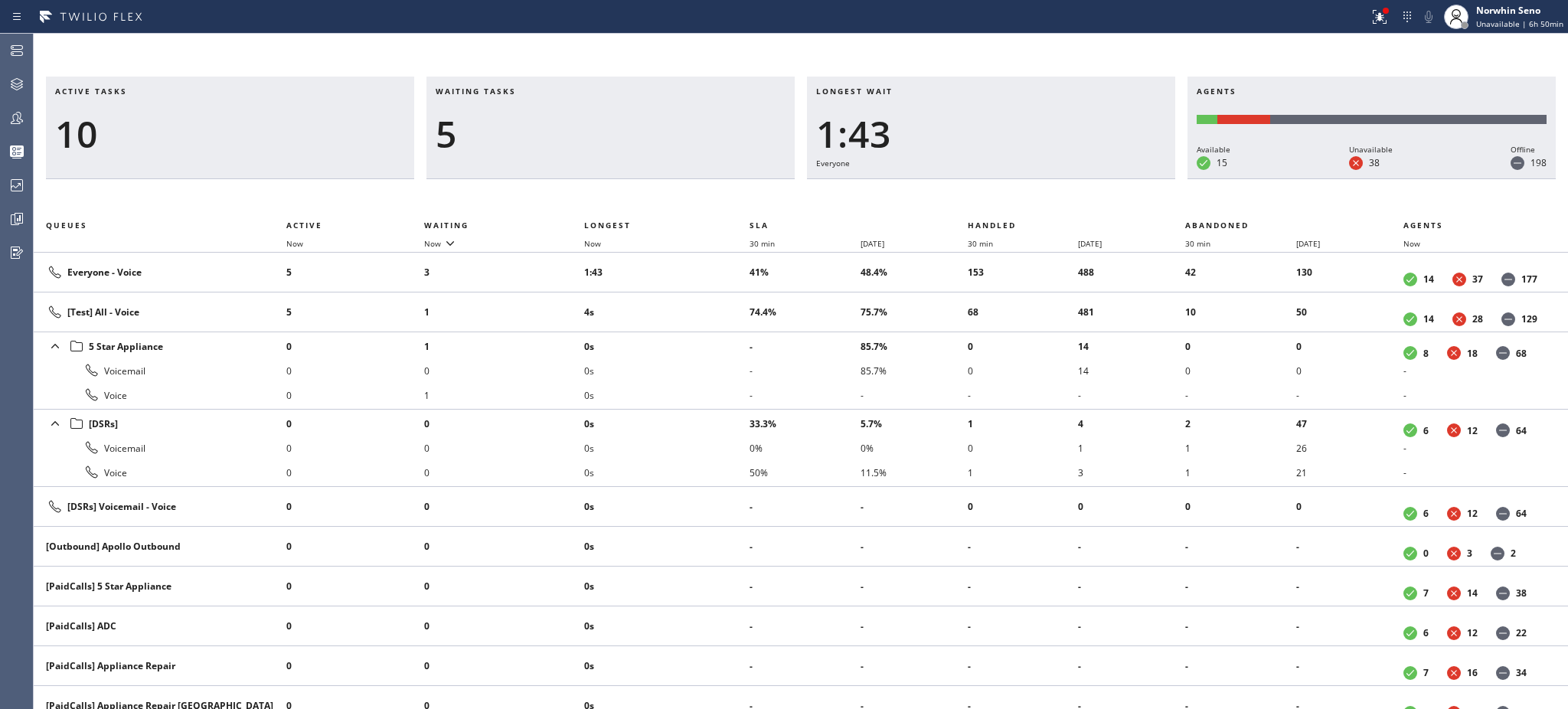
click at [532, 91] on h3 "Waiting tasks" at bounding box center [610, 97] width 350 height 23
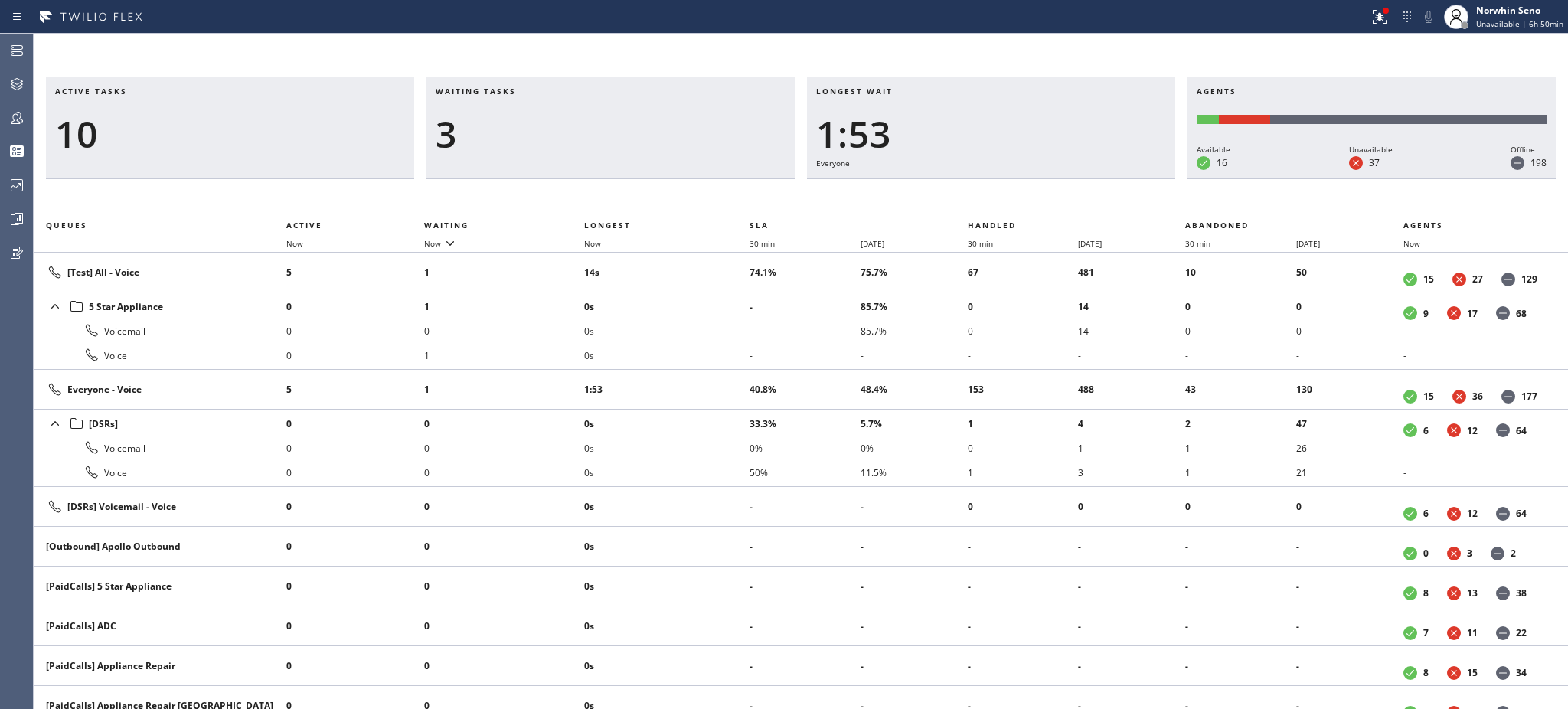
click at [532, 91] on h3 "Waiting tasks" at bounding box center [610, 97] width 350 height 23
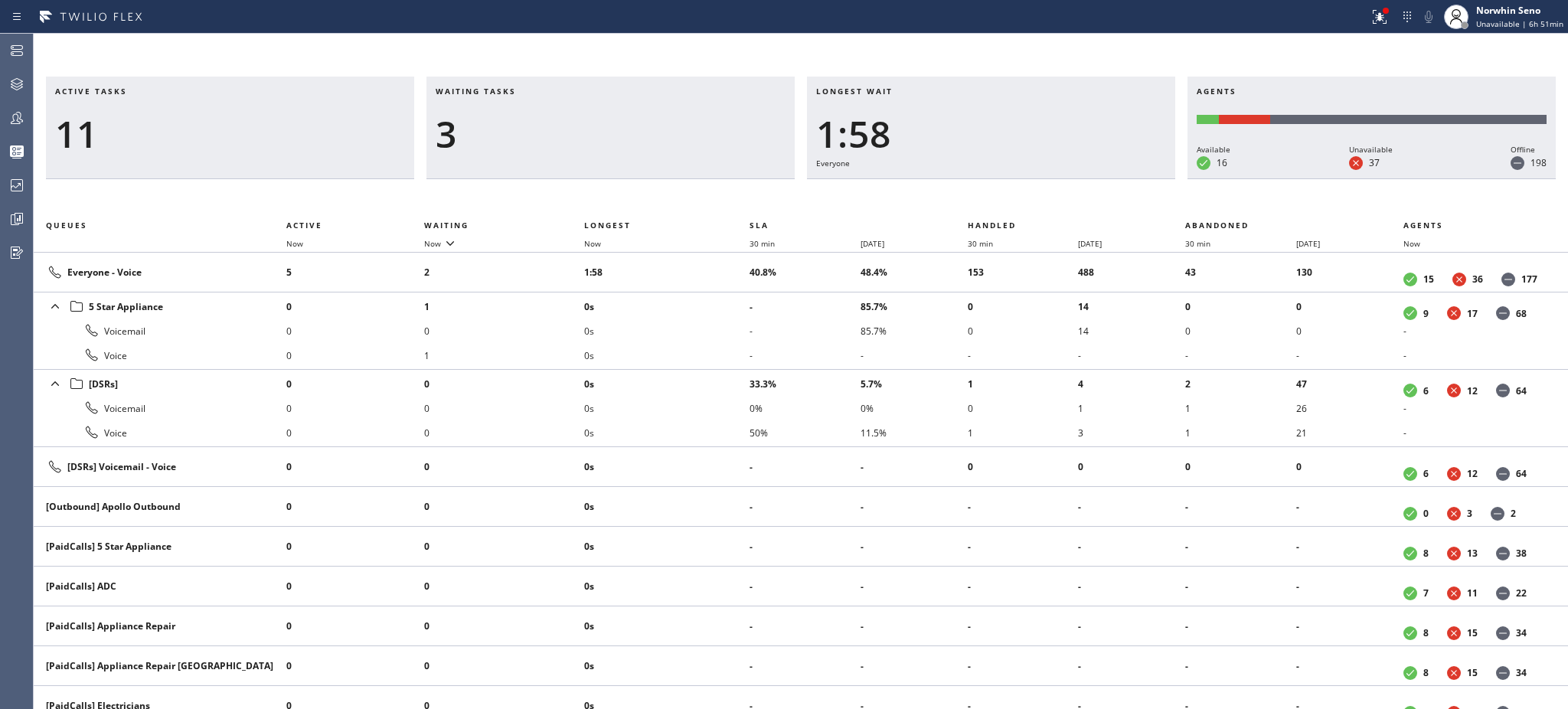
click at [532, 91] on h3 "Waiting tasks" at bounding box center [610, 97] width 350 height 23
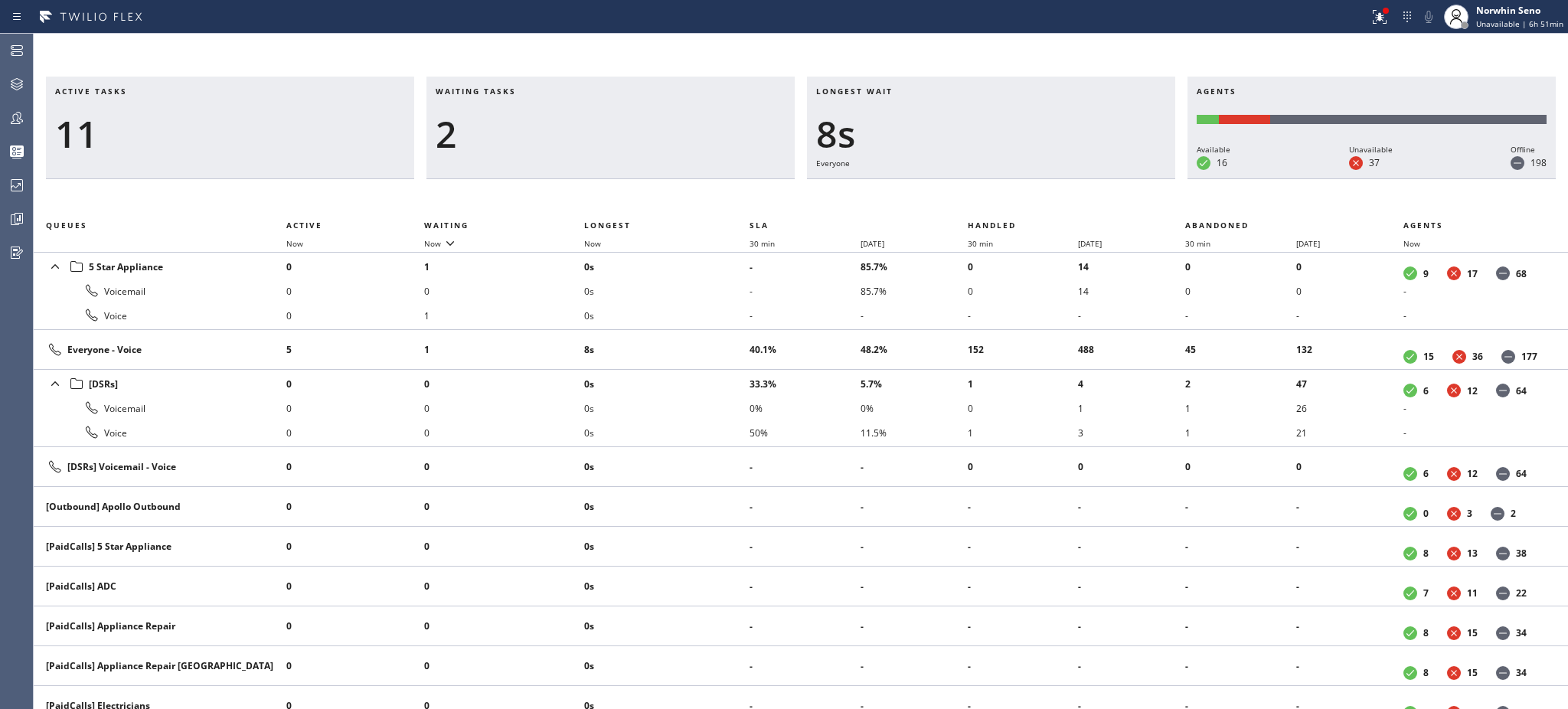
click at [532, 91] on h3 "Waiting tasks" at bounding box center [610, 97] width 350 height 23
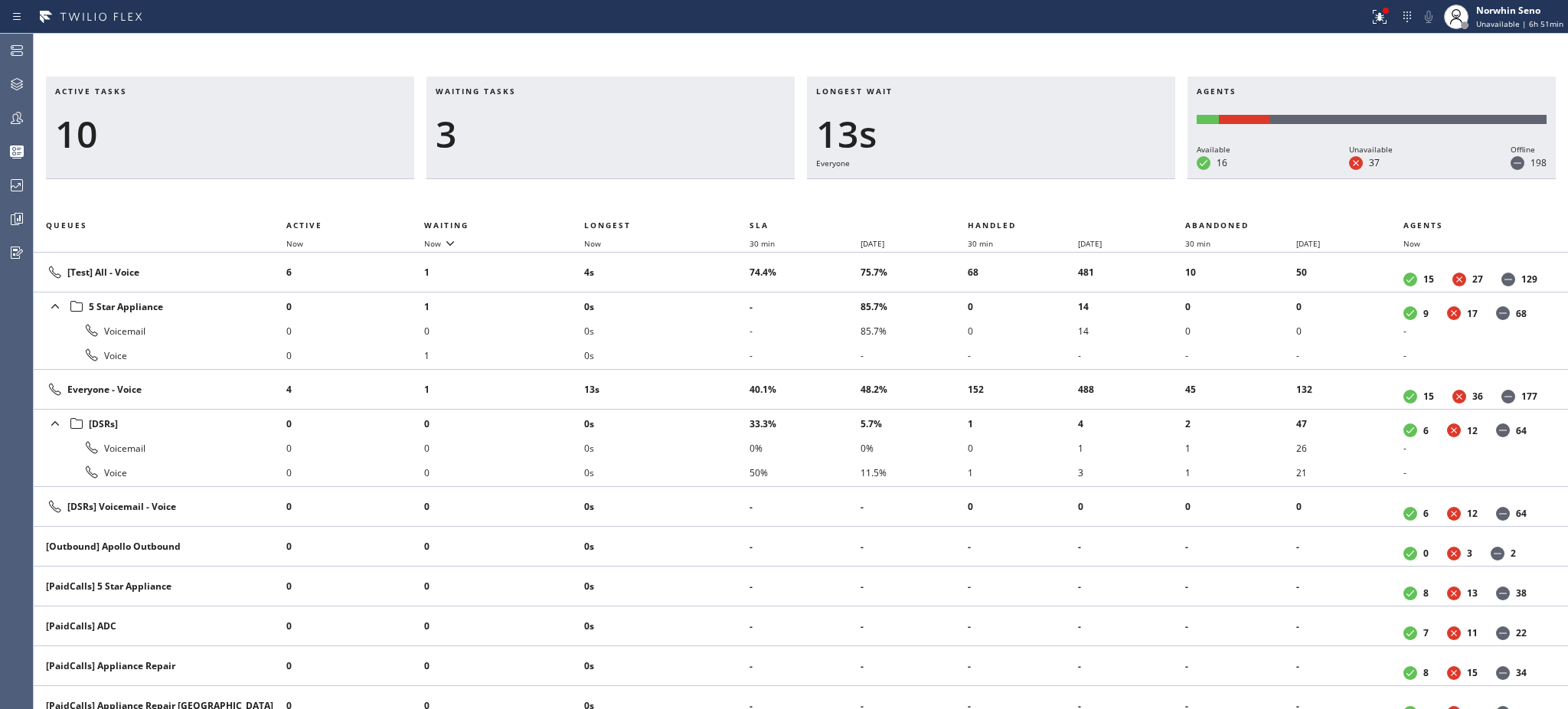
click at [532, 91] on h3 "Waiting tasks" at bounding box center [610, 97] width 350 height 23
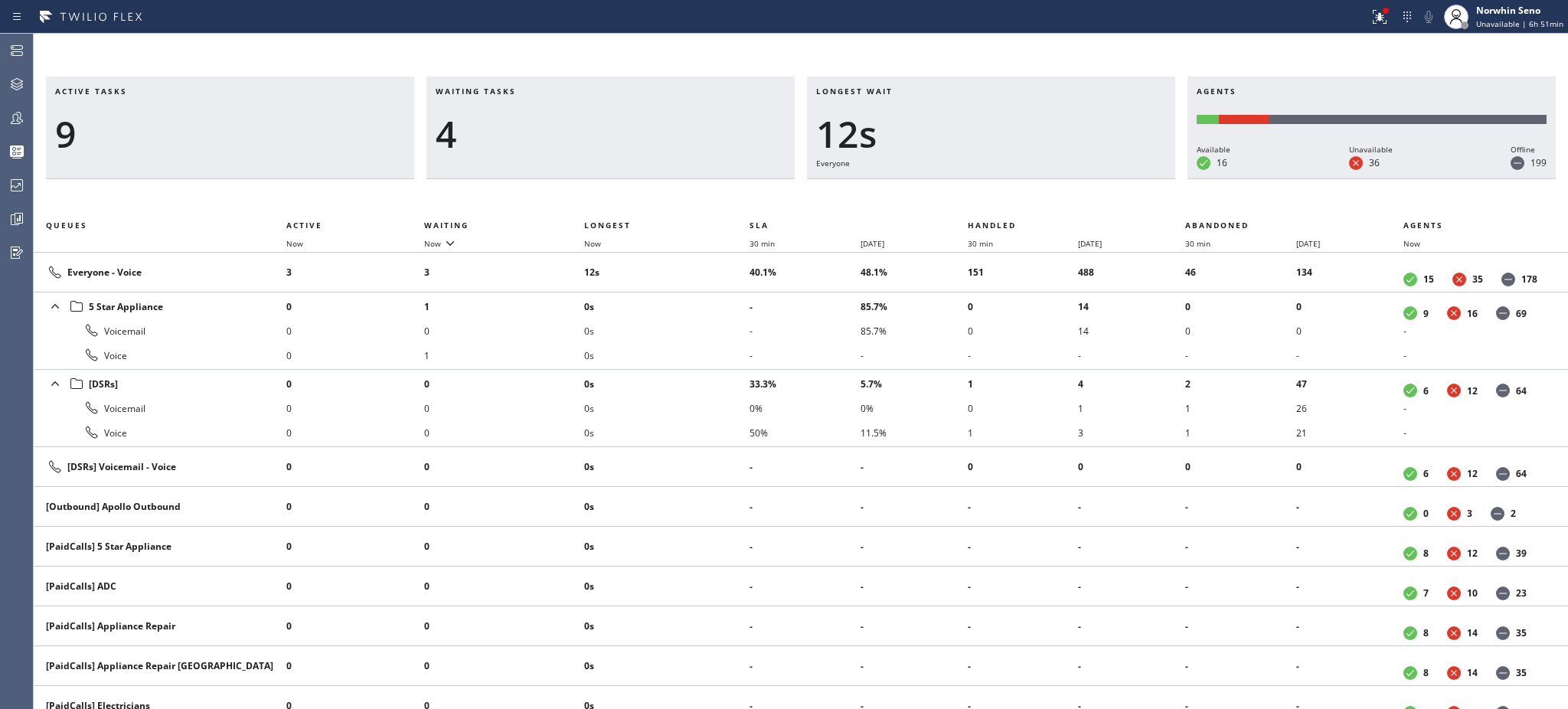
click at [532, 91] on h3 "Waiting tasks" at bounding box center [610, 97] width 350 height 23
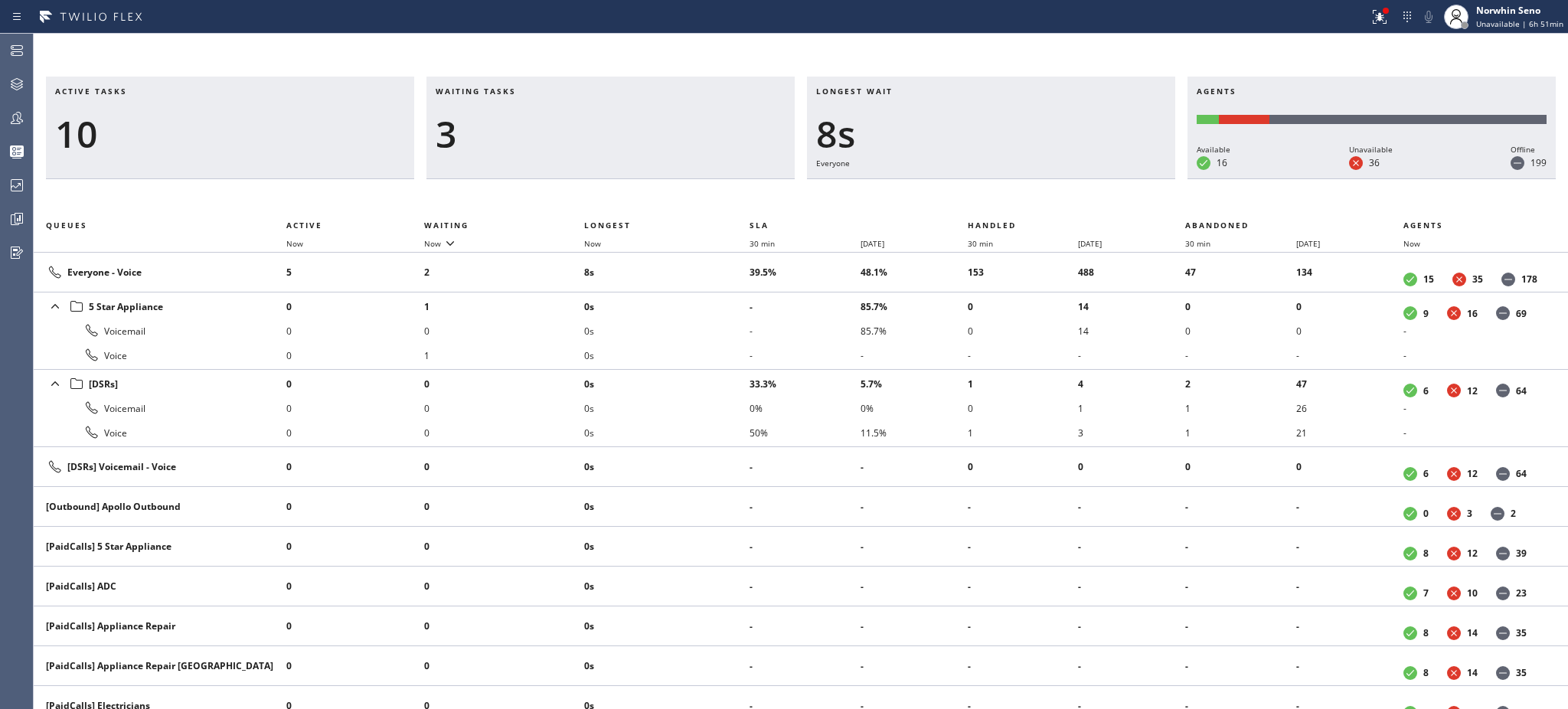
click at [532, 91] on h3 "Waiting tasks" at bounding box center [610, 97] width 350 height 23
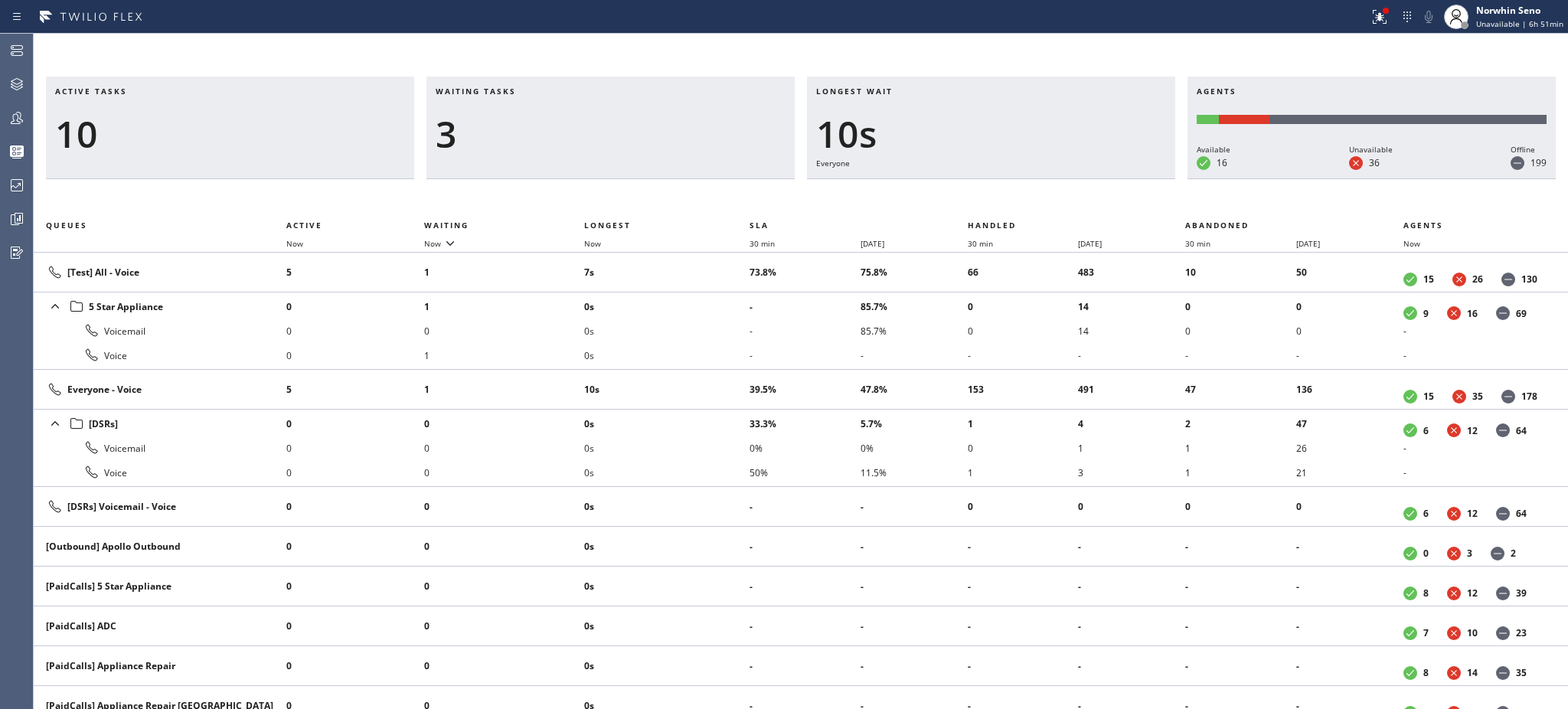
click at [532, 91] on h3 "Waiting tasks" at bounding box center [610, 97] width 350 height 23
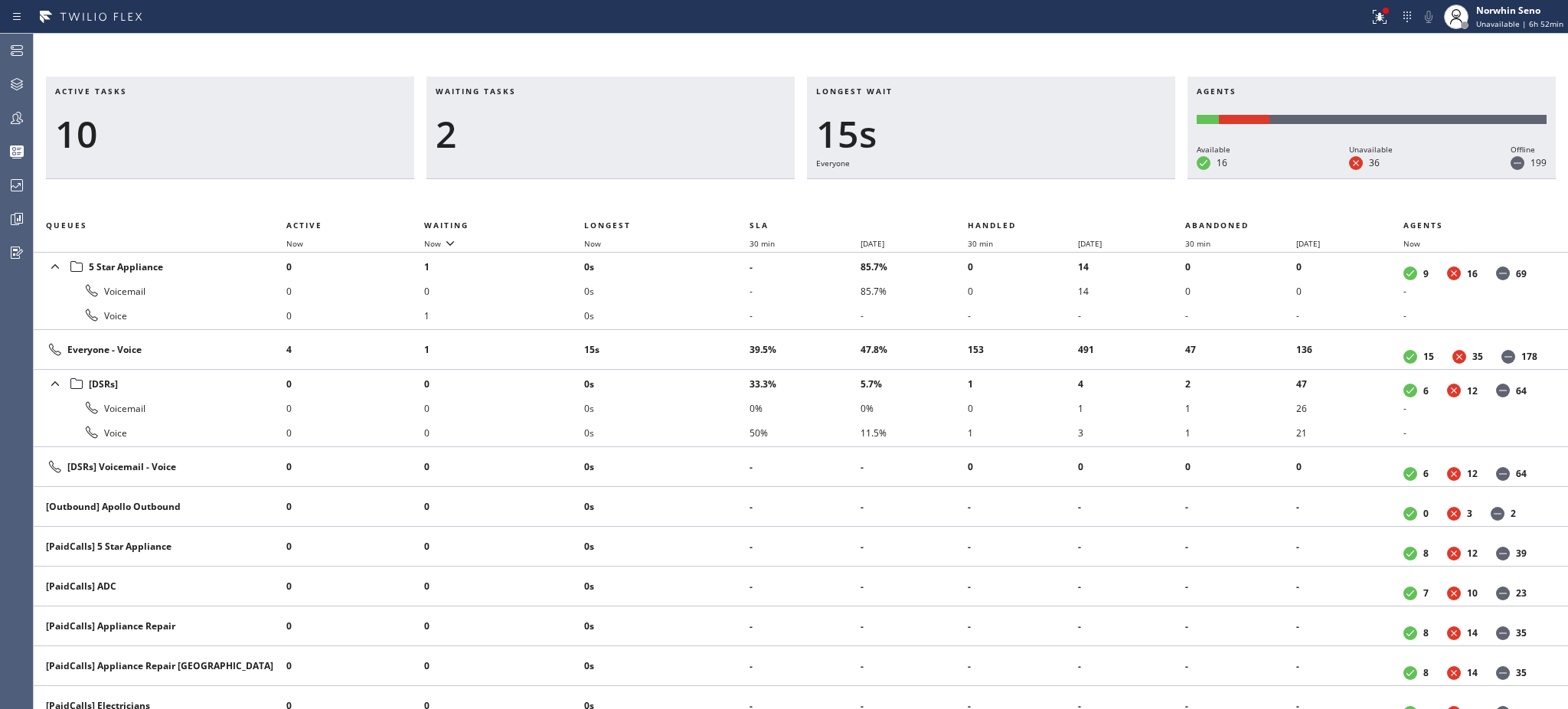
click at [532, 91] on h3 "Waiting tasks" at bounding box center [610, 97] width 350 height 23
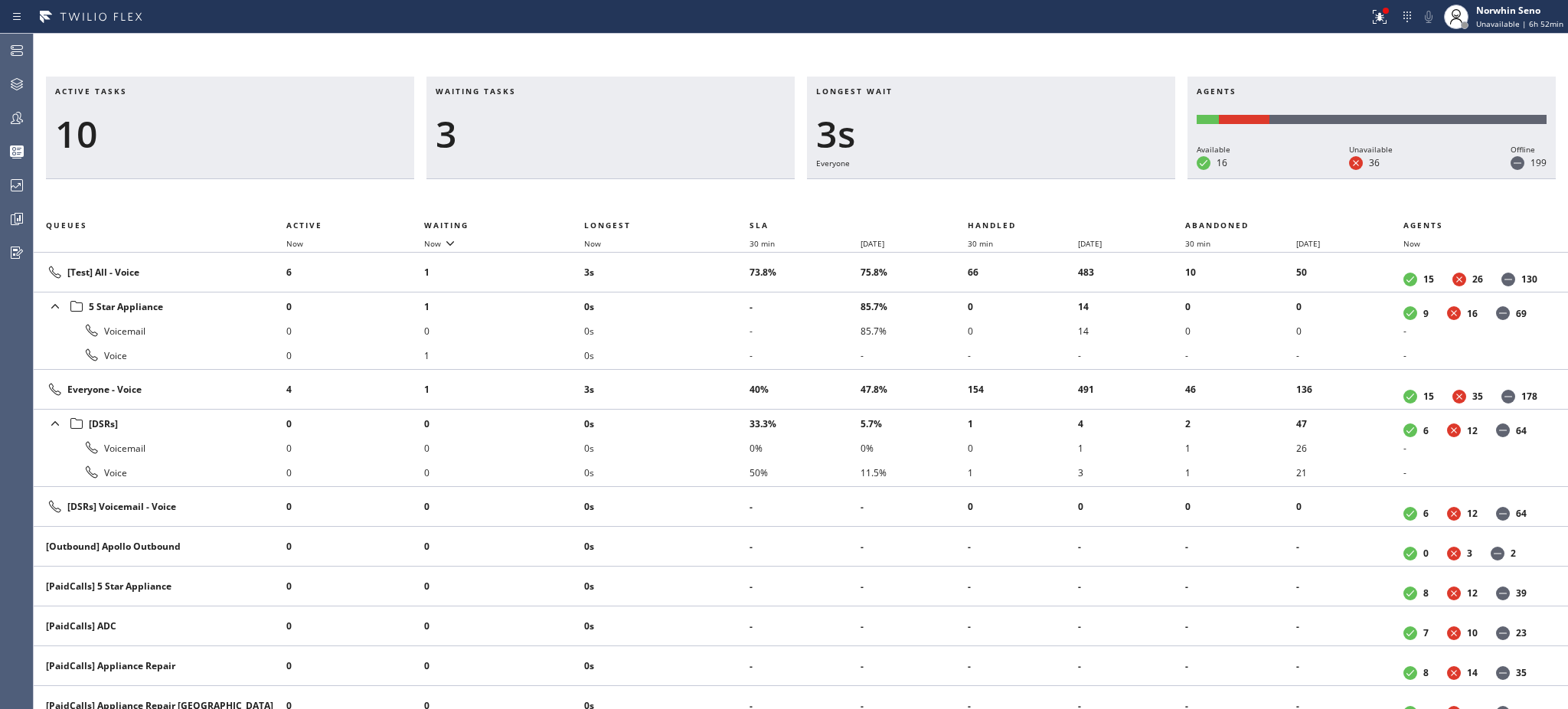
click at [532, 91] on h3 "Waiting tasks" at bounding box center [610, 97] width 350 height 23
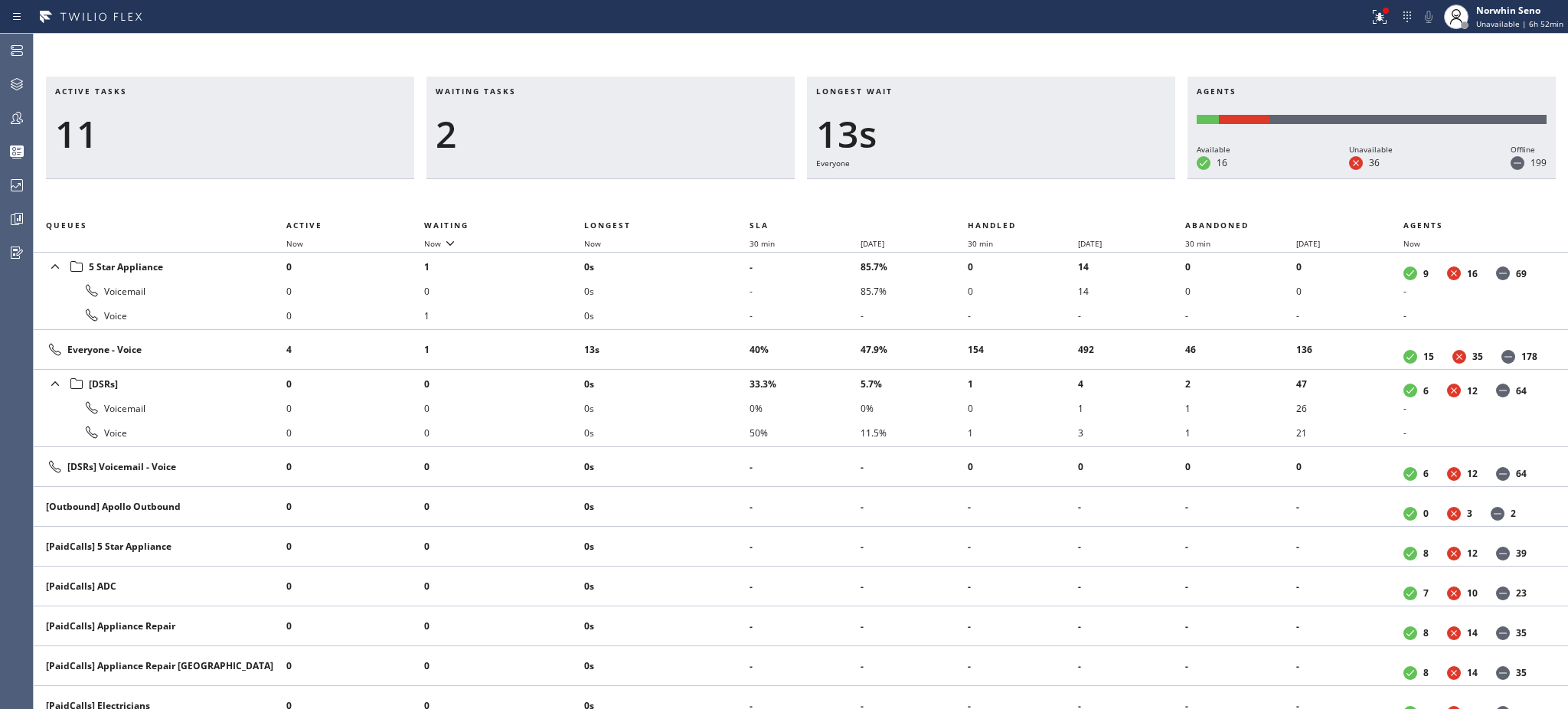
click at [532, 91] on h3 "Waiting tasks" at bounding box center [610, 97] width 350 height 23
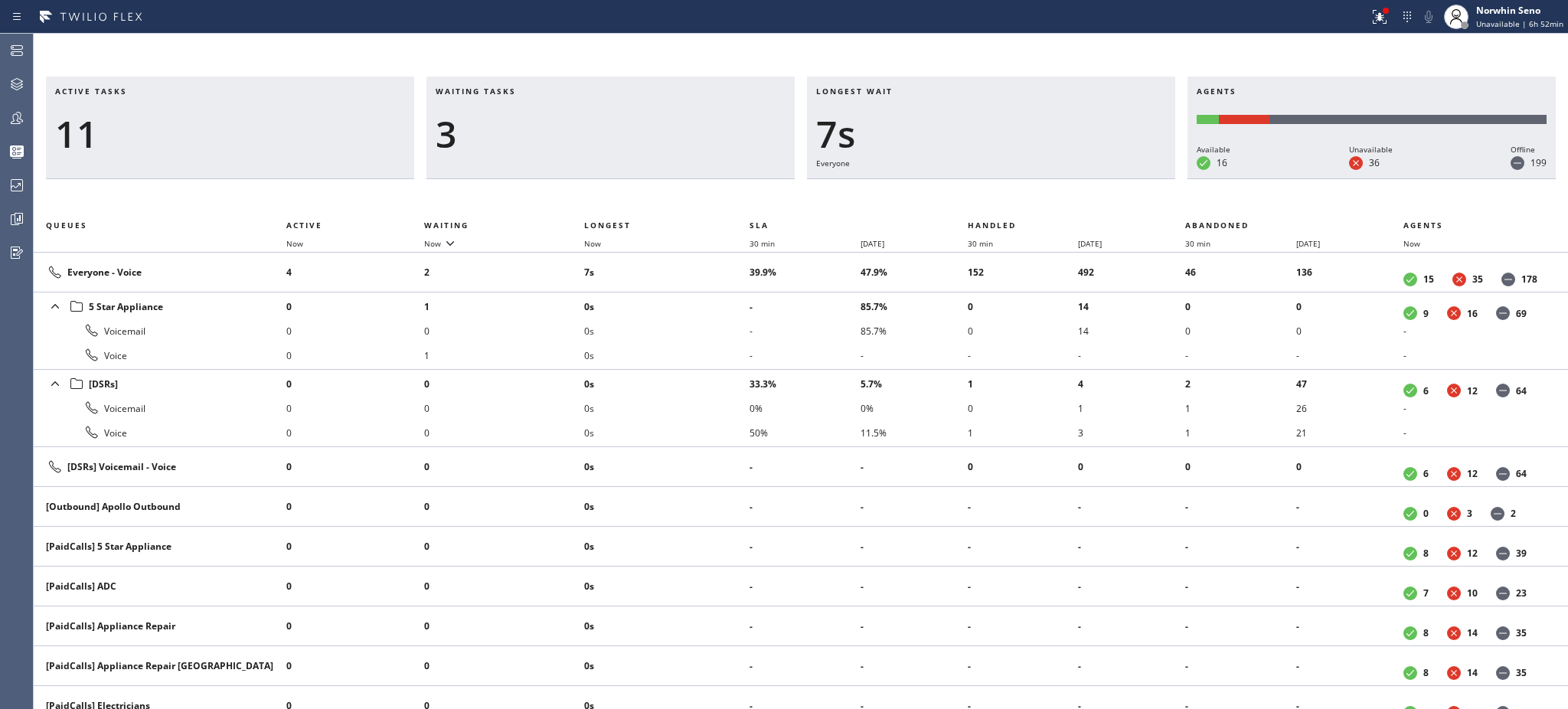
click at [532, 91] on h3 "Waiting tasks" at bounding box center [610, 97] width 350 height 23
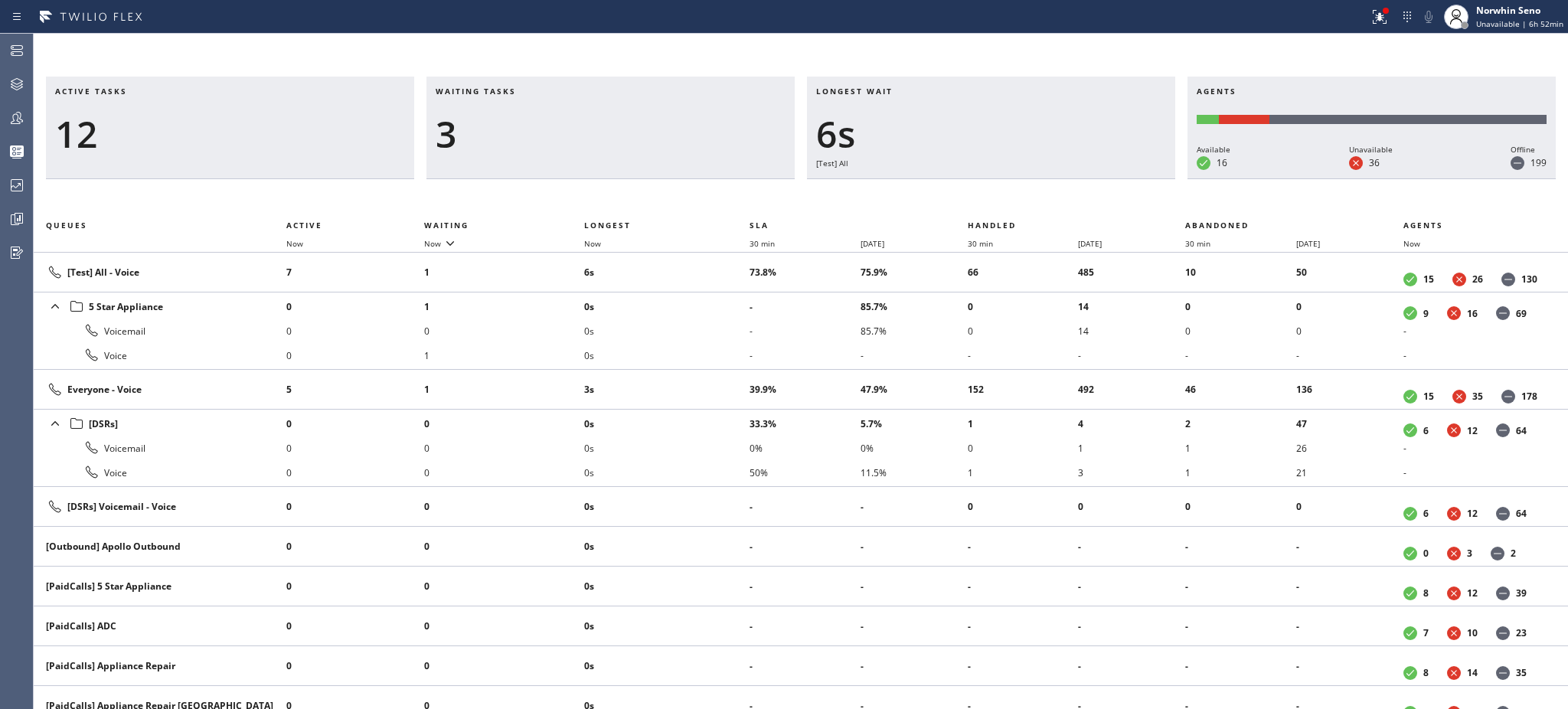
click at [532, 91] on h3 "Waiting tasks" at bounding box center [610, 97] width 350 height 23
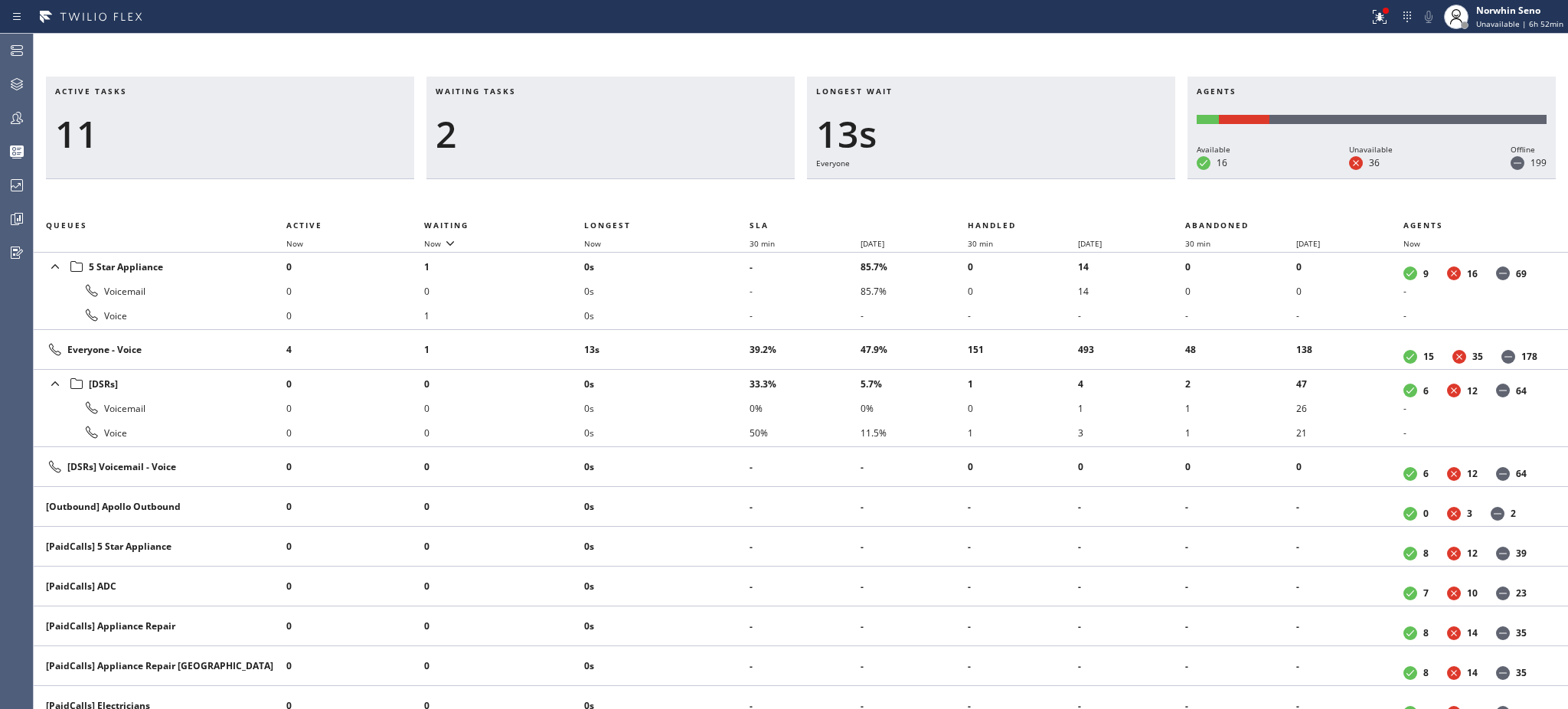
click at [532, 91] on h3 "Waiting tasks" at bounding box center [610, 97] width 350 height 23
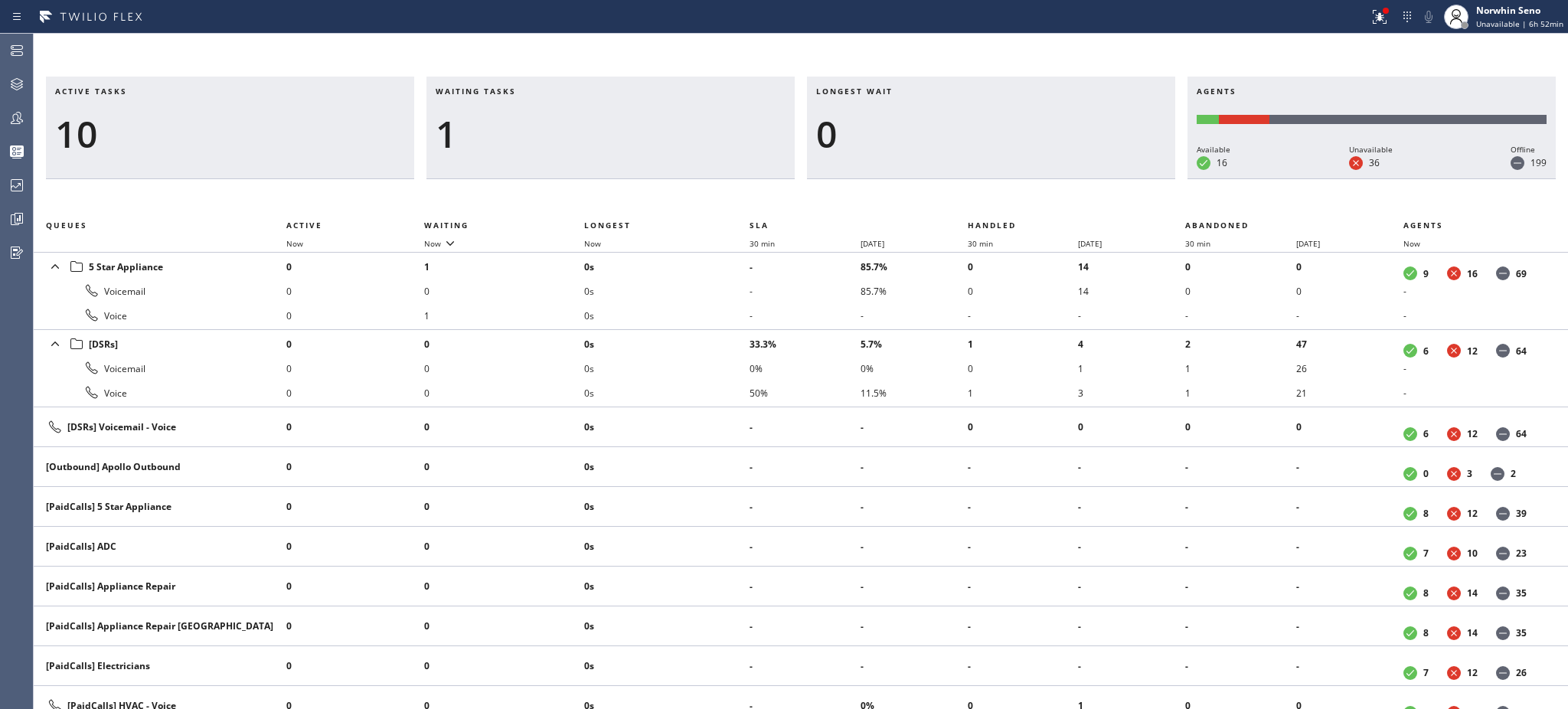
click at [532, 91] on h3 "Waiting tasks" at bounding box center [610, 97] width 350 height 23
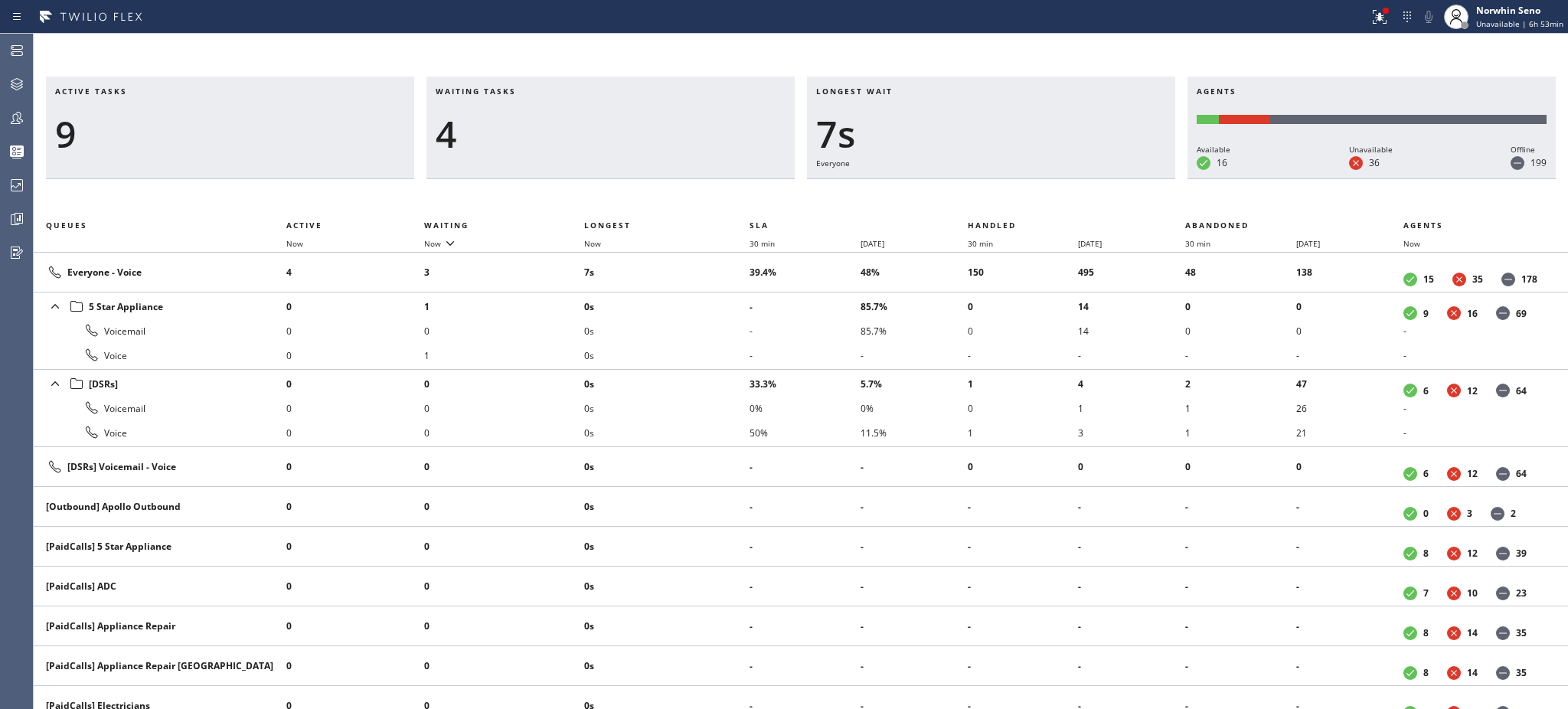
click at [532, 91] on h3 "Waiting tasks" at bounding box center [610, 97] width 350 height 23
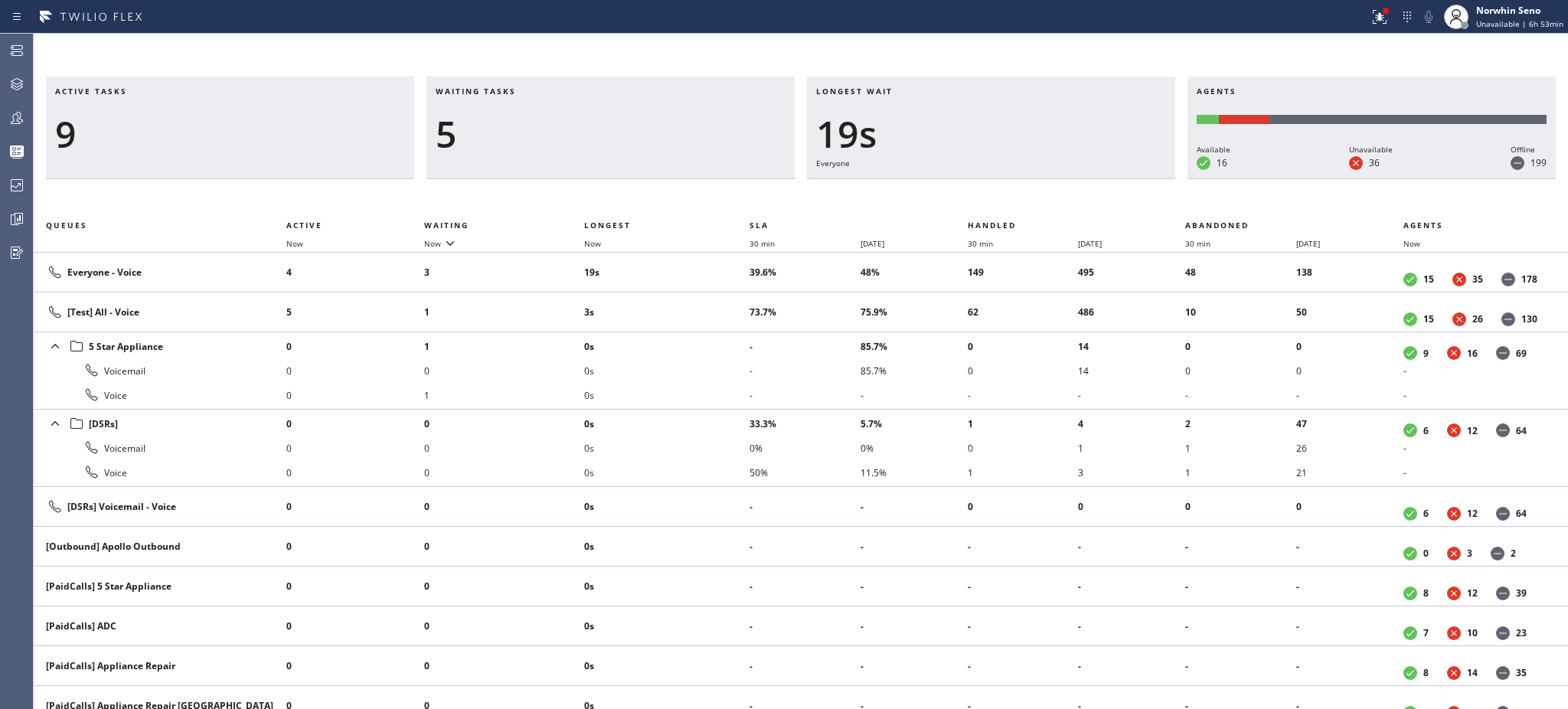
click at [532, 91] on h3 "Waiting tasks" at bounding box center [610, 97] width 350 height 23
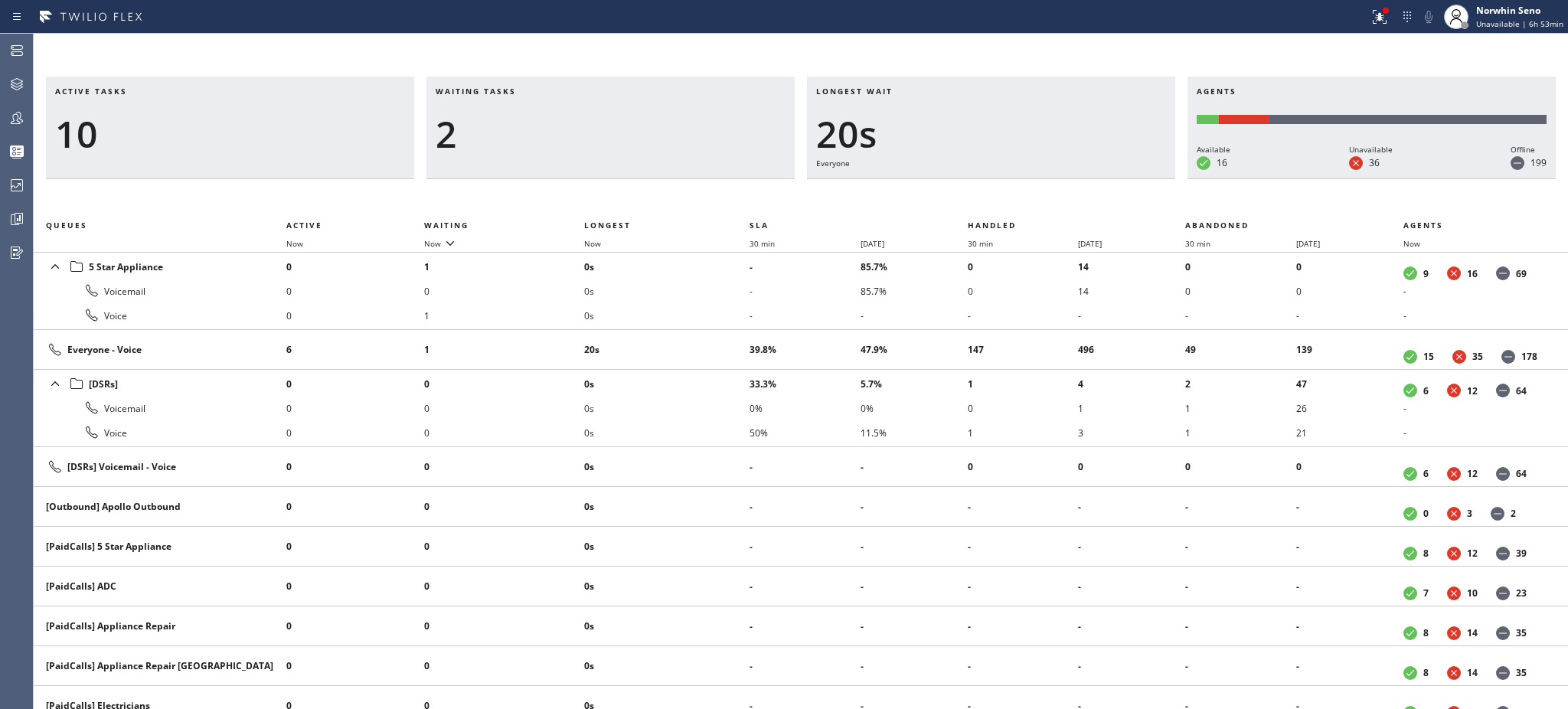
click at [532, 91] on h3 "Waiting tasks" at bounding box center [610, 97] width 350 height 23
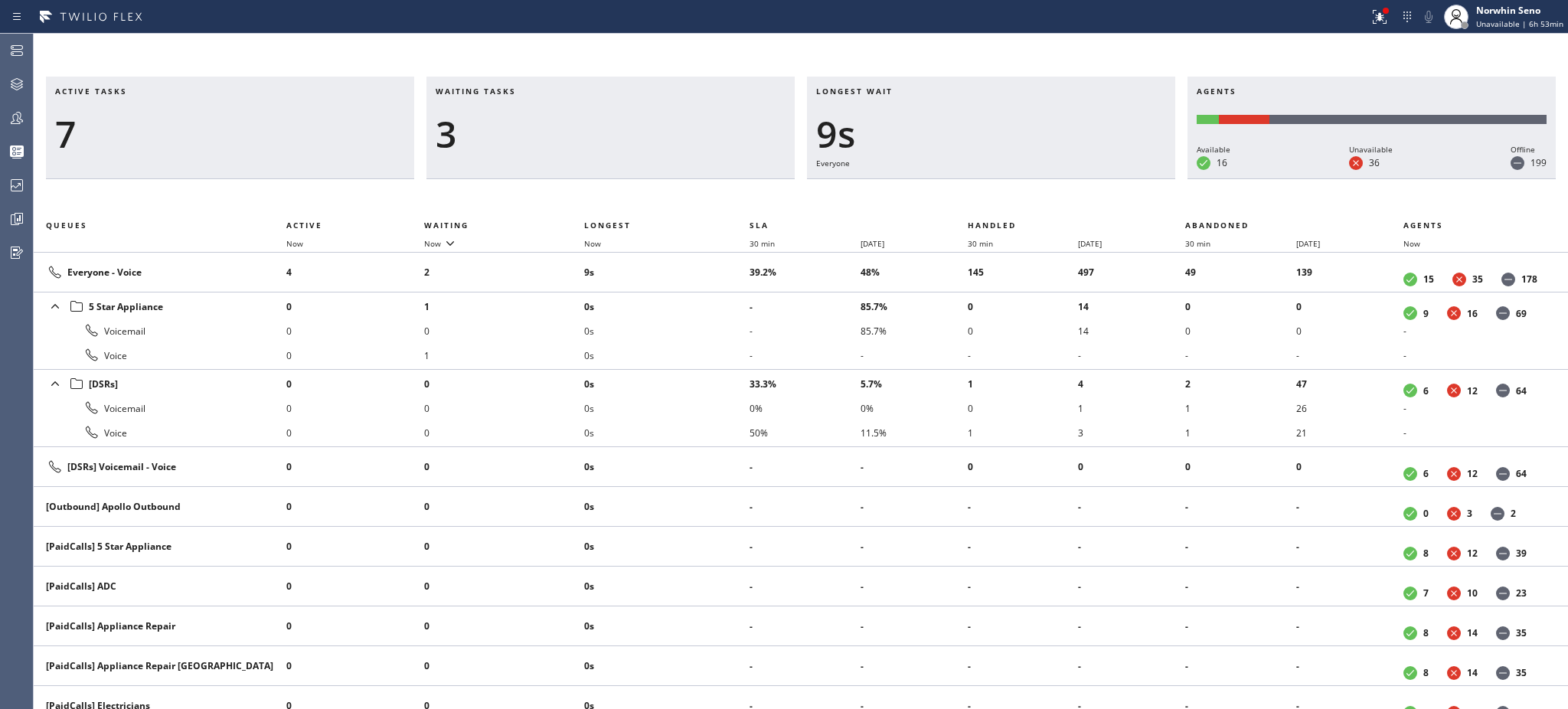
click at [532, 91] on h3 "Waiting tasks" at bounding box center [610, 97] width 350 height 23
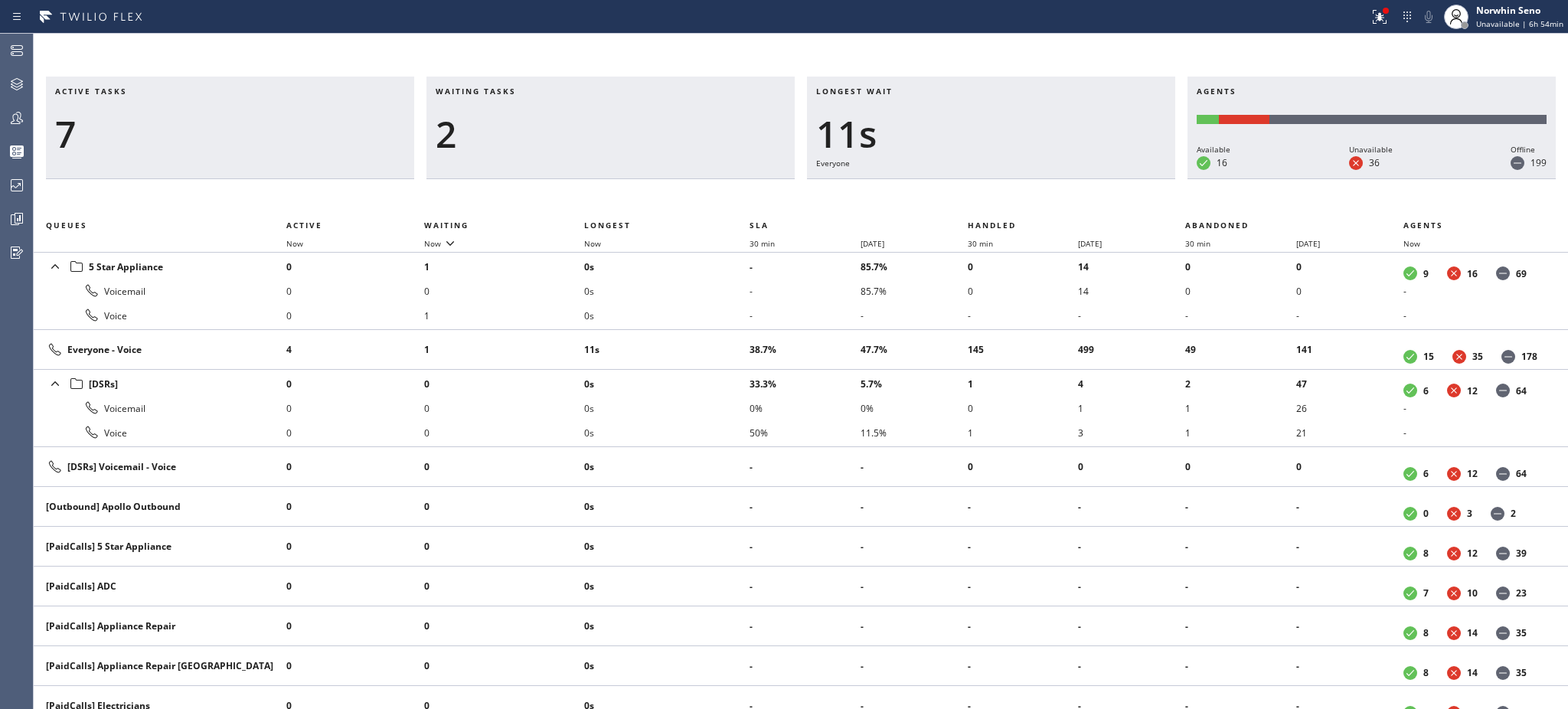
click at [532, 91] on h3 "Waiting tasks" at bounding box center [610, 97] width 350 height 23
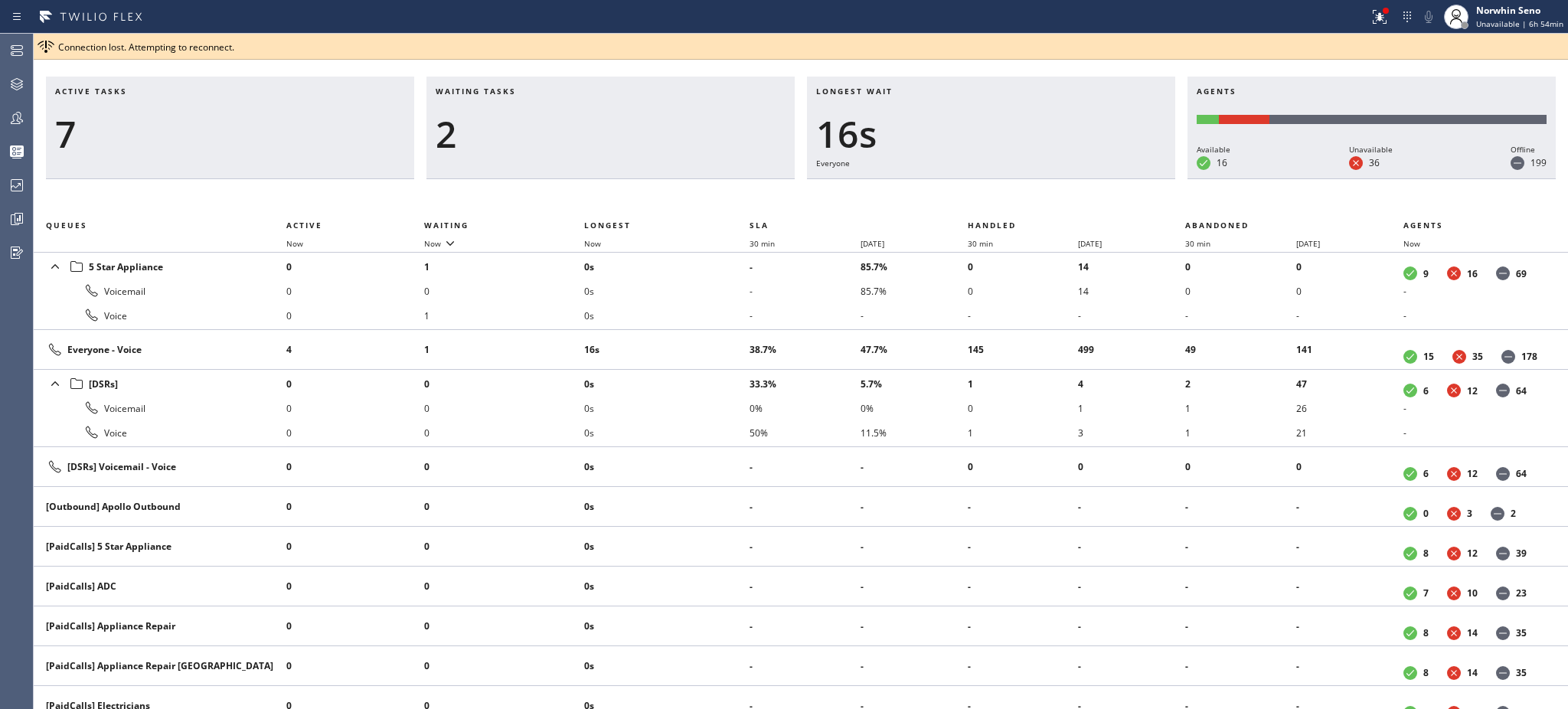
click at [532, 91] on h3 "Waiting tasks" at bounding box center [610, 97] width 350 height 23
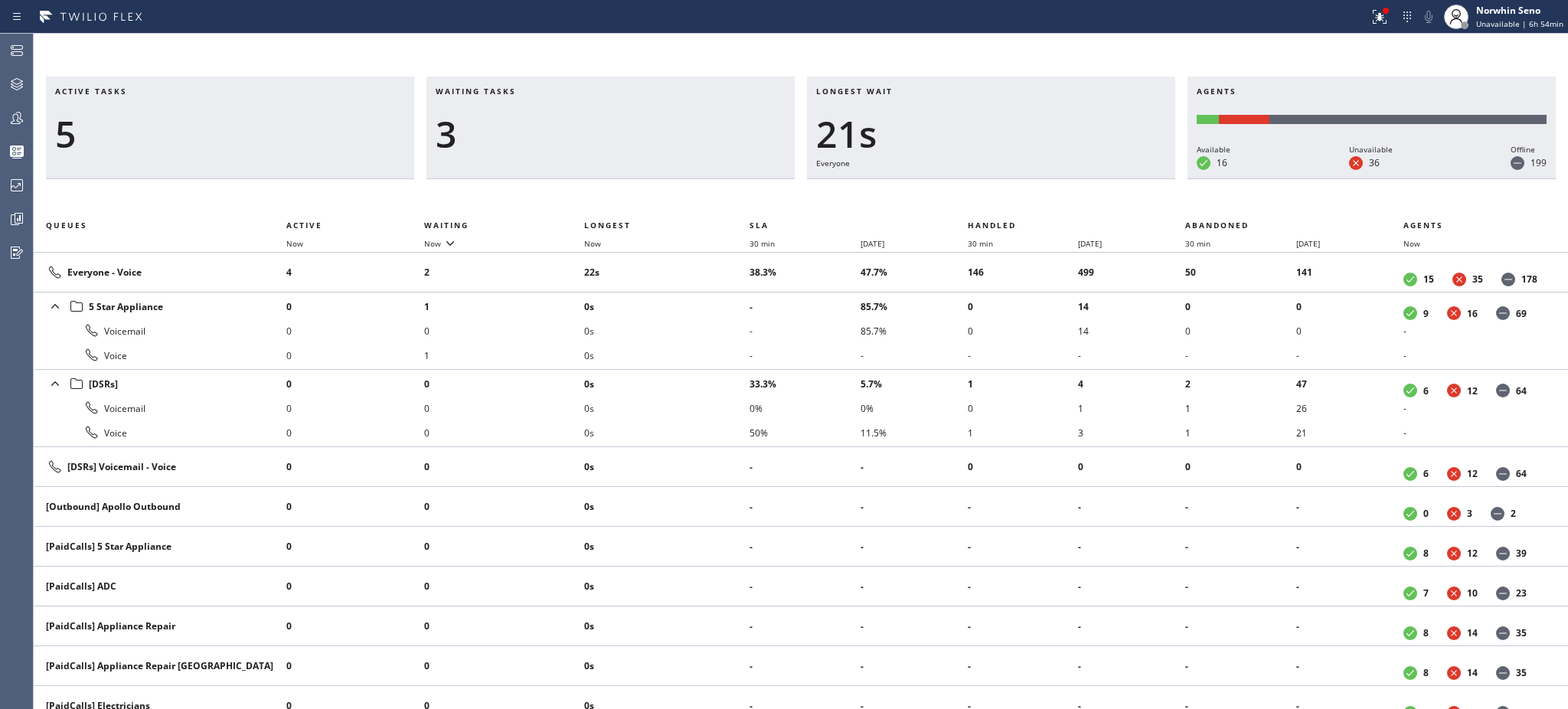
click at [532, 91] on h3 "Waiting tasks" at bounding box center [610, 97] width 350 height 23
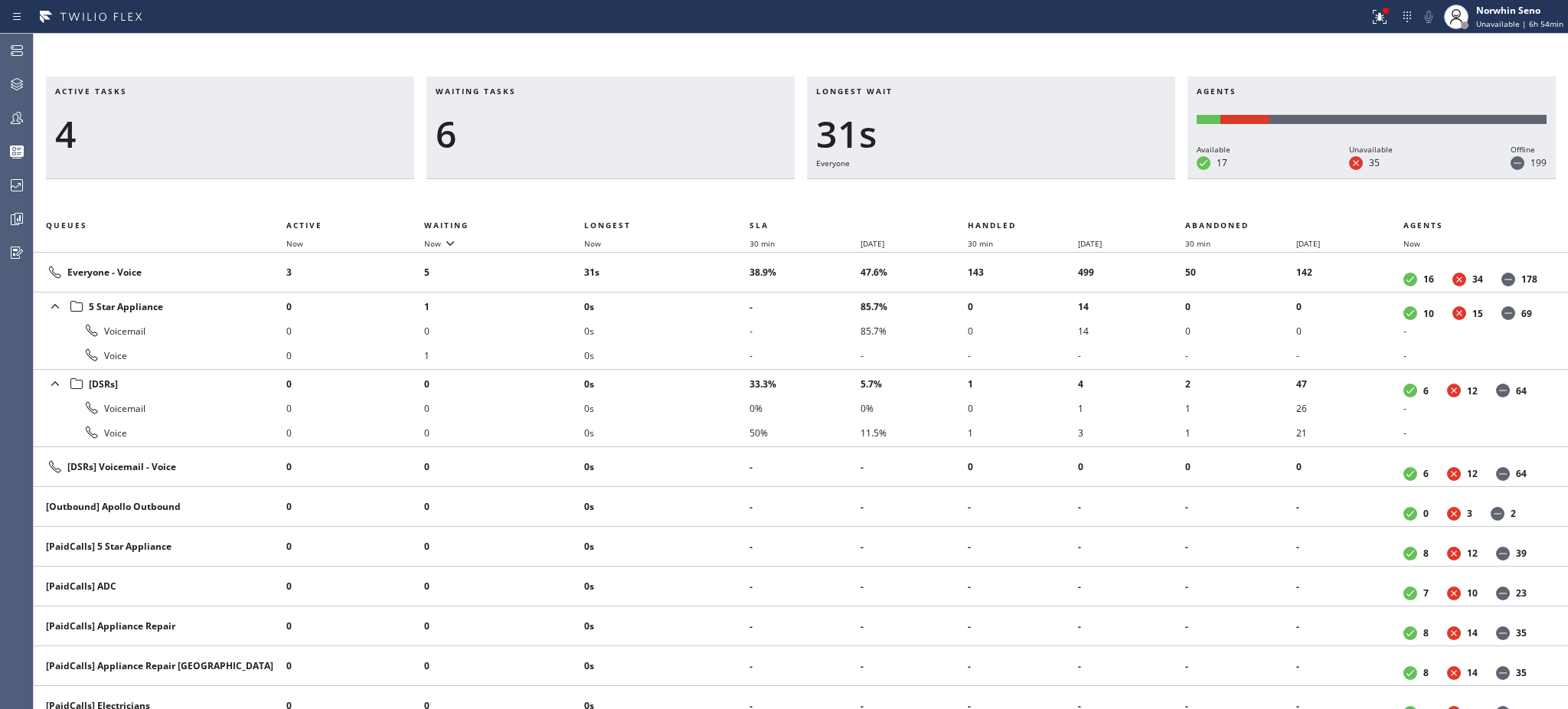
click at [532, 91] on h3 "Waiting tasks" at bounding box center [610, 97] width 350 height 23
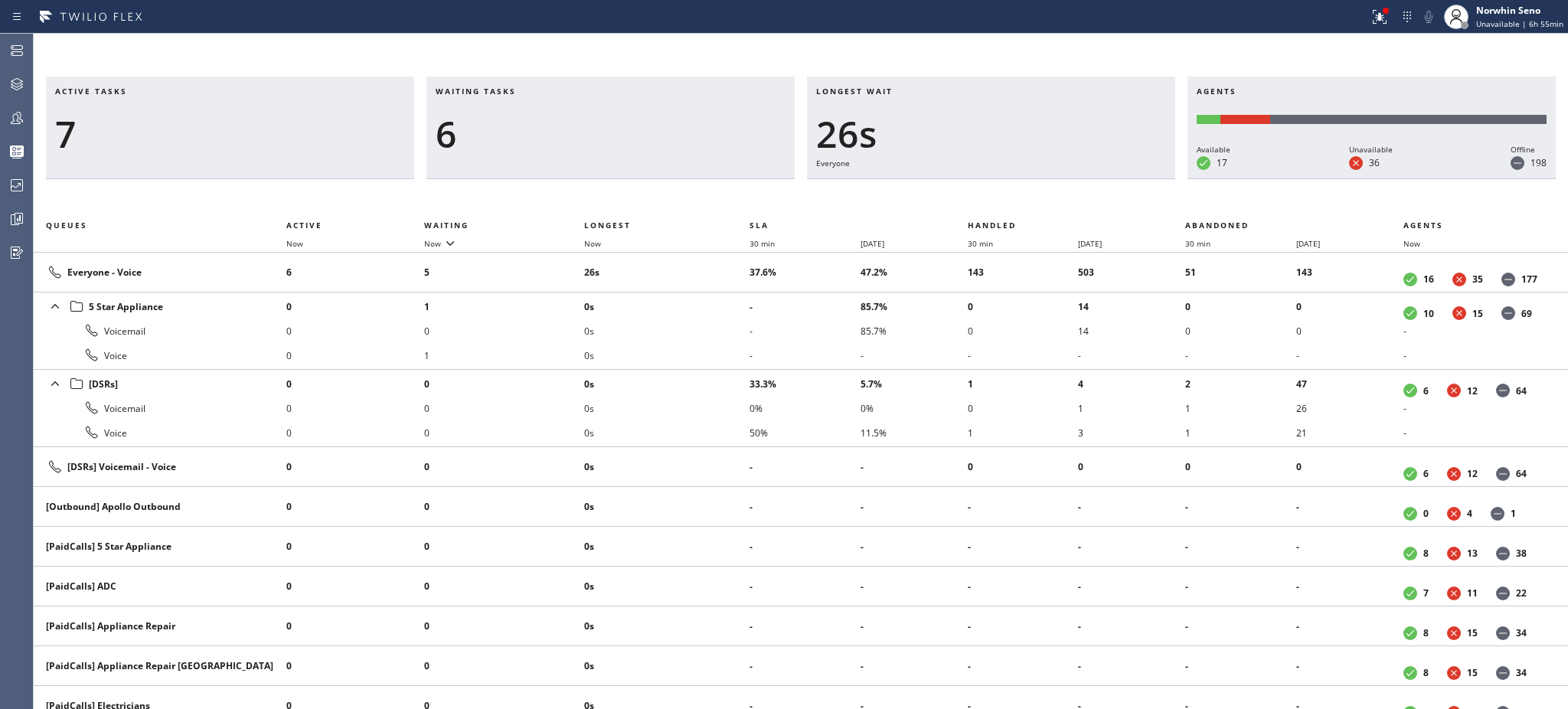
click at [532, 91] on h3 "Waiting tasks" at bounding box center [610, 97] width 350 height 23
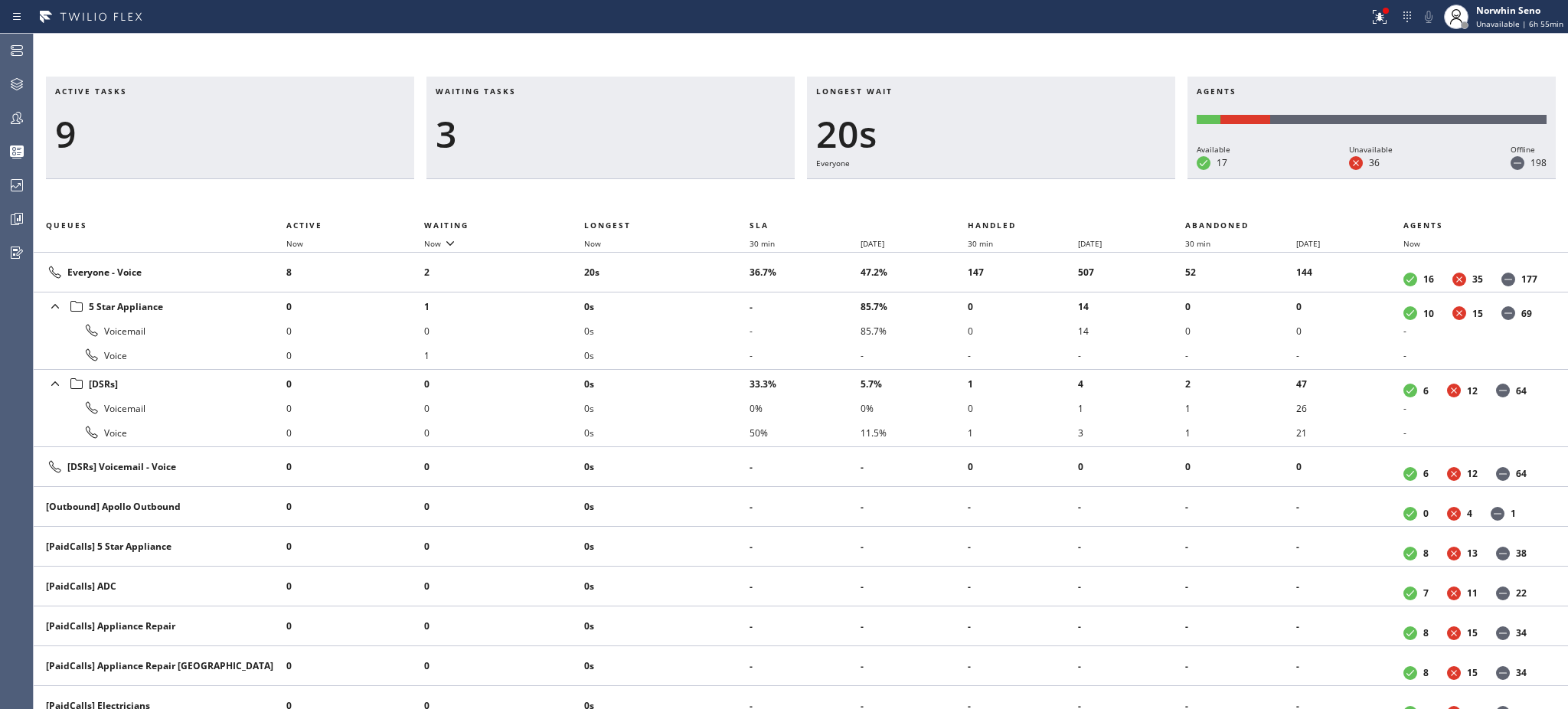
click at [532, 91] on h3 "Waiting tasks" at bounding box center [610, 97] width 350 height 23
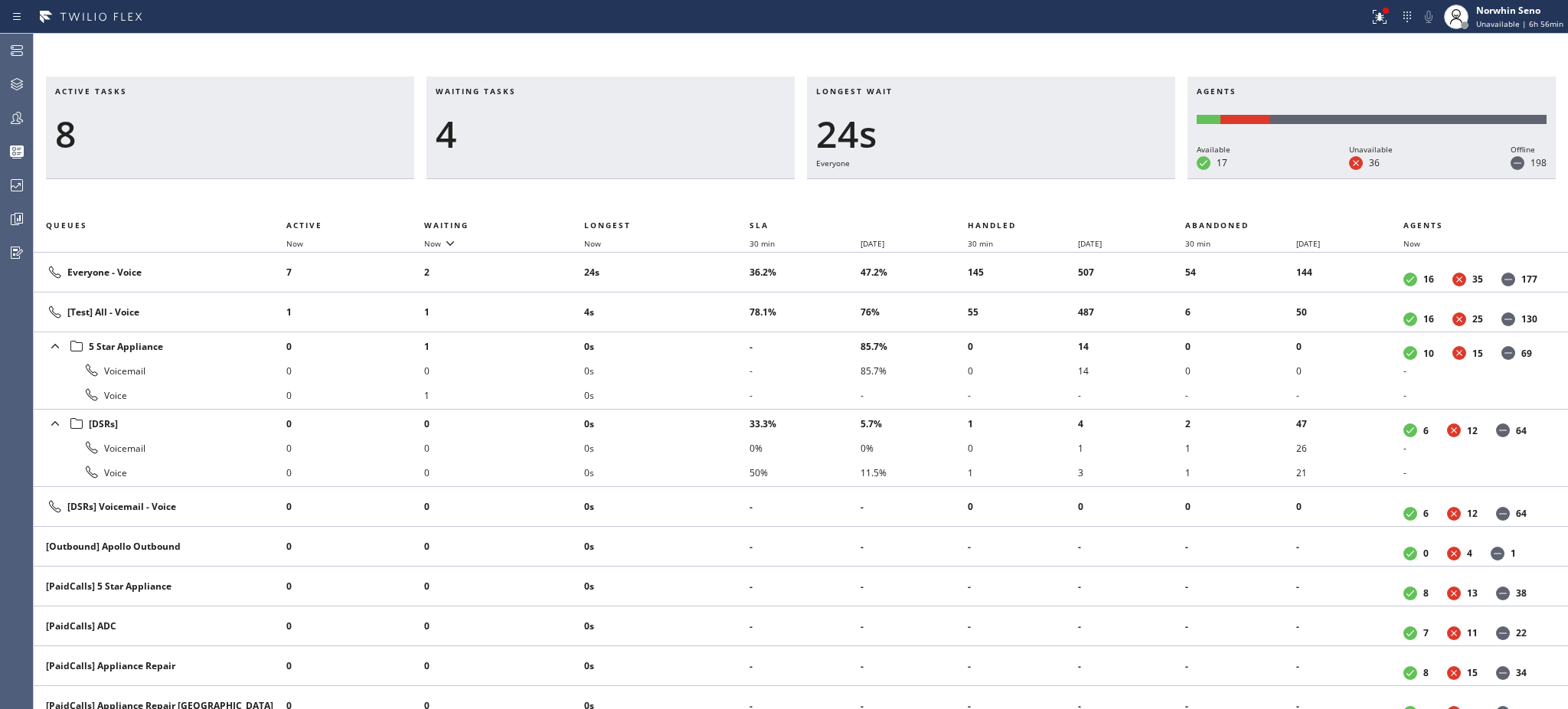
click at [532, 91] on h3 "Waiting tasks" at bounding box center [610, 97] width 350 height 23
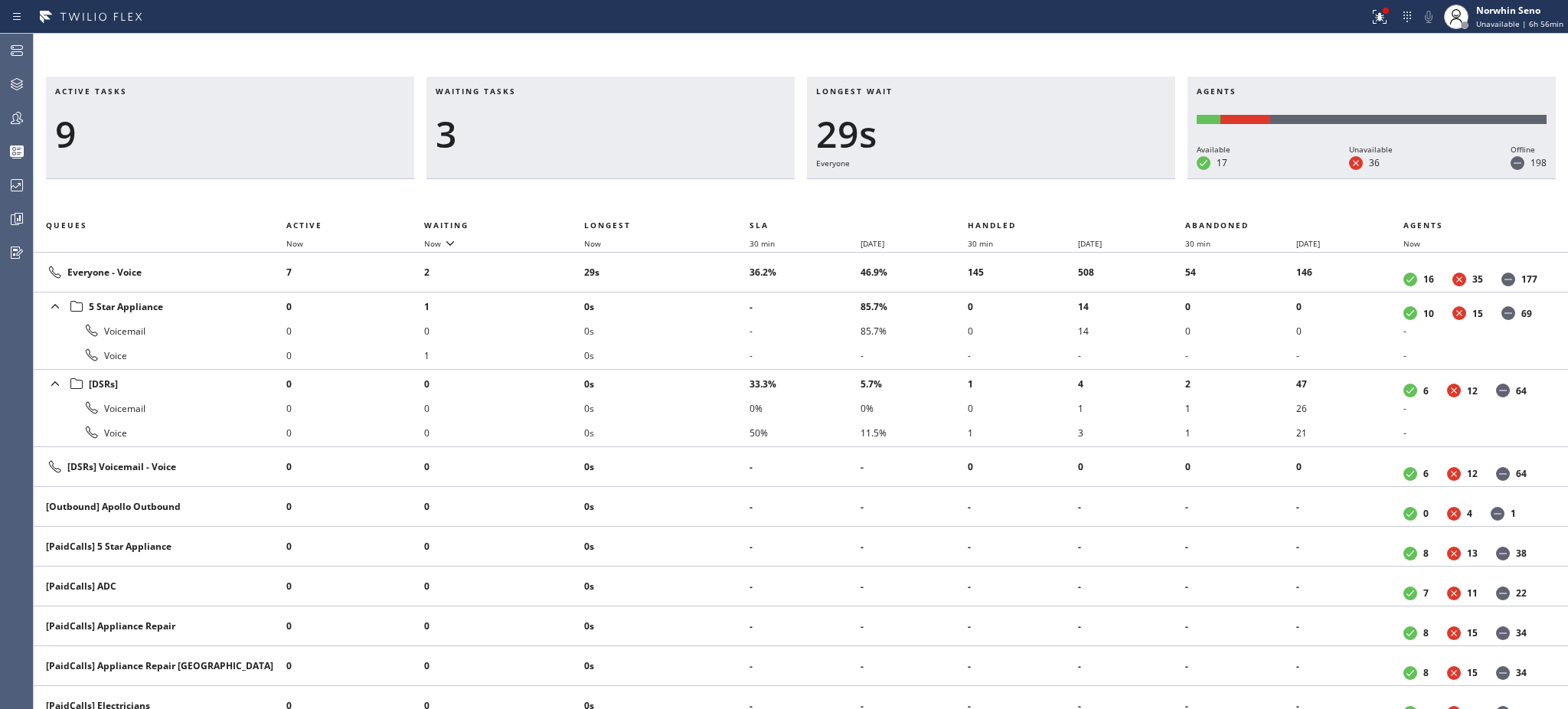
click at [532, 91] on h3 "Waiting tasks" at bounding box center [610, 97] width 350 height 23
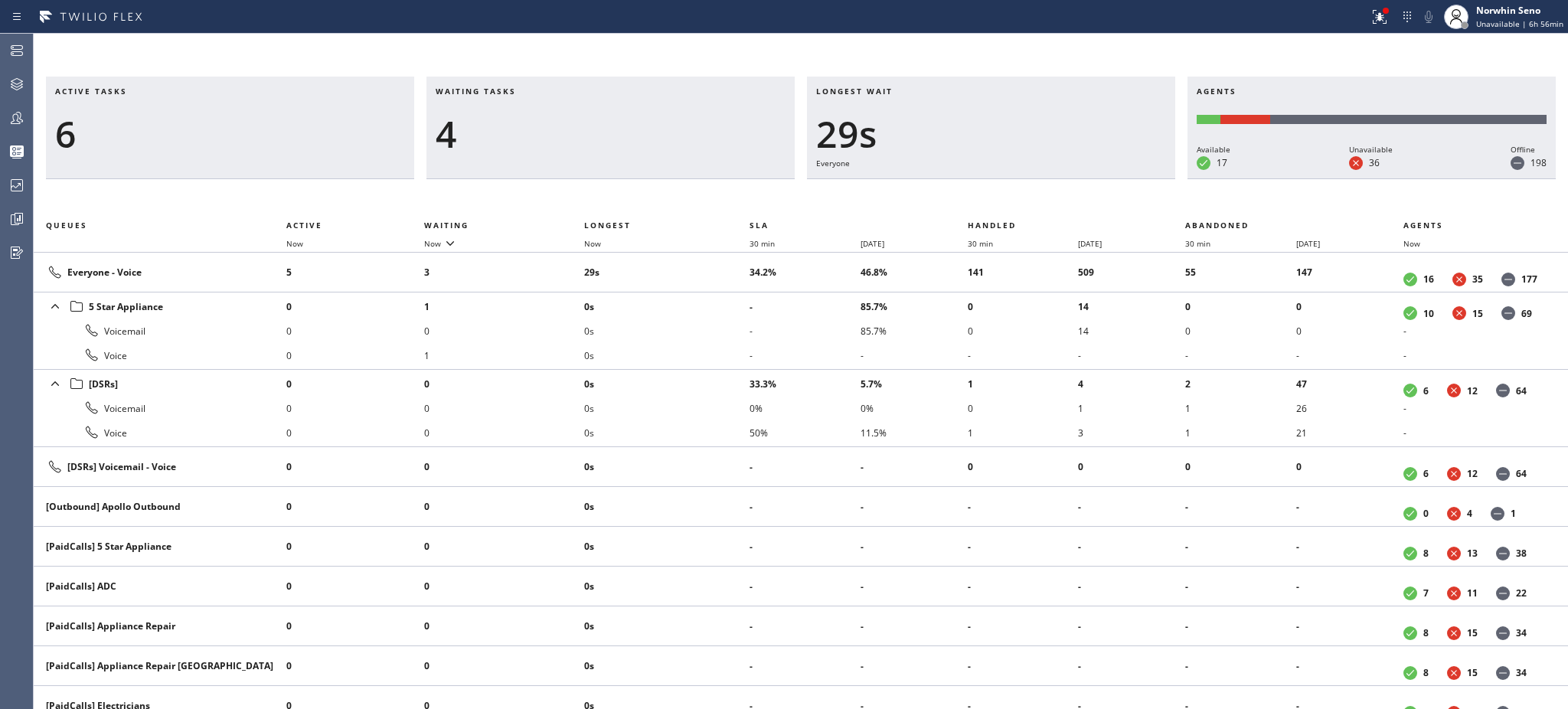
click at [532, 91] on h3 "Waiting tasks" at bounding box center [610, 97] width 350 height 23
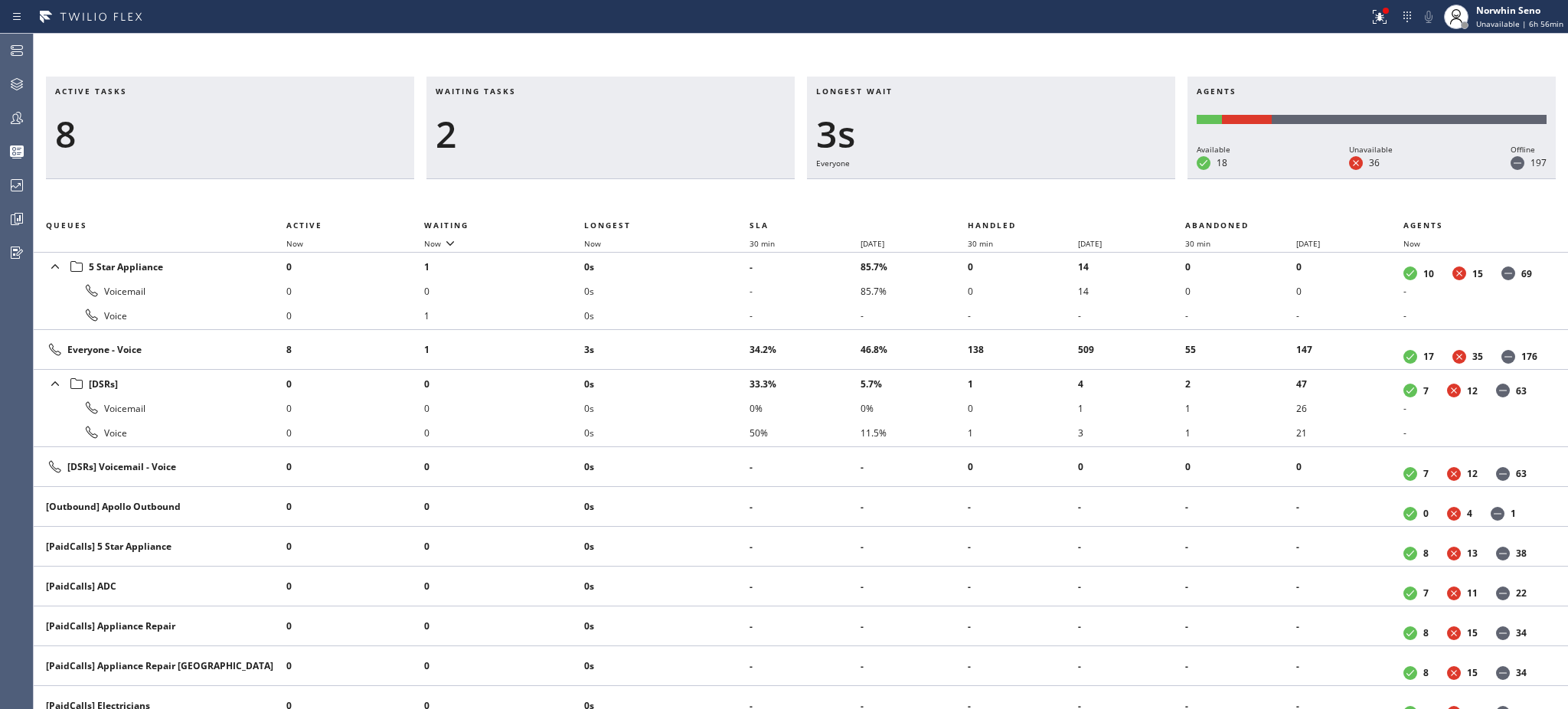
click at [532, 91] on h3 "Waiting tasks" at bounding box center [610, 97] width 350 height 23
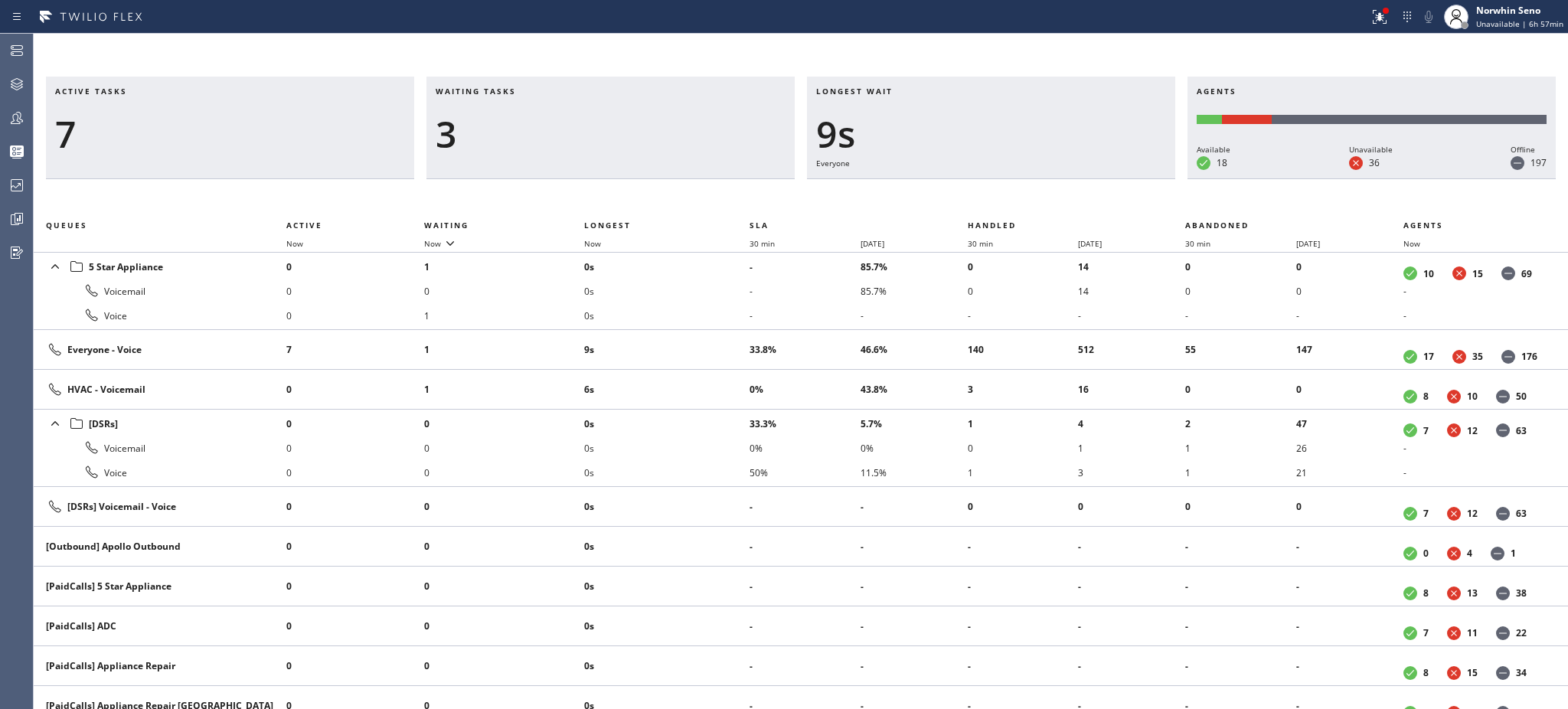
click at [532, 91] on h3 "Waiting tasks" at bounding box center [610, 97] width 350 height 23
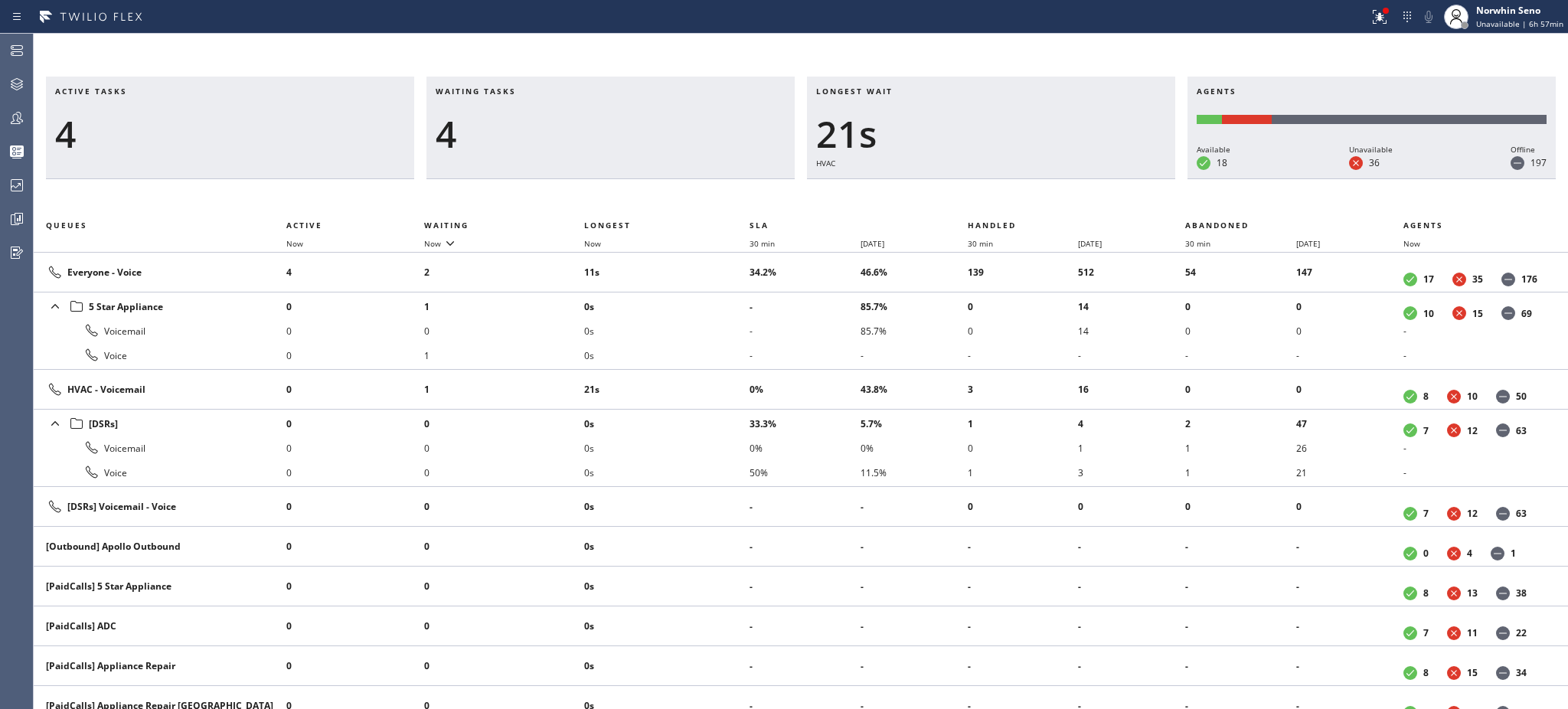
click at [532, 91] on h3 "Waiting tasks" at bounding box center [610, 97] width 350 height 23
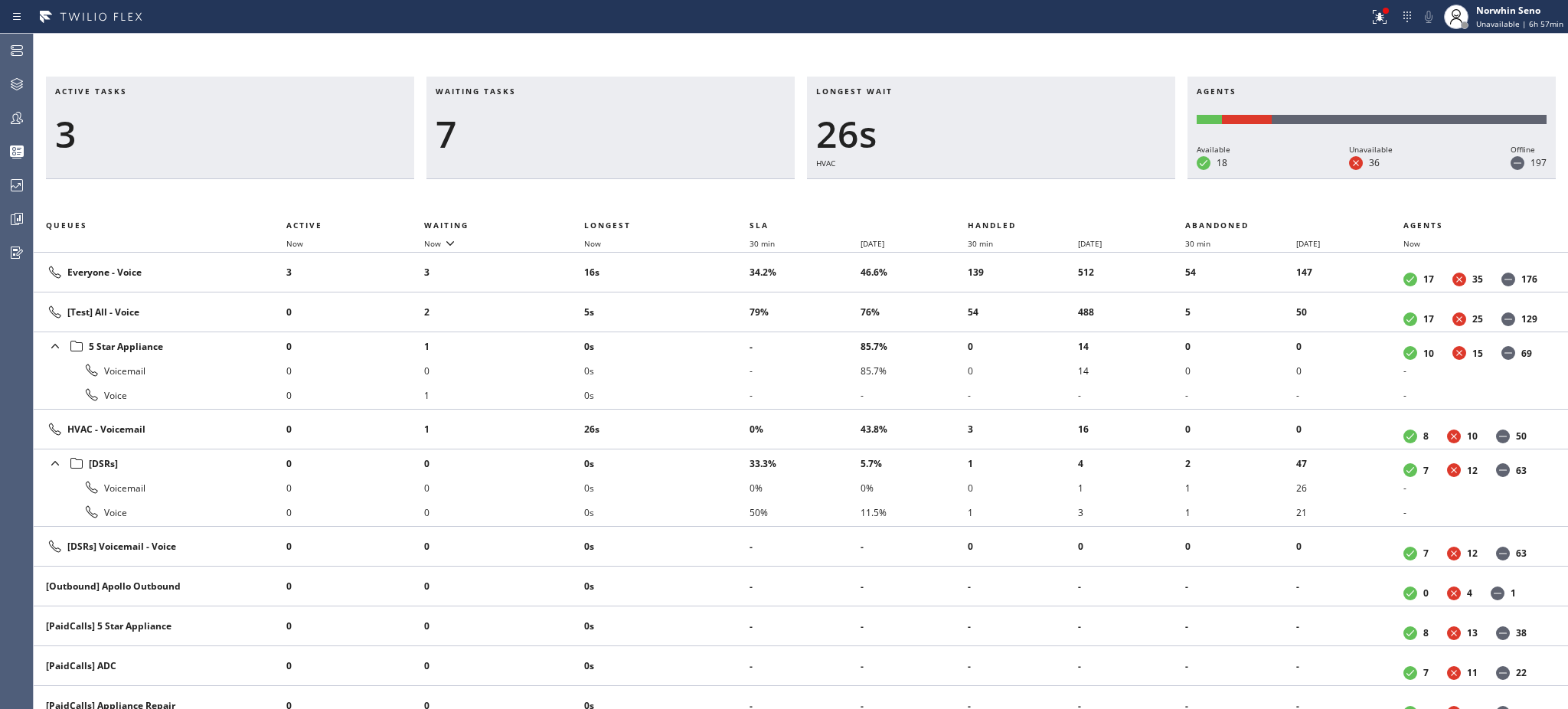
click at [532, 91] on h3 "Waiting tasks" at bounding box center [610, 97] width 350 height 23
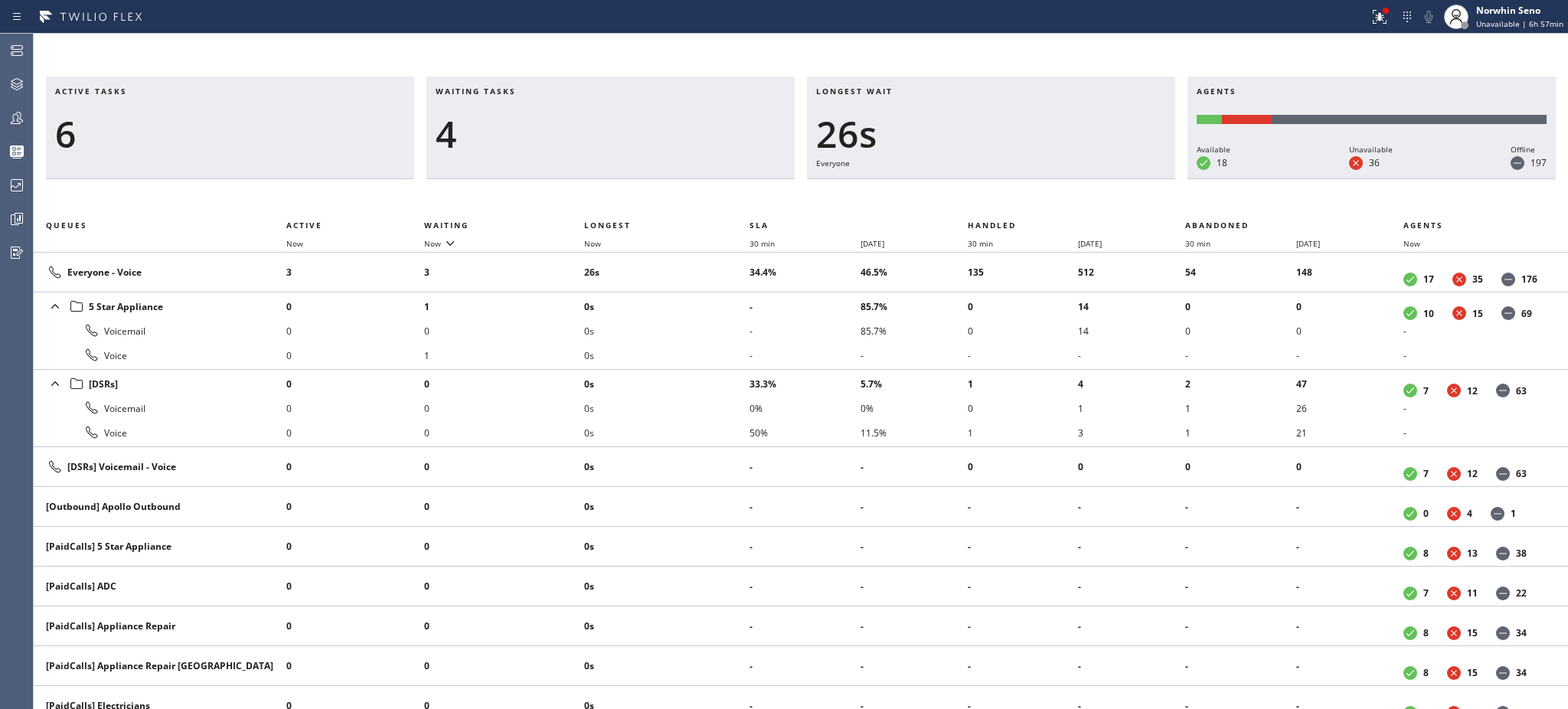
click at [532, 91] on h3 "Waiting tasks" at bounding box center [610, 97] width 350 height 23
click at [15, 124] on icon at bounding box center [17, 117] width 18 height 18
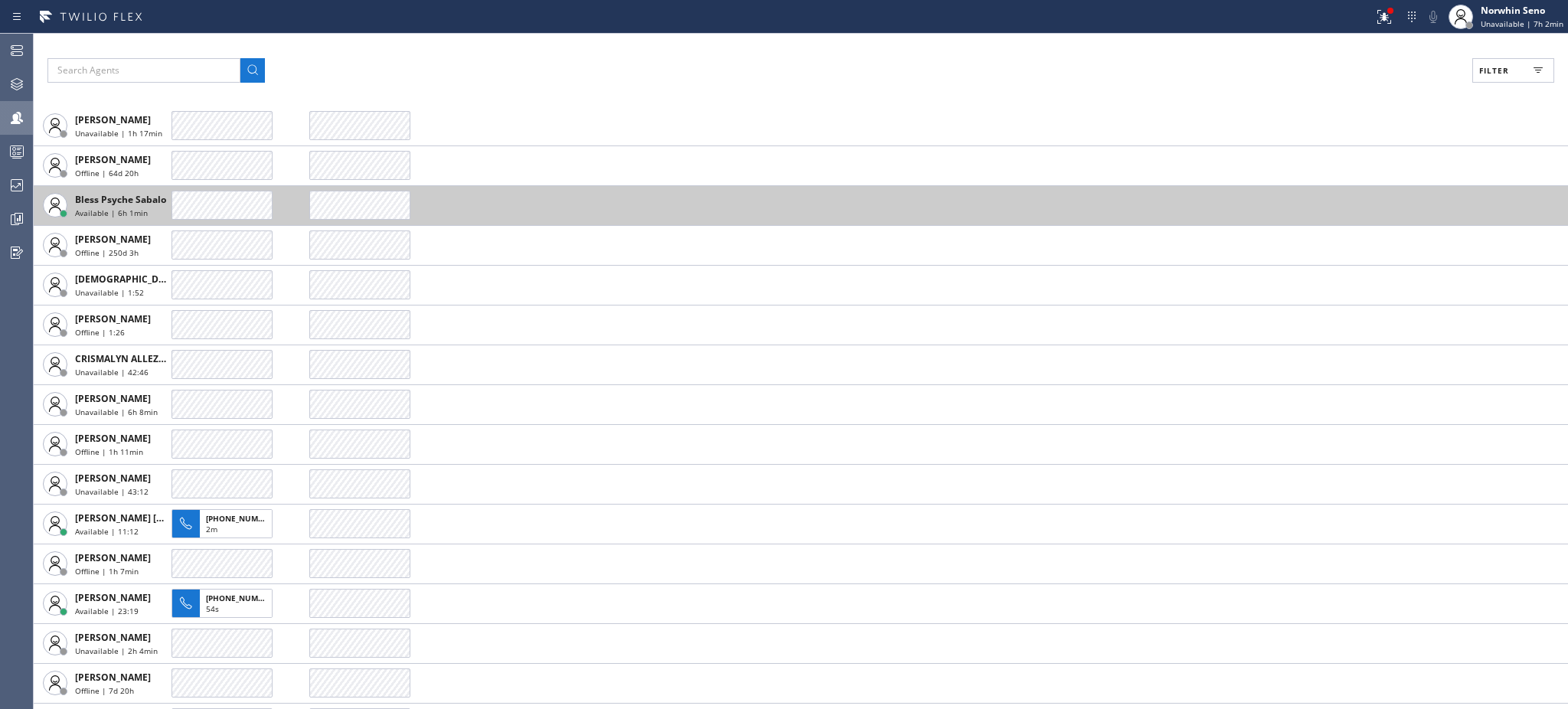
scroll to position [612, 0]
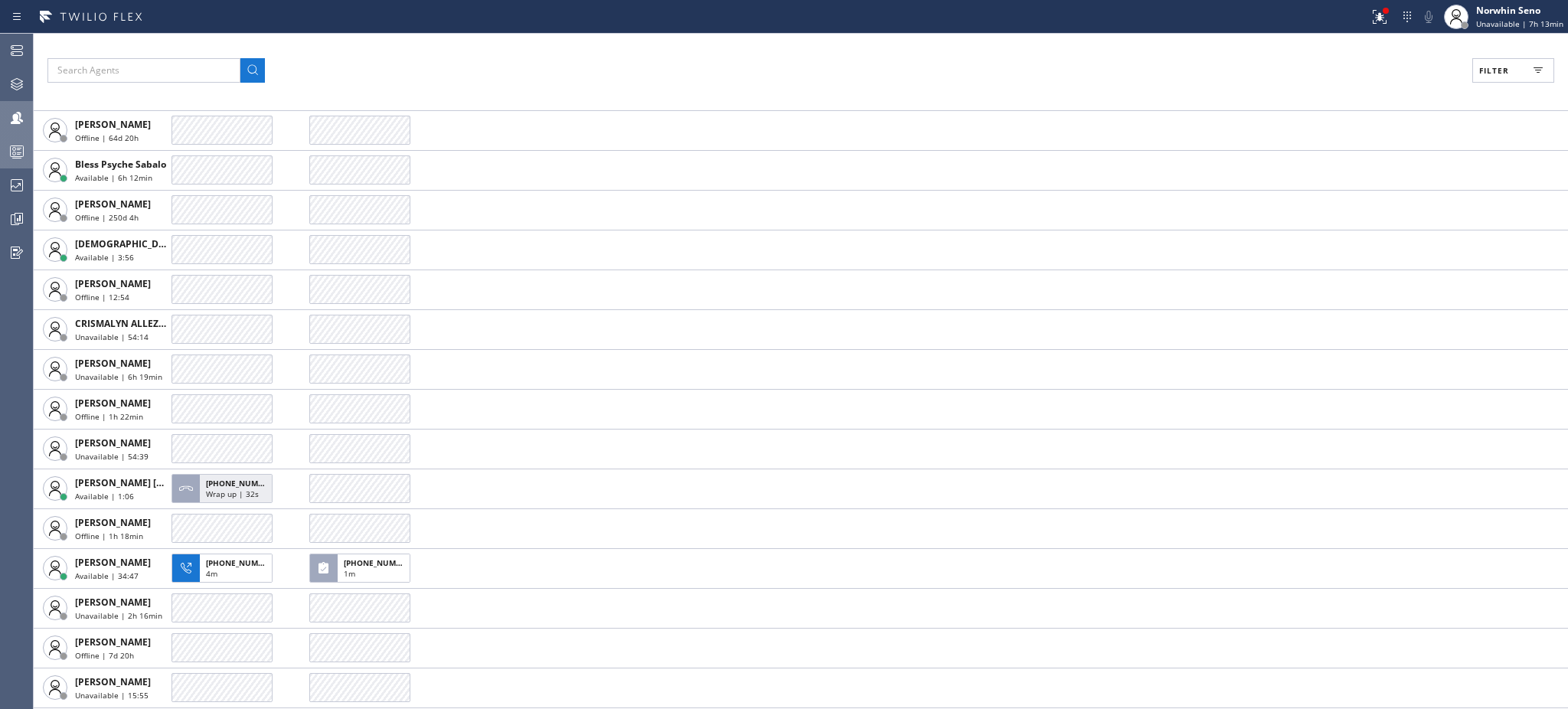
click at [27, 152] on div at bounding box center [17, 151] width 34 height 18
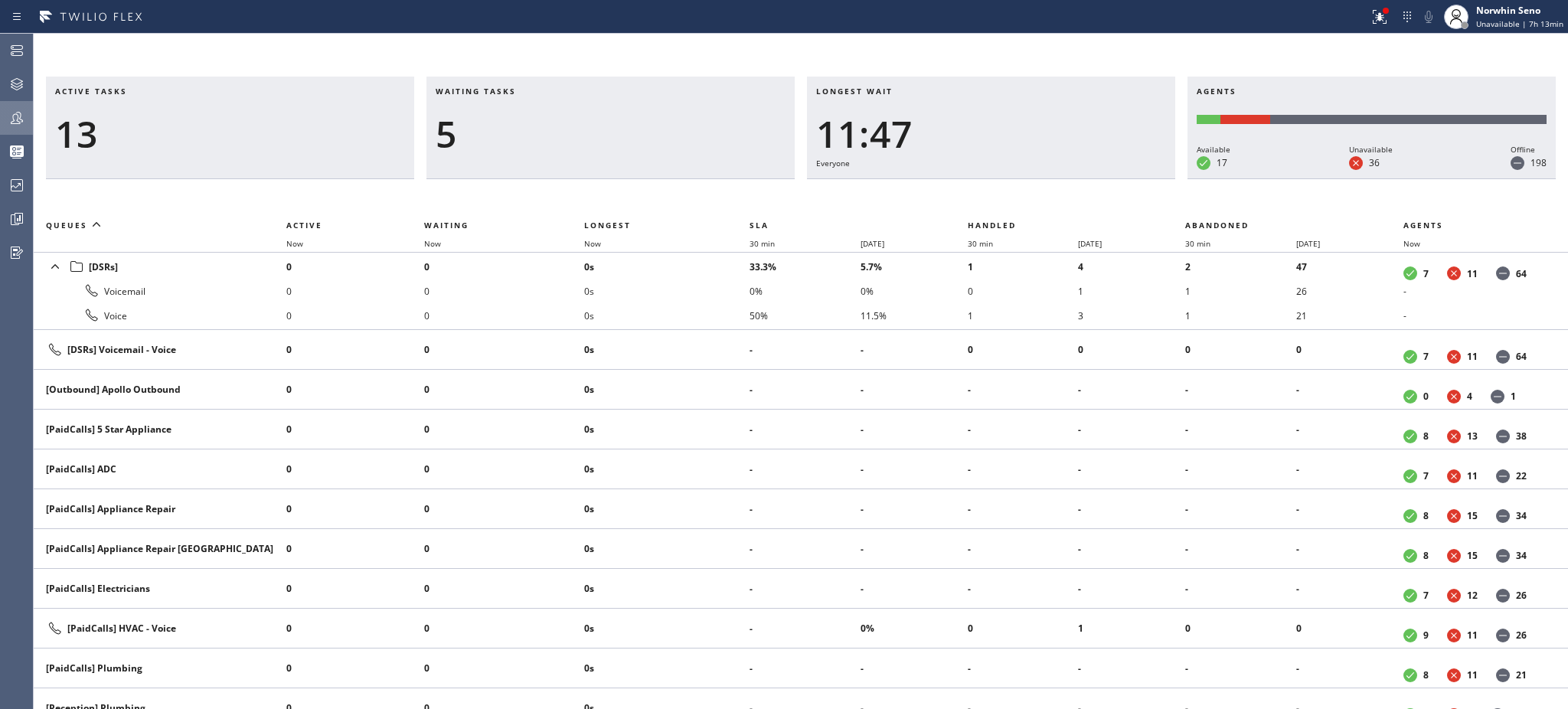
click at [671, 110] on div "Waiting tasks 5" at bounding box center [610, 128] width 369 height 103
click at [449, 225] on span "Waiting" at bounding box center [447, 224] width 45 height 10
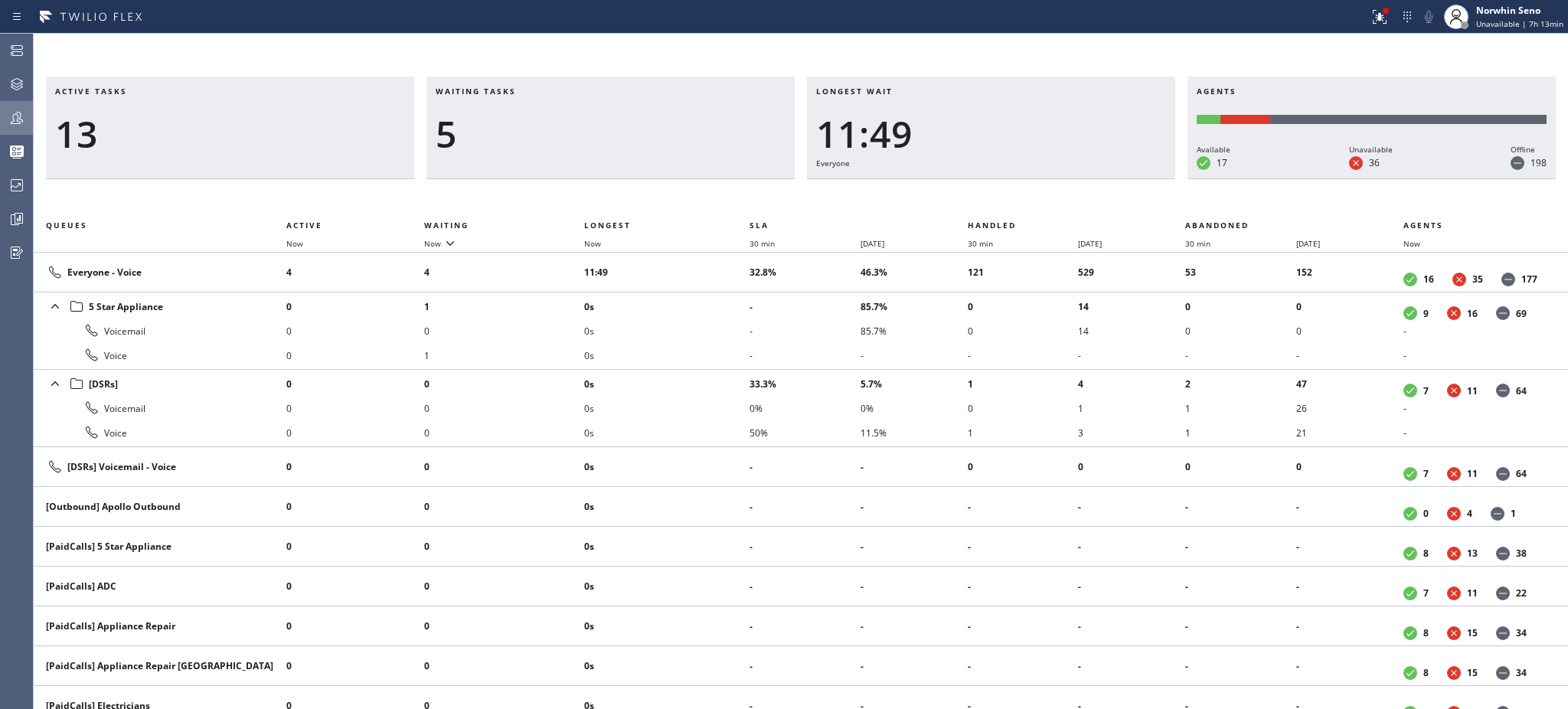
click at [560, 150] on div "5" at bounding box center [610, 134] width 350 height 45
click at [145, 151] on div "6" at bounding box center [230, 134] width 350 height 45
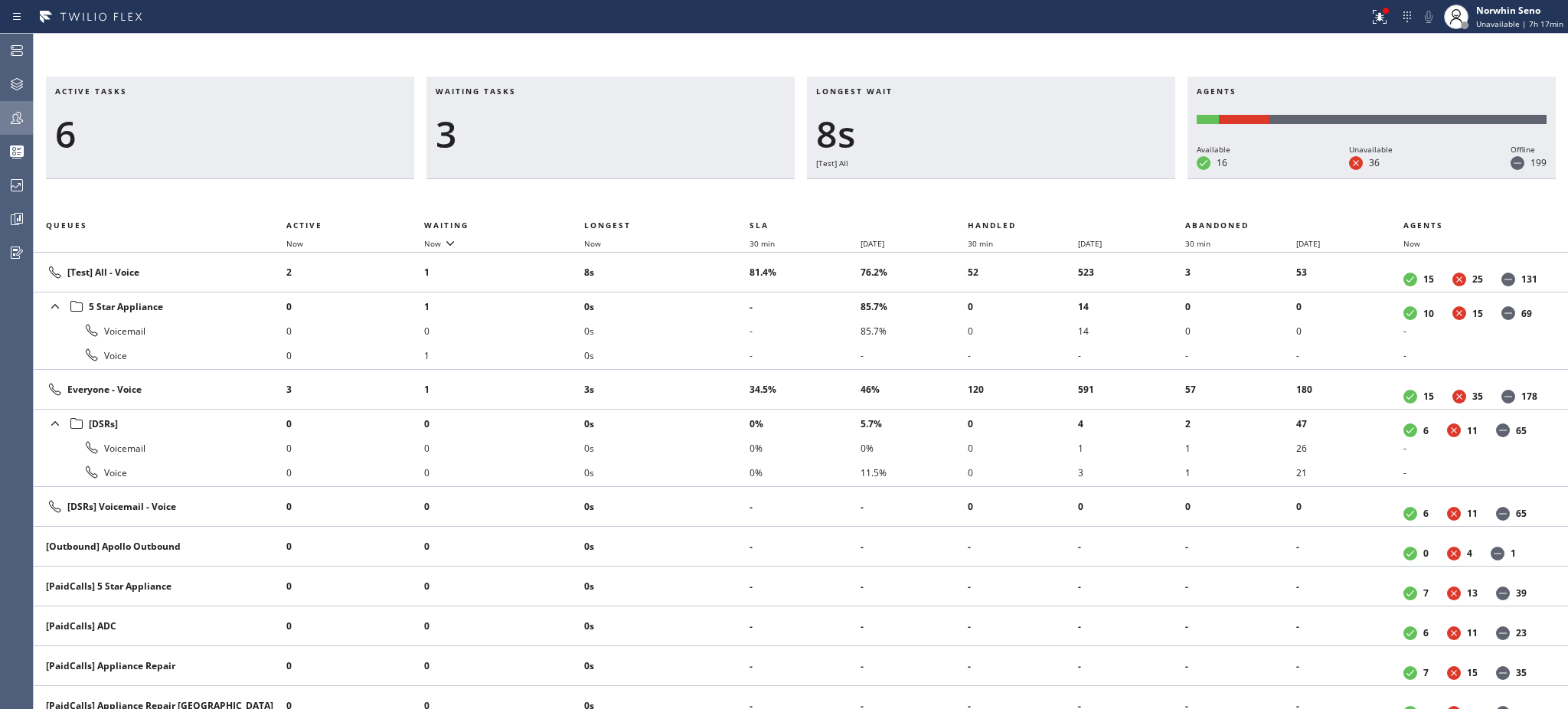
click at [571, 82] on div "Waiting tasks 3" at bounding box center [610, 128] width 369 height 103
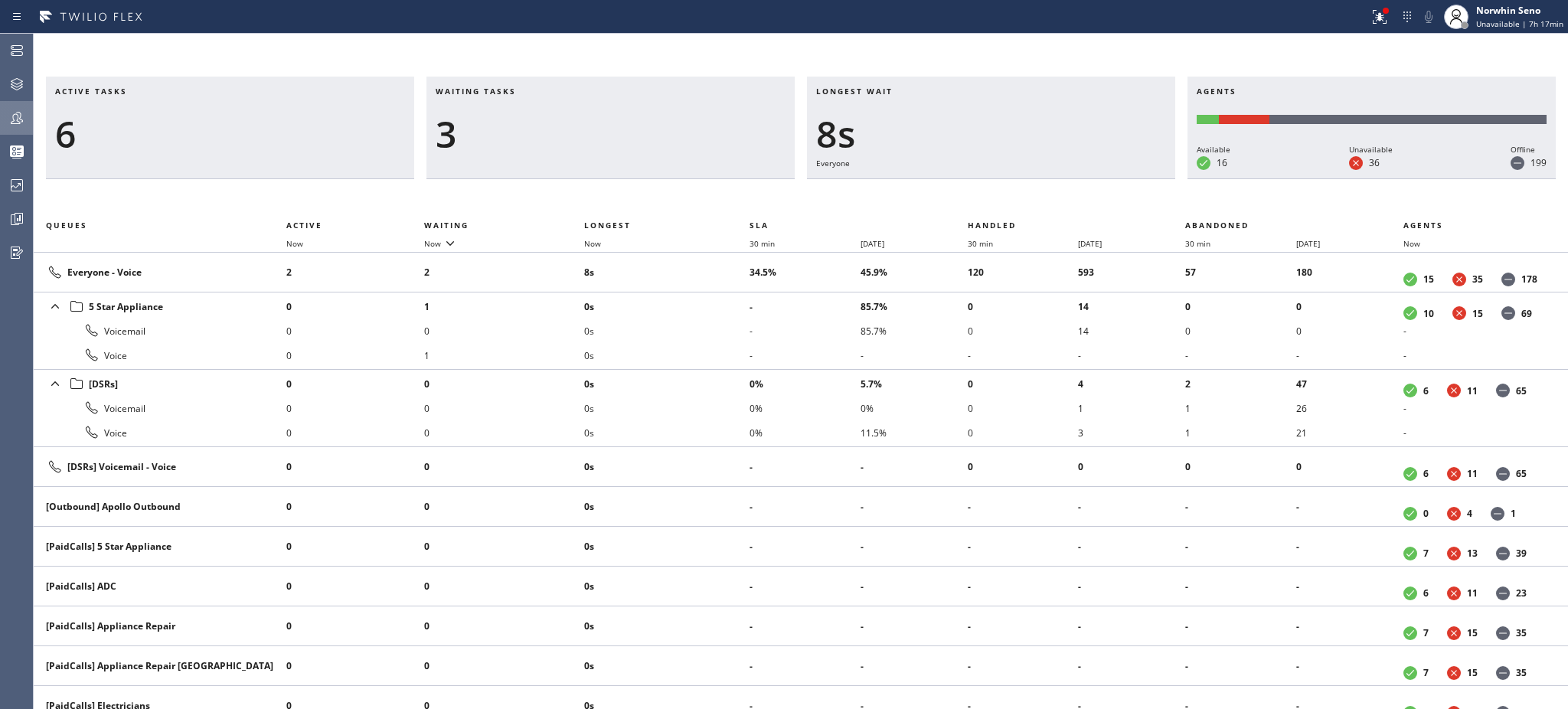
click at [532, 91] on h3 "Waiting tasks" at bounding box center [610, 97] width 350 height 23
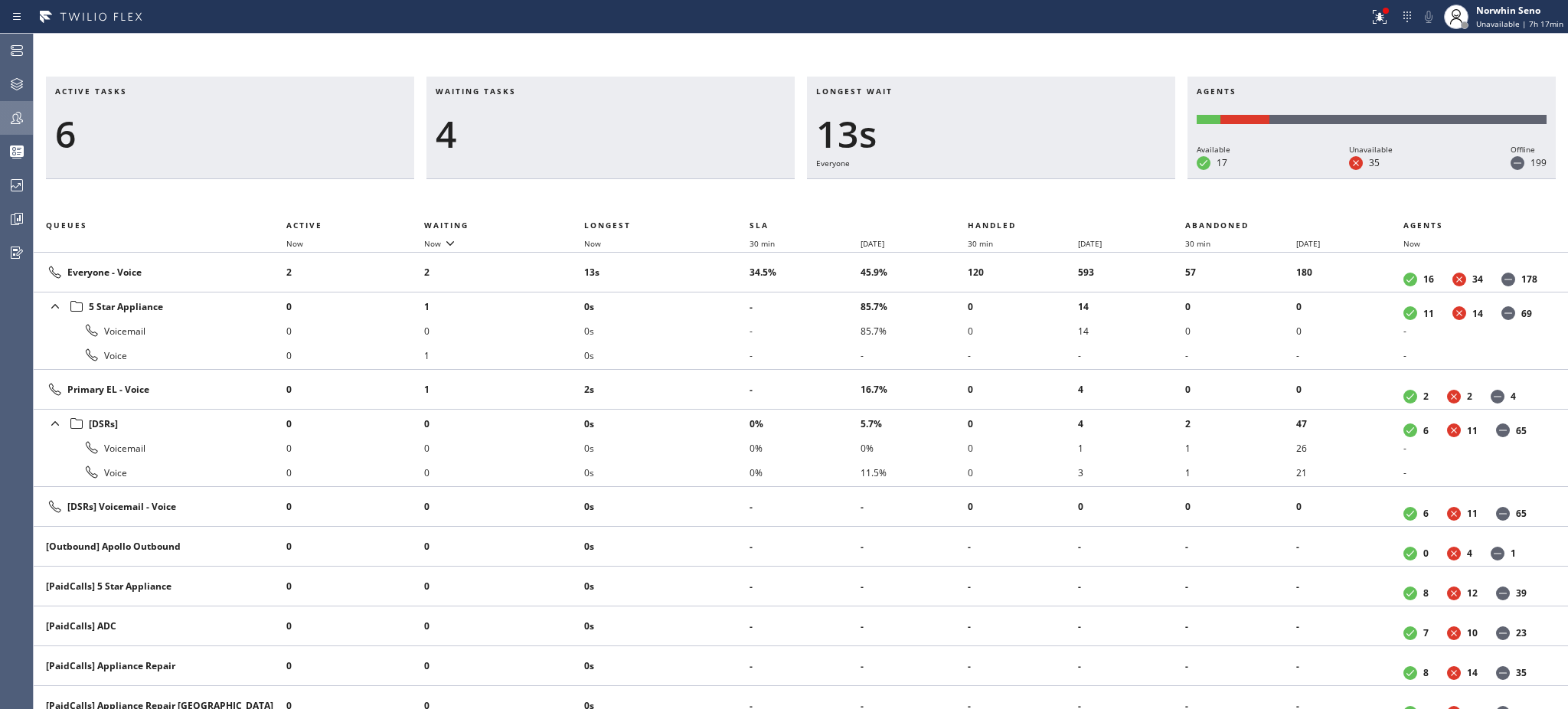
click at [532, 91] on h3 "Waiting tasks" at bounding box center [610, 97] width 350 height 23
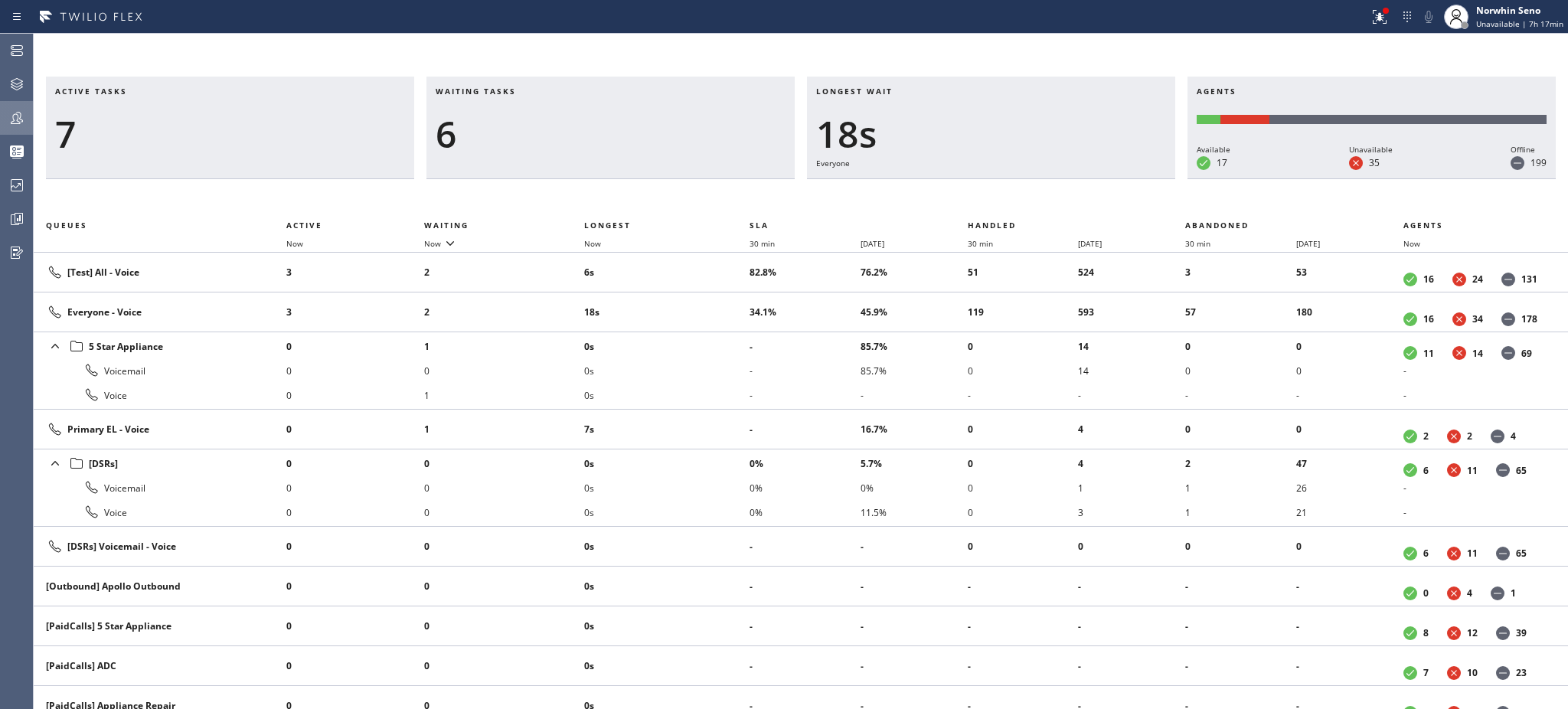
click at [532, 91] on h3 "Waiting tasks" at bounding box center [610, 97] width 350 height 23
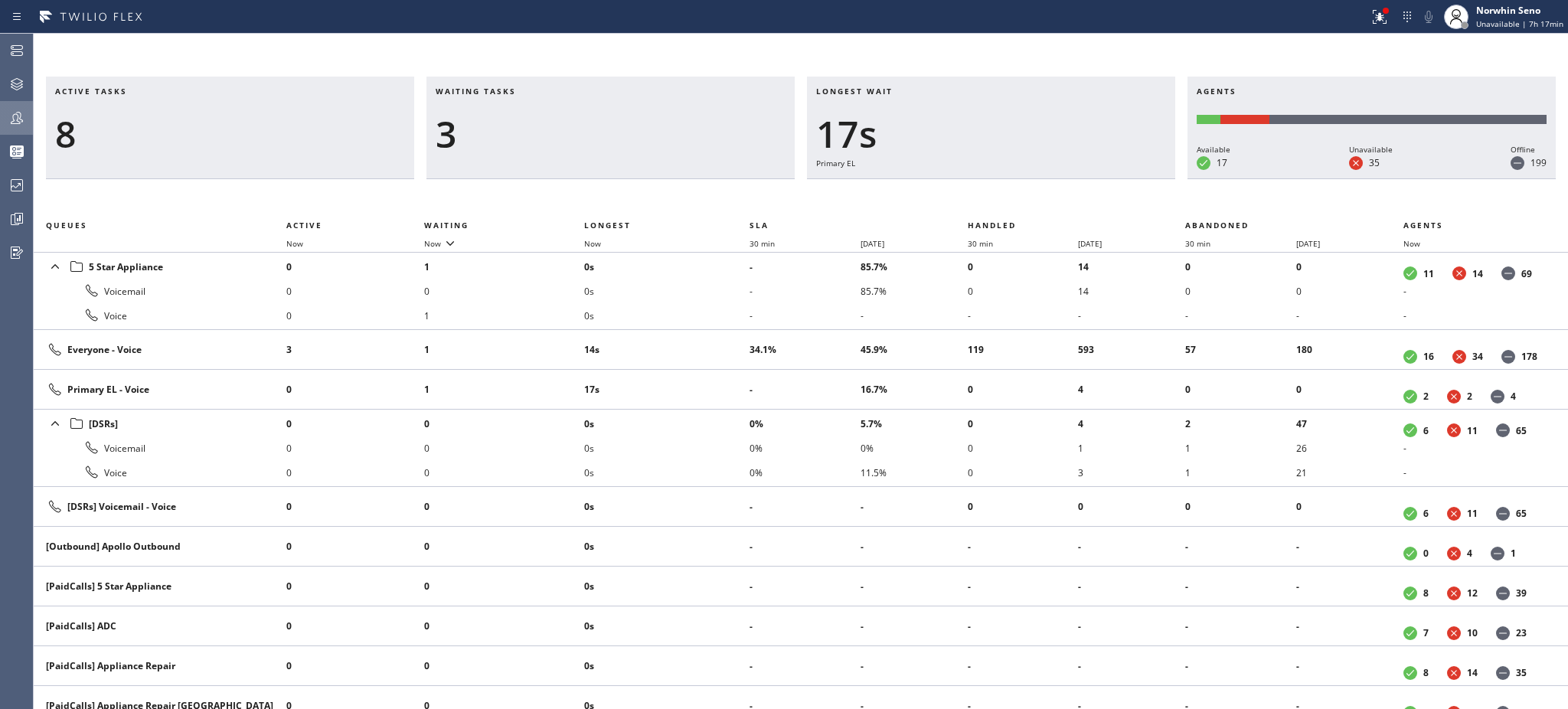
click at [532, 91] on h3 "Waiting tasks" at bounding box center [610, 97] width 350 height 23
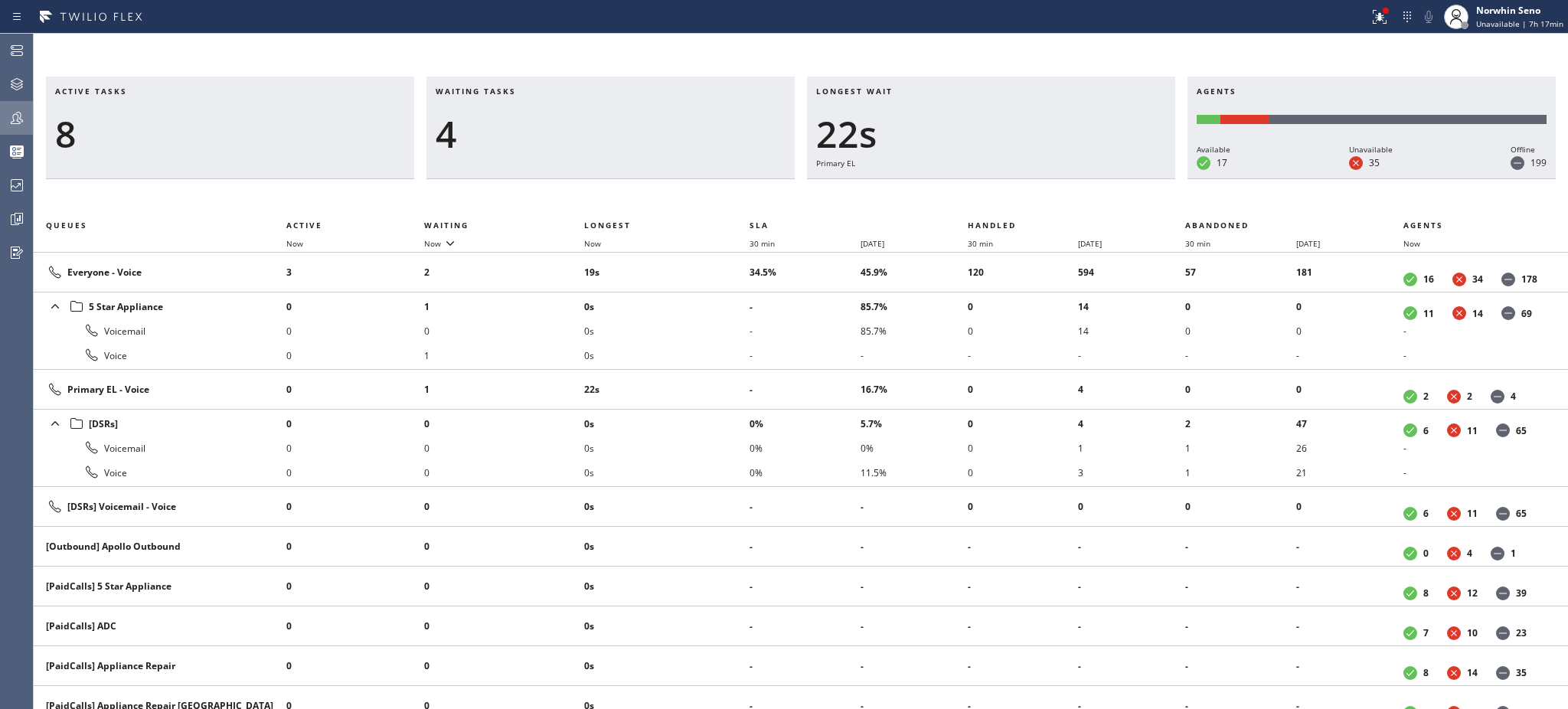
click at [532, 91] on h3 "Waiting tasks" at bounding box center [610, 97] width 350 height 23
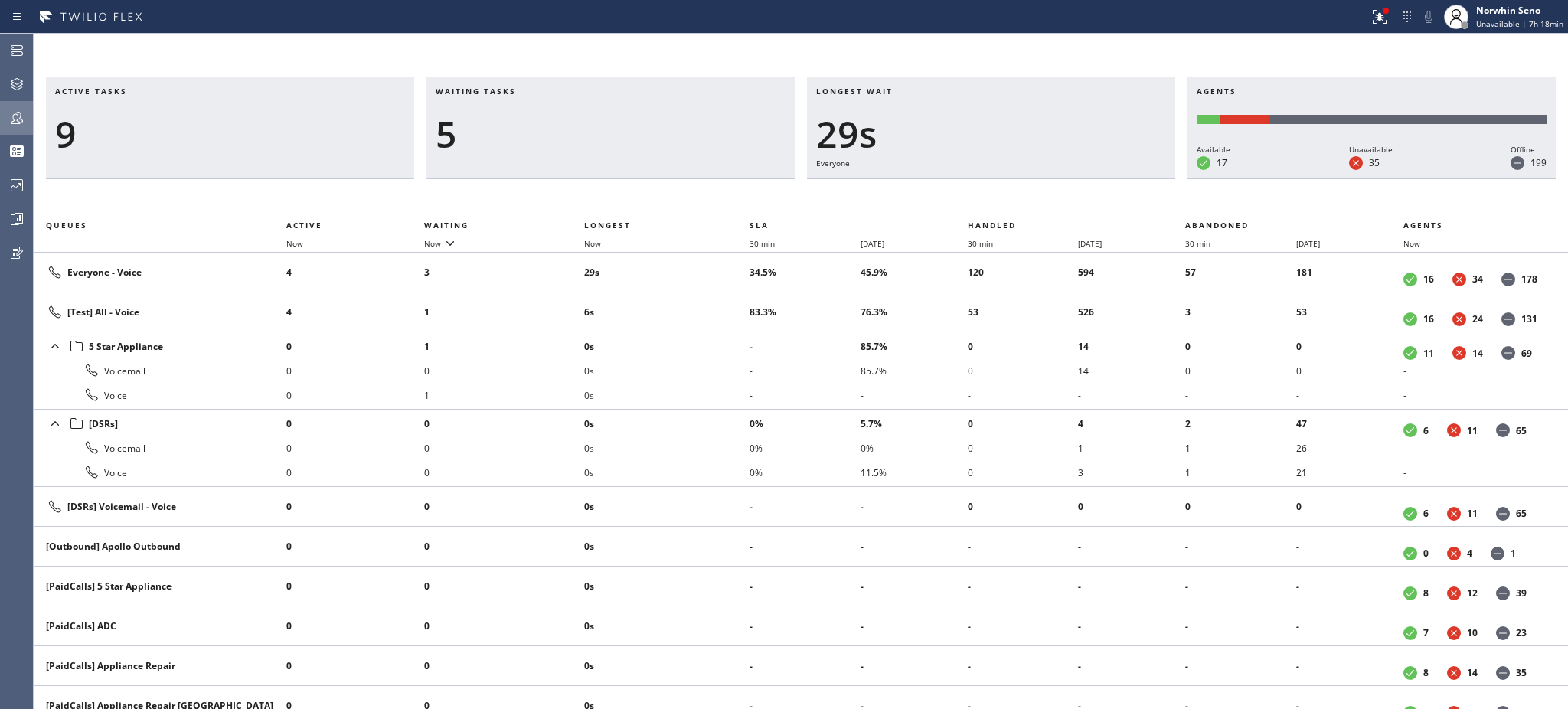
click at [532, 91] on h3 "Waiting tasks" at bounding box center [610, 97] width 350 height 23
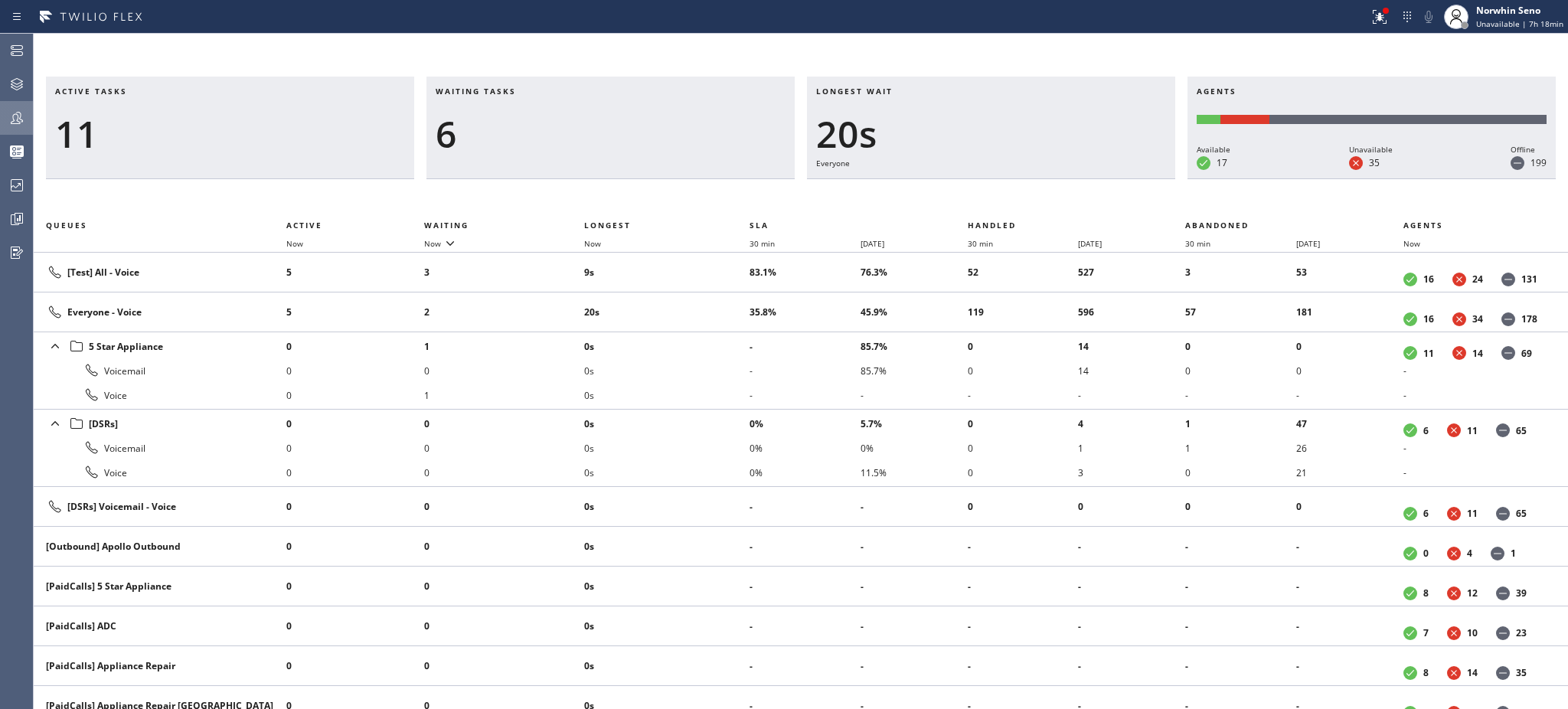
click at [532, 91] on h3 "Waiting tasks" at bounding box center [610, 97] width 350 height 23
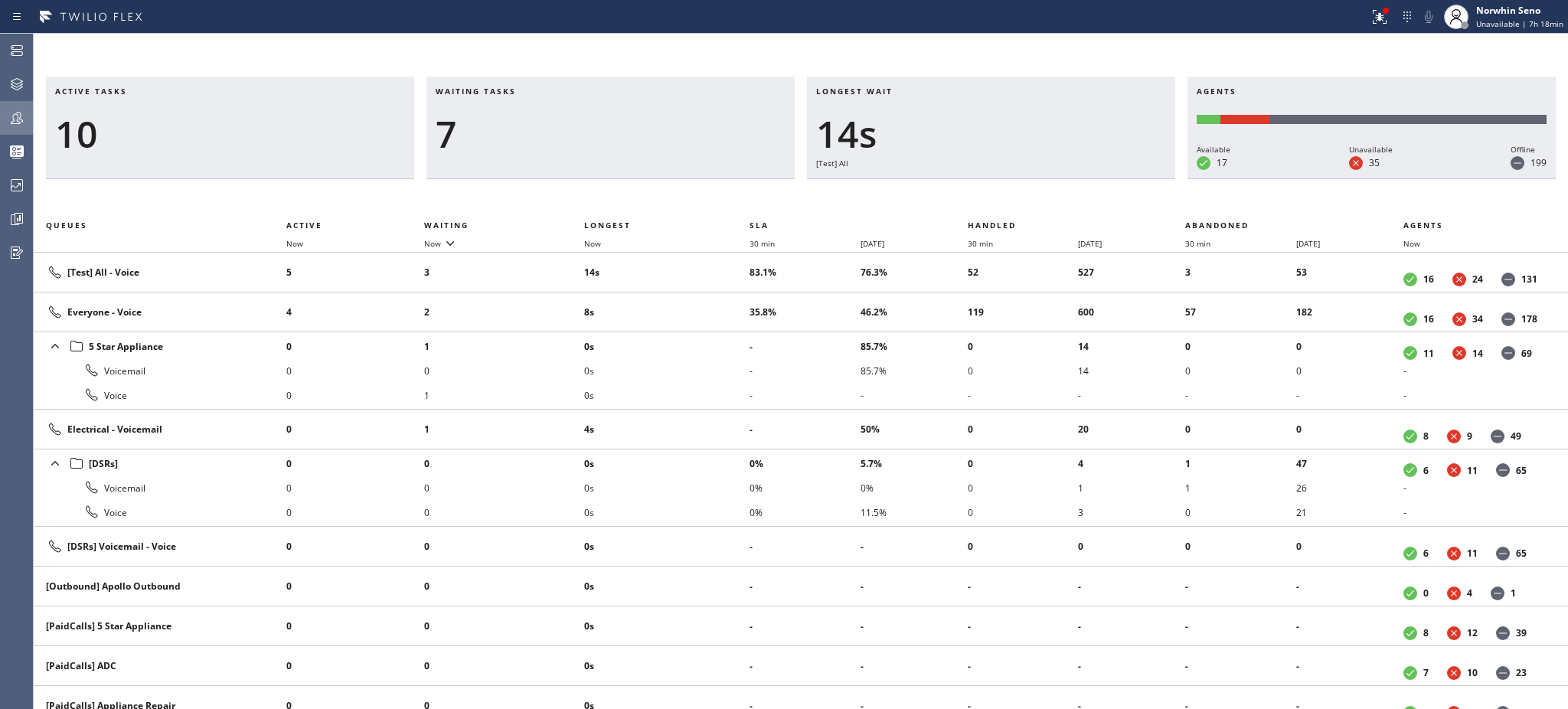
click at [532, 91] on h3 "Waiting tasks" at bounding box center [610, 97] width 350 height 23
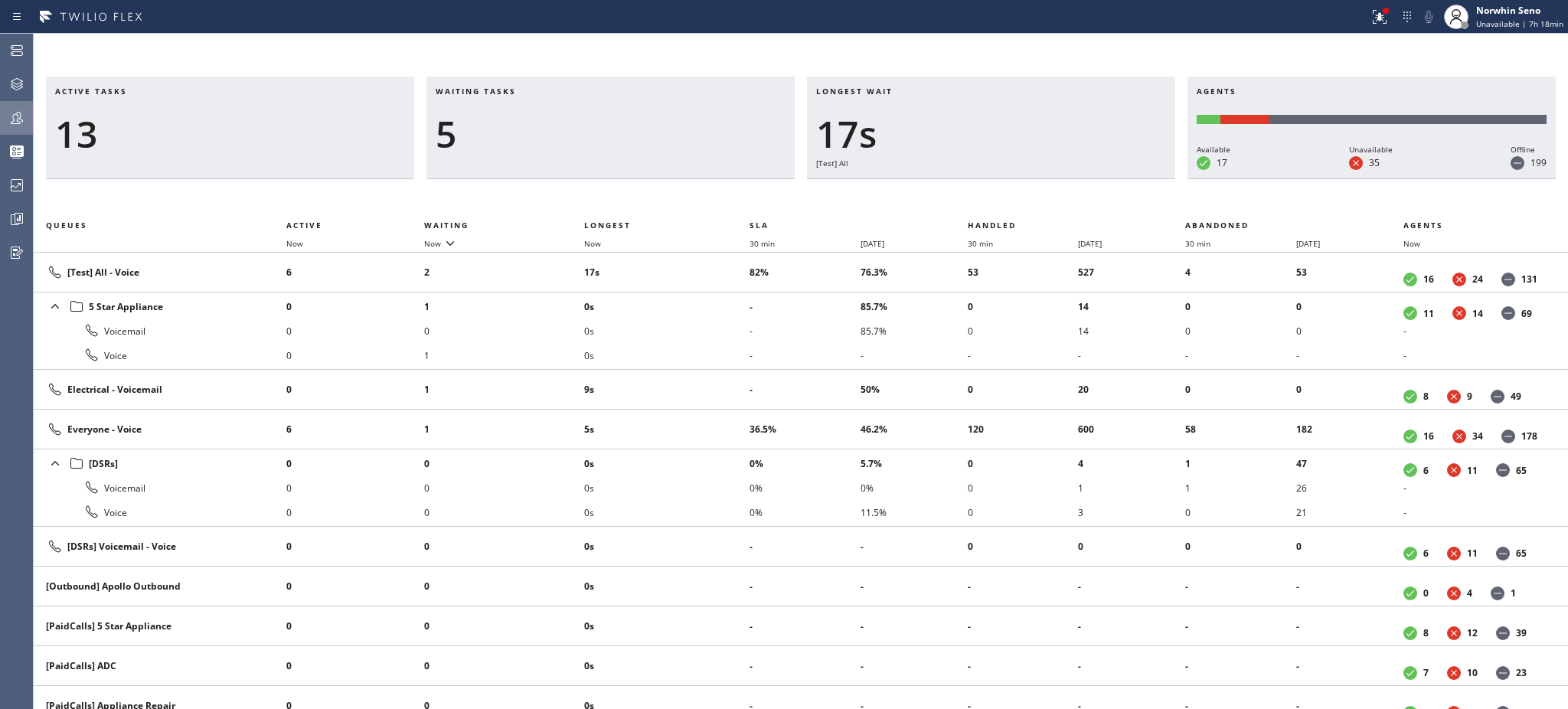
click at [532, 91] on h3 "Waiting tasks" at bounding box center [610, 97] width 350 height 23
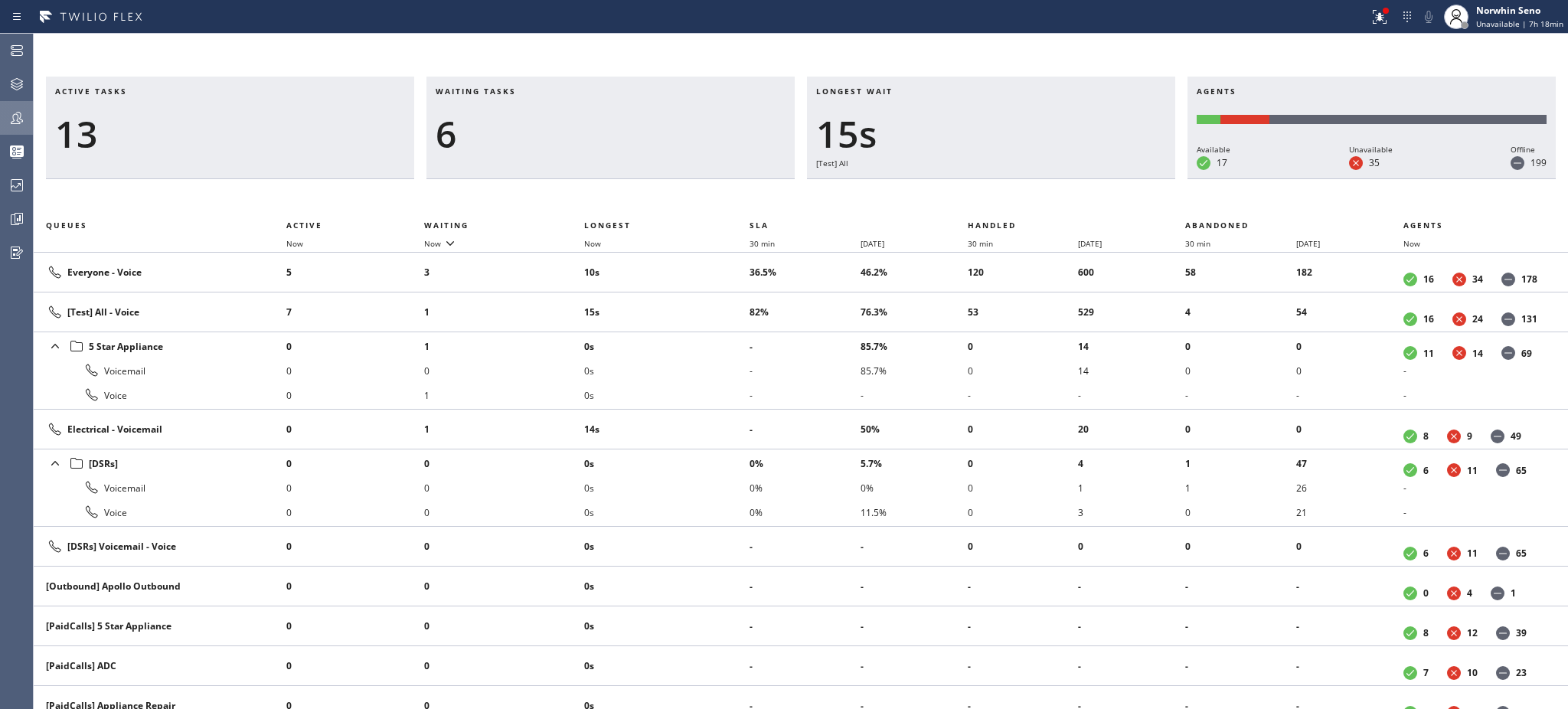
click at [532, 91] on h3 "Waiting tasks" at bounding box center [610, 97] width 350 height 23
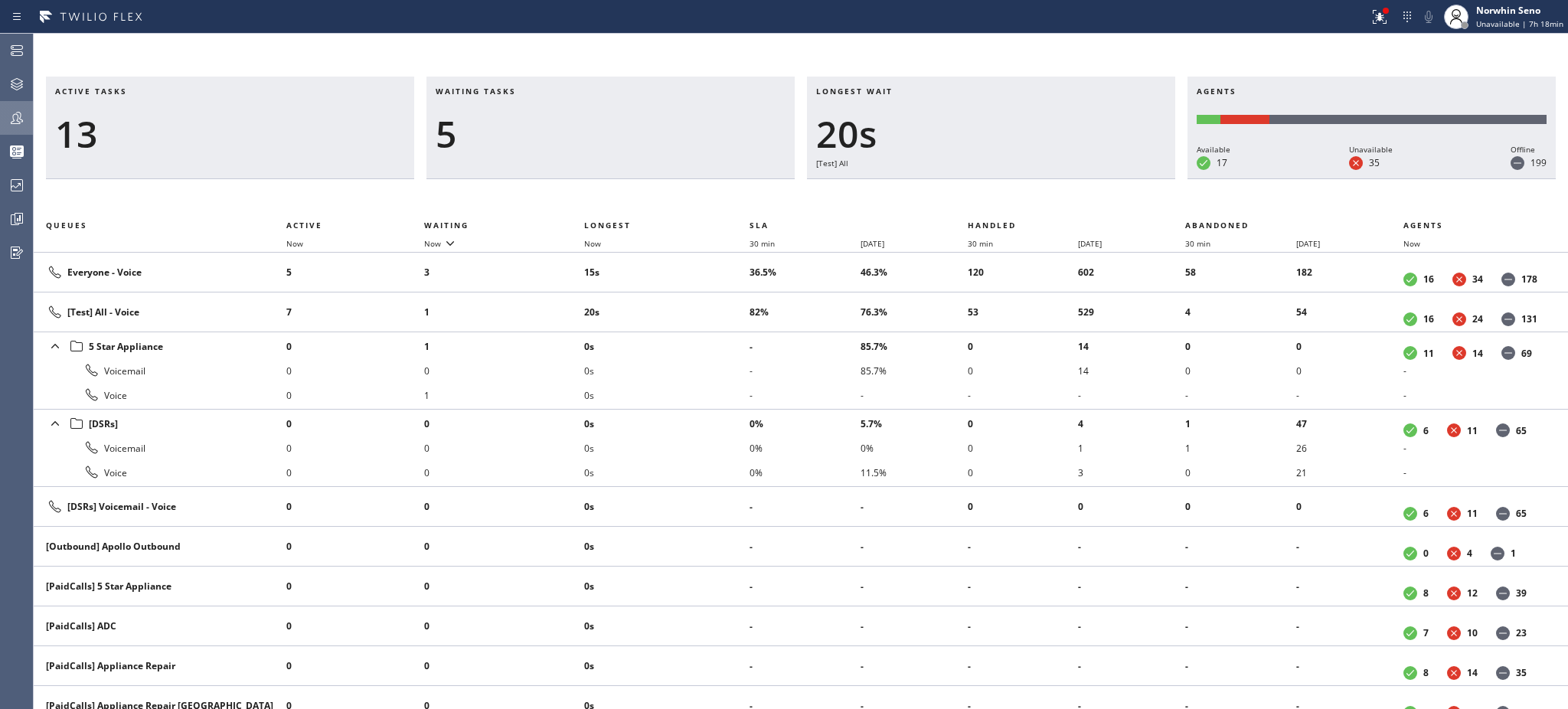
click at [532, 91] on h3 "Waiting tasks" at bounding box center [610, 97] width 350 height 23
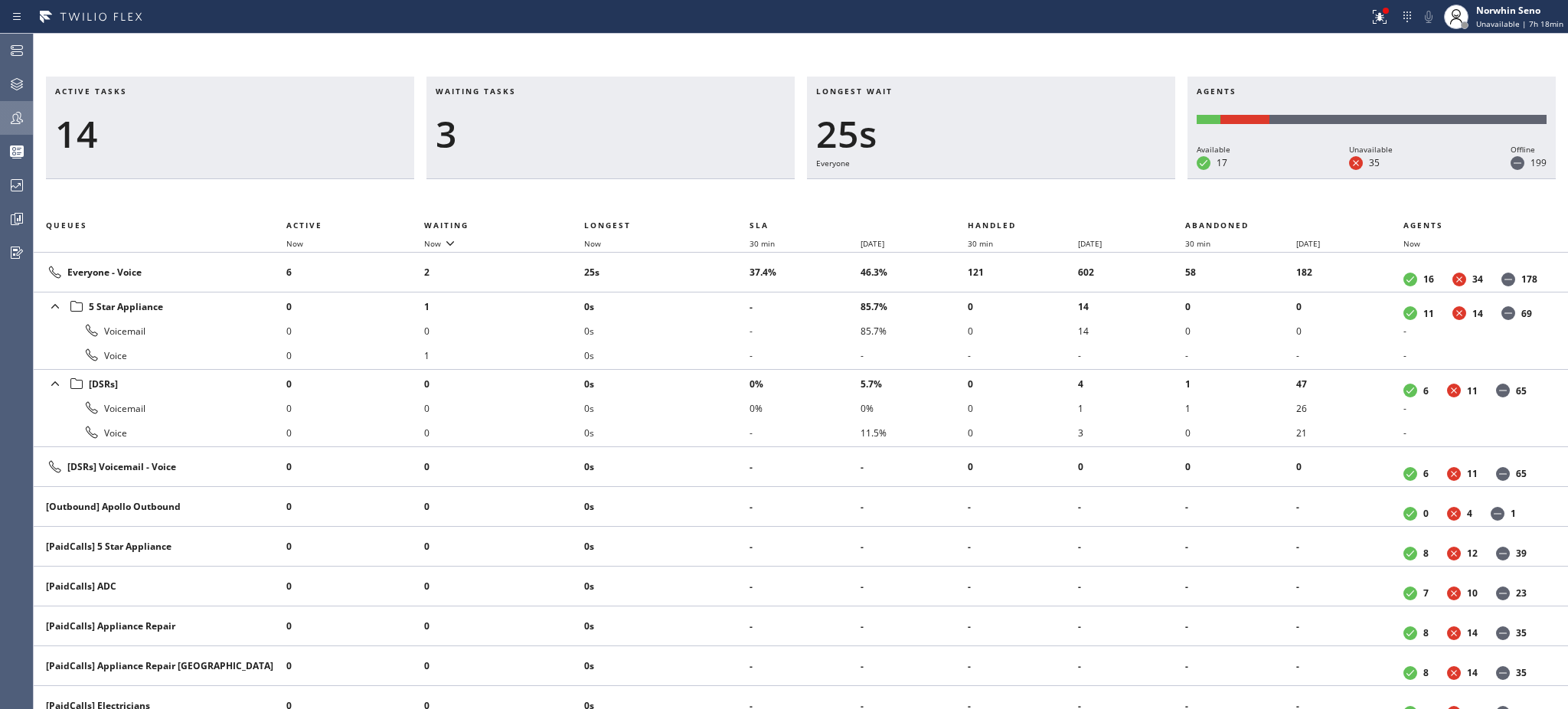
click at [532, 91] on h3 "Waiting tasks" at bounding box center [610, 97] width 350 height 23
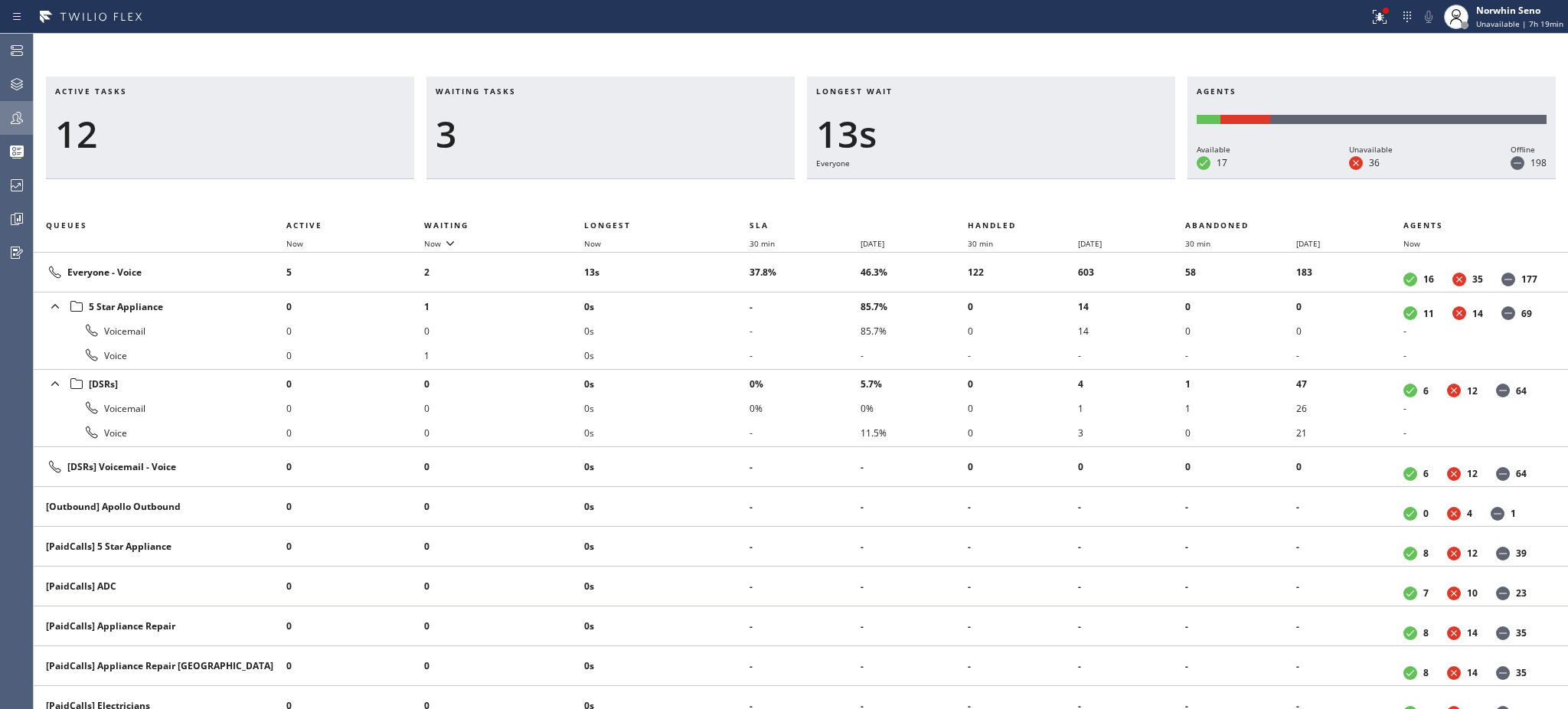
click at [532, 91] on h3 "Waiting tasks" at bounding box center [610, 97] width 350 height 23
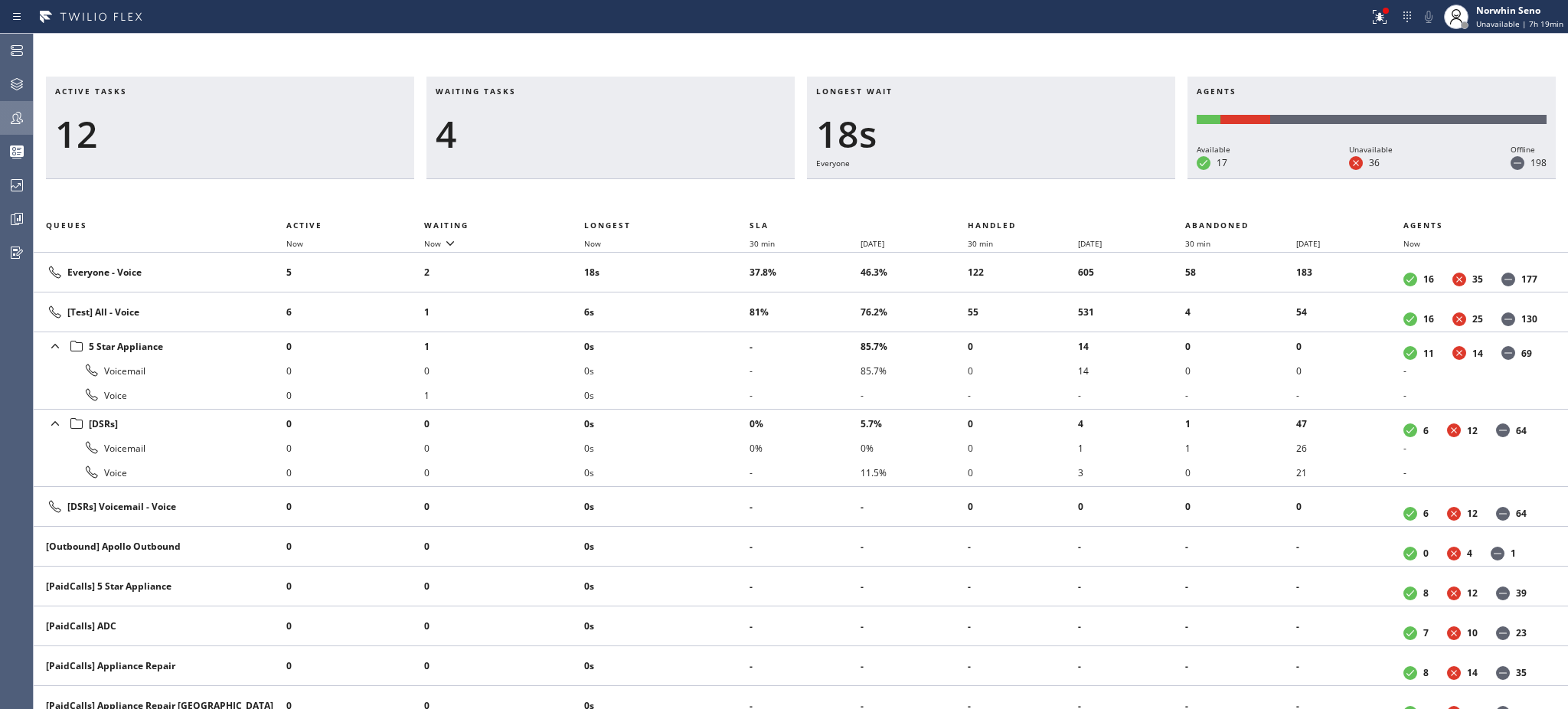
click at [532, 91] on h3 "Waiting tasks" at bounding box center [610, 97] width 350 height 23
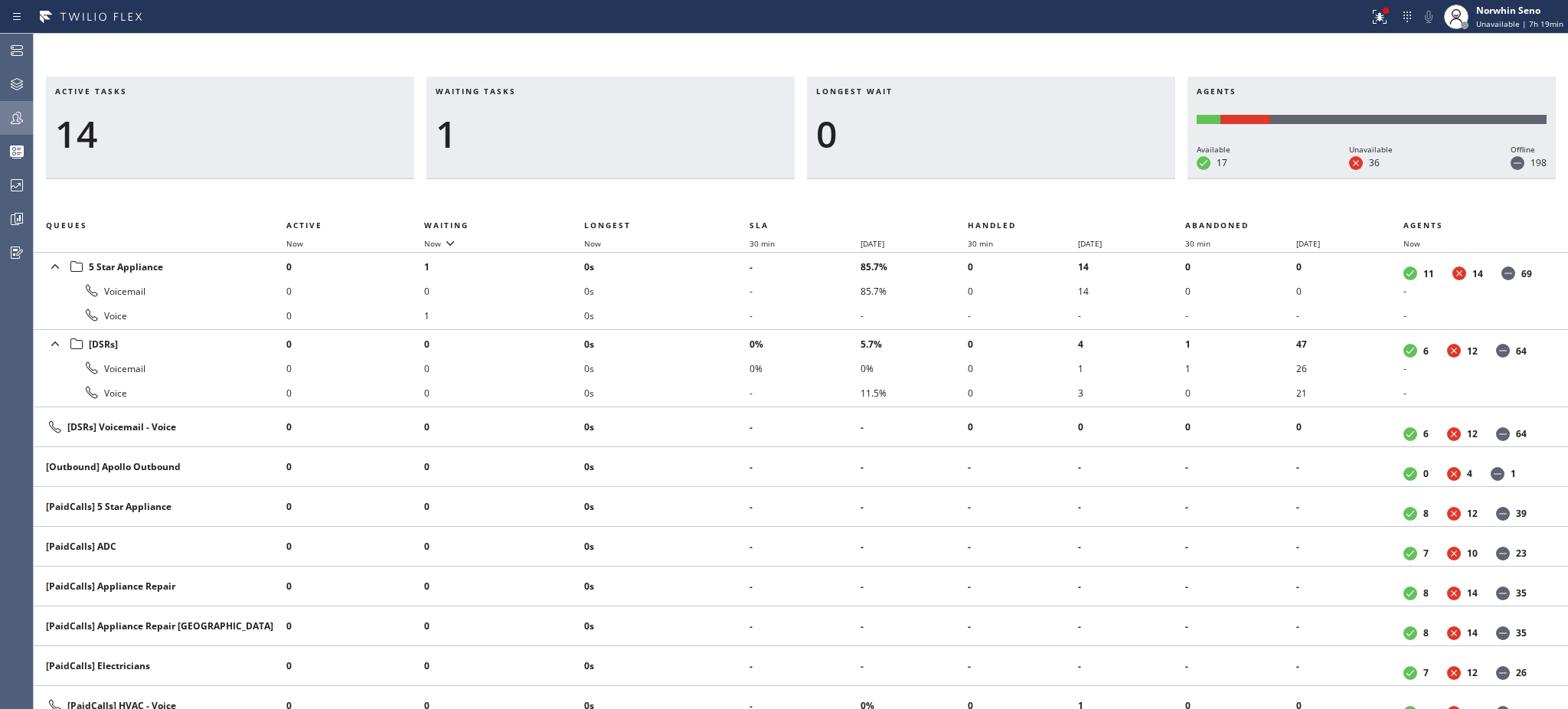
click at [532, 91] on h3 "Waiting tasks" at bounding box center [610, 97] width 350 height 23
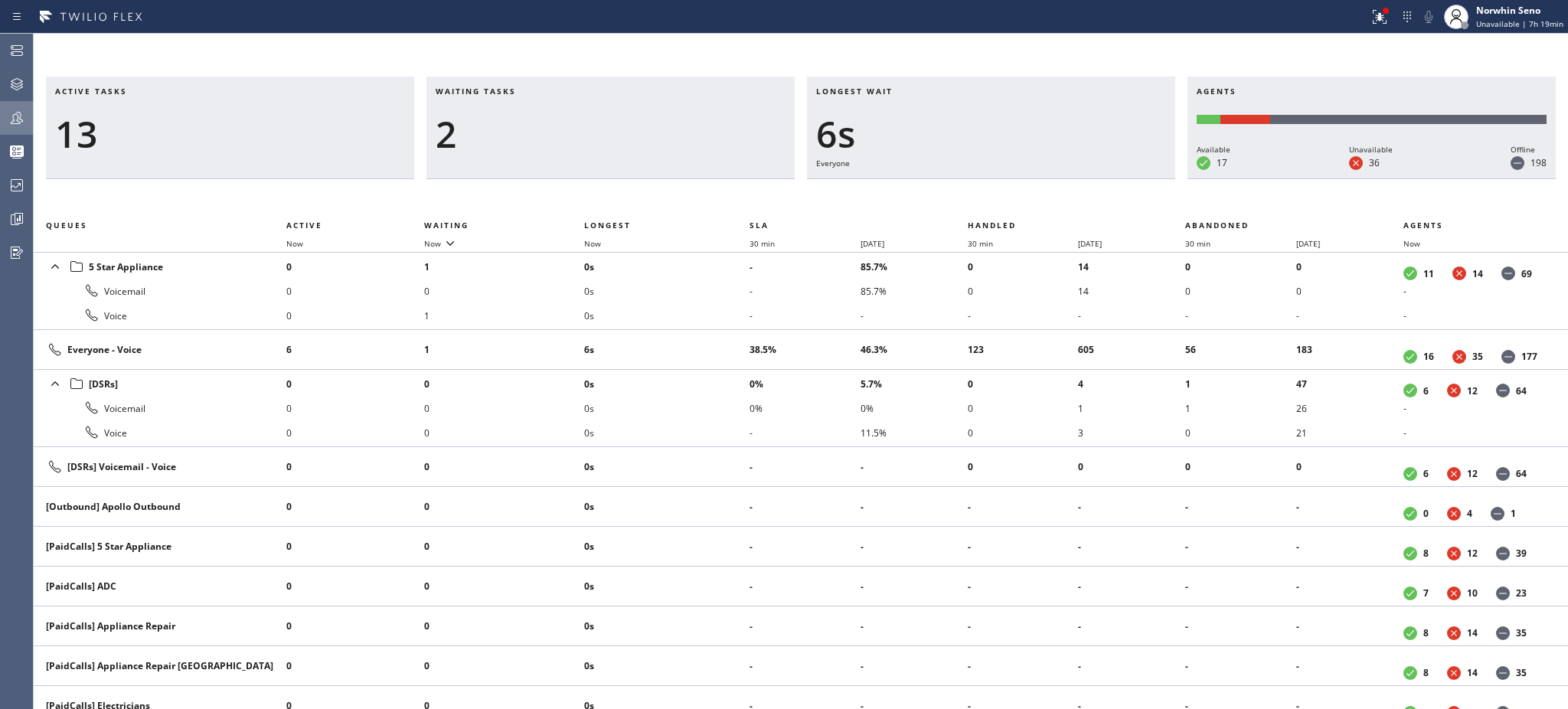
click at [532, 91] on h3 "Waiting tasks" at bounding box center [610, 97] width 350 height 23
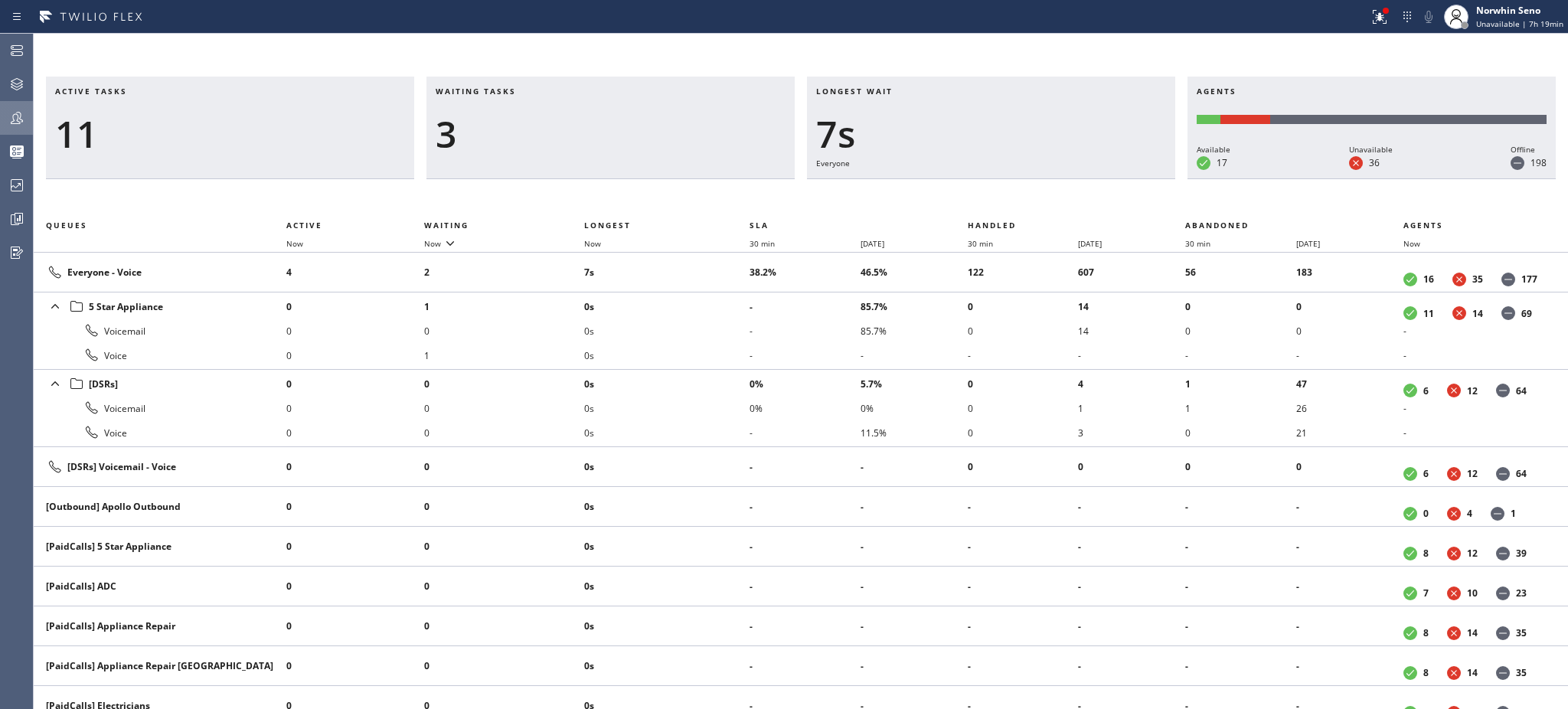
click at [532, 91] on h3 "Waiting tasks" at bounding box center [610, 97] width 350 height 23
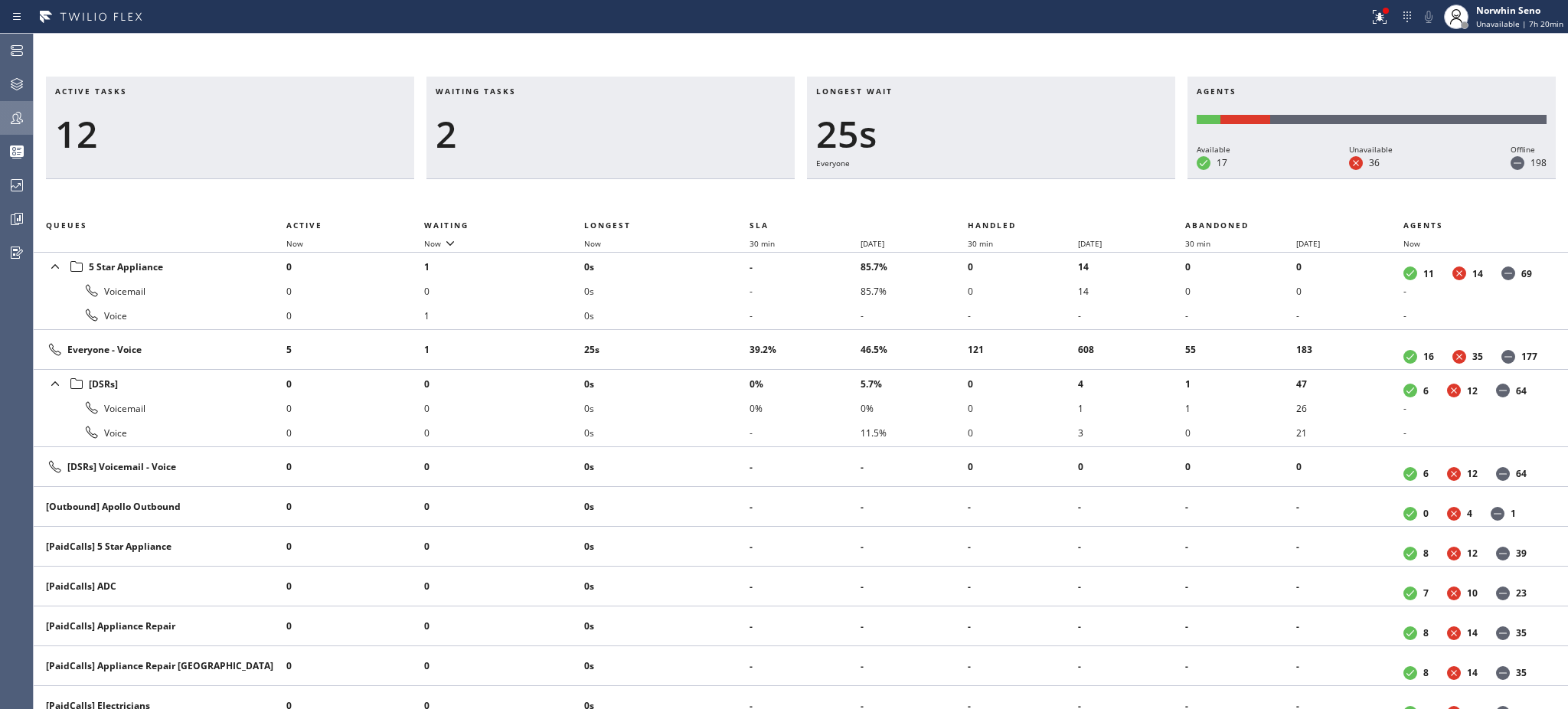
click at [532, 91] on h3 "Waiting tasks" at bounding box center [610, 97] width 350 height 23
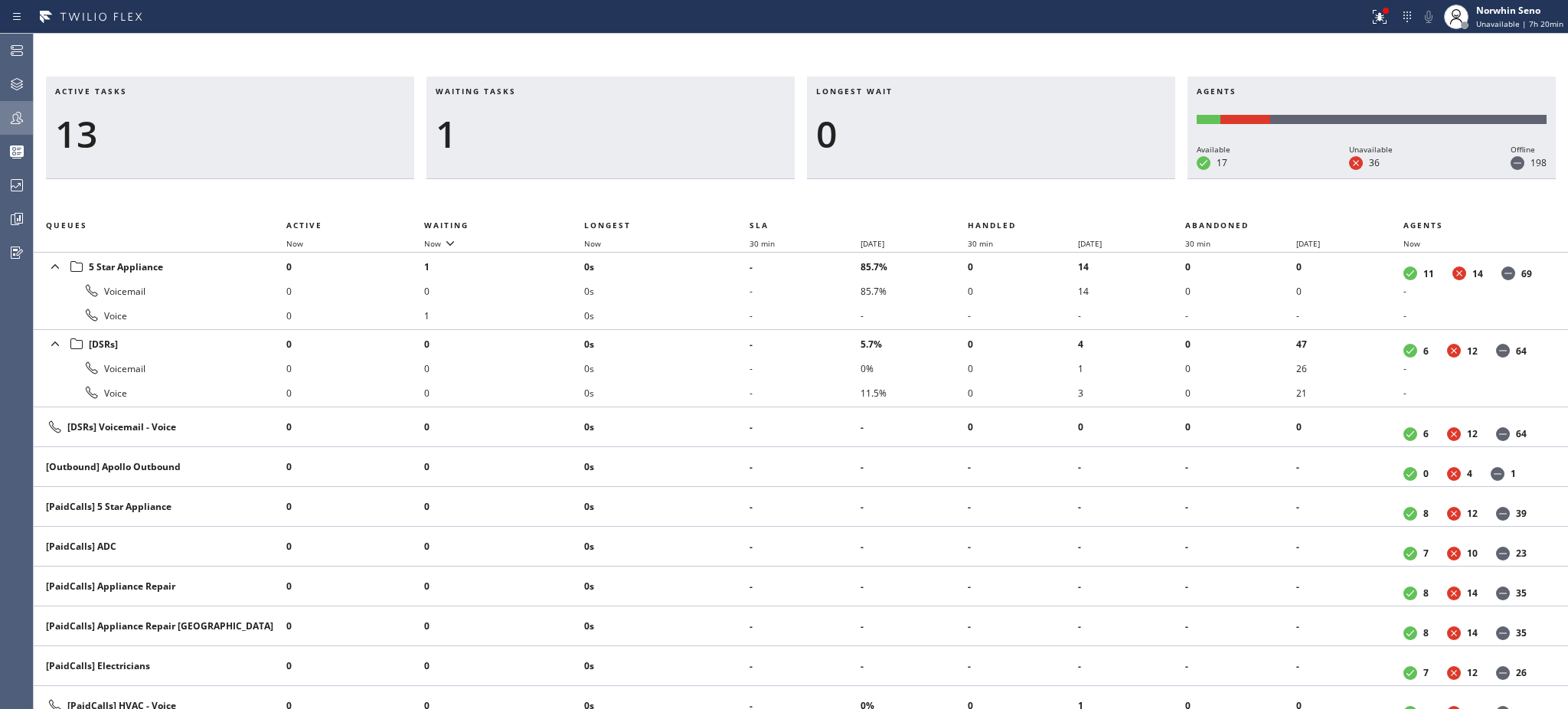
click at [532, 91] on h3 "Waiting tasks" at bounding box center [610, 97] width 350 height 23
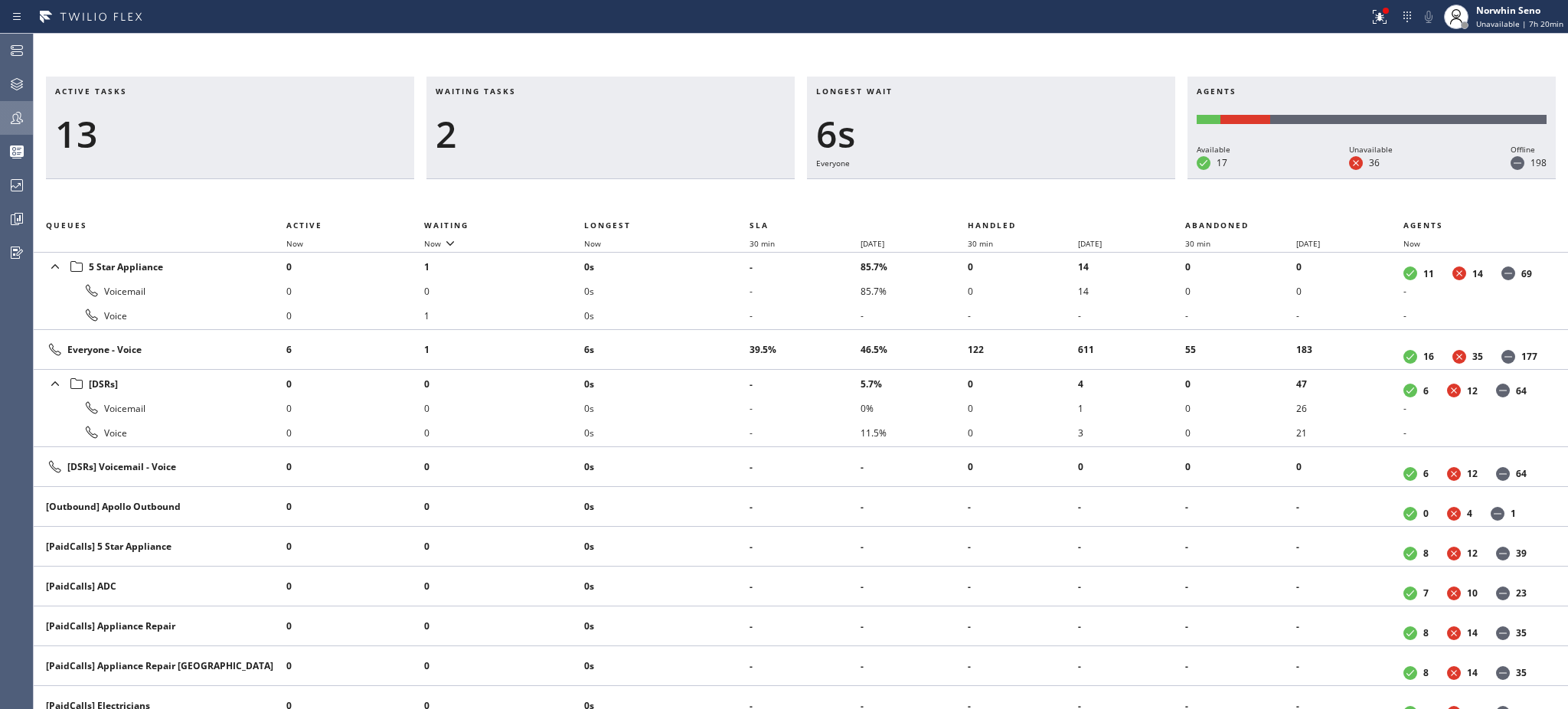
click at [532, 91] on h3 "Waiting tasks" at bounding box center [610, 97] width 350 height 23
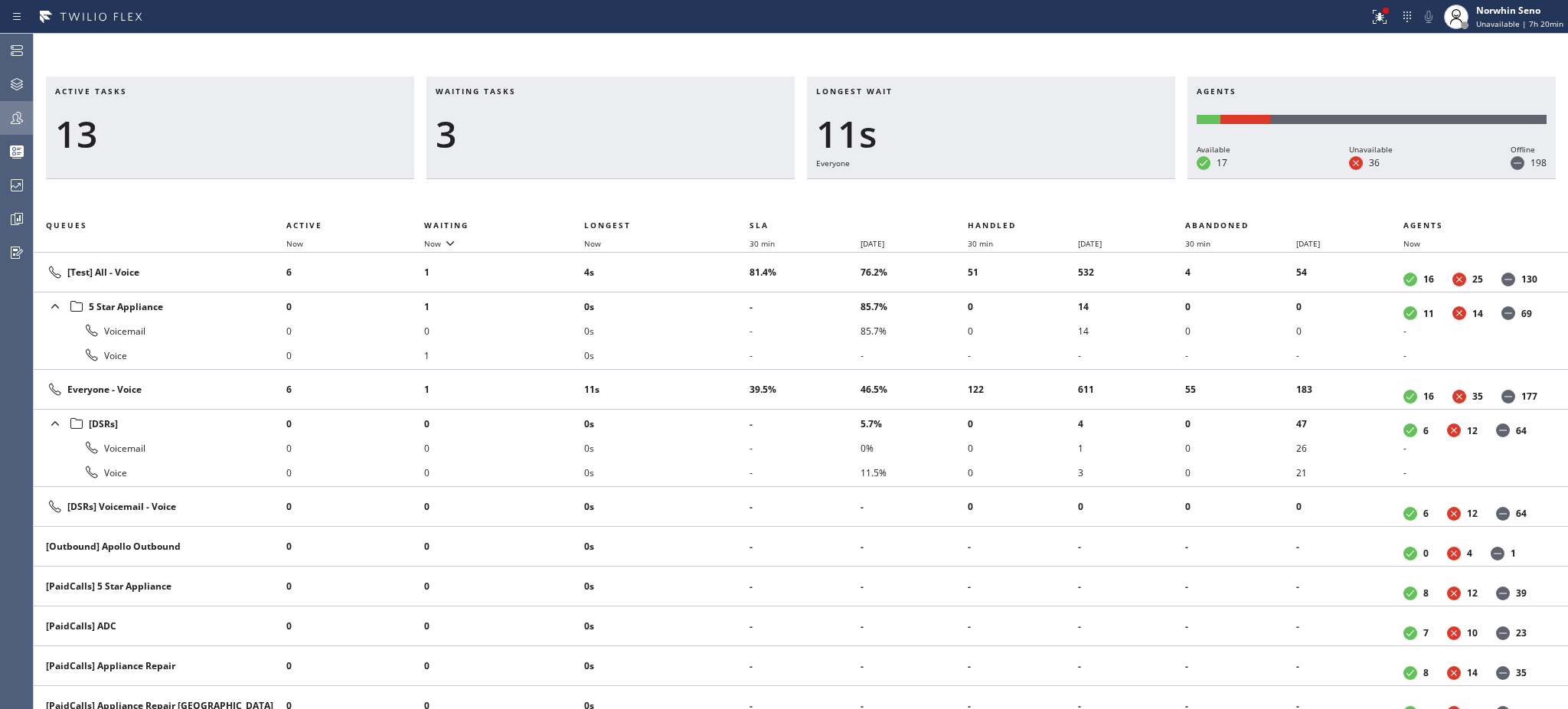
click at [532, 91] on h3 "Waiting tasks" at bounding box center [610, 97] width 350 height 23
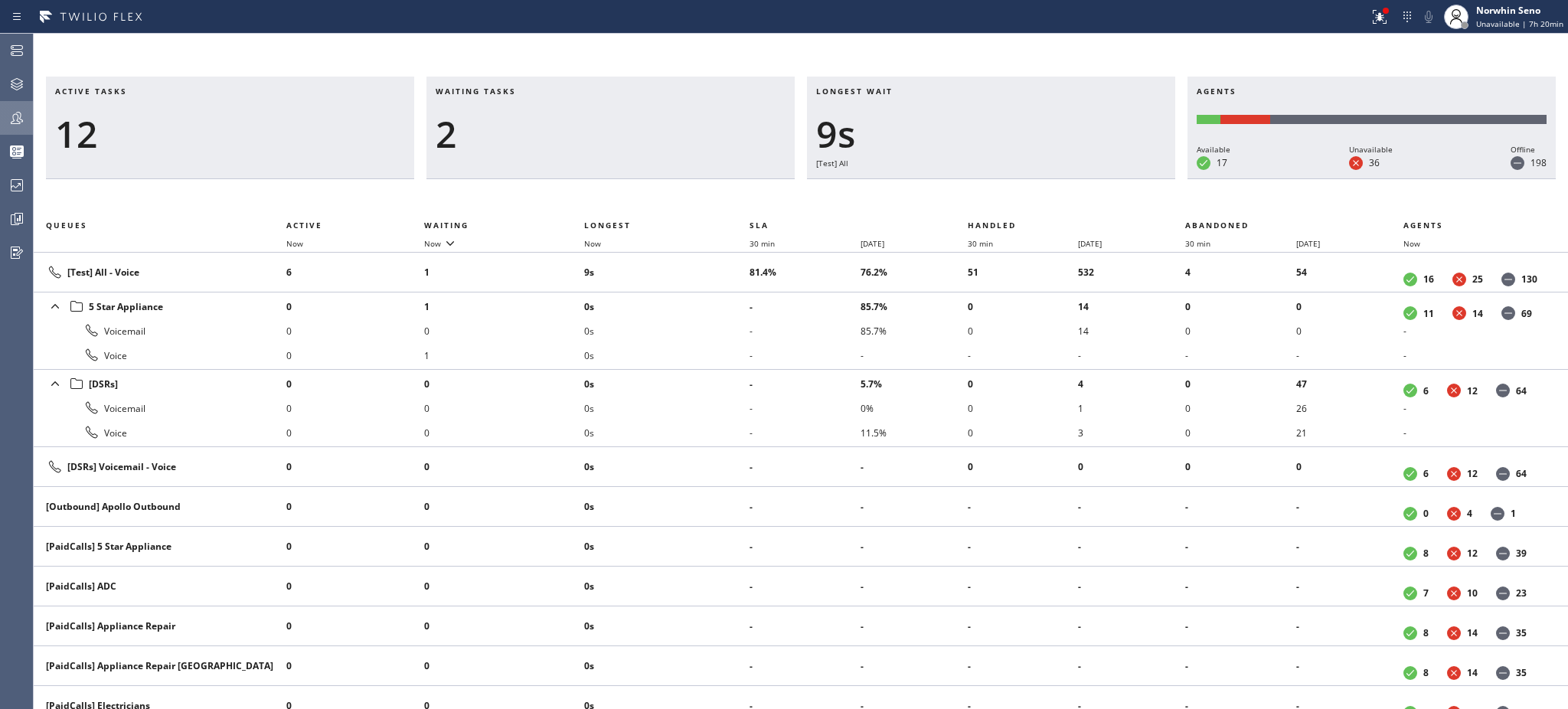
click at [532, 91] on h3 "Waiting tasks" at bounding box center [610, 97] width 350 height 23
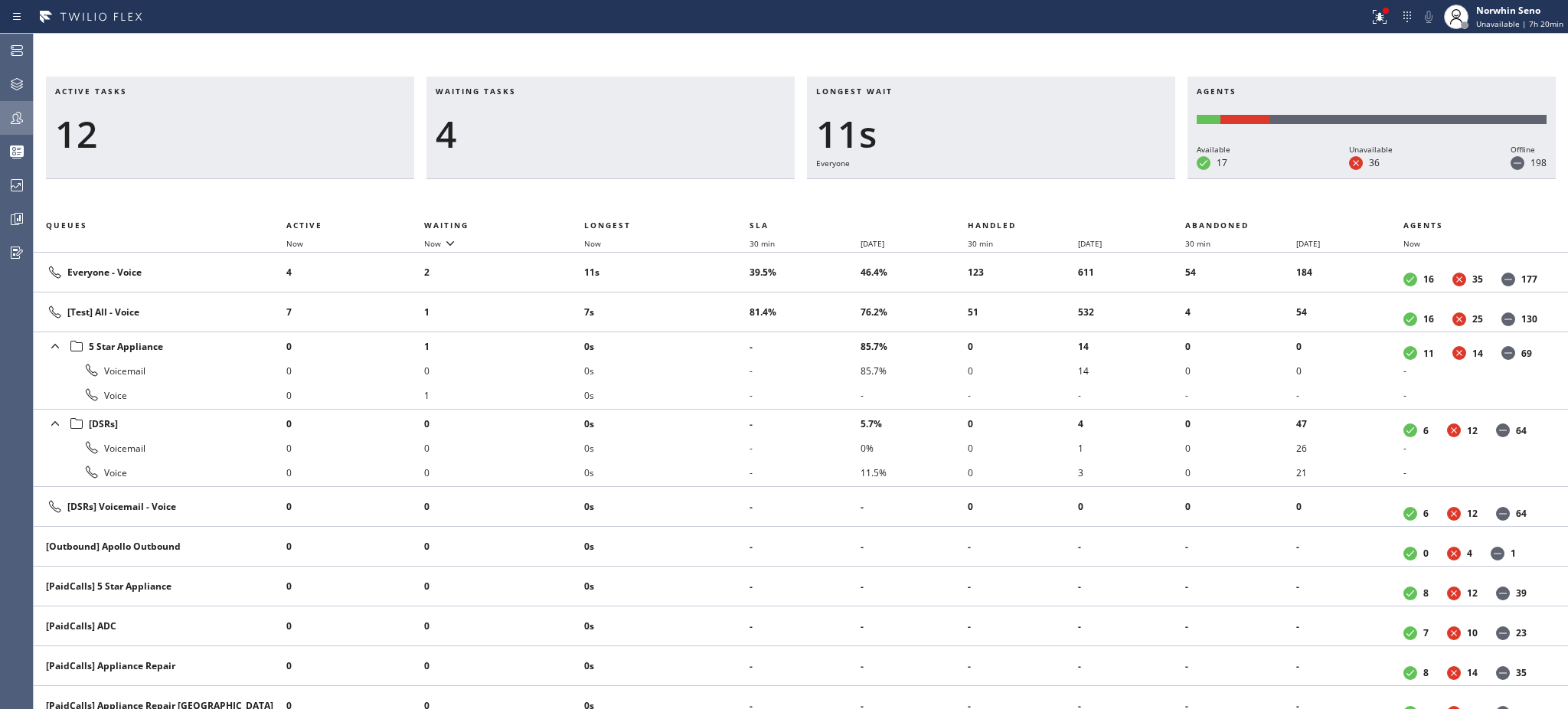
click at [532, 91] on h3 "Waiting tasks" at bounding box center [610, 97] width 350 height 23
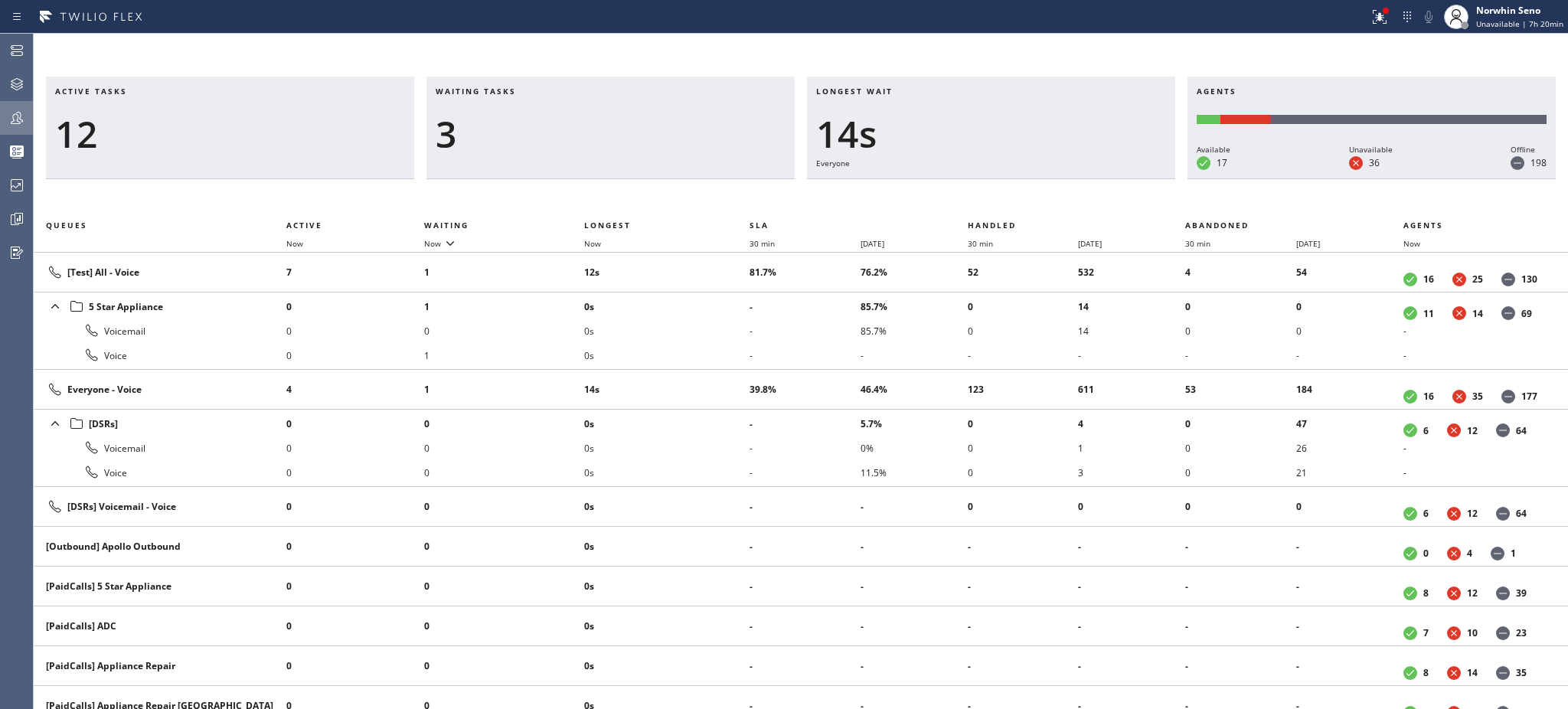
click at [532, 91] on h3 "Waiting tasks" at bounding box center [610, 97] width 350 height 23
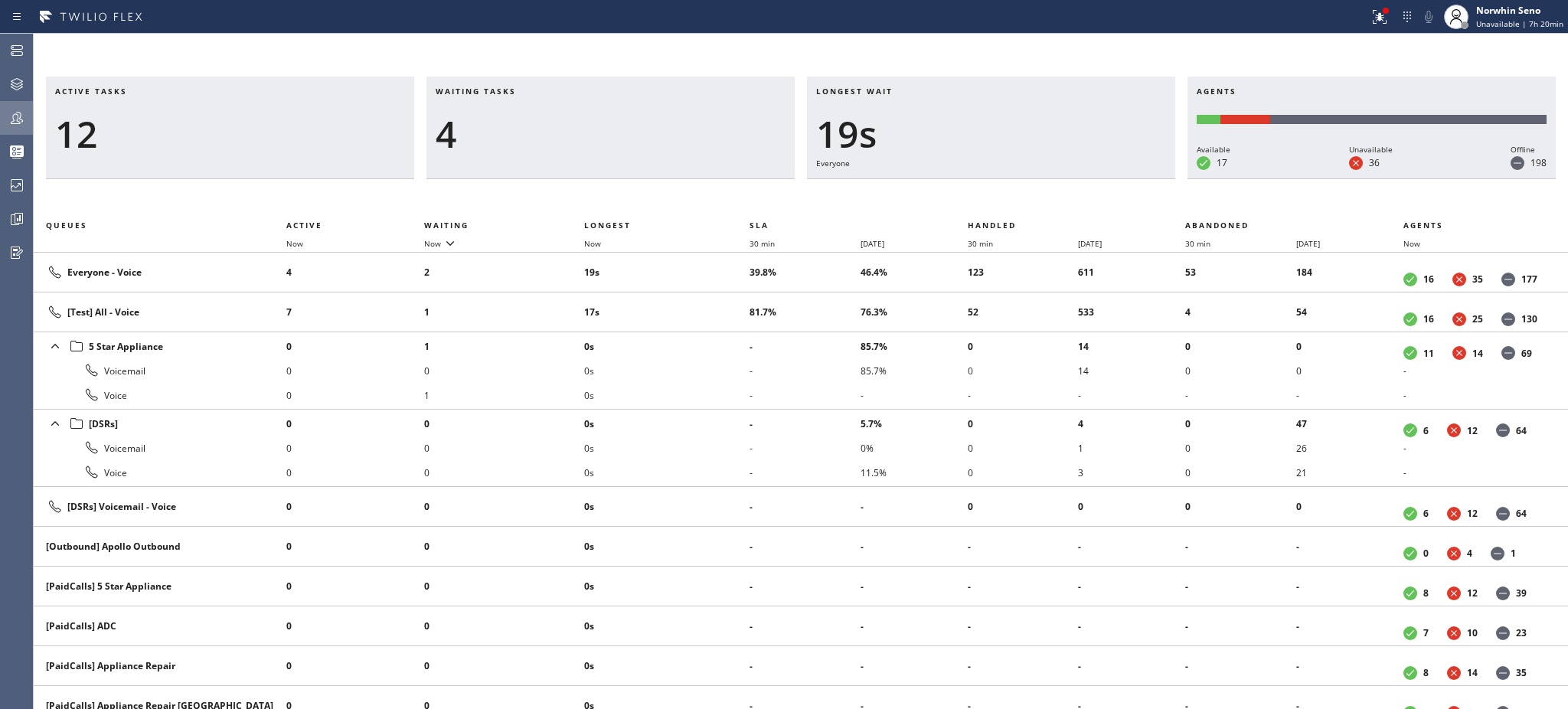
click at [532, 91] on h3 "Waiting tasks" at bounding box center [610, 97] width 350 height 23
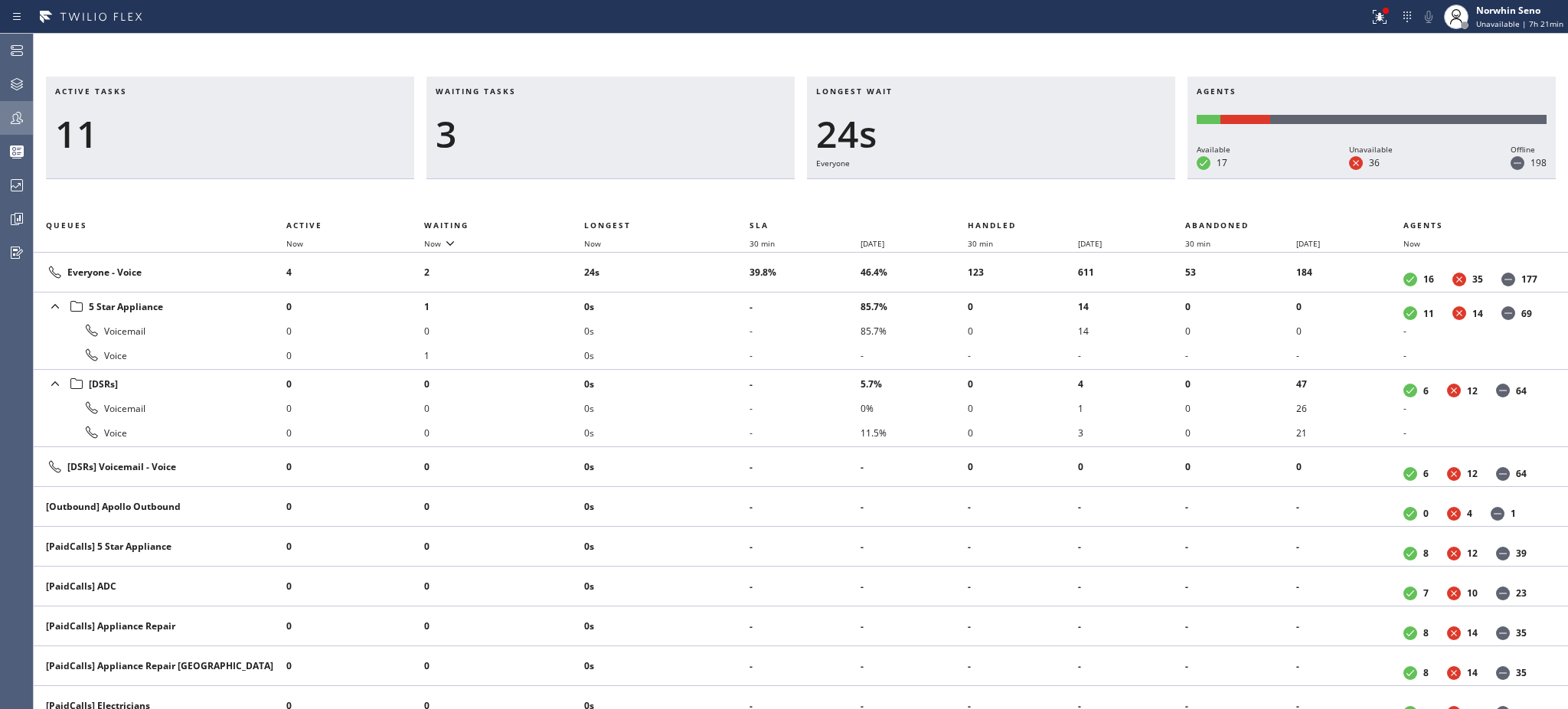
click at [532, 91] on h3 "Waiting tasks" at bounding box center [610, 97] width 350 height 23
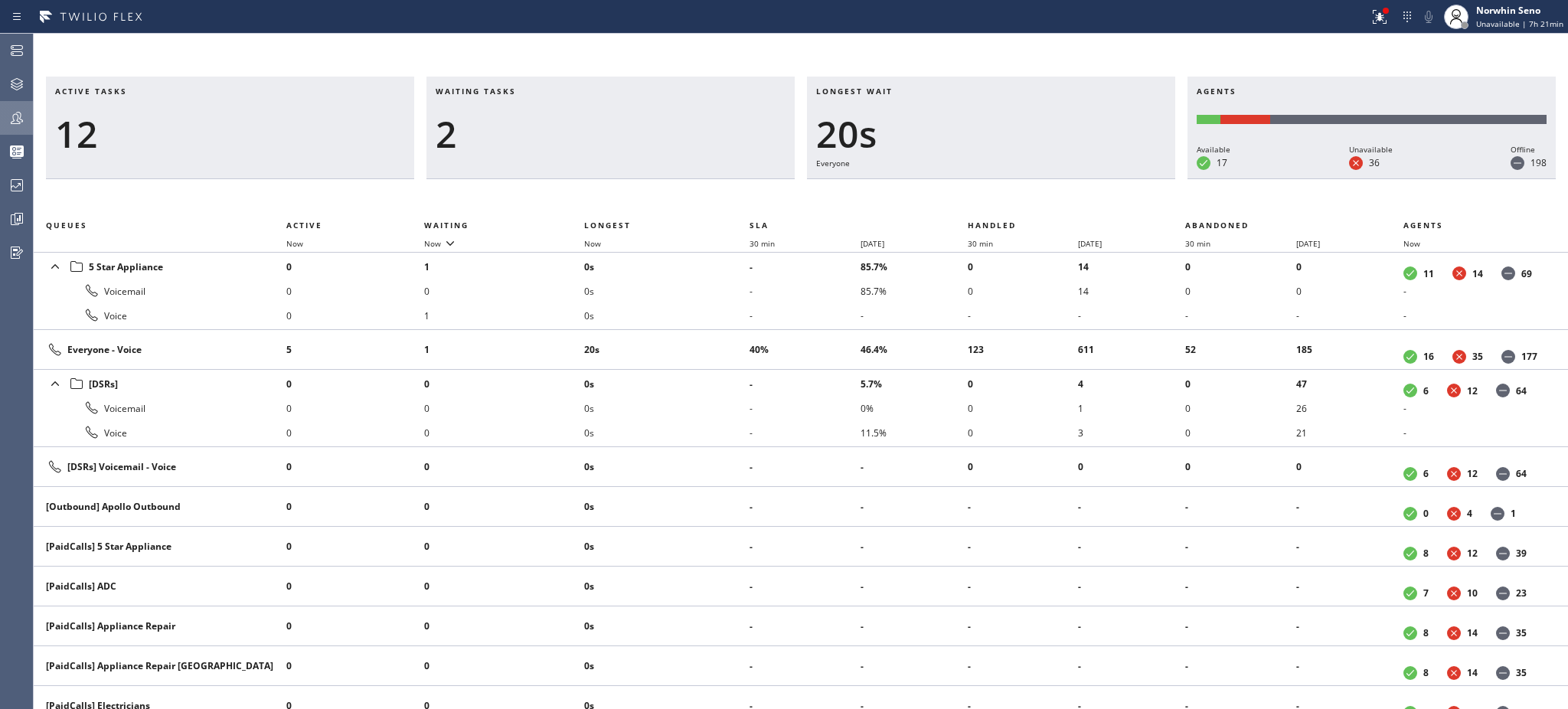
click at [532, 91] on h3 "Waiting tasks" at bounding box center [610, 97] width 350 height 23
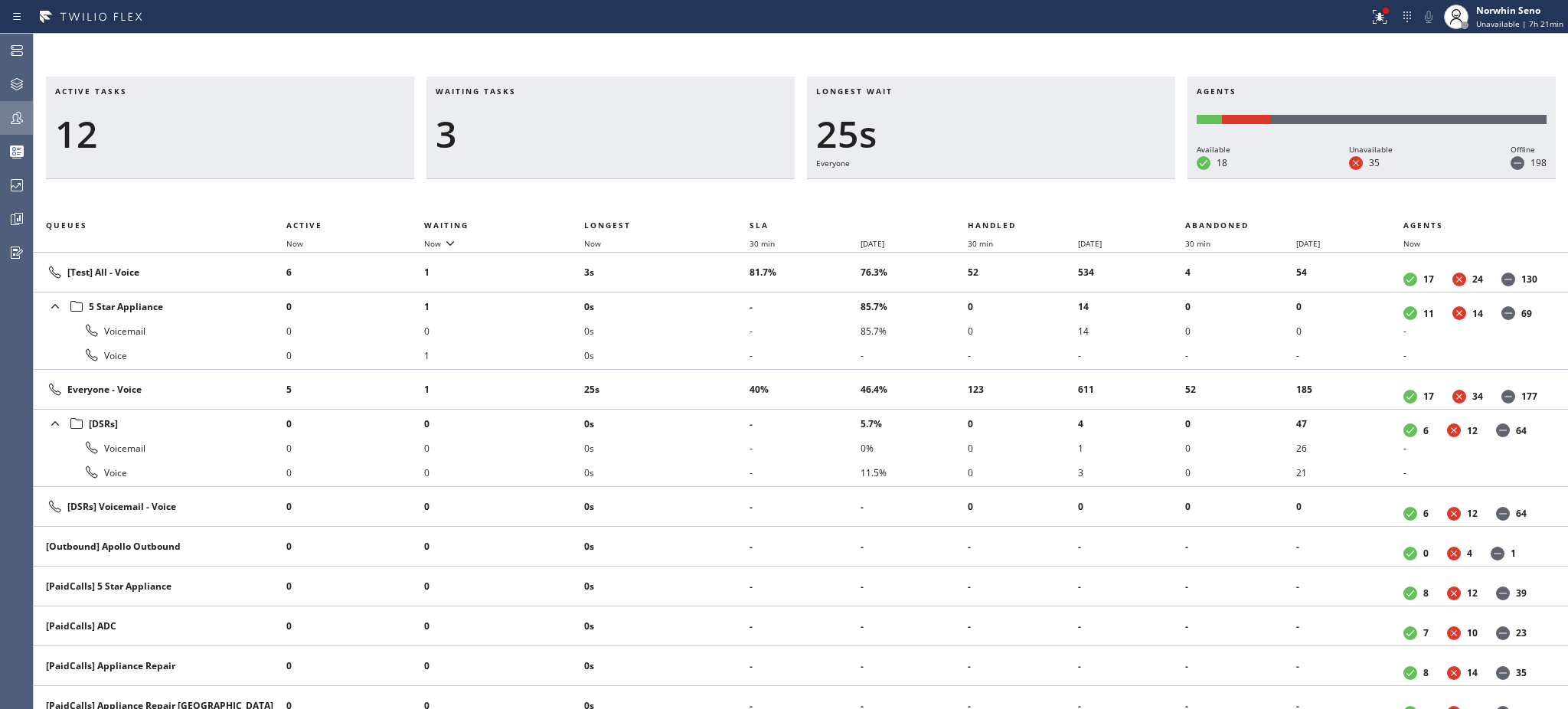
click at [532, 91] on h3 "Waiting tasks" at bounding box center [610, 97] width 350 height 23
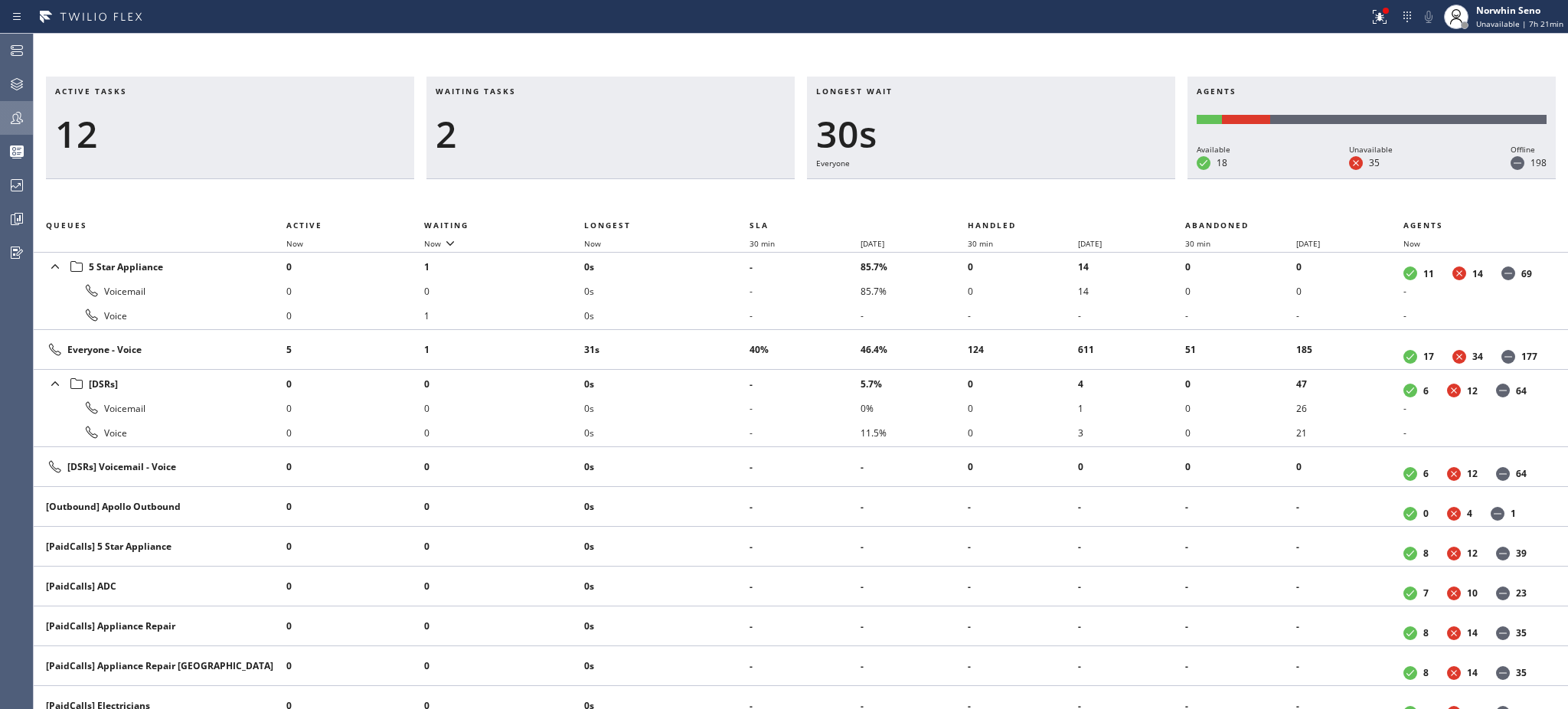
click at [532, 91] on h3 "Waiting tasks" at bounding box center [610, 97] width 350 height 23
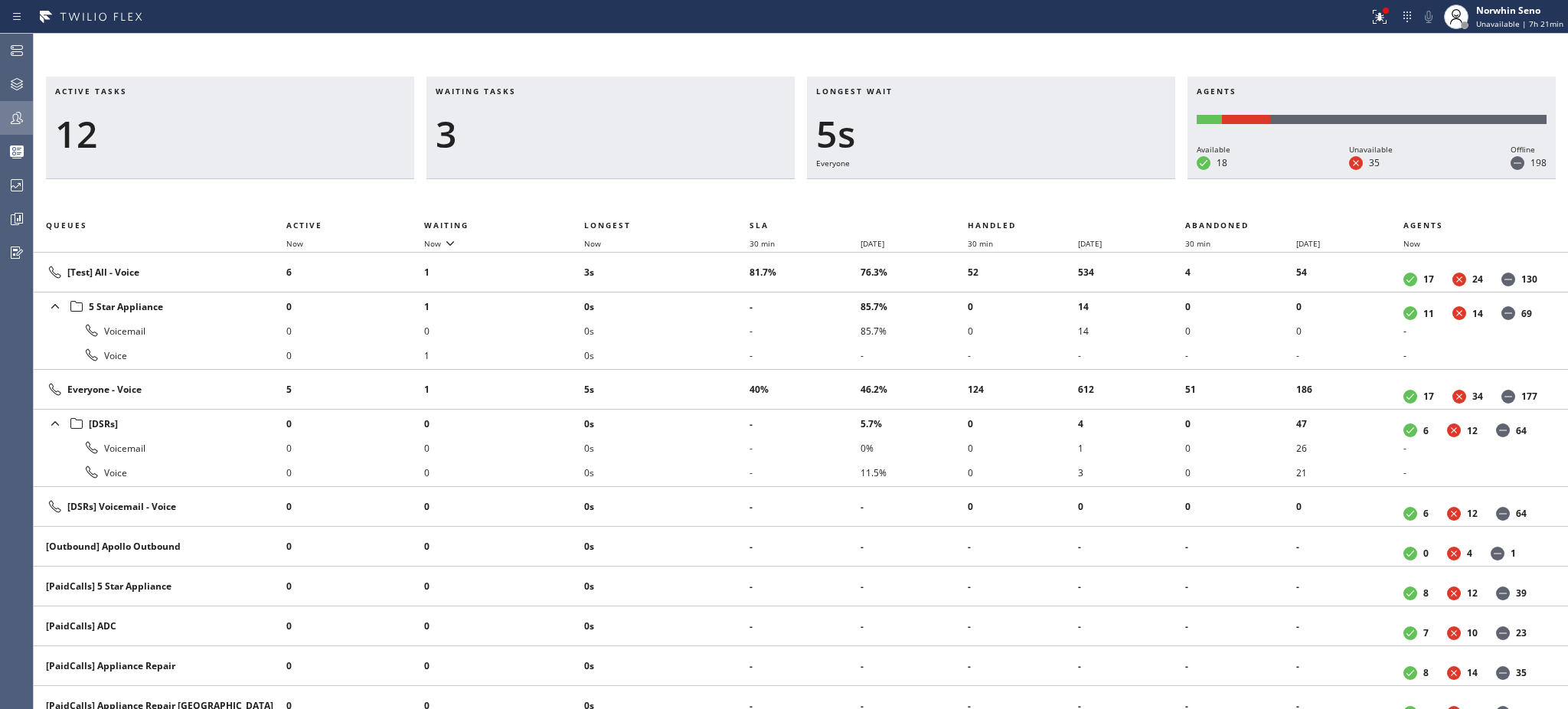
click at [532, 91] on h3 "Waiting tasks" at bounding box center [610, 97] width 350 height 23
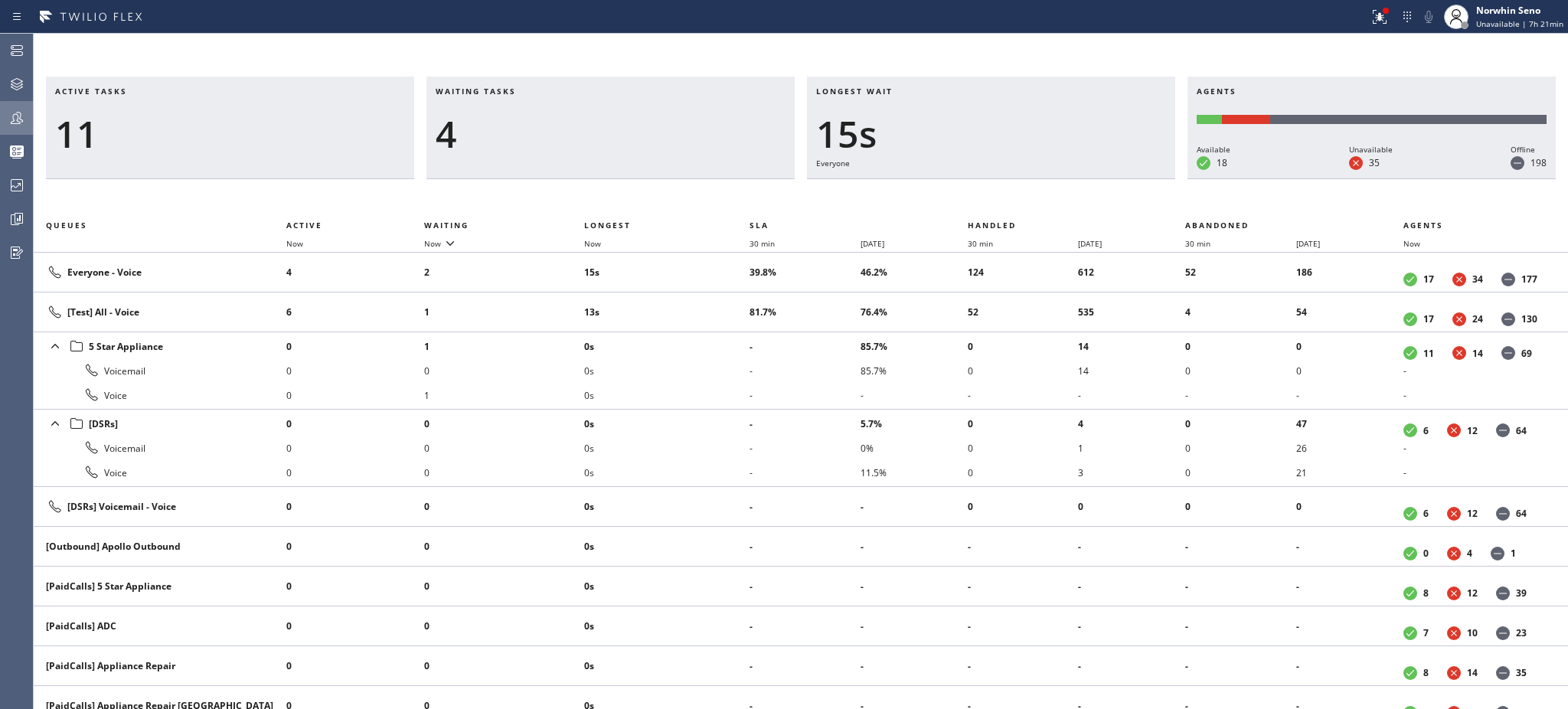
click at [532, 91] on h3 "Waiting tasks" at bounding box center [610, 97] width 350 height 23
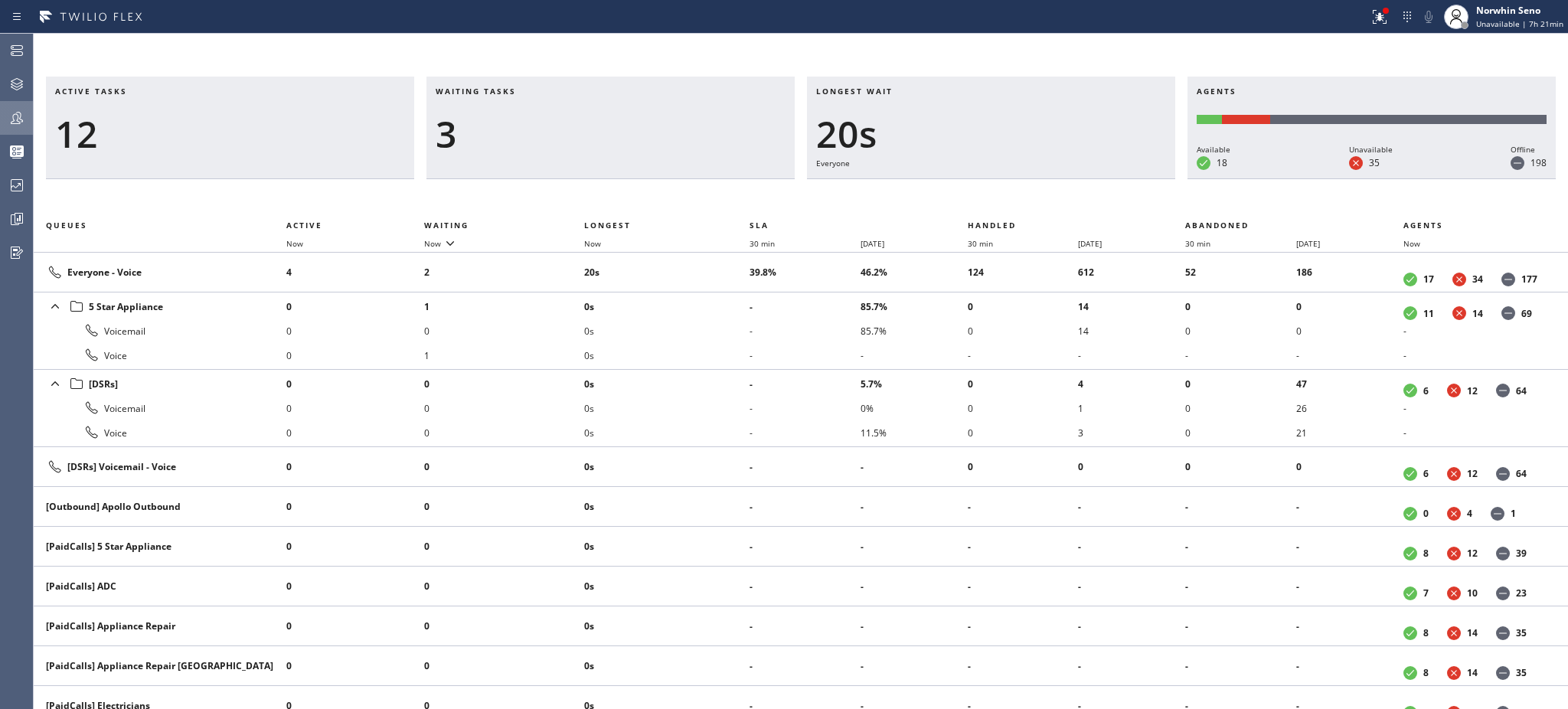
click at [532, 91] on h3 "Waiting tasks" at bounding box center [610, 97] width 350 height 23
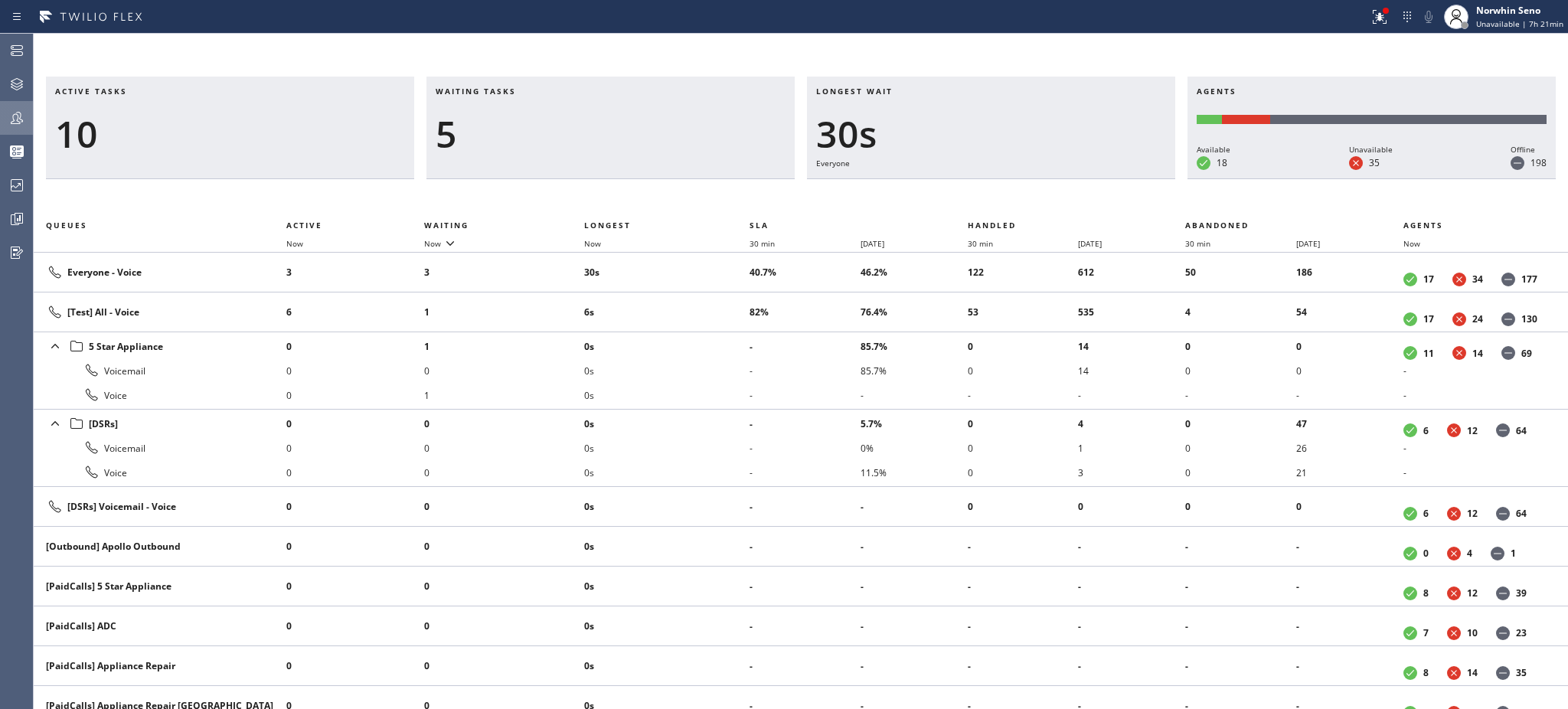
click at [532, 91] on h3 "Waiting tasks" at bounding box center [610, 97] width 350 height 23
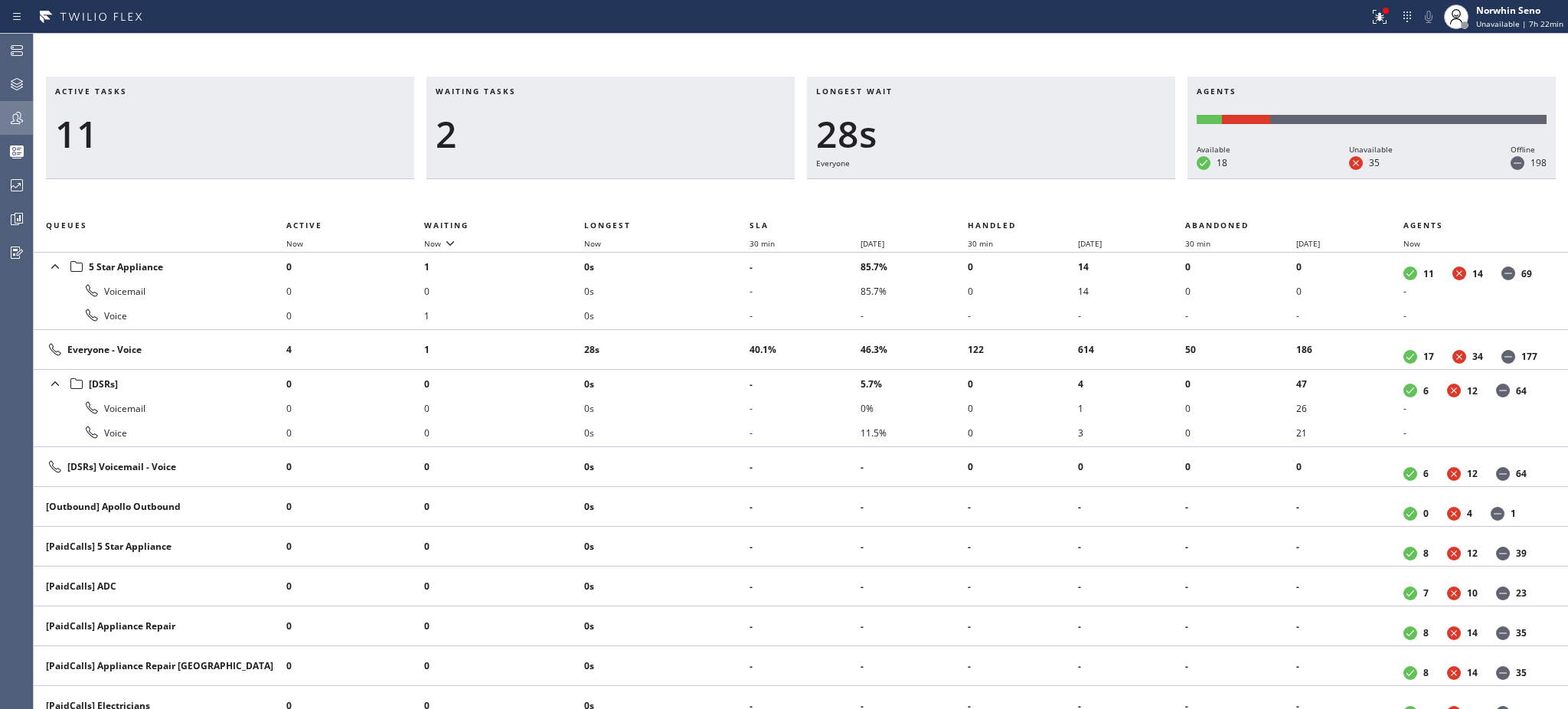
click at [532, 91] on h3 "Waiting tasks" at bounding box center [610, 97] width 350 height 23
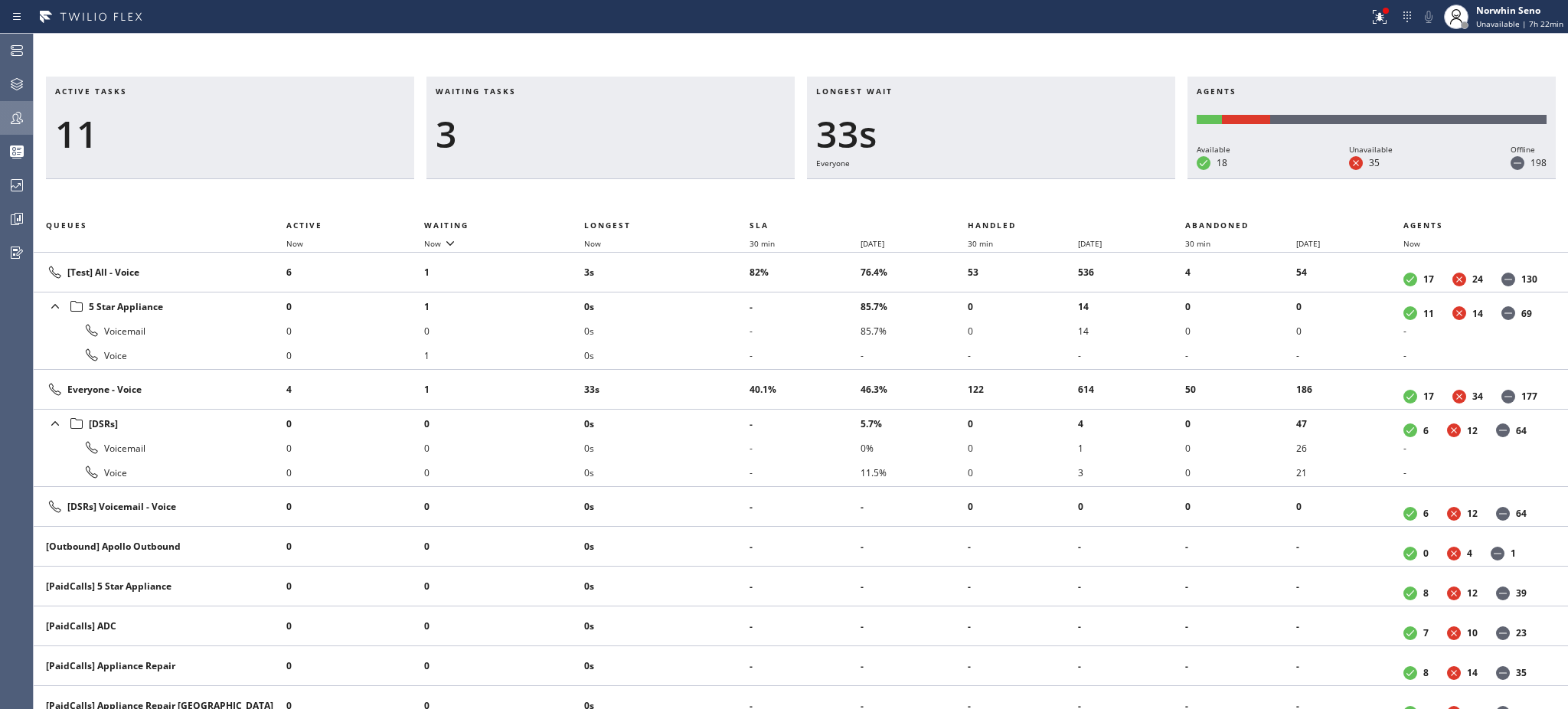
click at [532, 91] on h3 "Waiting tasks" at bounding box center [610, 97] width 350 height 23
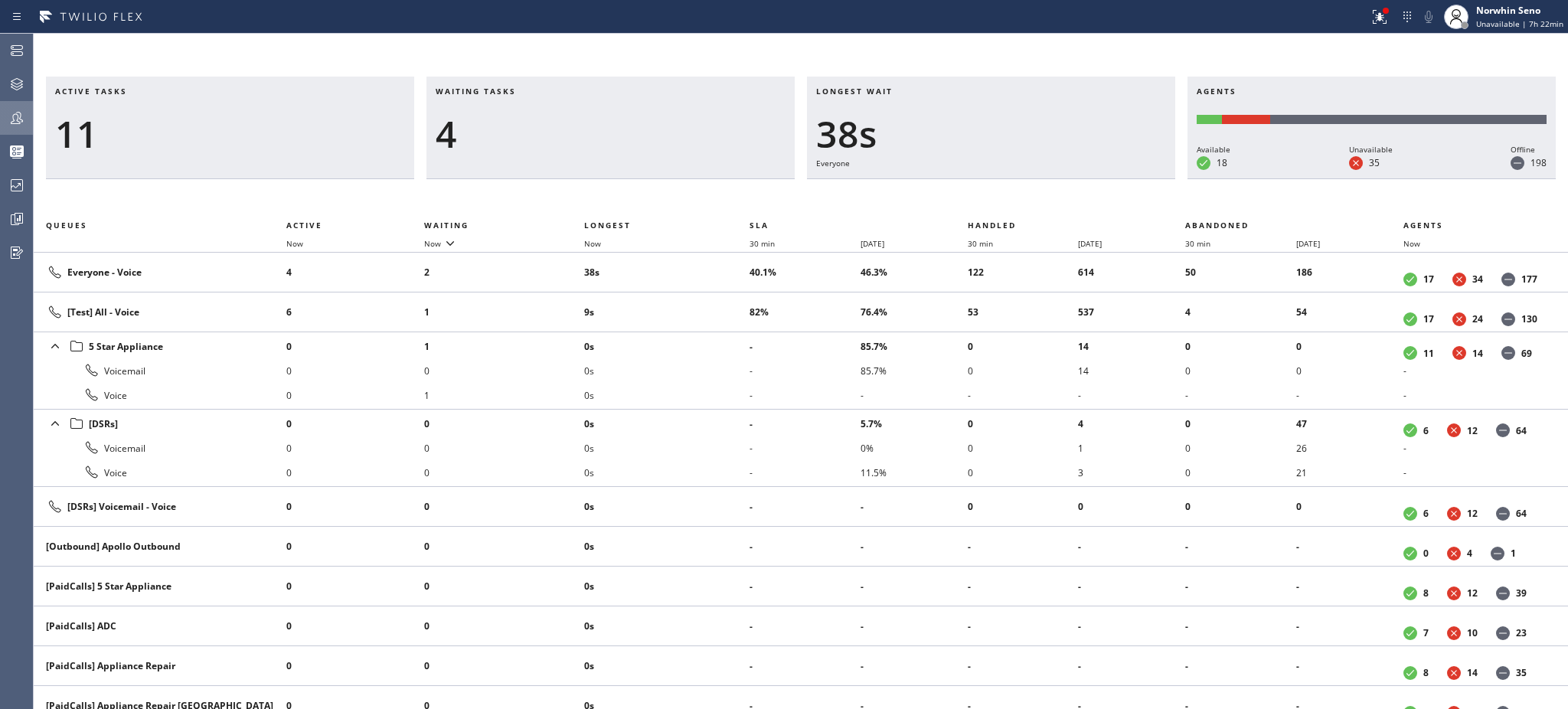
click at [532, 91] on h3 "Waiting tasks" at bounding box center [610, 97] width 350 height 23
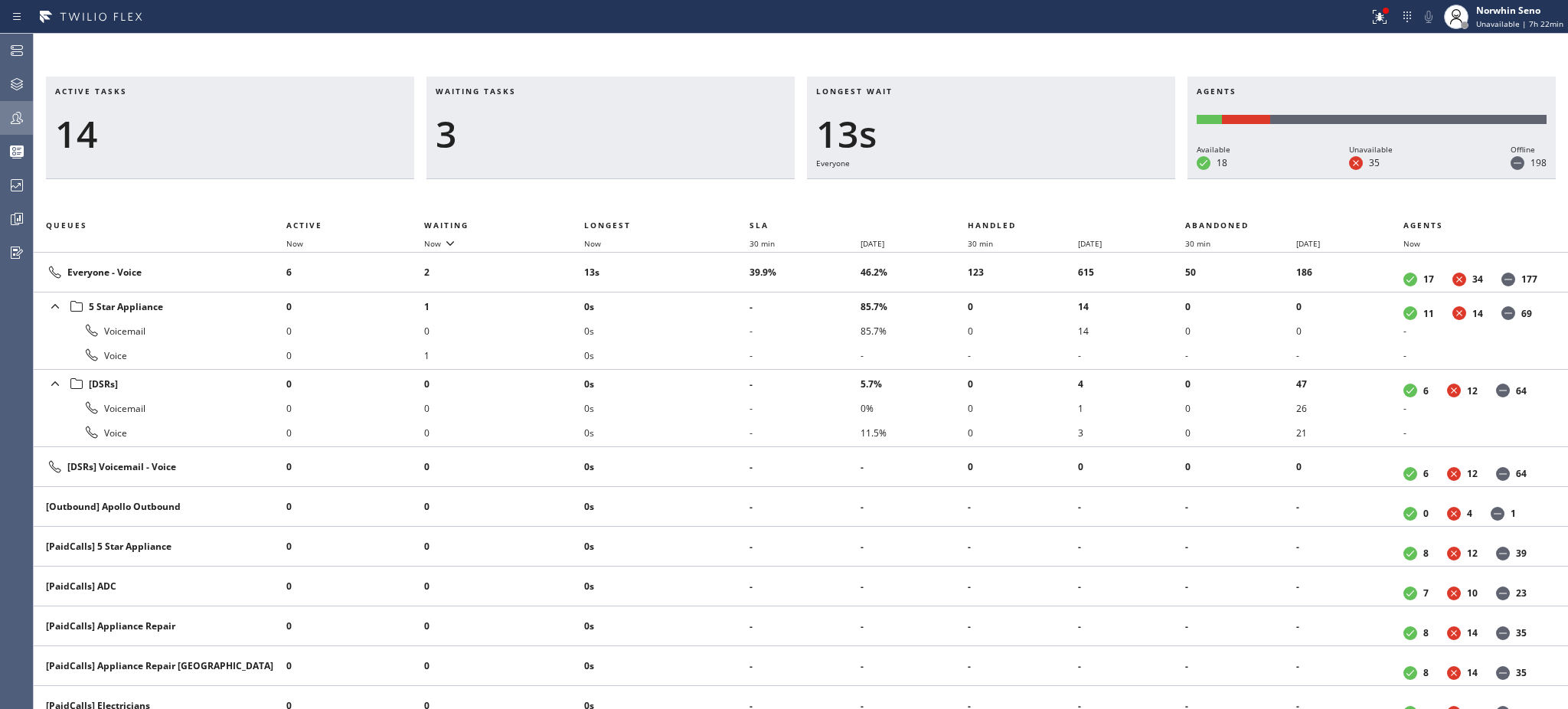
click at [532, 91] on h3 "Waiting tasks" at bounding box center [610, 97] width 350 height 23
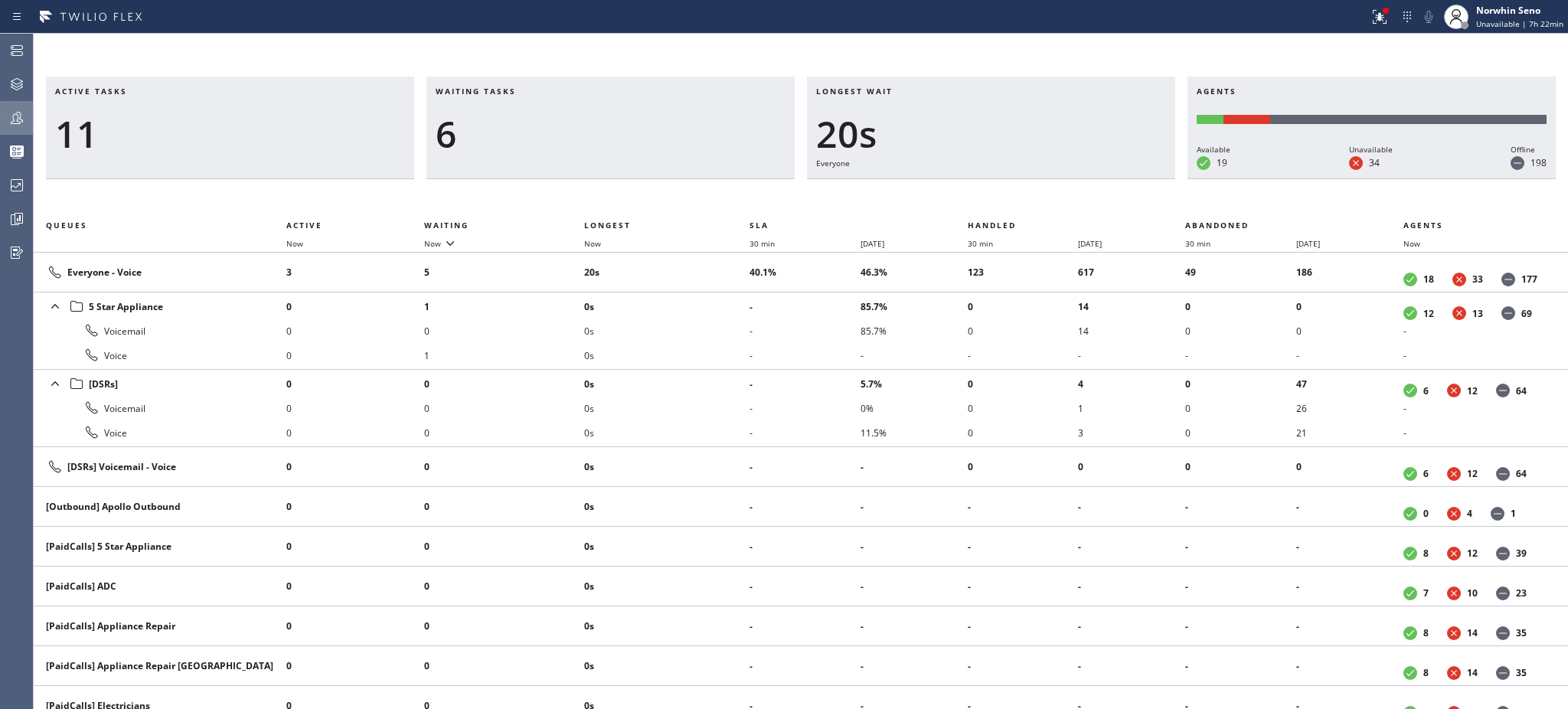
click at [532, 91] on h3 "Waiting tasks" at bounding box center [610, 97] width 350 height 23
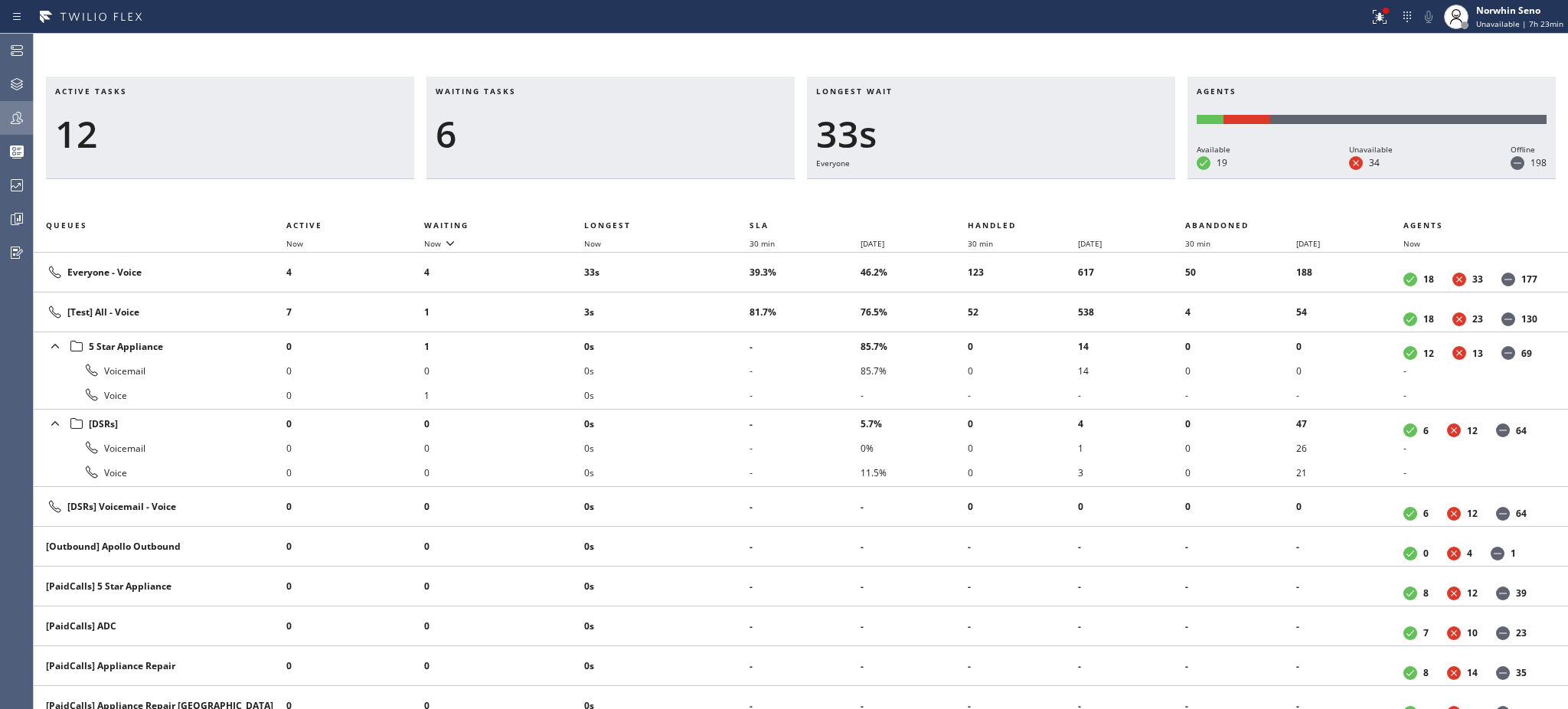
click at [532, 91] on h3 "Waiting tasks" at bounding box center [610, 97] width 350 height 23
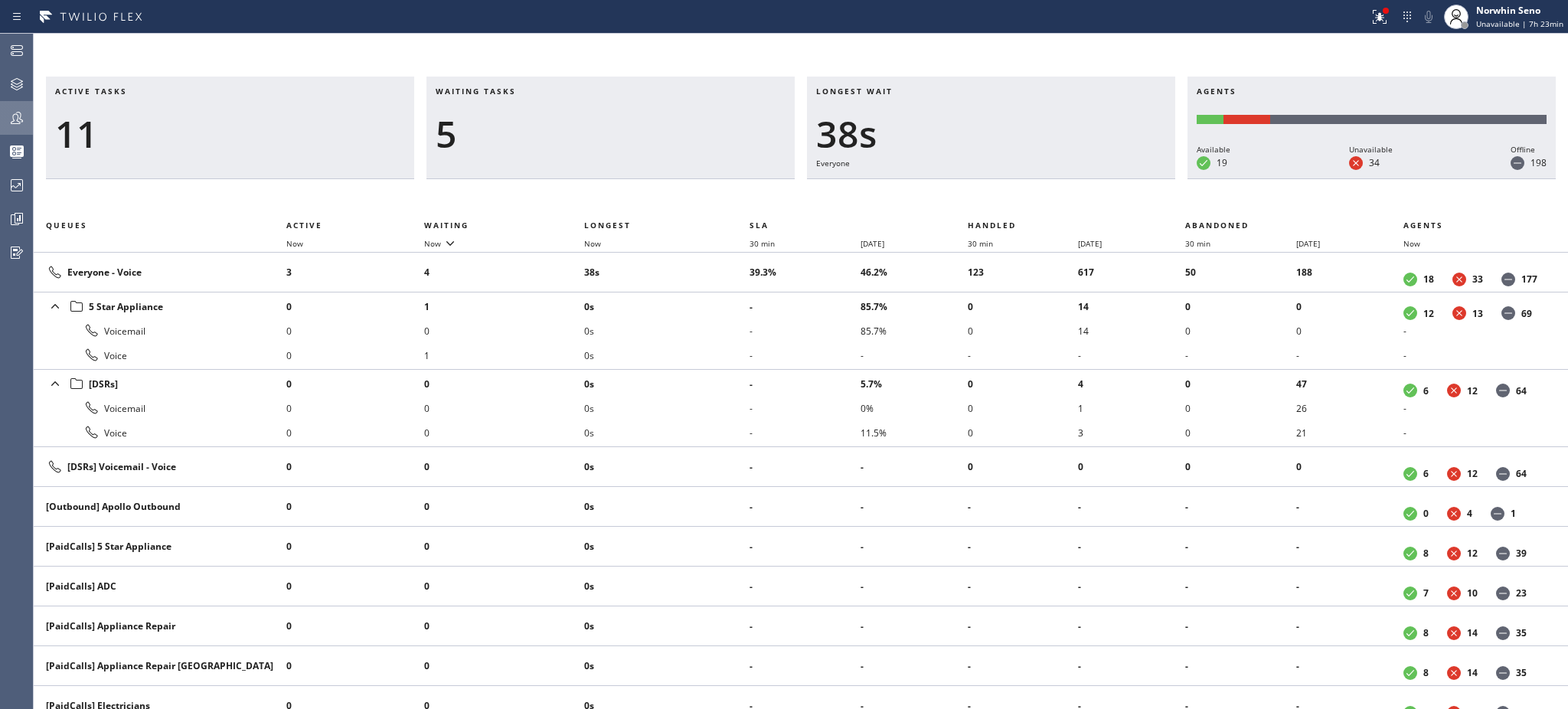
click at [532, 91] on h3 "Waiting tasks" at bounding box center [610, 97] width 350 height 23
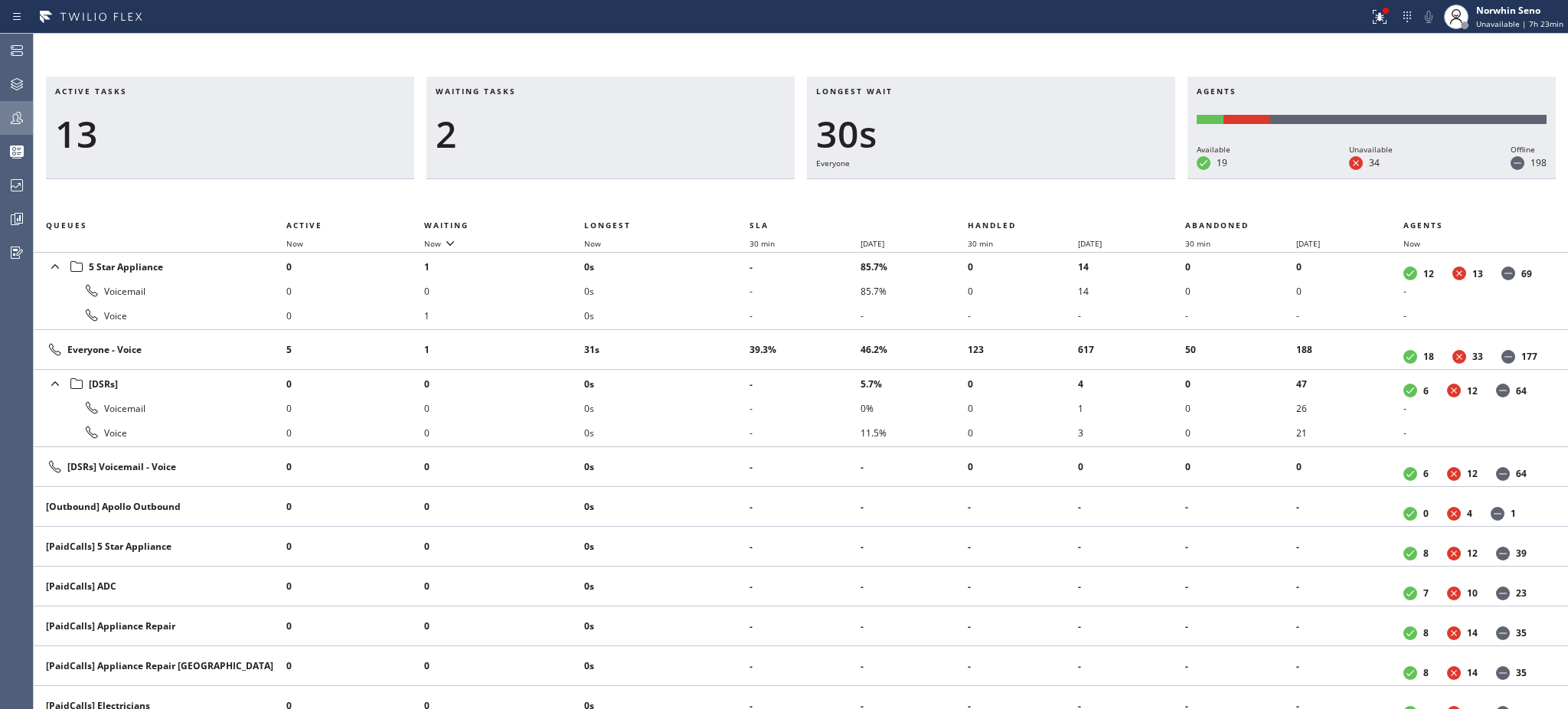
click at [532, 91] on h3 "Waiting tasks" at bounding box center [610, 97] width 350 height 23
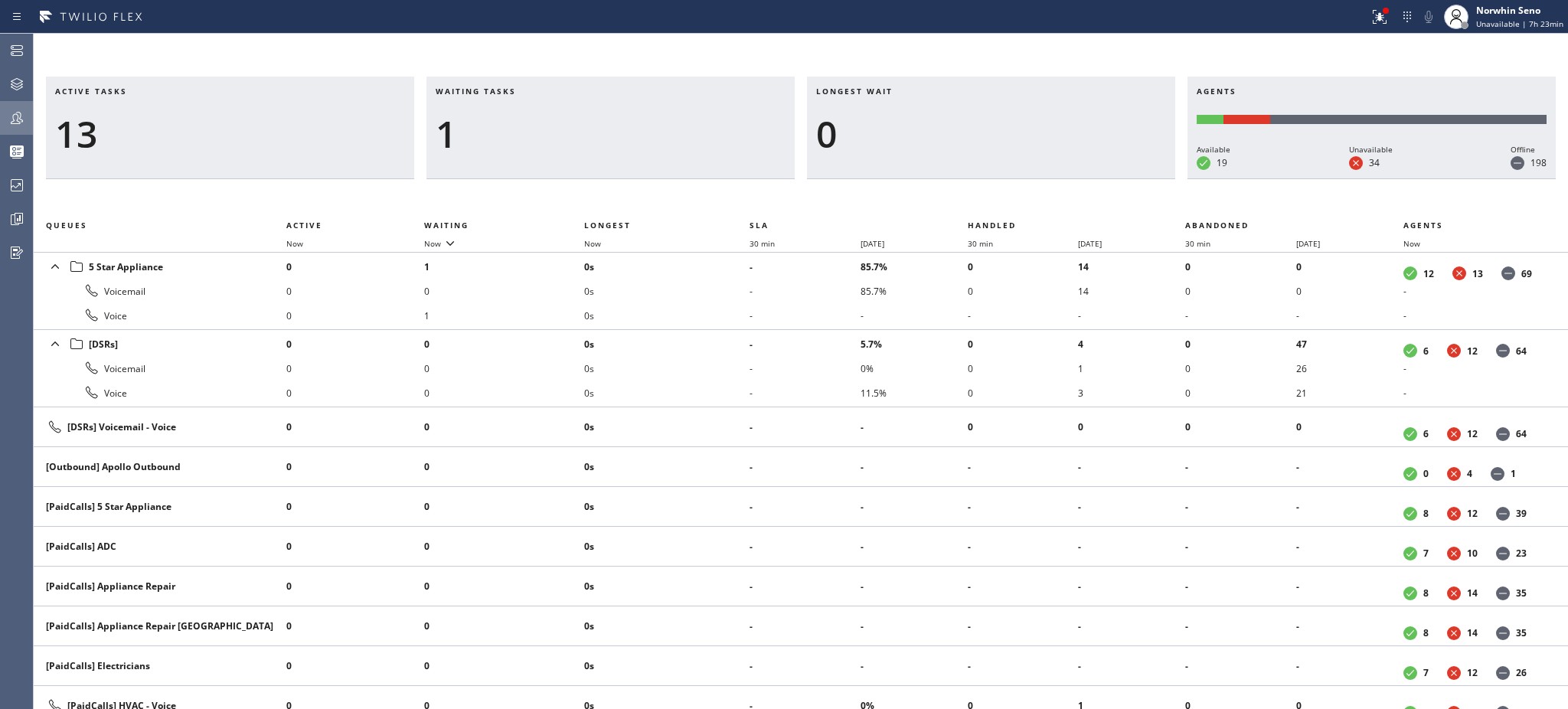
click at [532, 91] on h3 "Waiting tasks" at bounding box center [610, 97] width 350 height 23
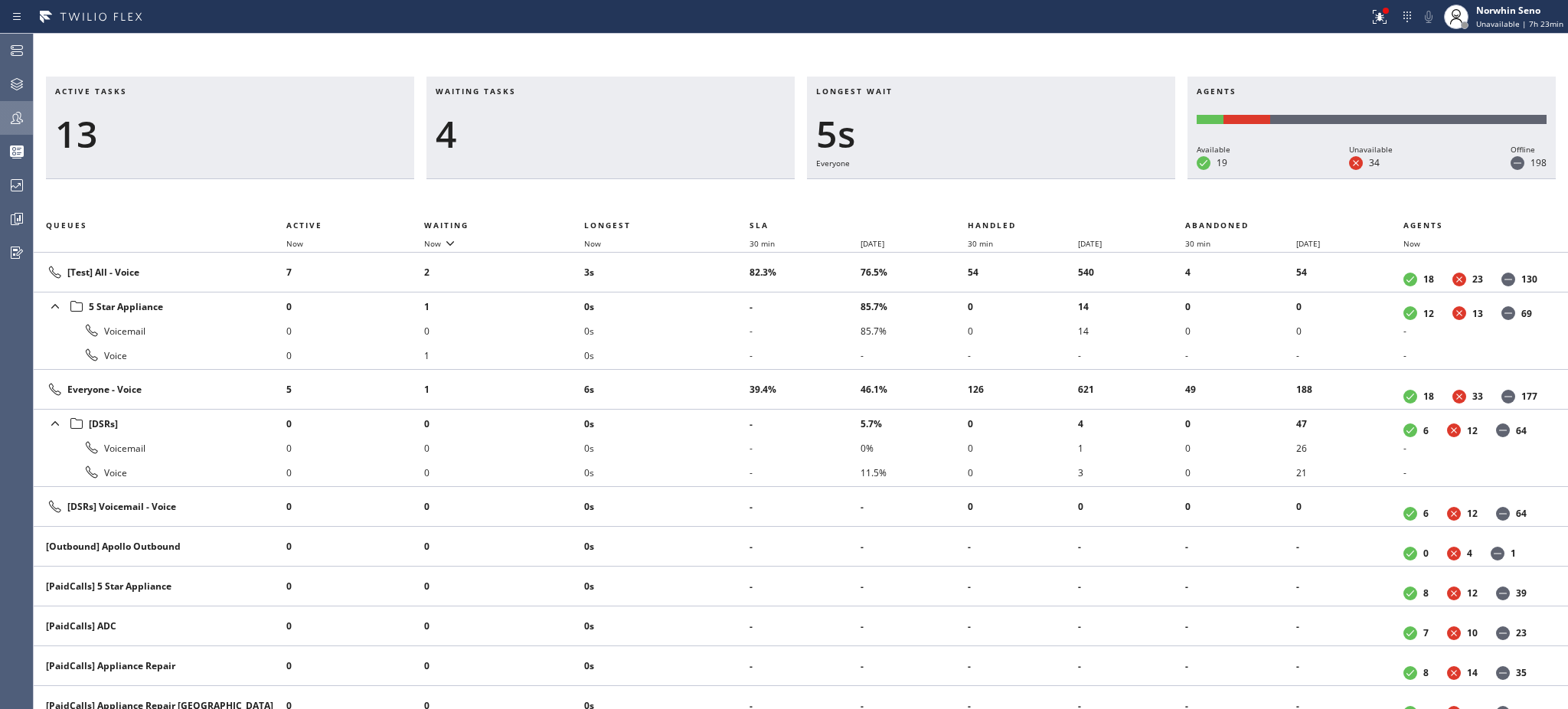
click at [532, 91] on h3 "Waiting tasks" at bounding box center [610, 97] width 350 height 23
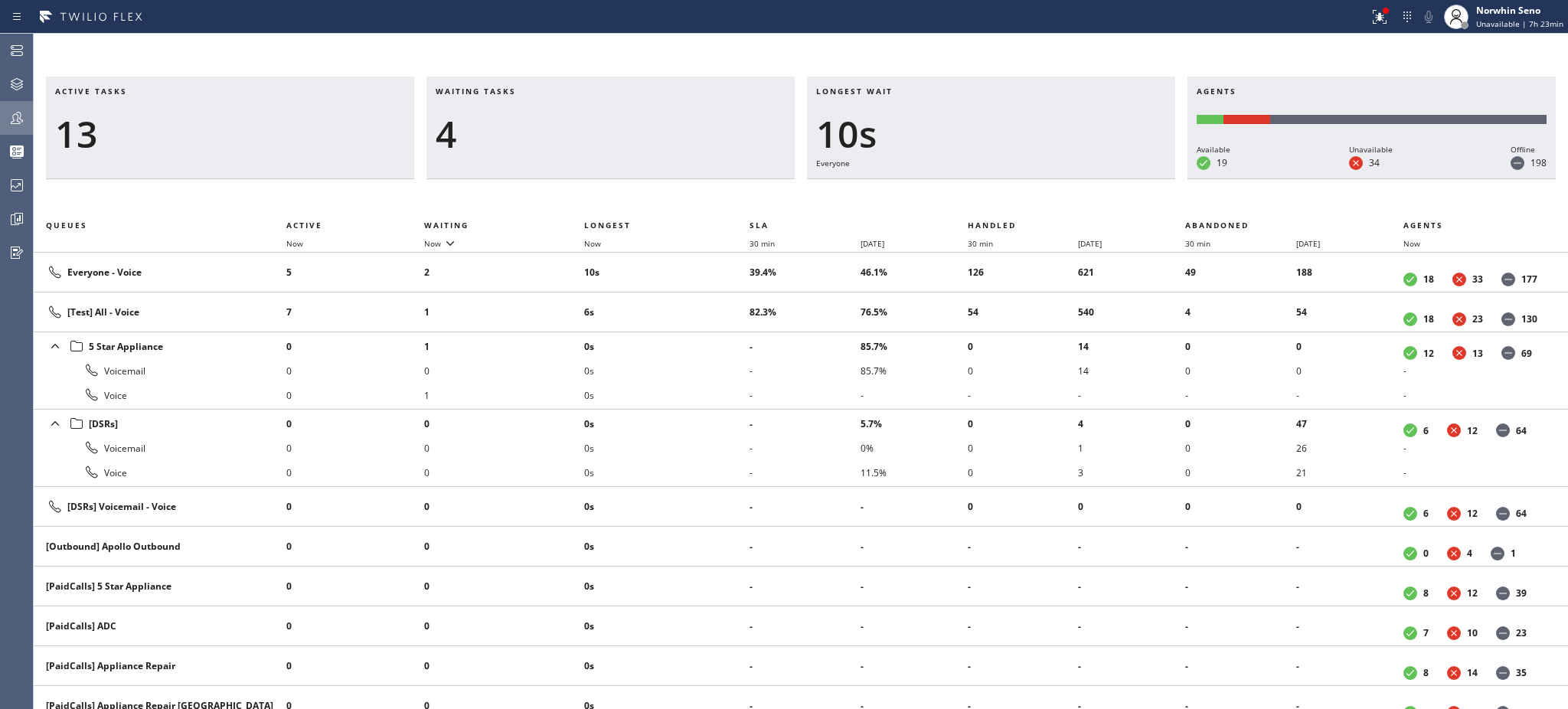
click at [532, 91] on h3 "Waiting tasks" at bounding box center [610, 97] width 350 height 23
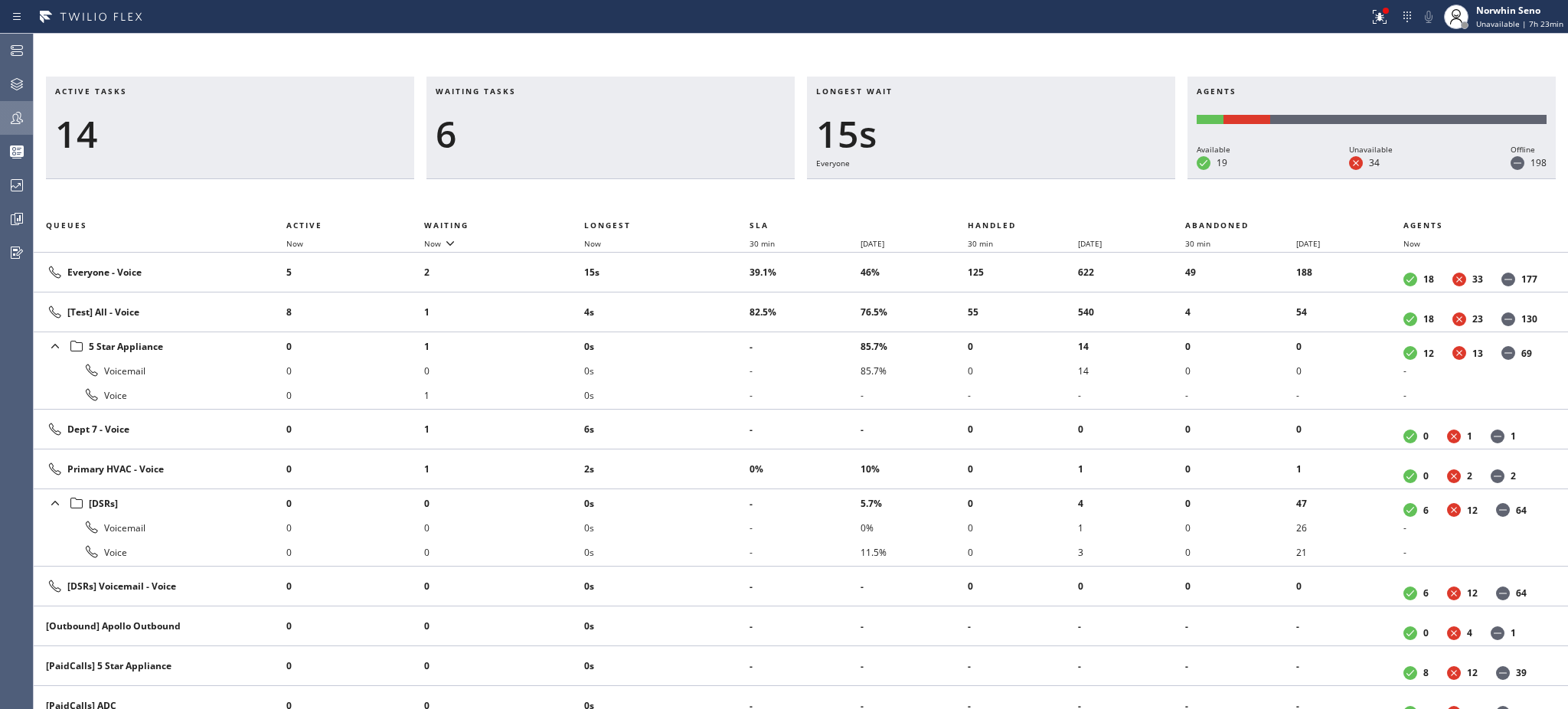
click at [532, 91] on h3 "Waiting tasks" at bounding box center [610, 97] width 350 height 23
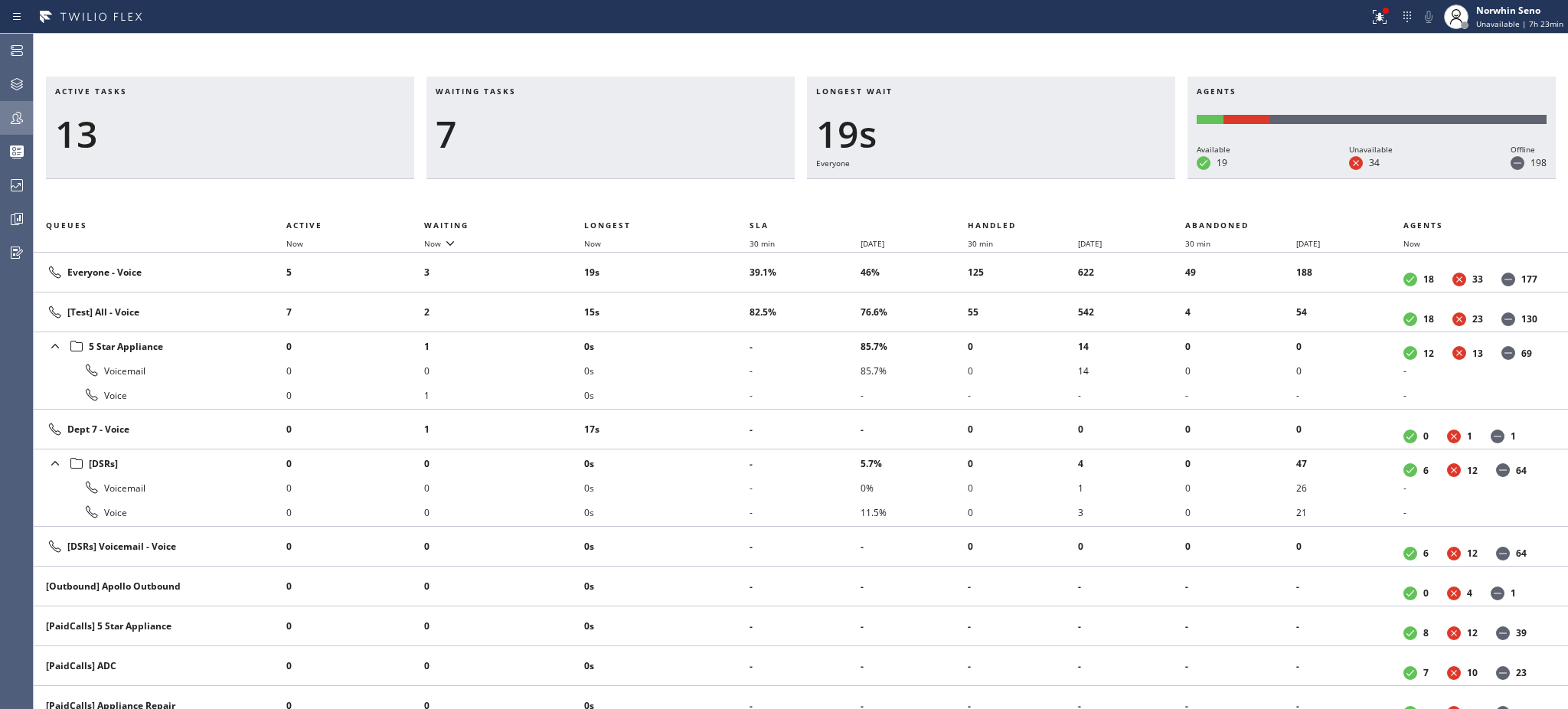
click at [532, 91] on h3 "Waiting tasks" at bounding box center [610, 97] width 350 height 23
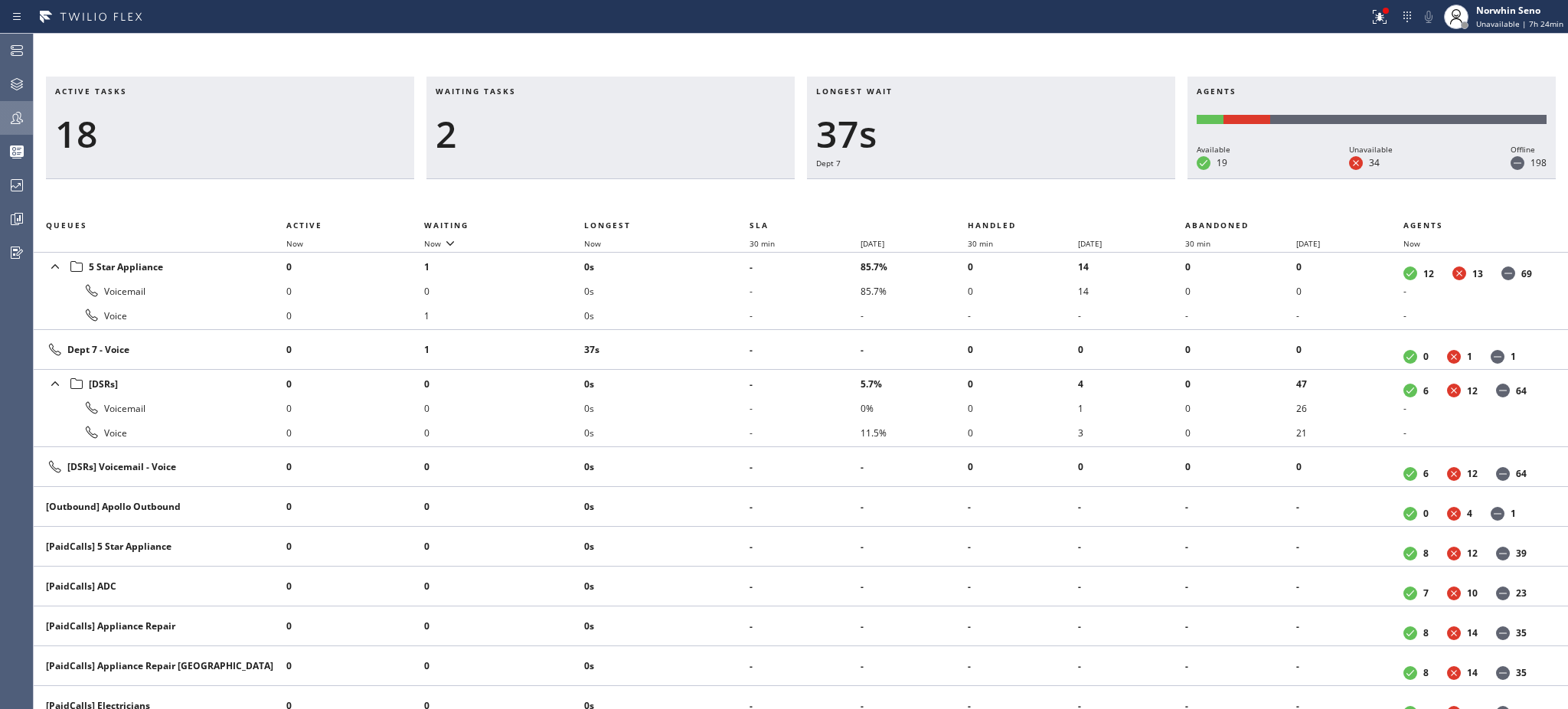
click at [532, 91] on h3 "Waiting tasks" at bounding box center [610, 97] width 350 height 23
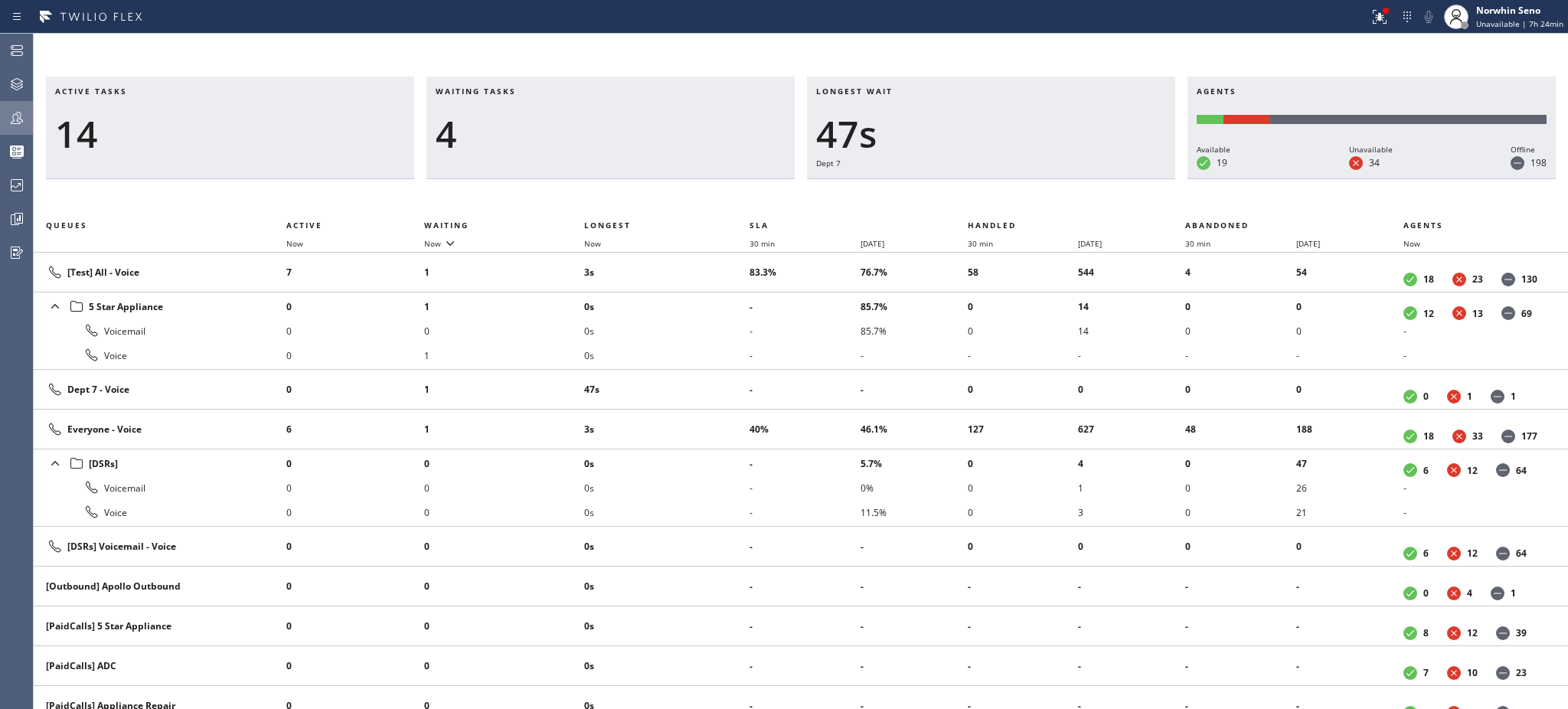
click at [532, 91] on h3 "Waiting tasks" at bounding box center [610, 97] width 350 height 23
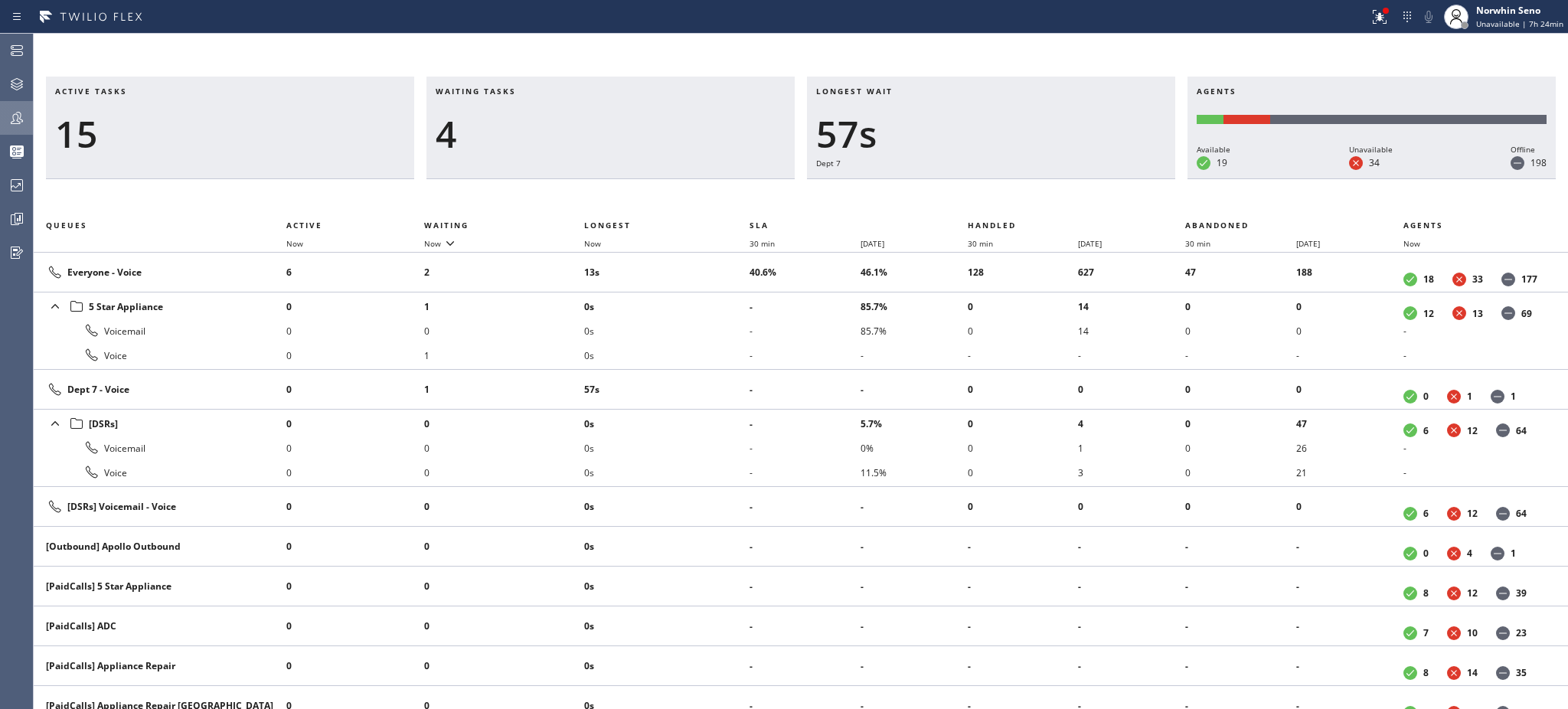
click at [532, 91] on h3 "Waiting tasks" at bounding box center [610, 97] width 350 height 23
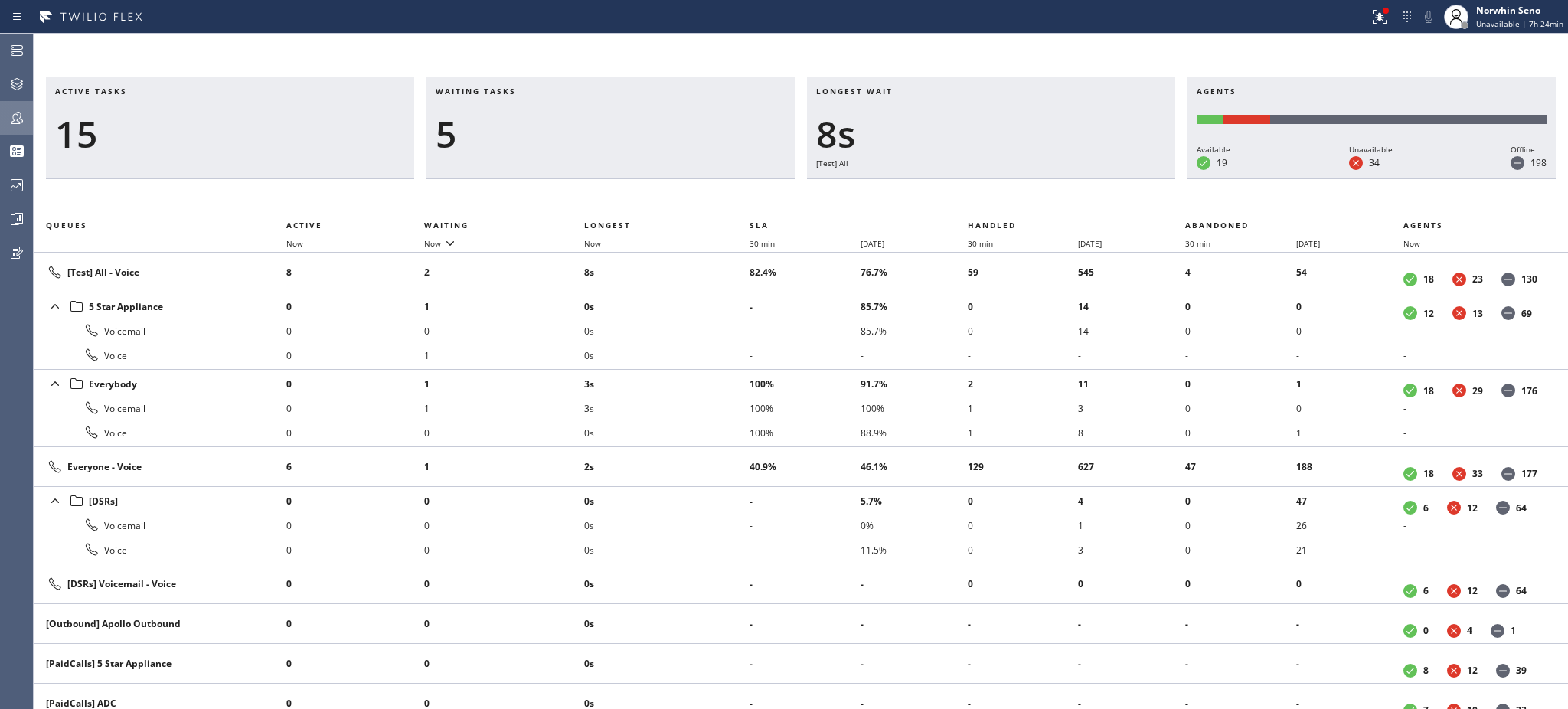
click at [532, 91] on h3 "Waiting tasks" at bounding box center [610, 97] width 350 height 23
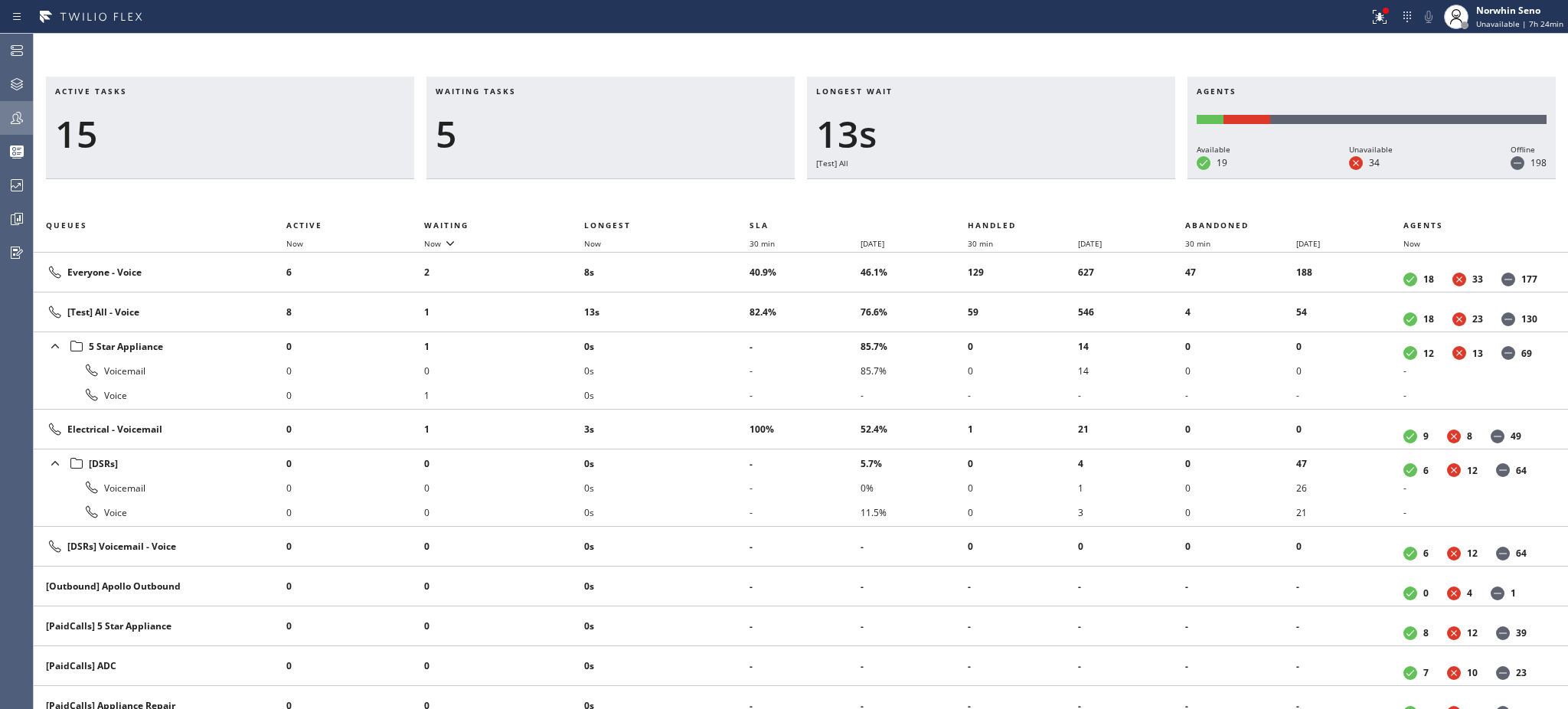
click at [532, 91] on h3 "Waiting tasks" at bounding box center [610, 97] width 350 height 23
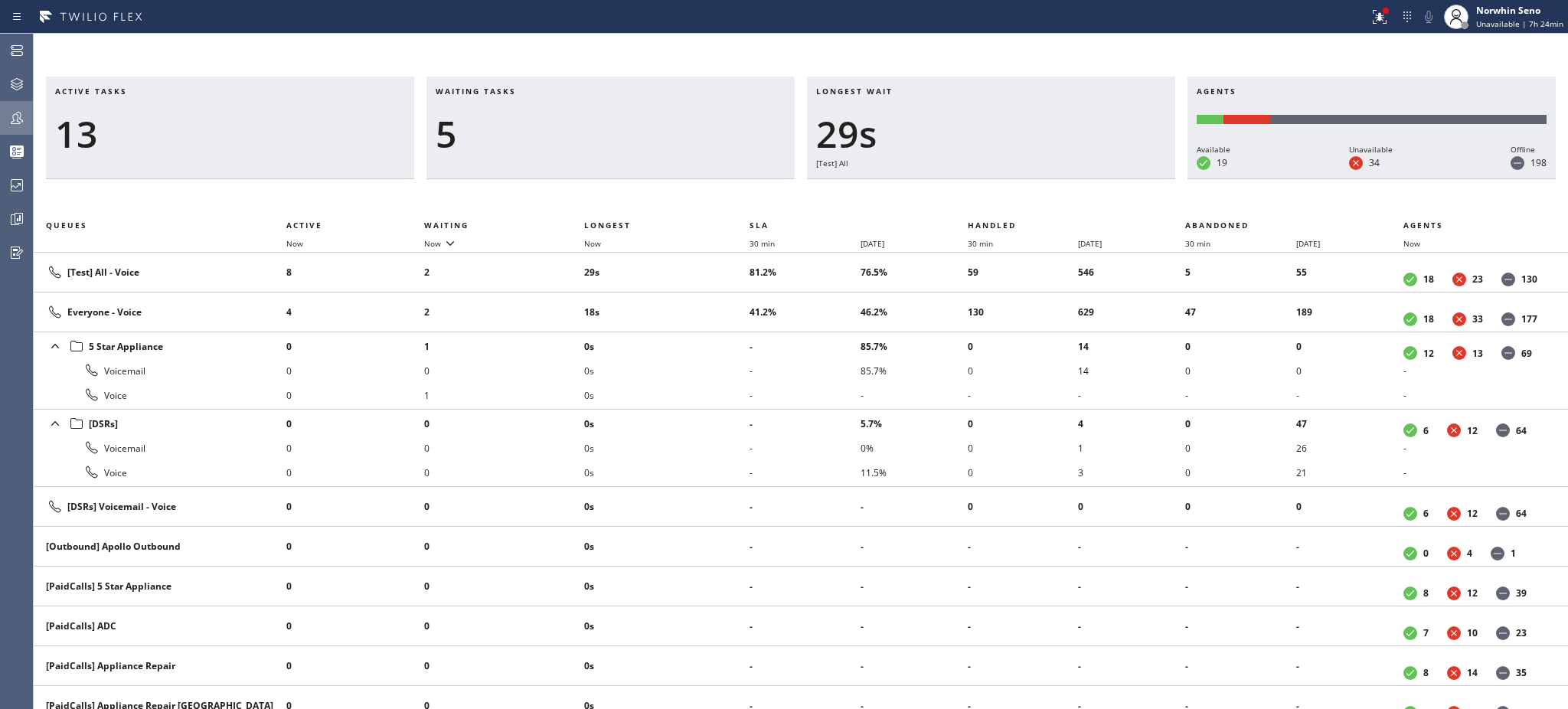
click at [532, 91] on h3 "Waiting tasks" at bounding box center [610, 97] width 350 height 23
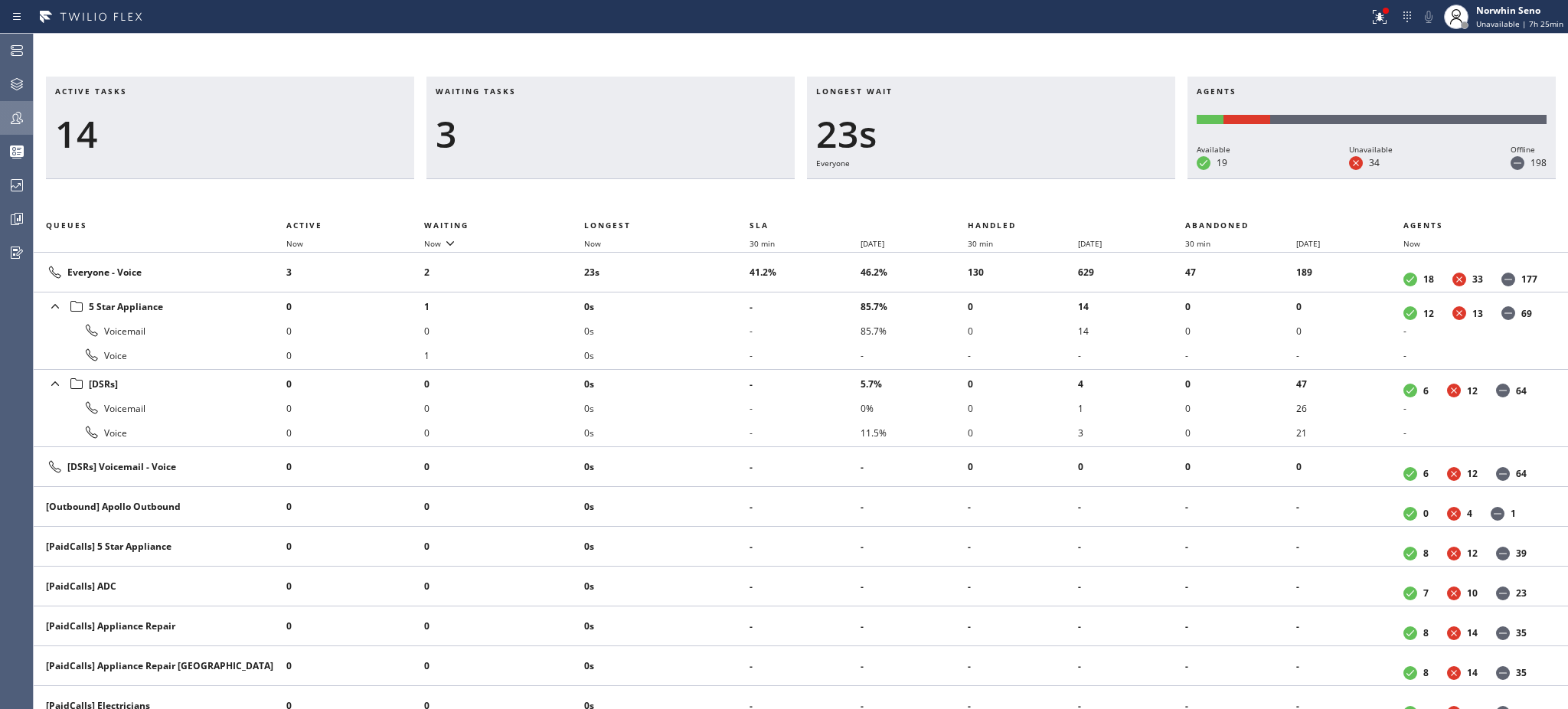
click at [532, 91] on h3 "Waiting tasks" at bounding box center [610, 97] width 350 height 23
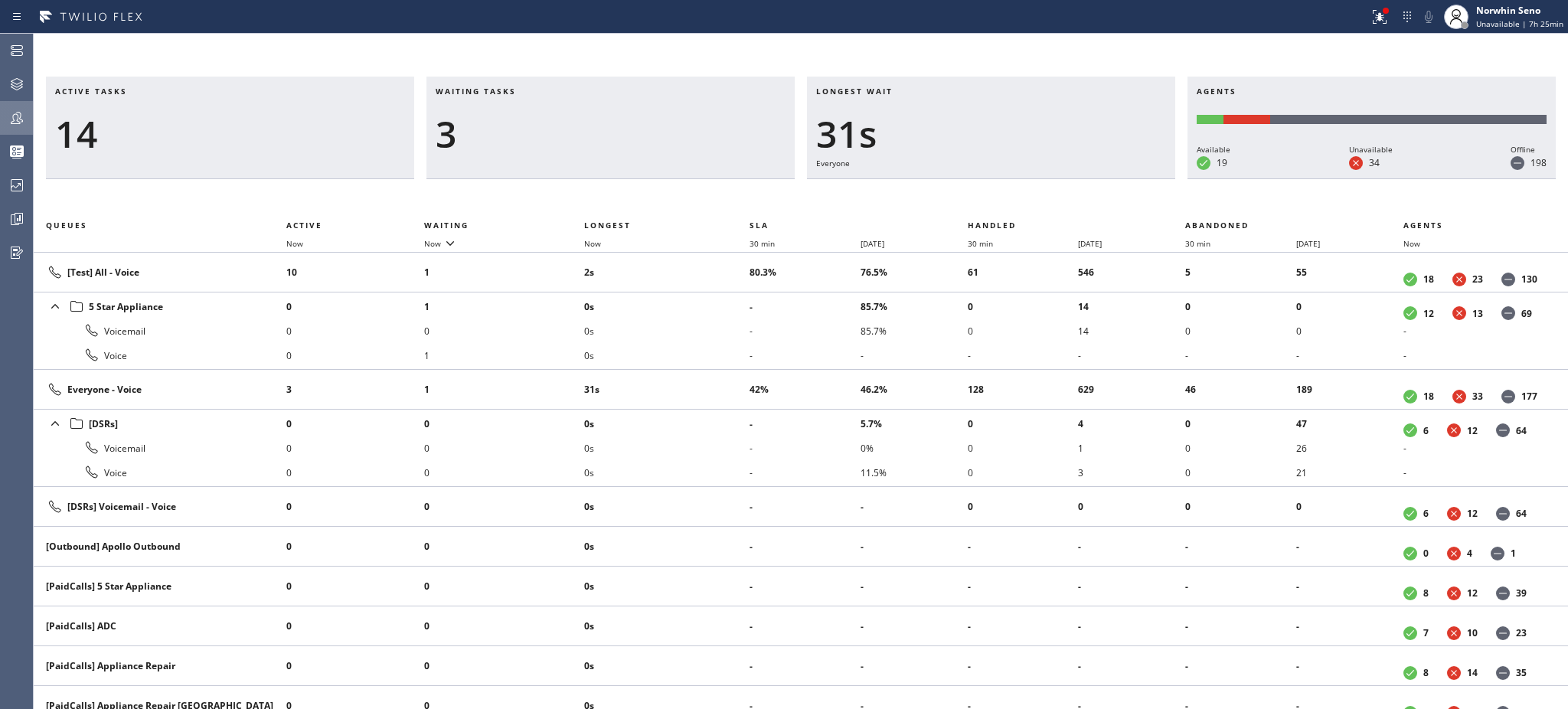
click at [532, 91] on h3 "Waiting tasks" at bounding box center [610, 97] width 350 height 23
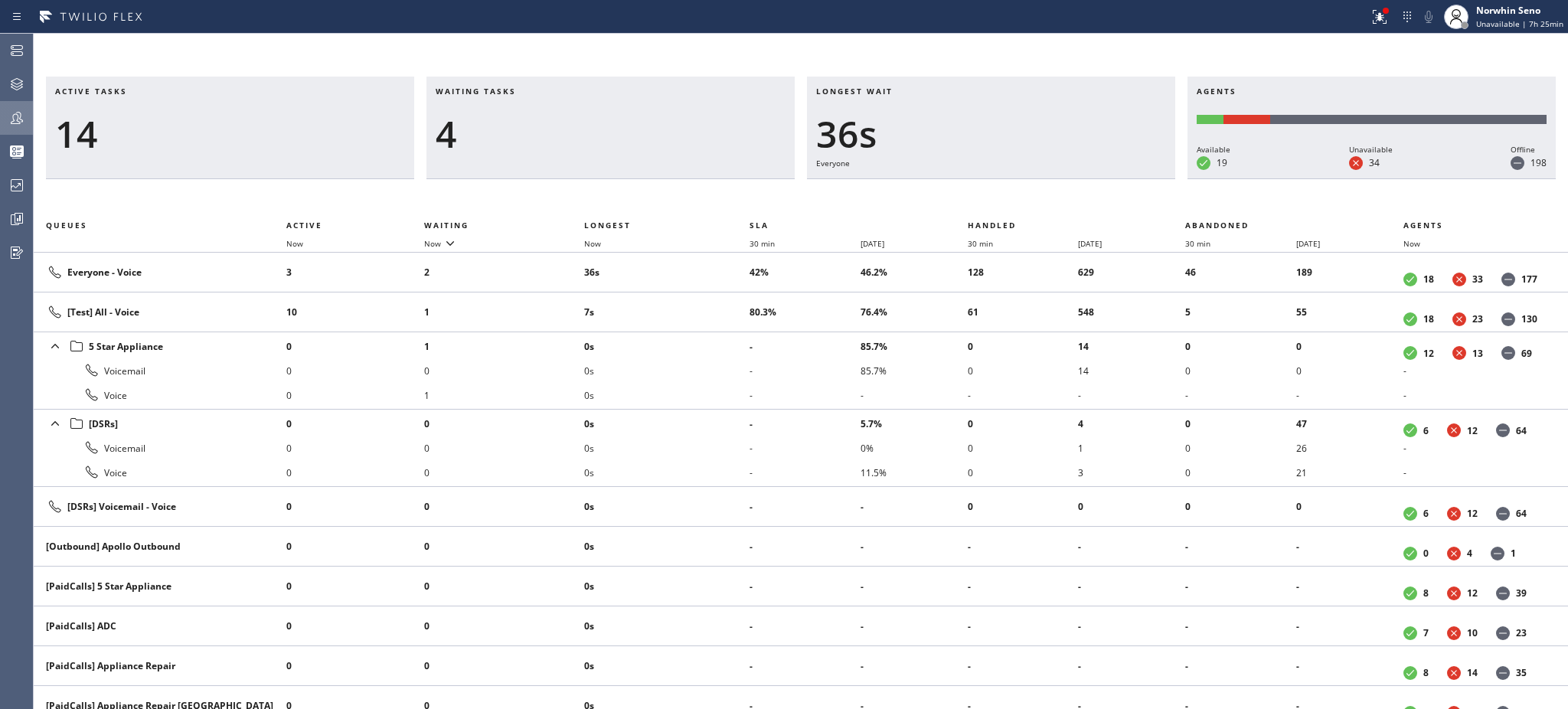
click at [532, 91] on h3 "Waiting tasks" at bounding box center [610, 97] width 350 height 23
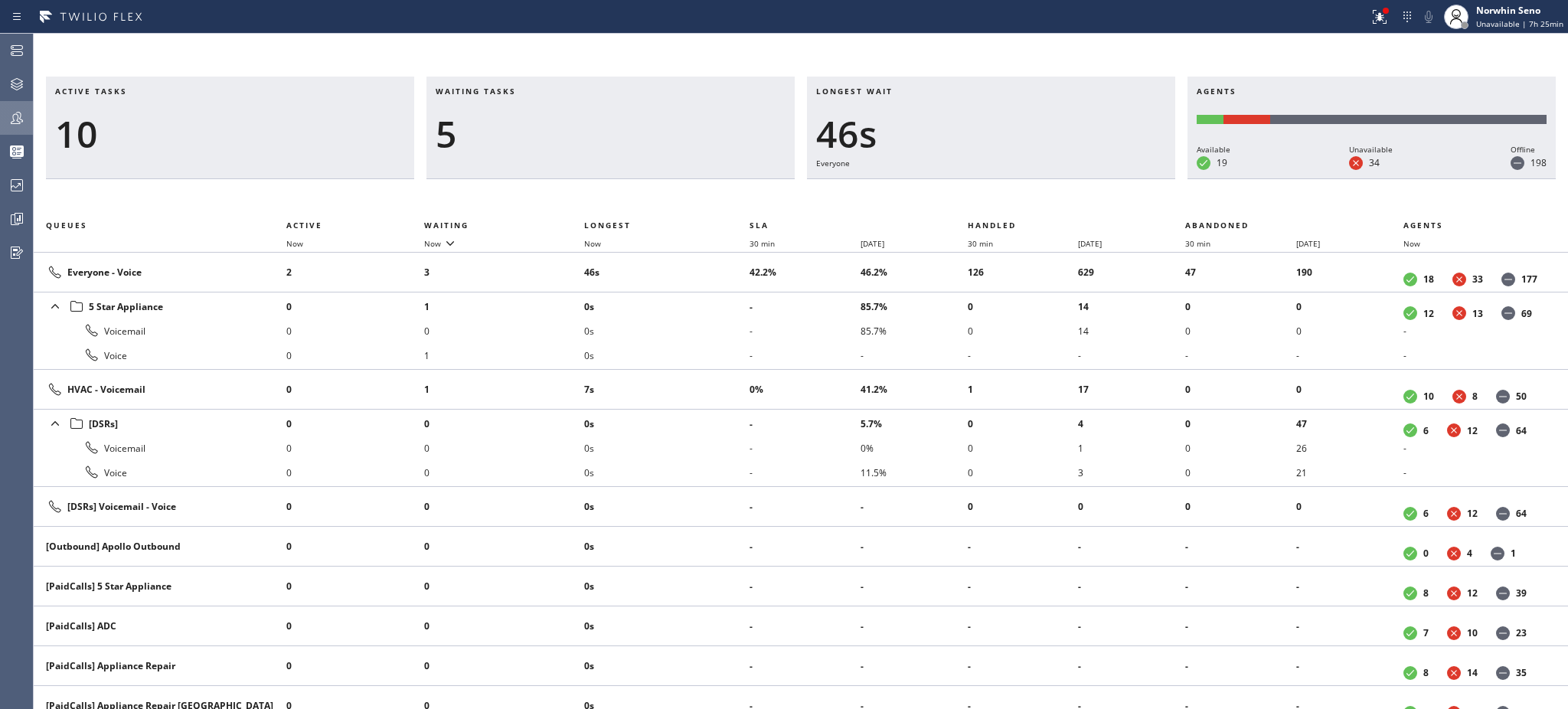
click at [532, 91] on h3 "Waiting tasks" at bounding box center [610, 97] width 350 height 23
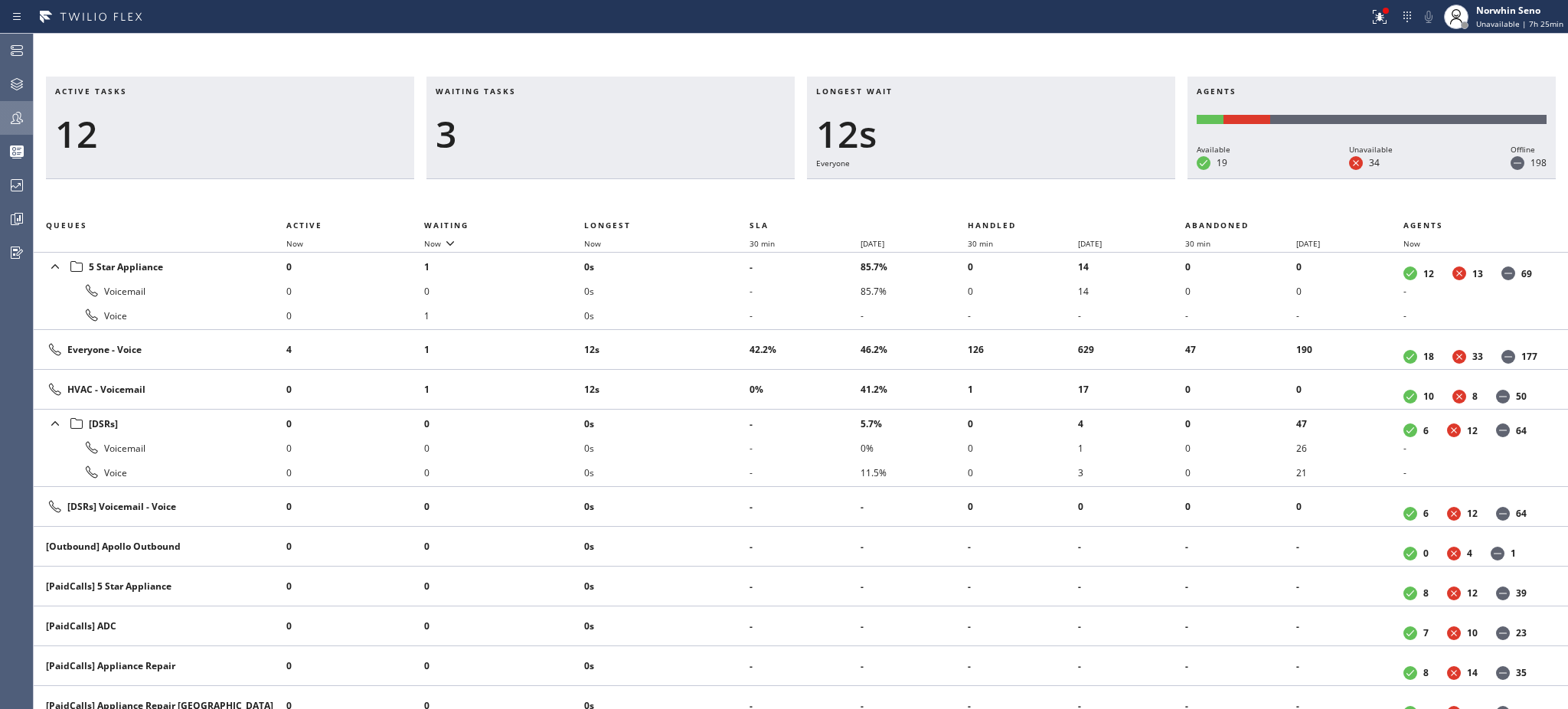
click at [532, 91] on h3 "Waiting tasks" at bounding box center [610, 97] width 350 height 23
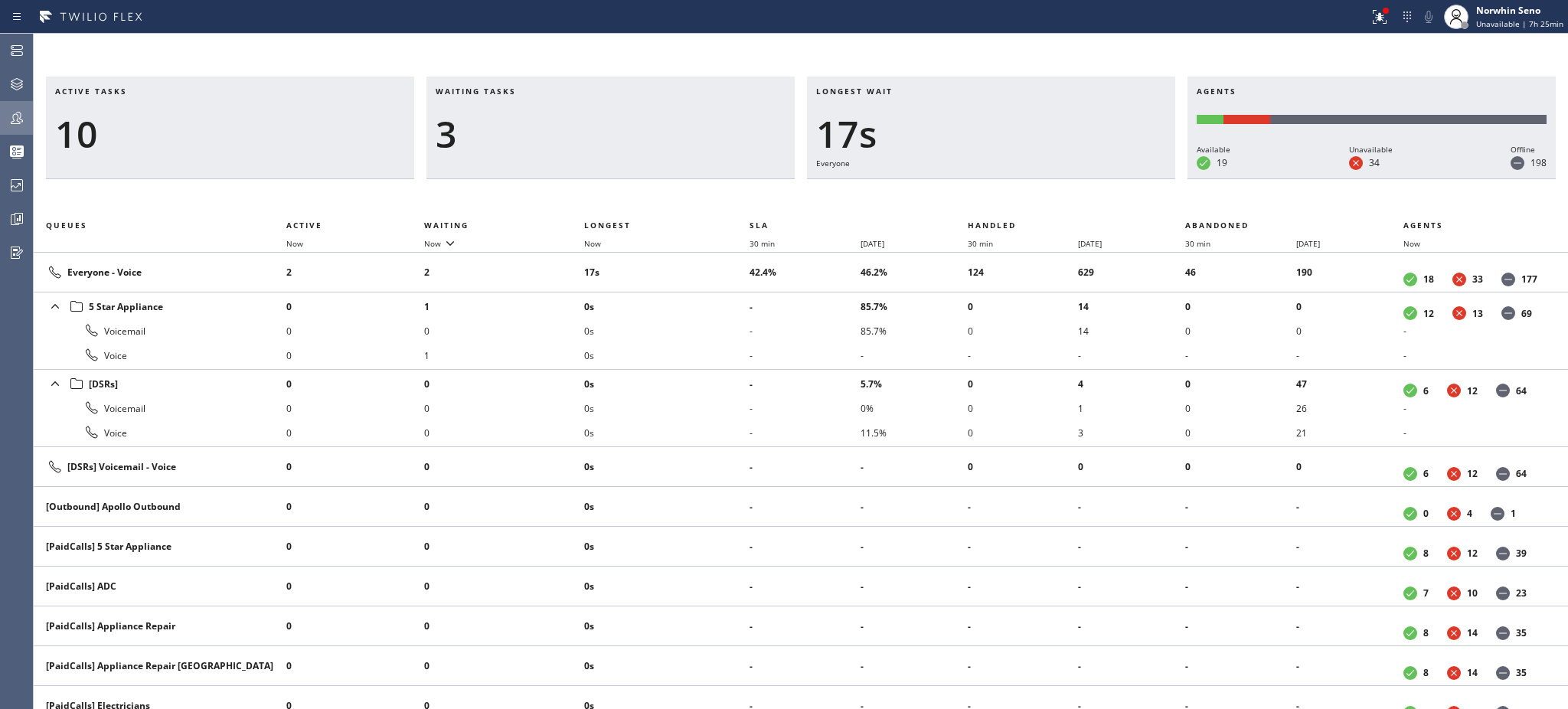
click at [532, 91] on h3 "Waiting tasks" at bounding box center [610, 97] width 350 height 23
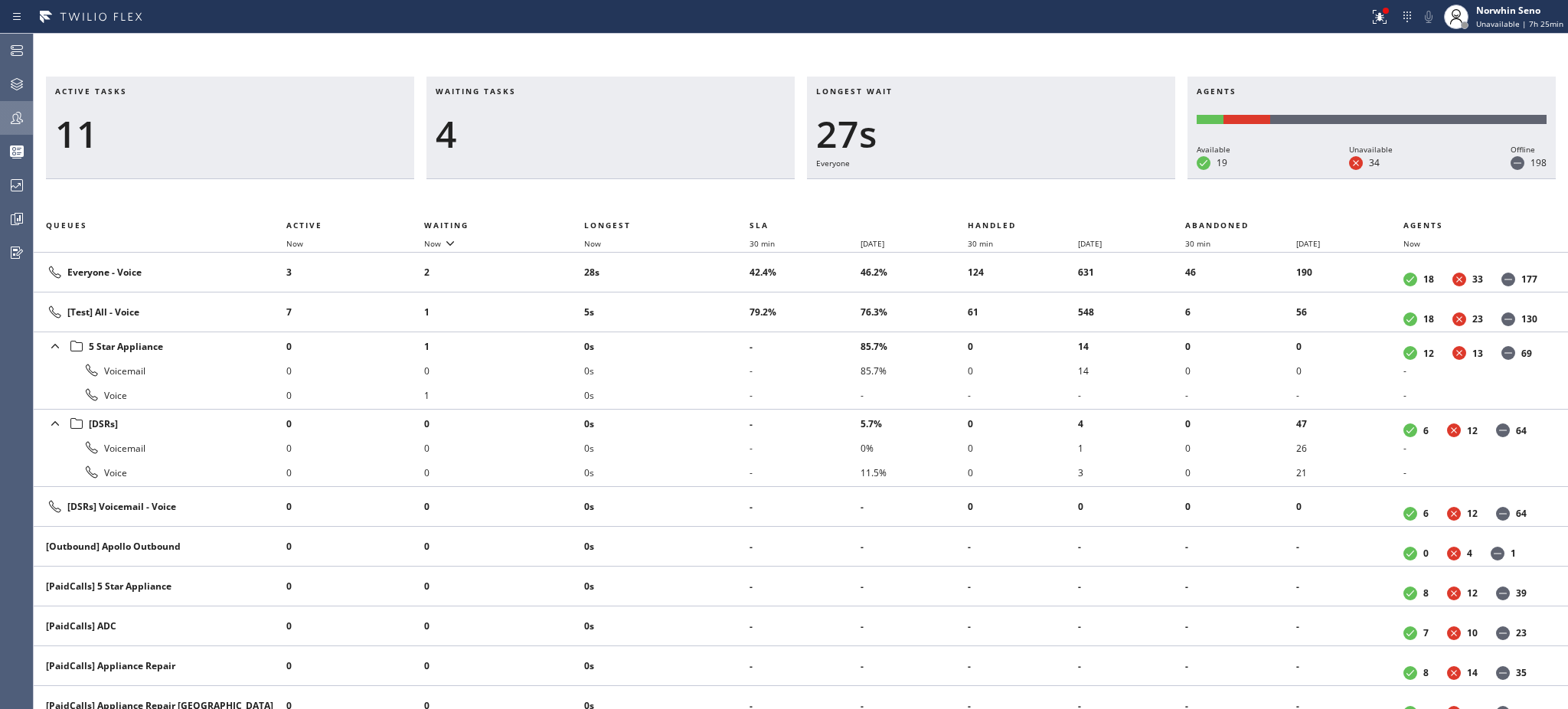
click at [532, 91] on h3 "Waiting tasks" at bounding box center [610, 97] width 350 height 23
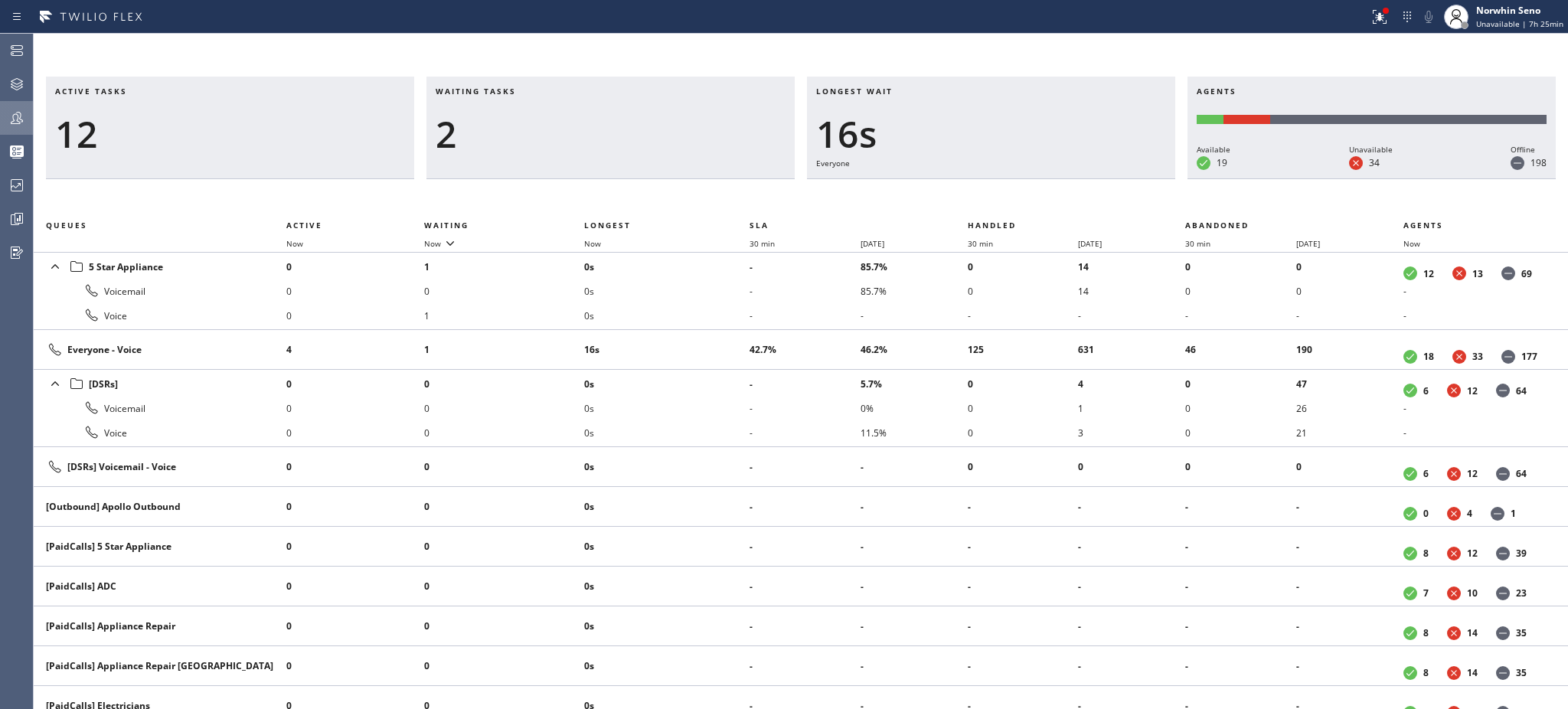
click at [532, 91] on h3 "Waiting tasks" at bounding box center [610, 97] width 350 height 23
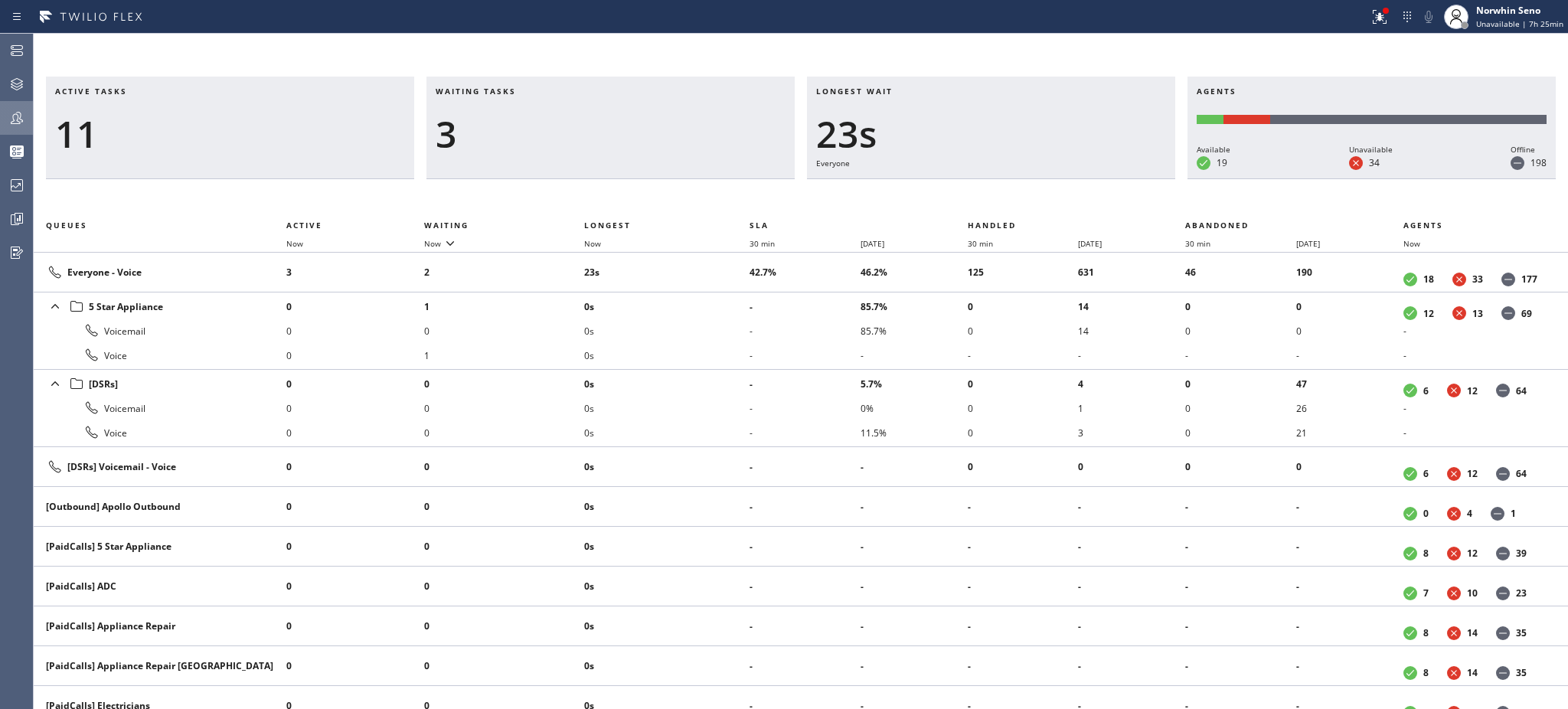
click at [532, 91] on h3 "Waiting tasks" at bounding box center [610, 97] width 350 height 23
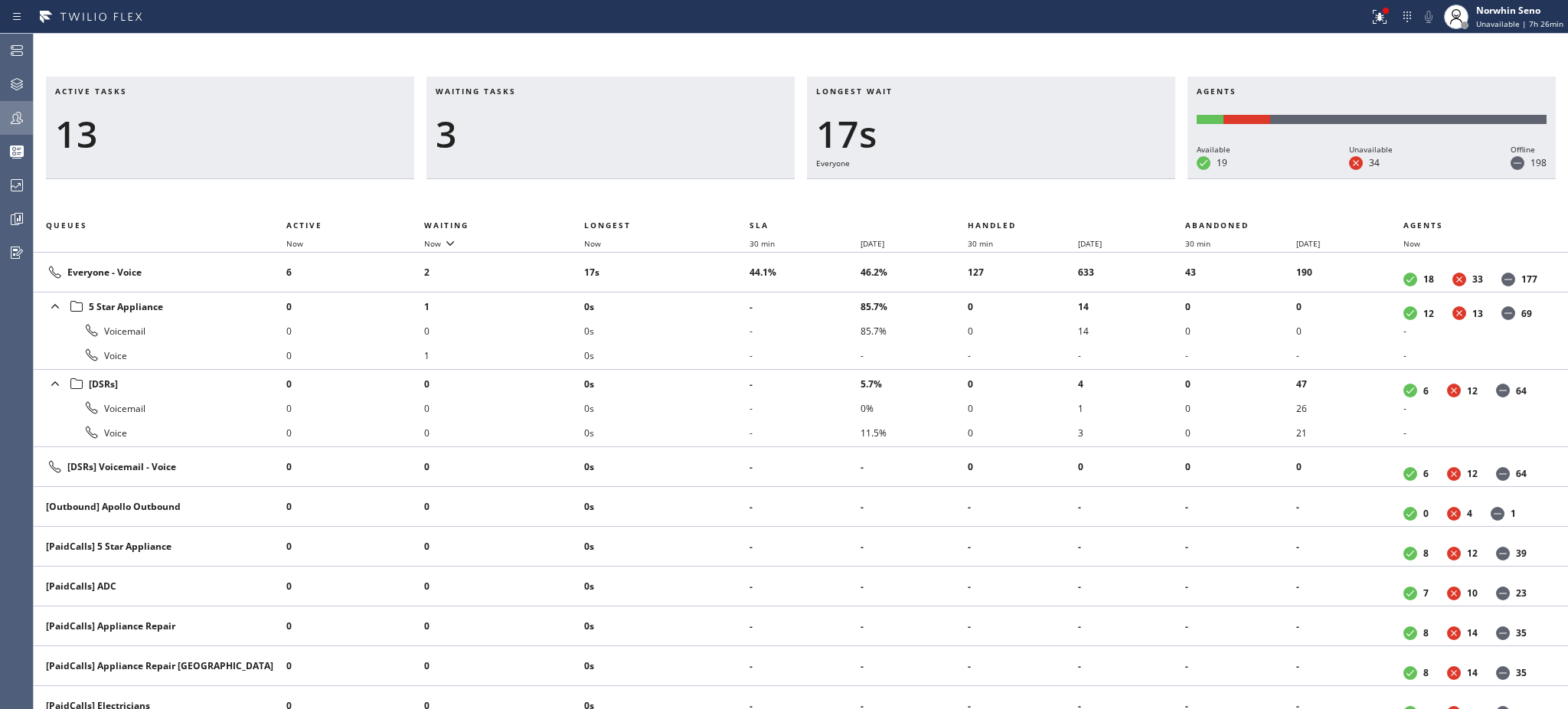
click at [532, 91] on h3 "Waiting tasks" at bounding box center [610, 97] width 350 height 23
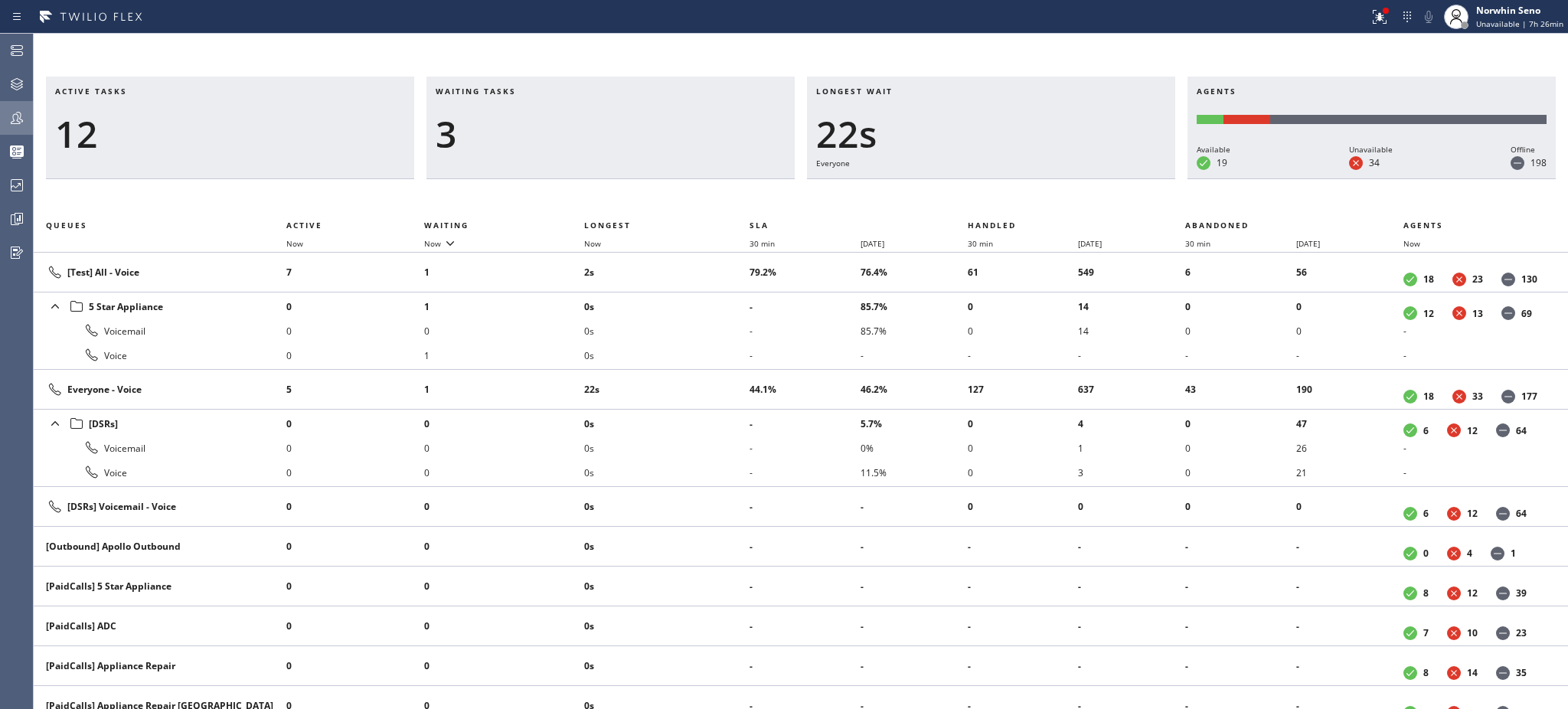
click at [532, 91] on h3 "Waiting tasks" at bounding box center [610, 97] width 350 height 23
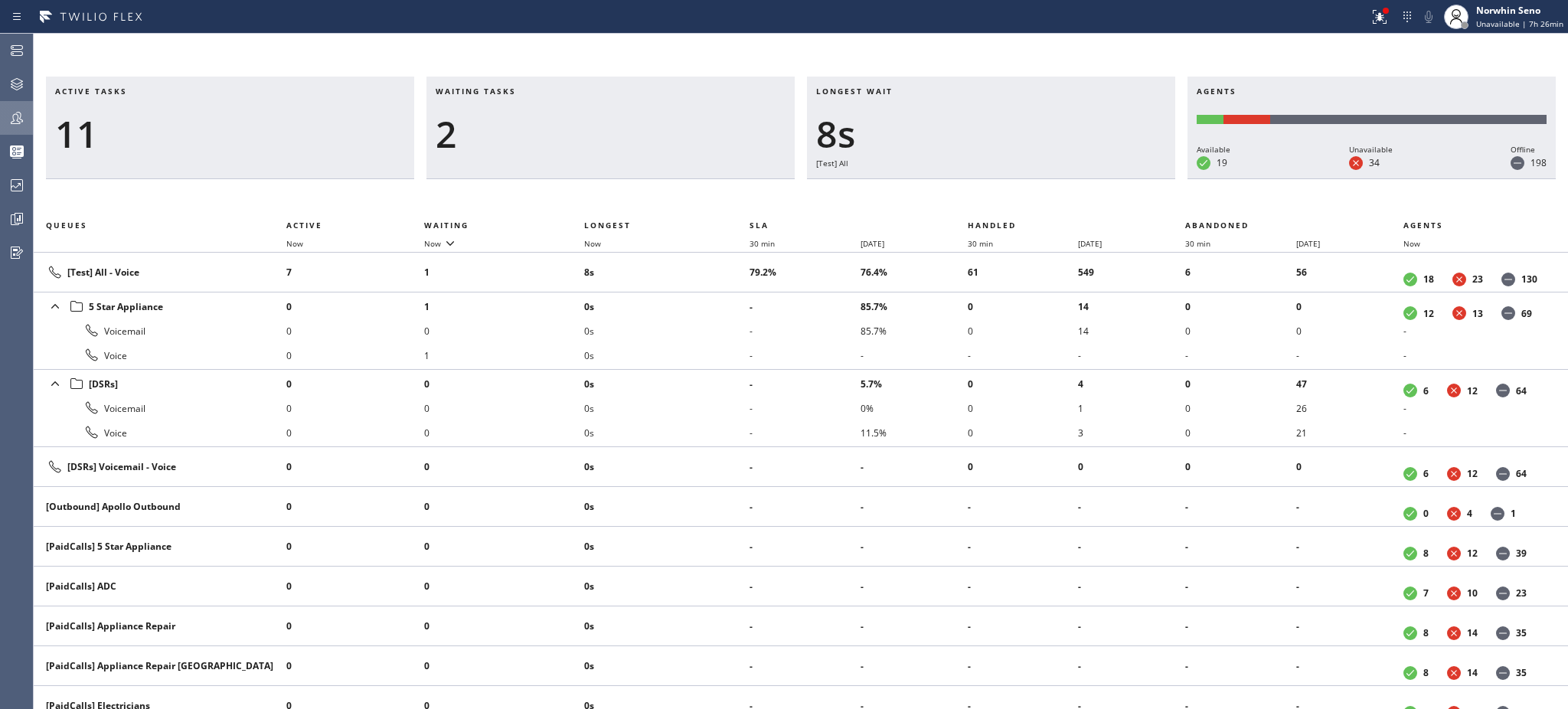
click at [532, 91] on h3 "Waiting tasks" at bounding box center [610, 97] width 350 height 23
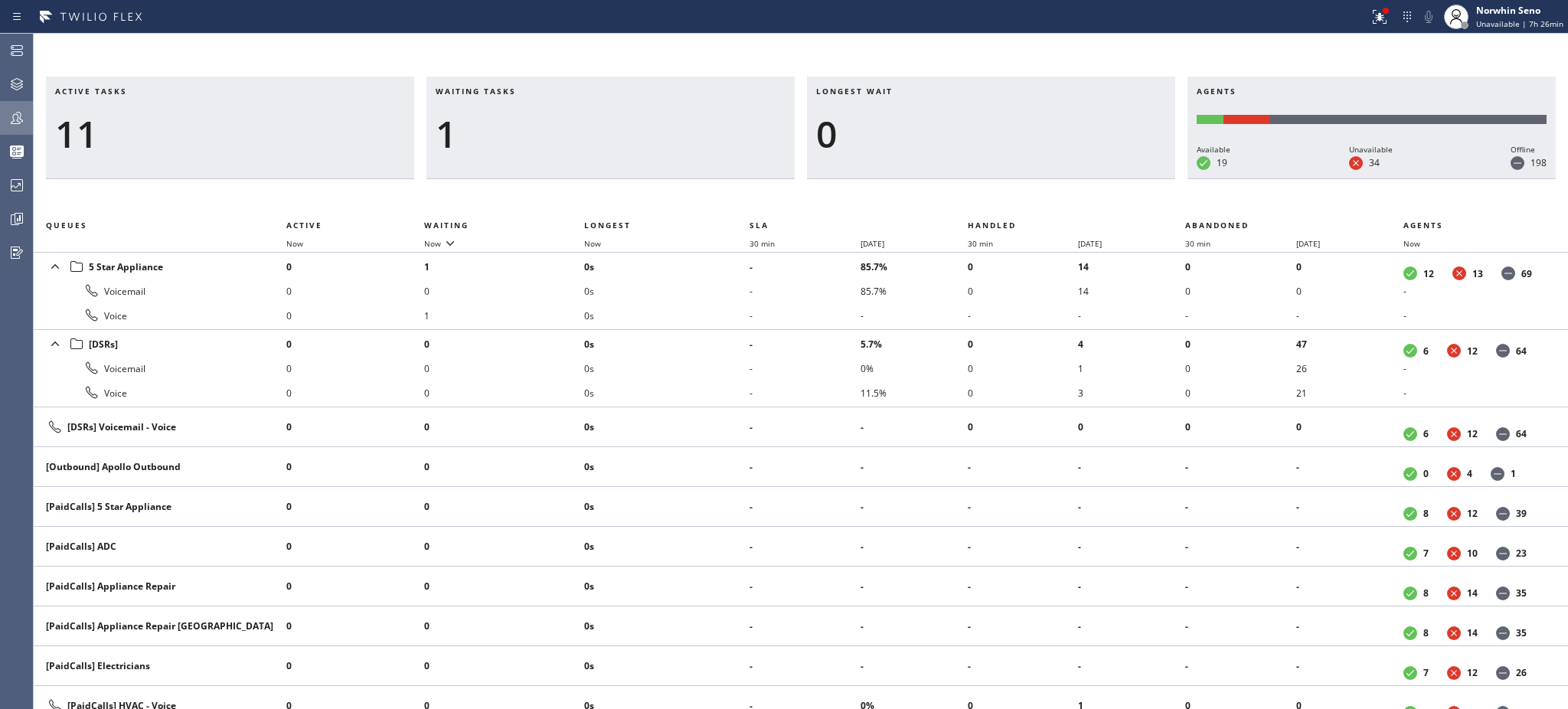
click at [532, 91] on h3 "Waiting tasks" at bounding box center [610, 97] width 350 height 23
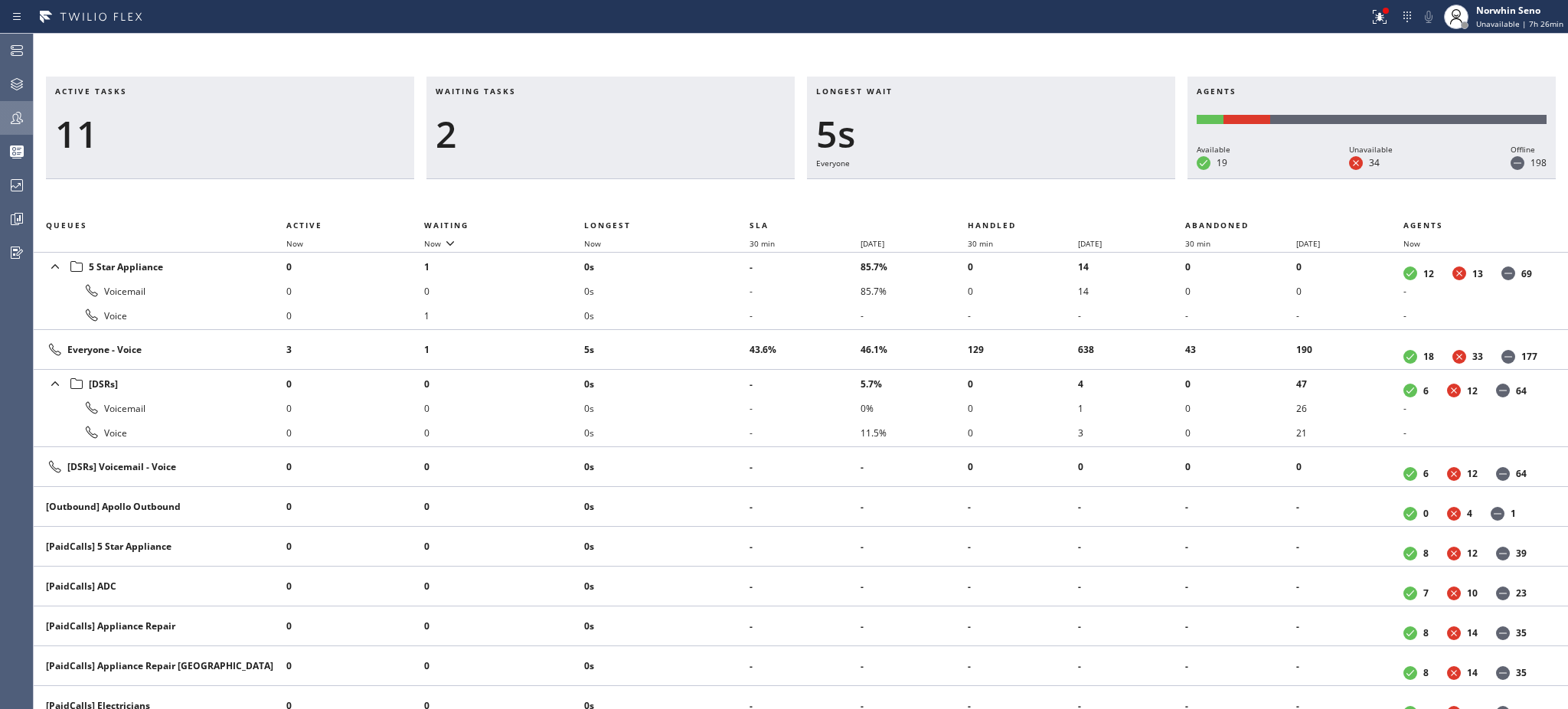
click at [532, 91] on h3 "Waiting tasks" at bounding box center [610, 97] width 350 height 23
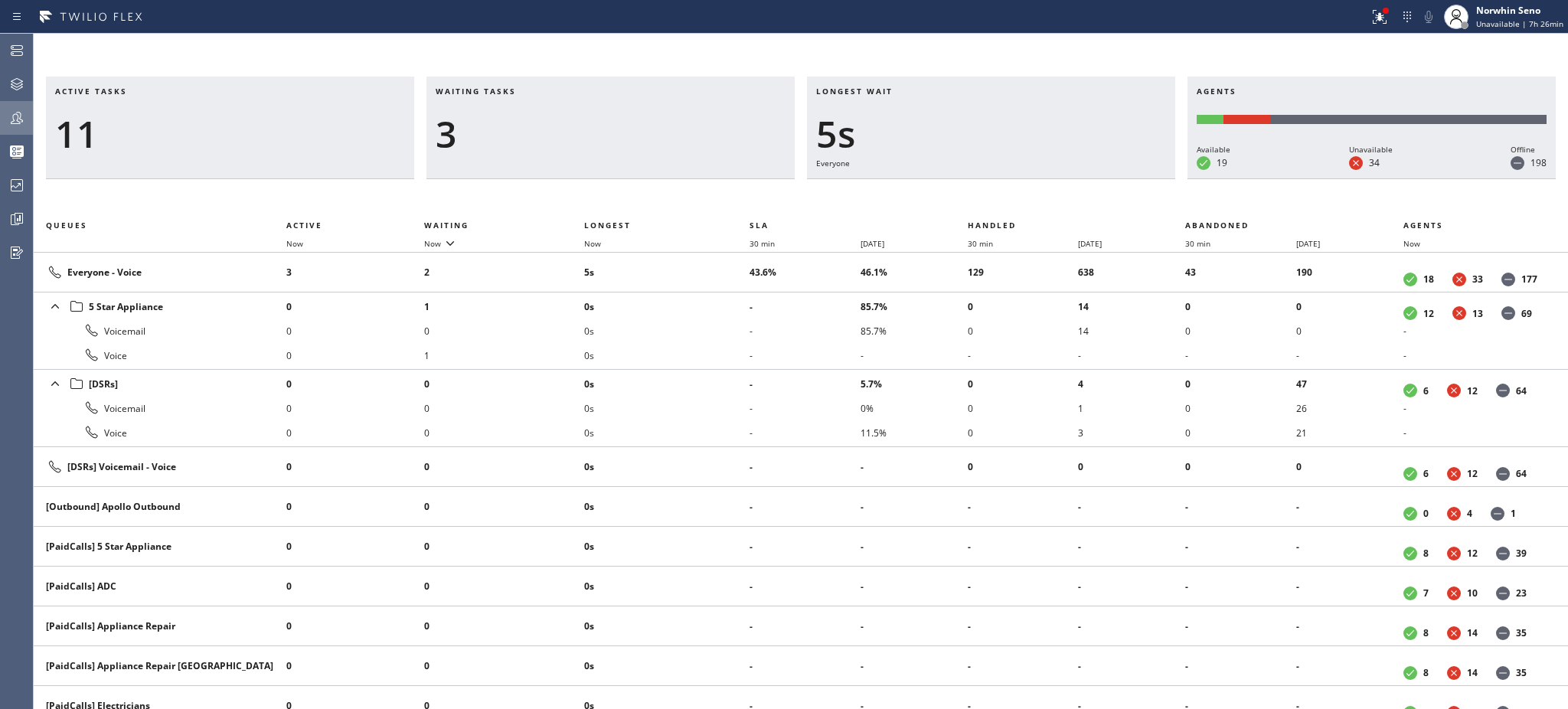
click at [532, 91] on h3 "Waiting tasks" at bounding box center [610, 97] width 350 height 23
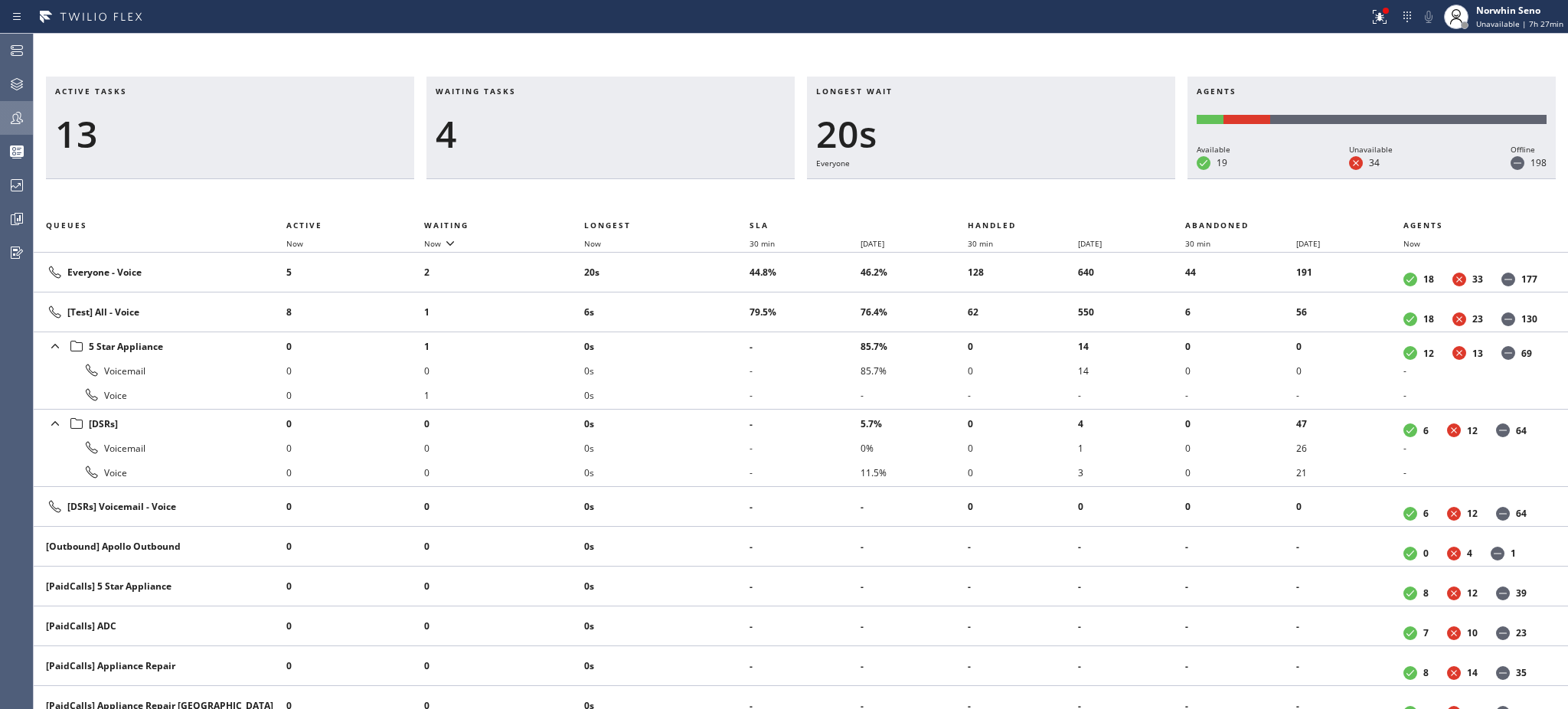
click at [532, 91] on h3 "Waiting tasks" at bounding box center [610, 97] width 350 height 23
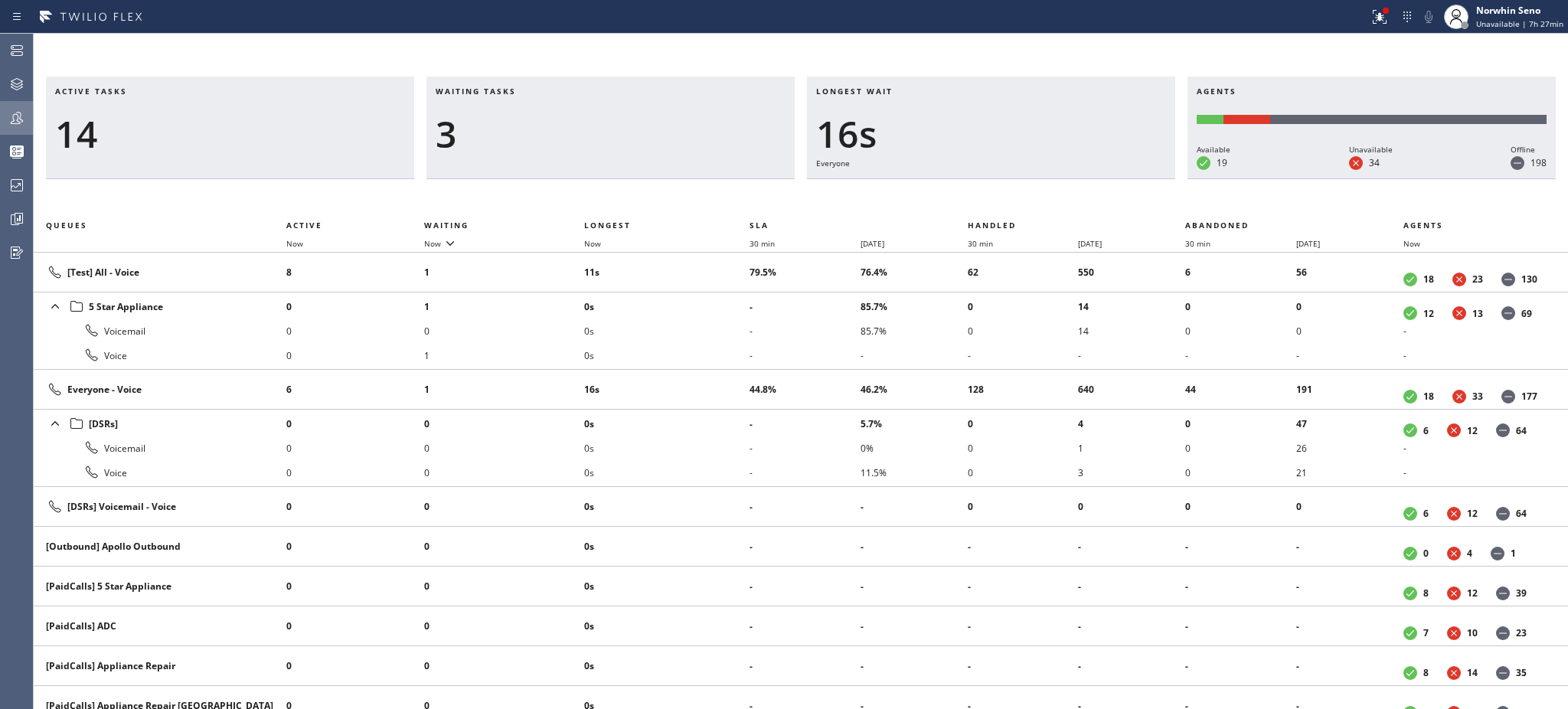
click at [532, 91] on h3 "Waiting tasks" at bounding box center [610, 97] width 350 height 23
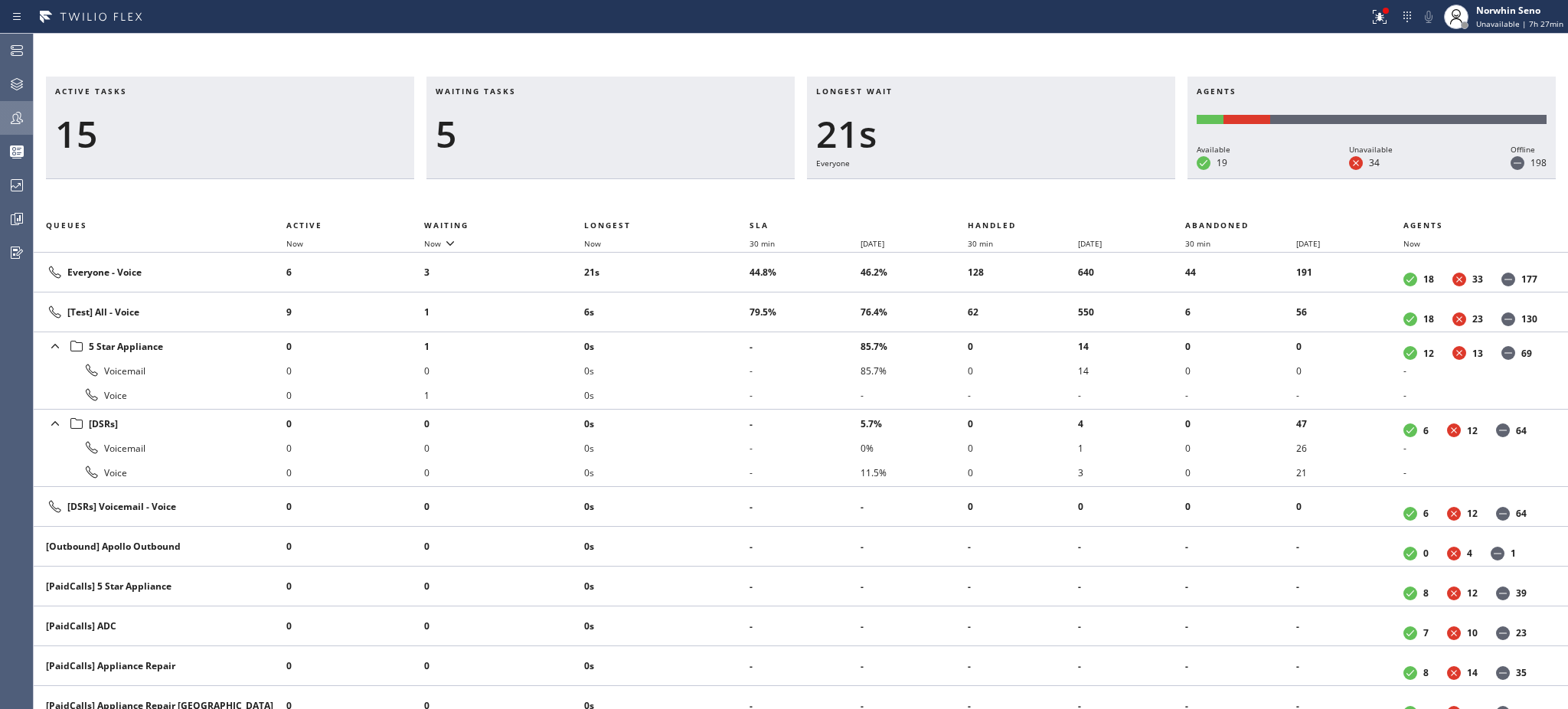
click at [532, 91] on h3 "Waiting tasks" at bounding box center [610, 97] width 350 height 23
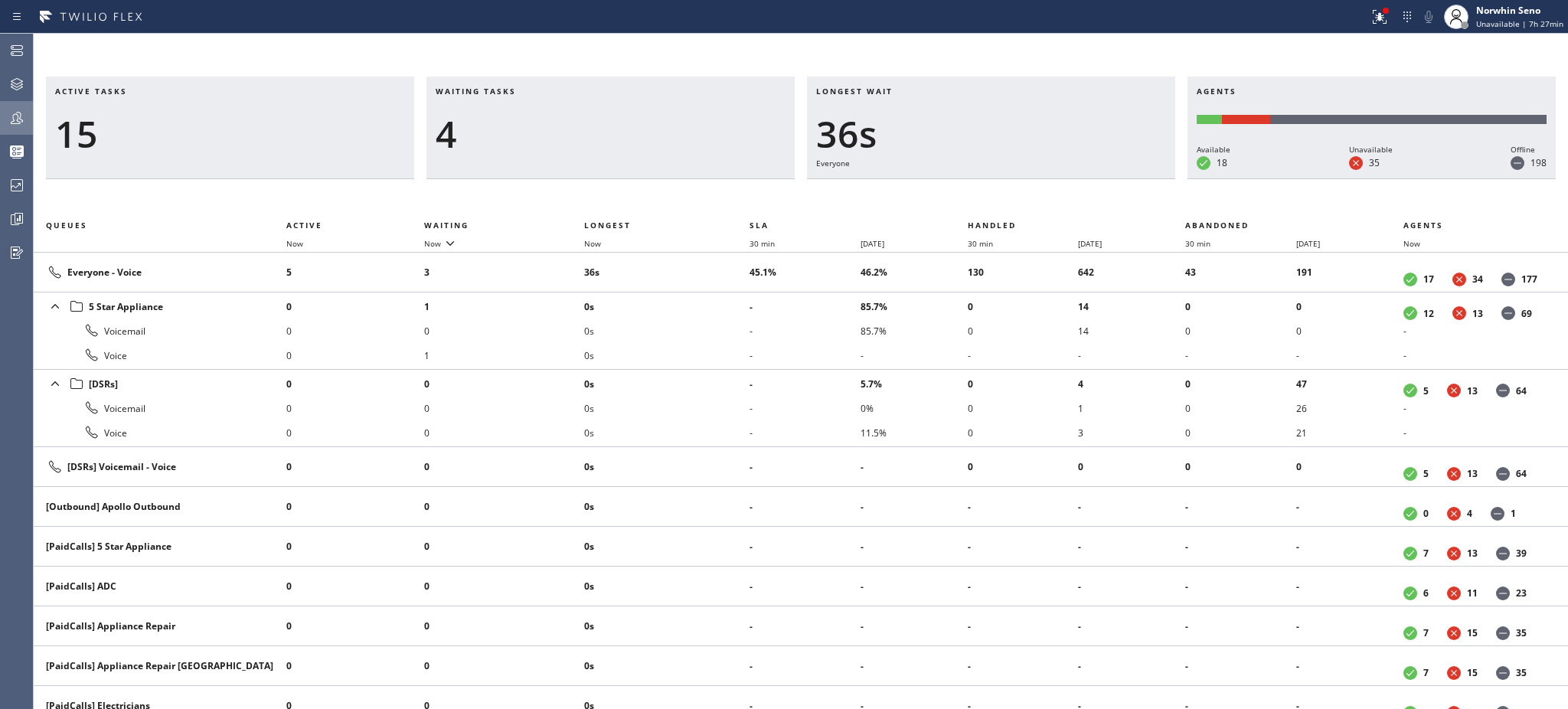
click at [532, 91] on h3 "Waiting tasks" at bounding box center [610, 97] width 350 height 23
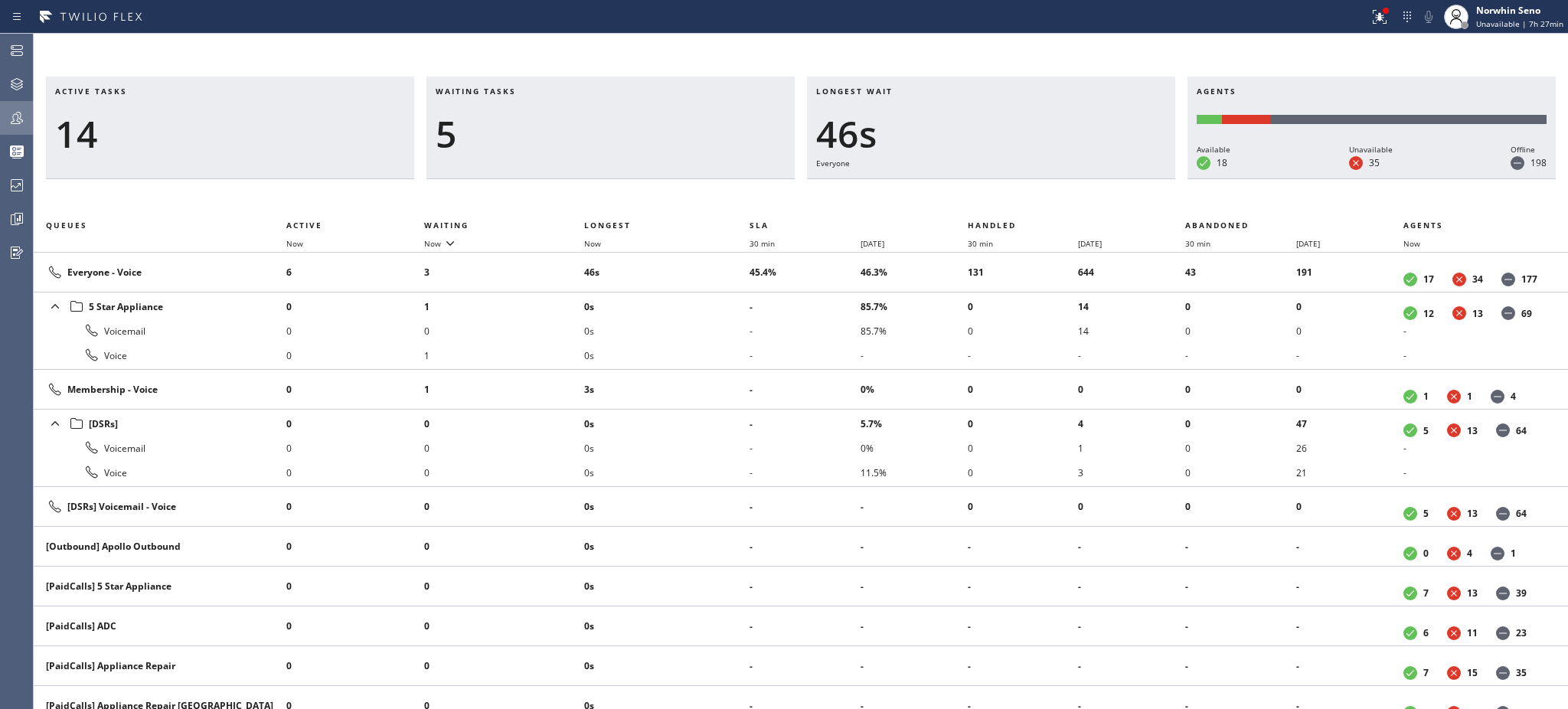
click at [532, 91] on h3 "Waiting tasks" at bounding box center [610, 97] width 350 height 23
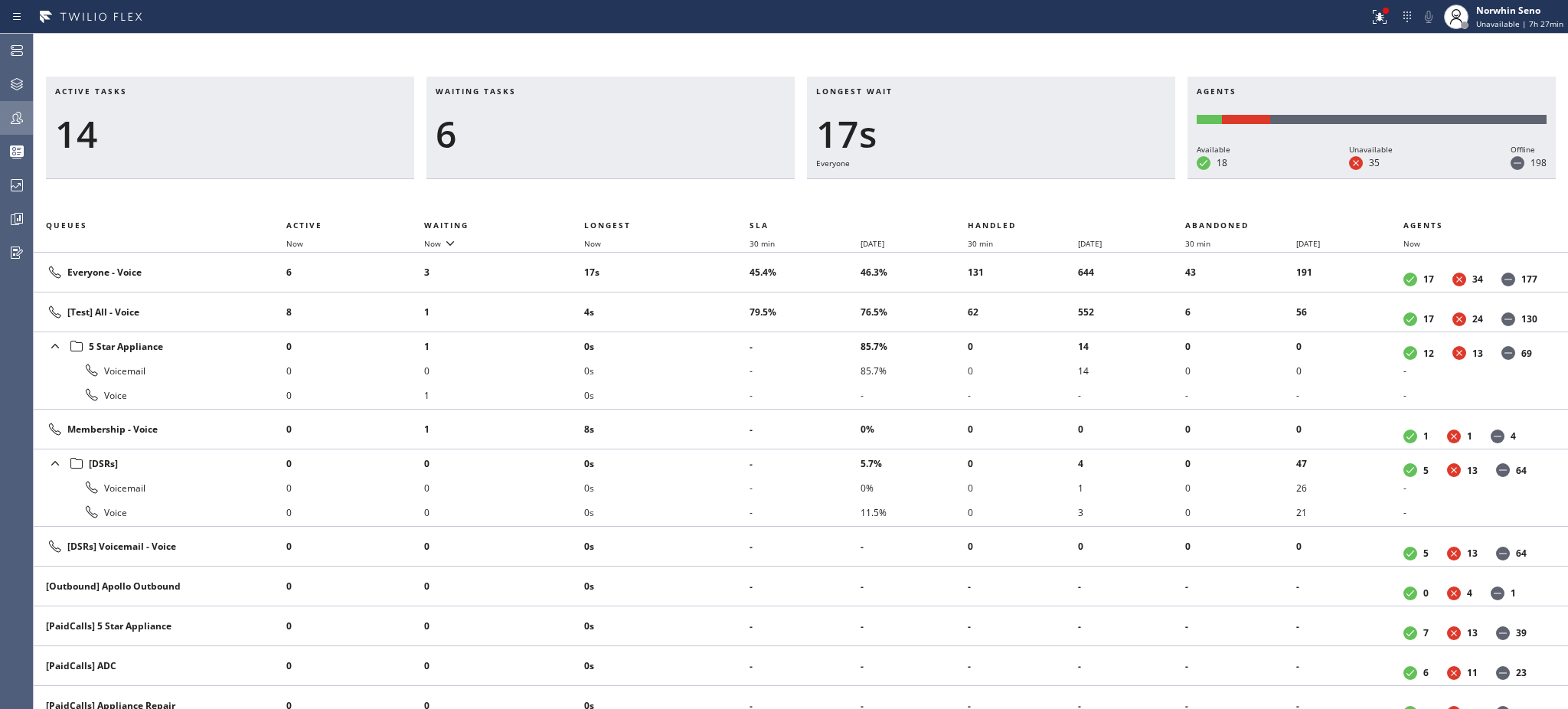
click at [532, 91] on h3 "Waiting tasks" at bounding box center [610, 97] width 350 height 23
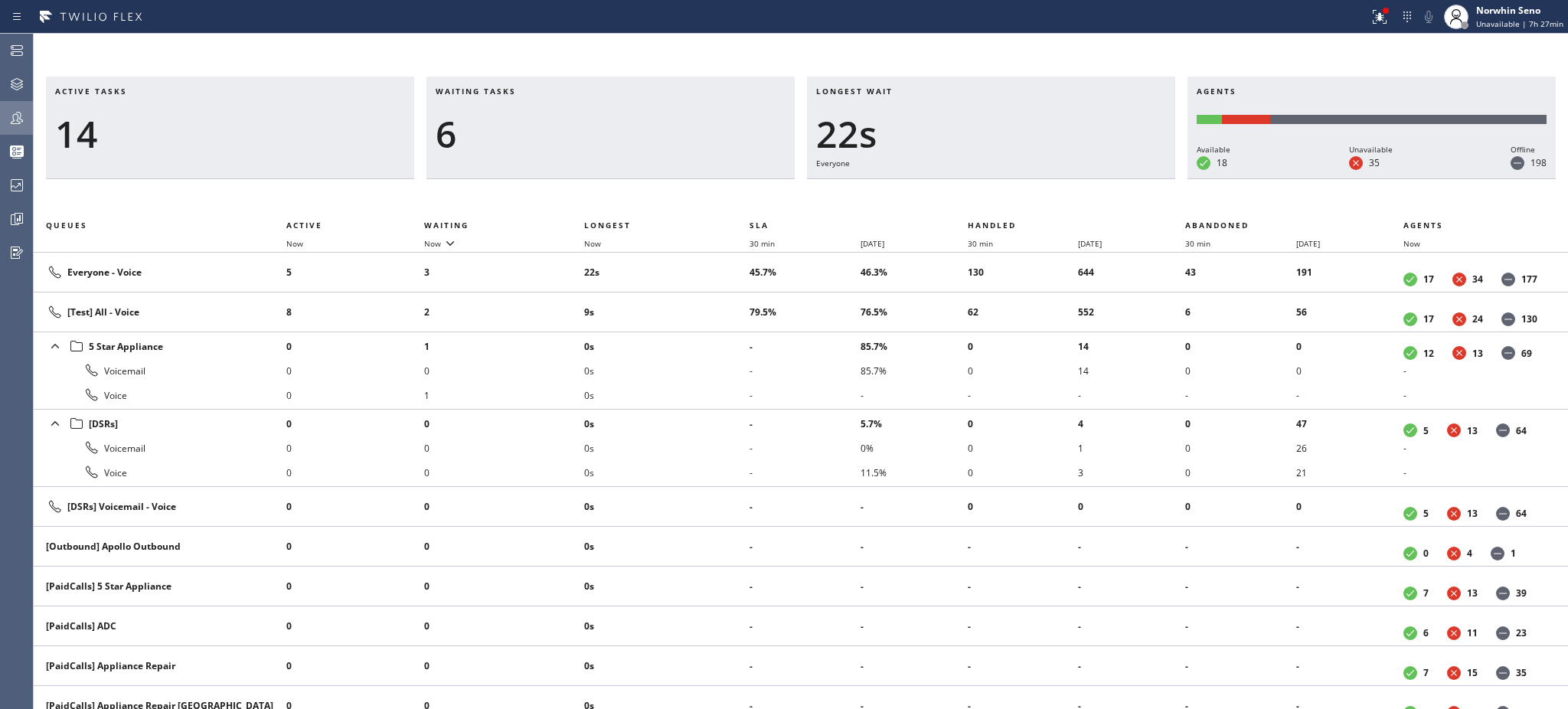
click at [532, 91] on h3 "Waiting tasks" at bounding box center [610, 97] width 350 height 23
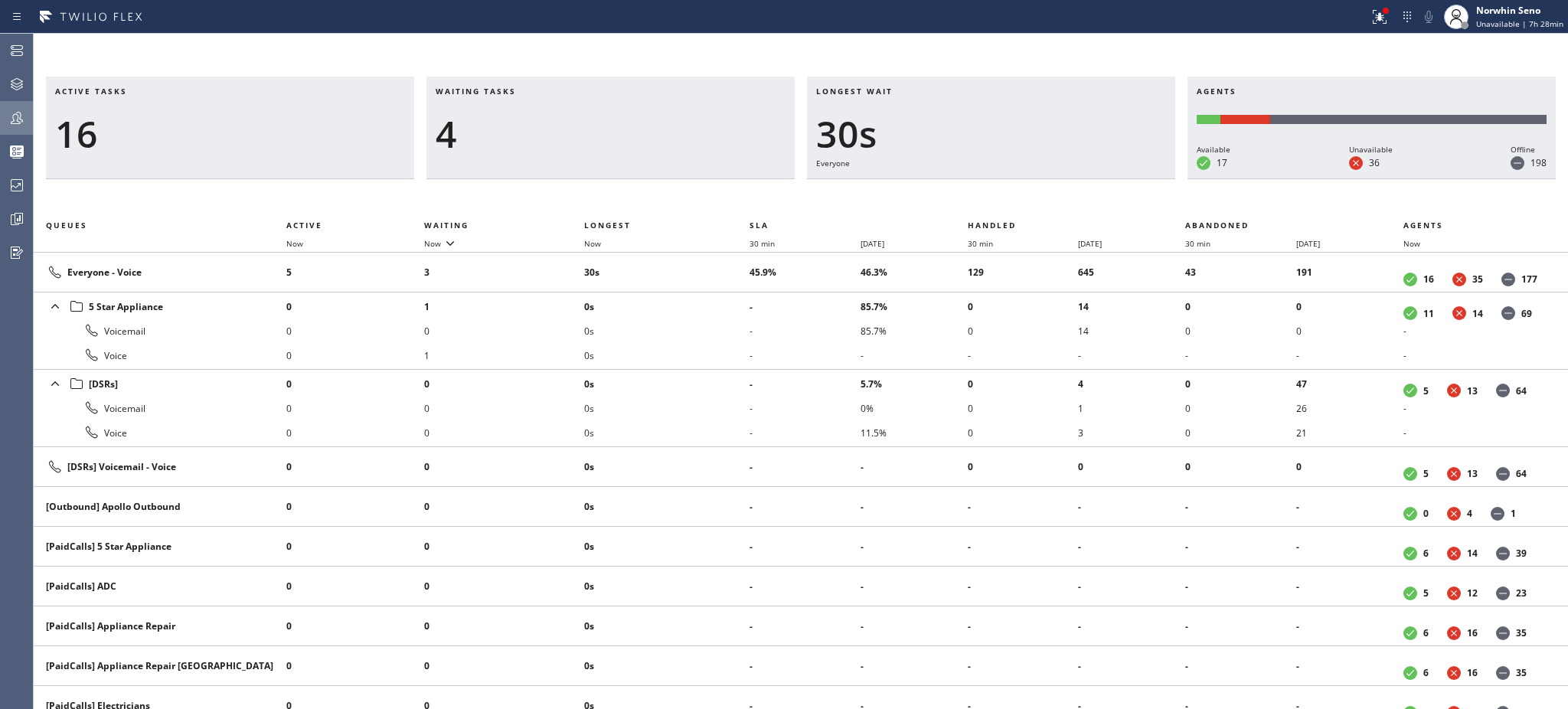
click at [532, 91] on h3 "Waiting tasks" at bounding box center [610, 97] width 350 height 23
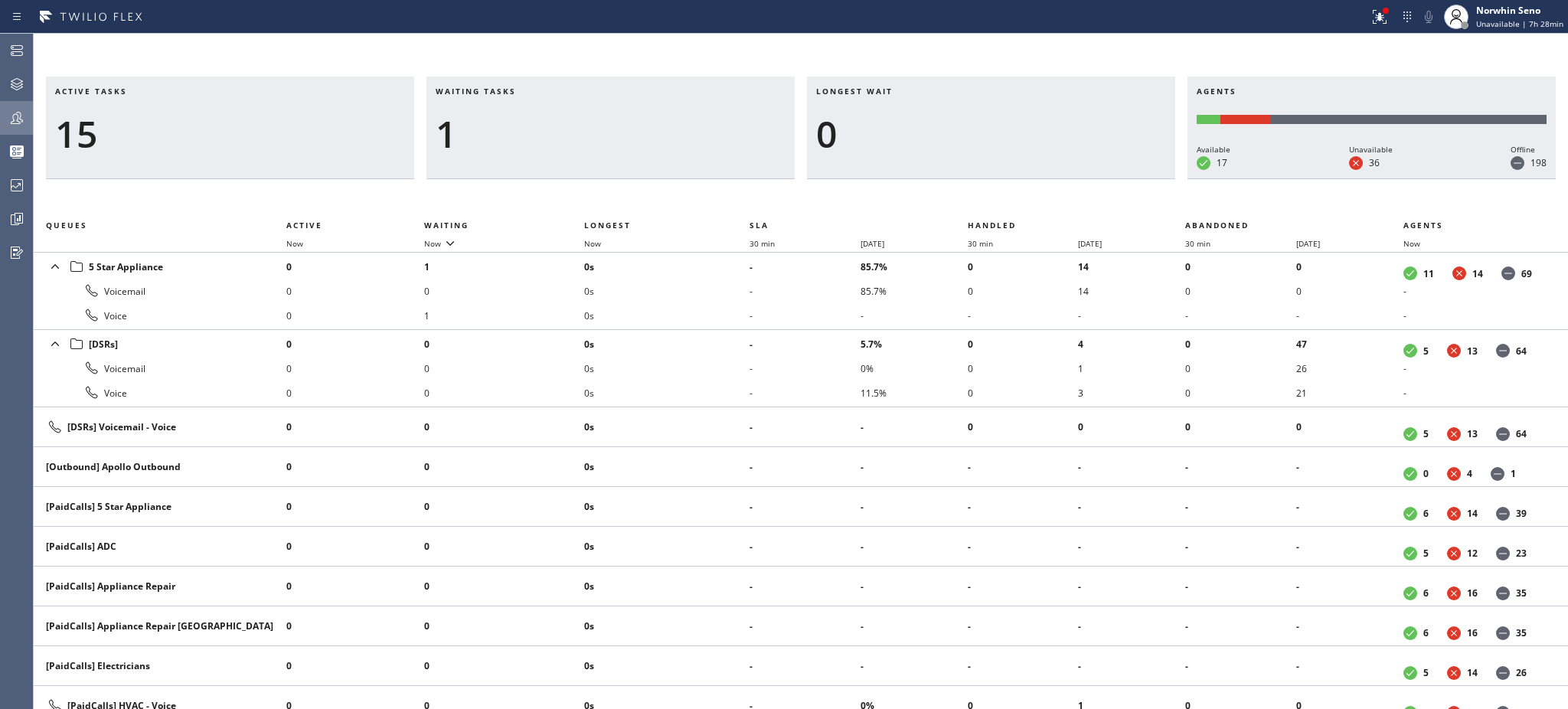
click at [532, 91] on h3 "Waiting tasks" at bounding box center [610, 97] width 350 height 23
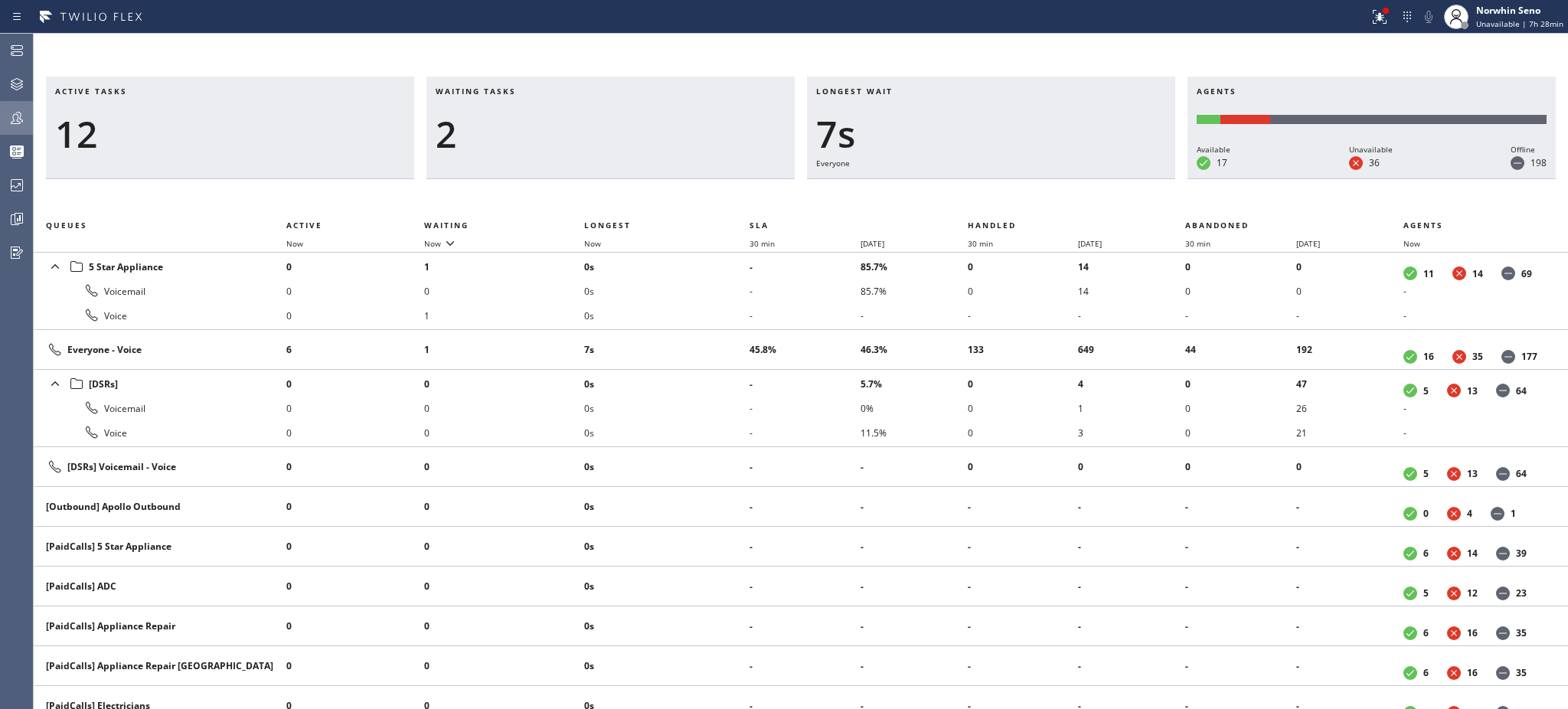
click at [532, 91] on h3 "Waiting tasks" at bounding box center [610, 97] width 350 height 23
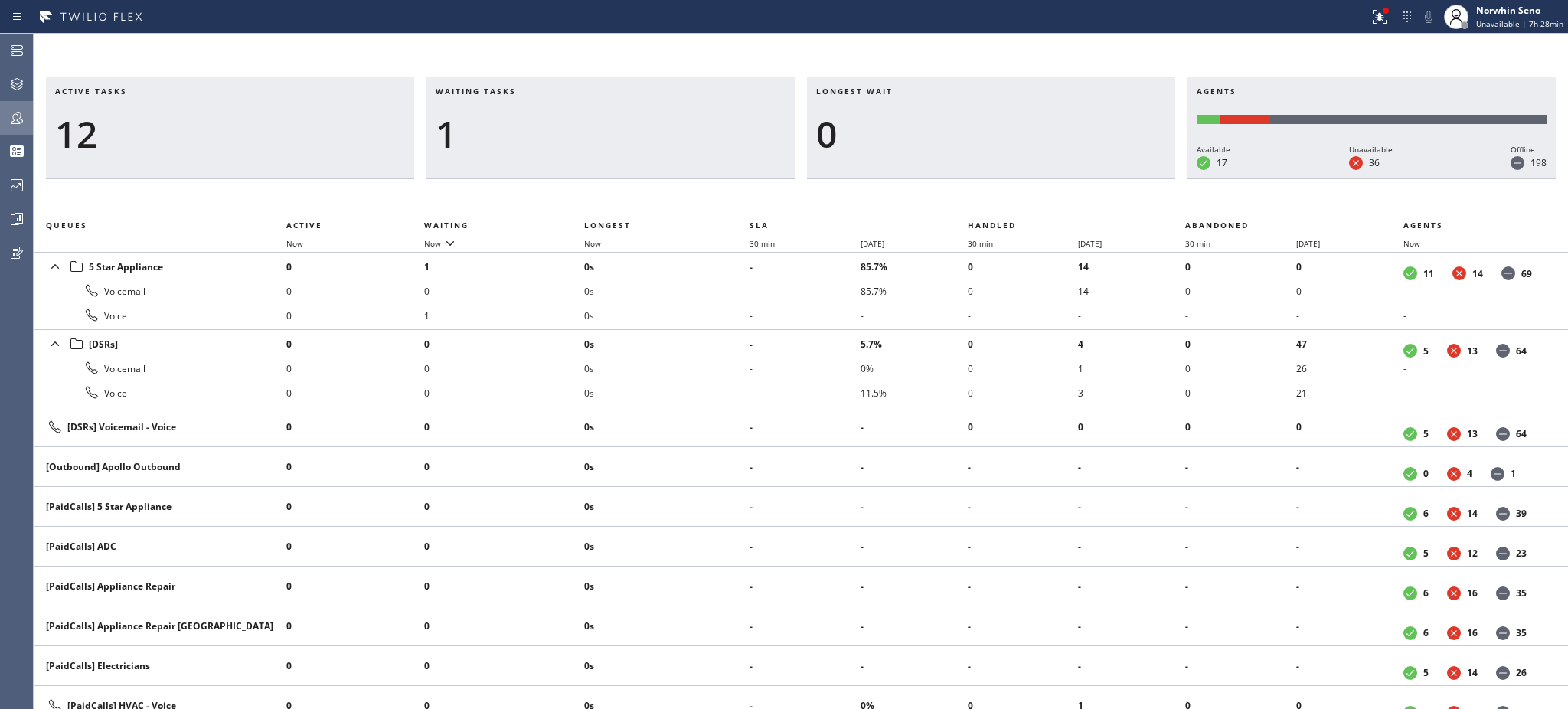
click at [532, 91] on h3 "Waiting tasks" at bounding box center [610, 97] width 350 height 23
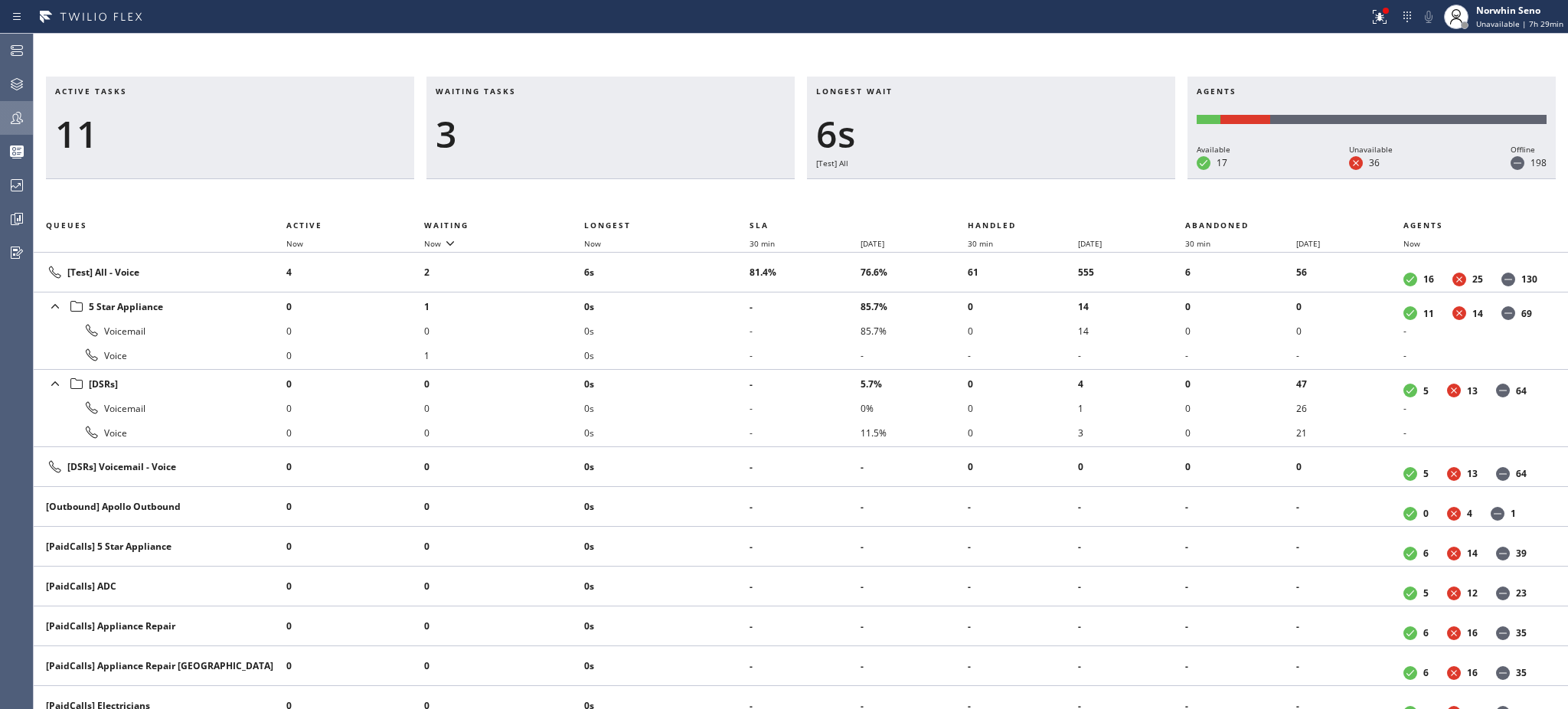
click at [532, 91] on h3 "Waiting tasks" at bounding box center [610, 97] width 350 height 23
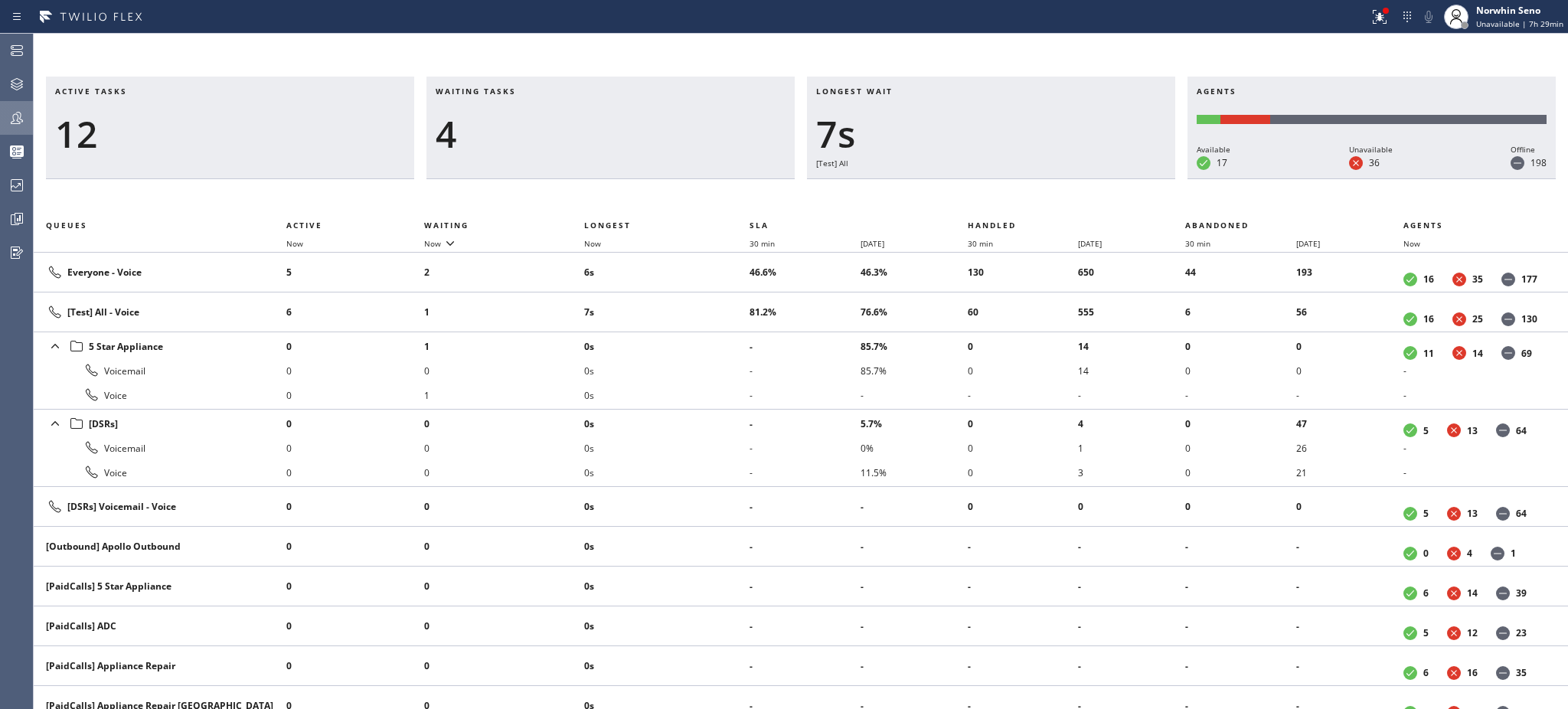
click at [532, 91] on h3 "Waiting tasks" at bounding box center [610, 97] width 350 height 23
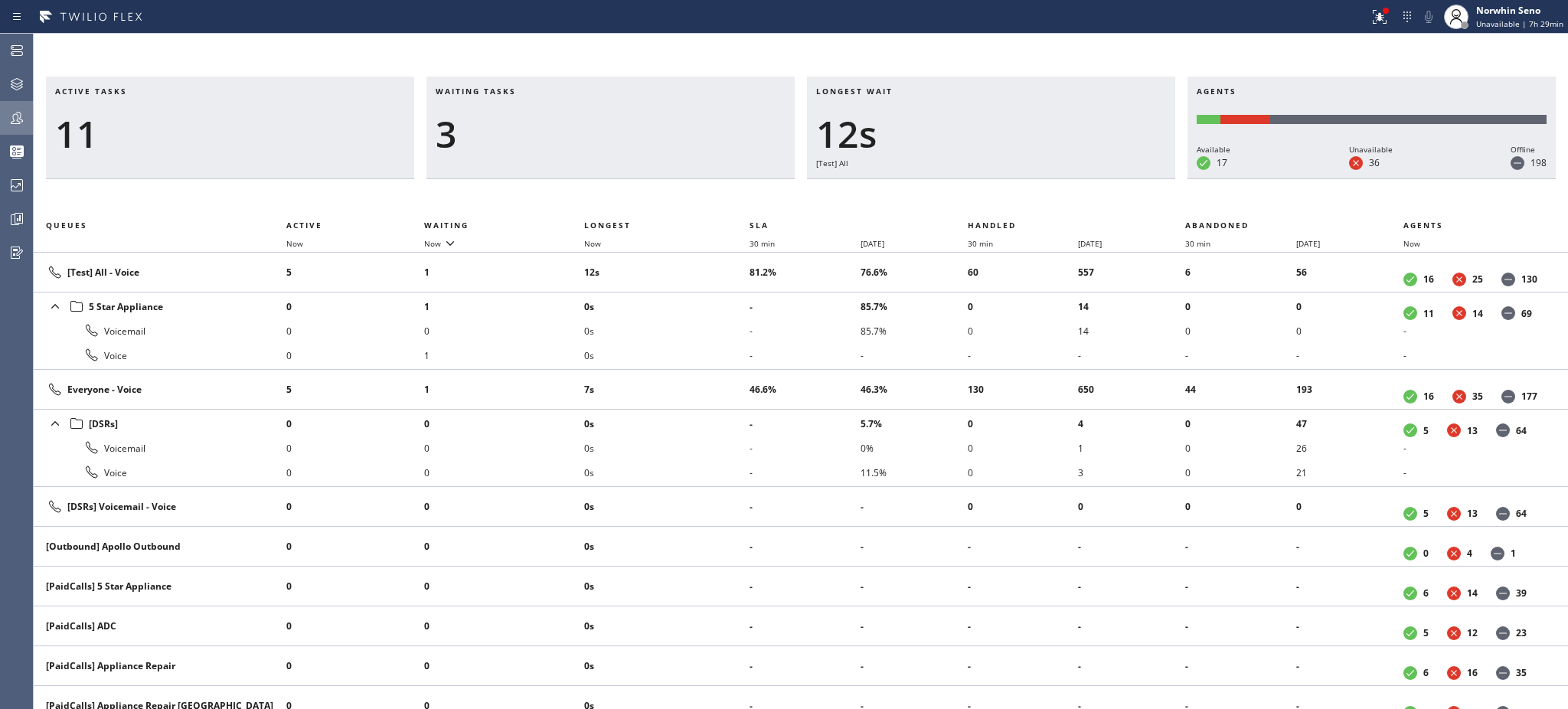
click at [532, 91] on h3 "Waiting tasks" at bounding box center [610, 97] width 350 height 23
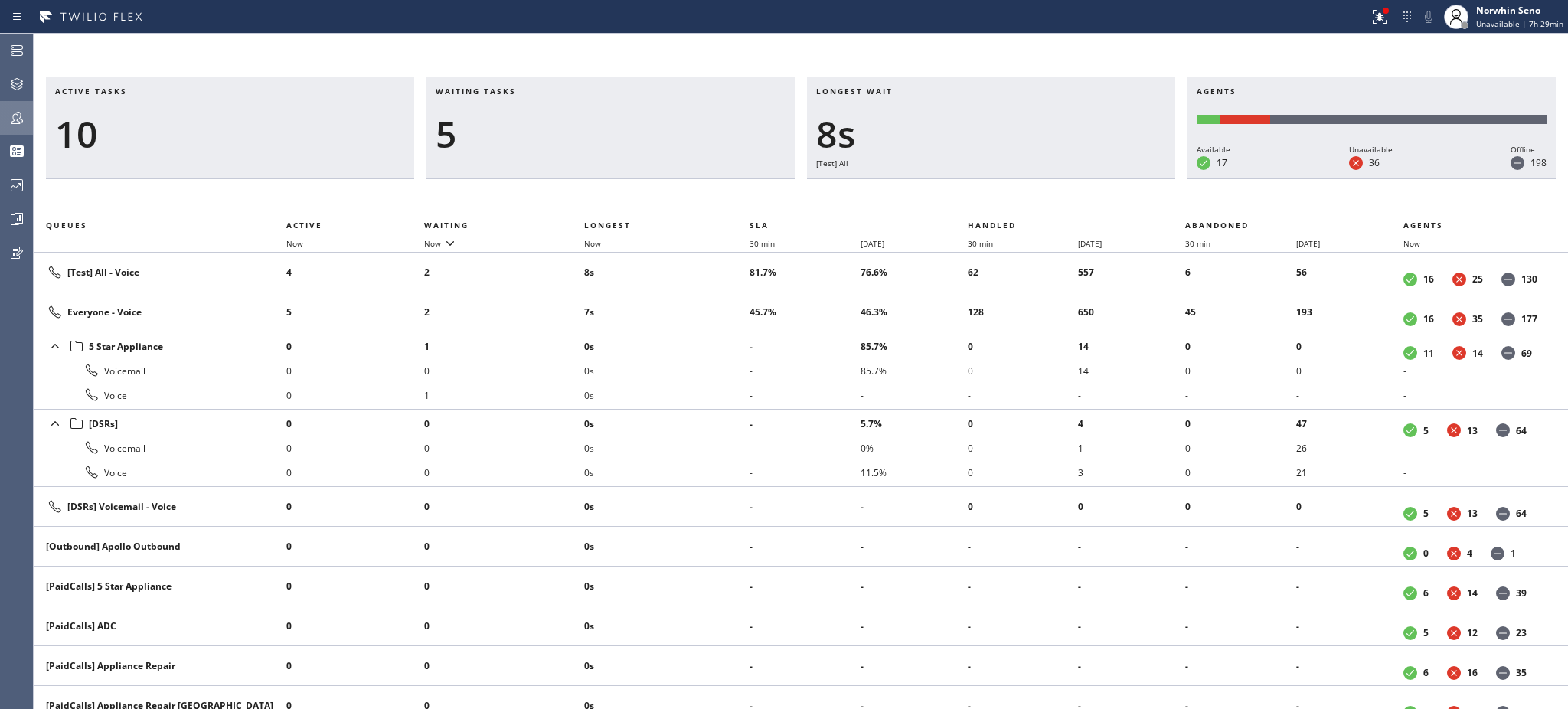
click at [532, 91] on h3 "Waiting tasks" at bounding box center [610, 97] width 350 height 23
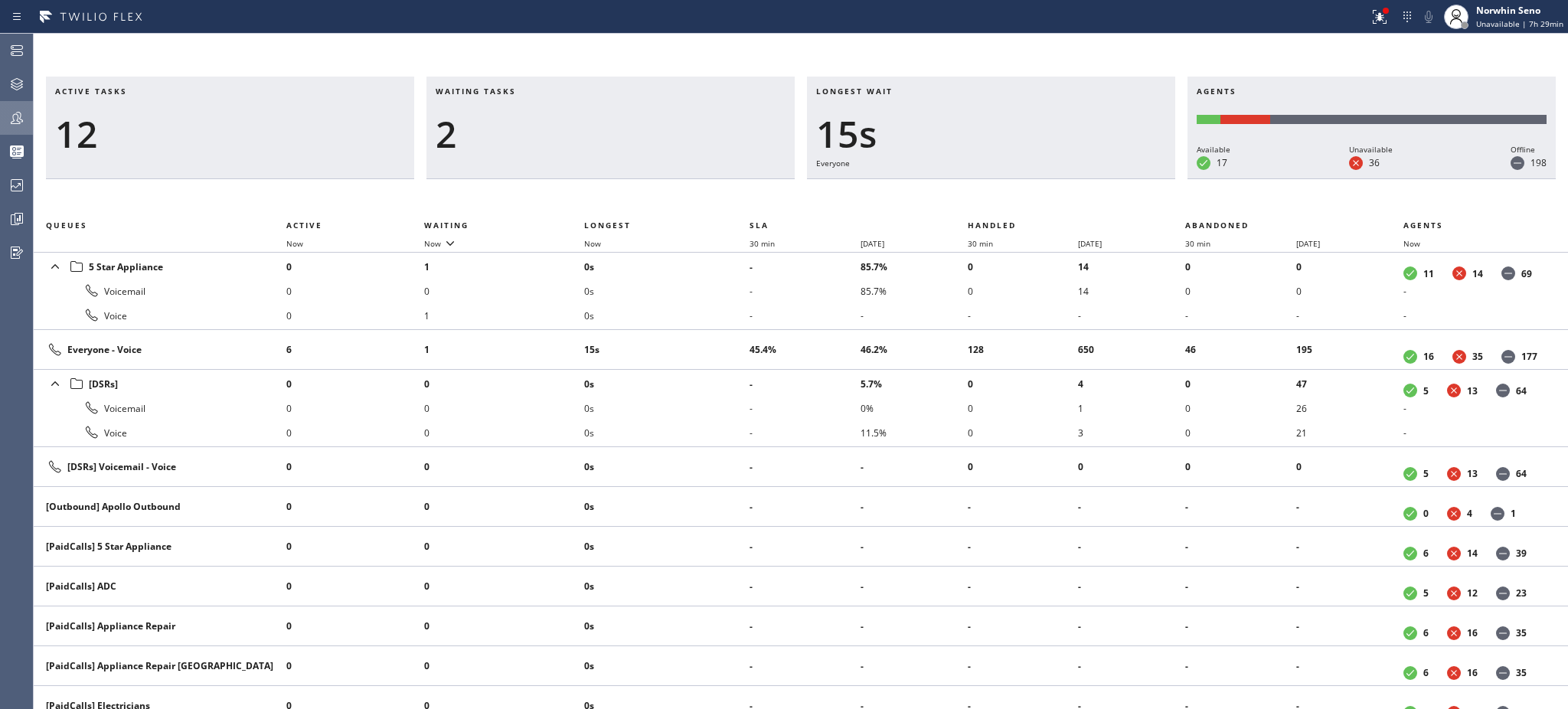
click at [532, 91] on h3 "Waiting tasks" at bounding box center [610, 97] width 350 height 23
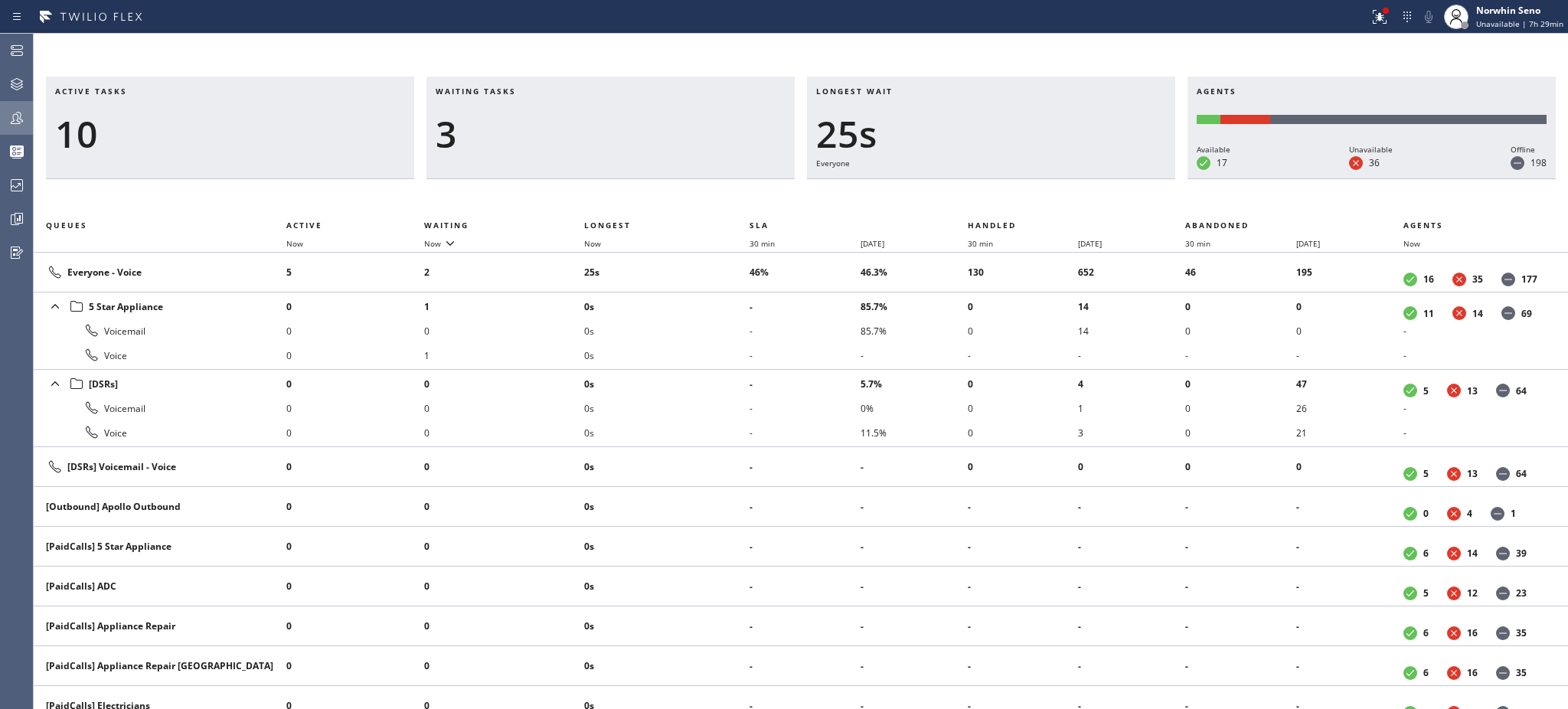
click at [532, 91] on h3 "Waiting tasks" at bounding box center [610, 97] width 350 height 23
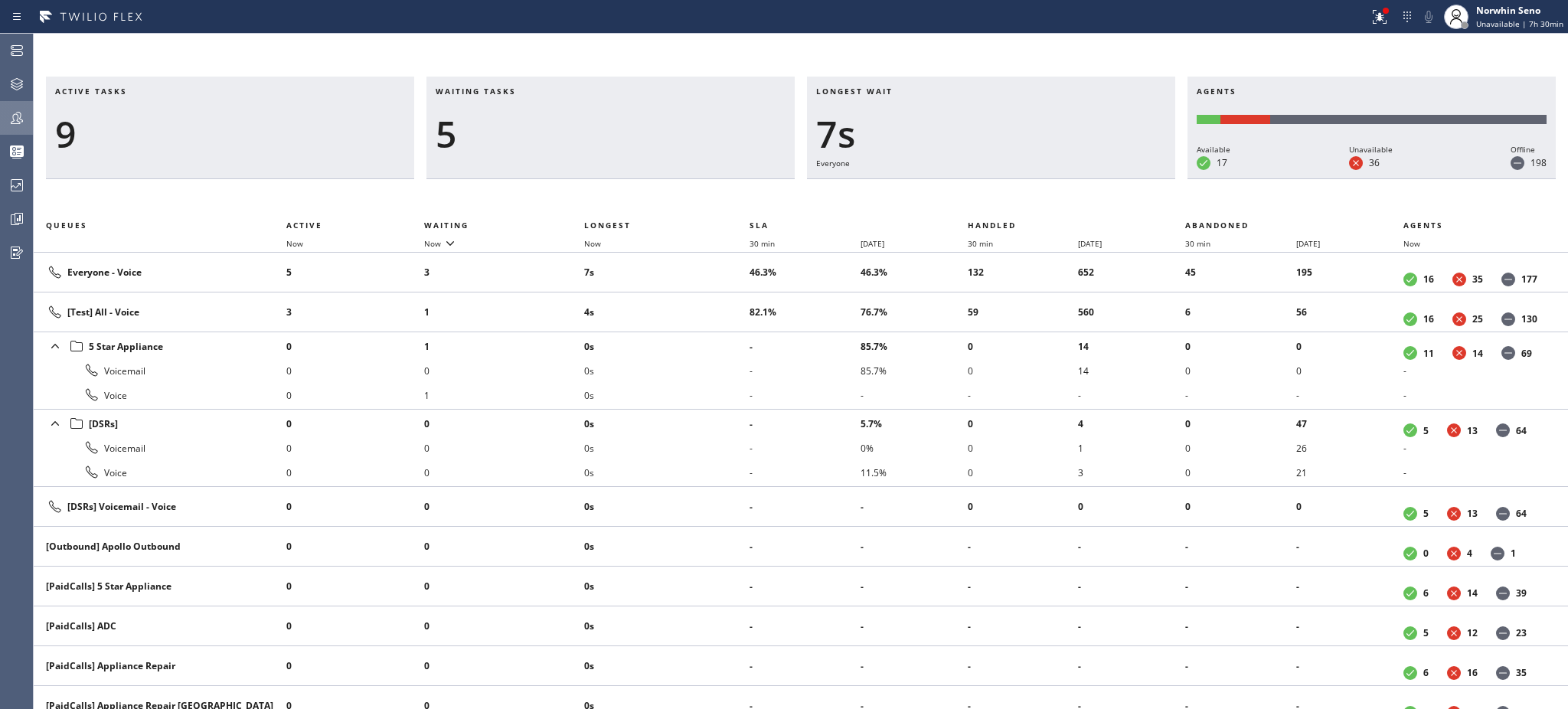
click at [532, 91] on h3 "Waiting tasks" at bounding box center [610, 97] width 350 height 23
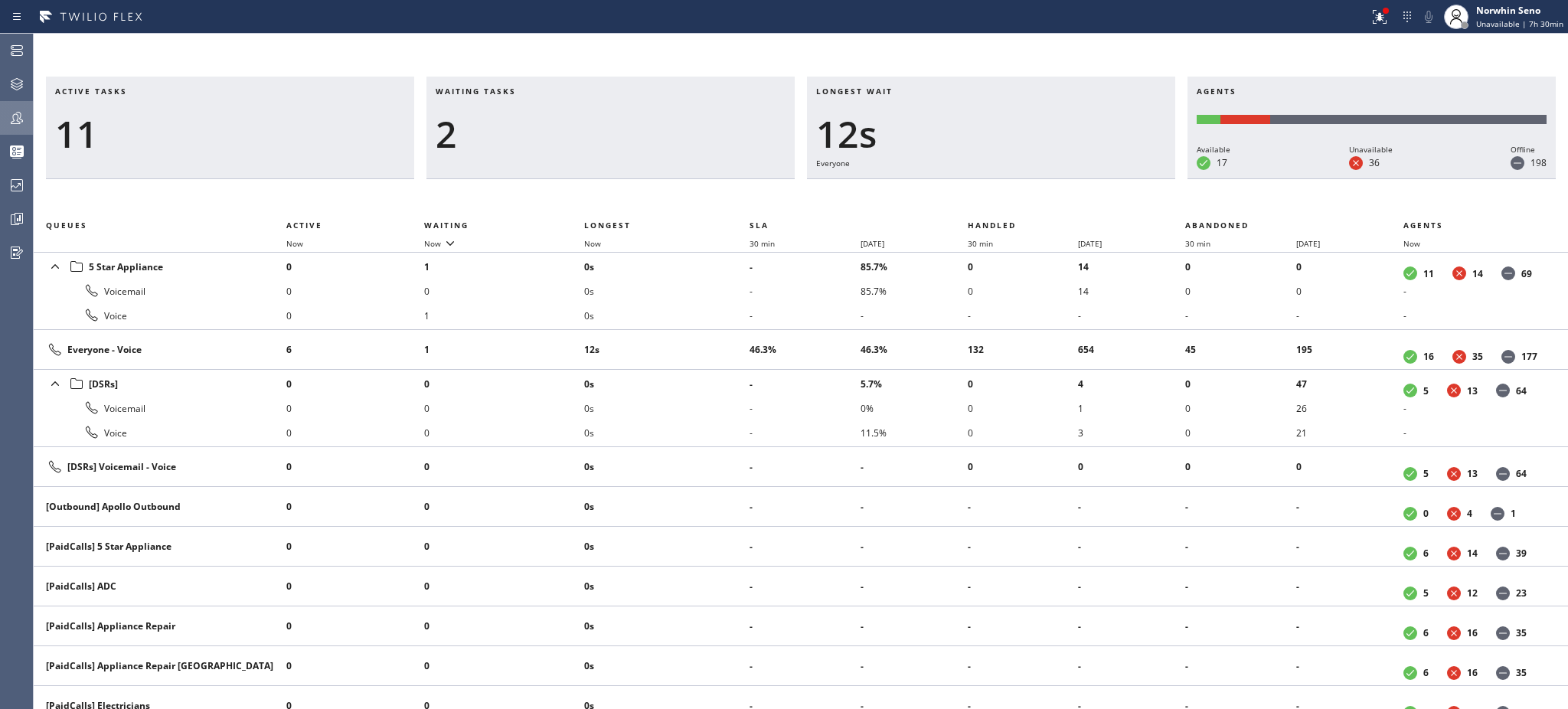
click at [532, 91] on h3 "Waiting tasks" at bounding box center [610, 97] width 350 height 23
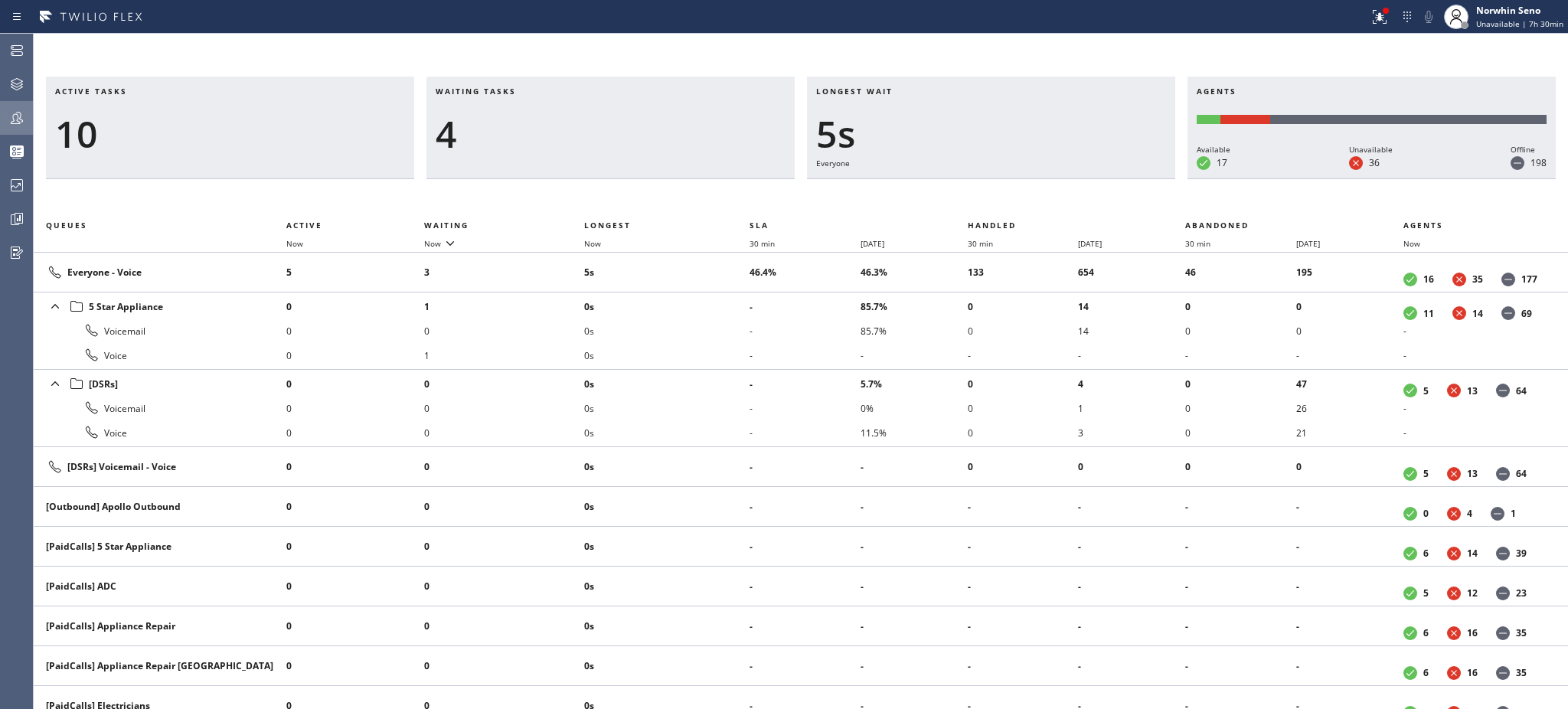
click at [532, 91] on h3 "Waiting tasks" at bounding box center [610, 97] width 350 height 23
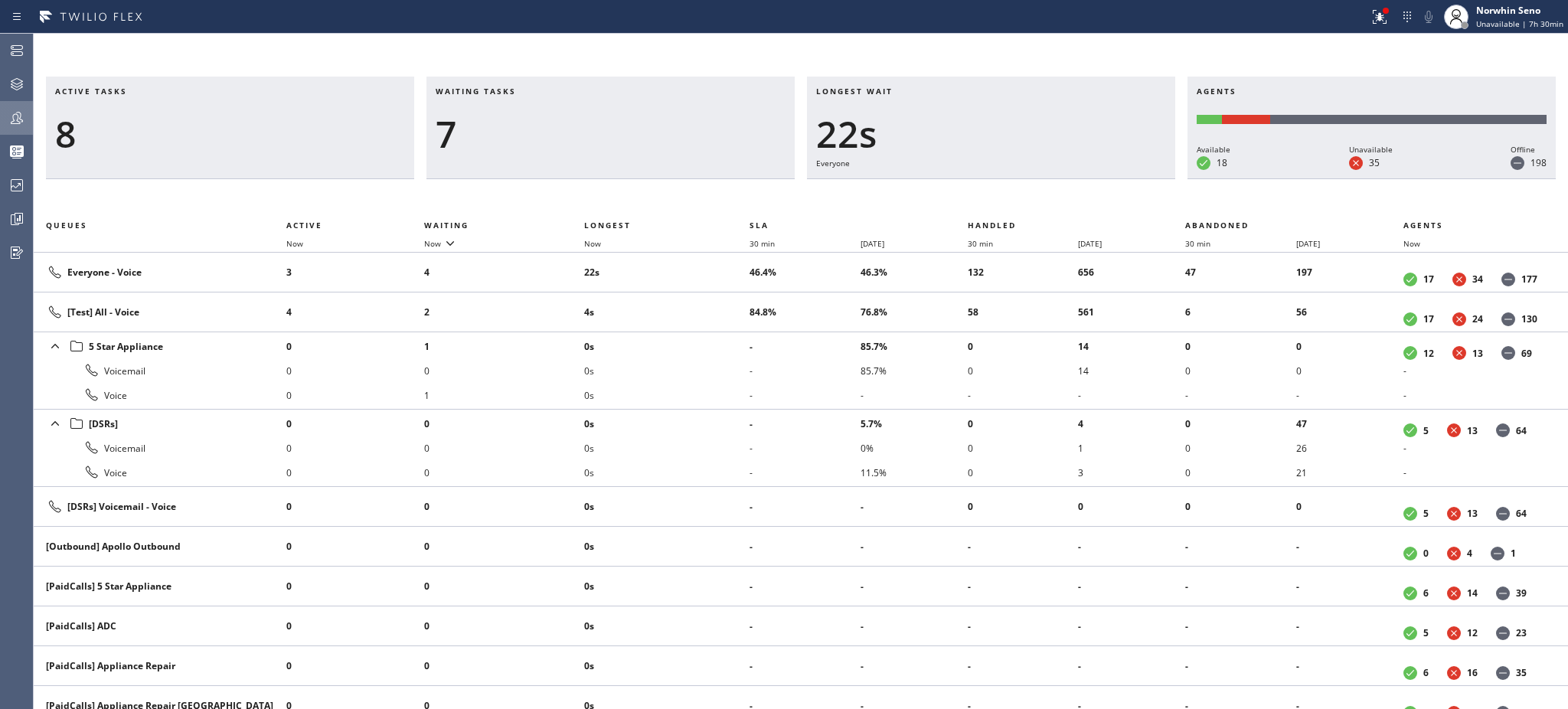
click at [532, 91] on h3 "Waiting tasks" at bounding box center [610, 97] width 350 height 23
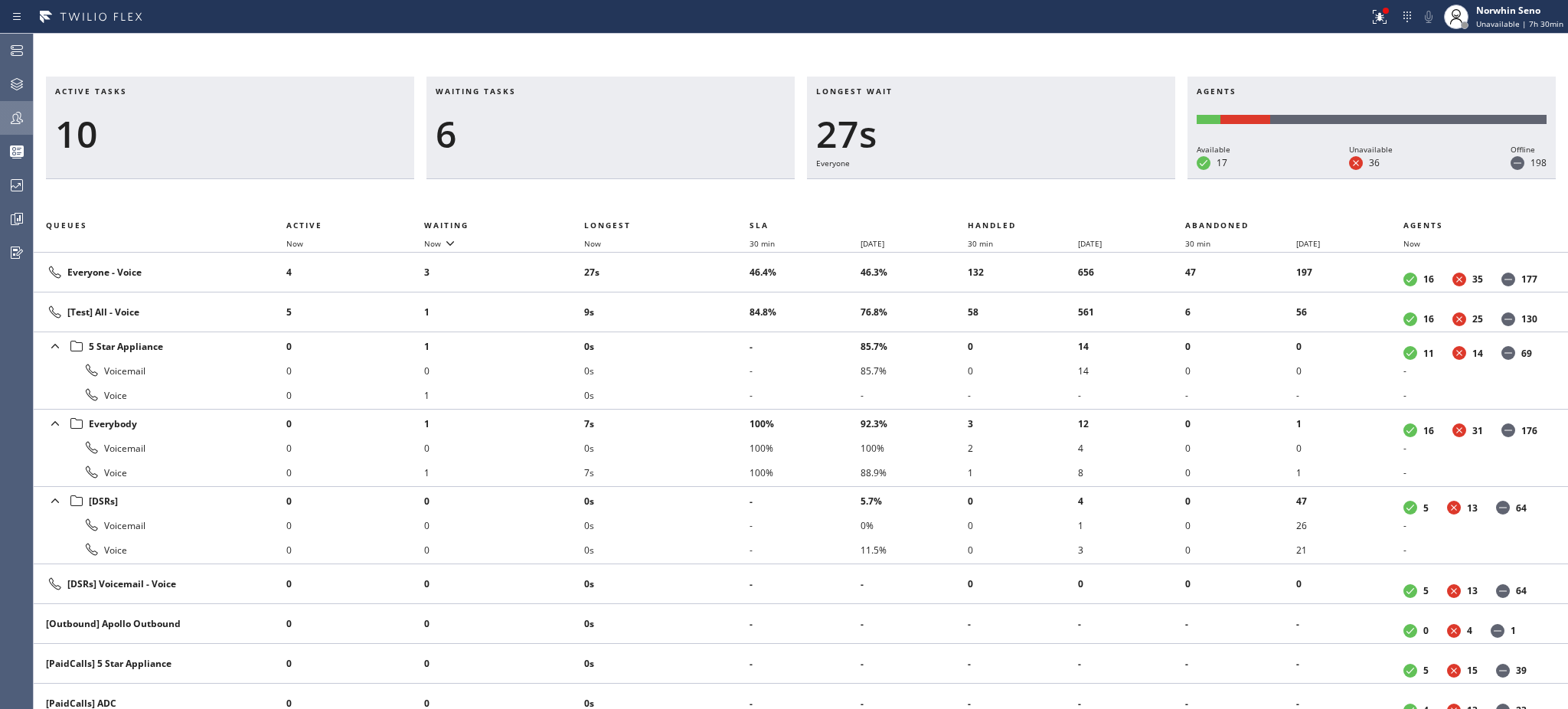
click at [532, 91] on h3 "Waiting tasks" at bounding box center [610, 97] width 350 height 23
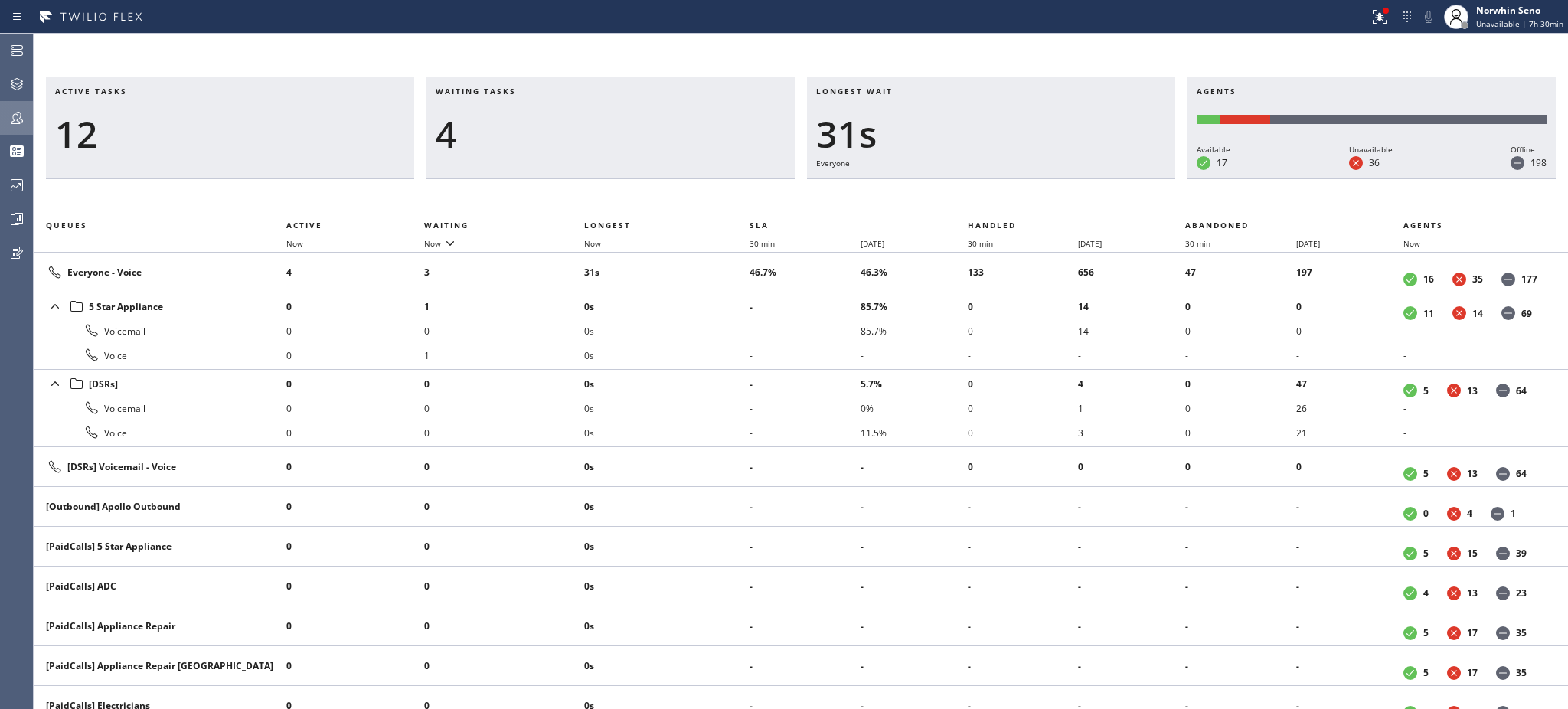
click at [532, 91] on h3 "Waiting tasks" at bounding box center [610, 97] width 350 height 23
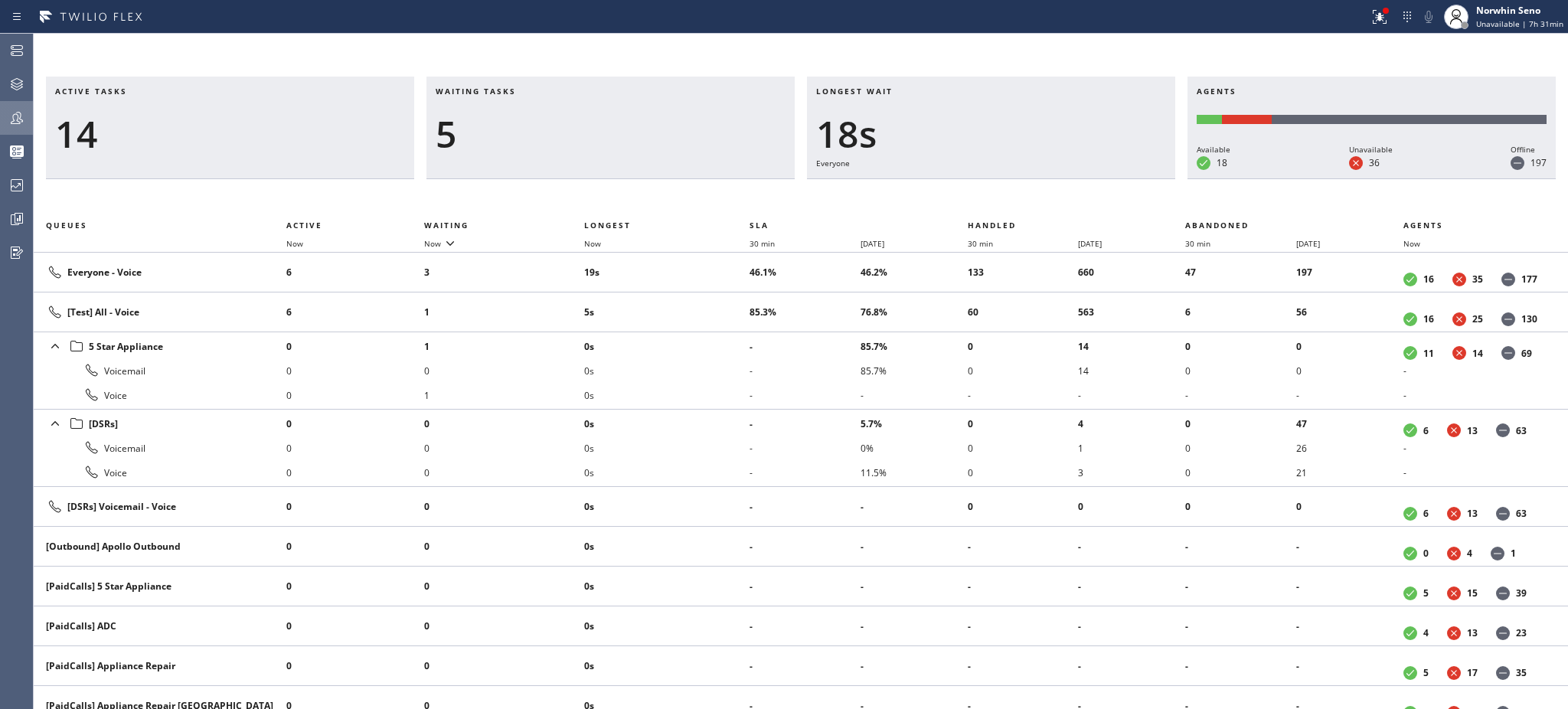
click at [532, 91] on h3 "Waiting tasks" at bounding box center [610, 97] width 350 height 23
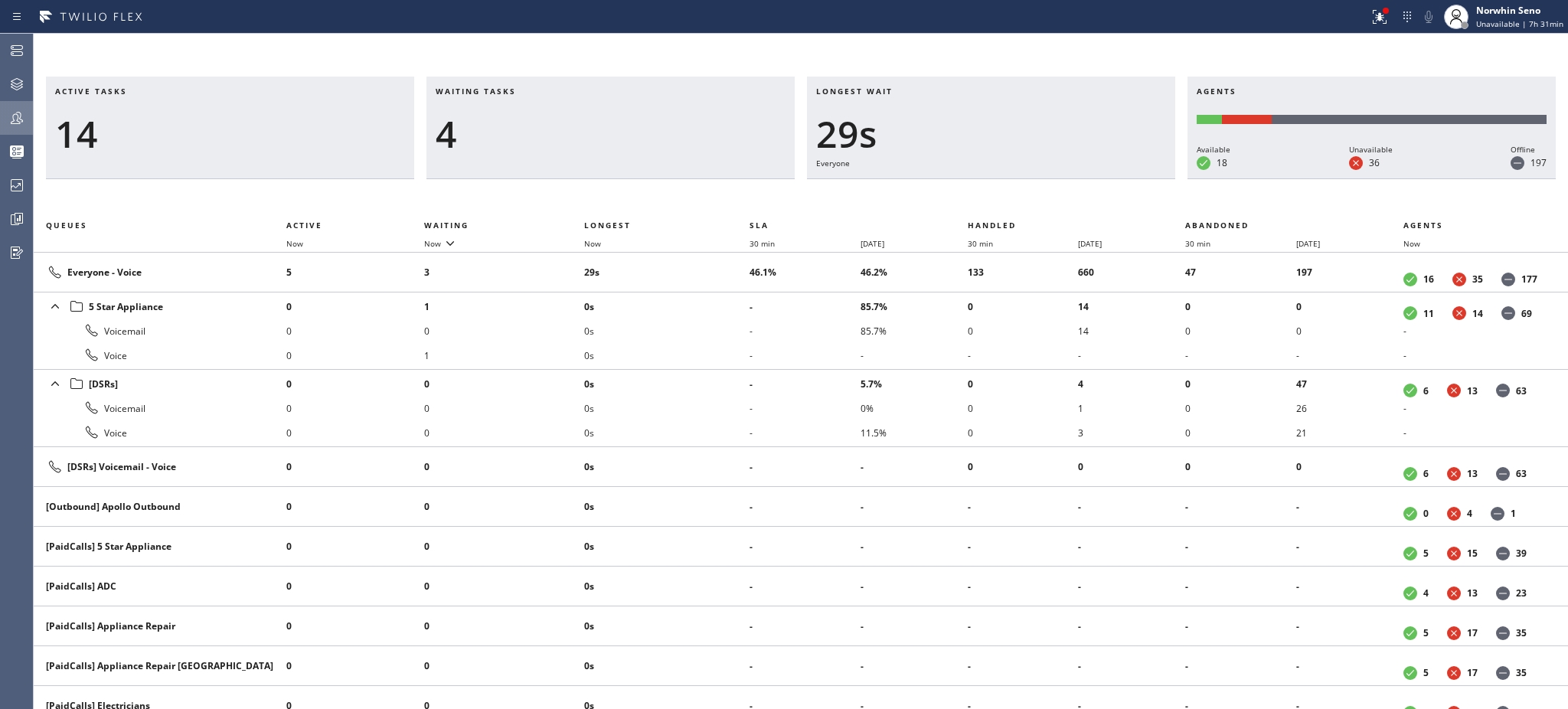
click at [532, 91] on h3 "Waiting tasks" at bounding box center [610, 97] width 350 height 23
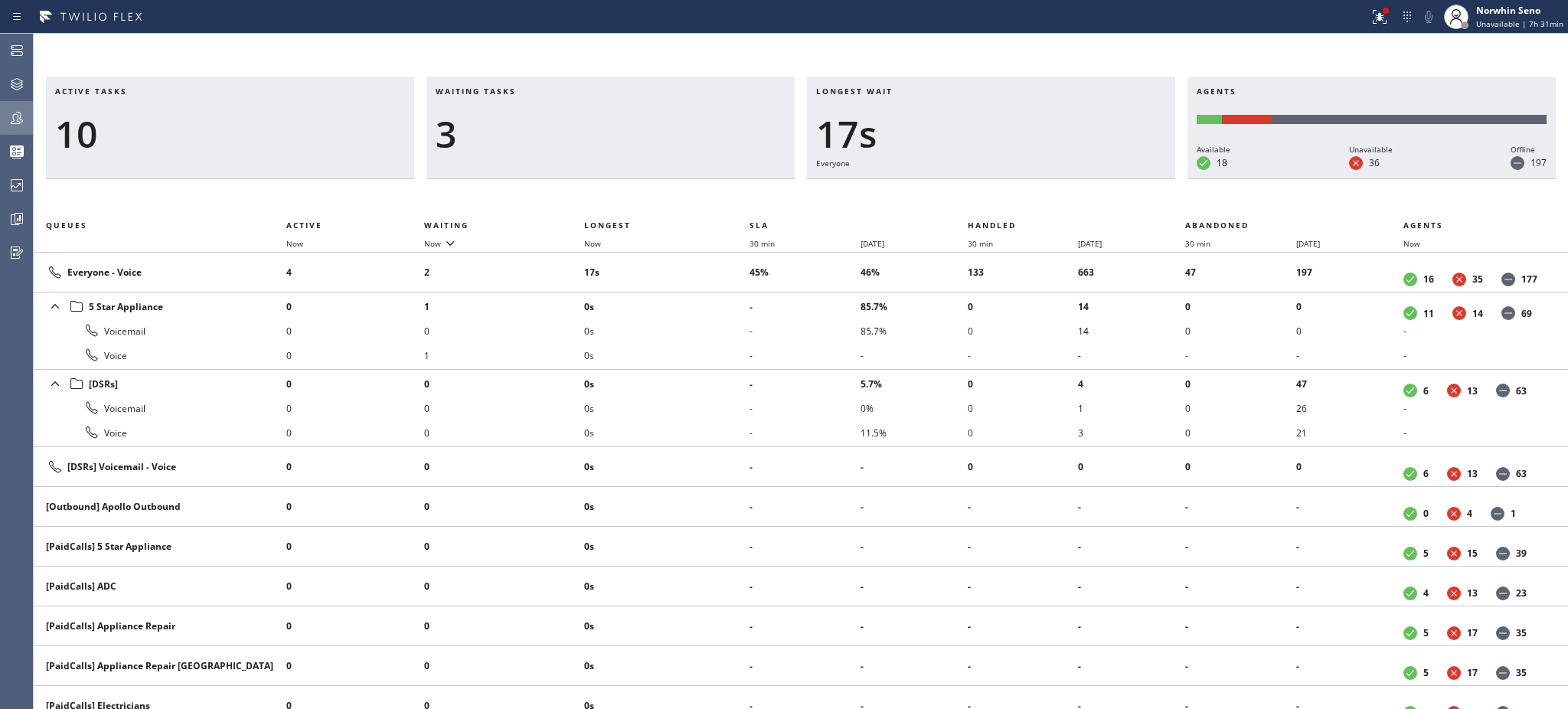
click at [532, 91] on h3 "Waiting tasks" at bounding box center [610, 97] width 350 height 23
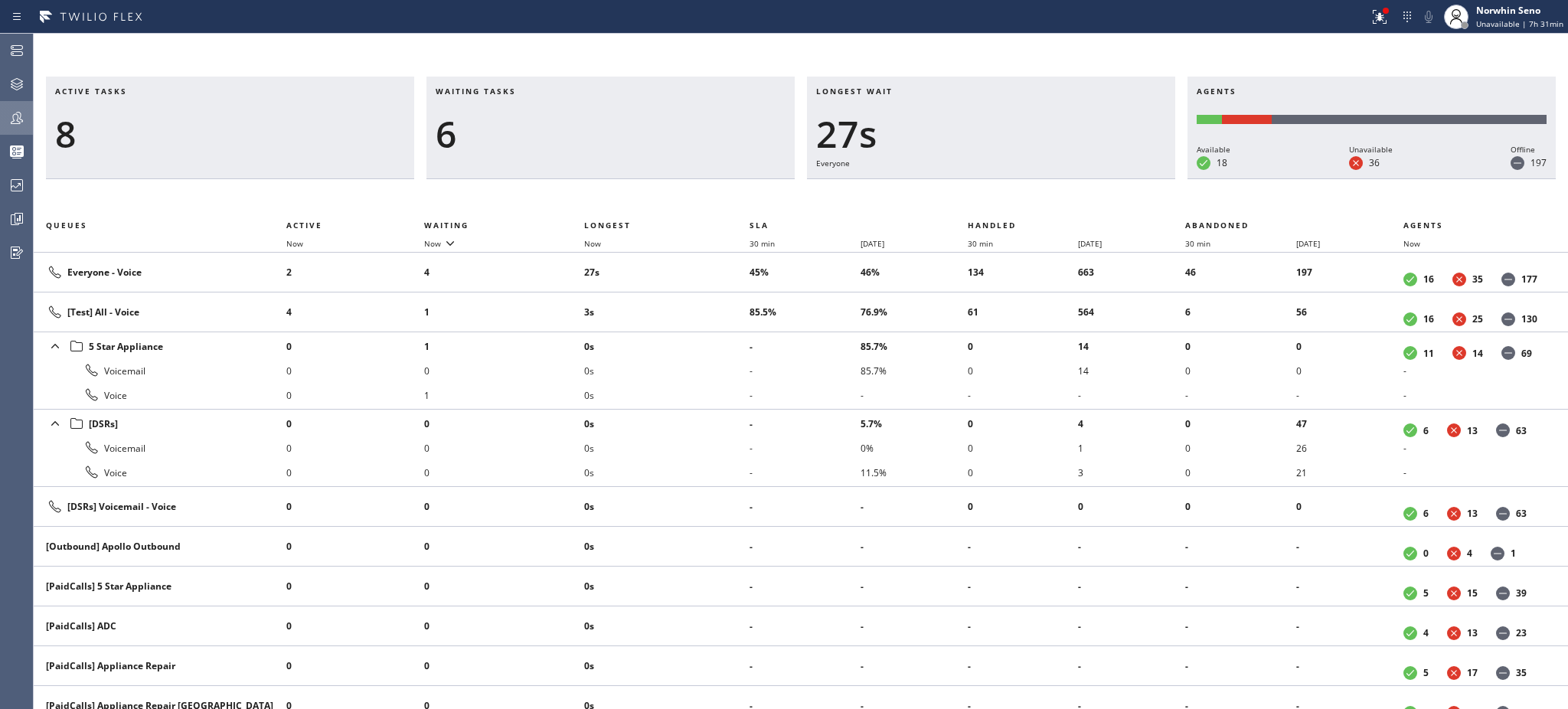
click at [532, 91] on h3 "Waiting tasks" at bounding box center [610, 97] width 350 height 23
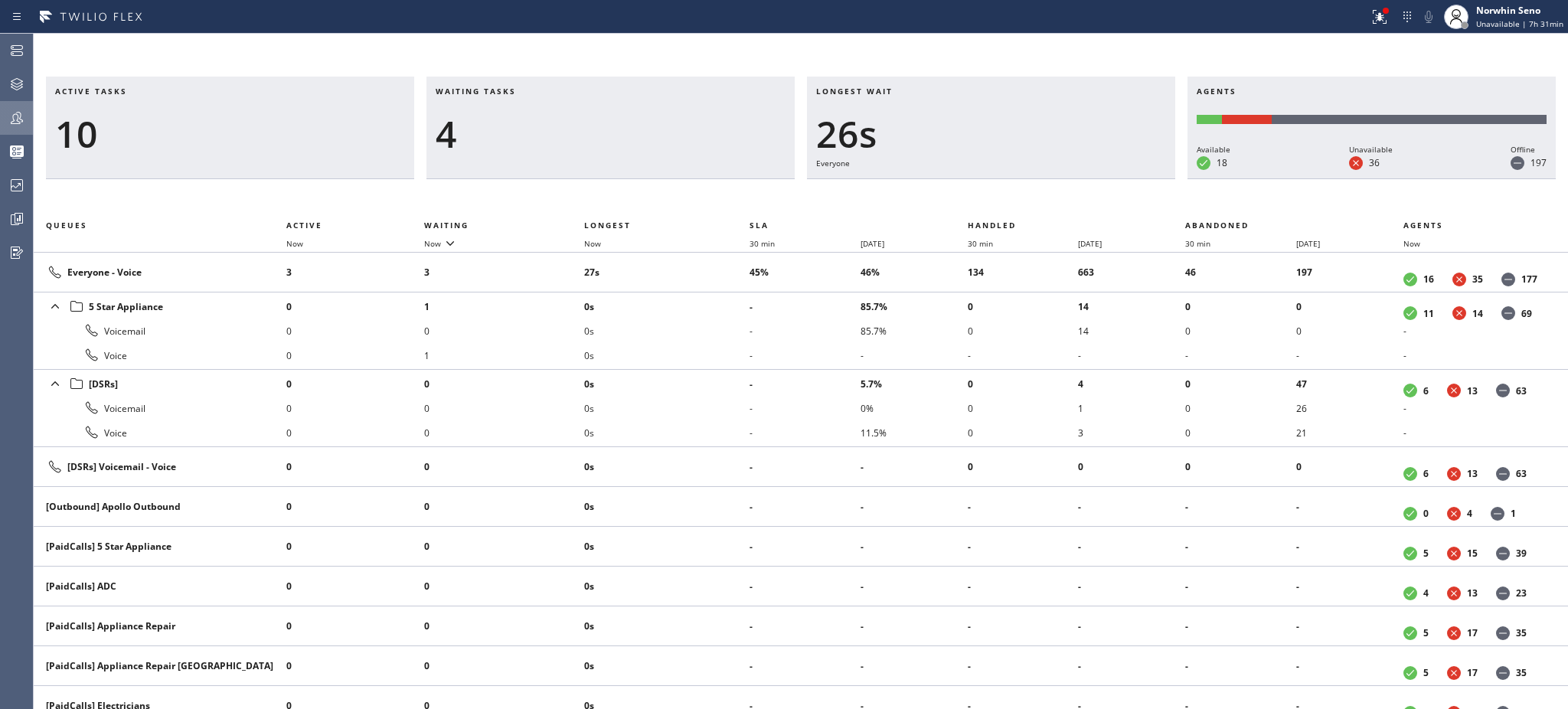
click at [532, 91] on h3 "Waiting tasks" at bounding box center [610, 97] width 350 height 23
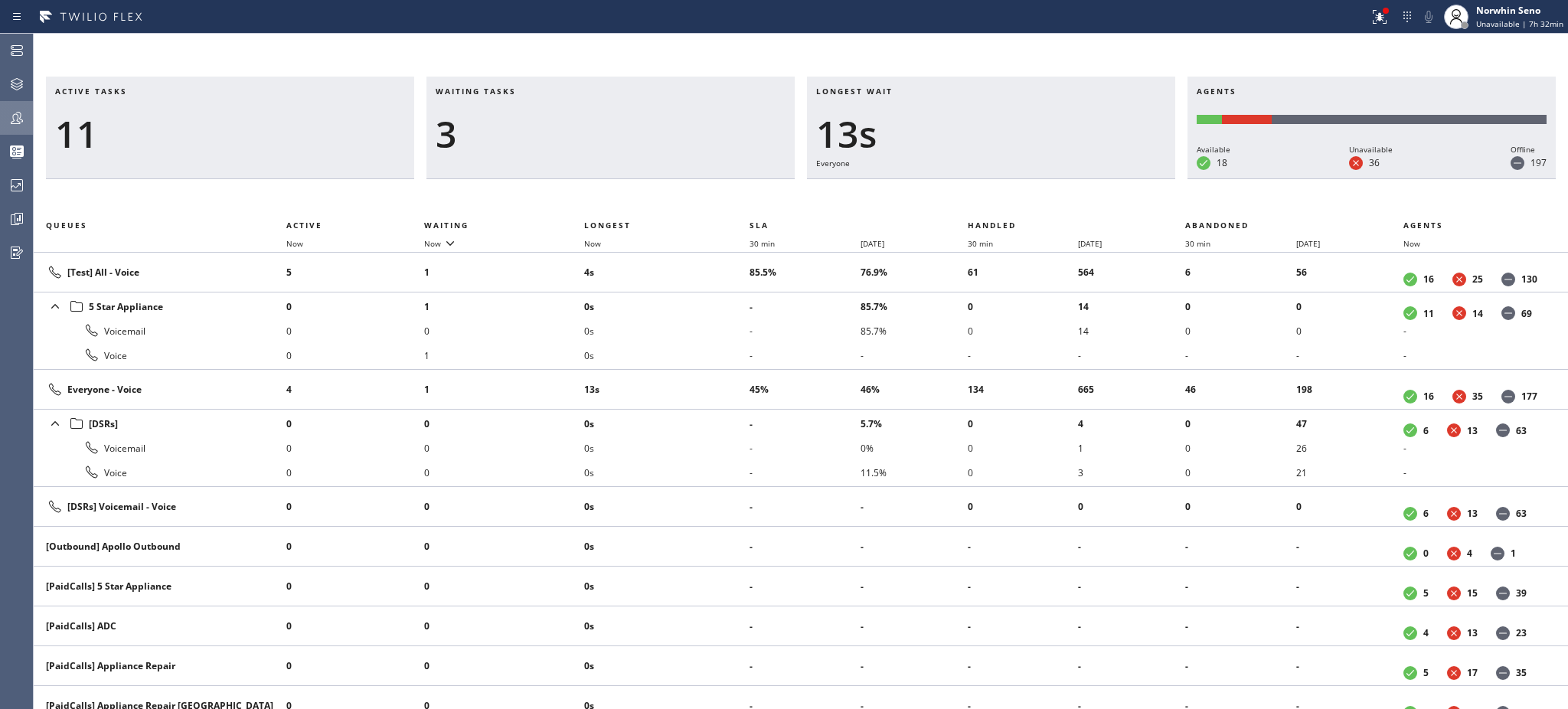
click at [532, 91] on h3 "Waiting tasks" at bounding box center [610, 97] width 350 height 23
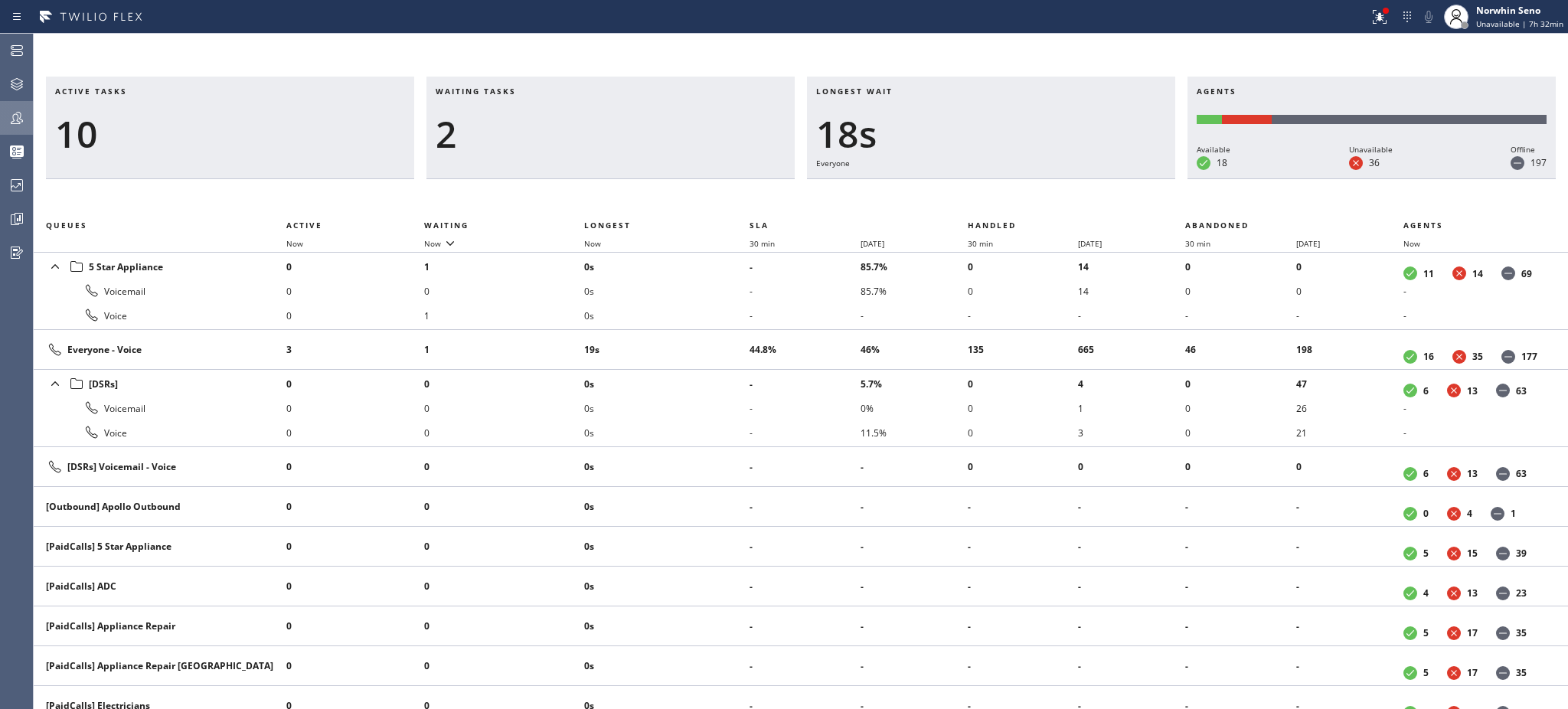
click at [532, 91] on h3 "Waiting tasks" at bounding box center [610, 97] width 350 height 23
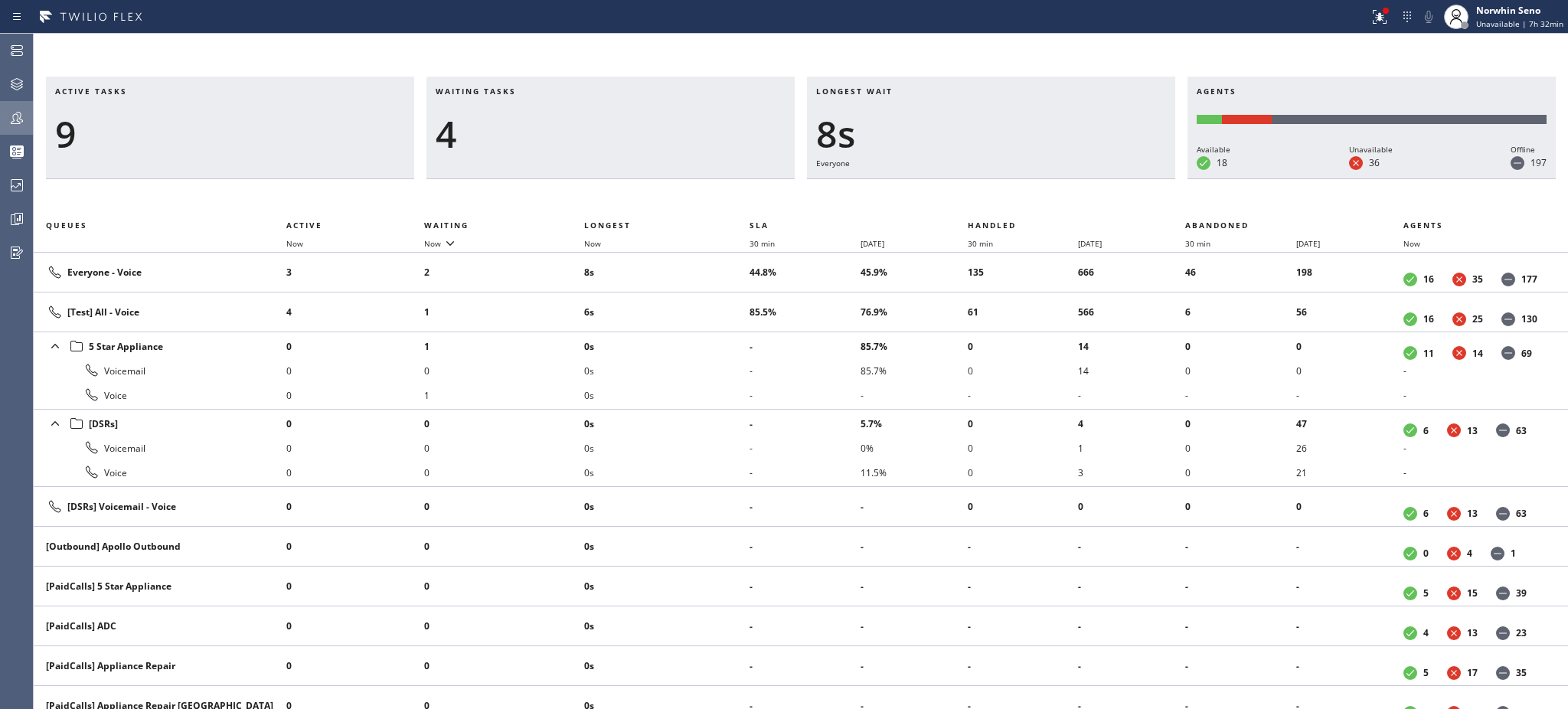
click at [532, 91] on h3 "Waiting tasks" at bounding box center [610, 97] width 350 height 23
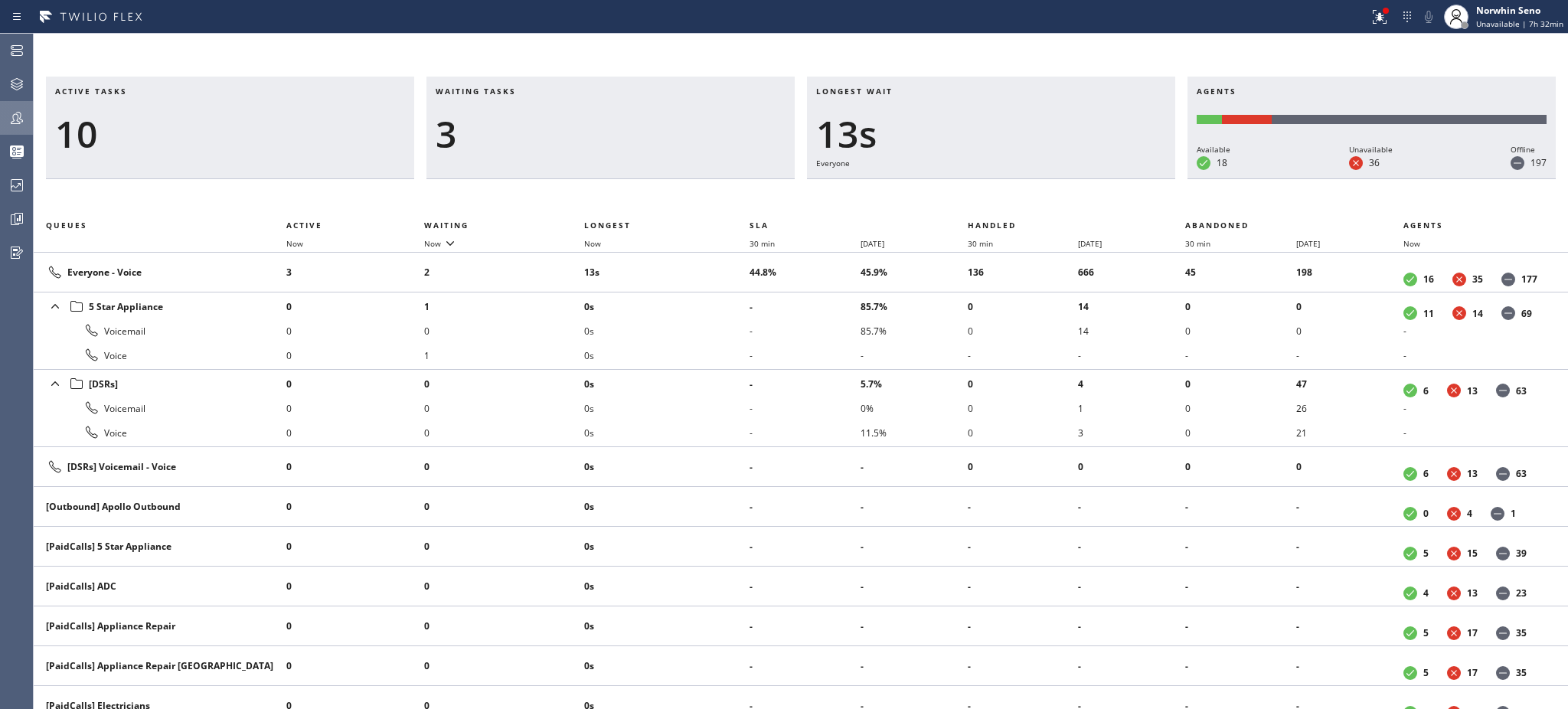
click at [532, 91] on h3 "Waiting tasks" at bounding box center [610, 97] width 350 height 23
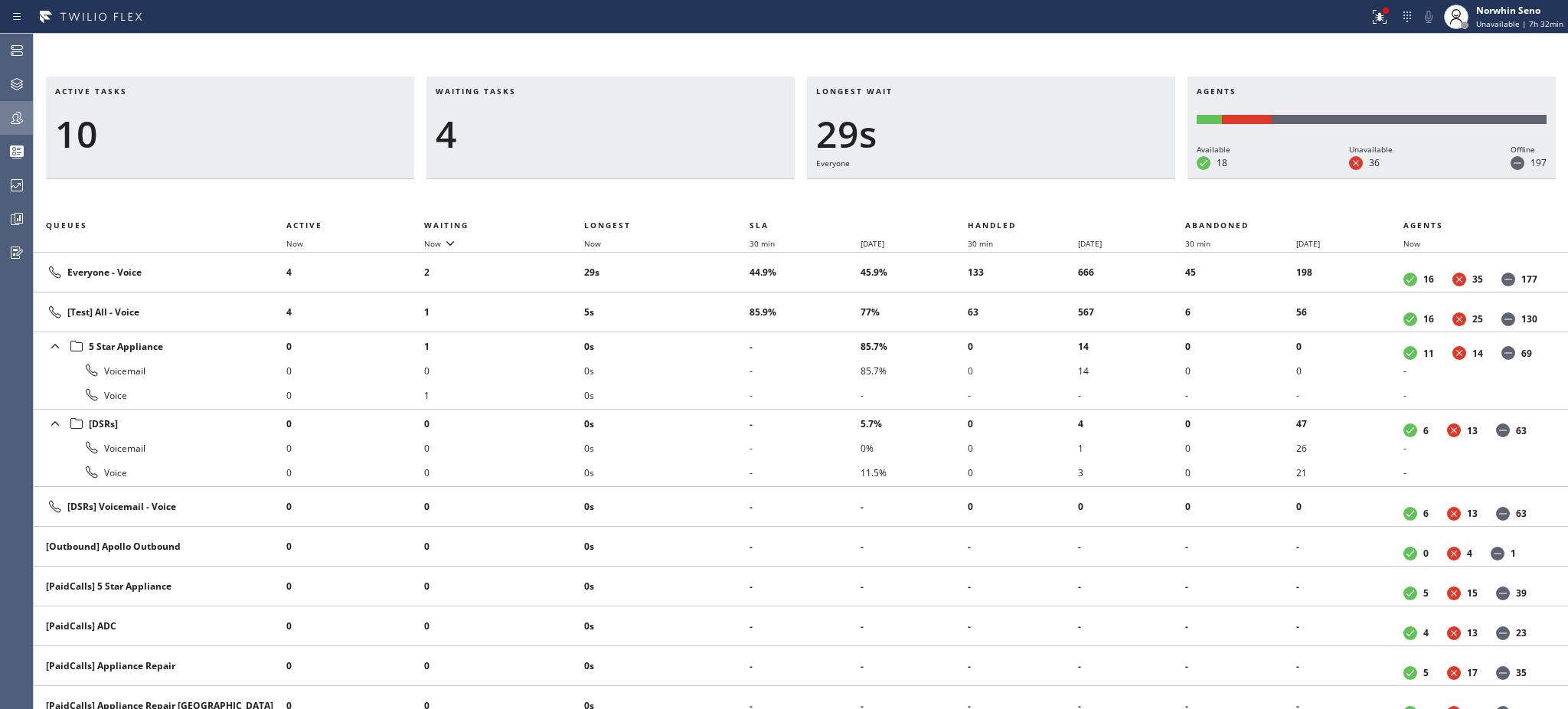
click at [532, 91] on h3 "Waiting tasks" at bounding box center [610, 97] width 350 height 23
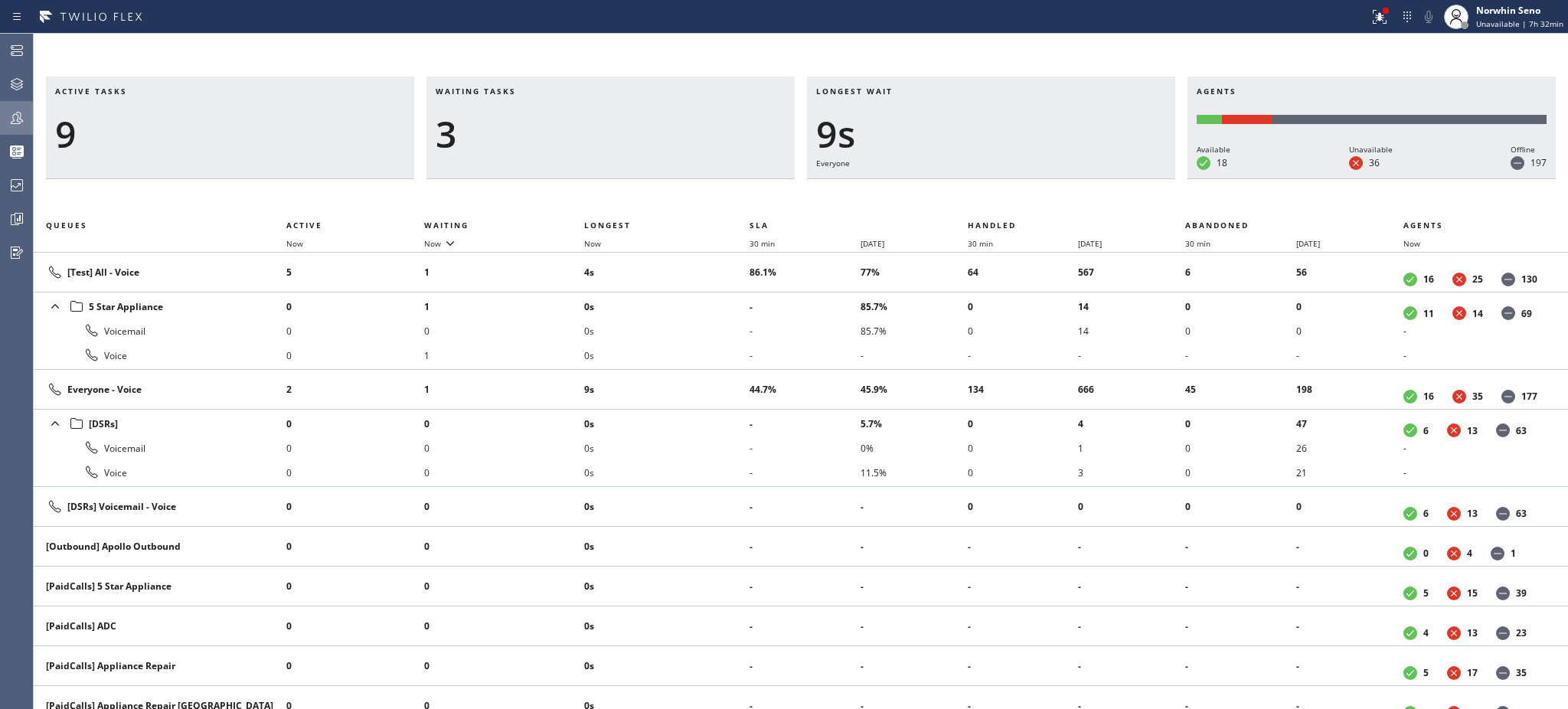
click at [532, 91] on h3 "Waiting tasks" at bounding box center [610, 97] width 350 height 23
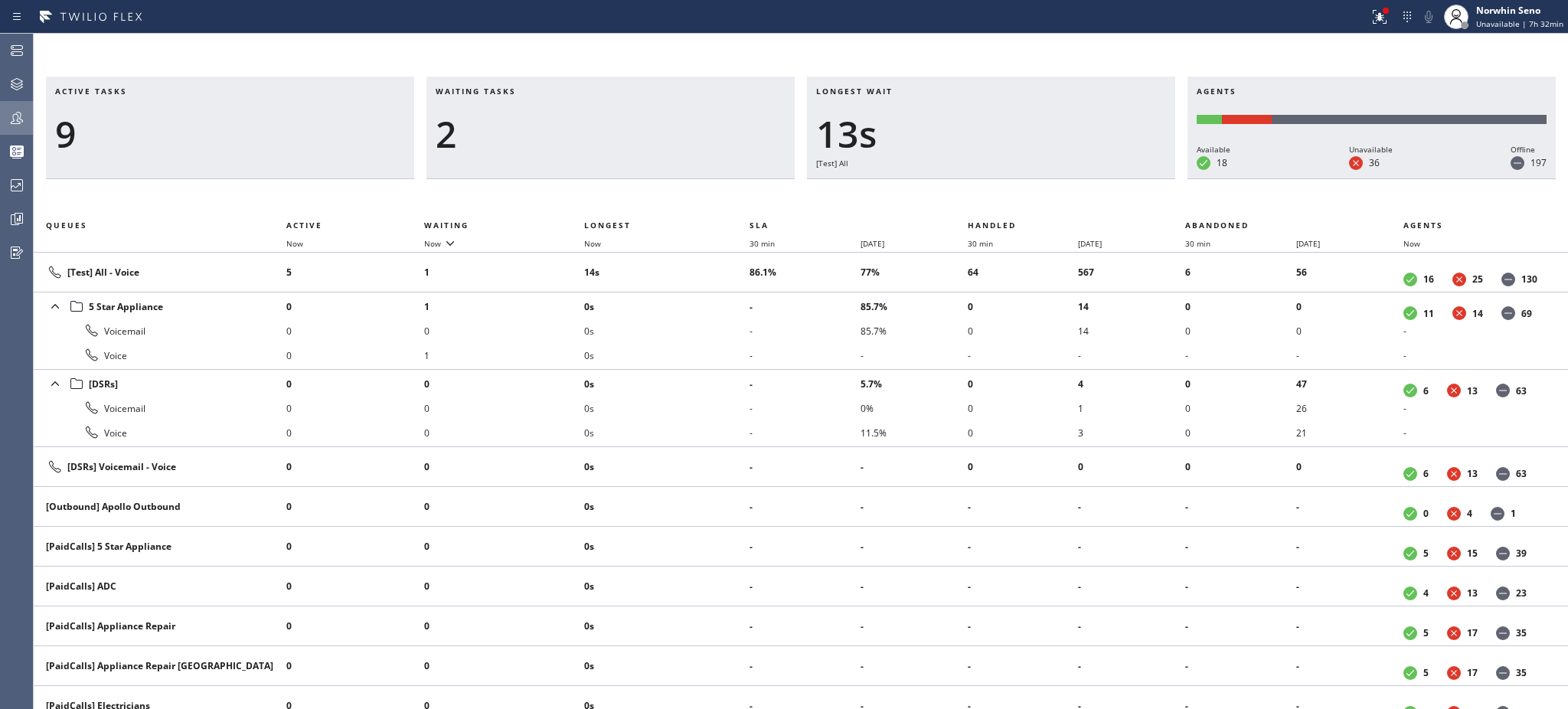
click at [532, 91] on h3 "Waiting tasks" at bounding box center [610, 97] width 350 height 23
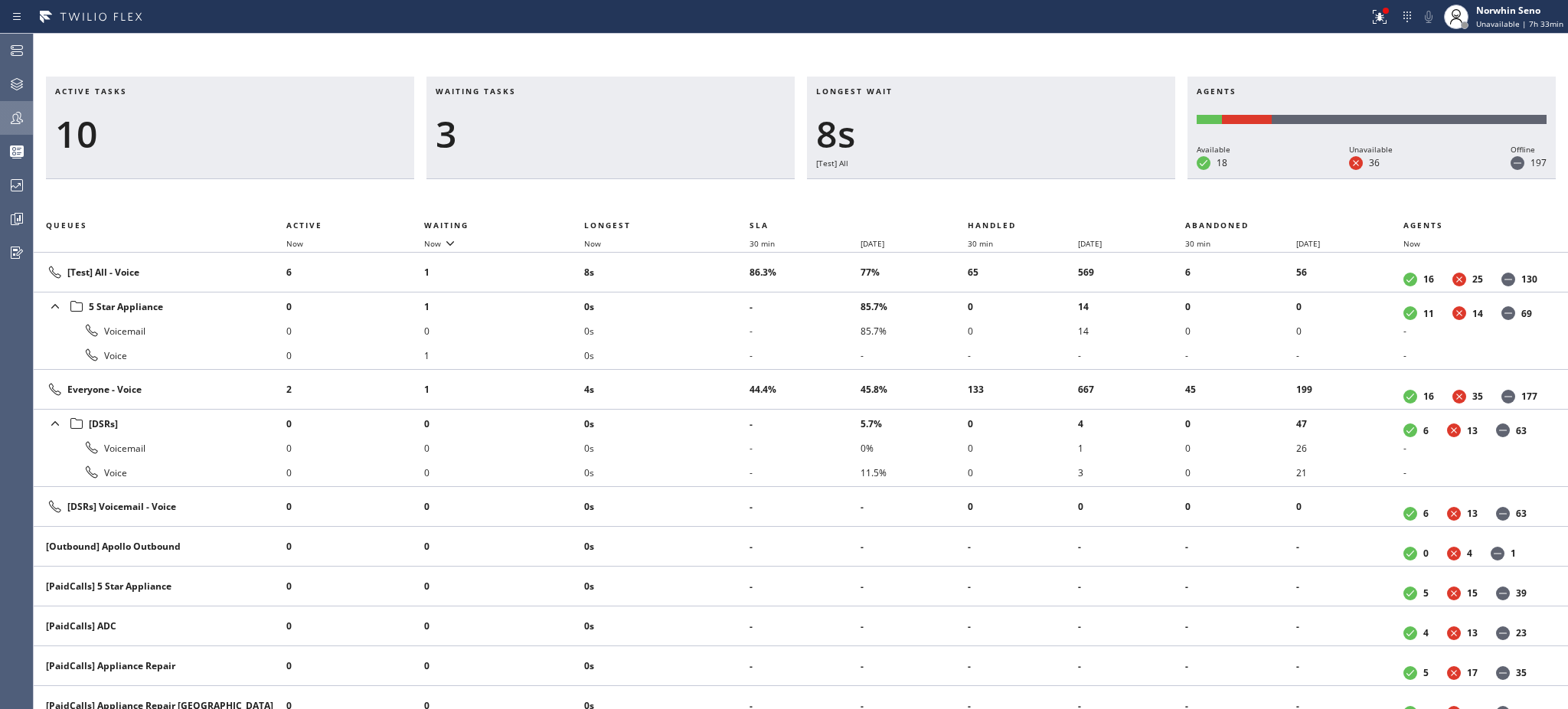
click at [532, 91] on h3 "Waiting tasks" at bounding box center [610, 97] width 350 height 23
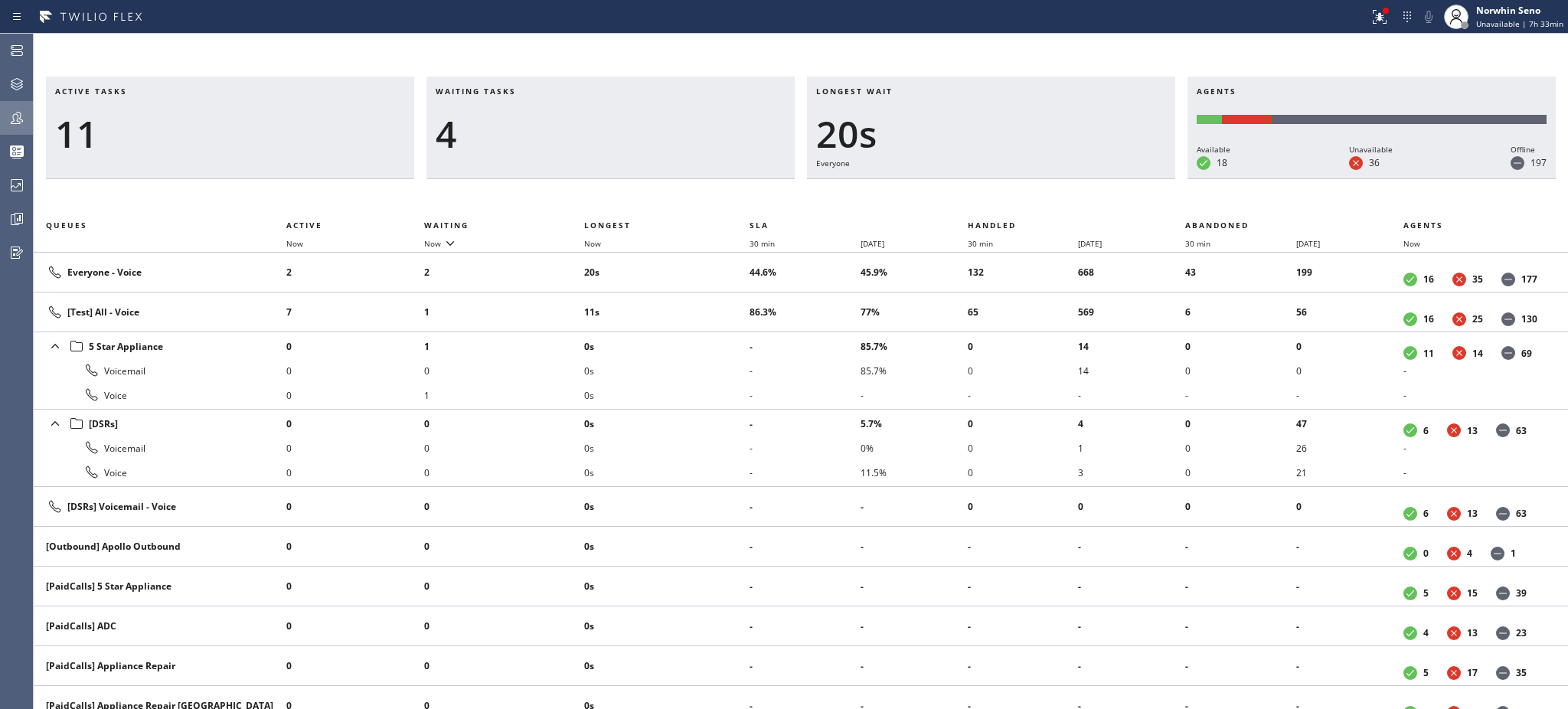
click at [532, 91] on h3 "Waiting tasks" at bounding box center [610, 97] width 350 height 23
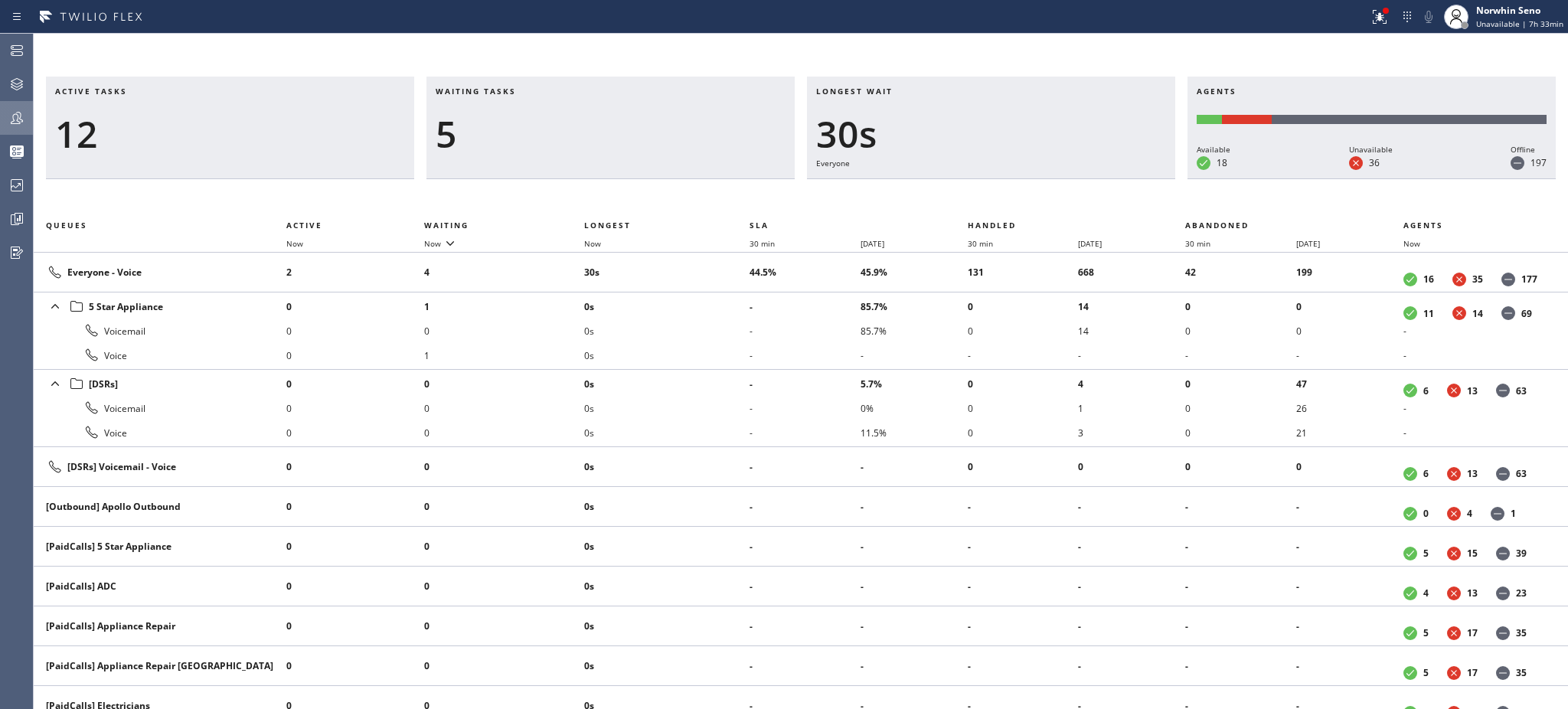
click at [532, 91] on h3 "Waiting tasks" at bounding box center [610, 97] width 350 height 23
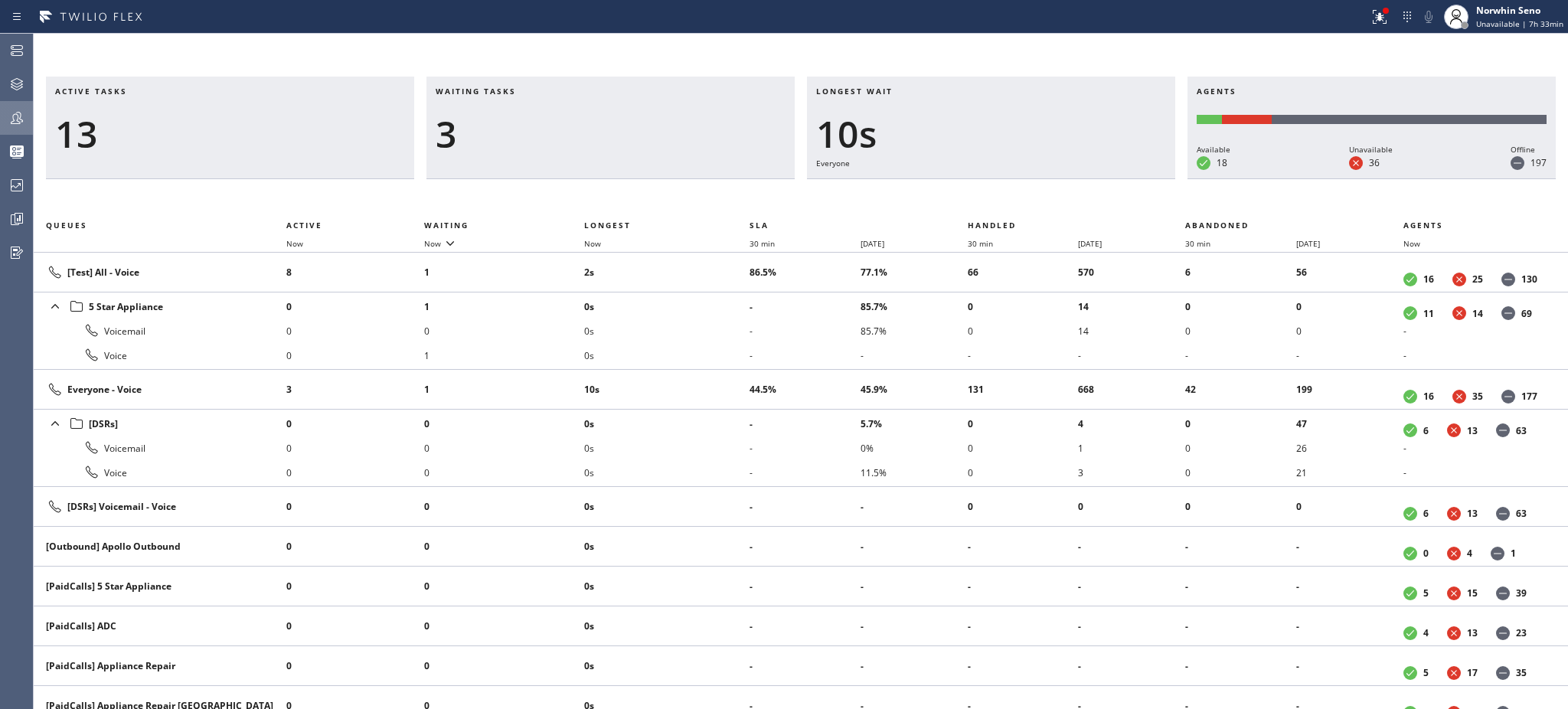
click at [532, 91] on h3 "Waiting tasks" at bounding box center [610, 97] width 350 height 23
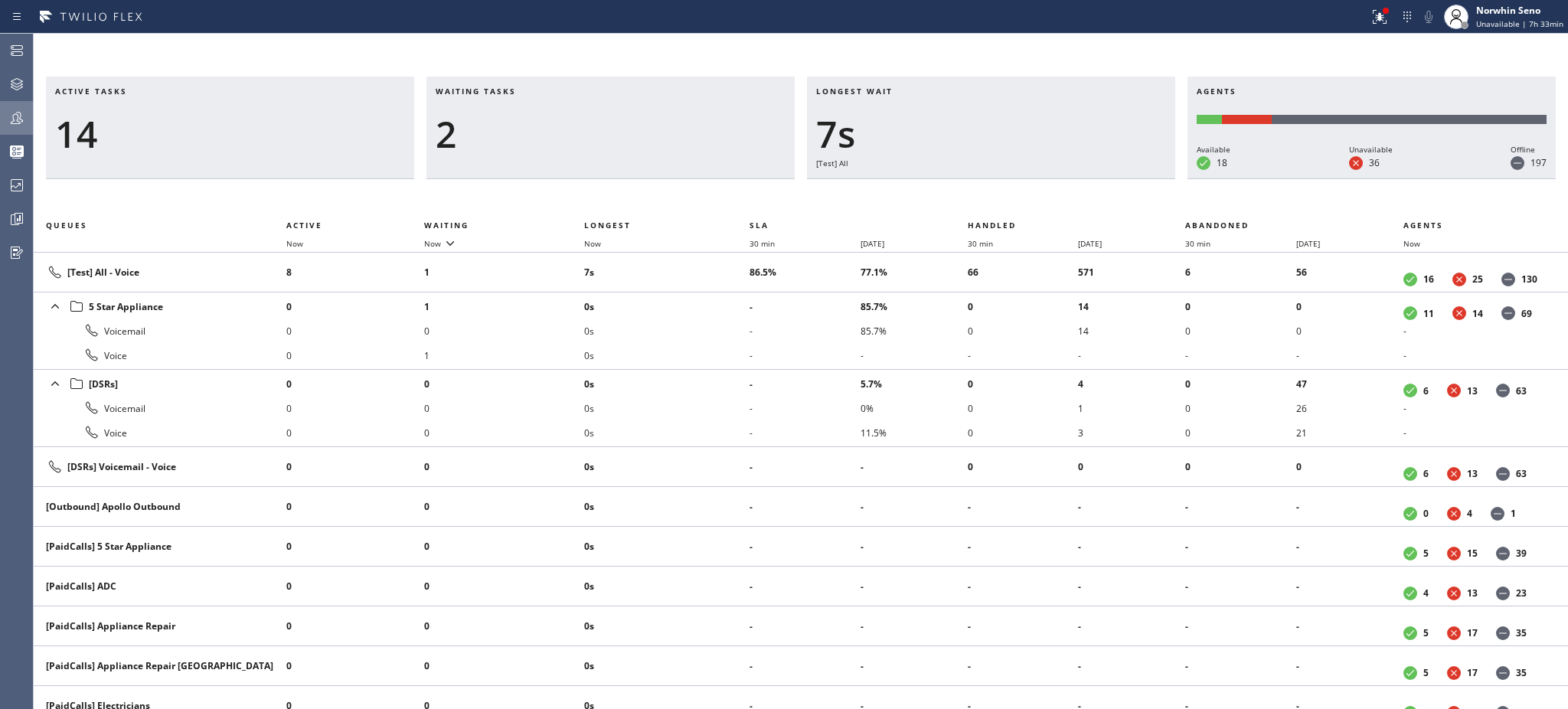
click at [532, 91] on h3 "Waiting tasks" at bounding box center [610, 97] width 350 height 23
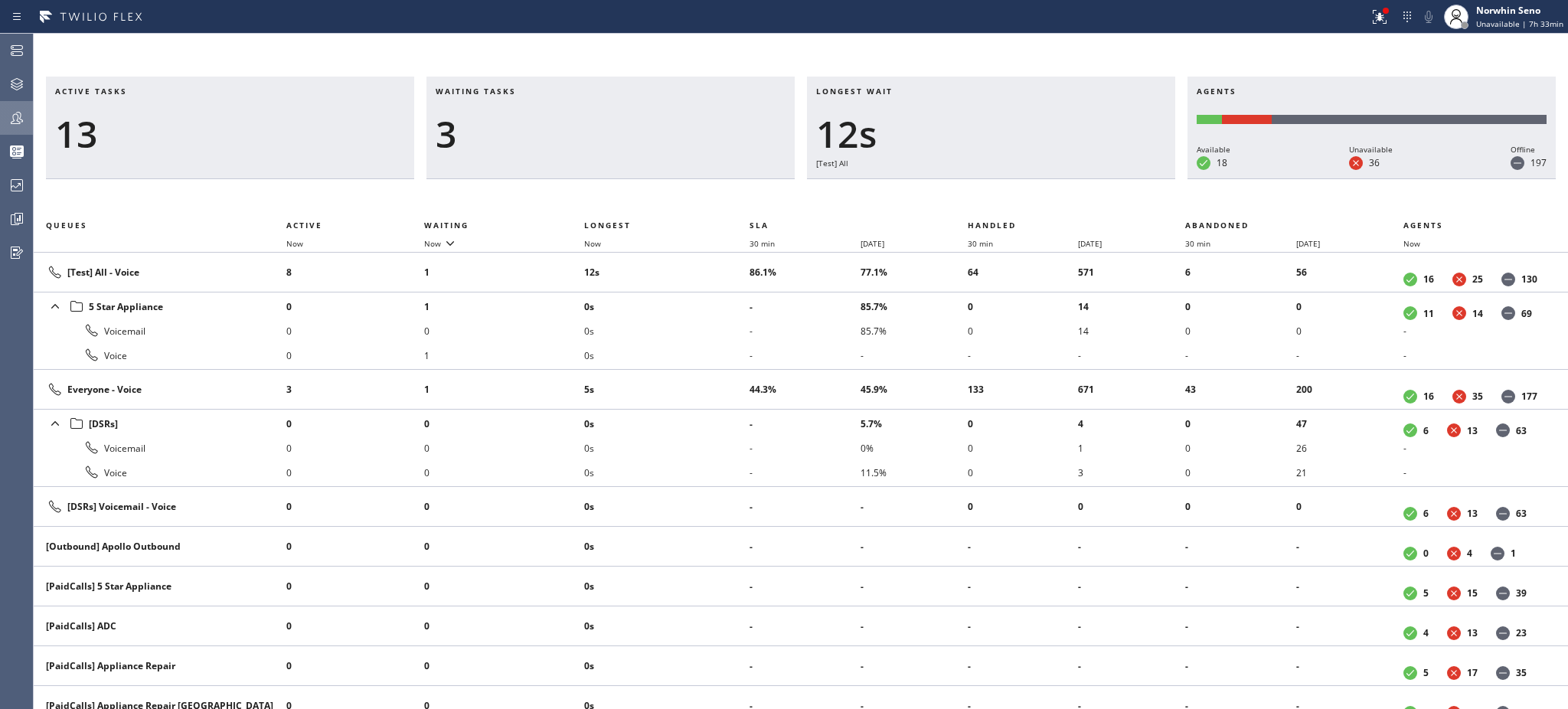
click at [532, 91] on h3 "Waiting tasks" at bounding box center [610, 97] width 350 height 23
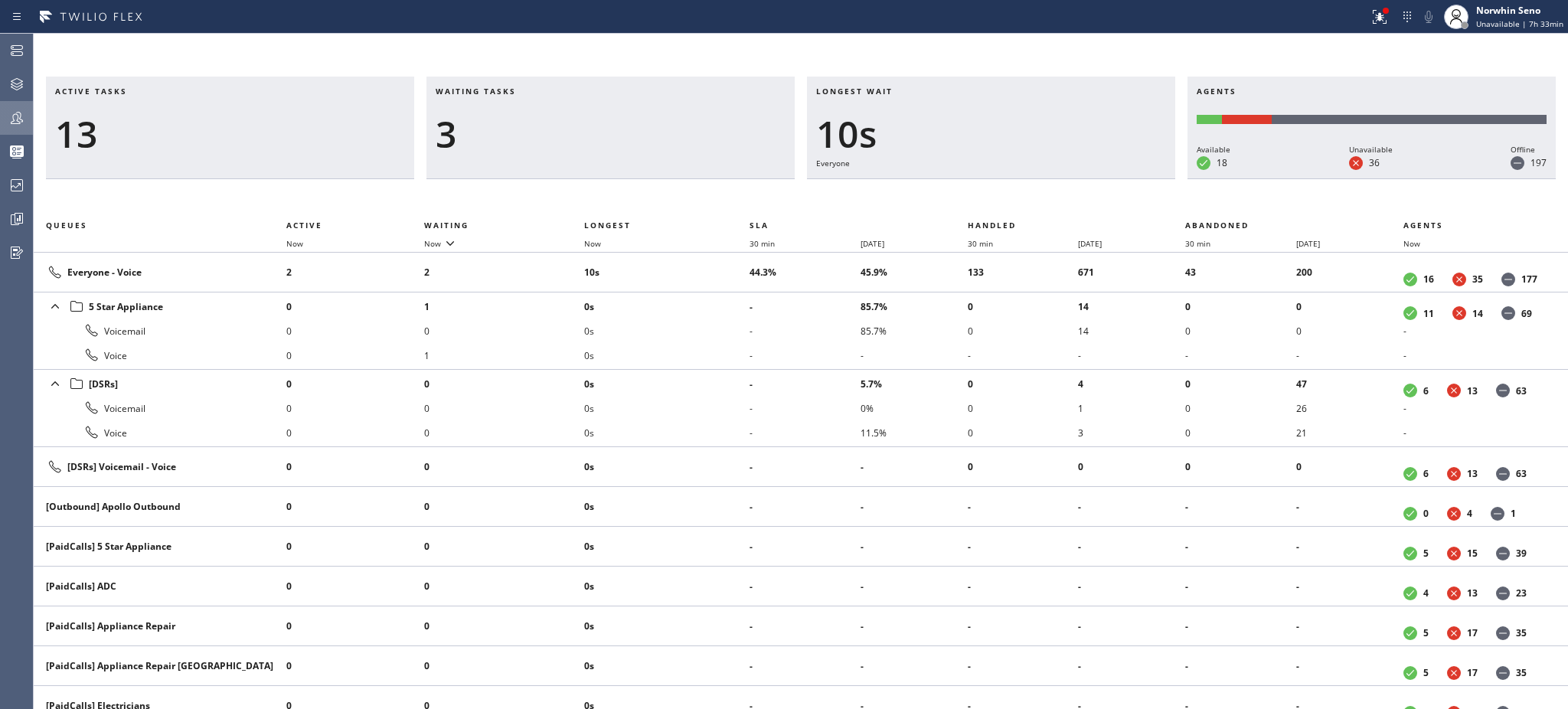
click at [532, 91] on h3 "Waiting tasks" at bounding box center [610, 97] width 350 height 23
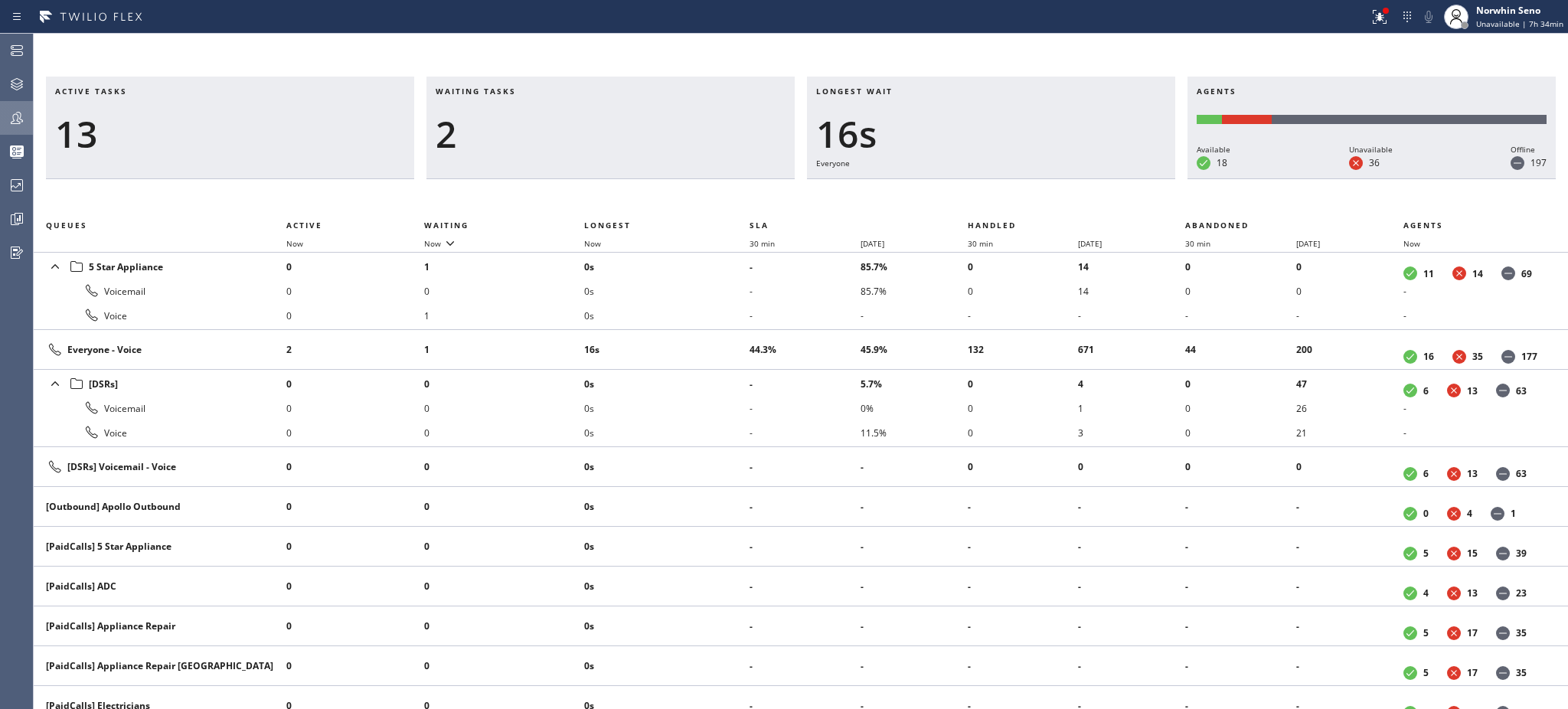
click at [532, 91] on h3 "Waiting tasks" at bounding box center [610, 97] width 350 height 23
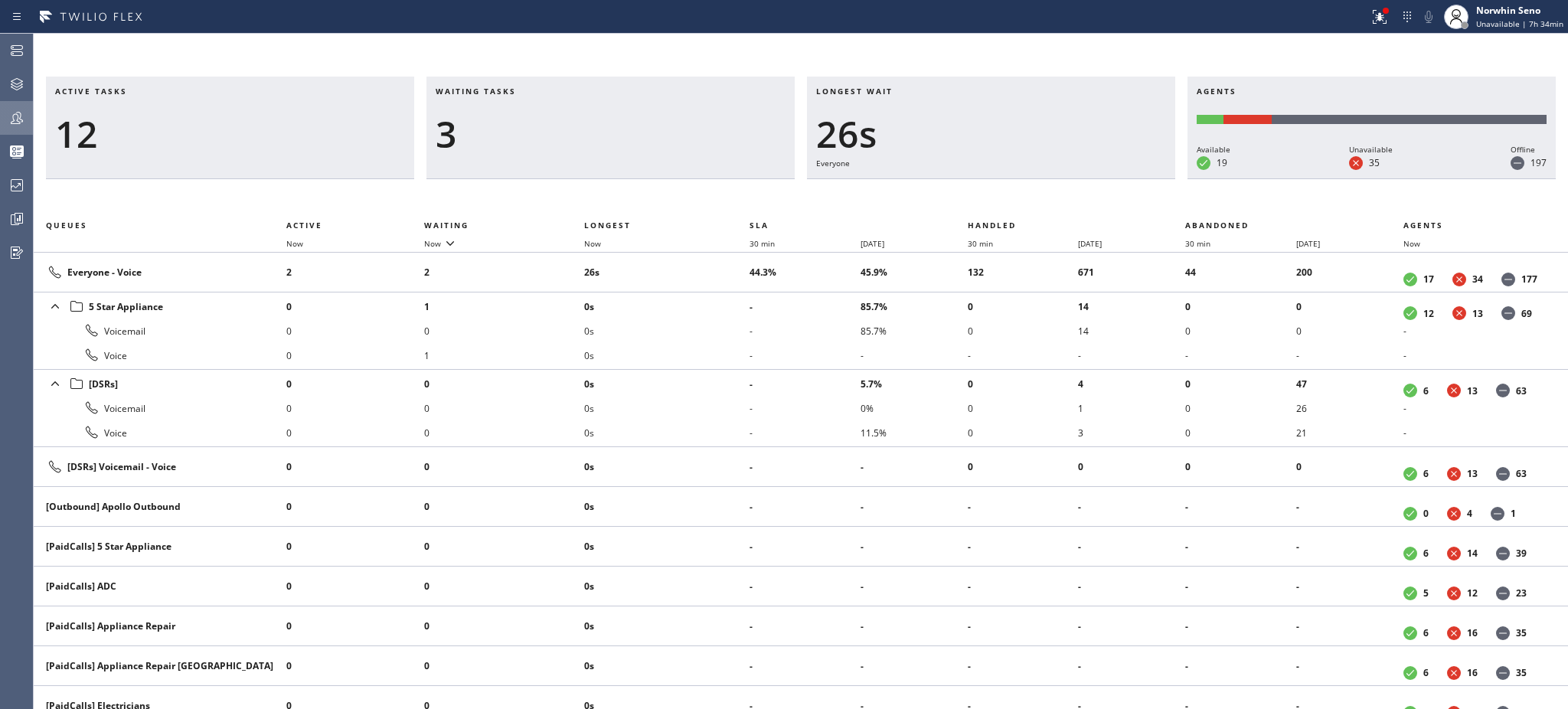
click at [532, 91] on h3 "Waiting tasks" at bounding box center [610, 97] width 350 height 23
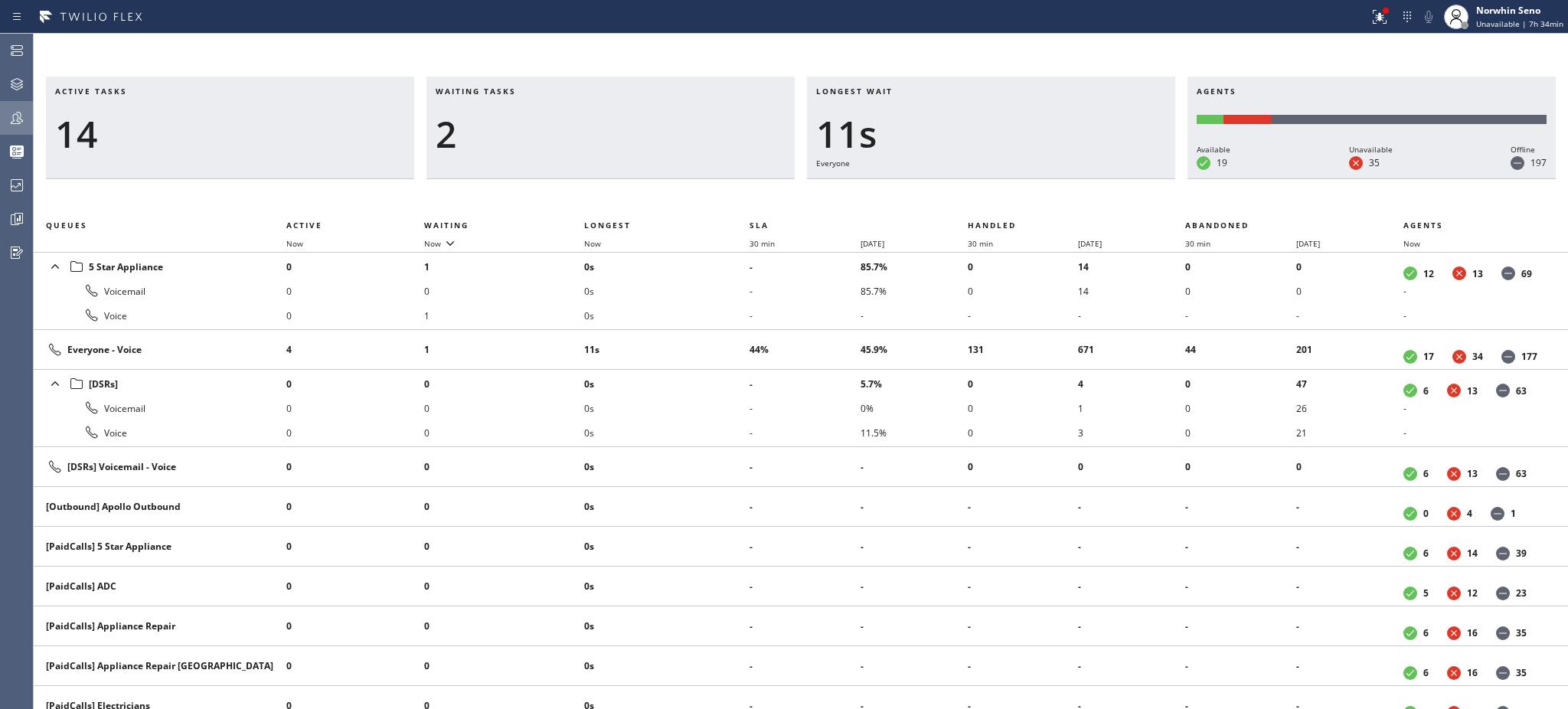
click at [532, 91] on h3 "Waiting tasks" at bounding box center [610, 97] width 350 height 23
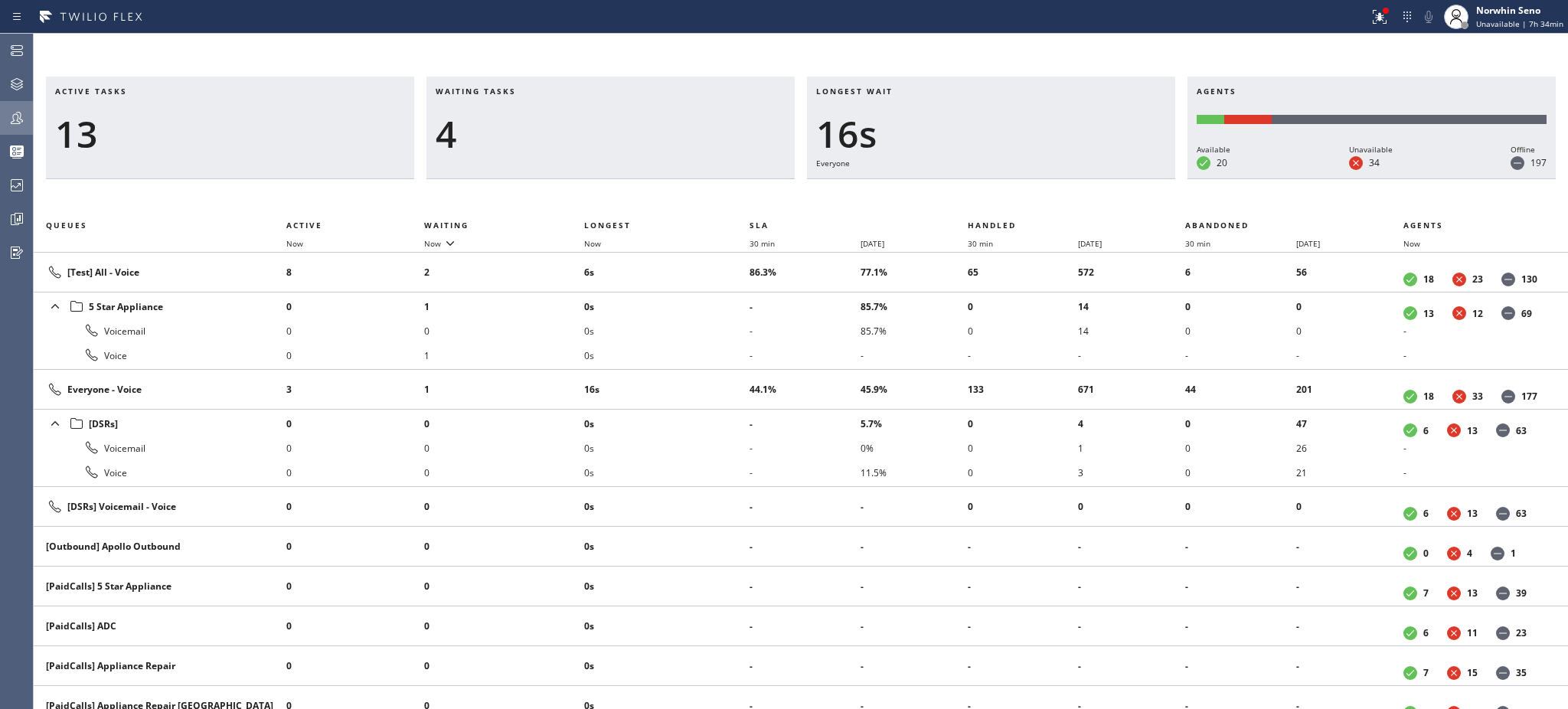
click at [532, 91] on h3 "Waiting tasks" at bounding box center [610, 97] width 350 height 23
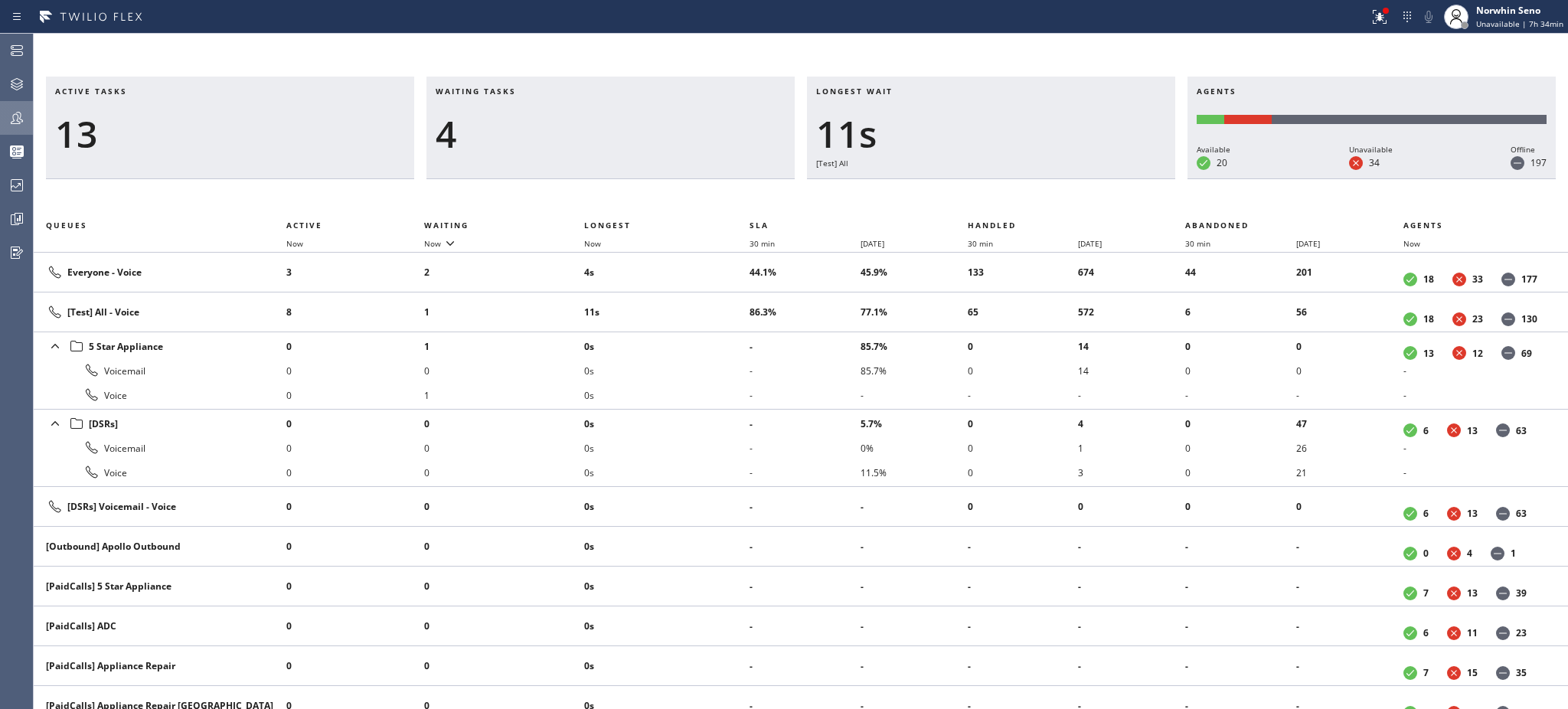
click at [532, 91] on h3 "Waiting tasks" at bounding box center [610, 97] width 350 height 23
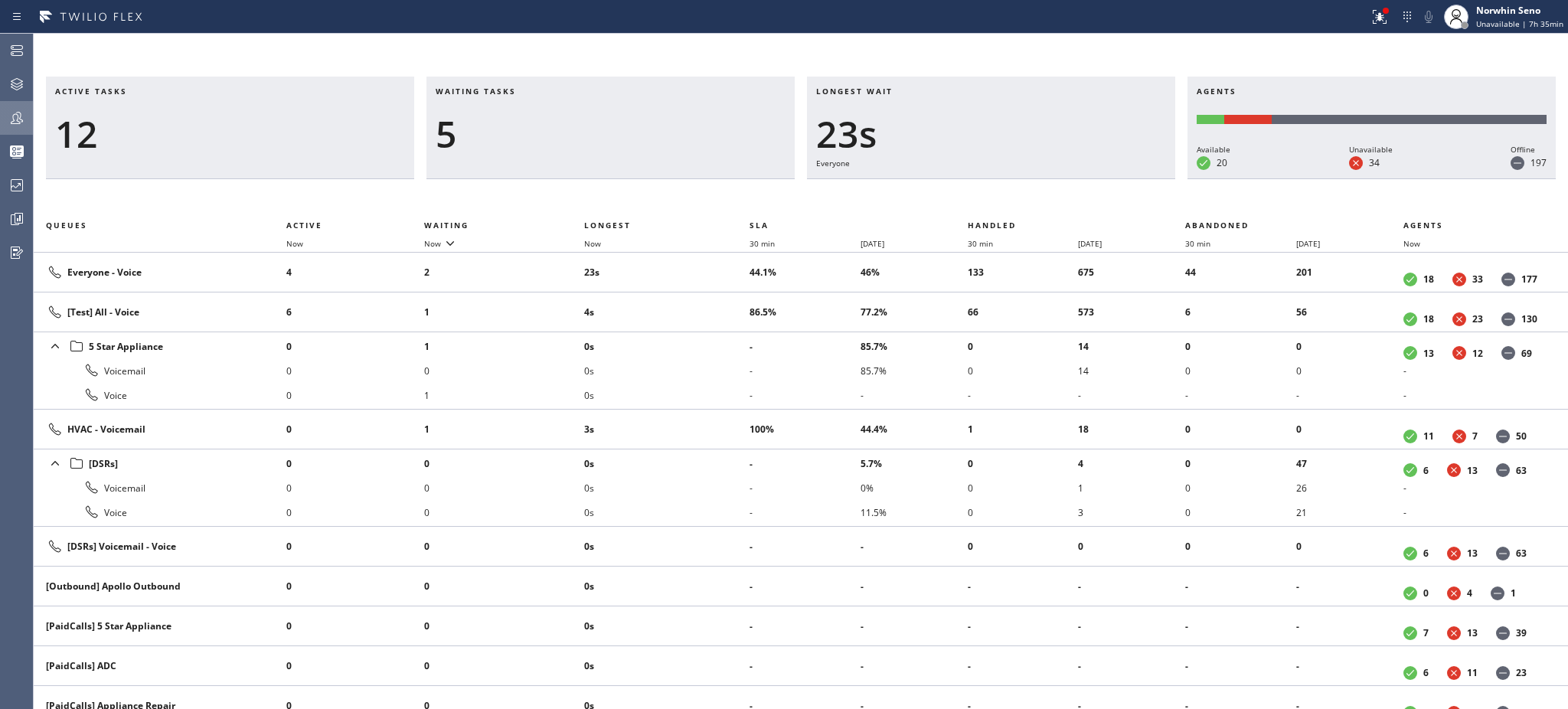
click at [532, 91] on h3 "Waiting tasks" at bounding box center [610, 97] width 350 height 23
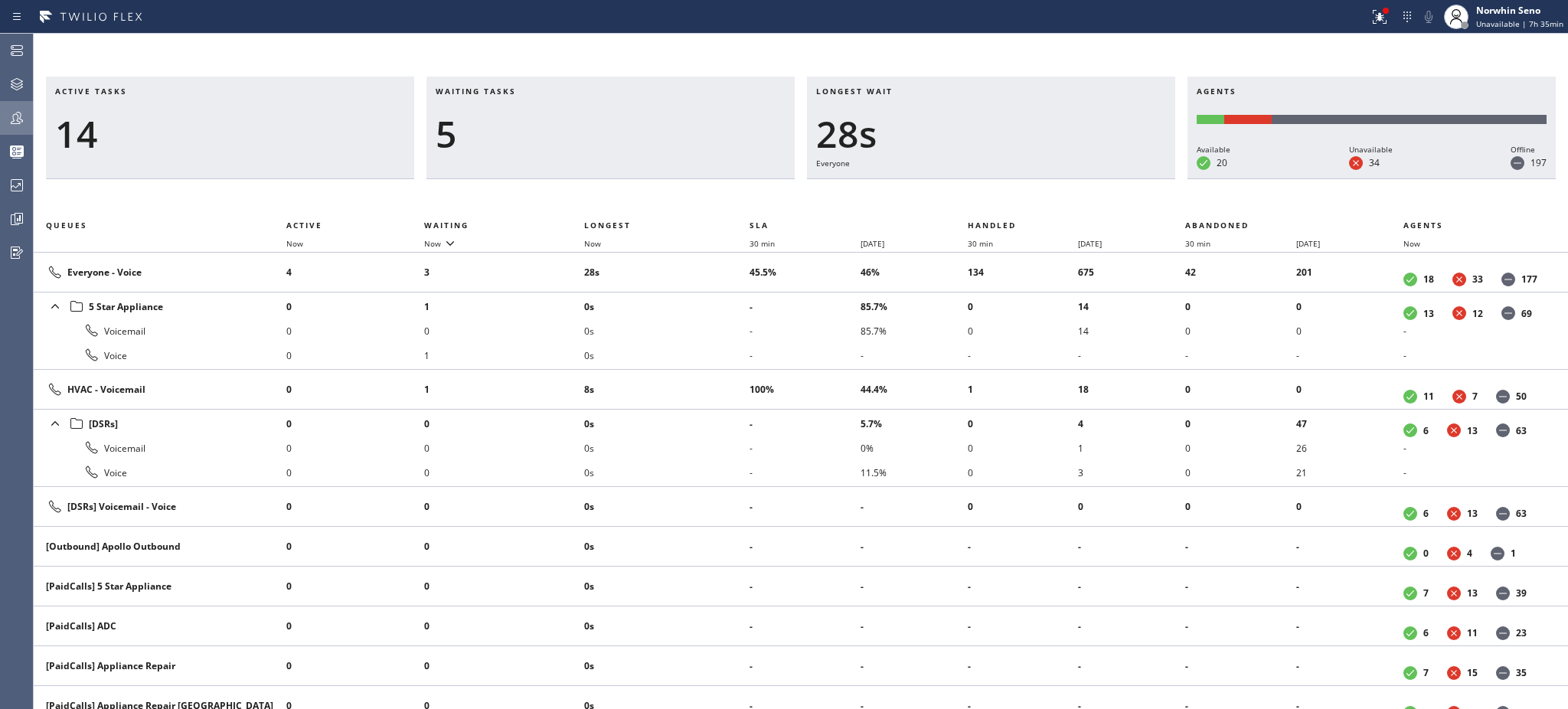
click at [532, 91] on h3 "Waiting tasks" at bounding box center [610, 97] width 350 height 23
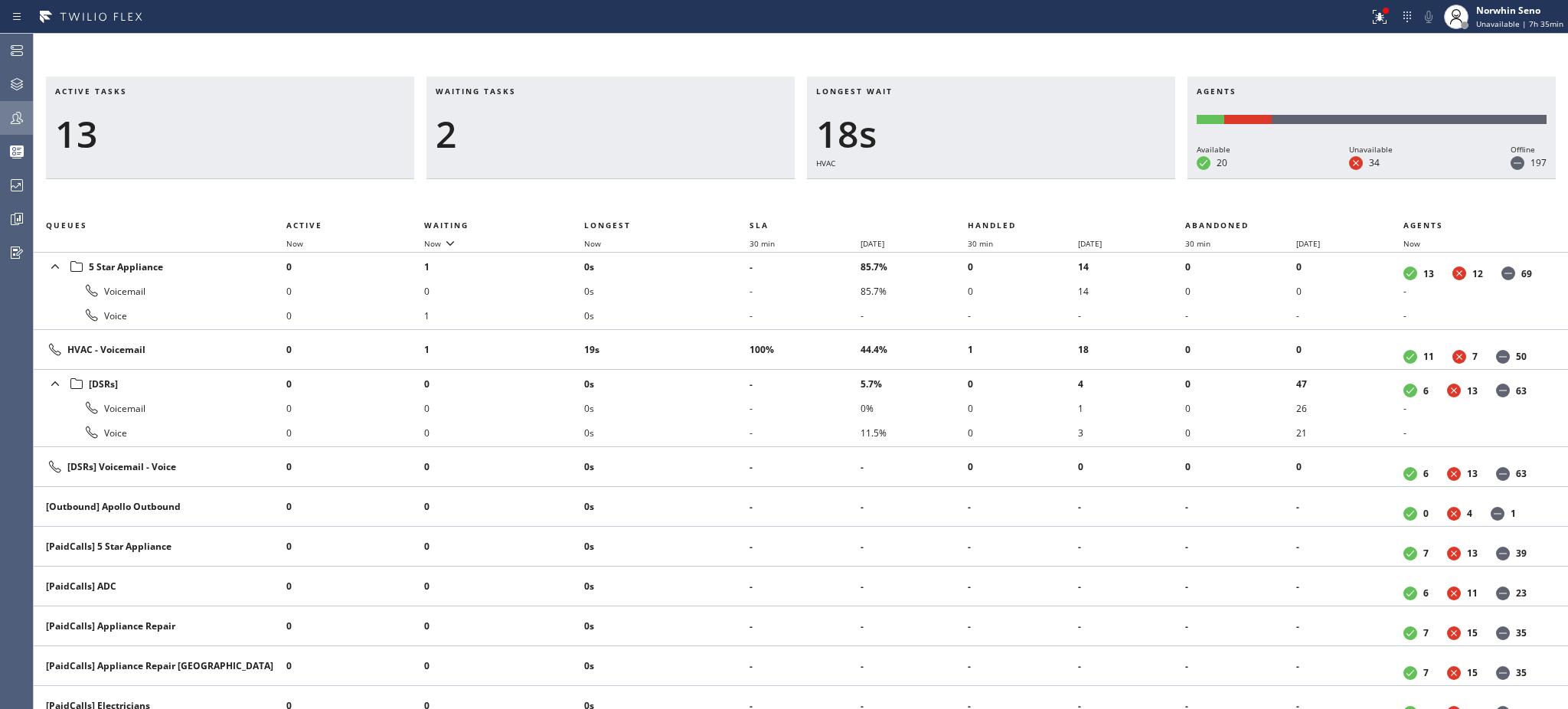
click at [532, 91] on h3 "Waiting tasks" at bounding box center [610, 97] width 350 height 23
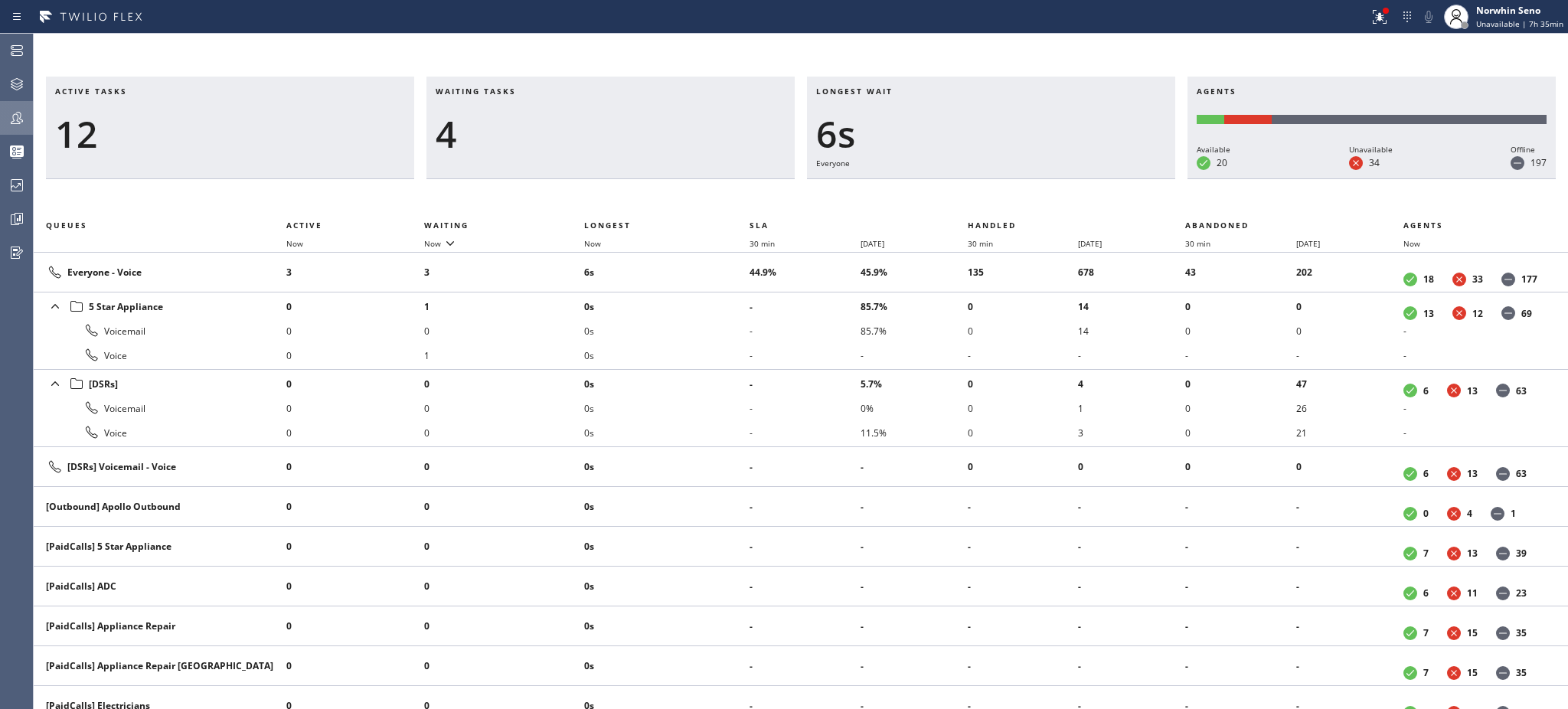
click at [532, 91] on h3 "Waiting tasks" at bounding box center [610, 97] width 350 height 23
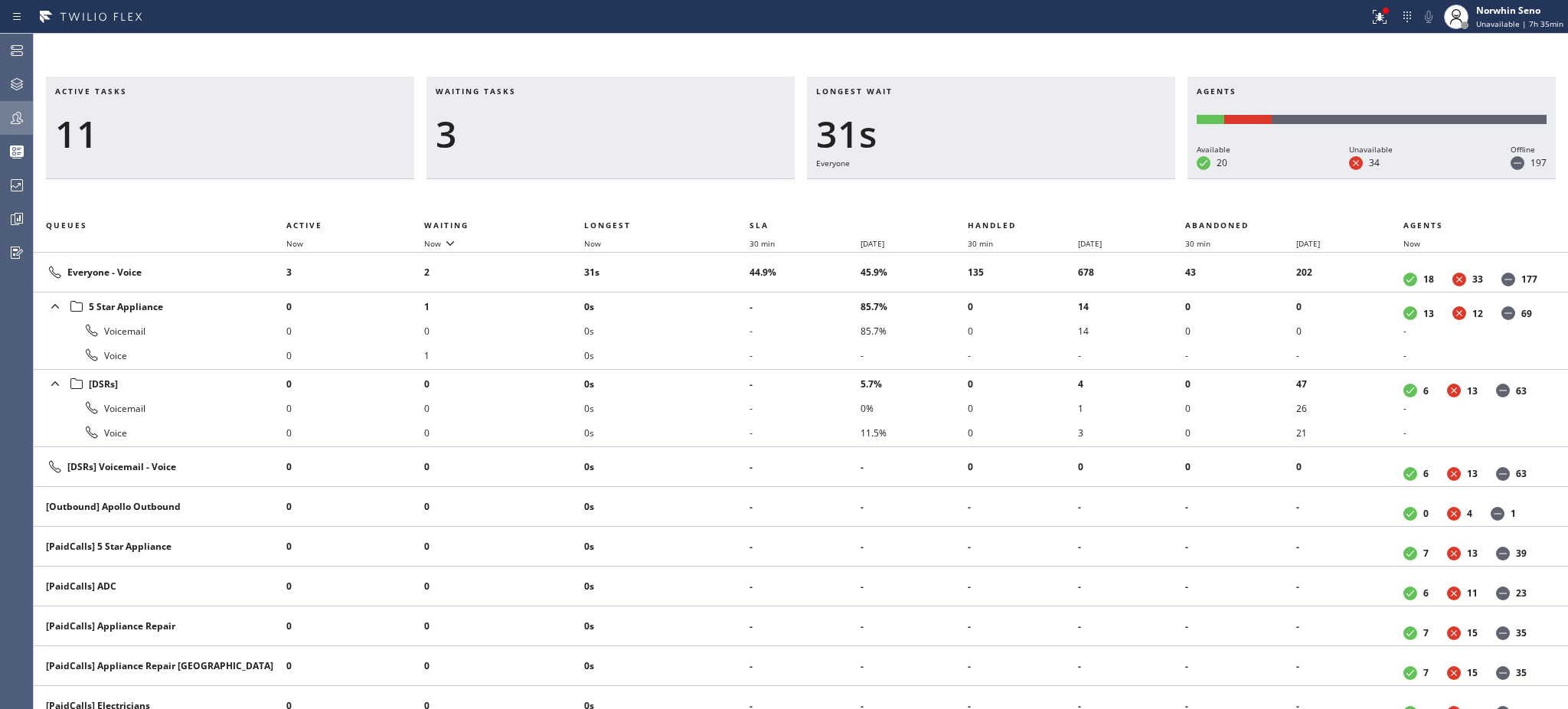
click at [532, 91] on h3 "Waiting tasks" at bounding box center [610, 97] width 350 height 23
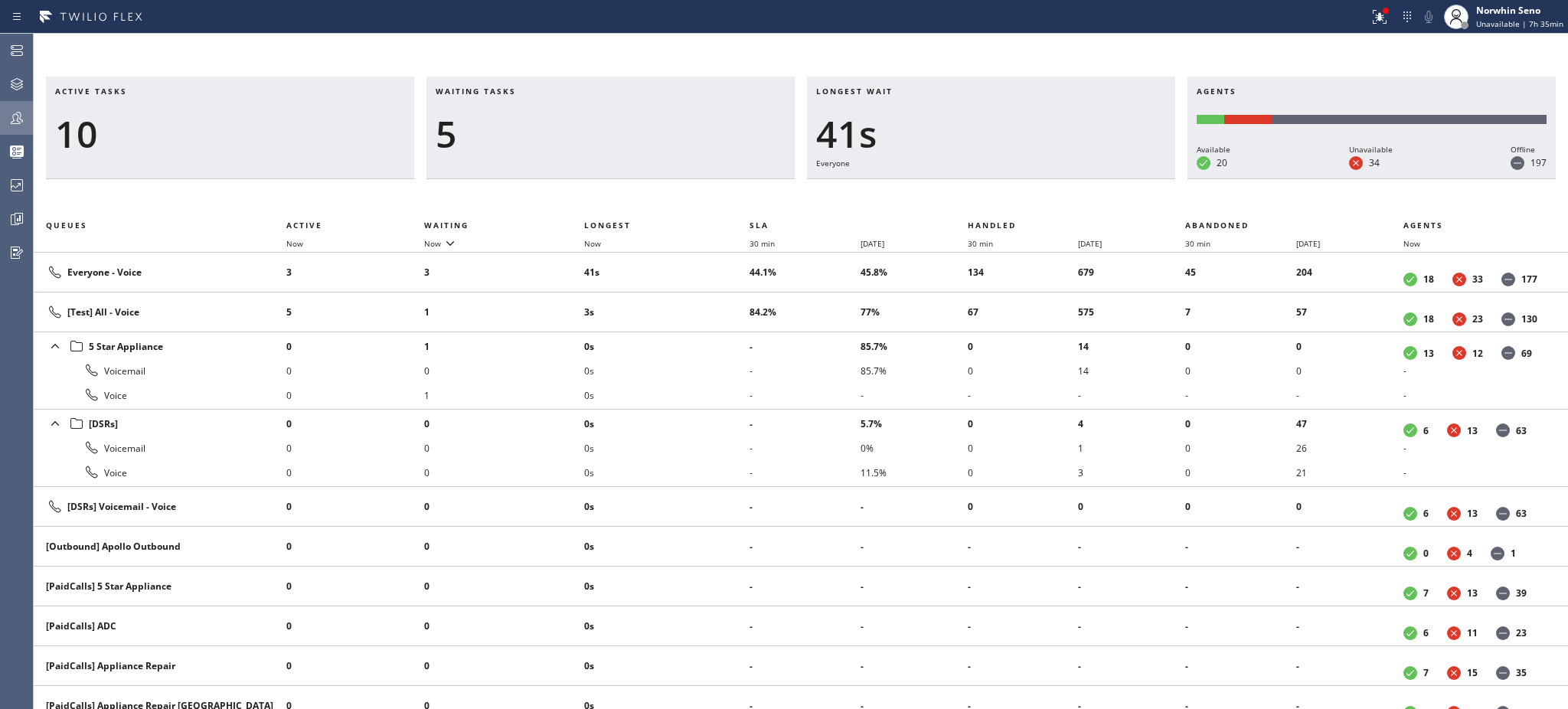
click at [532, 91] on h3 "Waiting tasks" at bounding box center [610, 97] width 350 height 23
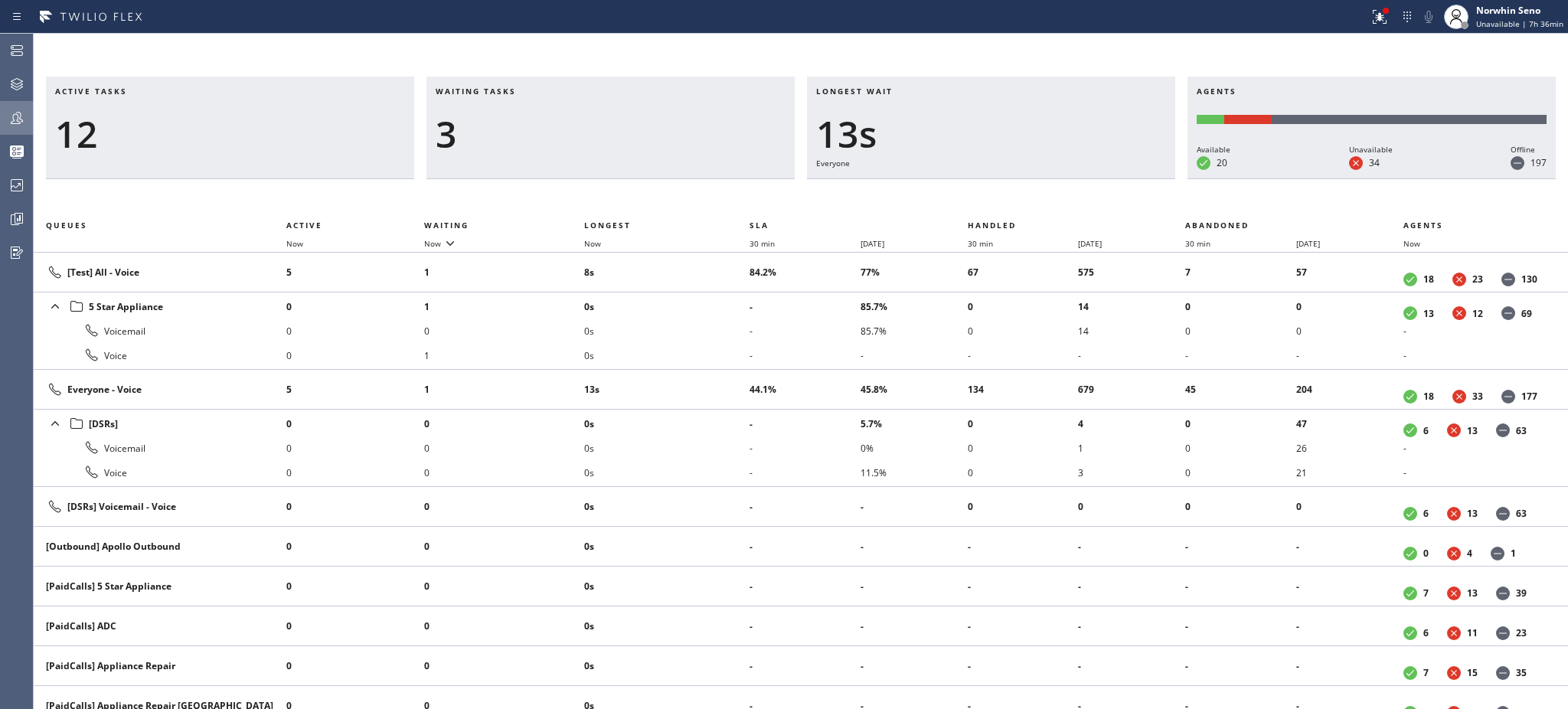
click at [532, 91] on h3 "Waiting tasks" at bounding box center [610, 97] width 350 height 23
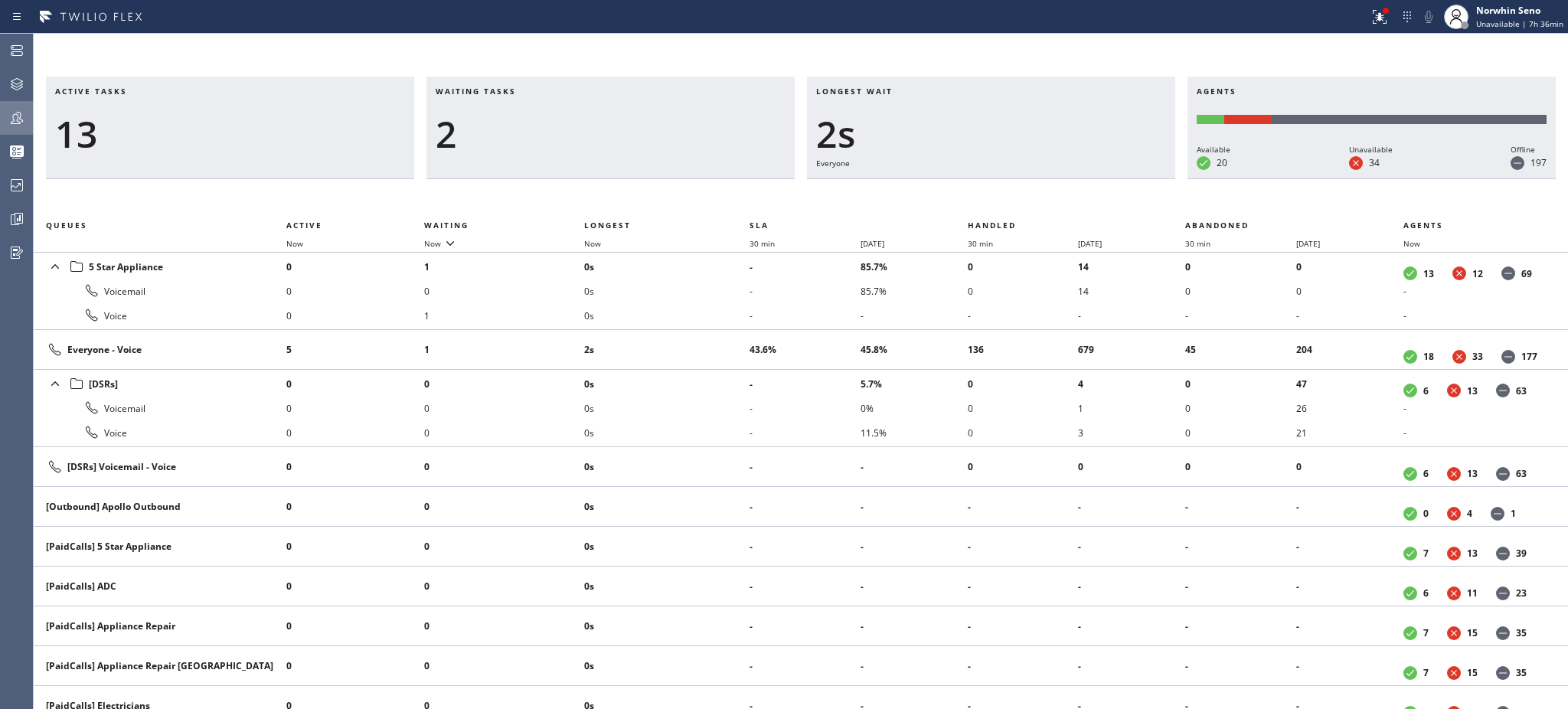
click at [532, 91] on h3 "Waiting tasks" at bounding box center [610, 97] width 350 height 23
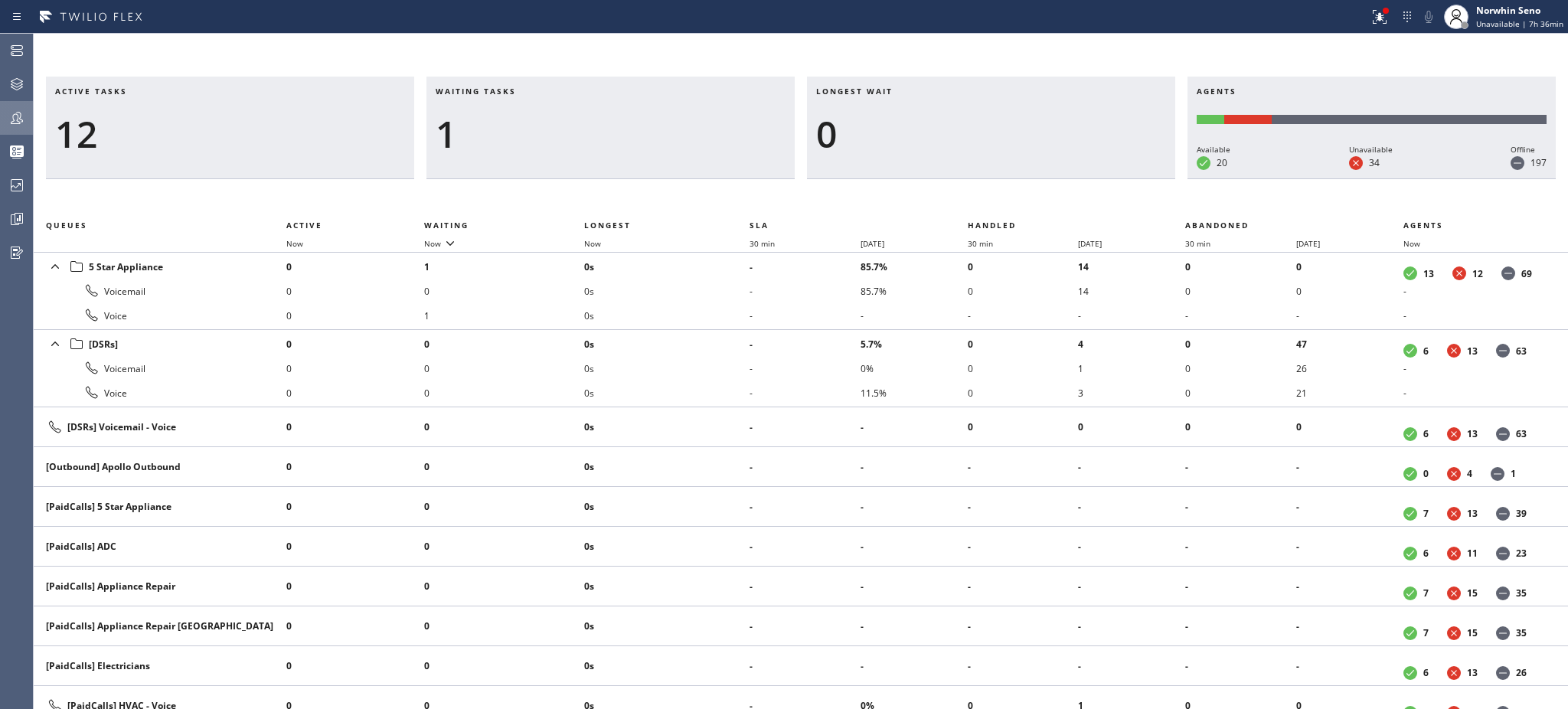
click at [544, 97] on h3 "Waiting tasks" at bounding box center [610, 97] width 350 height 23
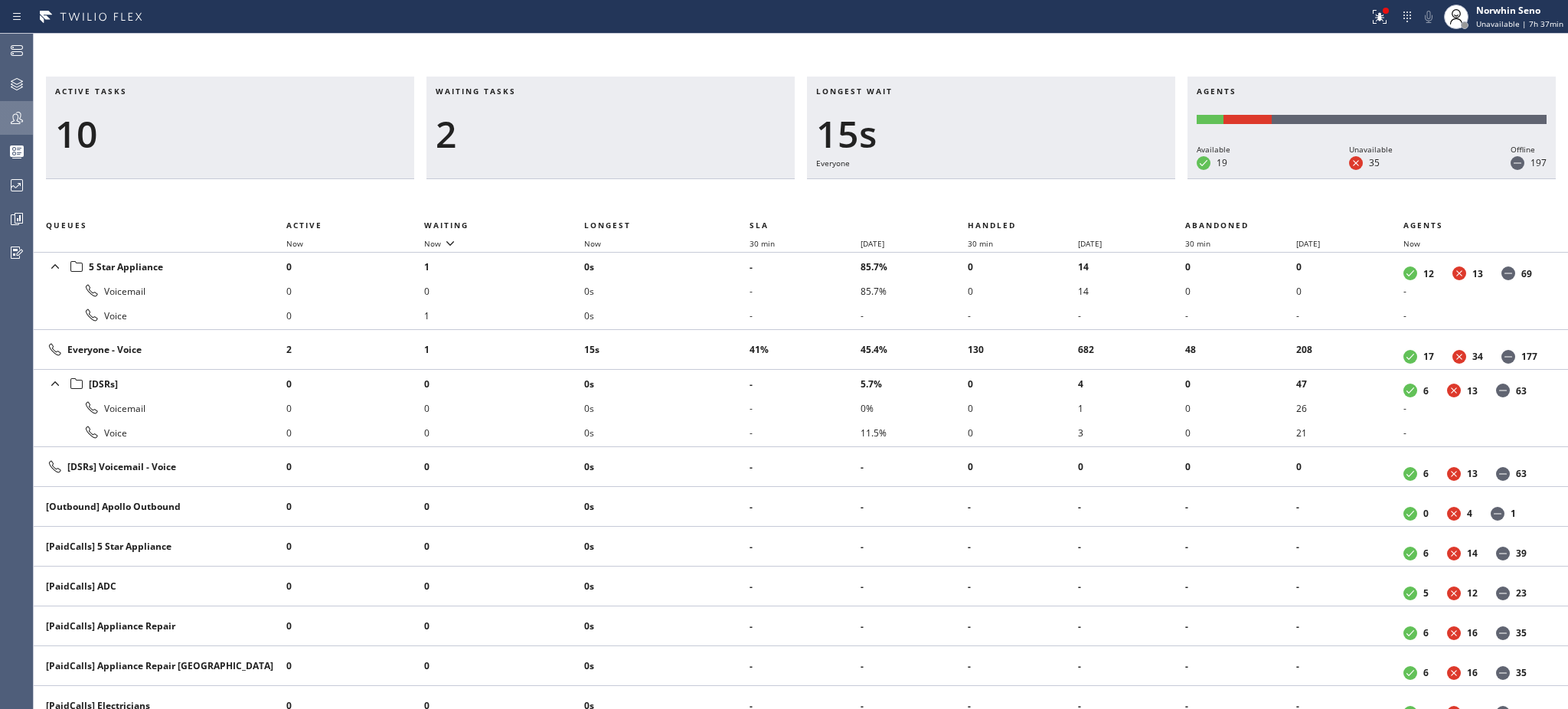
click at [235, 58] on div "Active tasks 10 Waiting tasks 2 Longest wait 15s Everyone Agents Available 19 U…" at bounding box center [800, 371] width 1534 height 675
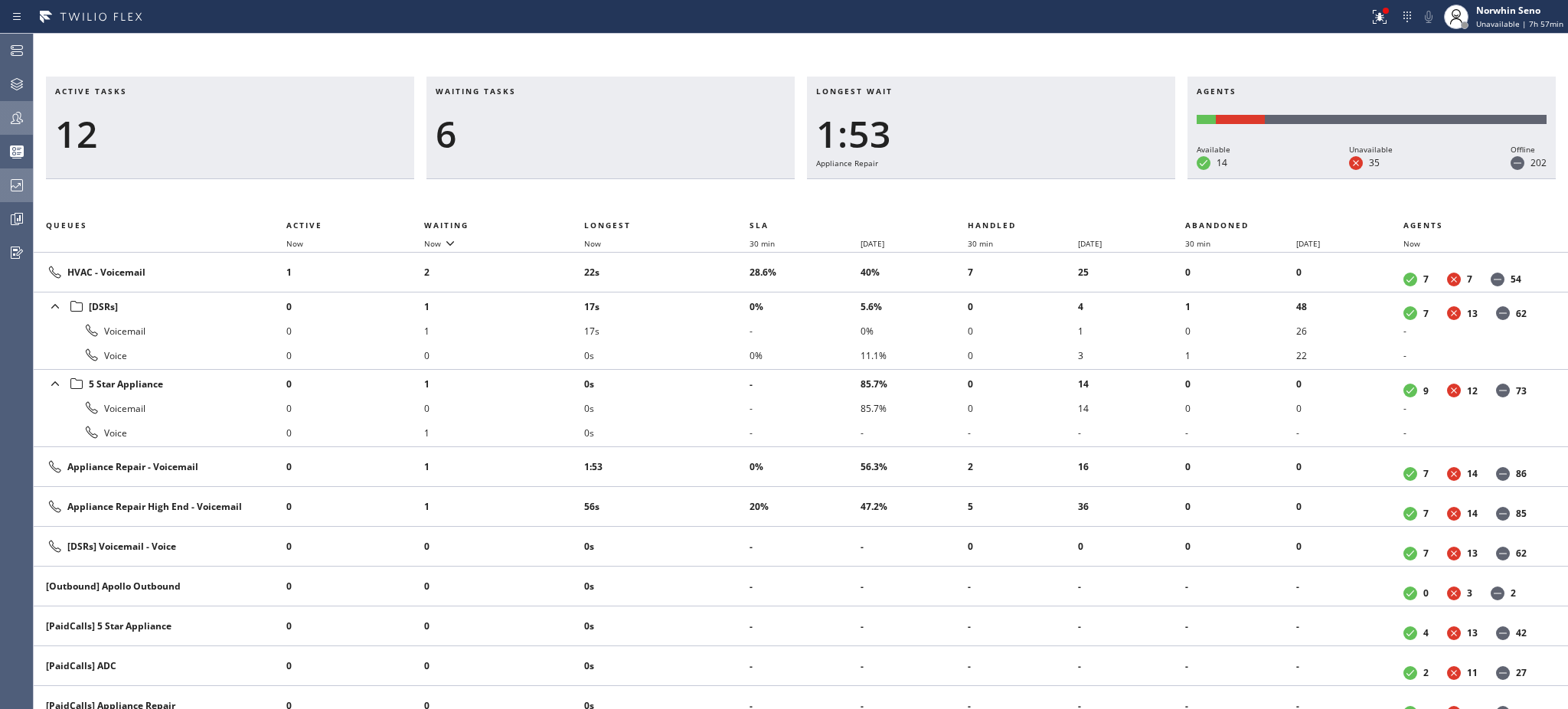
click at [18, 172] on div at bounding box center [17, 185] width 34 height 30
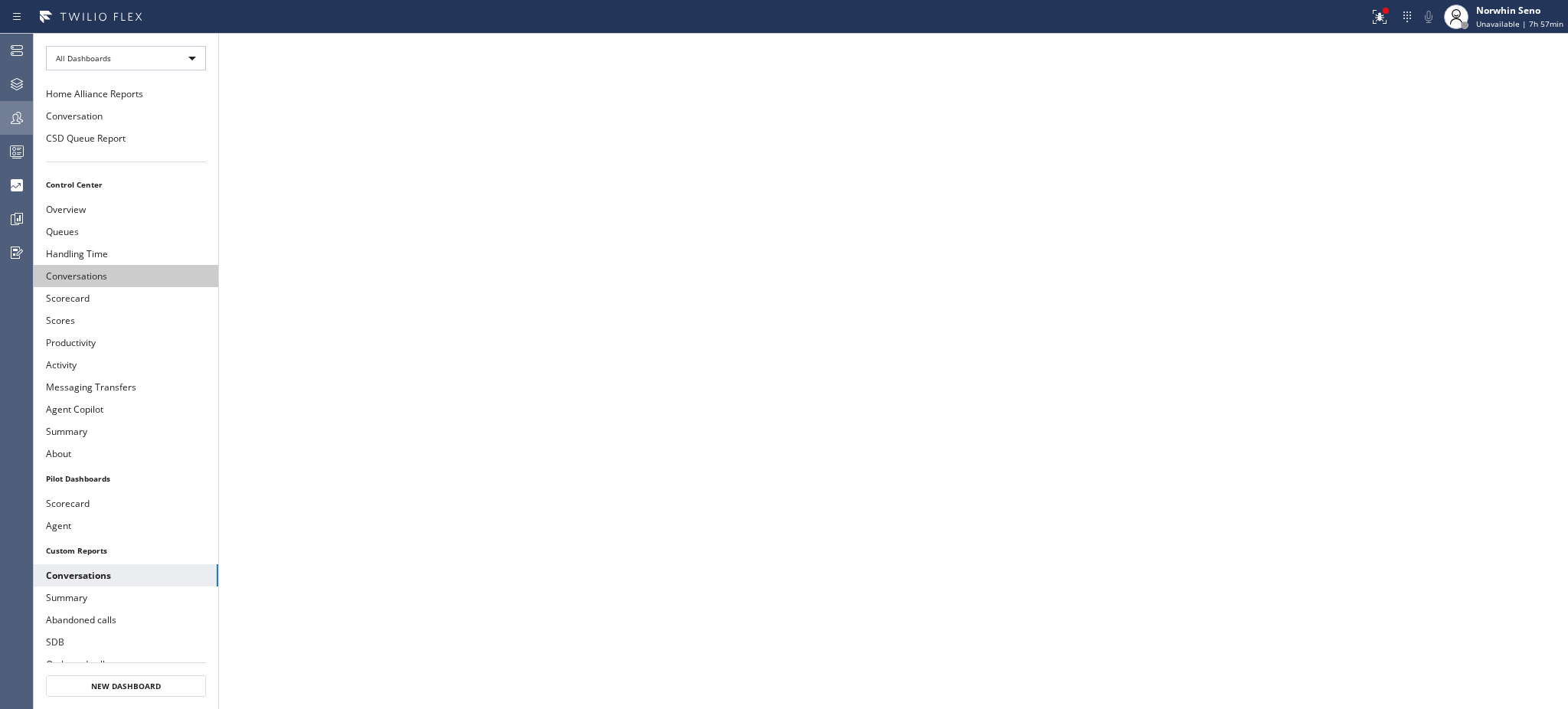
click at [115, 266] on button "Conversations" at bounding box center [125, 276] width 184 height 22
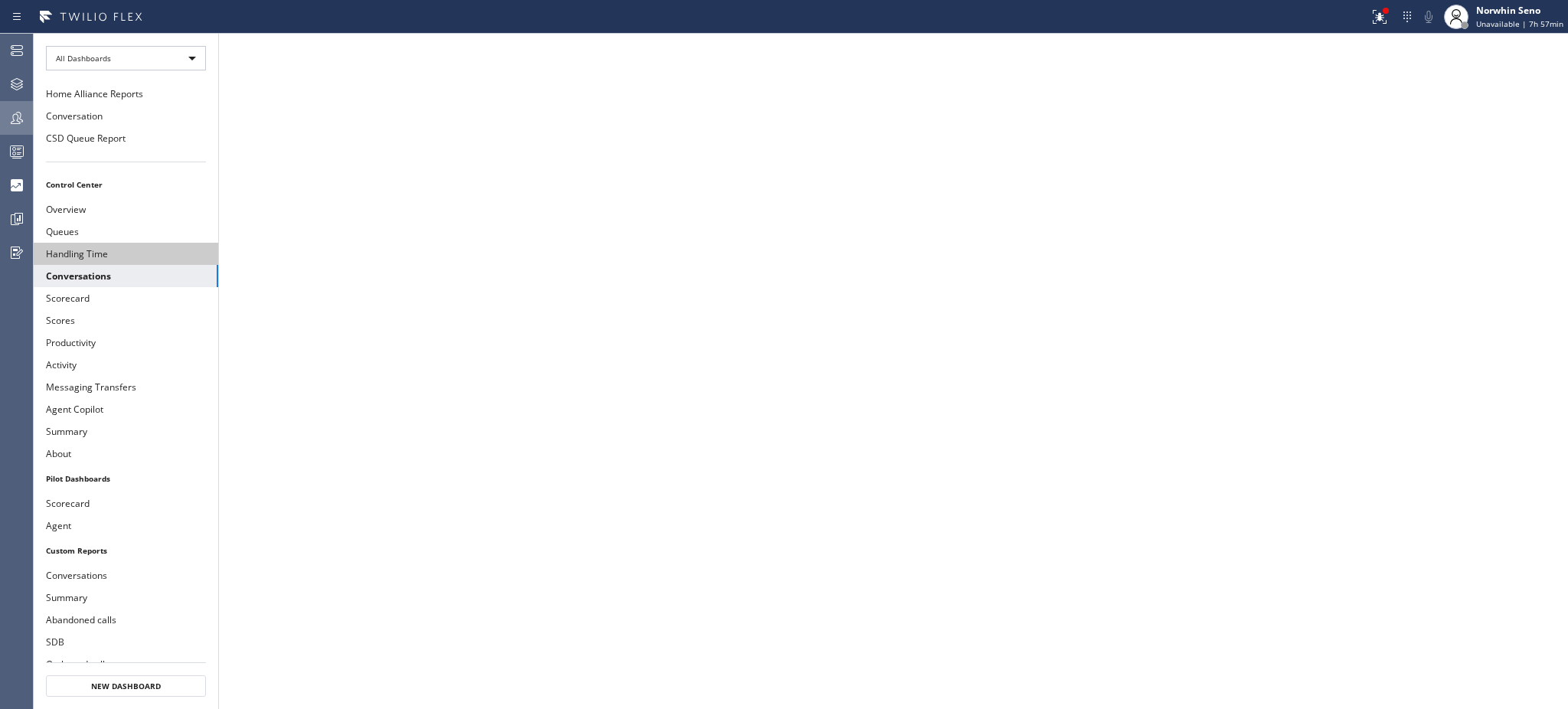
click at [137, 256] on button "Handling Time" at bounding box center [125, 254] width 184 height 22
